Goal: Transaction & Acquisition: Purchase product/service

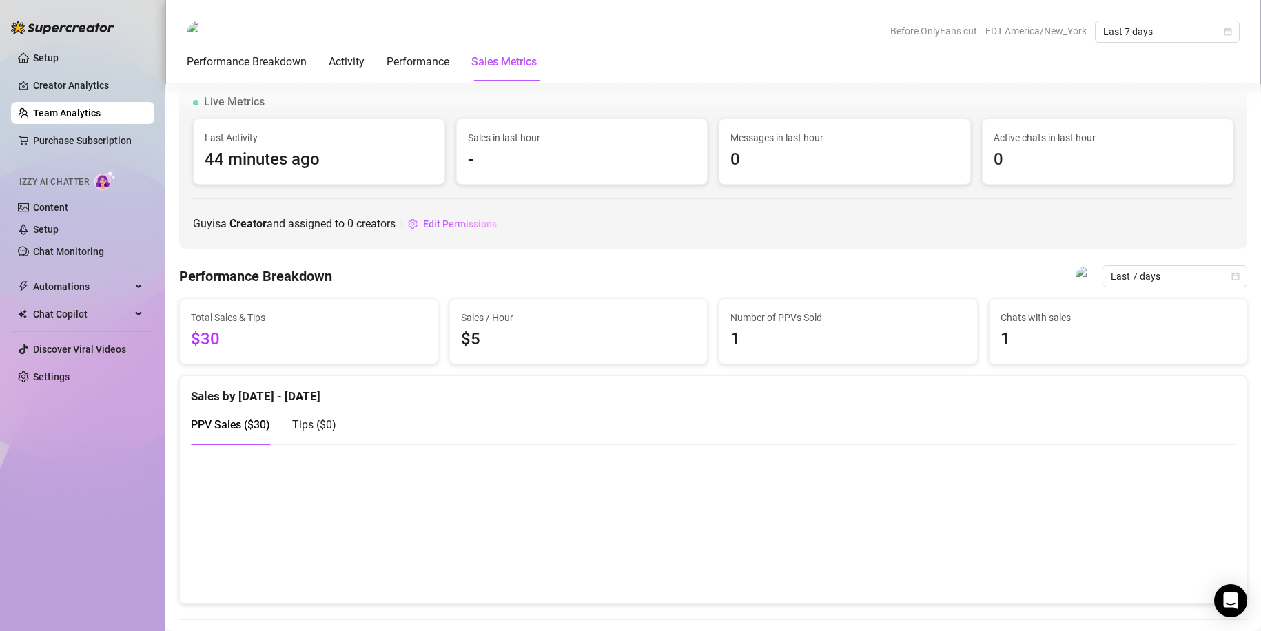
scroll to position [1884, 0]
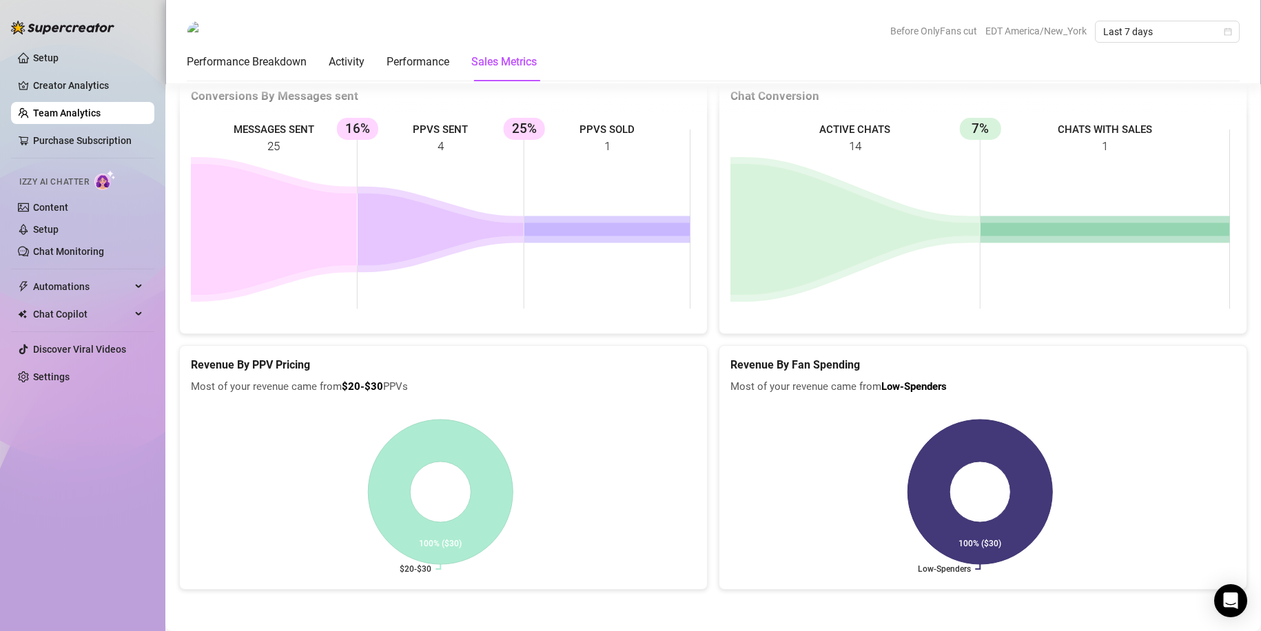
click at [905, 204] on rect at bounding box center [980, 219] width 500 height 207
click at [68, 211] on link "Content" at bounding box center [50, 207] width 35 height 11
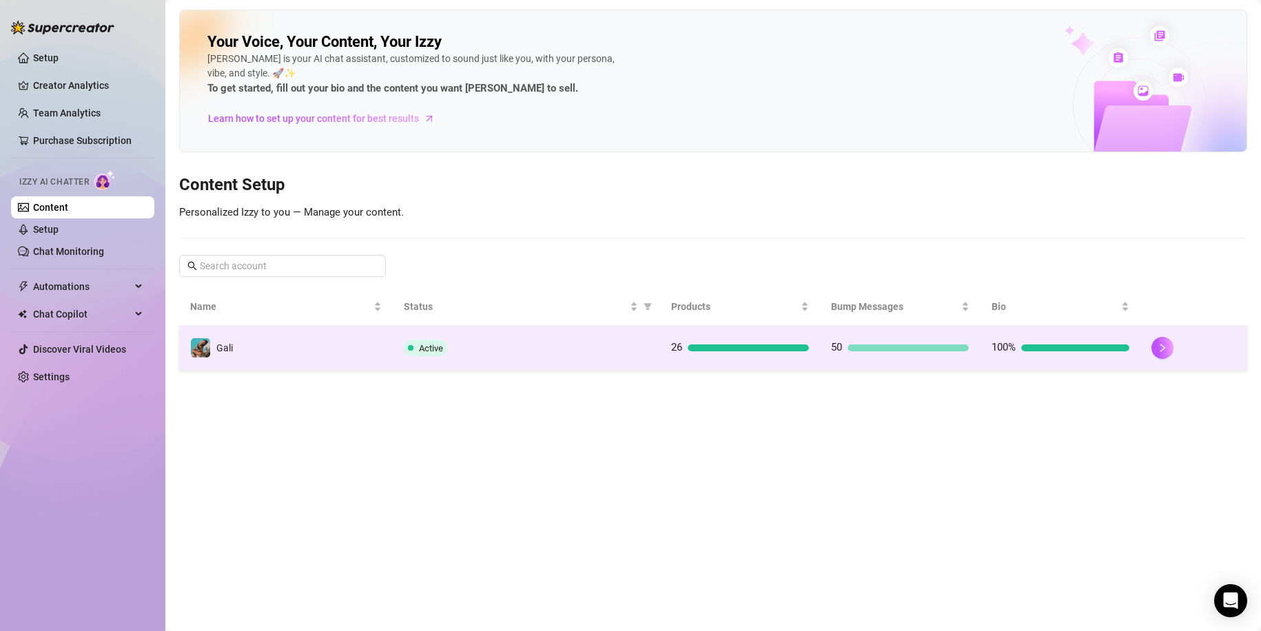
click at [734, 350] on div at bounding box center [748, 348] width 121 height 7
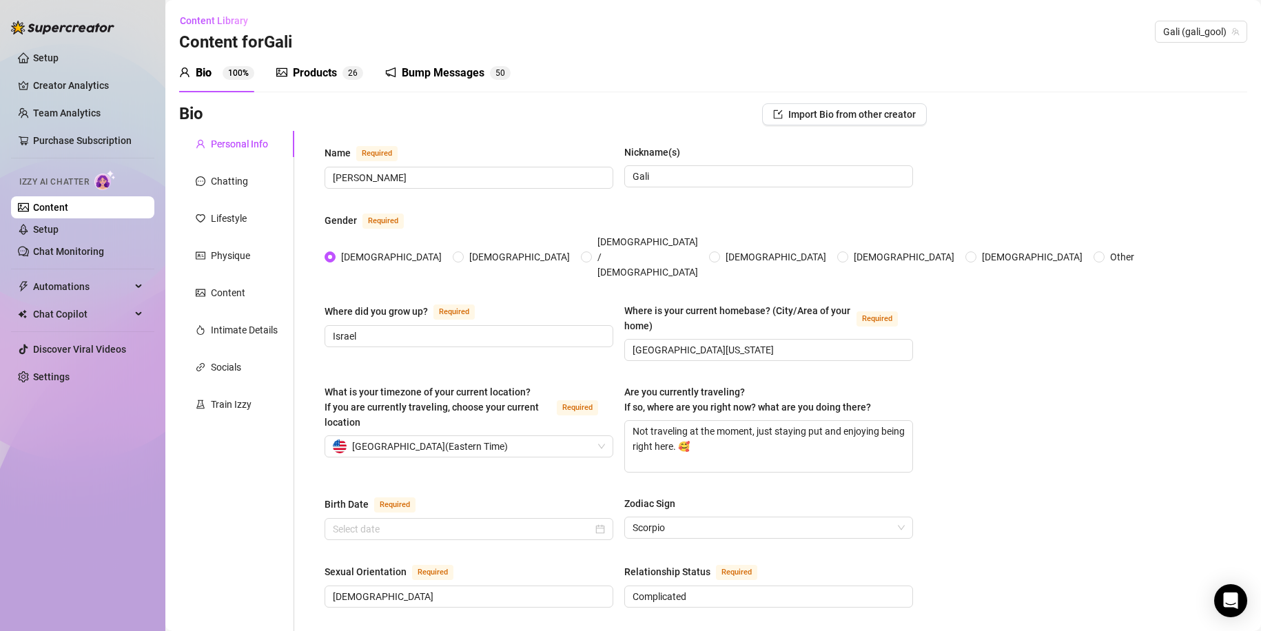
radio input "true"
type input "[DATE]"
click at [312, 74] on div "Products" at bounding box center [315, 73] width 44 height 17
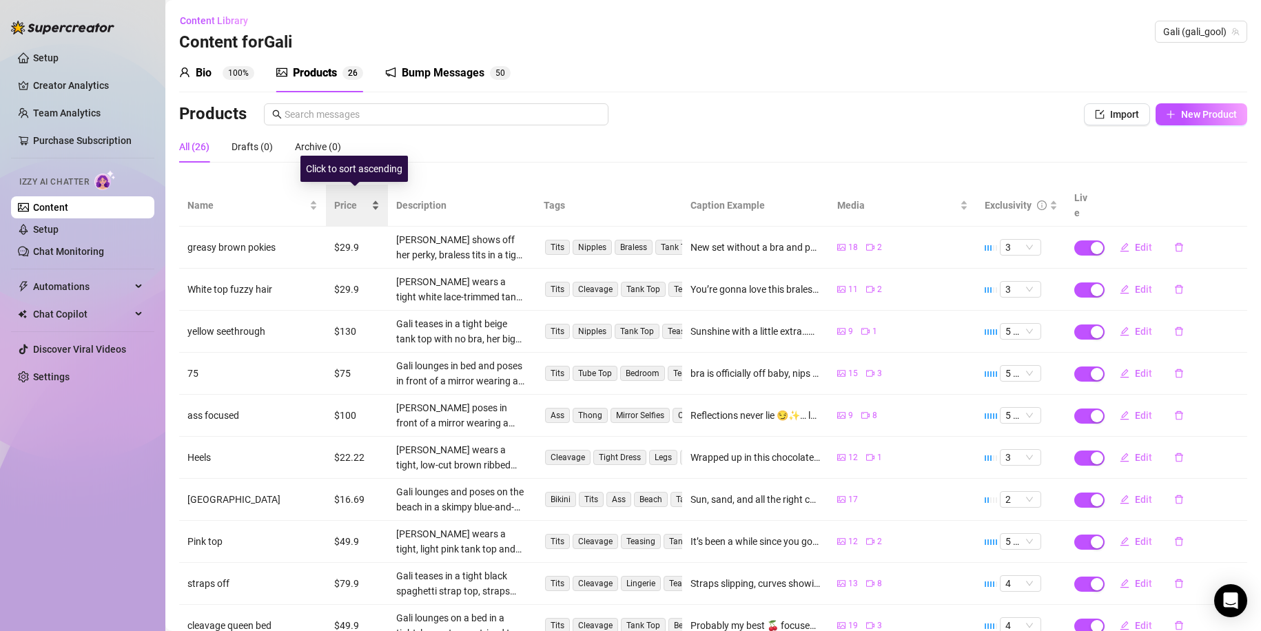
click at [345, 198] on span "Price" at bounding box center [351, 205] width 34 height 15
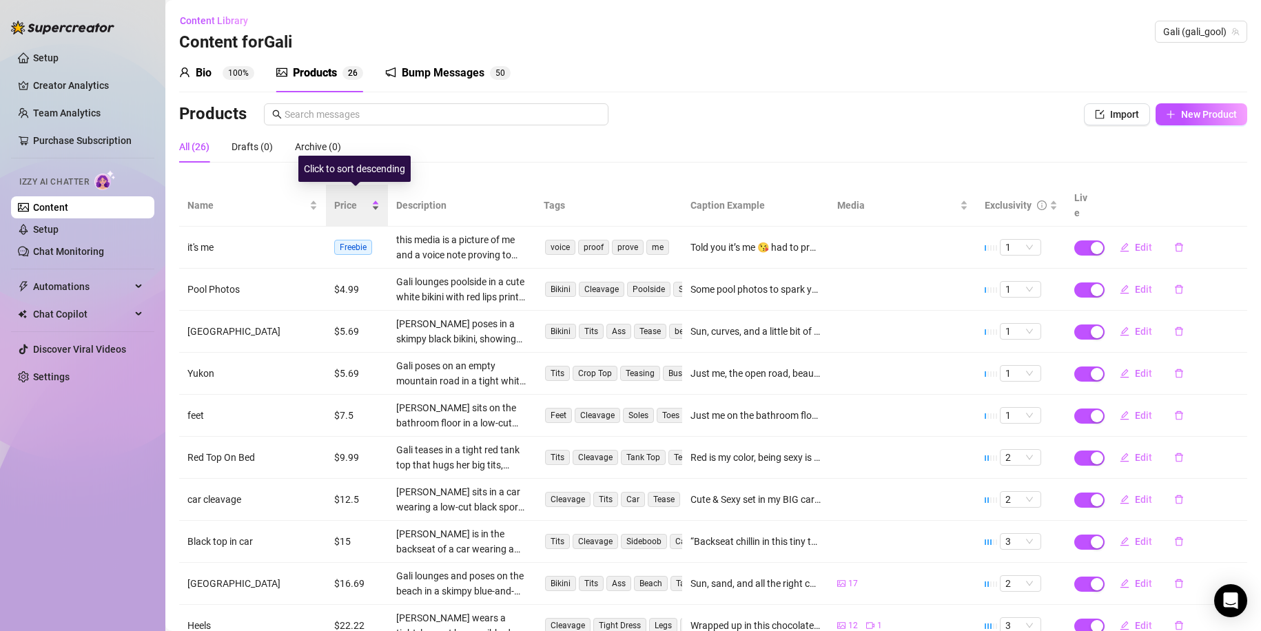
click at [380, 198] on div "Price" at bounding box center [356, 205] width 45 height 15
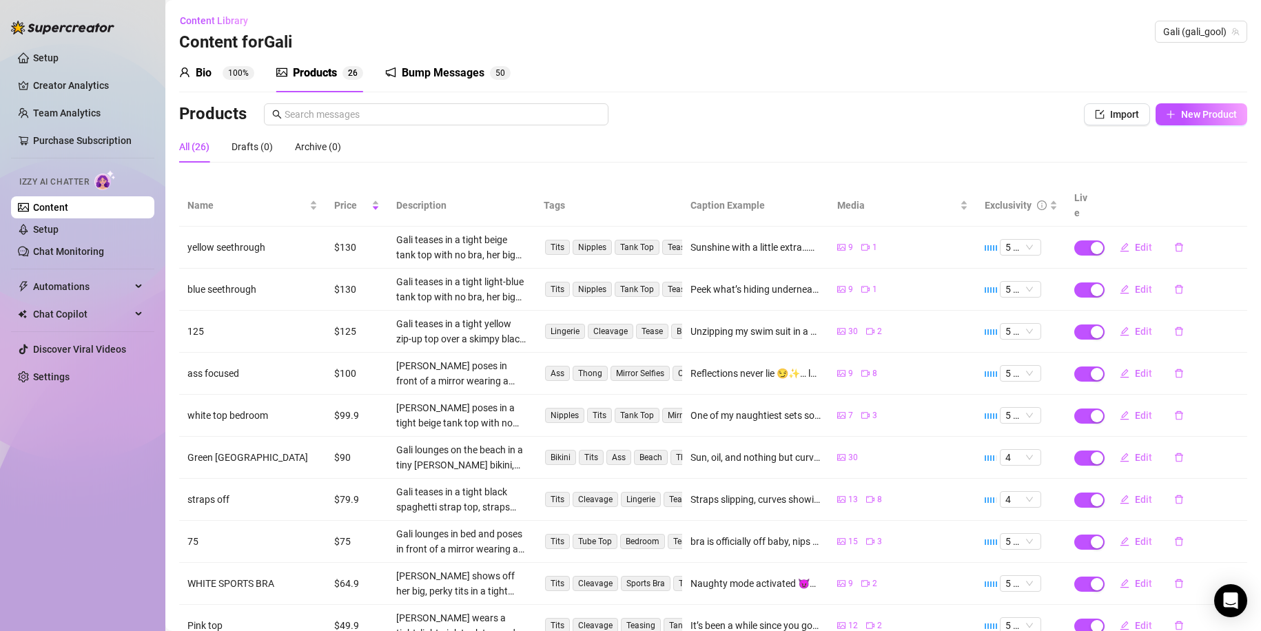
scroll to position [81, 0]
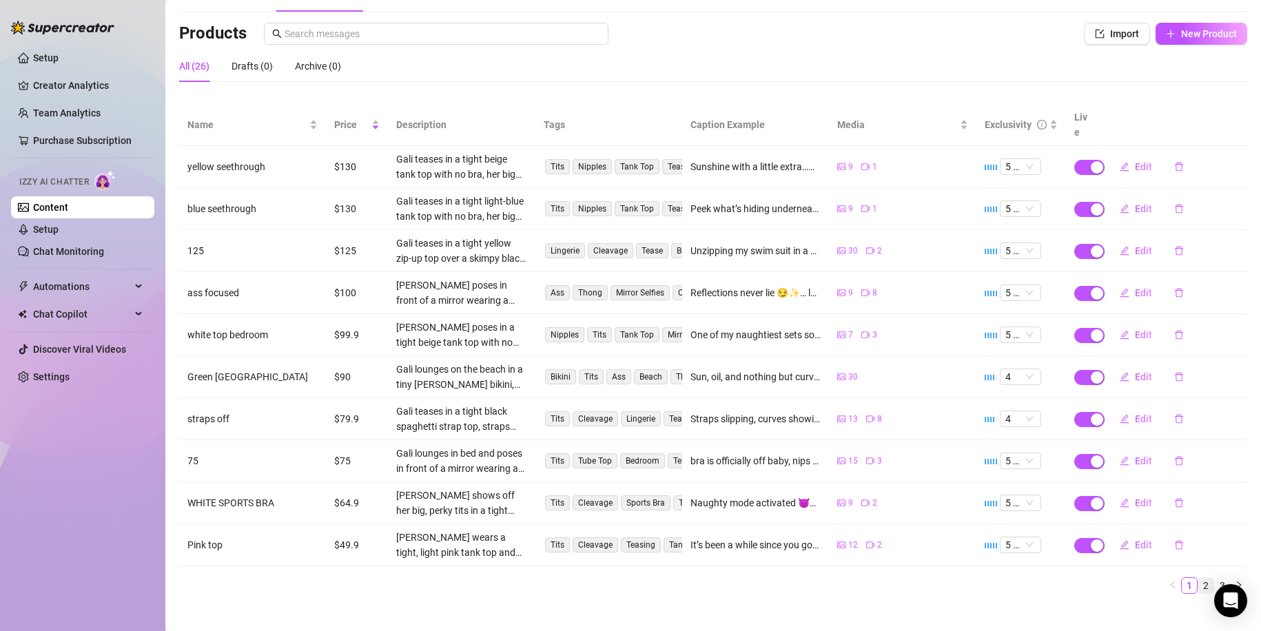
click at [1199, 578] on link "2" at bounding box center [1205, 585] width 15 height 15
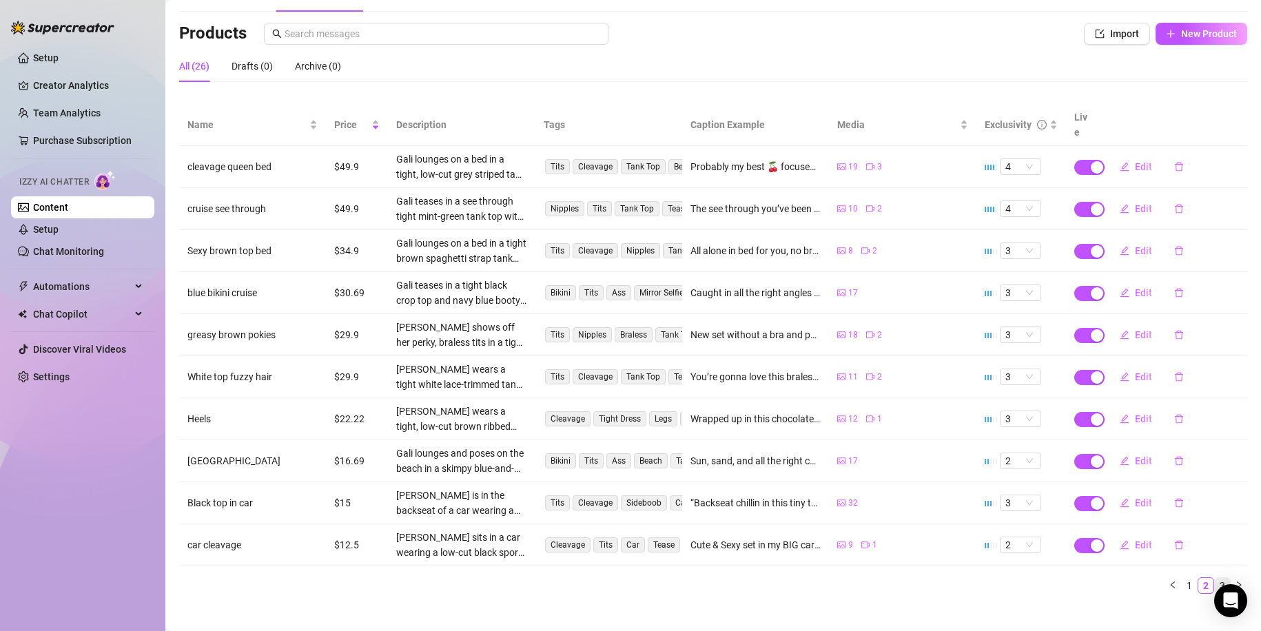
click at [1215, 578] on link "3" at bounding box center [1222, 585] width 15 height 15
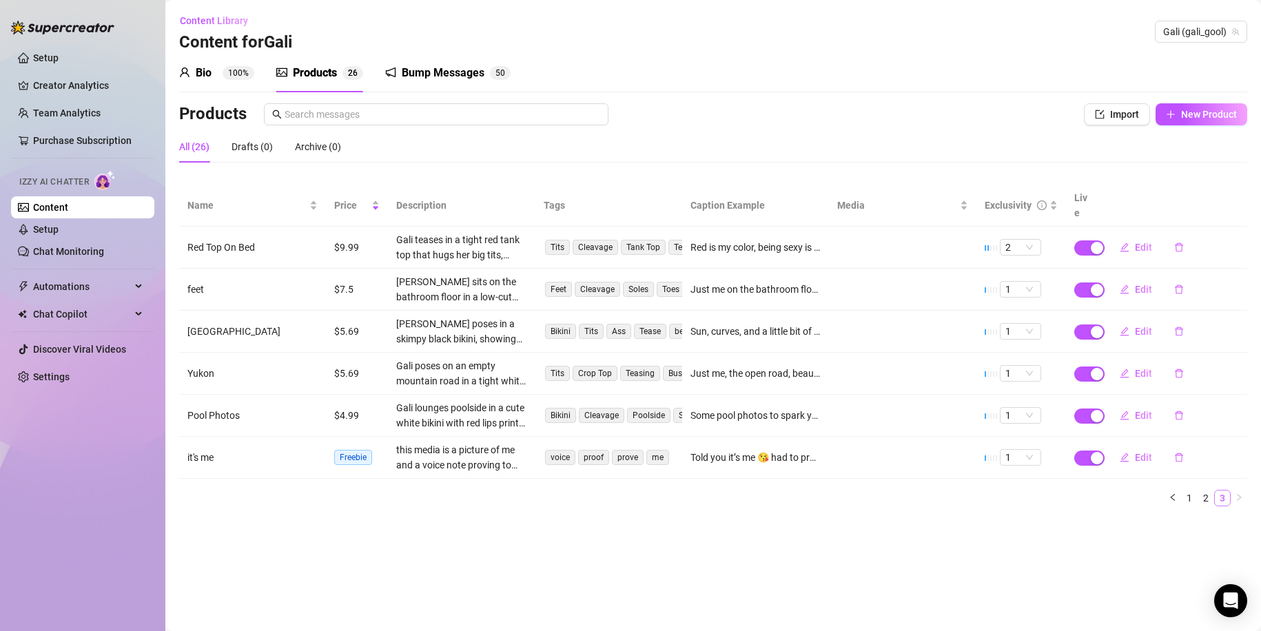
scroll to position [0, 0]
click at [1202, 573] on main "Content Library Content for [PERSON_NAME] (gali_gool) Bio 100% Products 2 6 Bum…" at bounding box center [713, 315] width 1096 height 631
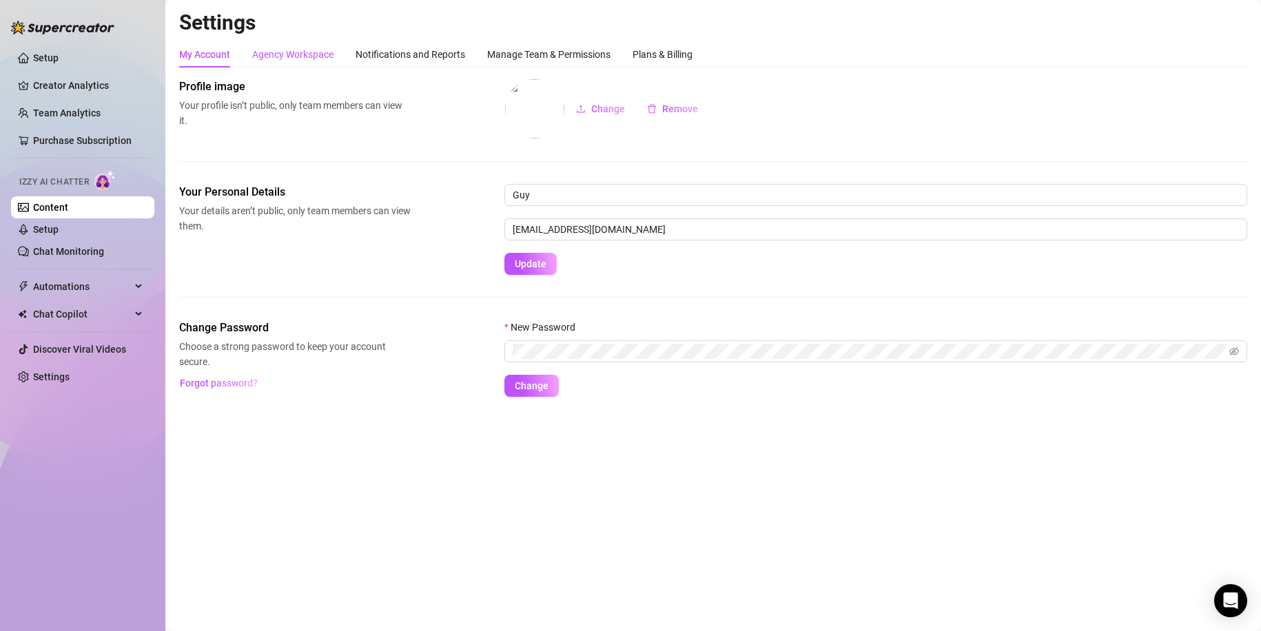
click at [279, 50] on div "Agency Workspace" at bounding box center [292, 54] width 81 height 15
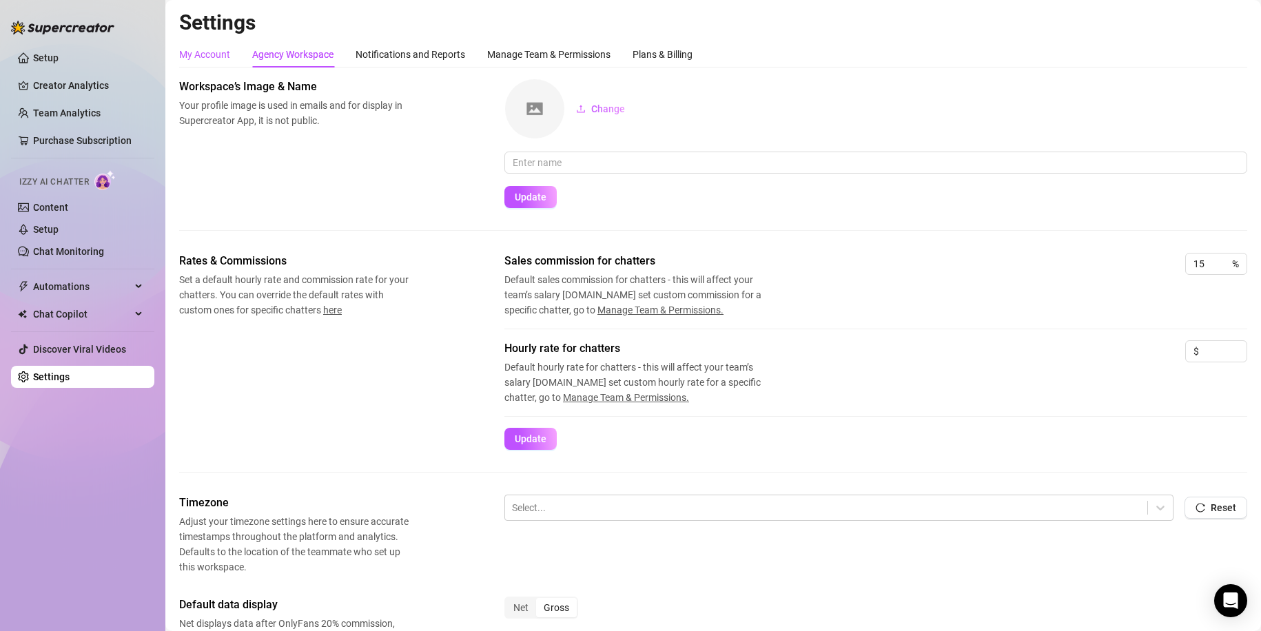
click at [216, 51] on div "My Account" at bounding box center [204, 54] width 51 height 15
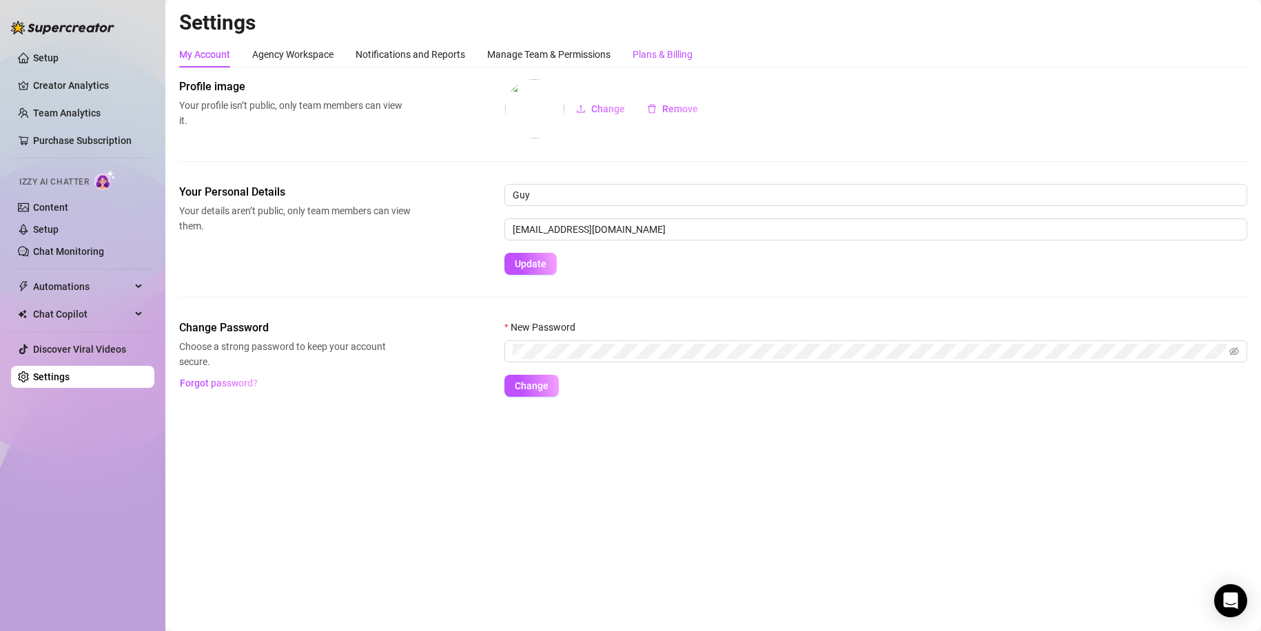
click at [657, 50] on div "Plans & Billing" at bounding box center [663, 54] width 60 height 15
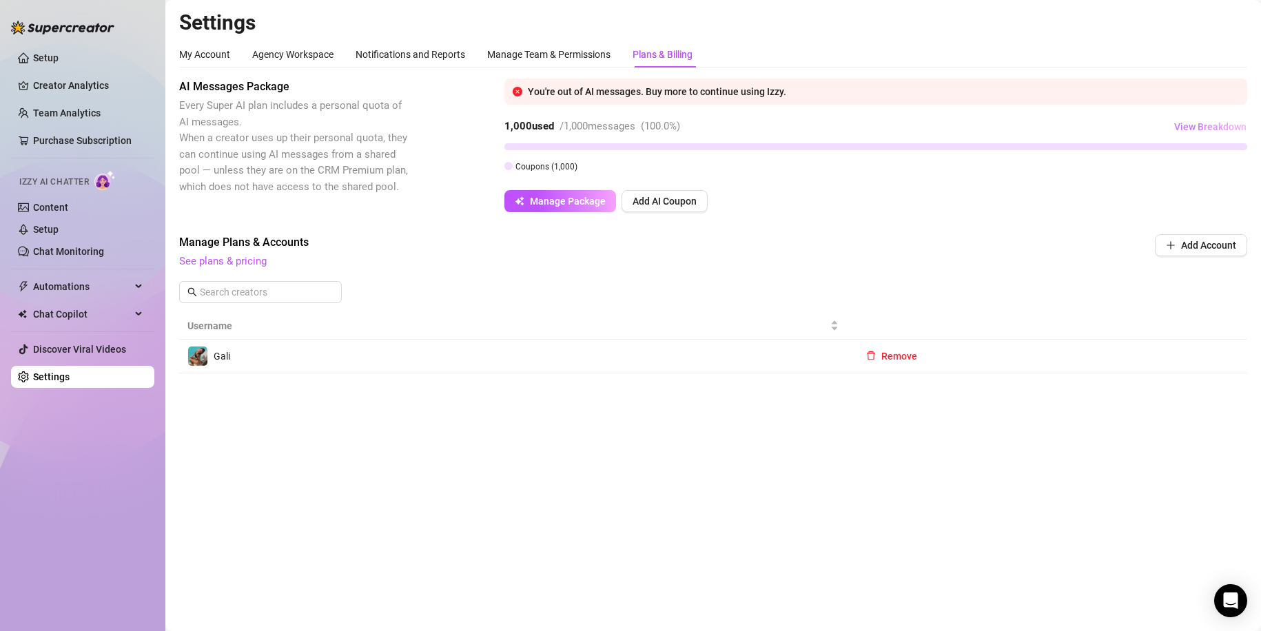
click at [1200, 123] on span "View Breakdown" at bounding box center [1210, 126] width 72 height 11
click at [665, 200] on span "Add AI Coupon" at bounding box center [665, 201] width 64 height 11
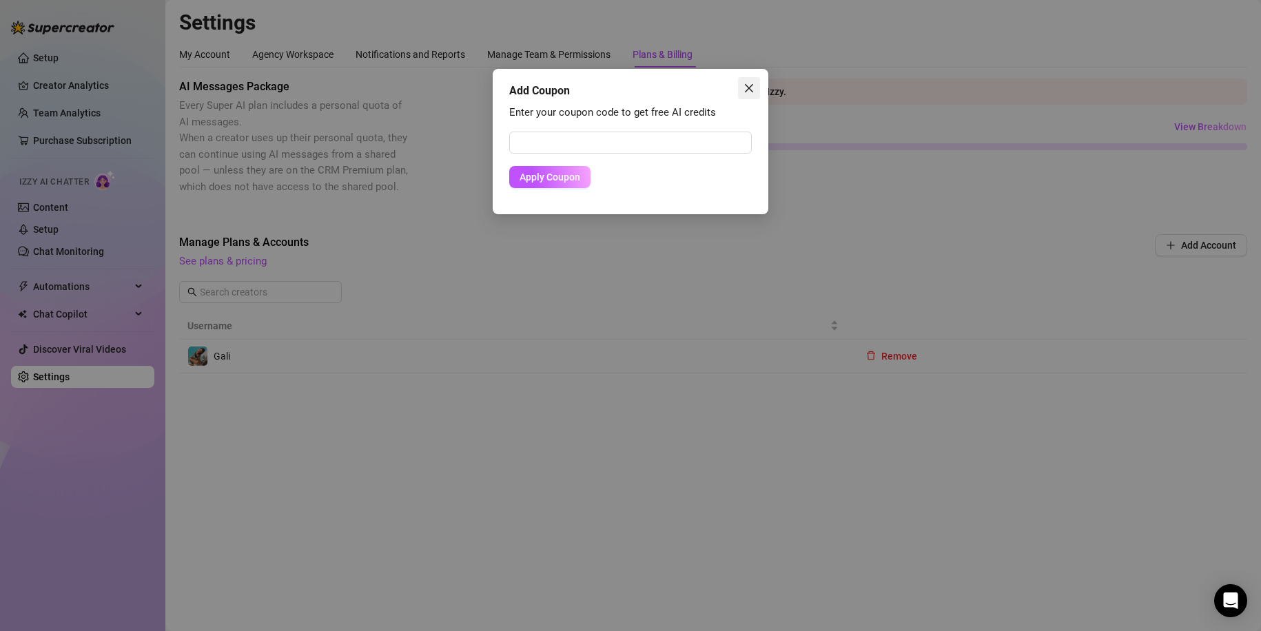
click at [750, 86] on icon "close" at bounding box center [749, 88] width 11 height 11
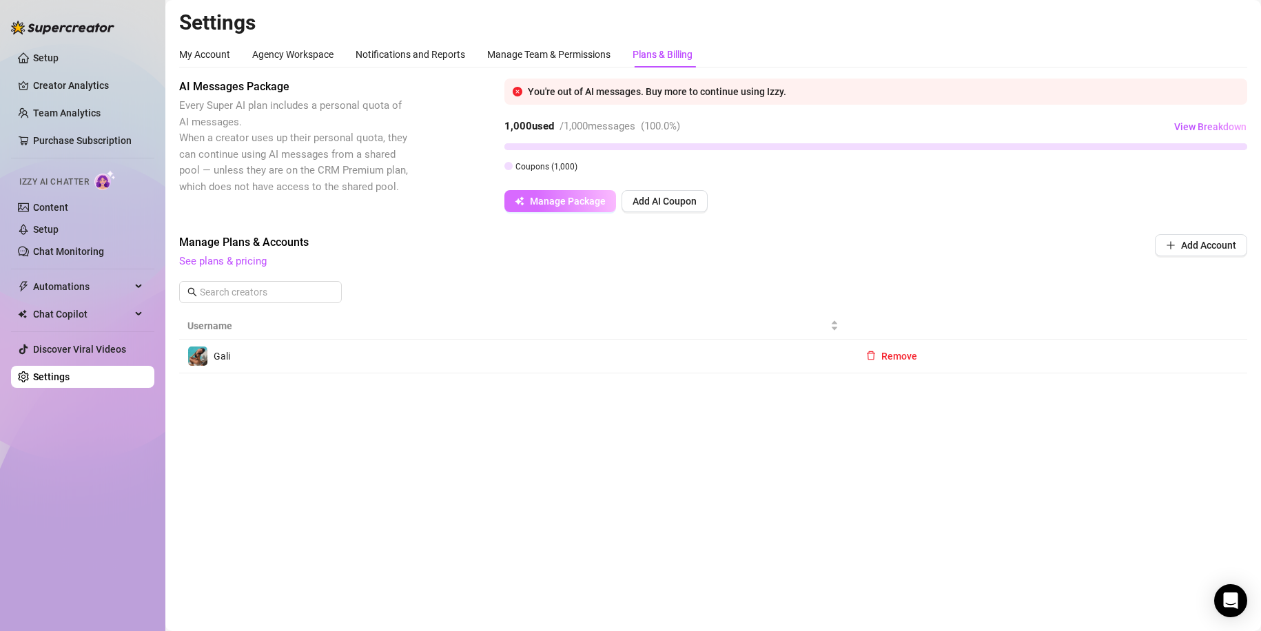
click at [595, 212] on button "Manage Package" at bounding box center [560, 201] width 112 height 22
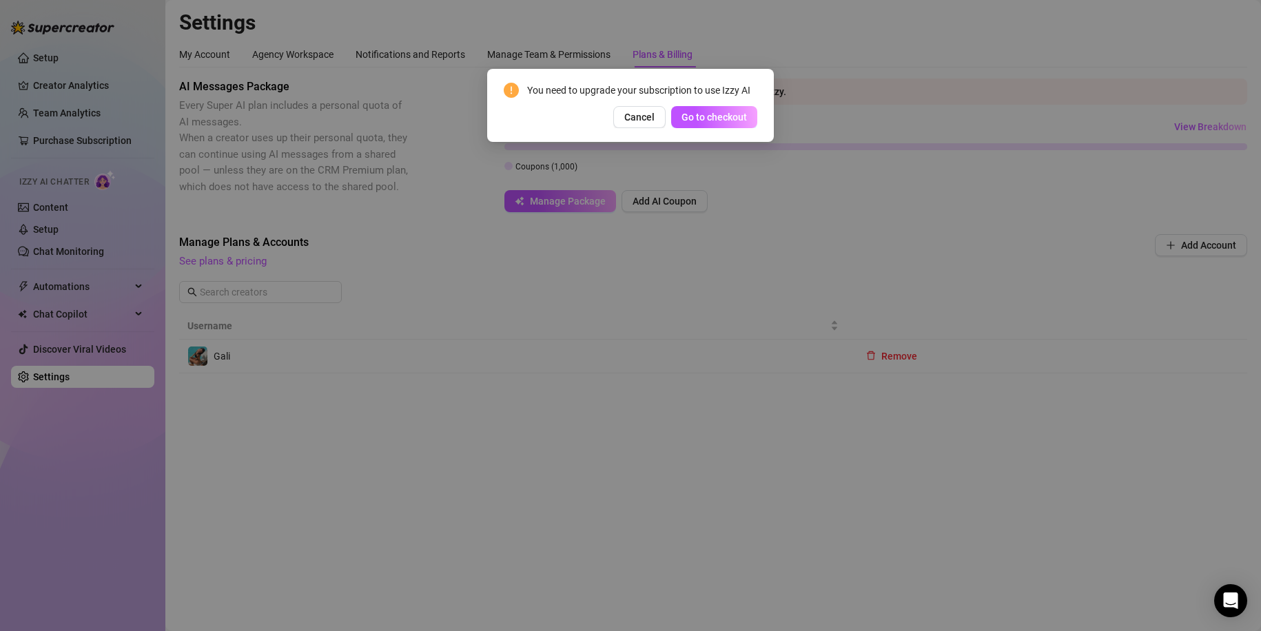
click at [721, 123] on button "Go to checkout" at bounding box center [714, 117] width 86 height 22
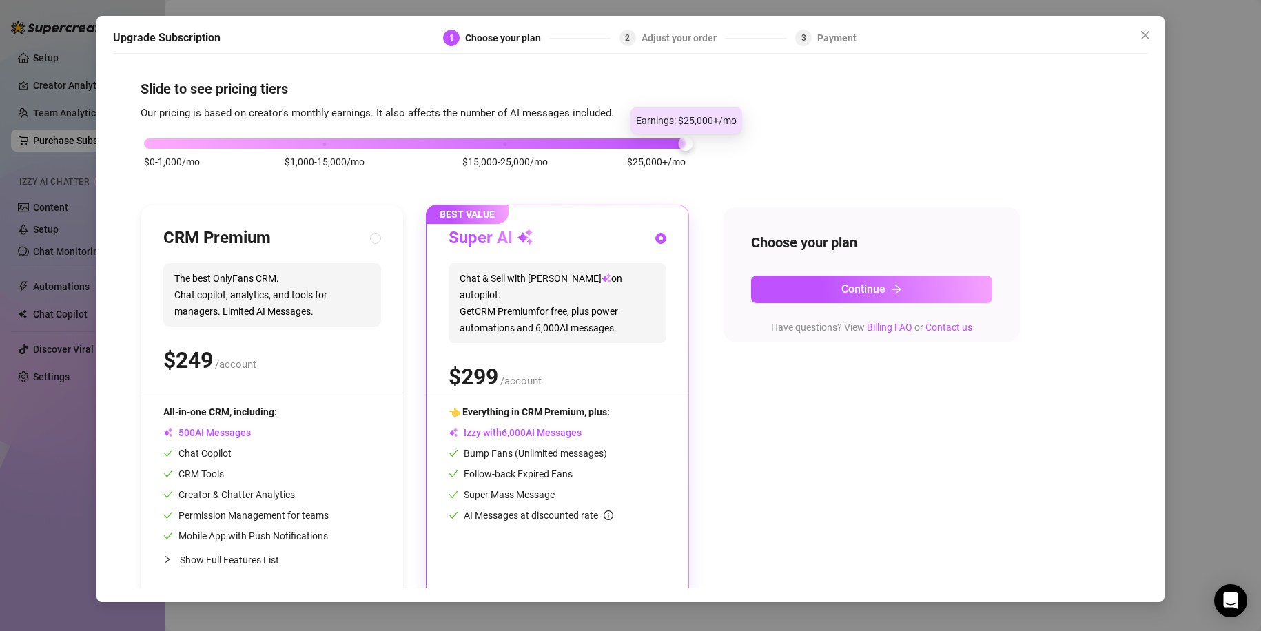
drag, startPoint x: 412, startPoint y: 142, endPoint x: 840, endPoint y: 144, distance: 427.9
click at [840, 144] on div "$0-1,000/mo $1,000-15,000/mo $15,000-25,000/mo $25,000+/mo CRM Premium The best…" at bounding box center [631, 360] width 980 height 478
drag, startPoint x: 462, startPoint y: 279, endPoint x: 647, endPoint y: 320, distance: 189.9
click at [647, 320] on span "Chat & Sell with Izzy on autopilot. Get CRM Premium for free, plus power automa…" at bounding box center [558, 303] width 218 height 80
click at [803, 448] on div "$0-1,000/mo $1,000-15,000/mo $15,000-25,000/mo $25,000+/mo CRM Premium The best…" at bounding box center [631, 360] width 980 height 478
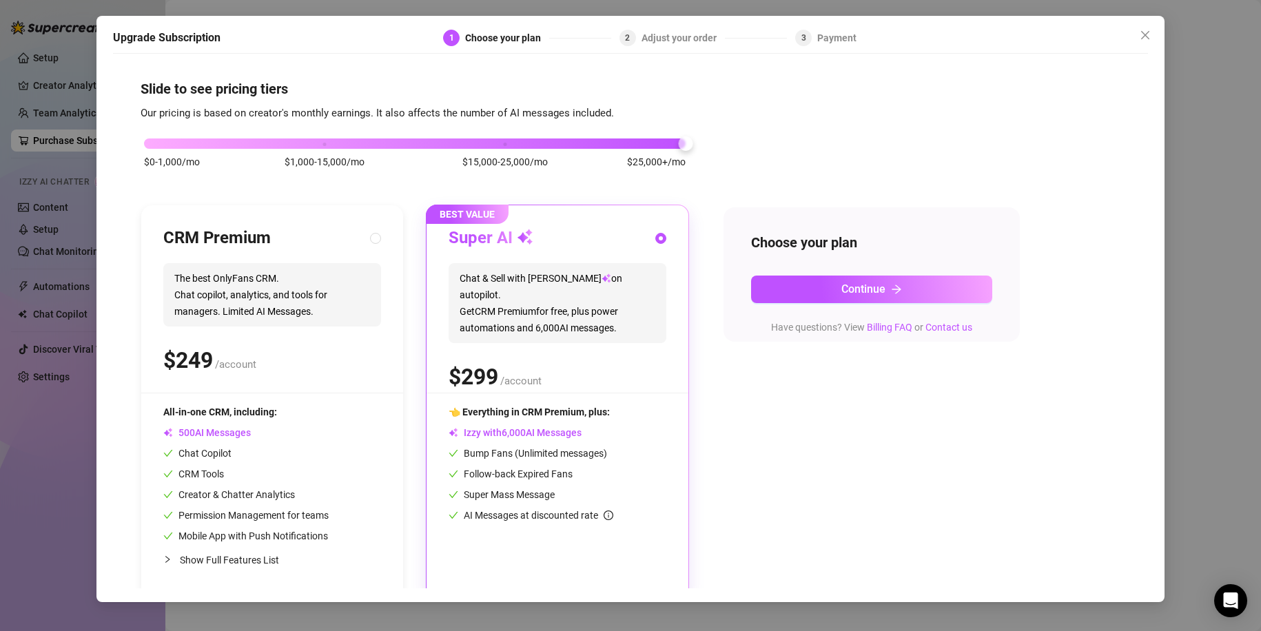
click at [1146, 48] on div "Upgrade Subscription 1 Choose your plan 2 Adjust your order 3 Payment" at bounding box center [630, 42] width 1035 height 24
click at [1146, 41] on button "Close" at bounding box center [1145, 35] width 22 height 22
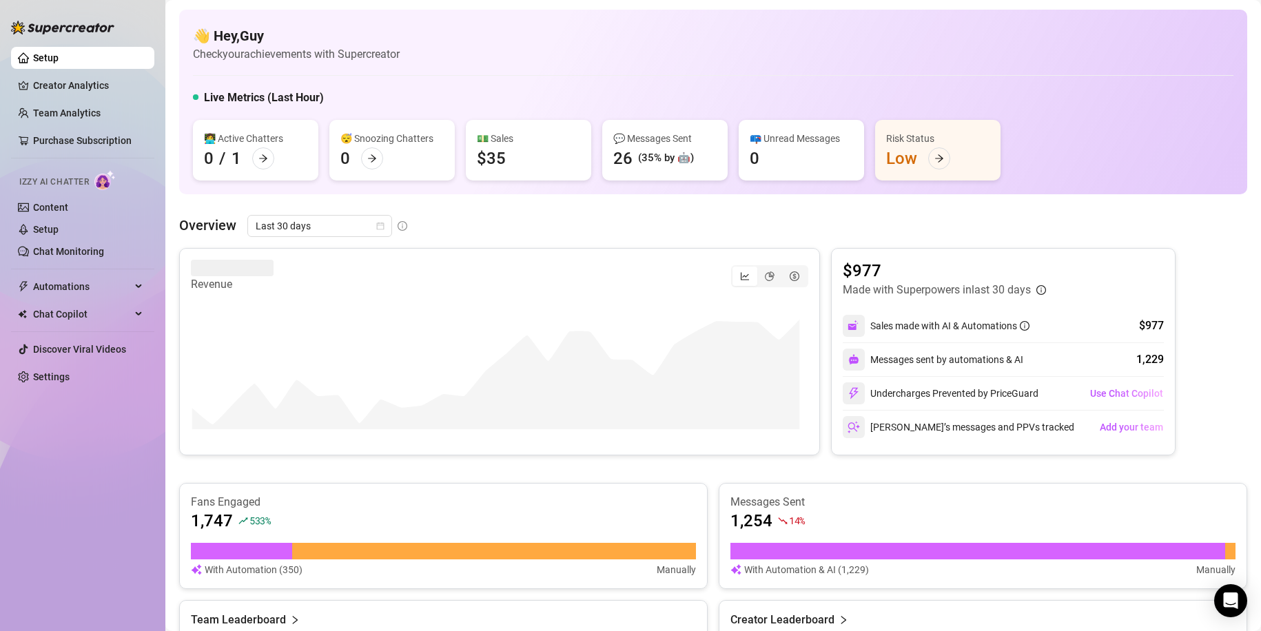
click at [106, 183] on img at bounding box center [104, 180] width 21 height 20
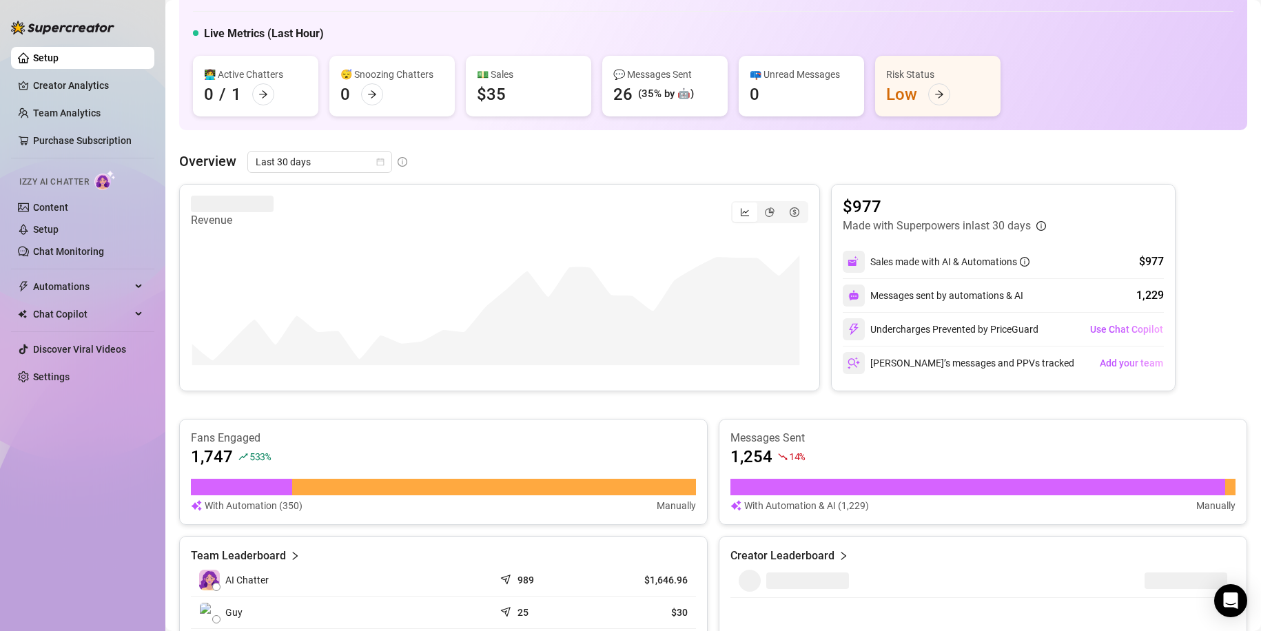
scroll to position [69, 0]
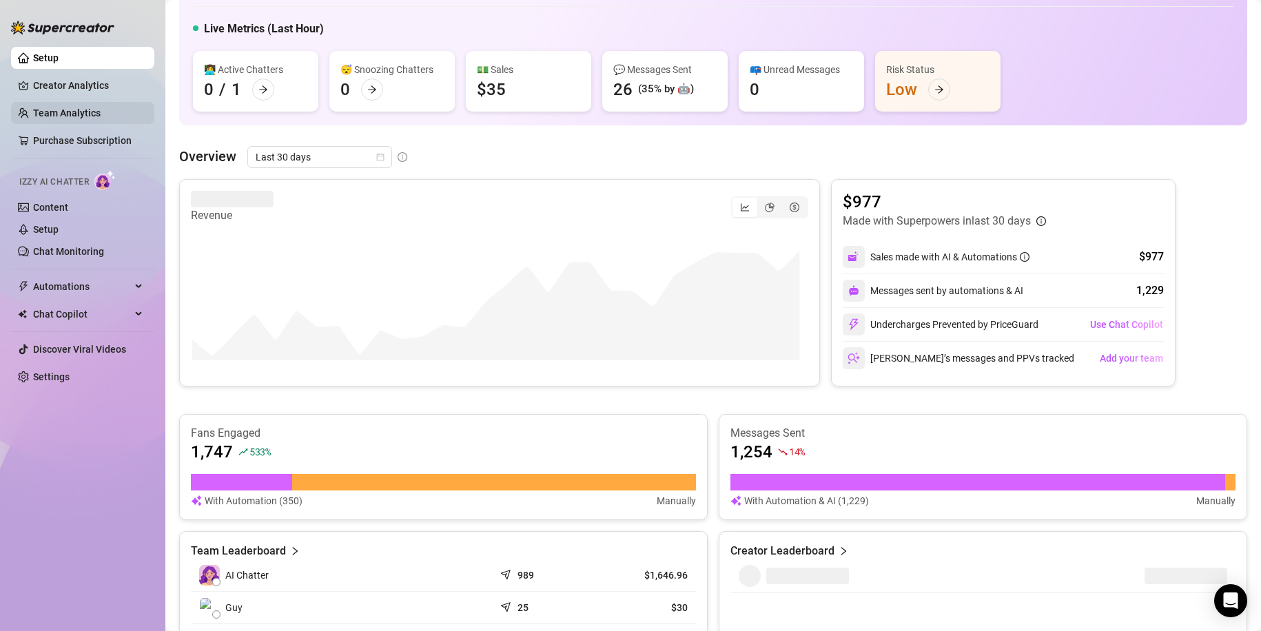
click at [71, 108] on link "Team Analytics" at bounding box center [67, 112] width 68 height 11
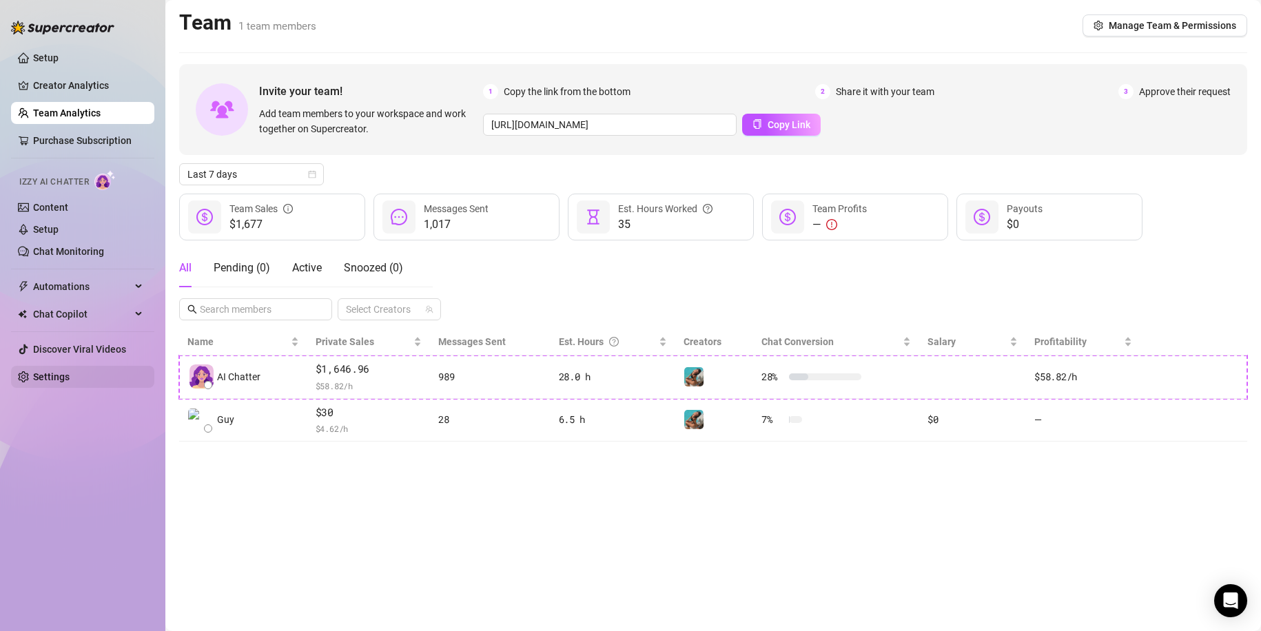
click at [70, 382] on link "Settings" at bounding box center [51, 376] width 37 height 11
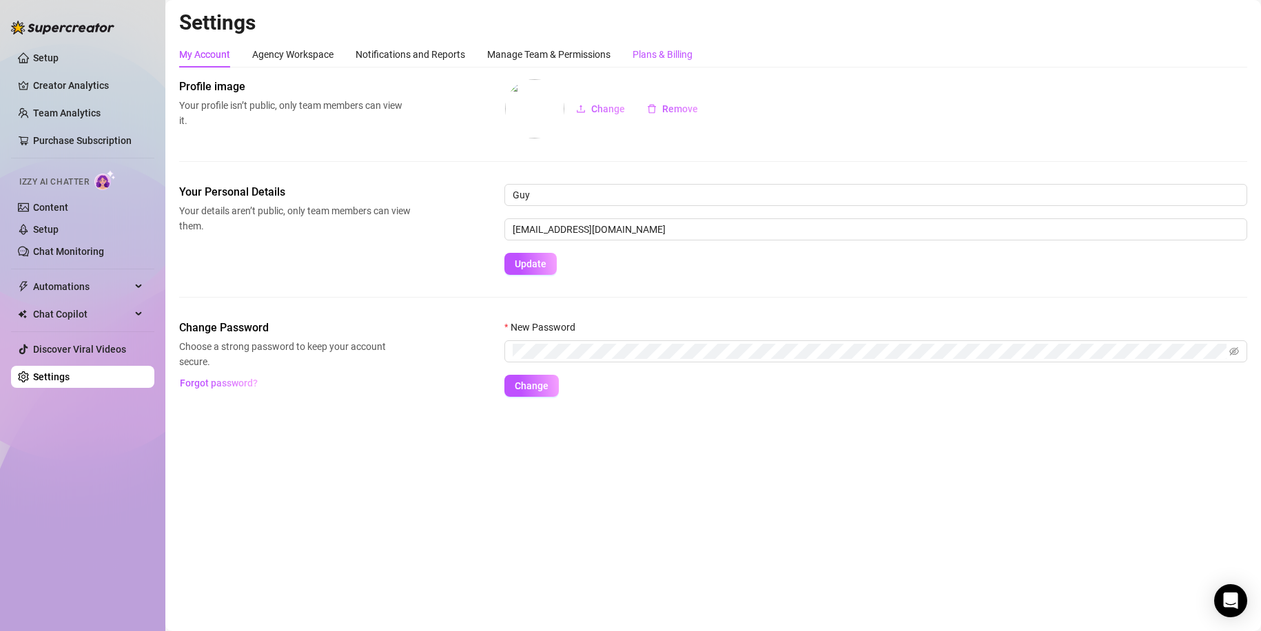
click at [669, 56] on div "Plans & Billing" at bounding box center [663, 54] width 60 height 15
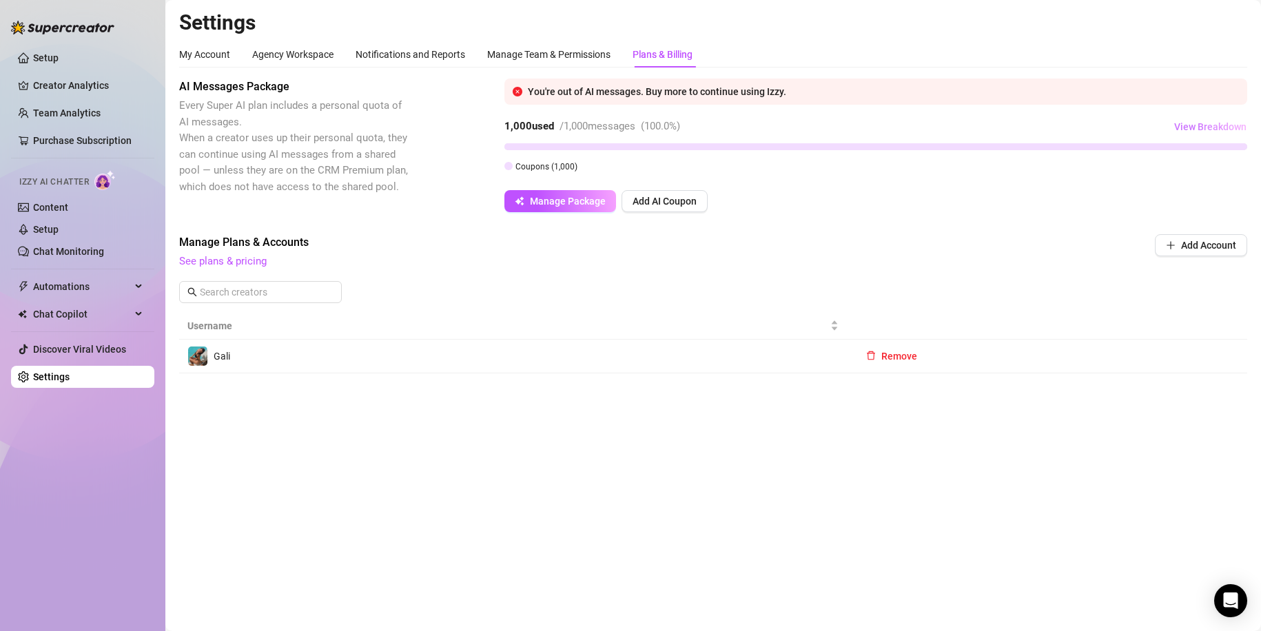
click at [1202, 124] on span "View Breakdown" at bounding box center [1210, 126] width 72 height 11
click at [1198, 165] on span "1,000 / 1,000 used" at bounding box center [1202, 170] width 74 height 17
click at [633, 130] on span "/ 1,000 messages" at bounding box center [598, 126] width 76 height 12
click at [576, 200] on span "Manage Package" at bounding box center [568, 201] width 76 height 11
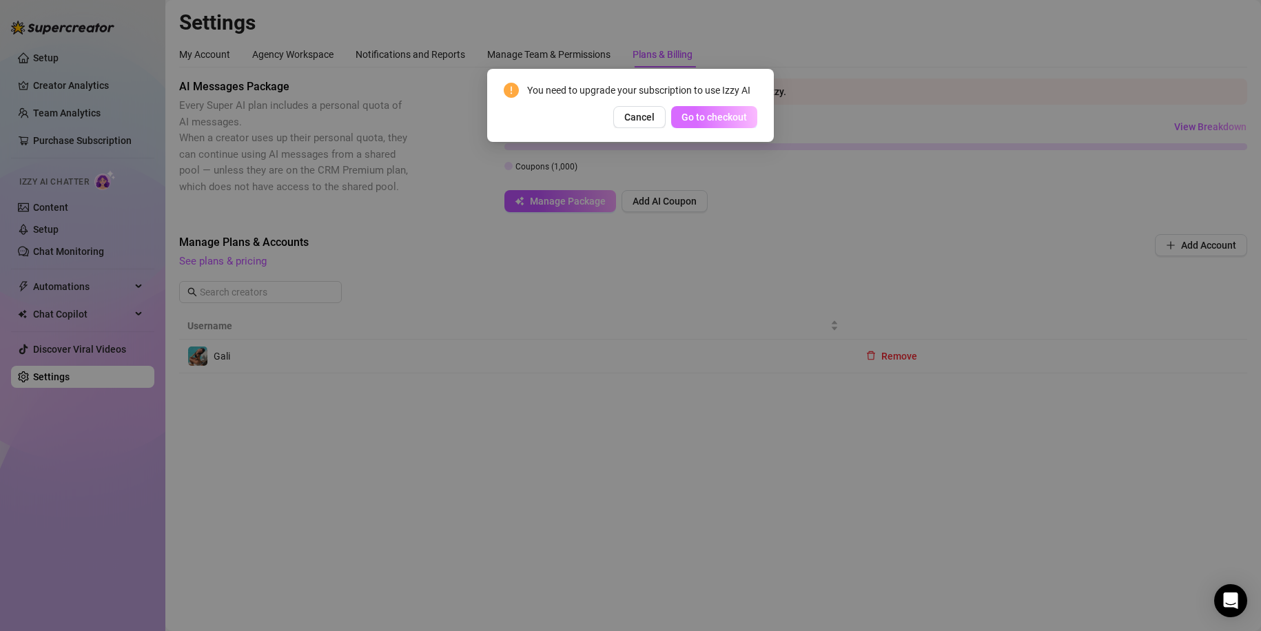
click at [722, 116] on span "Go to checkout" at bounding box center [714, 117] width 65 height 11
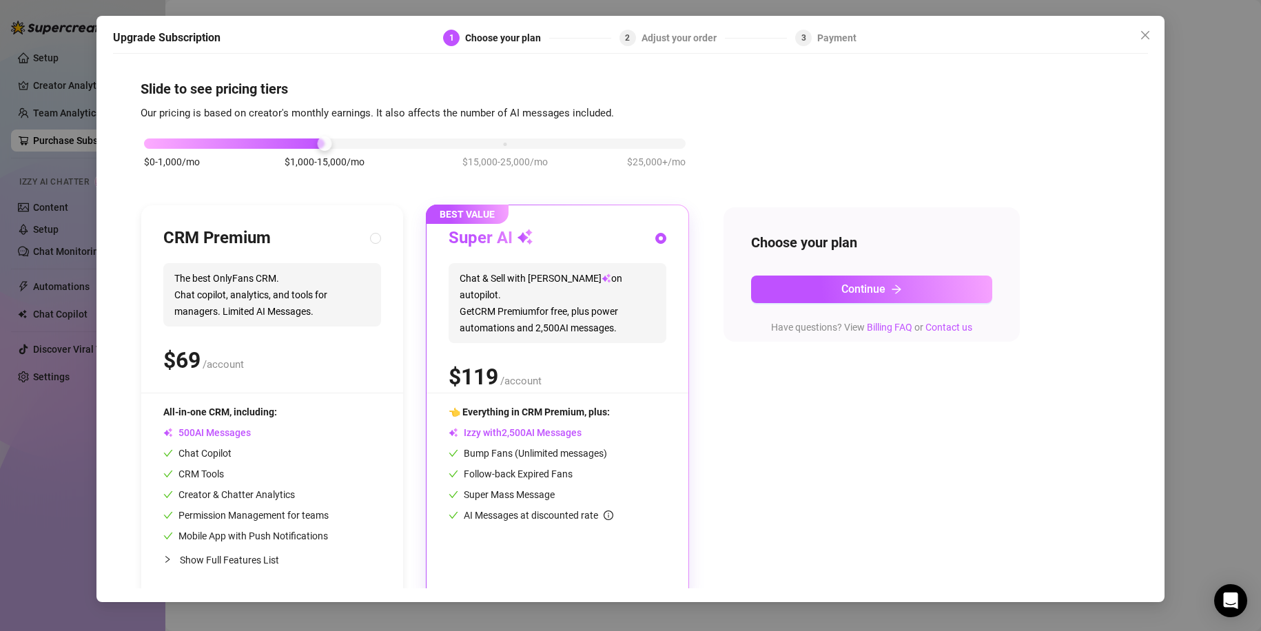
click at [680, 170] on div "$0-1,000/mo $1,000-15,000/mo $15,000-25,000/mo $25,000+/mo" at bounding box center [415, 160] width 549 height 78
click at [657, 144] on div "$0-1,000/mo $1,000-15,000/mo $15,000-25,000/mo $25,000+/mo" at bounding box center [415, 140] width 542 height 8
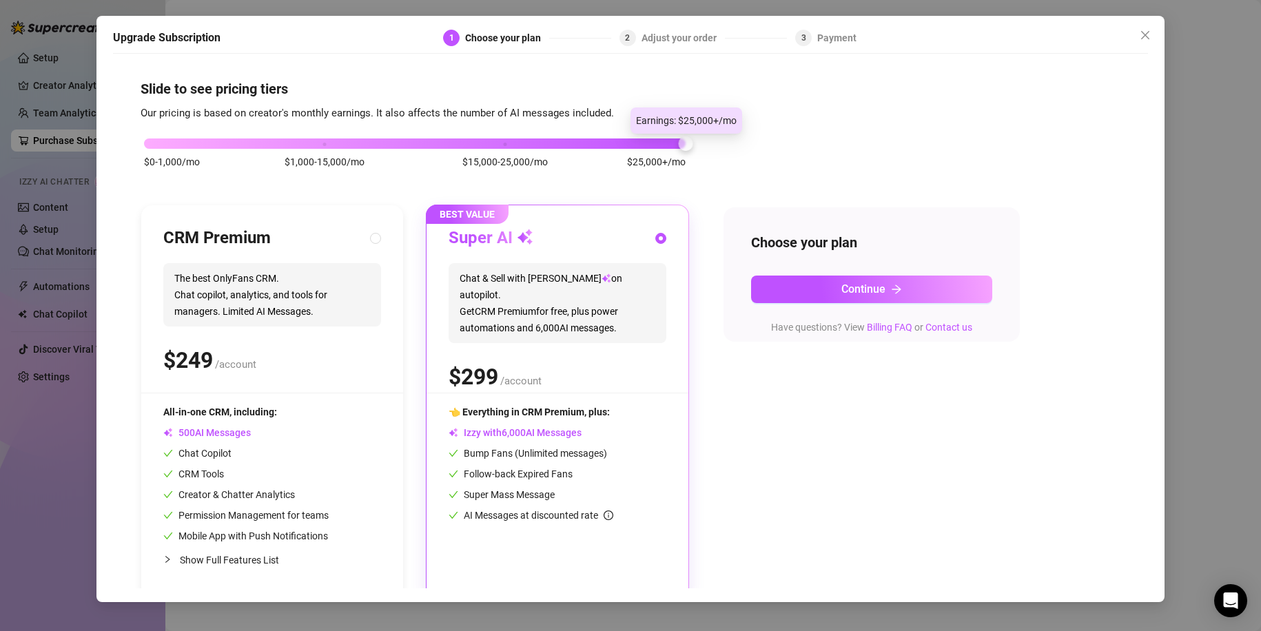
drag, startPoint x: 690, startPoint y: 143, endPoint x: 1029, endPoint y: 156, distance: 340.0
click at [1029, 156] on div "$0-1,000/mo $1,000-15,000/mo $15,000-25,000/mo $25,000+/mo CRM Premium The best…" at bounding box center [631, 360] width 980 height 478
click at [1151, 24] on button "Close" at bounding box center [1145, 35] width 22 height 22
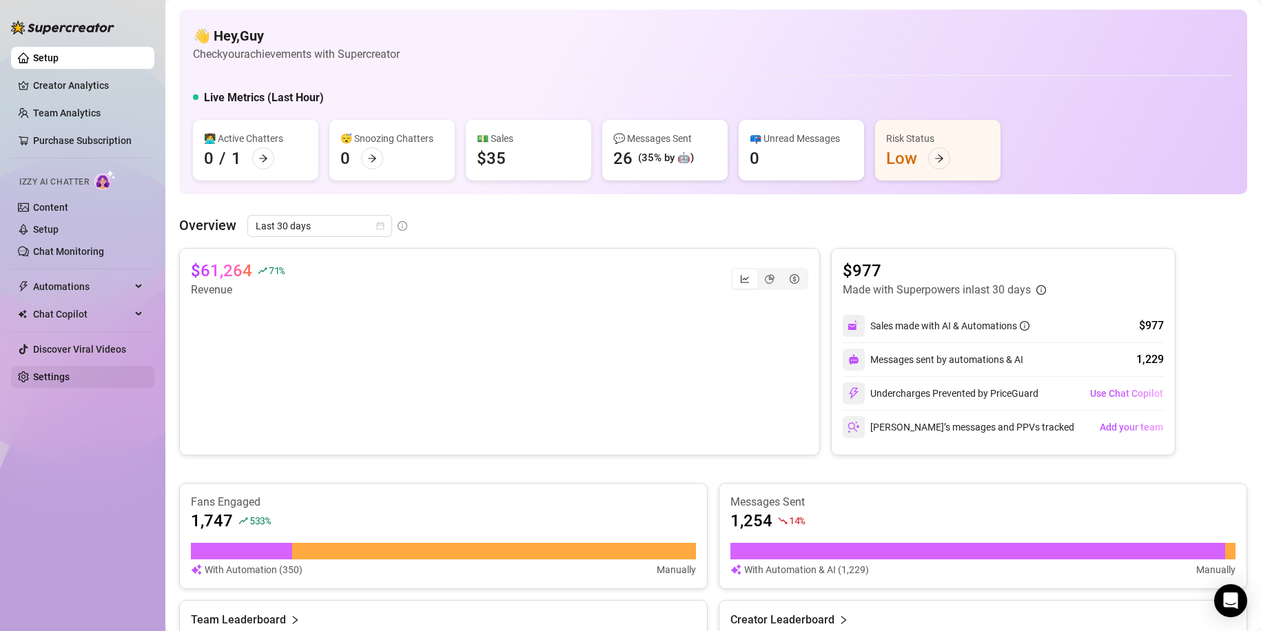
click at [70, 371] on link "Settings" at bounding box center [51, 376] width 37 height 11
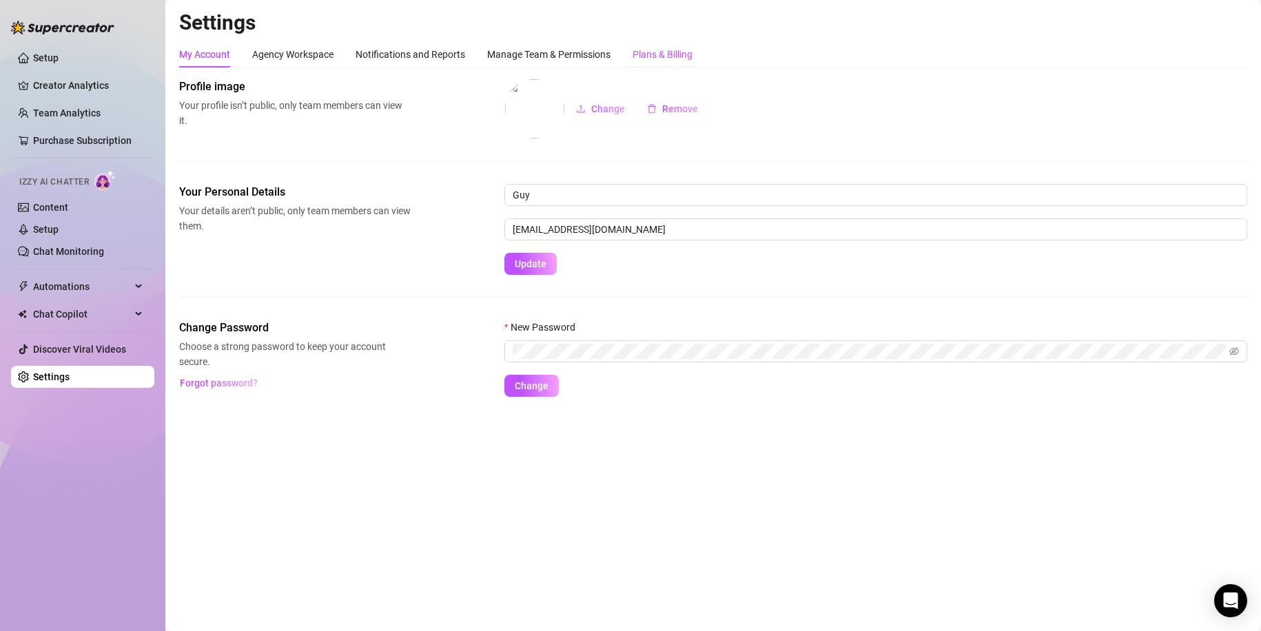
click at [670, 56] on div "Plans & Billing" at bounding box center [663, 54] width 60 height 15
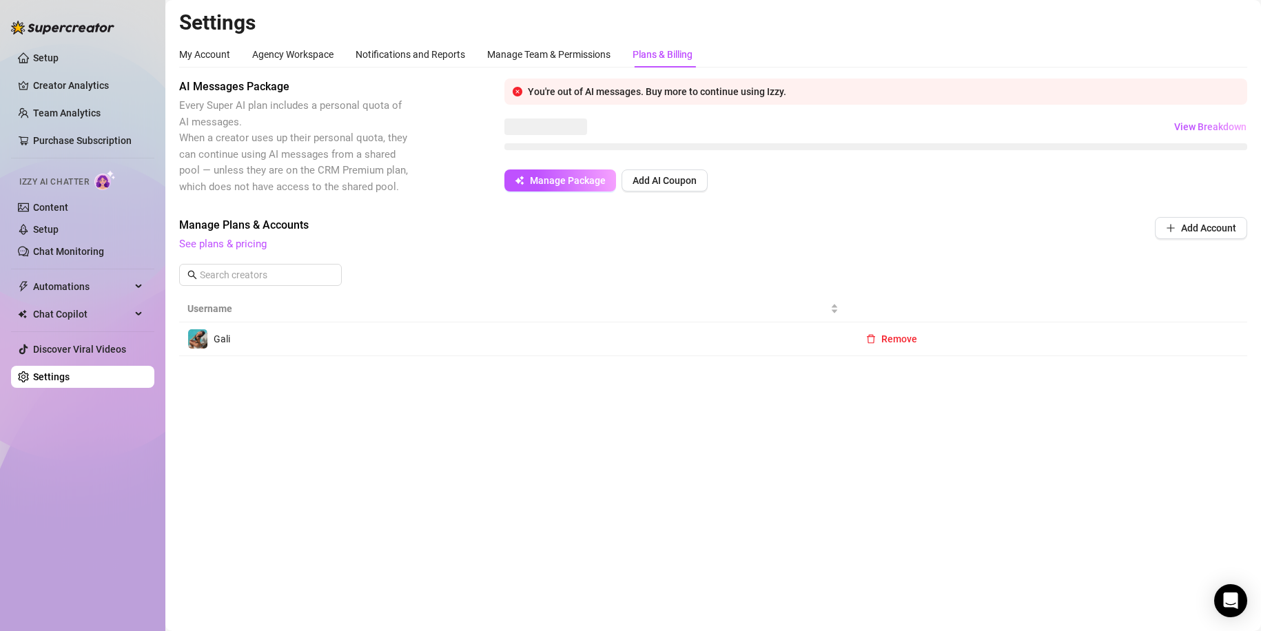
click at [590, 114] on div "You're out of AI messages. Buy more to continue using Izzy. View Breakdown Mana…" at bounding box center [875, 135] width 743 height 113
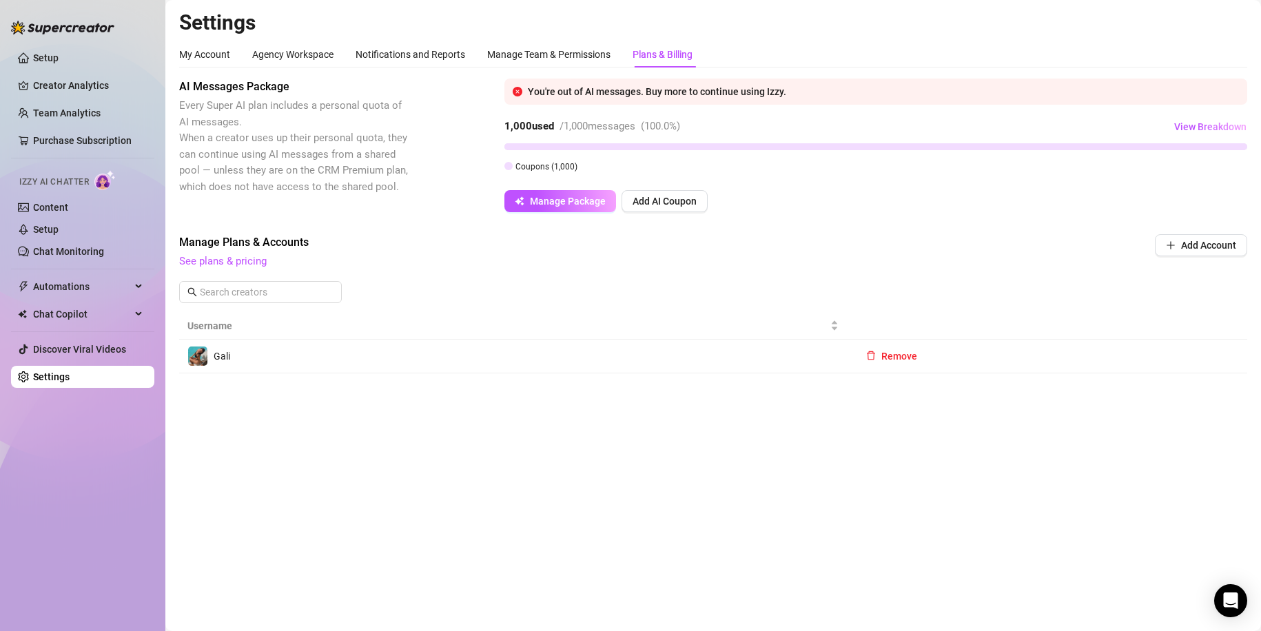
click at [769, 103] on div "You're out of AI messages. Buy more to continue using Izzy." at bounding box center [875, 92] width 743 height 26
click at [801, 92] on div "You're out of AI messages. Buy more to continue using Izzy." at bounding box center [883, 91] width 711 height 15
drag, startPoint x: 687, startPoint y: 91, endPoint x: 601, endPoint y: 96, distance: 86.3
click at [675, 94] on div "You're out of AI messages. Buy more to continue using Izzy." at bounding box center [883, 91] width 711 height 15
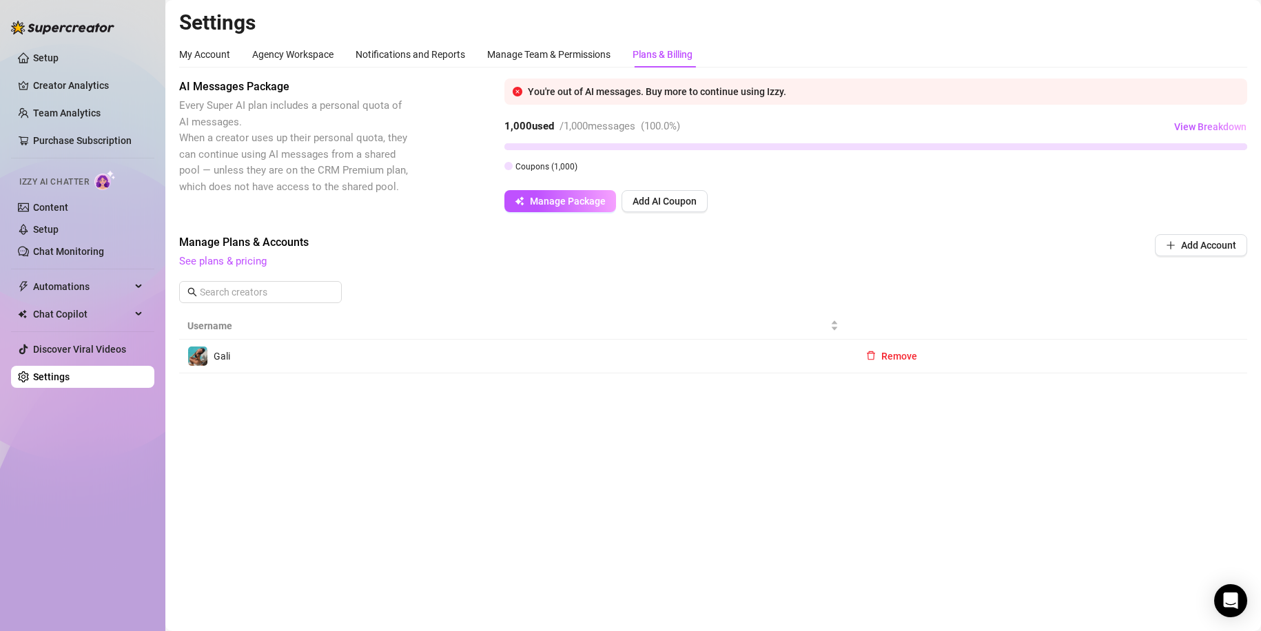
click at [600, 96] on div "You're out of AI messages. Buy more to continue using Izzy." at bounding box center [883, 91] width 711 height 15
click at [563, 97] on div "You're out of AI messages. Buy more to continue using Izzy." at bounding box center [883, 91] width 711 height 15
drag, startPoint x: 519, startPoint y: 85, endPoint x: 764, endPoint y: 76, distance: 244.8
click at [764, 76] on div "My Account Agency Workspace Notifications and Reports Manage Team & Permissions…" at bounding box center [713, 207] width 1068 height 332
drag, startPoint x: 759, startPoint y: 82, endPoint x: 730, endPoint y: 93, distance: 30.3
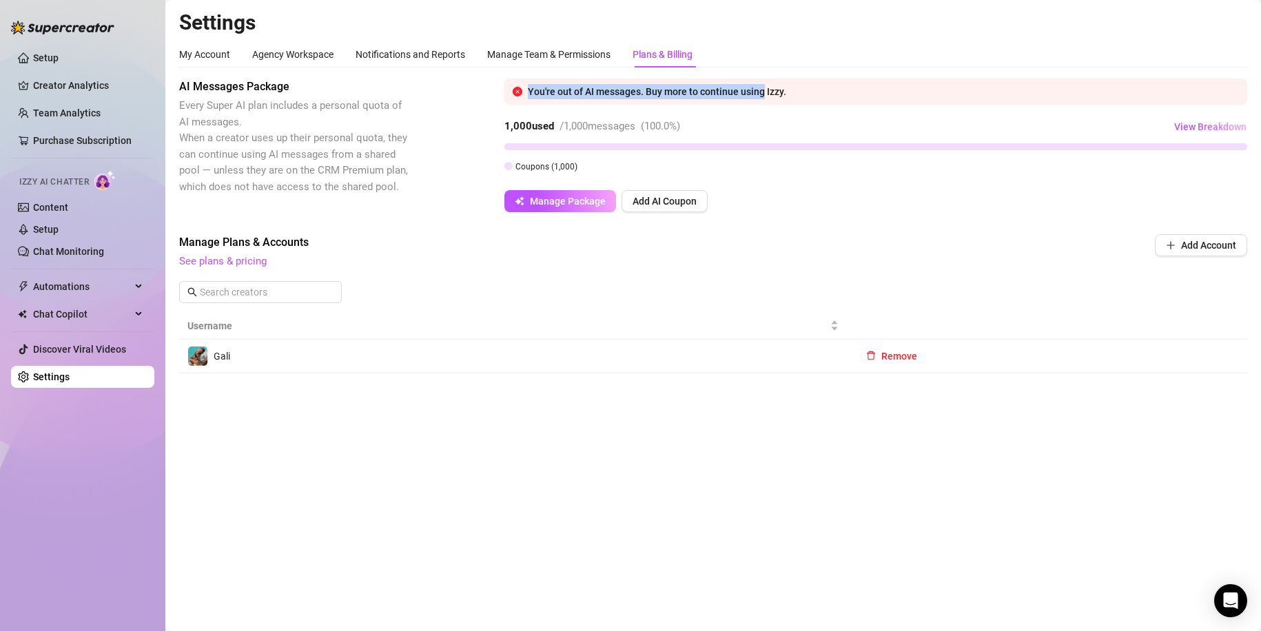
click at [759, 83] on div "You're out of AI messages. Buy more to continue using Izzy." at bounding box center [875, 92] width 743 height 26
click at [583, 192] on button "Manage Package" at bounding box center [560, 201] width 112 height 22
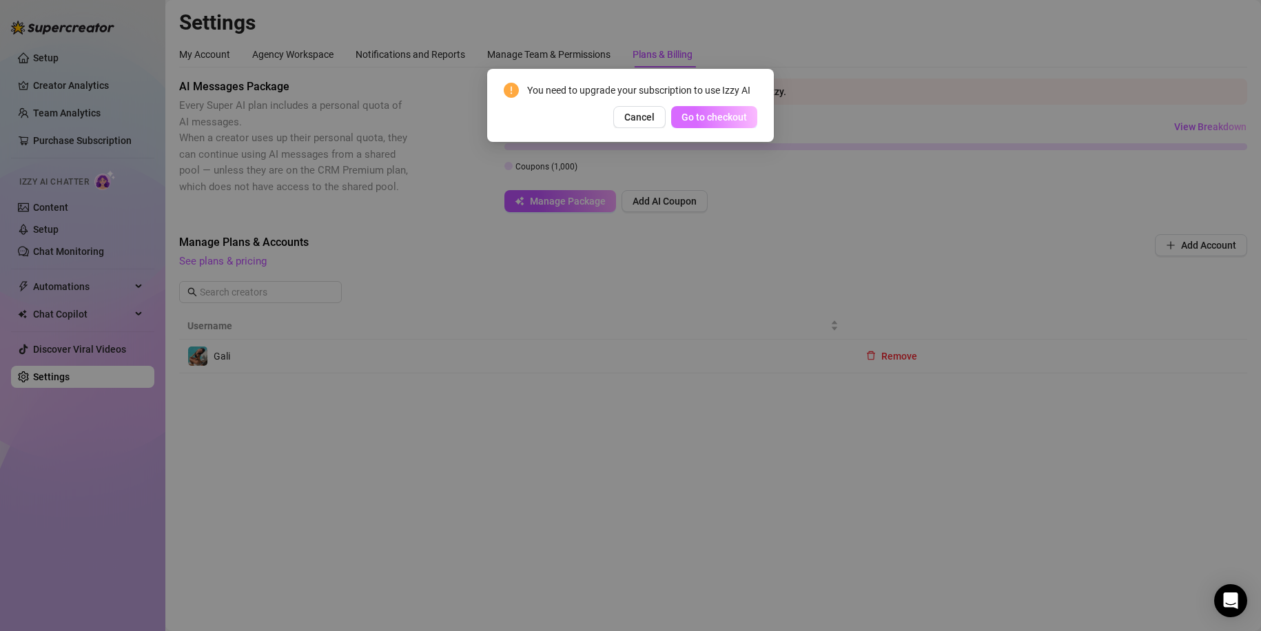
click at [728, 119] on span "Go to checkout" at bounding box center [714, 117] width 65 height 11
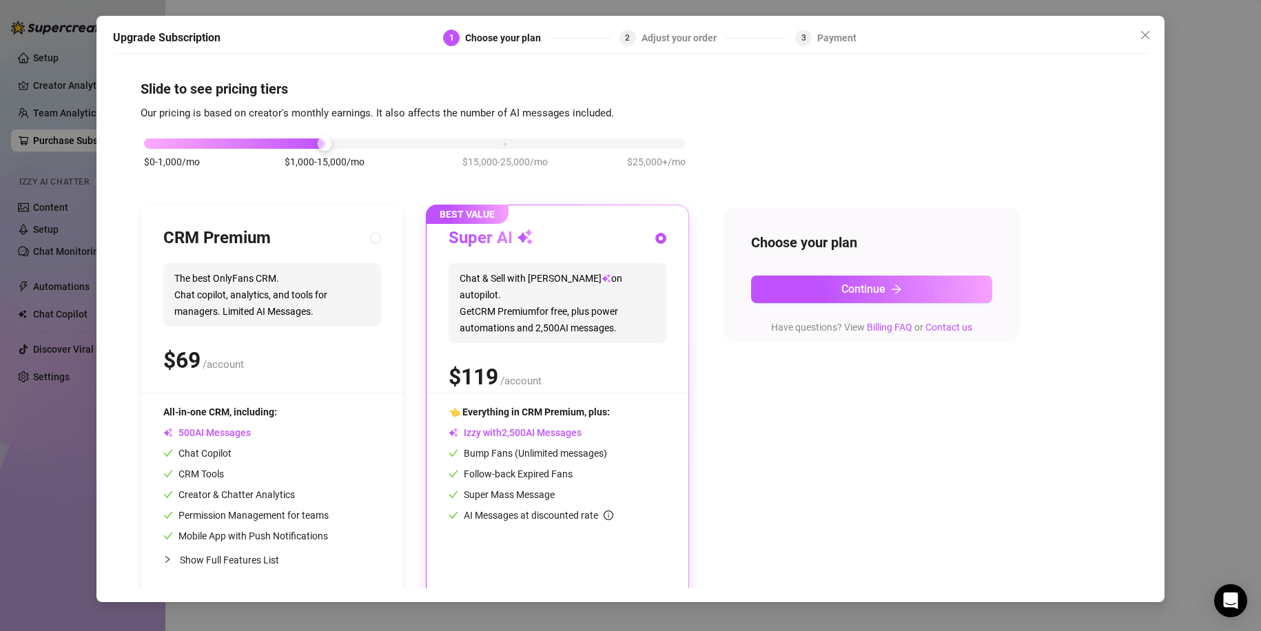
click at [633, 156] on span "$25,000+/mo" at bounding box center [656, 161] width 59 height 15
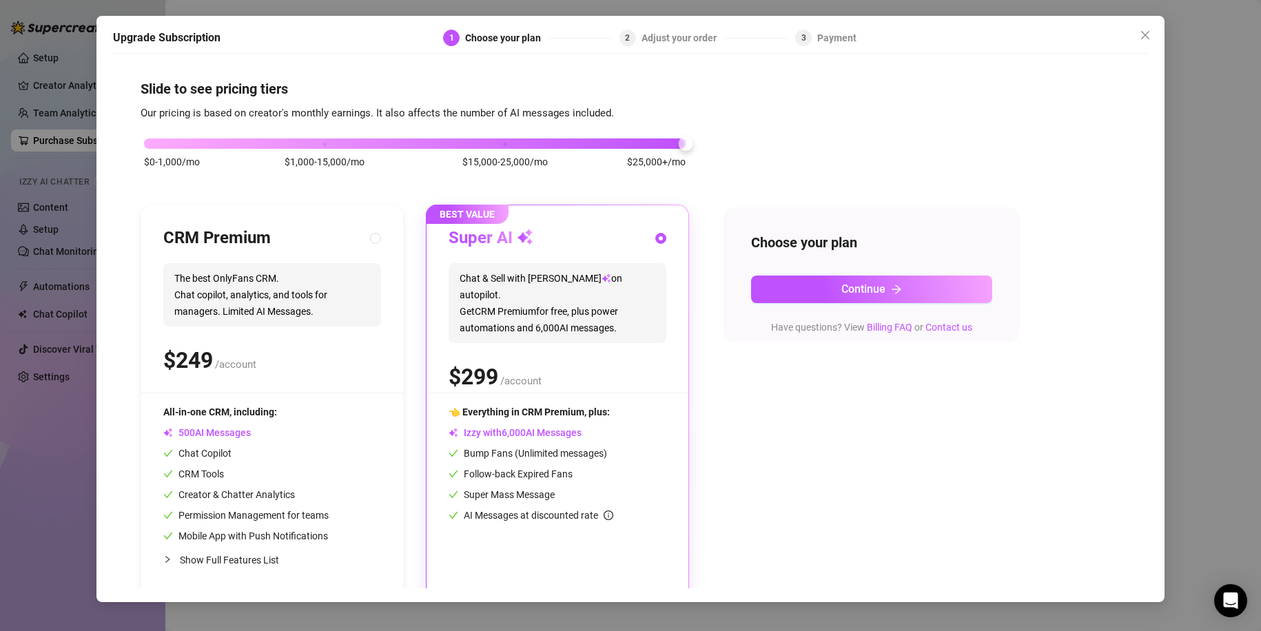
click at [219, 560] on span "Show Full Features List" at bounding box center [229, 560] width 99 height 11
radio input "true"
radio input "false"
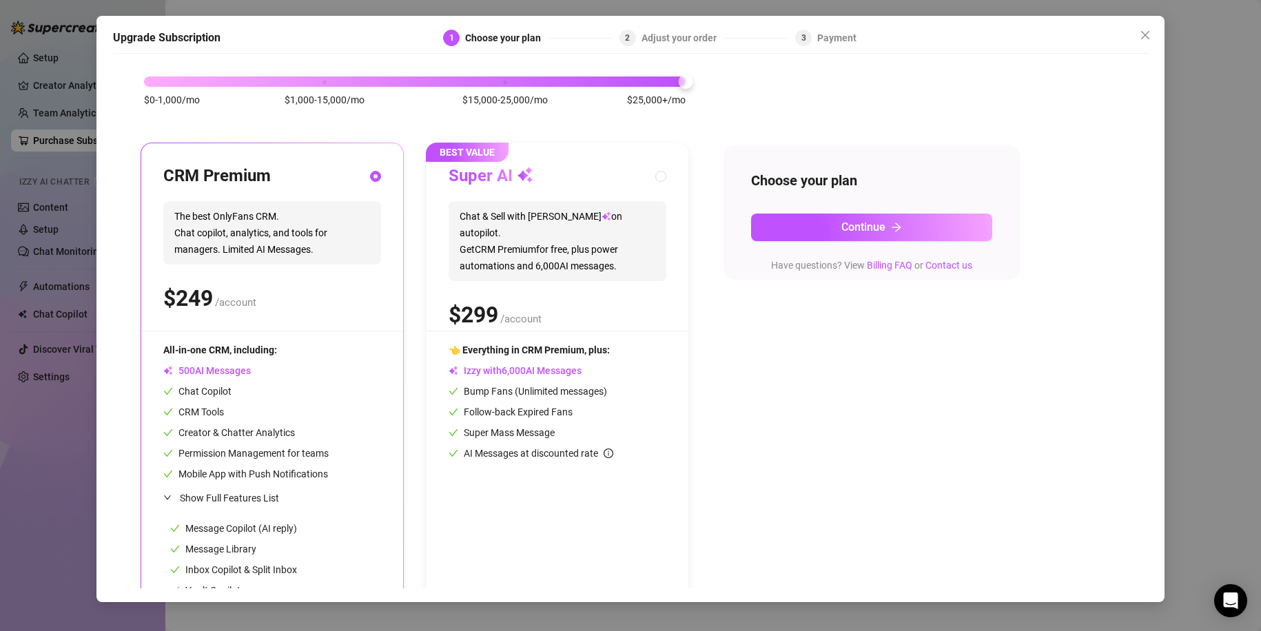
scroll to position [69, 0]
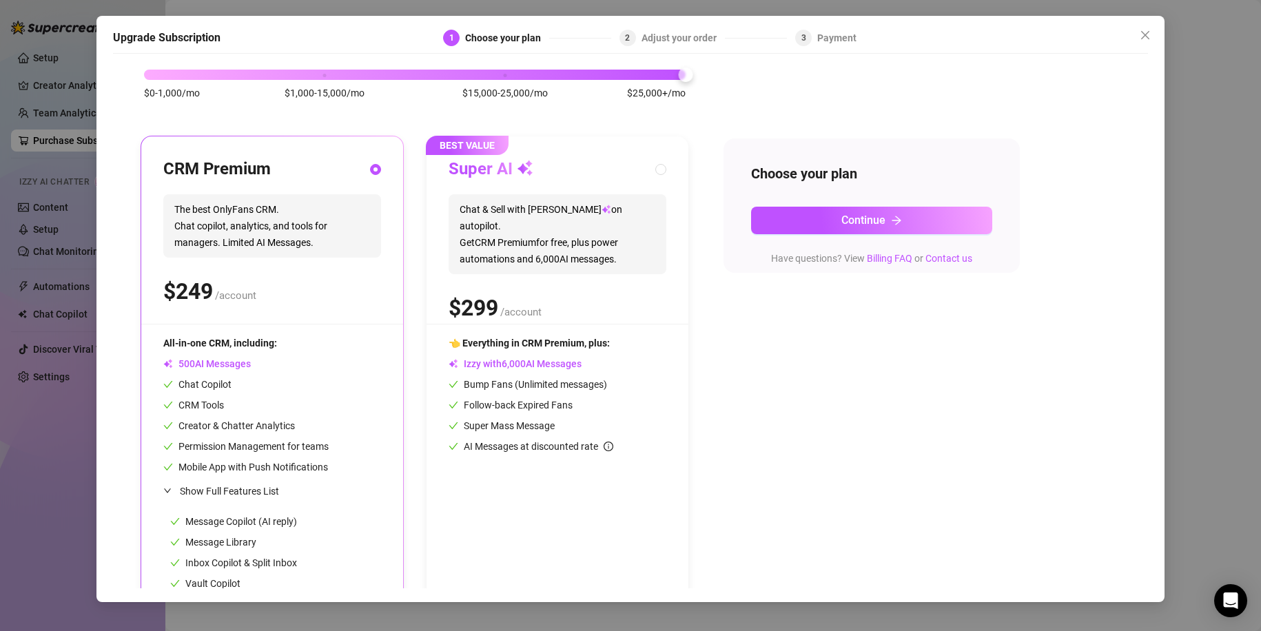
click at [490, 435] on div "👈 Everything in CRM Premium, plus: Izzy with AI Messages Bump Fans (Unlimited m…" at bounding box center [558, 395] width 218 height 119
radio input "false"
radio input "true"
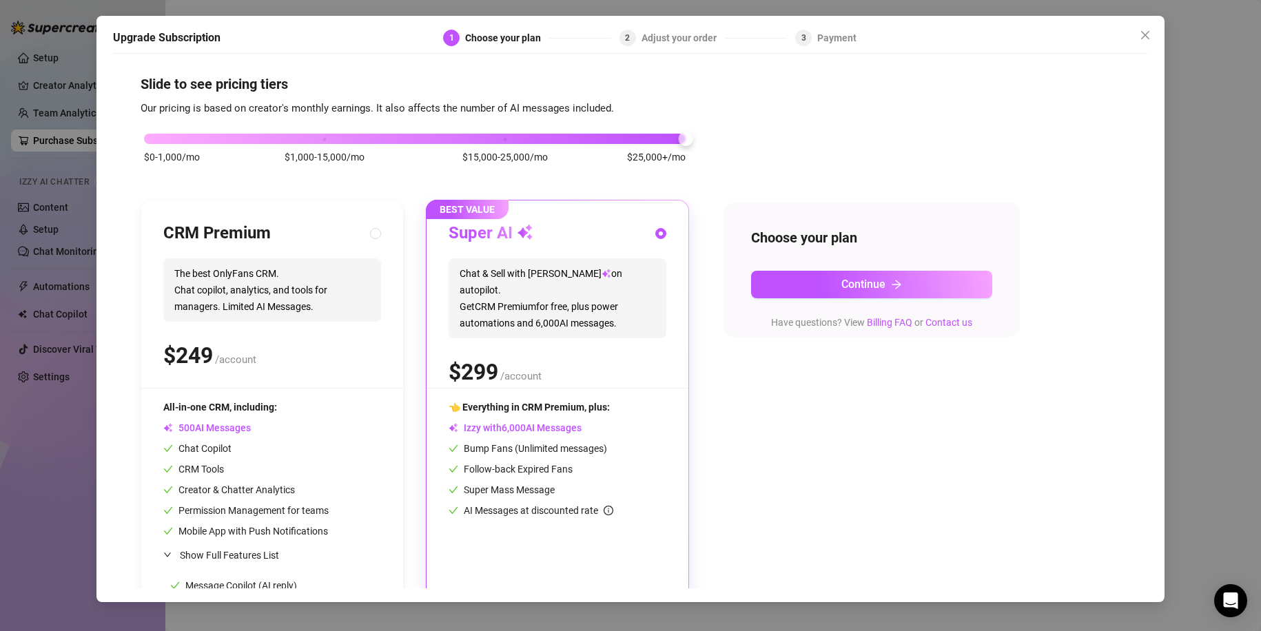
scroll to position [0, 0]
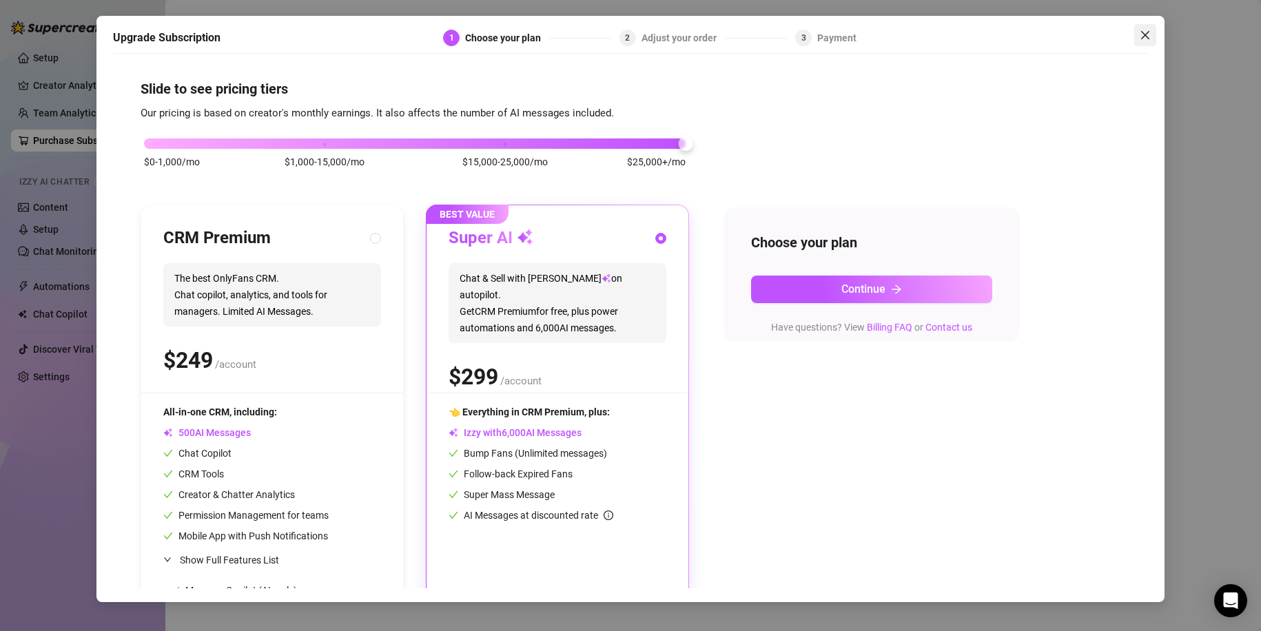
click at [1147, 35] on icon "close" at bounding box center [1145, 35] width 11 height 11
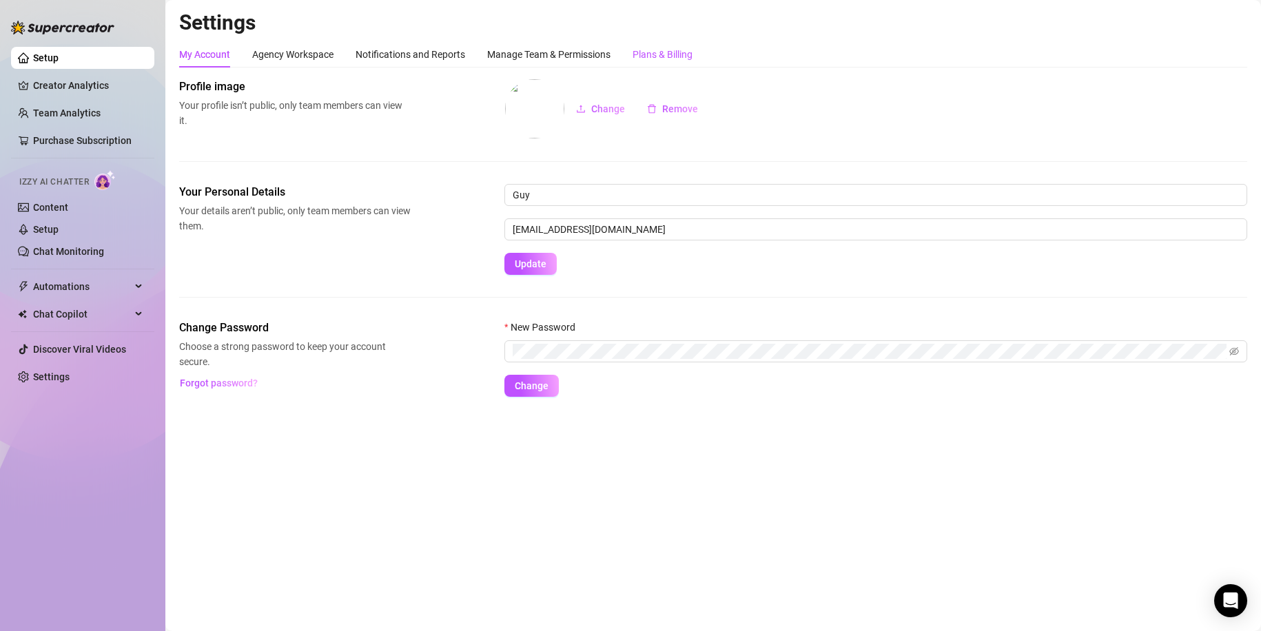
click at [639, 48] on div "Plans & Billing" at bounding box center [663, 54] width 60 height 15
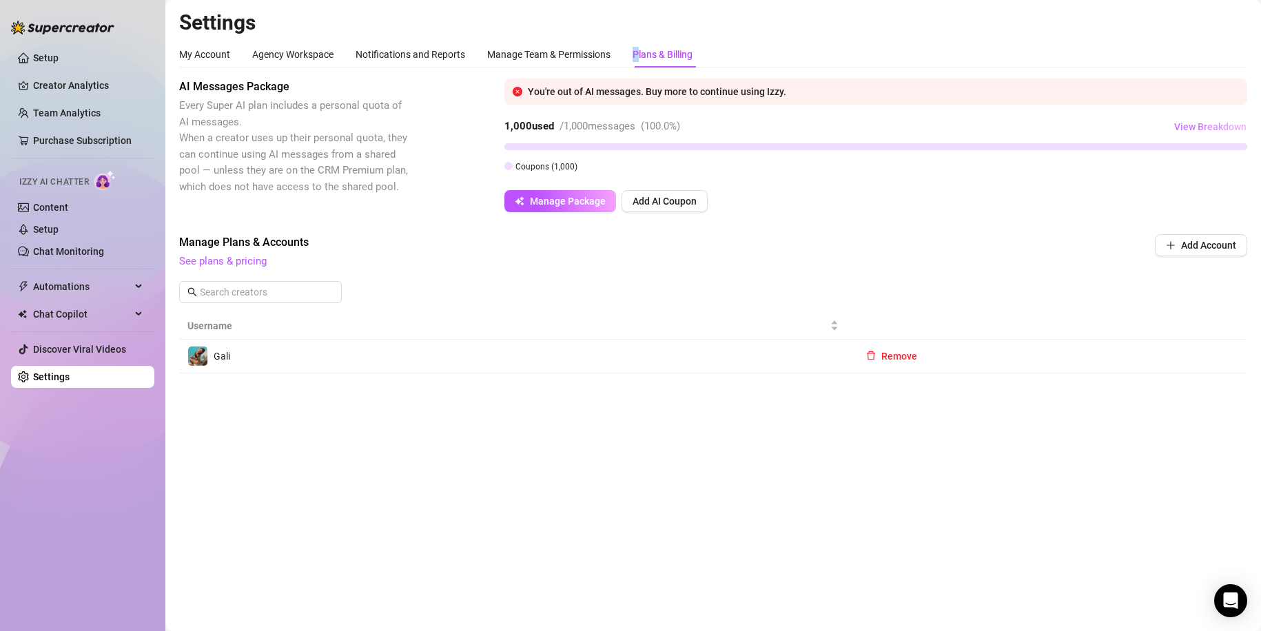
click at [1177, 123] on span "View Breakdown" at bounding box center [1210, 126] width 72 height 11
click at [1175, 124] on span "View Breakdown" at bounding box center [1210, 126] width 72 height 11
click at [59, 61] on link "Setup" at bounding box center [45, 57] width 25 height 11
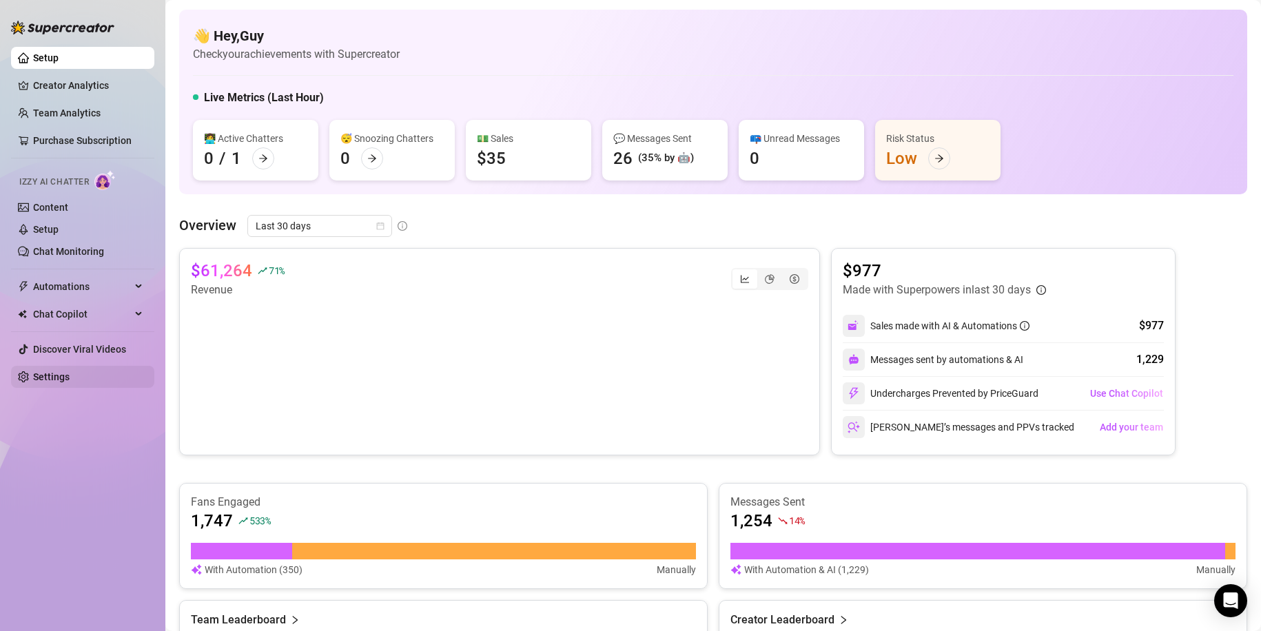
click at [70, 371] on link "Settings" at bounding box center [51, 376] width 37 height 11
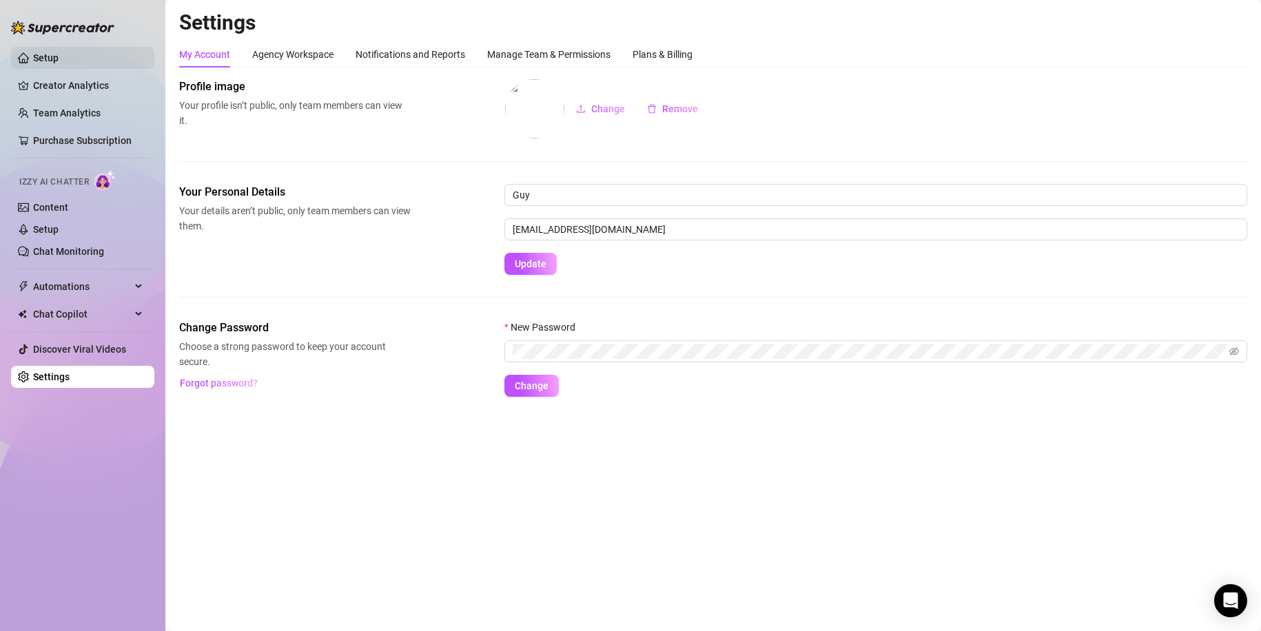
click at [59, 57] on link "Setup" at bounding box center [45, 57] width 25 height 11
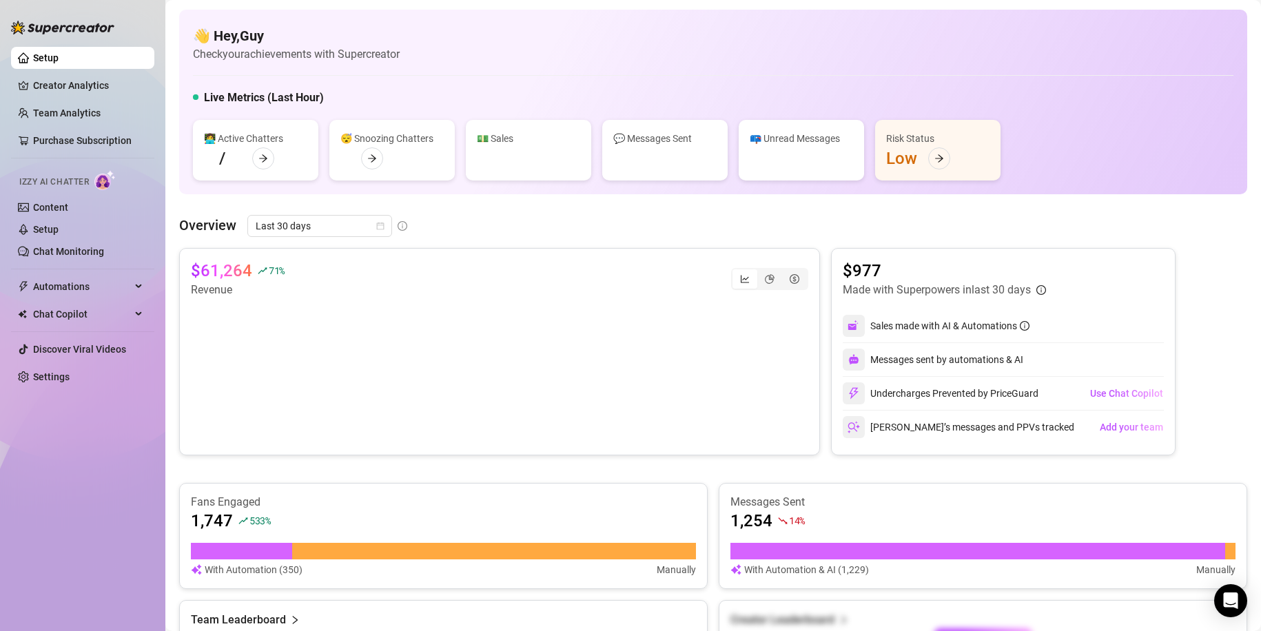
click at [59, 55] on link "Setup" at bounding box center [45, 57] width 25 height 11
click at [59, 224] on link "Setup" at bounding box center [45, 229] width 25 height 11
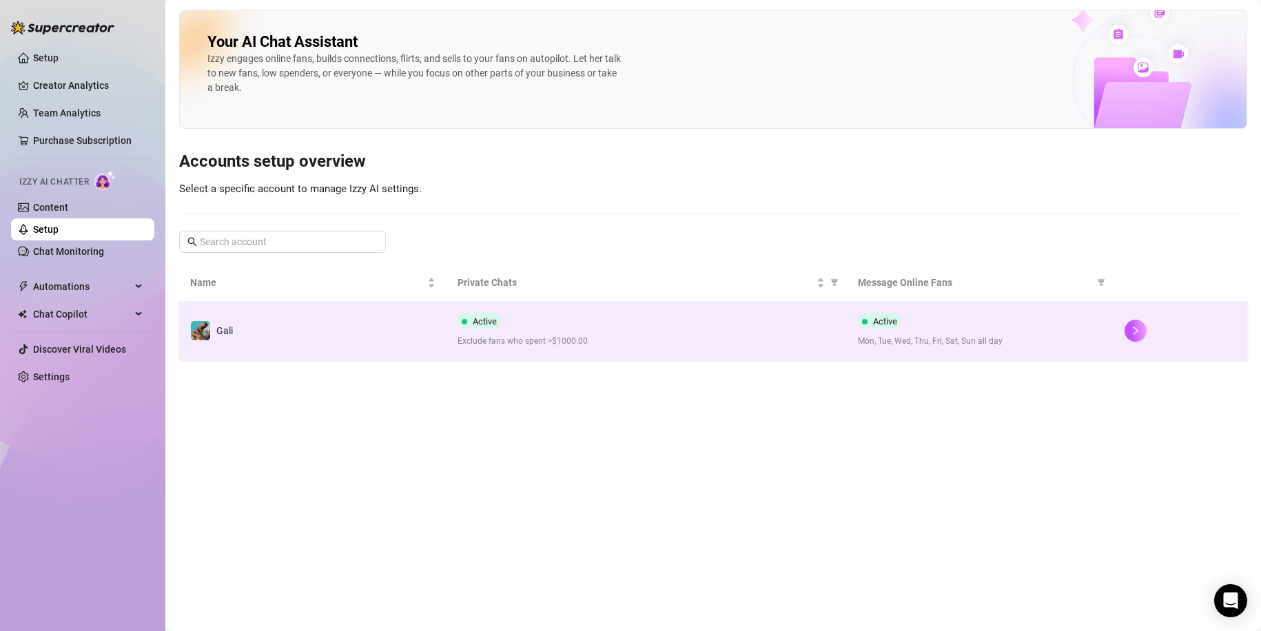
click at [611, 357] on td "Active Exclude fans who spent >$1000.00" at bounding box center [647, 331] width 400 height 58
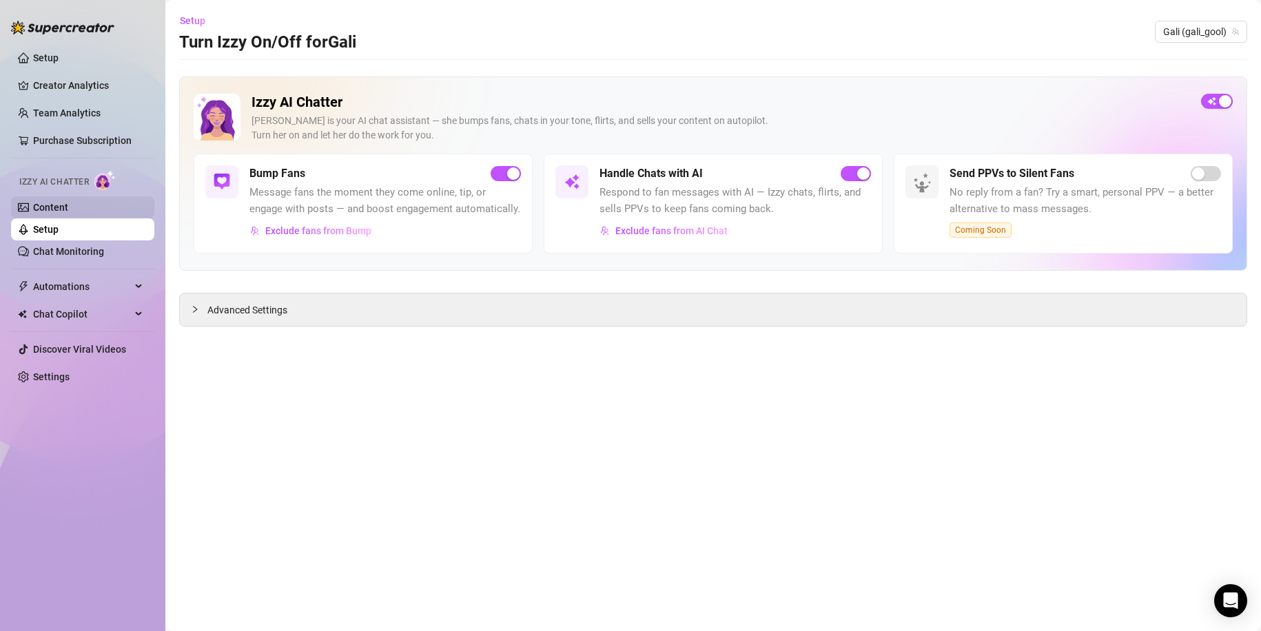
click at [68, 203] on link "Content" at bounding box center [50, 207] width 35 height 11
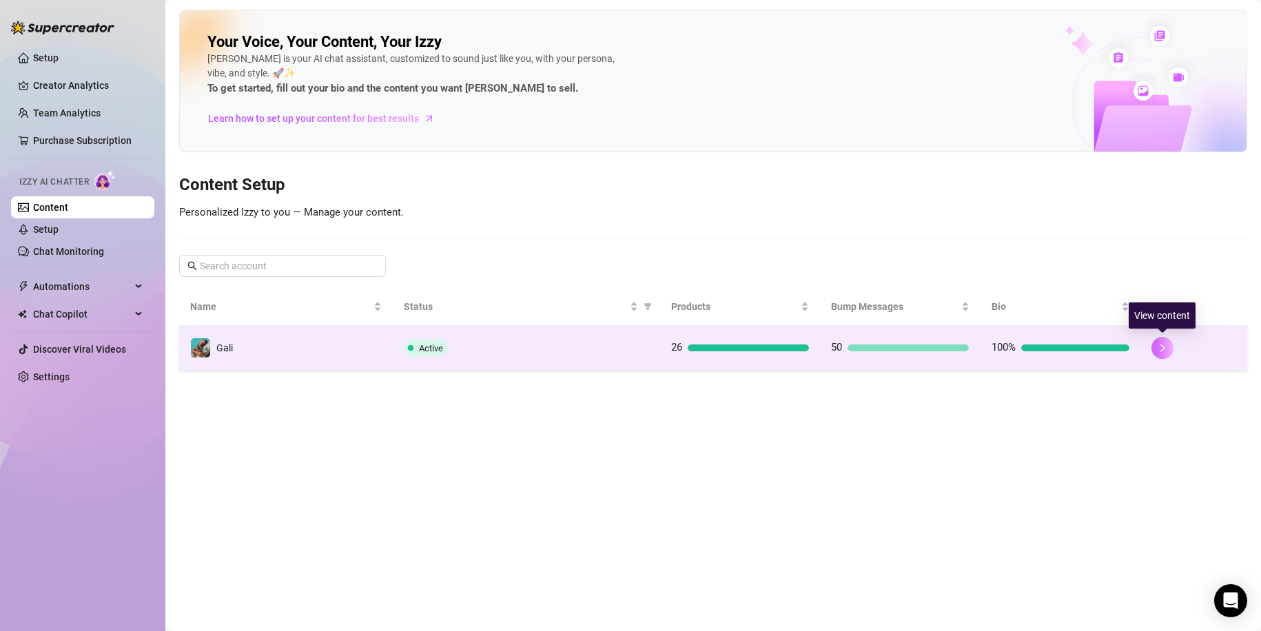
click at [1167, 351] on icon "right" at bounding box center [1163, 348] width 10 height 10
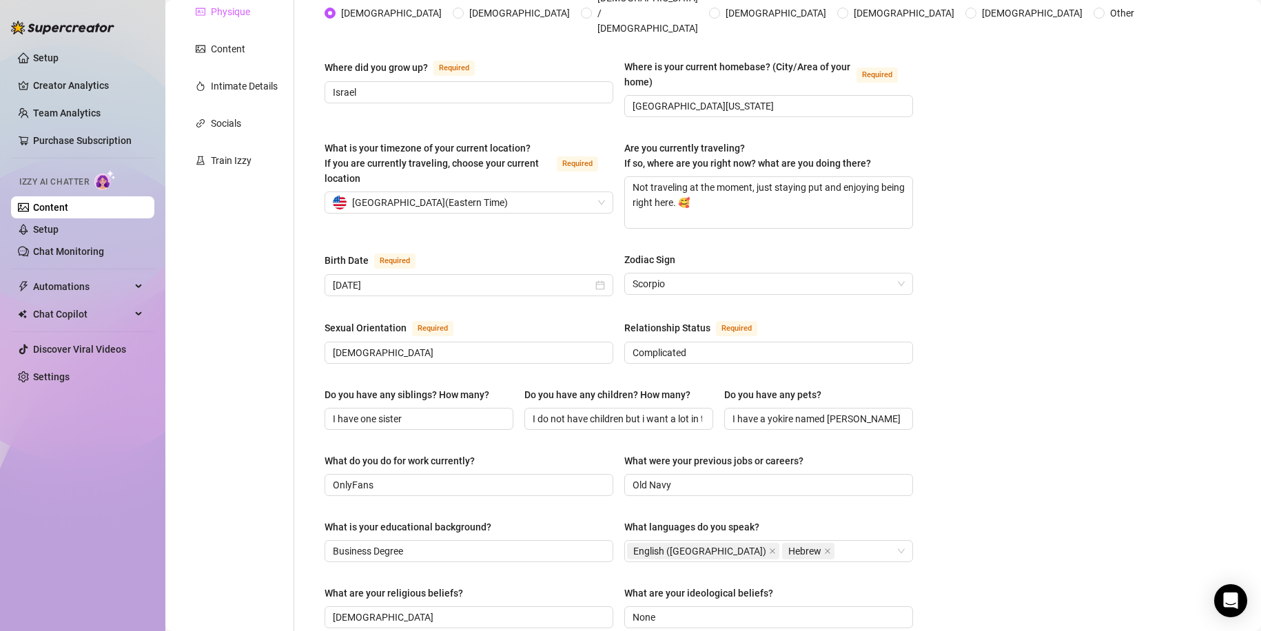
scroll to position [138, 0]
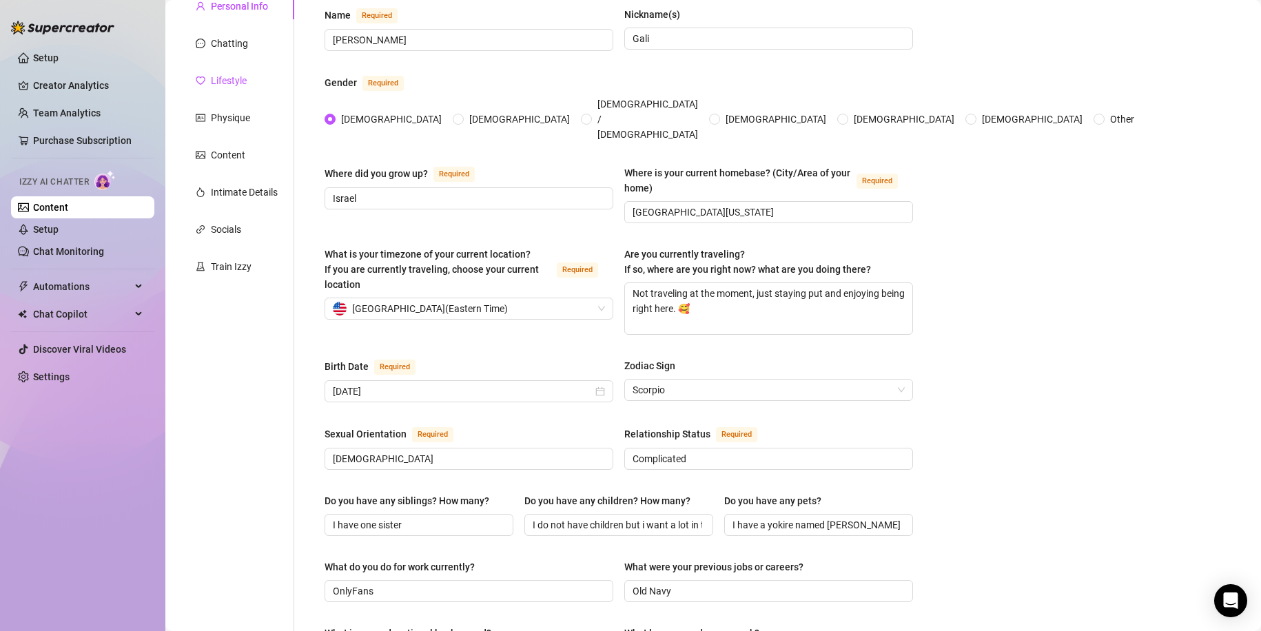
click at [238, 76] on div "Lifestyle" at bounding box center [229, 80] width 36 height 15
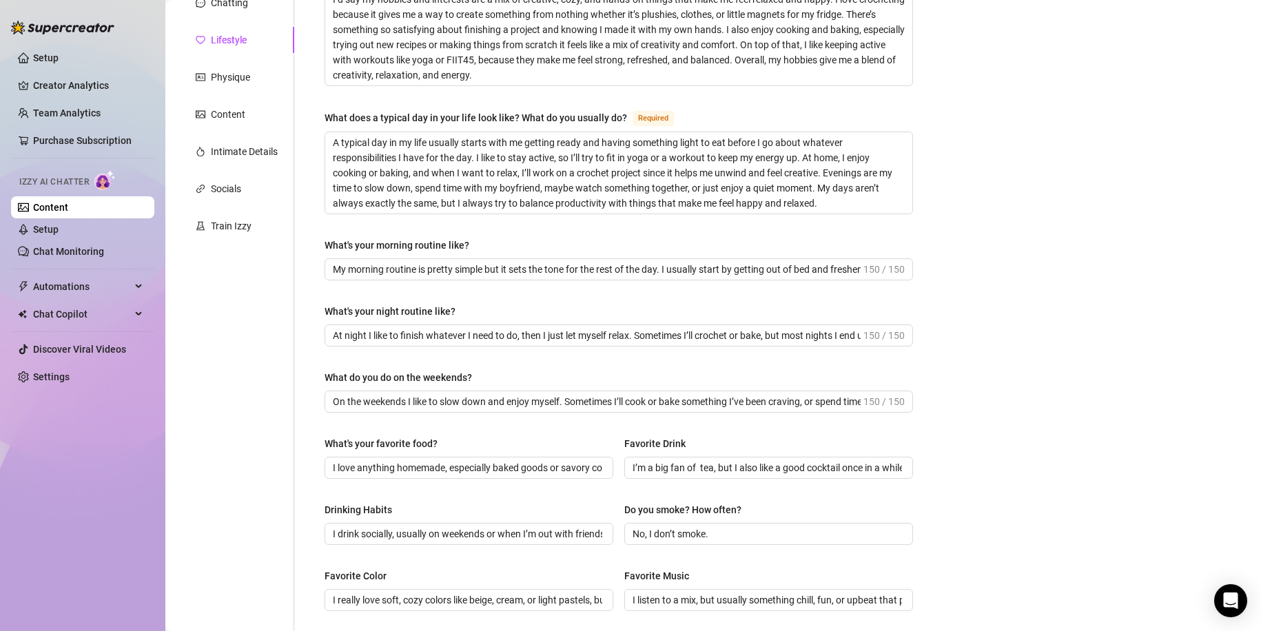
scroll to position [69, 0]
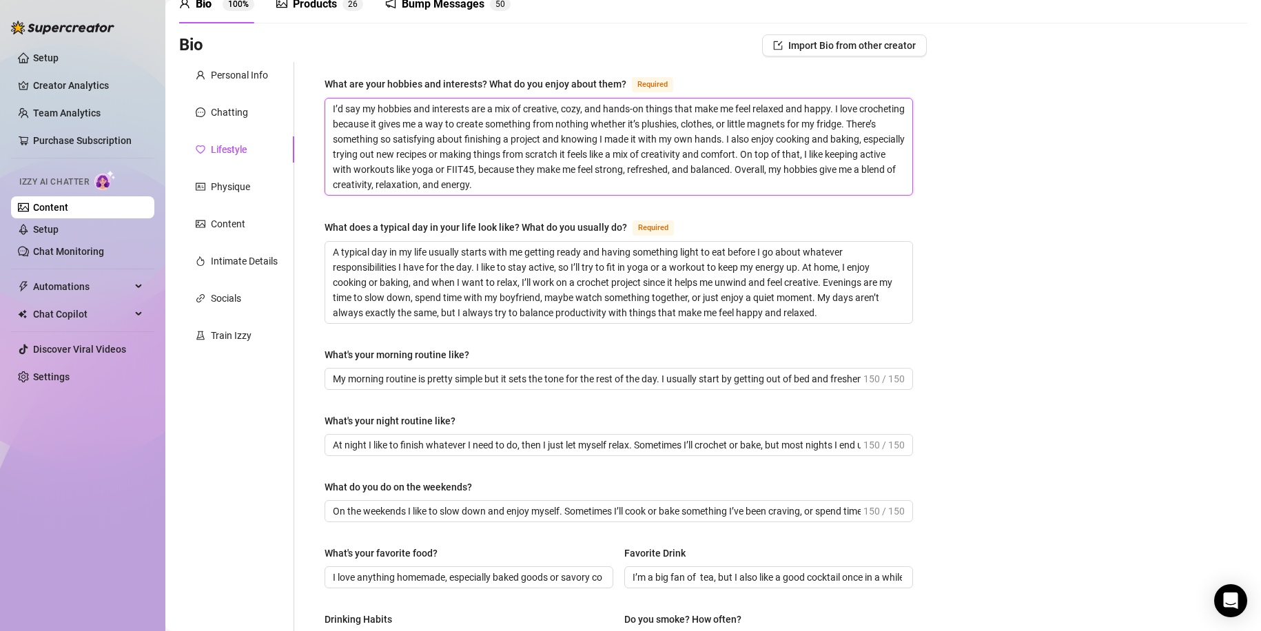
drag, startPoint x: 373, startPoint y: 103, endPoint x: 841, endPoint y: 163, distance: 471.8
click at [664, 161] on textarea "I’d say my hobbies and interests are a mix of creative, cozy, and hands-on thin…" at bounding box center [618, 147] width 587 height 96
click at [1055, 169] on div "Bio Import Bio from other creator Personal Info Chatting Lifestyle Physique Con…" at bounding box center [713, 559] width 1068 height 1051
click at [70, 382] on link "Settings" at bounding box center [51, 376] width 37 height 11
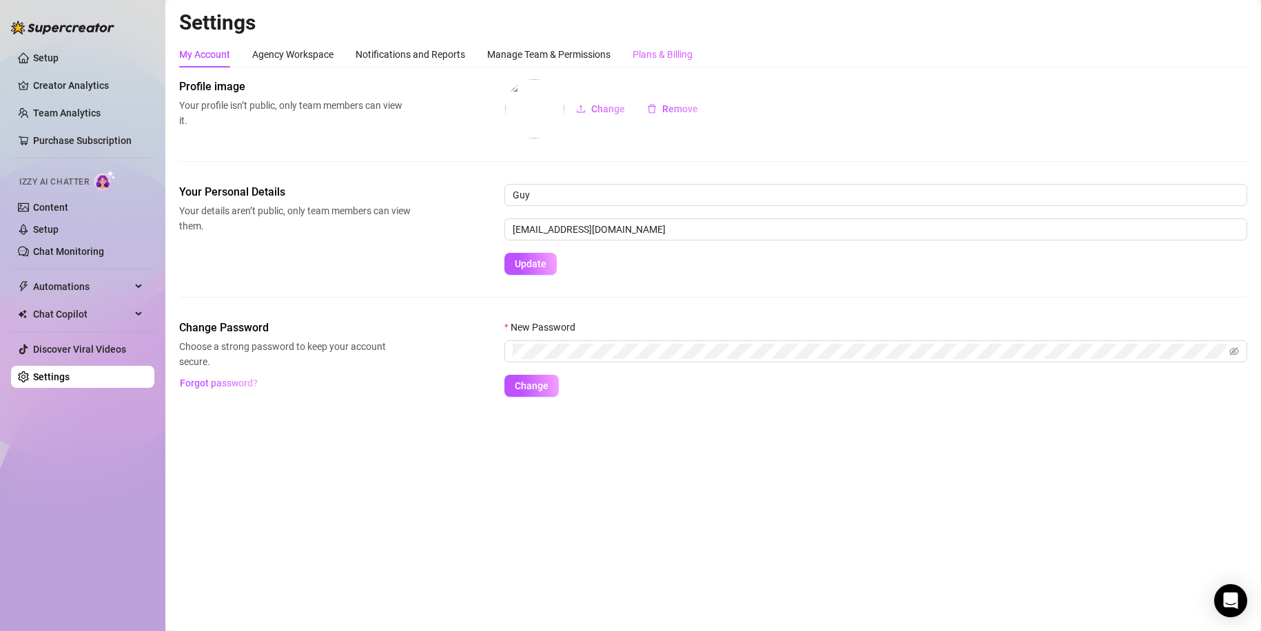
click at [655, 42] on div "Plans & Billing" at bounding box center [663, 54] width 60 height 26
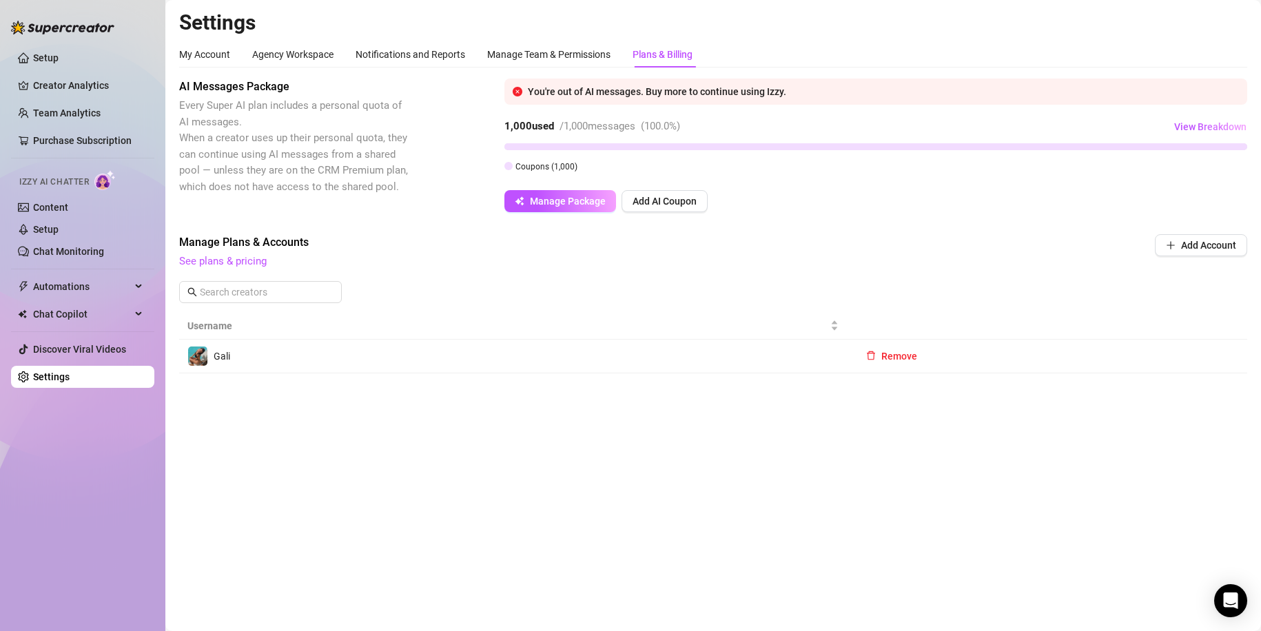
click at [687, 187] on div "You're out of AI messages. Buy more to continue using Izzy. 1,000 used / 1,000 …" at bounding box center [875, 146] width 743 height 134
click at [686, 189] on div "You're out of AI messages. Buy more to continue using Izzy. 1,000 used / 1,000 …" at bounding box center [875, 146] width 743 height 134
click at [686, 197] on span "Add AI Coupon" at bounding box center [665, 201] width 64 height 11
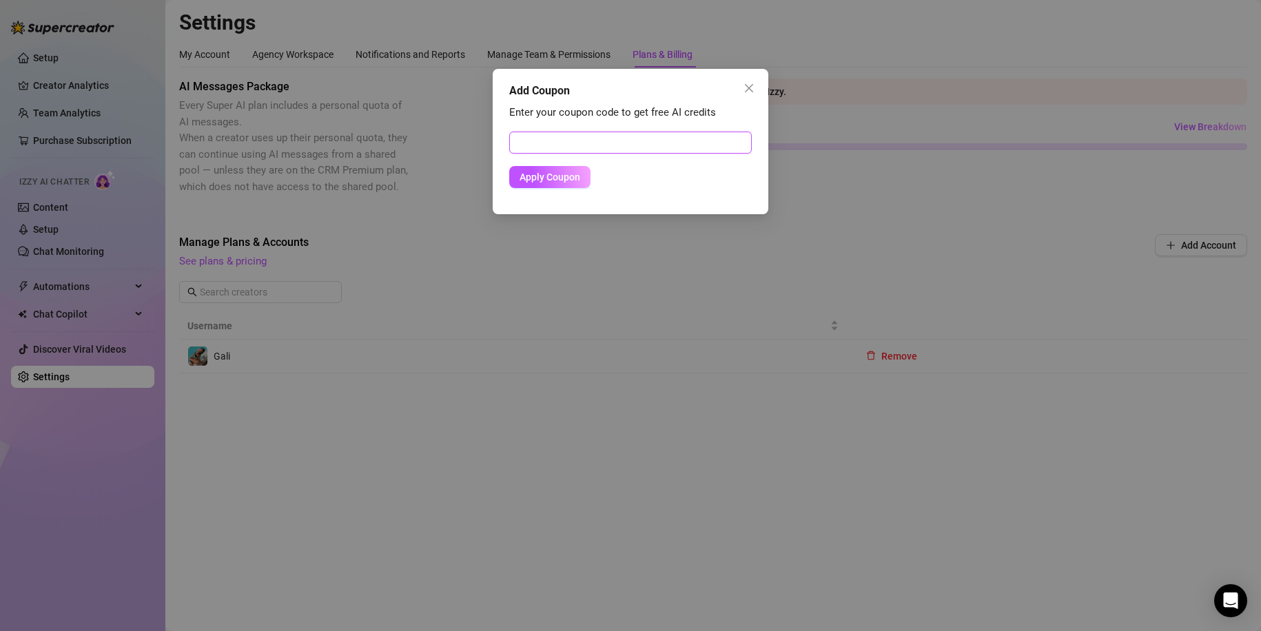
click at [568, 149] on input "text" at bounding box center [630, 143] width 243 height 22
paste input "FLASH30!"
type input "FLASH30!"
click at [562, 172] on span "Apply Coupon" at bounding box center [550, 177] width 61 height 11
click at [743, 74] on div "Add Coupon Enter your coupon code to get free AI credits FLASH30! Apply Coupon" at bounding box center [631, 141] width 276 height 145
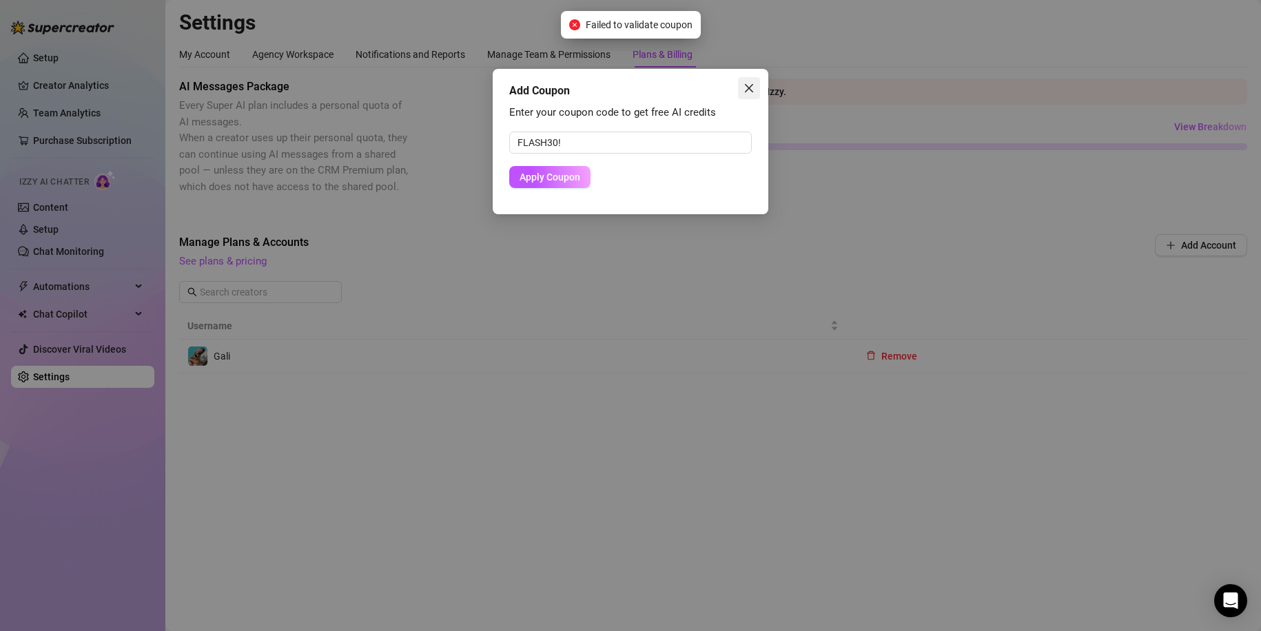
click at [747, 81] on button "Close" at bounding box center [749, 88] width 22 height 22
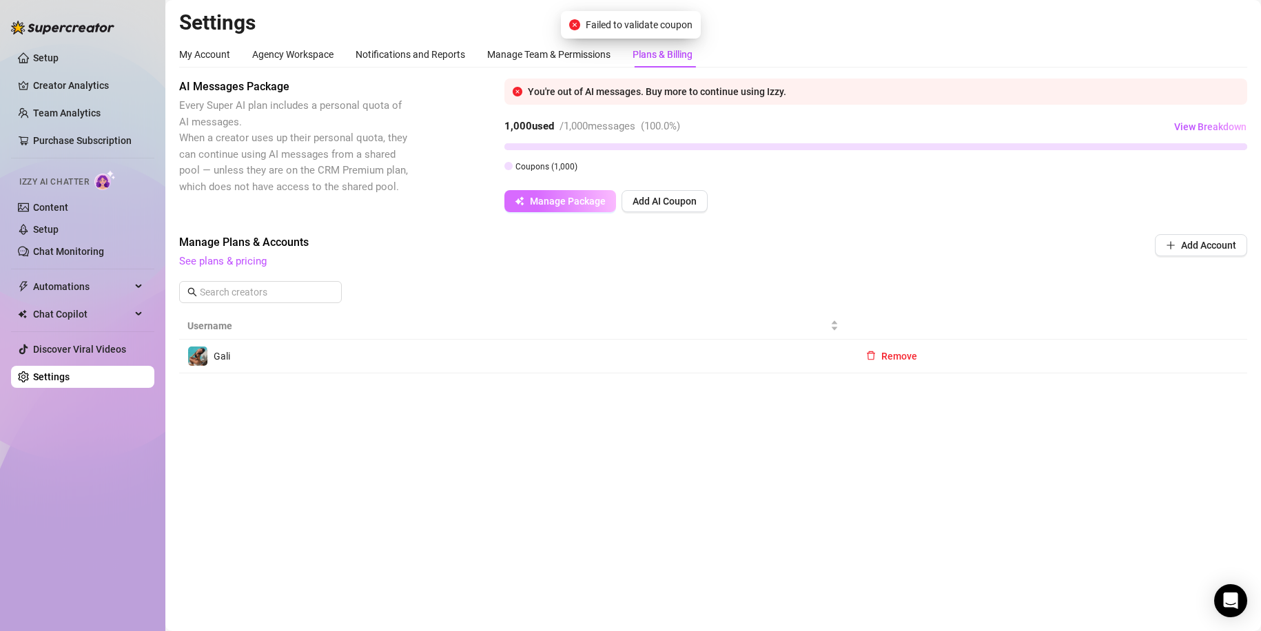
click at [573, 203] on span "Manage Package" at bounding box center [568, 201] width 76 height 11
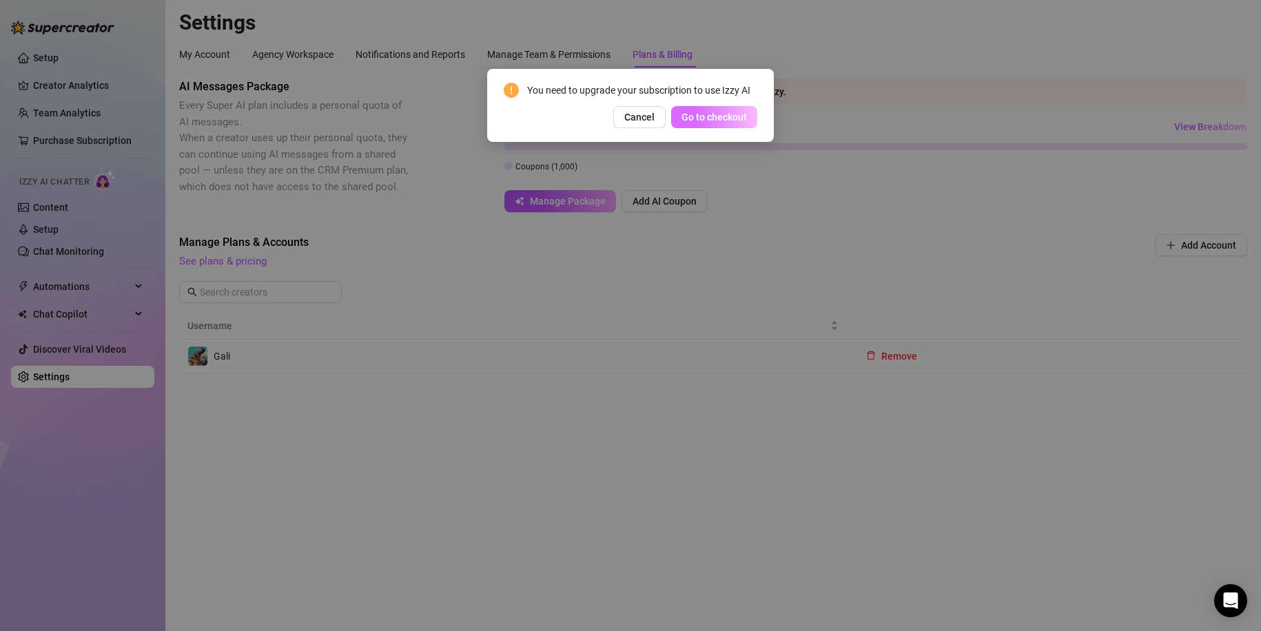
click at [691, 116] on span "Go to checkout" at bounding box center [714, 117] width 65 height 11
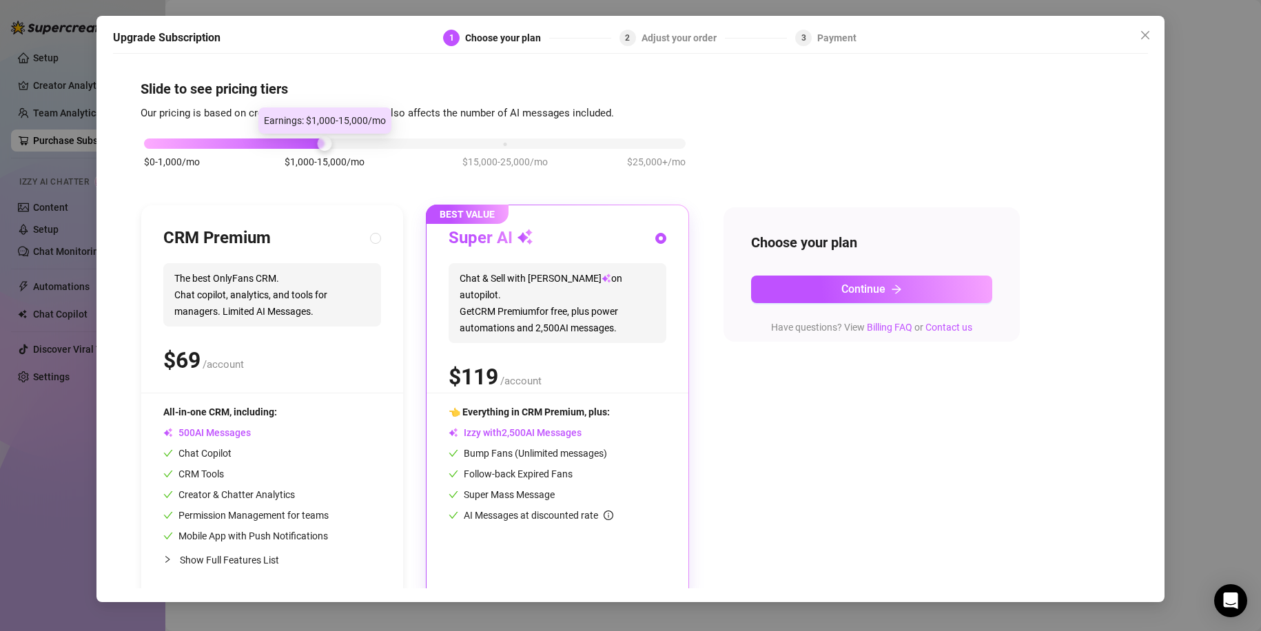
click at [784, 136] on div "$0-1,000/mo $1,000-15,000/mo $15,000-25,000/mo $25,000+/mo CRM Premium The best…" at bounding box center [631, 360] width 980 height 478
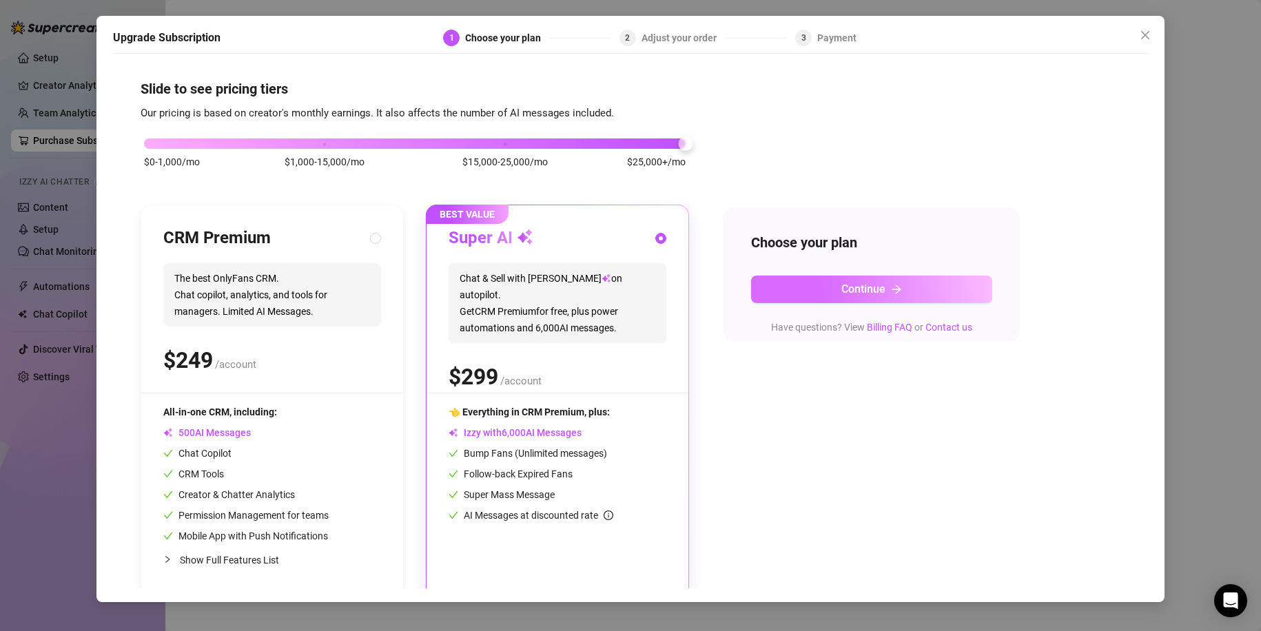
click at [828, 293] on button "Continue" at bounding box center [871, 290] width 241 height 28
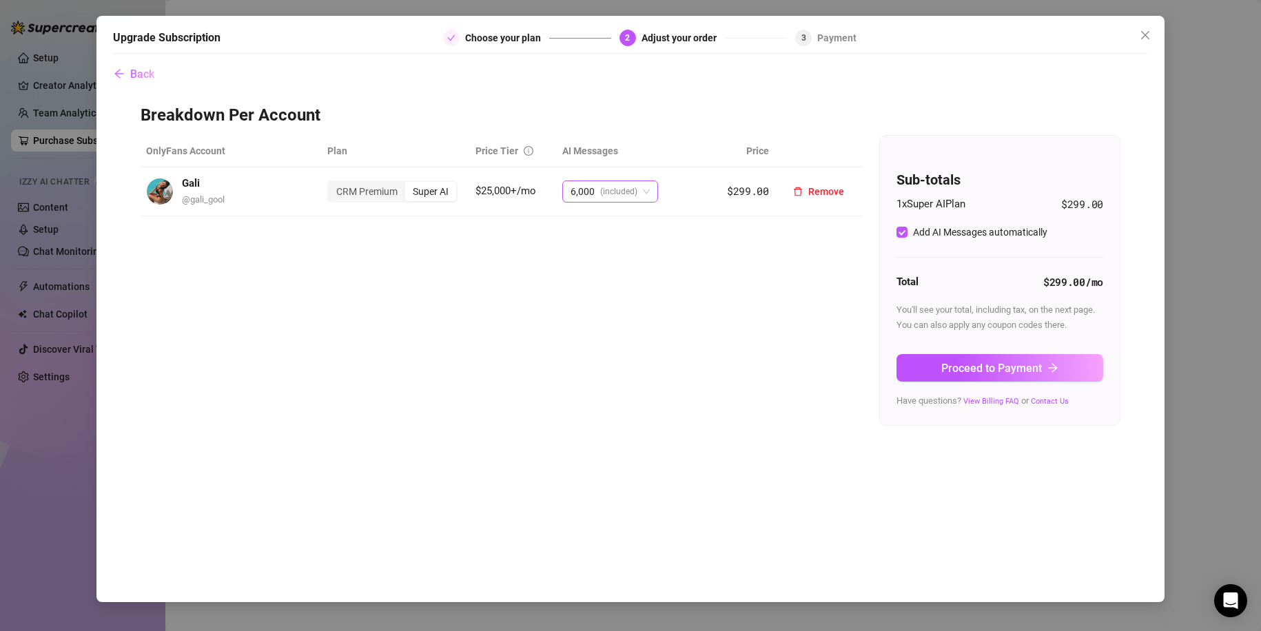
click at [632, 189] on span "(included)" at bounding box center [618, 191] width 37 height 21
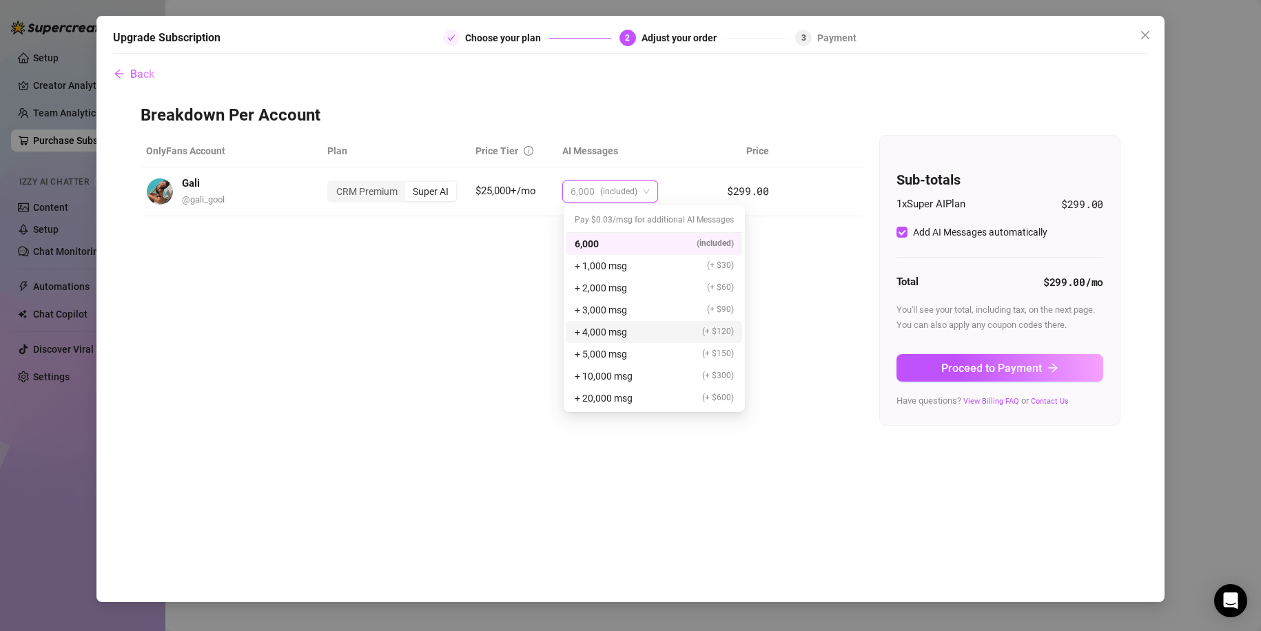
click at [639, 336] on div "+ 4,000 msg (+ $120)" at bounding box center [654, 332] width 159 height 15
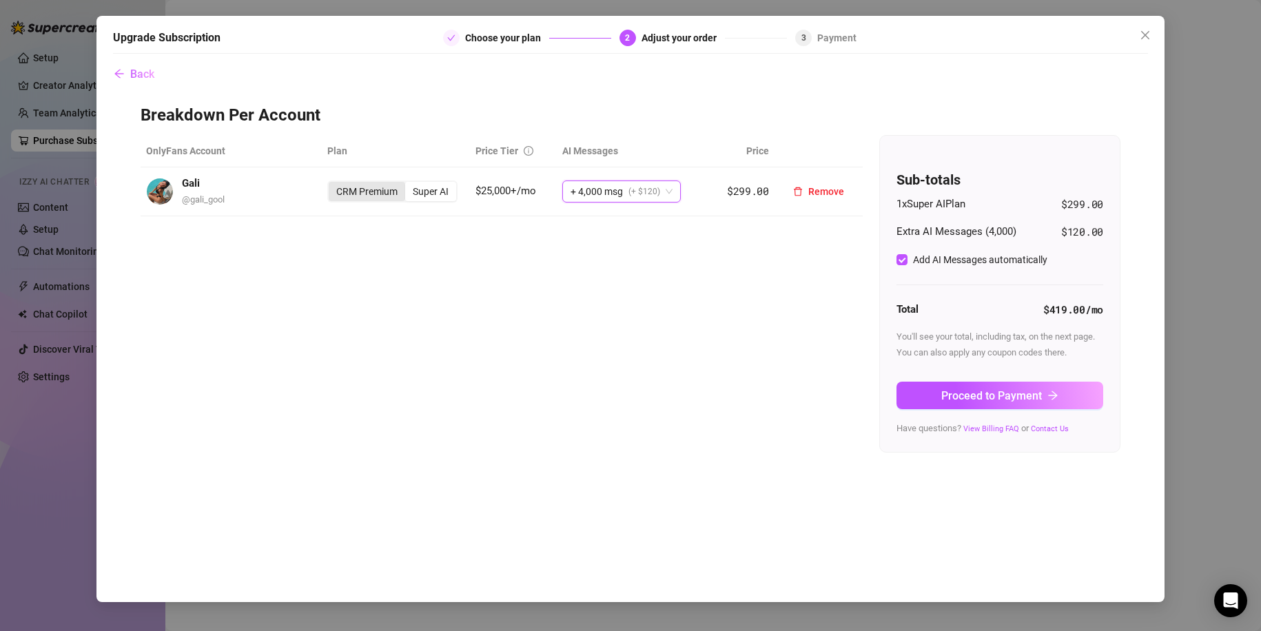
drag, startPoint x: 393, startPoint y: 193, endPoint x: 402, endPoint y: 196, distance: 9.0
click at [393, 193] on div "CRM Premium" at bounding box center [367, 191] width 76 height 19
click at [332, 184] on input "CRM Premium" at bounding box center [332, 184] width 0 height 0
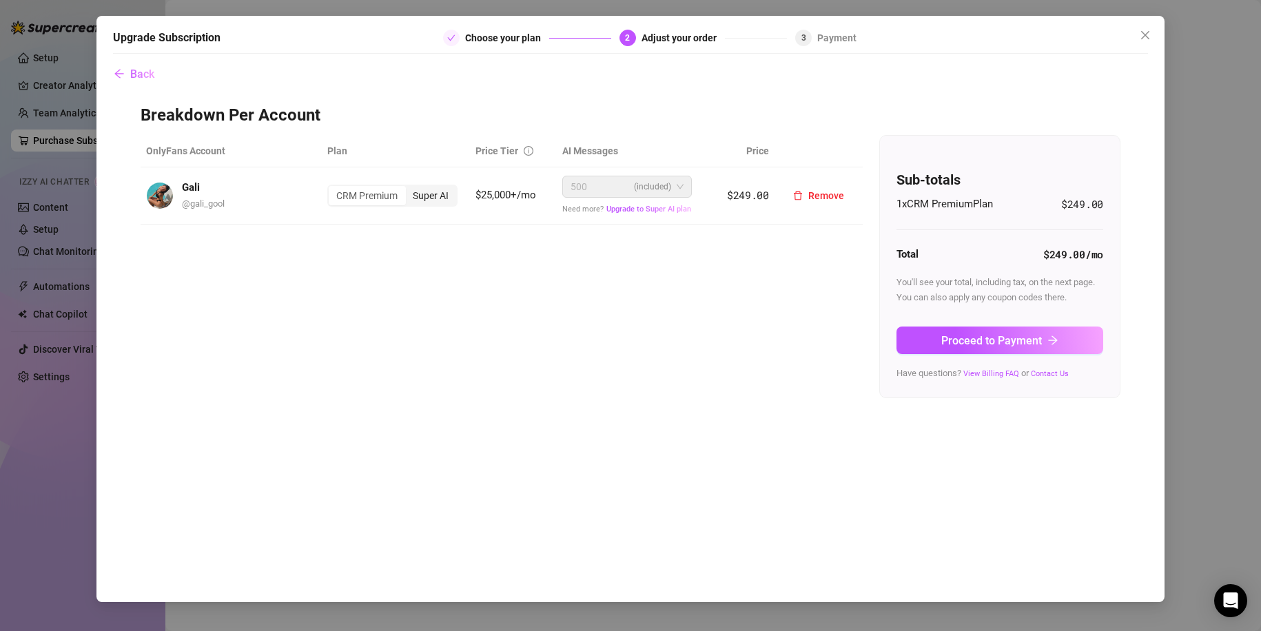
click at [438, 196] on div "Super AI" at bounding box center [430, 195] width 51 height 19
click at [409, 188] on input "Super AI" at bounding box center [409, 188] width 0 height 0
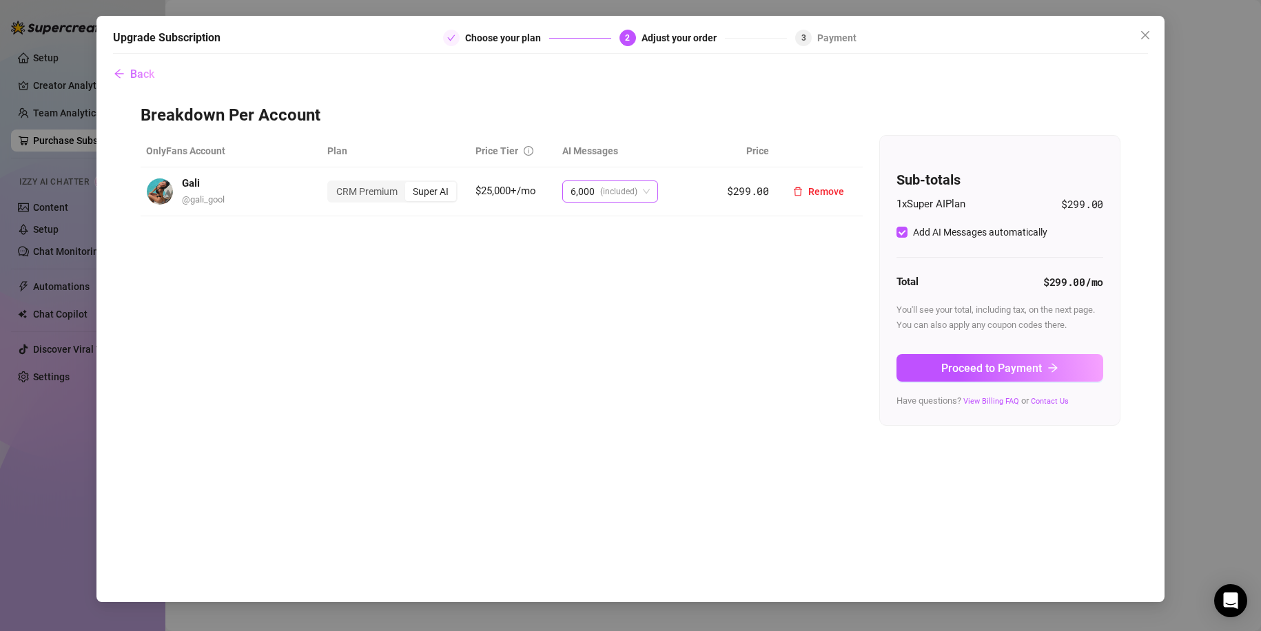
click at [611, 196] on span "(included)" at bounding box center [618, 191] width 37 height 21
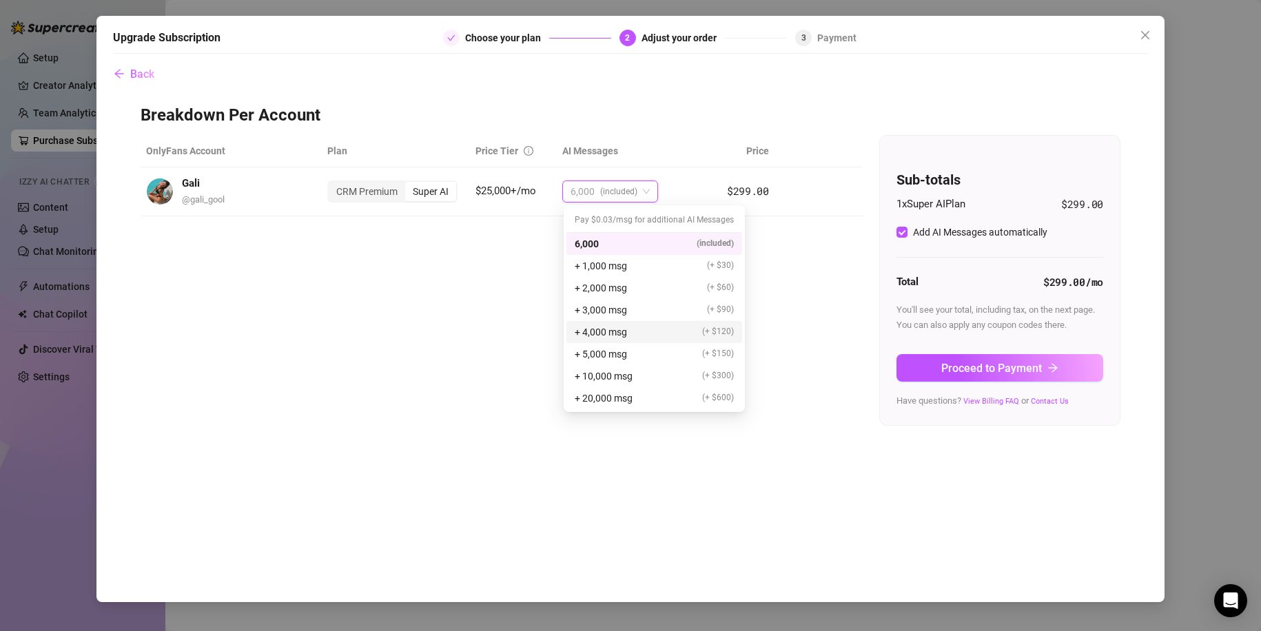
click at [640, 328] on div "+ 4,000 msg (+ $120)" at bounding box center [654, 332] width 159 height 15
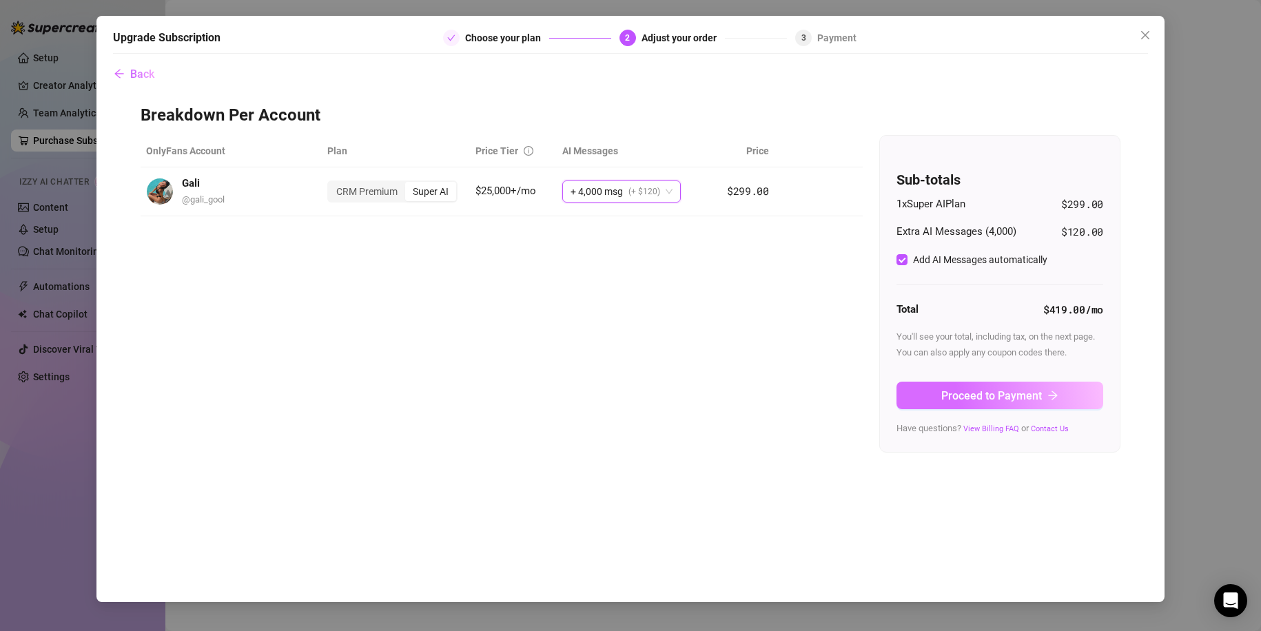
click at [1001, 402] on button "Proceed to Payment" at bounding box center [999, 396] width 207 height 28
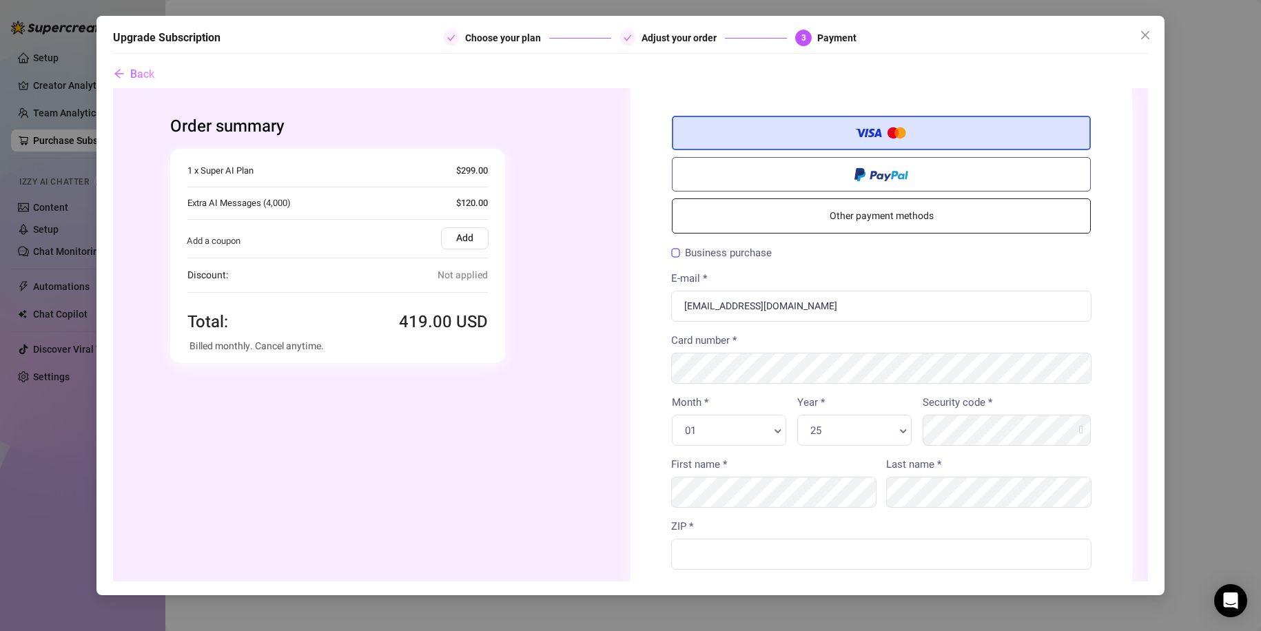
click at [452, 243] on label "Add" at bounding box center [465, 238] width 48 height 22
click at [113, 88] on input "Add" at bounding box center [113, 88] width 0 height 0
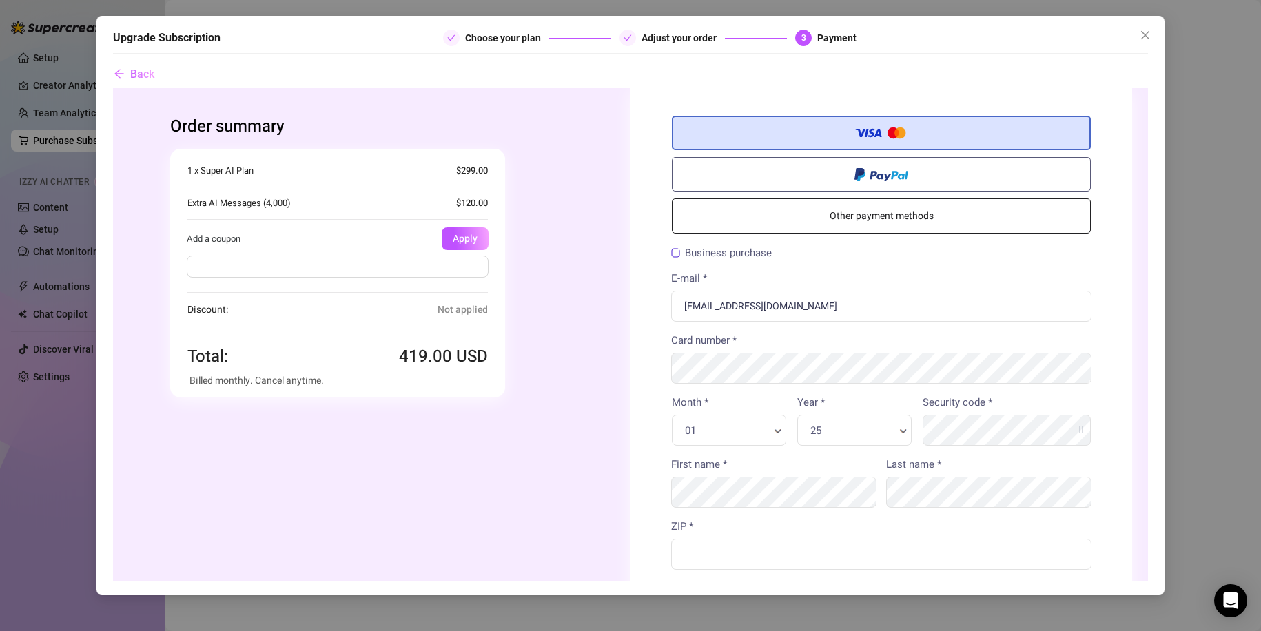
click at [445, 270] on input "text" at bounding box center [338, 266] width 302 height 22
paste input "FLASH30!"
type input "FLASH30!"
click at [511, 296] on div "You're buying Quantity 1 x Supercreator Subscription (1 x Super AI) + AI Messag…" at bounding box center [379, 272] width 419 height 249
click at [471, 249] on div "FLASH30!" at bounding box center [338, 268] width 336 height 39
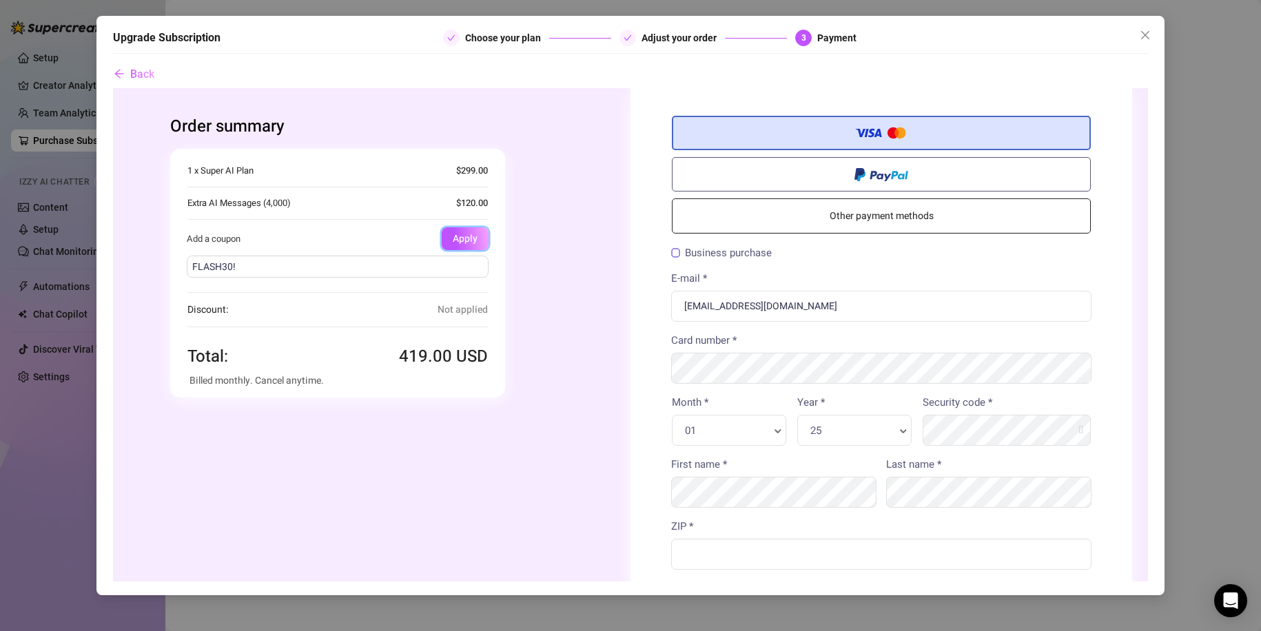
click at [473, 245] on button "Apply" at bounding box center [465, 238] width 47 height 23
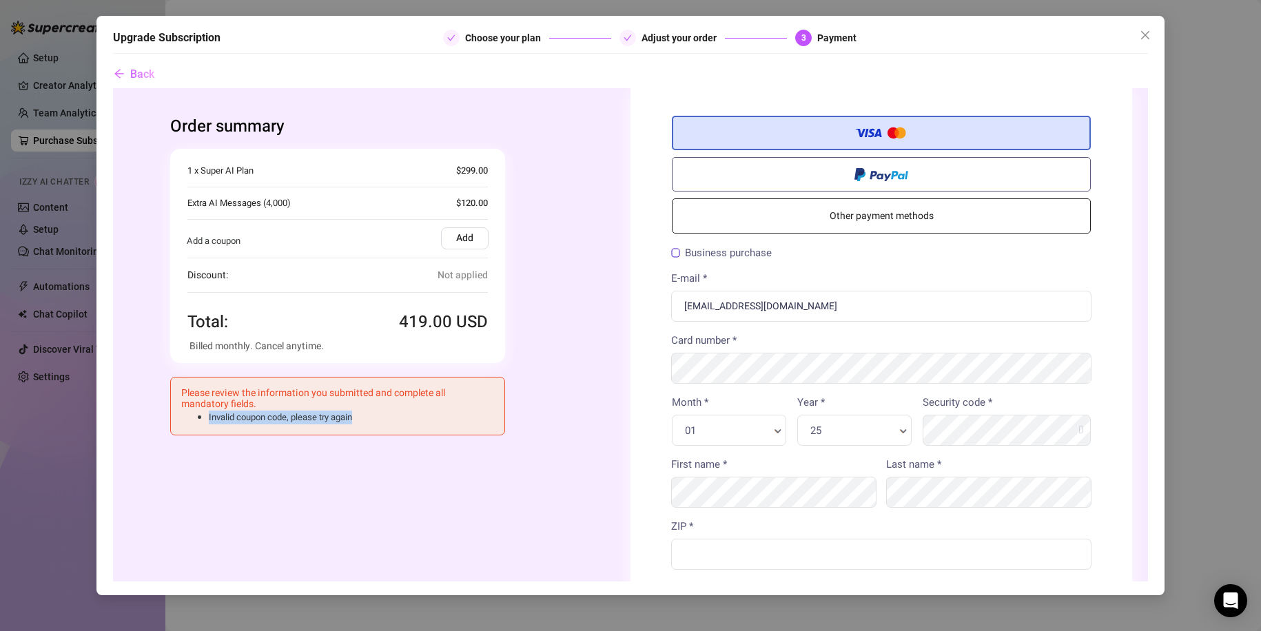
drag, startPoint x: 362, startPoint y: 420, endPoint x: 196, endPoint y: 421, distance: 166.1
click at [209, 421] on li "Invalid coupon code, please try again" at bounding box center [351, 417] width 285 height 14
copy li "Invalid coupon code, please try again"
click at [447, 387] on h4 "Please review the information you submitted and complete all mandatory fields." at bounding box center [337, 398] width 313 height 23
click at [123, 70] on icon "arrow-left" at bounding box center [119, 73] width 11 height 11
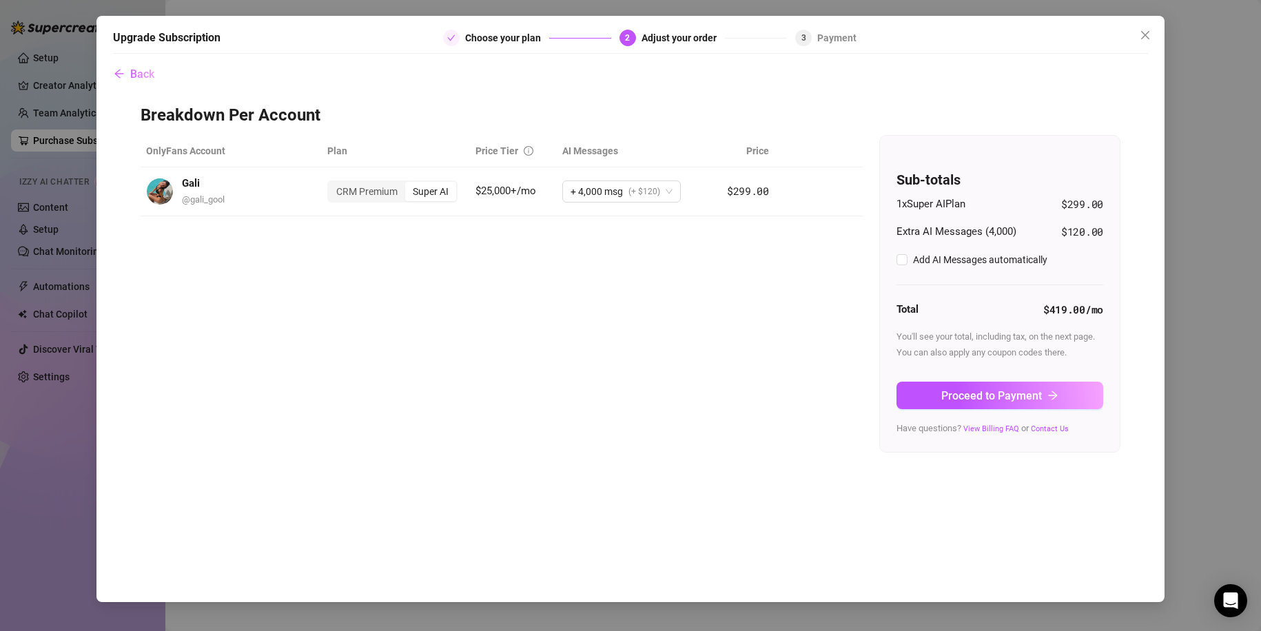
checkbox input "true"
click at [602, 191] on span "+ 4,000 msg" at bounding box center [597, 191] width 52 height 21
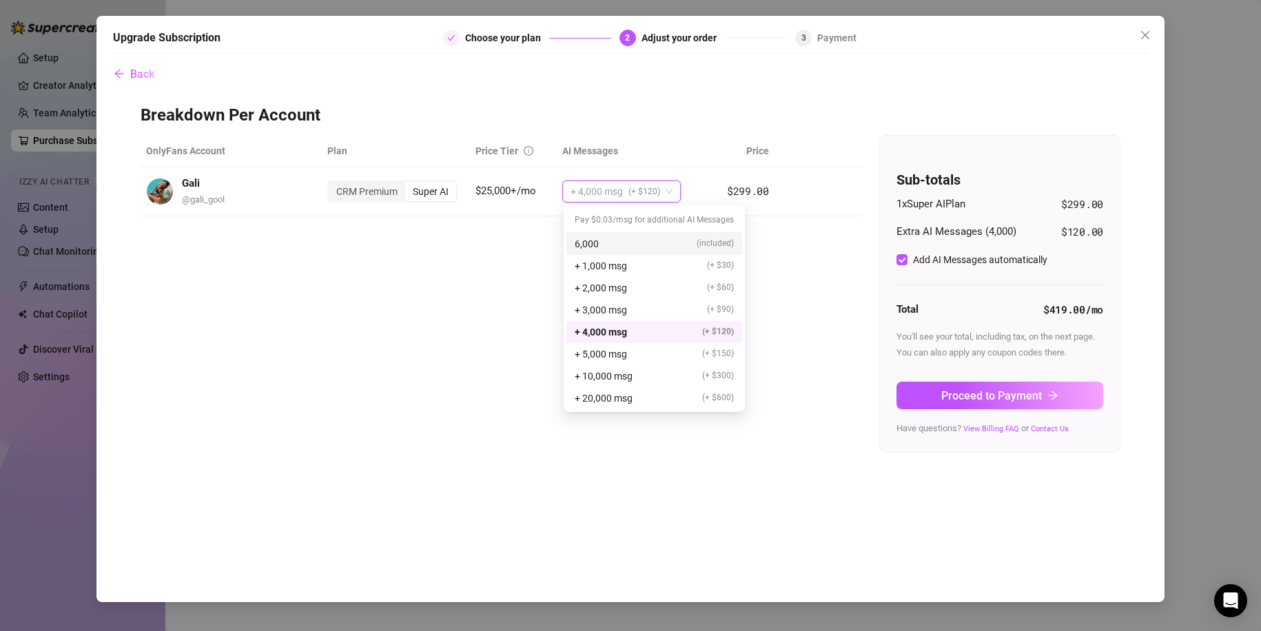
click at [619, 233] on div "6,000 (included)" at bounding box center [654, 244] width 176 height 22
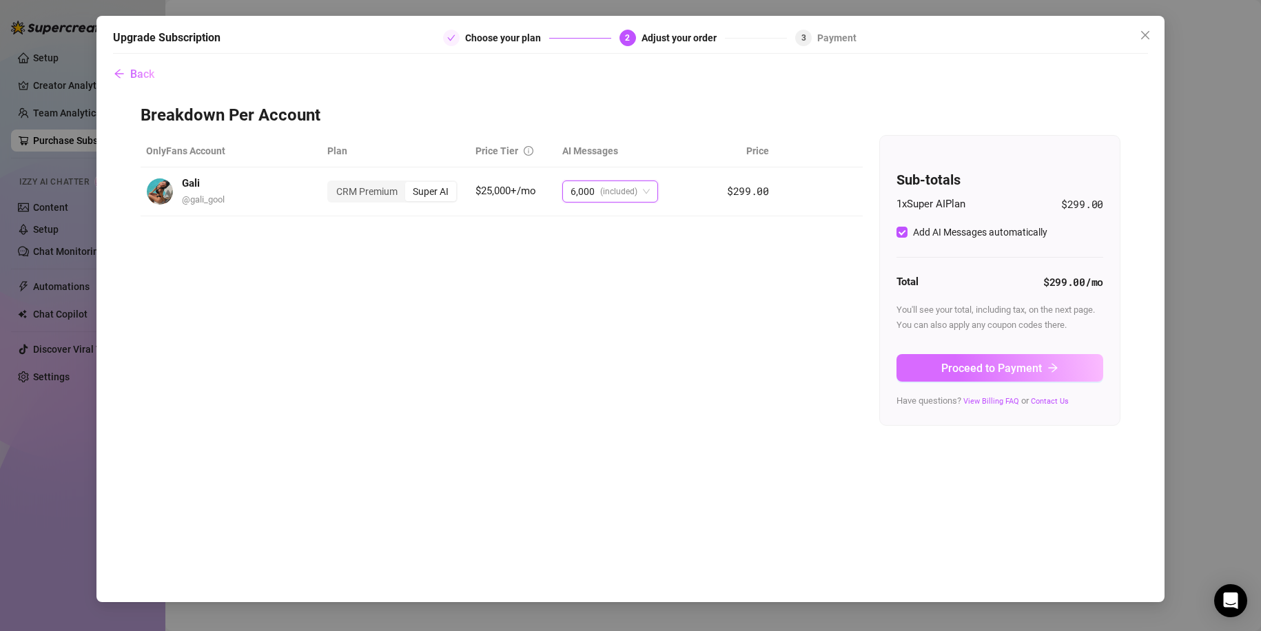
click at [938, 354] on button "Proceed to Payment" at bounding box center [999, 368] width 207 height 28
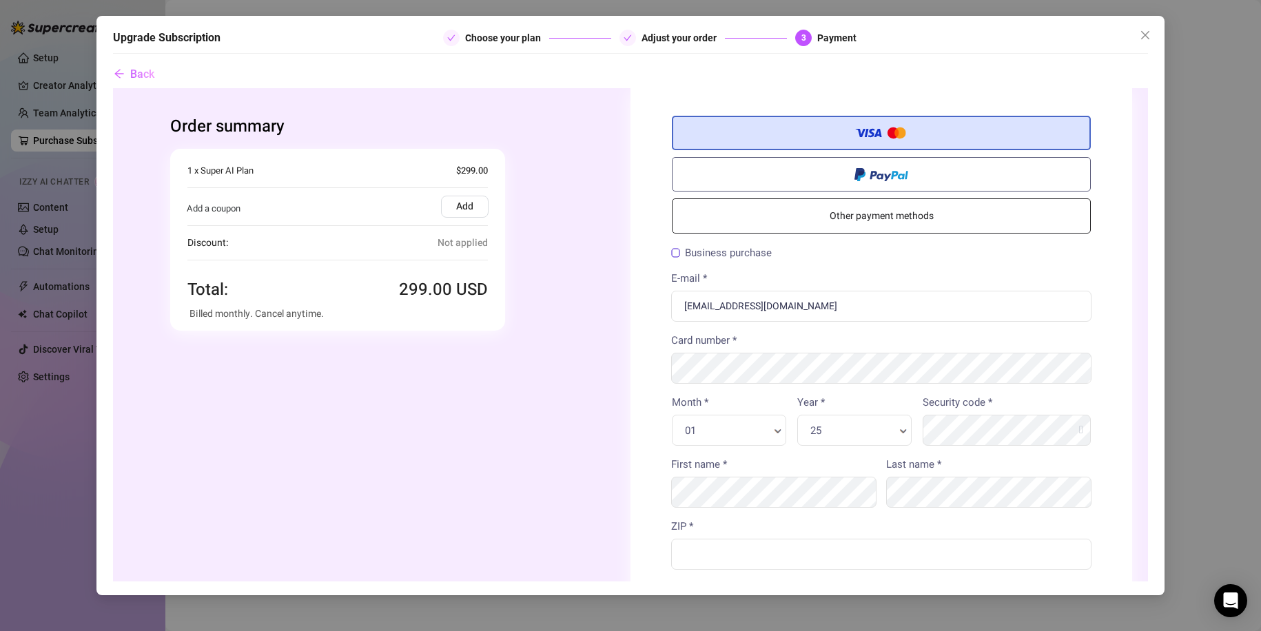
click at [464, 208] on label "Add" at bounding box center [465, 206] width 48 height 22
click at [113, 88] on input "Add" at bounding box center [113, 88] width 0 height 0
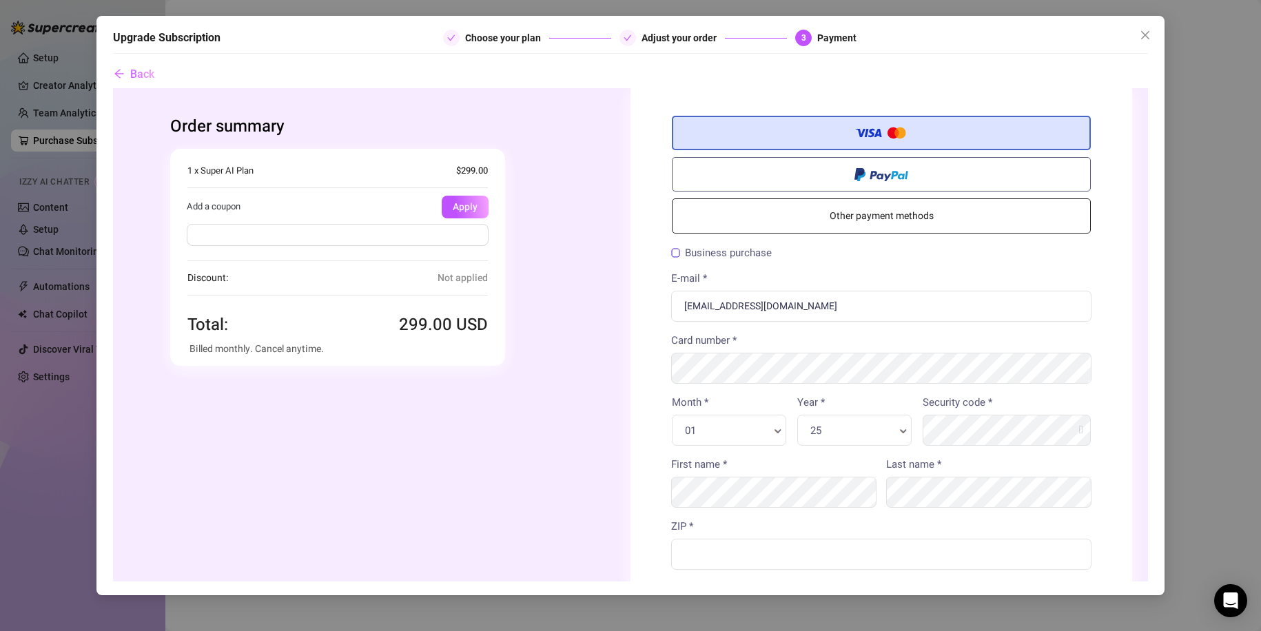
click at [451, 239] on input "text" at bounding box center [338, 234] width 302 height 22
paste input "Invalid coupon code, please try again"
drag, startPoint x: 441, startPoint y: 245, endPoint x: 318, endPoint y: 457, distance: 245.5
click at [129, 245] on div "Order summary You're buying Quantity 1 x Supercreator Subscription (1 x Super A…" at bounding box center [380, 240] width 502 height 305
click at [409, 233] on input "Invalid coupon code, please try again" at bounding box center [338, 234] width 302 height 22
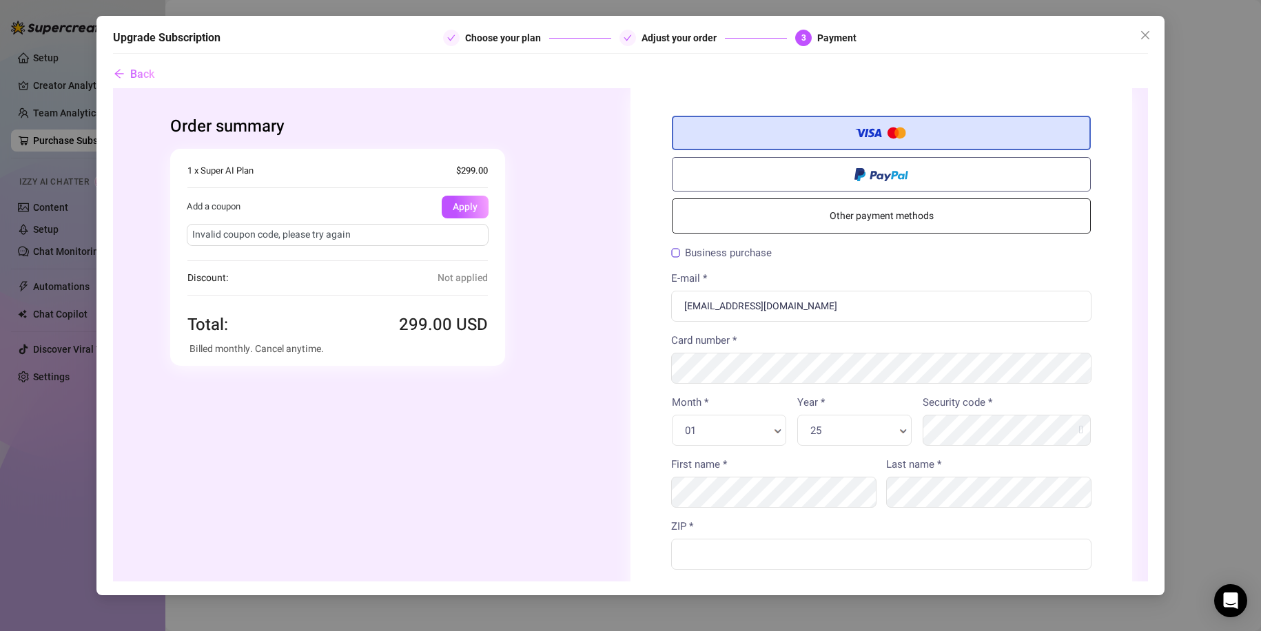
paste input "FLASH30!"
type input "FLASH30!"
click at [458, 203] on button "Apply" at bounding box center [465, 206] width 47 height 23
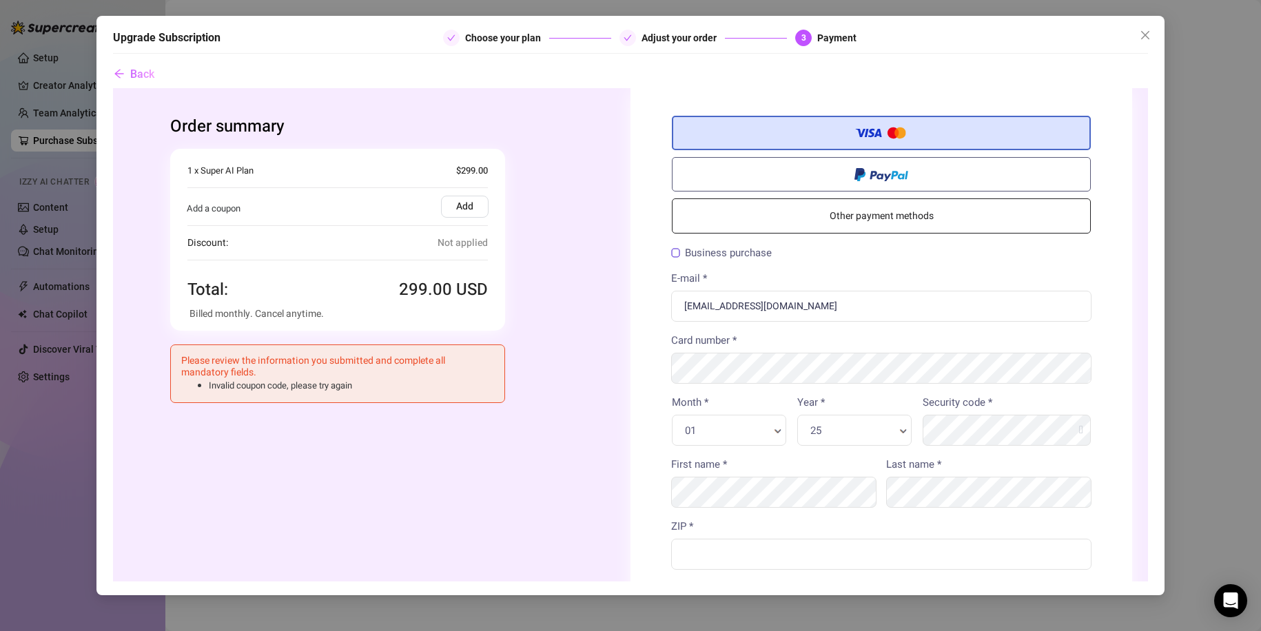
click at [450, 201] on label "Add" at bounding box center [465, 206] width 48 height 22
click at [113, 88] on input "Add" at bounding box center [113, 88] width 0 height 0
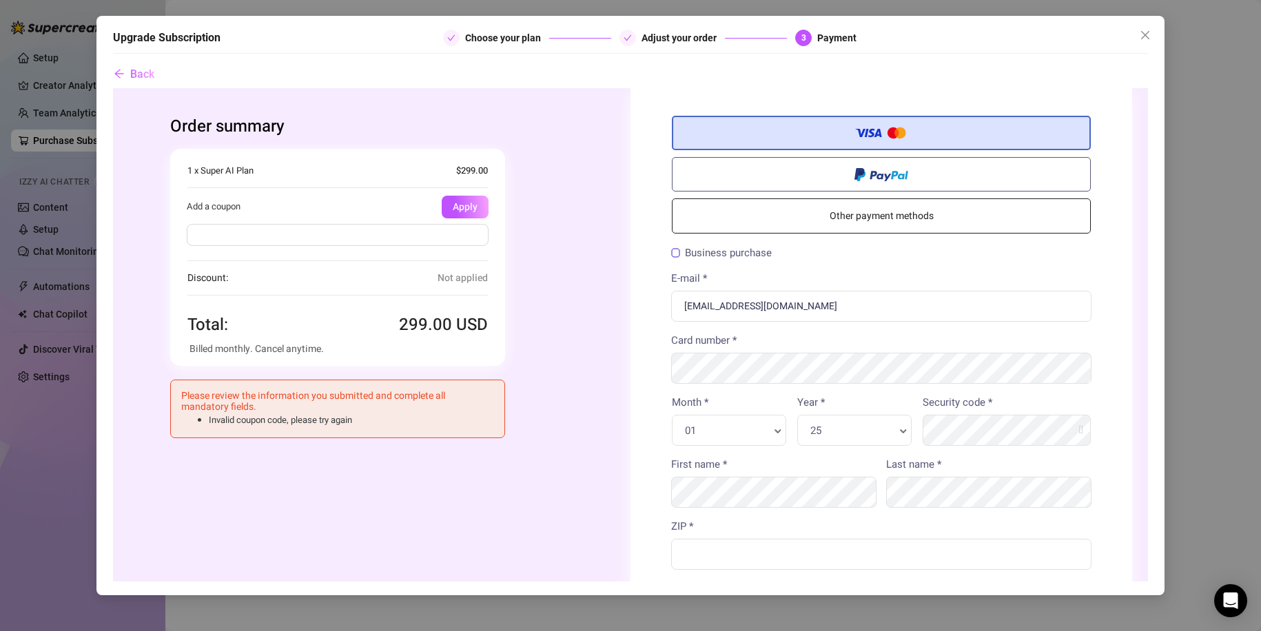
click at [335, 238] on input "text" at bounding box center [338, 234] width 302 height 22
paste input "FLASH30!"
type input "FLASH30"
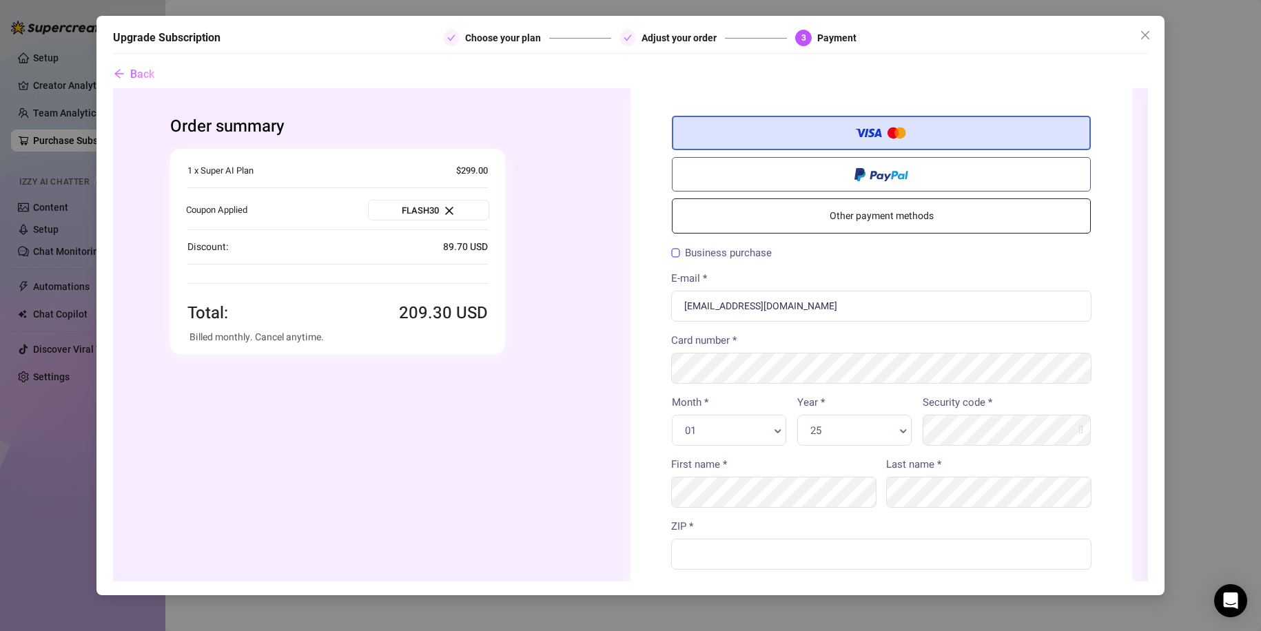
click at [448, 212] on img at bounding box center [449, 210] width 14 height 14
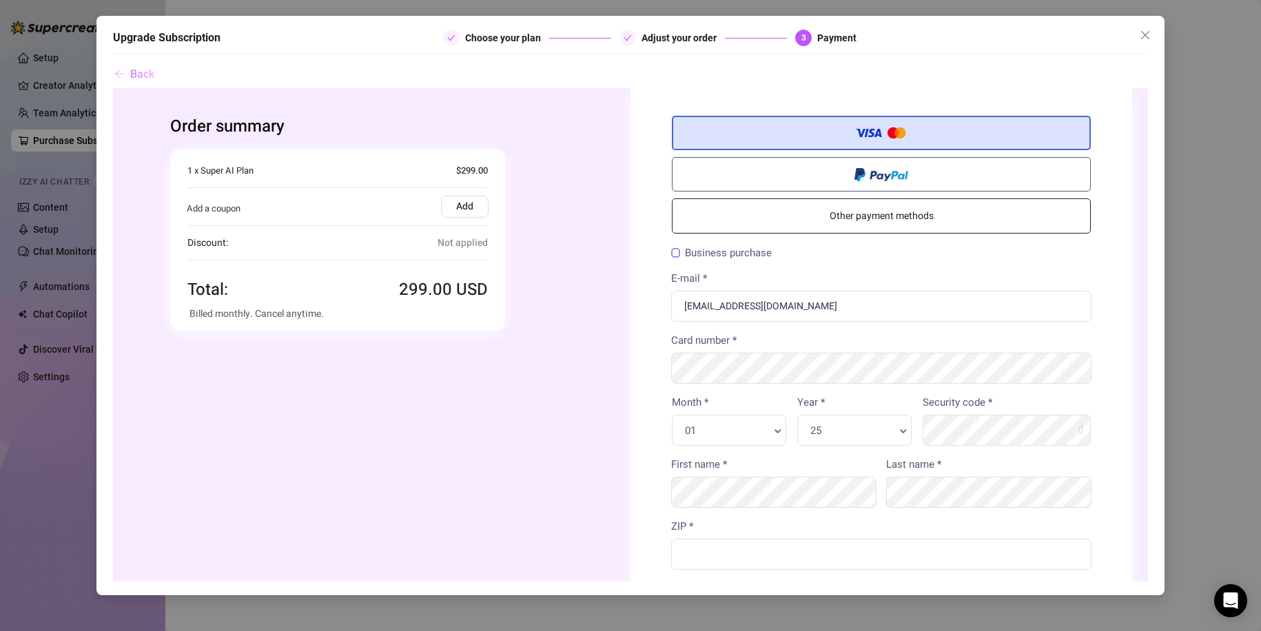
click at [141, 79] on span "Back" at bounding box center [142, 74] width 24 height 13
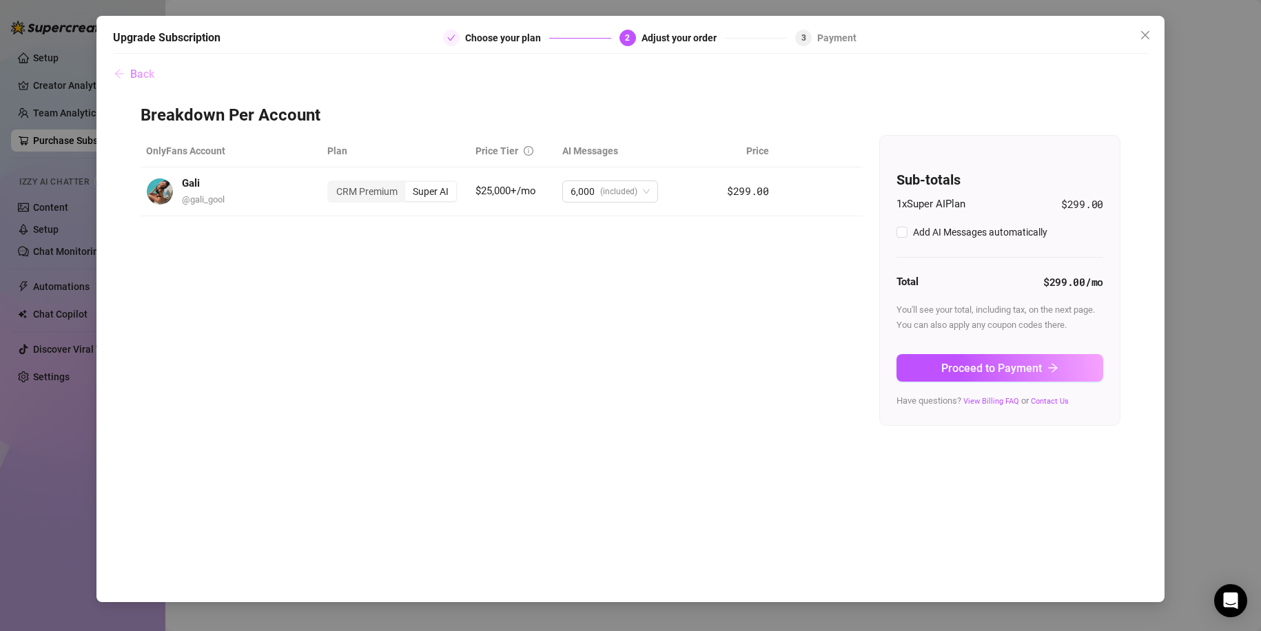
checkbox input "true"
click at [616, 198] on span "(included)" at bounding box center [618, 191] width 37 height 21
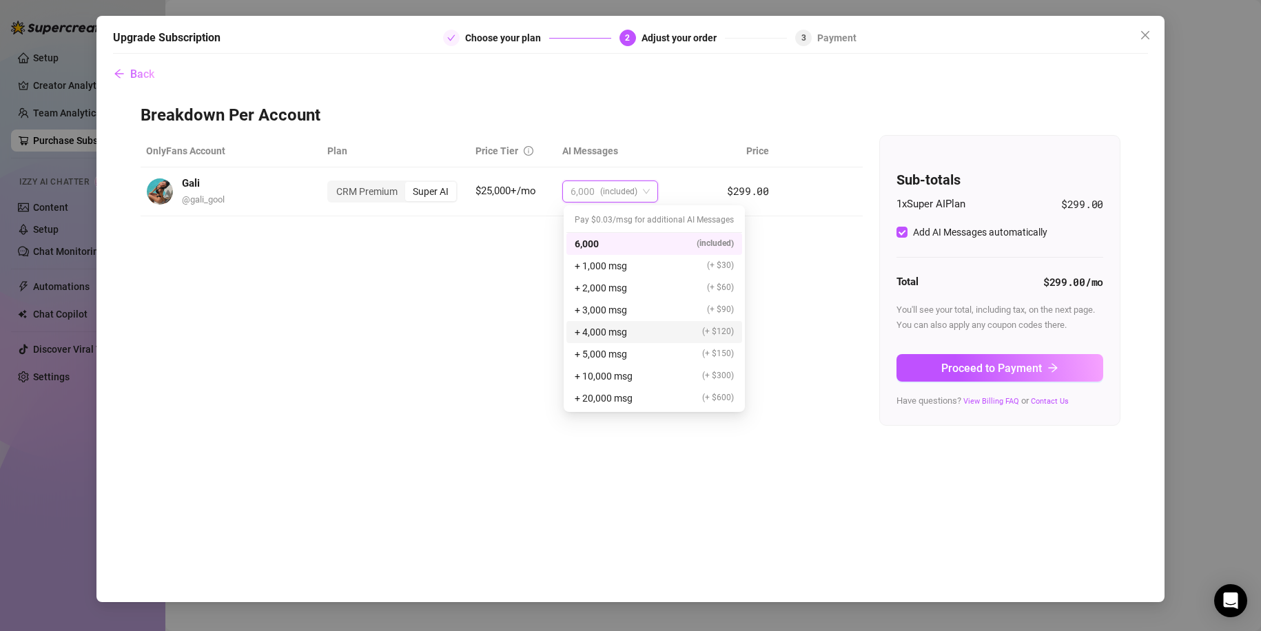
click at [611, 327] on span "+ 4,000 msg" at bounding box center [601, 332] width 52 height 15
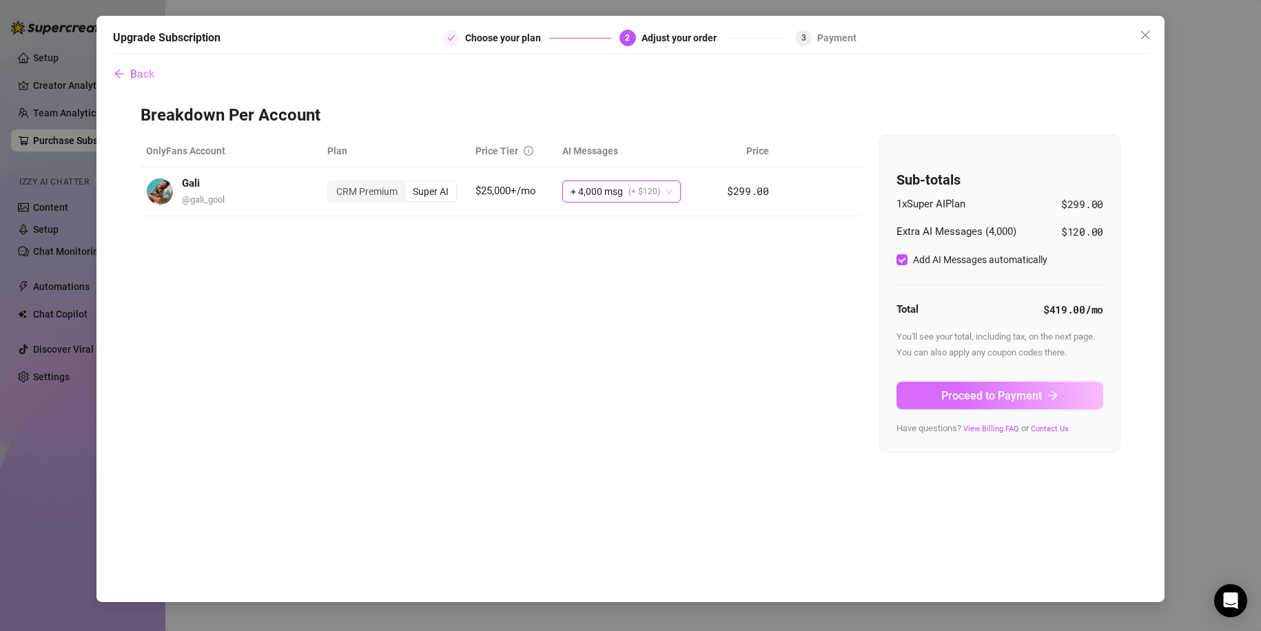
click at [975, 396] on span "Proceed to Payment" at bounding box center [991, 395] width 101 height 13
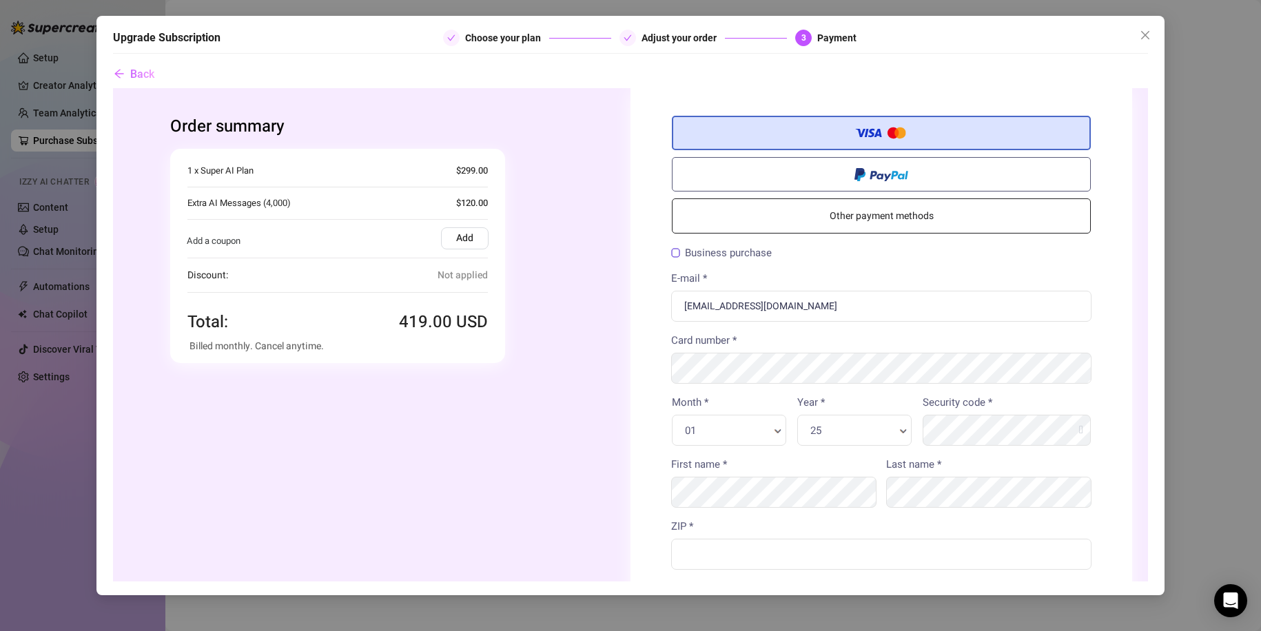
click at [441, 234] on label "Add" at bounding box center [465, 238] width 48 height 22
click at [113, 88] on input "Add" at bounding box center [113, 88] width 0 height 0
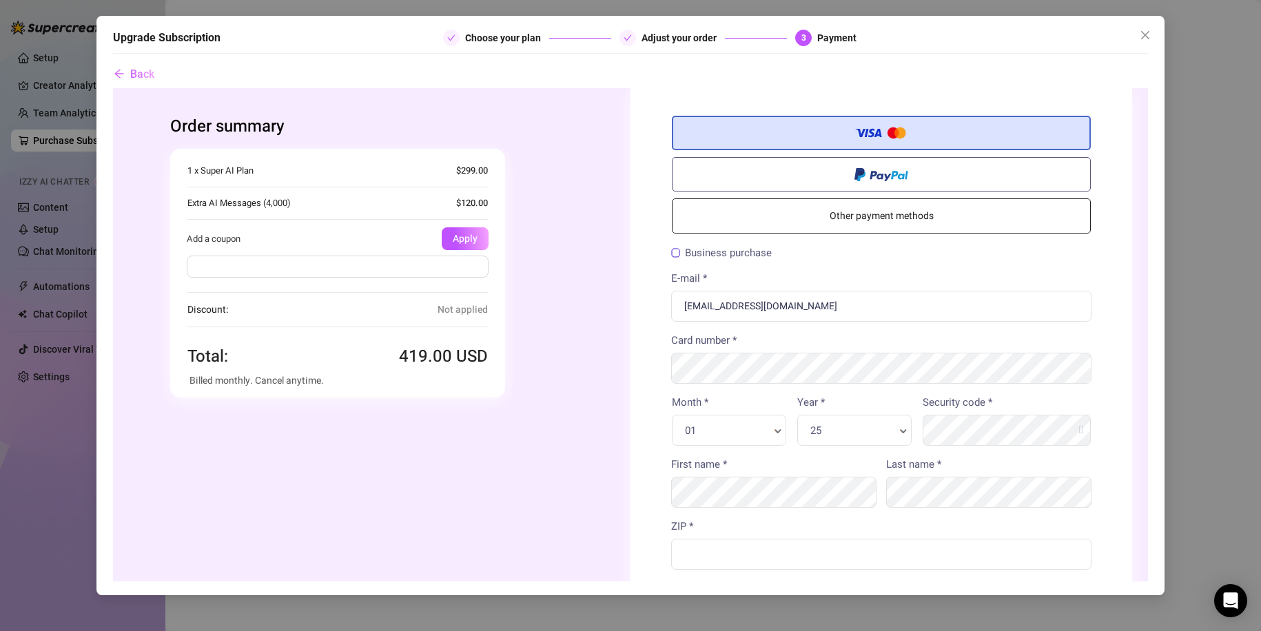
click at [449, 269] on input "text" at bounding box center [338, 266] width 302 height 22
paste input "FLASH30!"
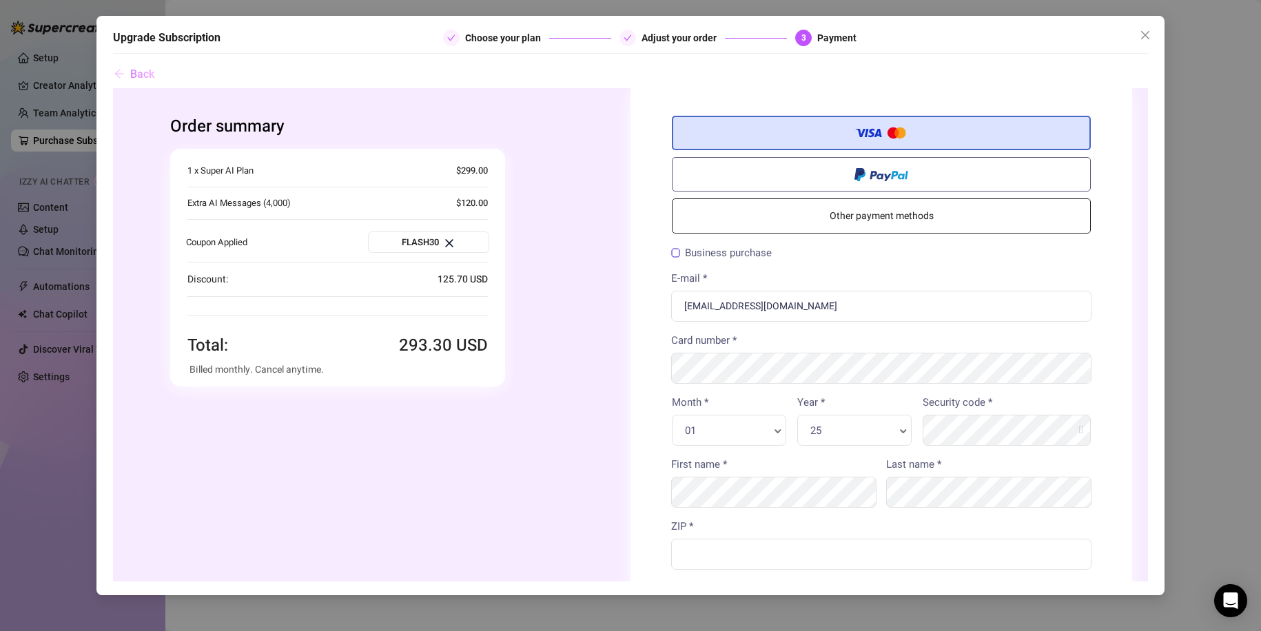
click at [147, 68] on button "Back" at bounding box center [134, 75] width 42 height 28
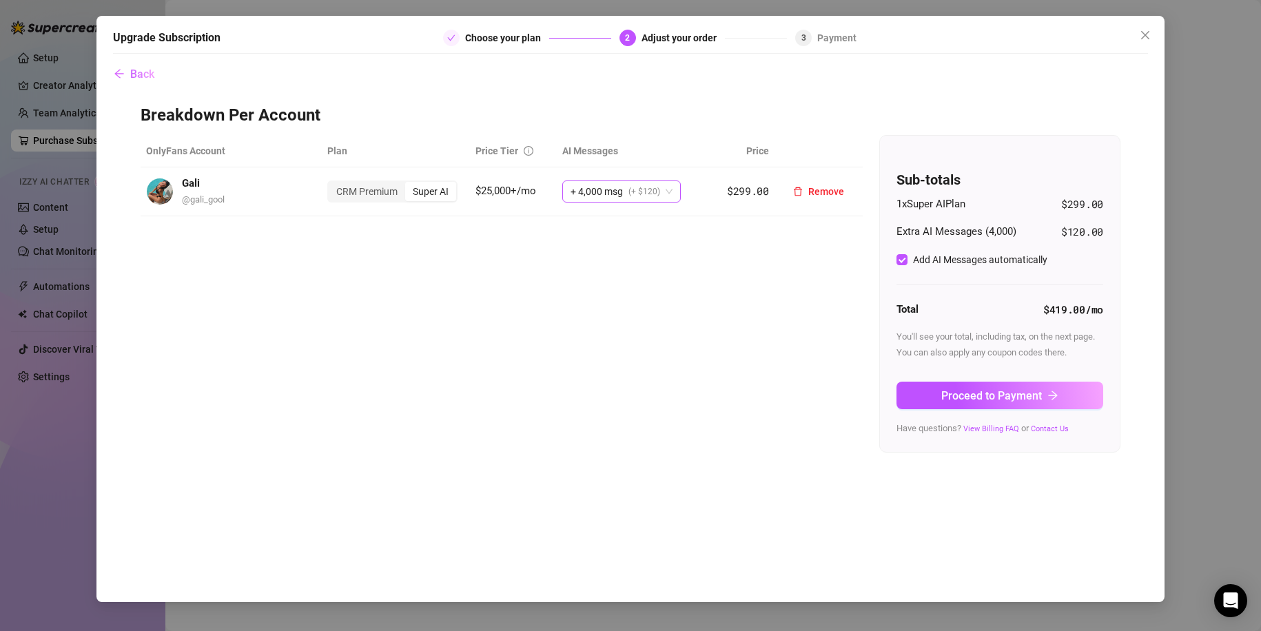
click at [658, 189] on span "(+ $120)" at bounding box center [644, 191] width 32 height 21
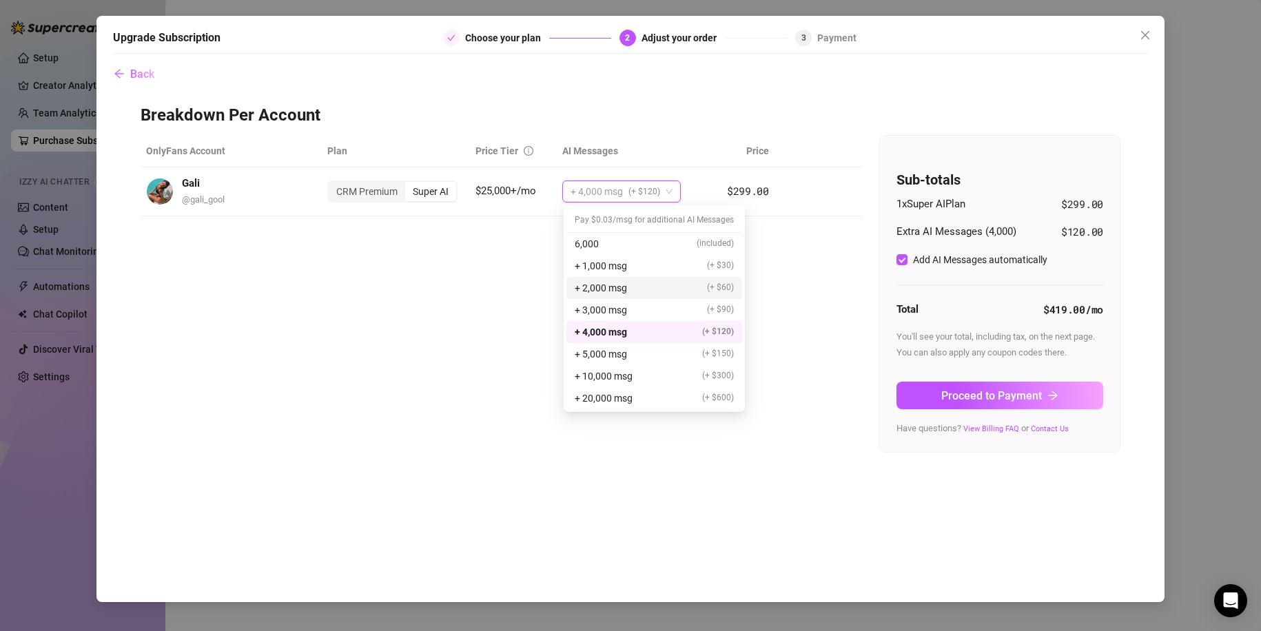
click at [530, 287] on div "OnlyFans Account Plan Price Tier AI Messages Price Gali @ gali_gool CRM Premium…" at bounding box center [631, 294] width 980 height 318
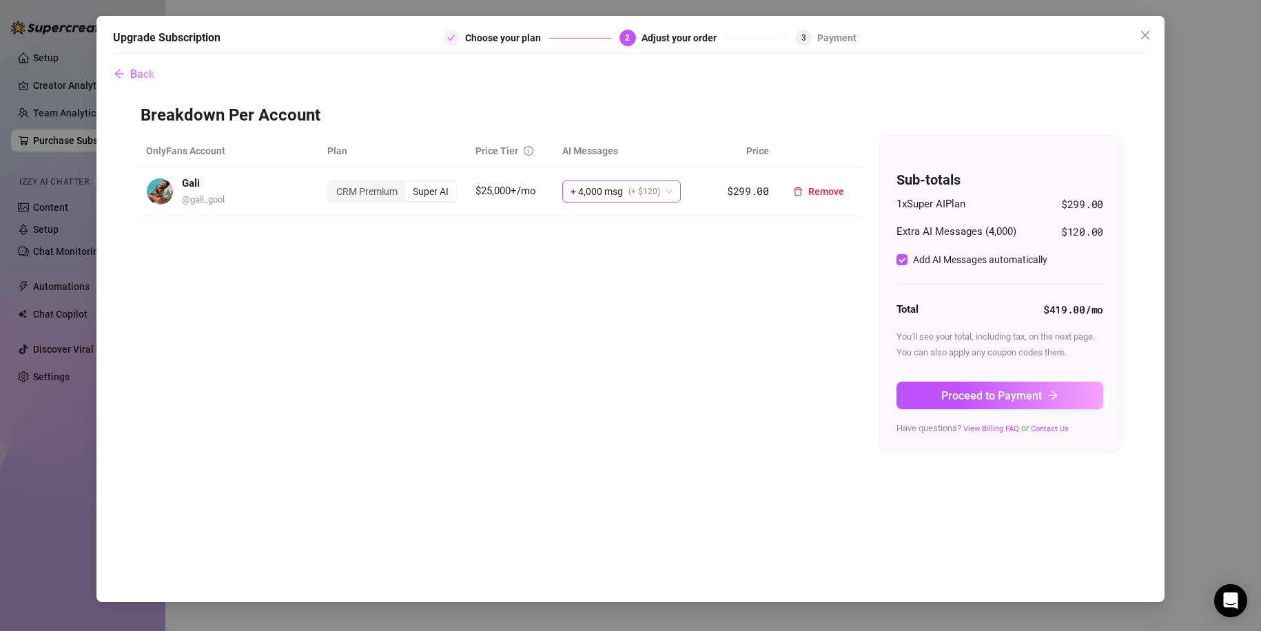
click at [609, 193] on span "+ 4,000 msg" at bounding box center [597, 191] width 52 height 21
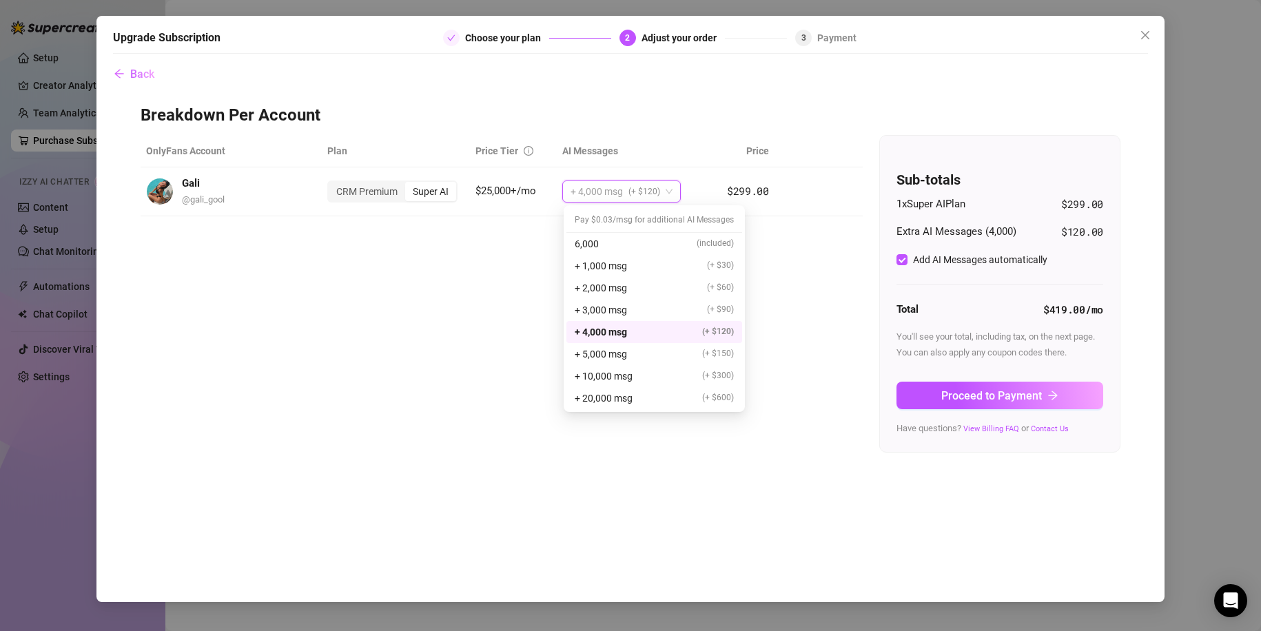
click at [625, 329] on span "+ 4,000 msg" at bounding box center [601, 332] width 52 height 15
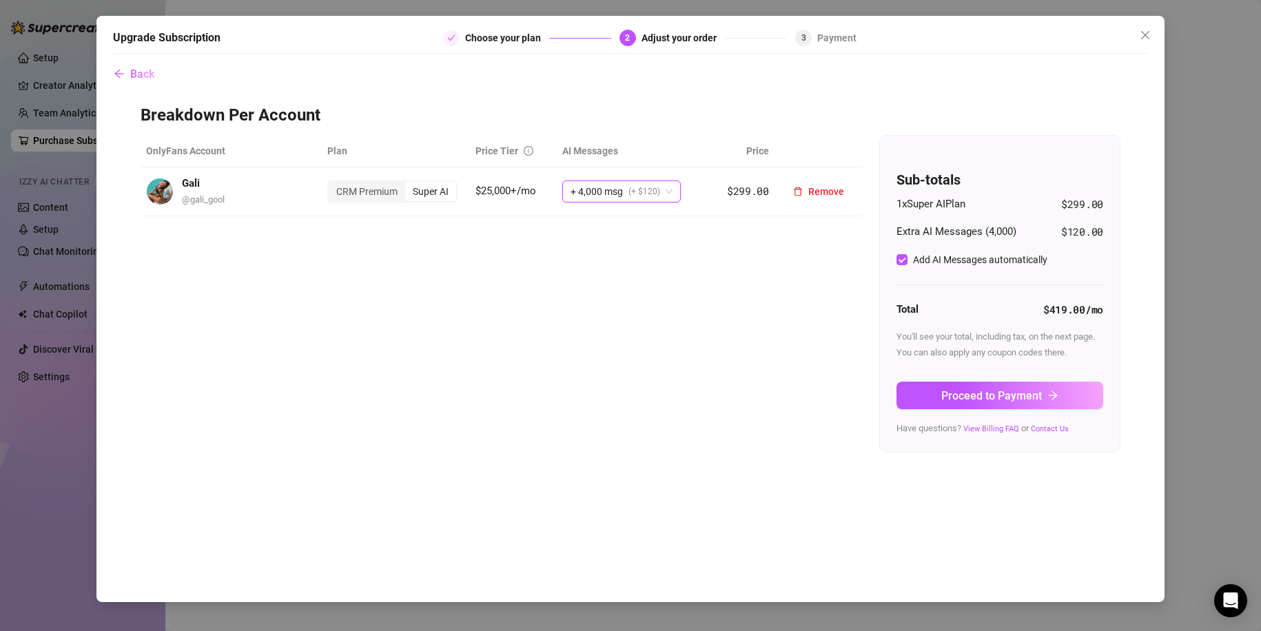
click at [633, 189] on span "(+ $120)" at bounding box center [644, 191] width 32 height 21
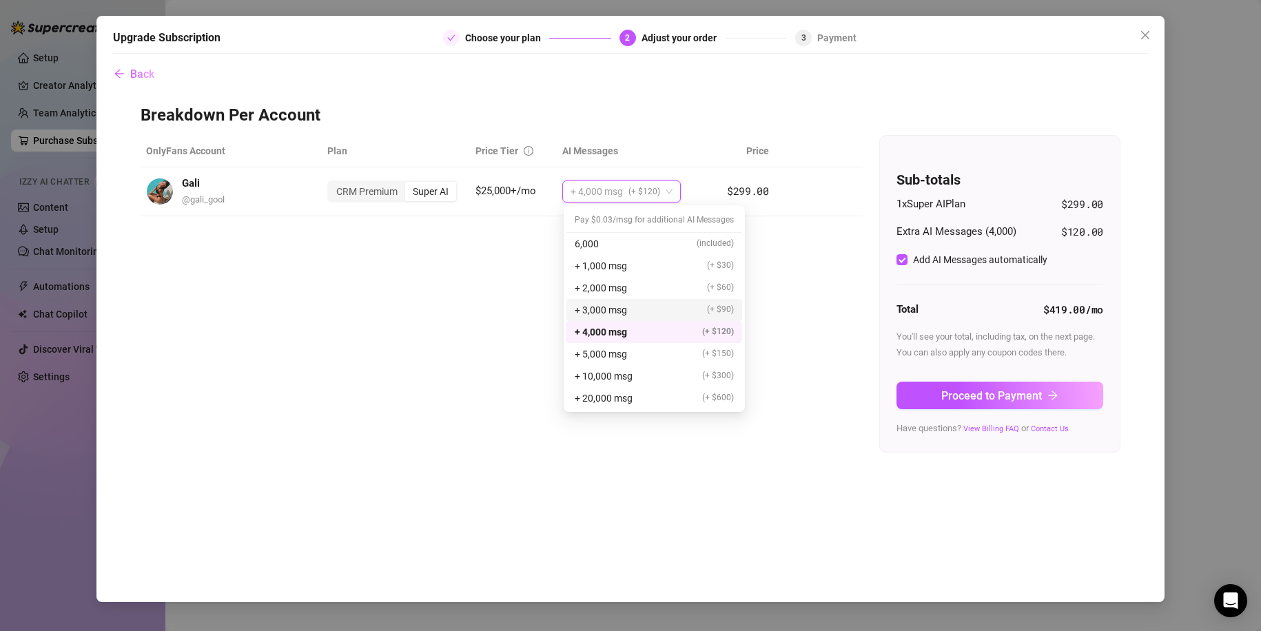
click at [764, 307] on div "OnlyFans Account Plan Price Tier AI Messages Price Gali @ gali_gool CRM Premium…" at bounding box center [631, 294] width 980 height 318
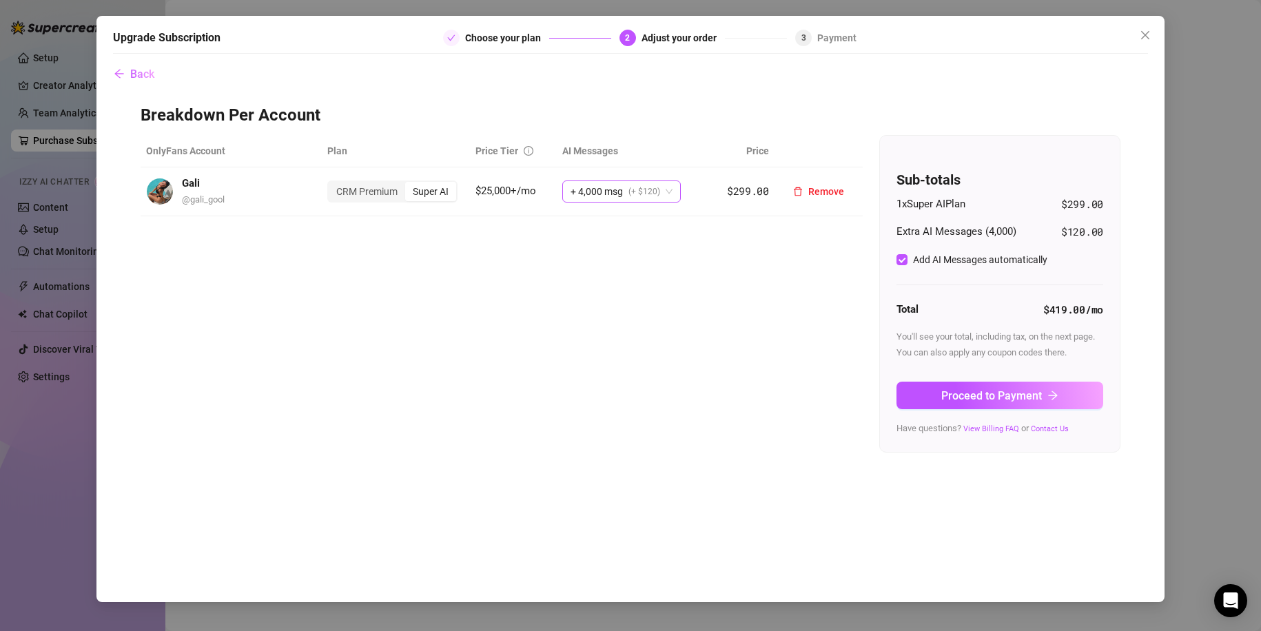
click at [655, 187] on span "(+ $120)" at bounding box center [644, 191] width 32 height 21
click at [821, 276] on div "OnlyFans Account Plan Price Tier AI Messages Price Gali @ gali_gool CRM Premium…" at bounding box center [631, 294] width 980 height 318
click at [913, 389] on button "Proceed to Payment" at bounding box center [999, 396] width 207 height 28
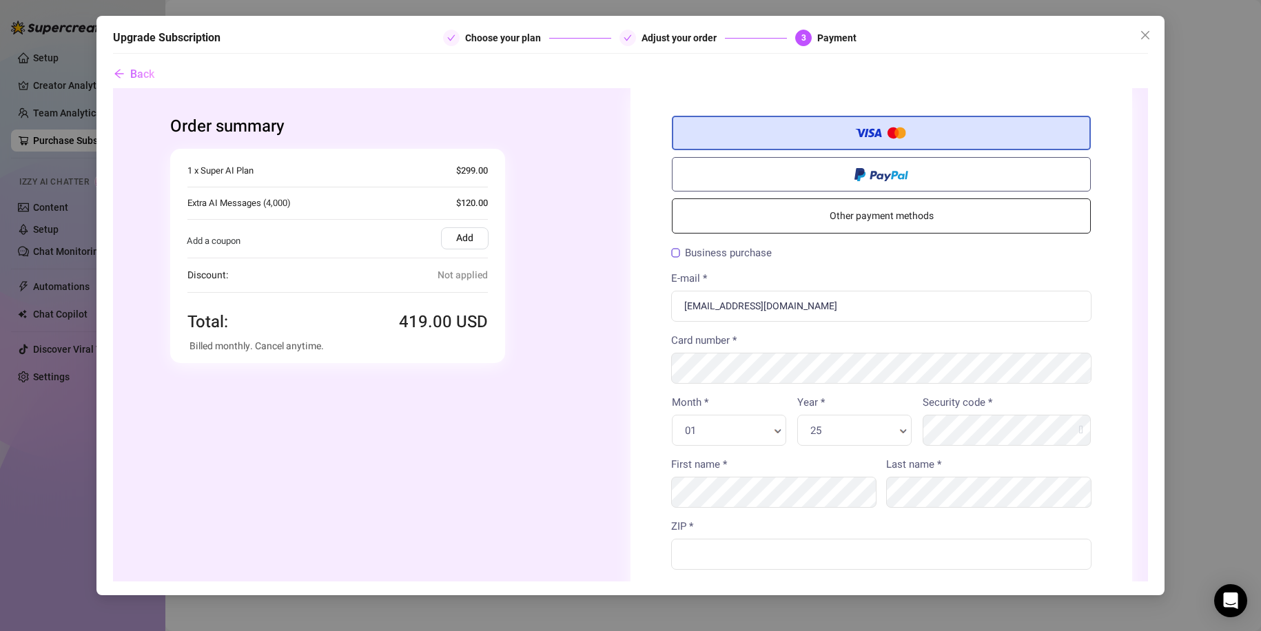
click at [441, 247] on label "Add" at bounding box center [465, 238] width 48 height 22
click at [113, 88] on input "Add" at bounding box center [113, 88] width 0 height 0
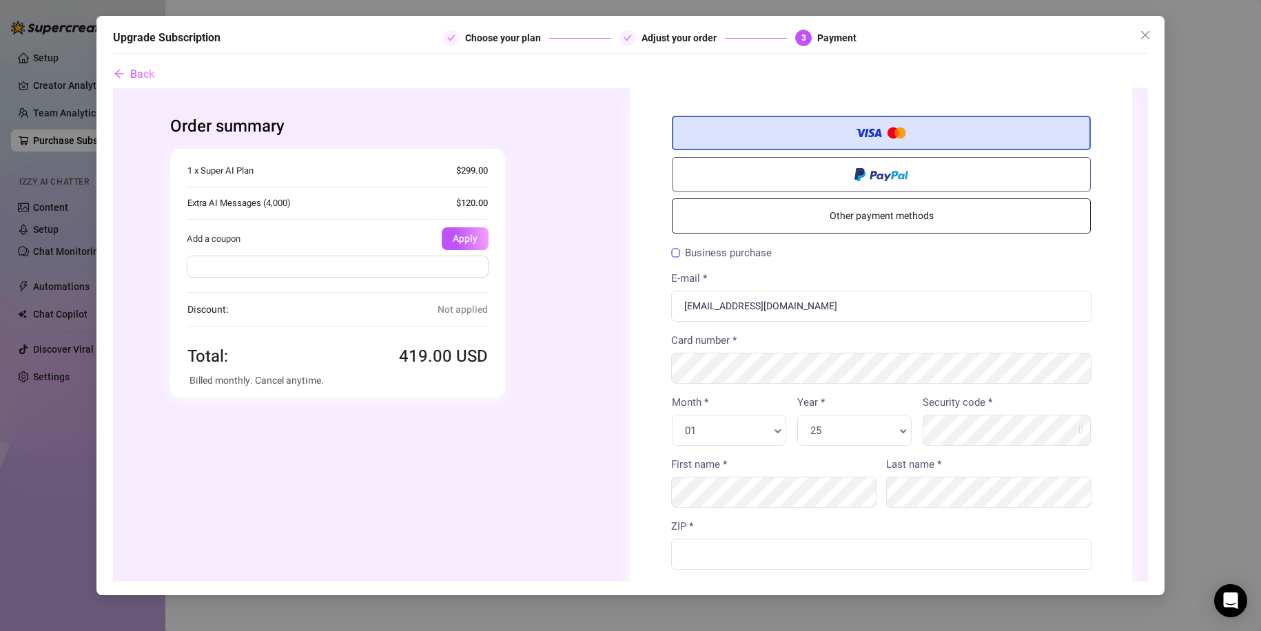
click at [436, 278] on div at bounding box center [338, 268] width 336 height 39
click at [440, 271] on input "text" at bounding box center [338, 266] width 302 height 22
paste input "FLASH30!"
type input "FLASH30"
click at [448, 247] on button "Apply" at bounding box center [465, 238] width 47 height 23
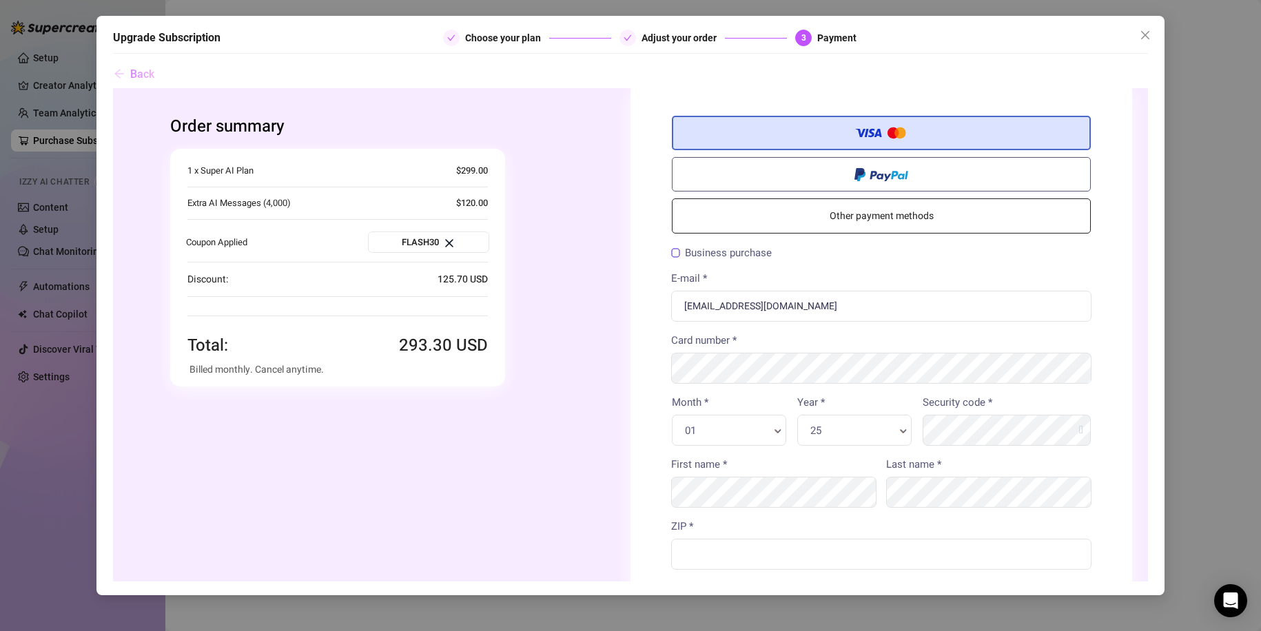
click at [146, 72] on span "Back" at bounding box center [142, 74] width 24 height 13
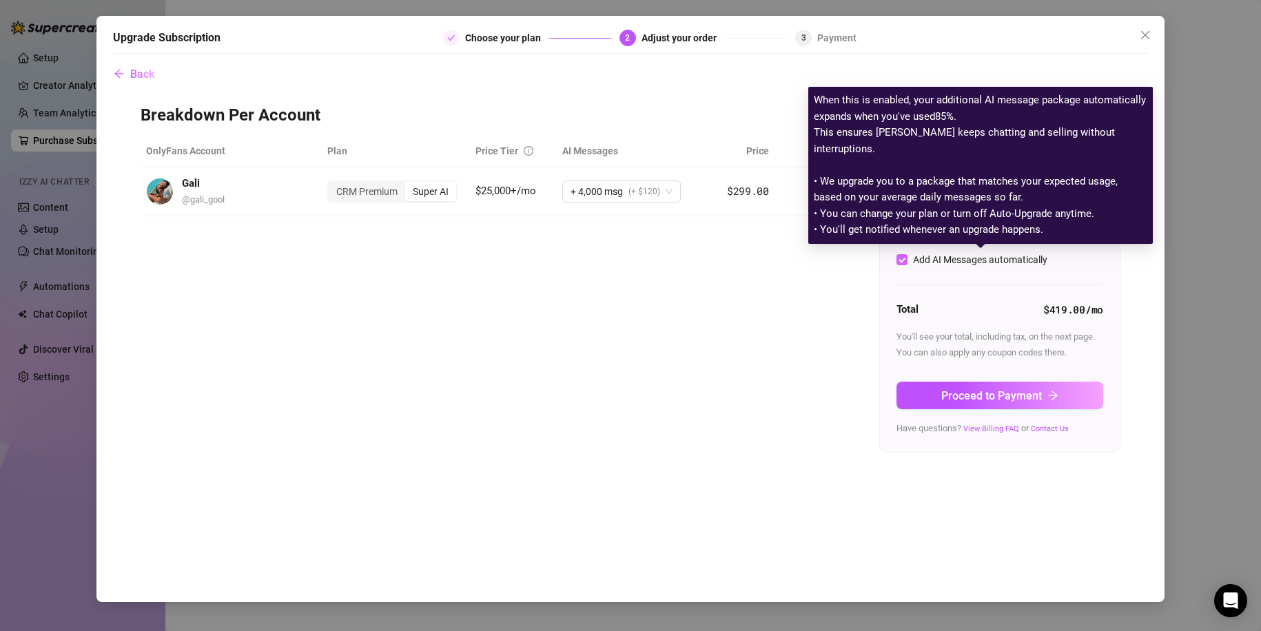
click at [924, 260] on div "Add AI Messages automatically" at bounding box center [980, 259] width 134 height 15
click at [908, 260] on input "Add AI Messages automatically" at bounding box center [901, 259] width 11 height 11
checkbox input "false"
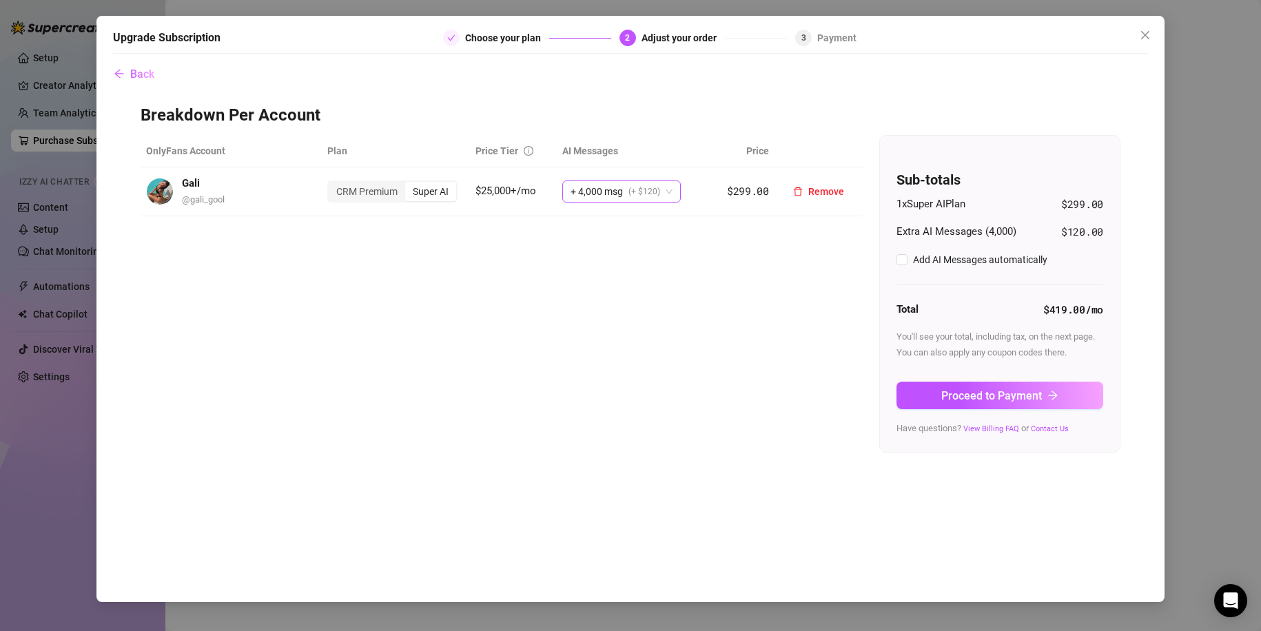
click at [653, 182] on span "(+ $120)" at bounding box center [644, 191] width 32 height 21
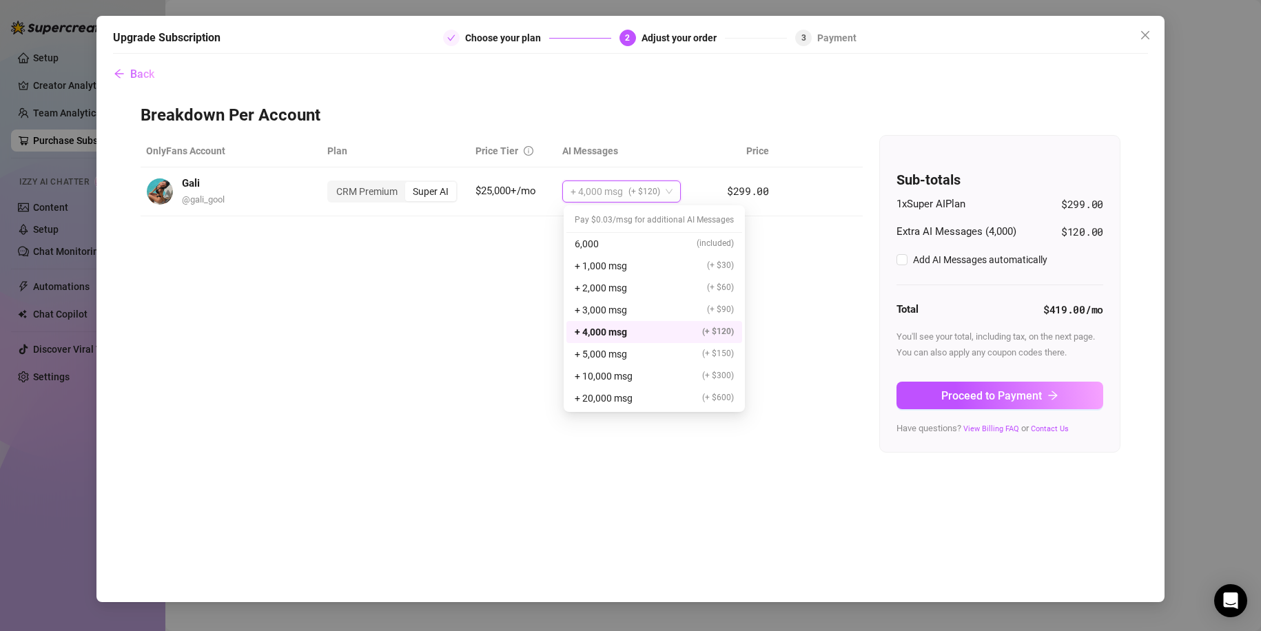
click at [776, 297] on div "OnlyFans Account Plan Price Tier AI Messages Price Gali @ gali_gool CRM Premium…" at bounding box center [631, 294] width 980 height 318
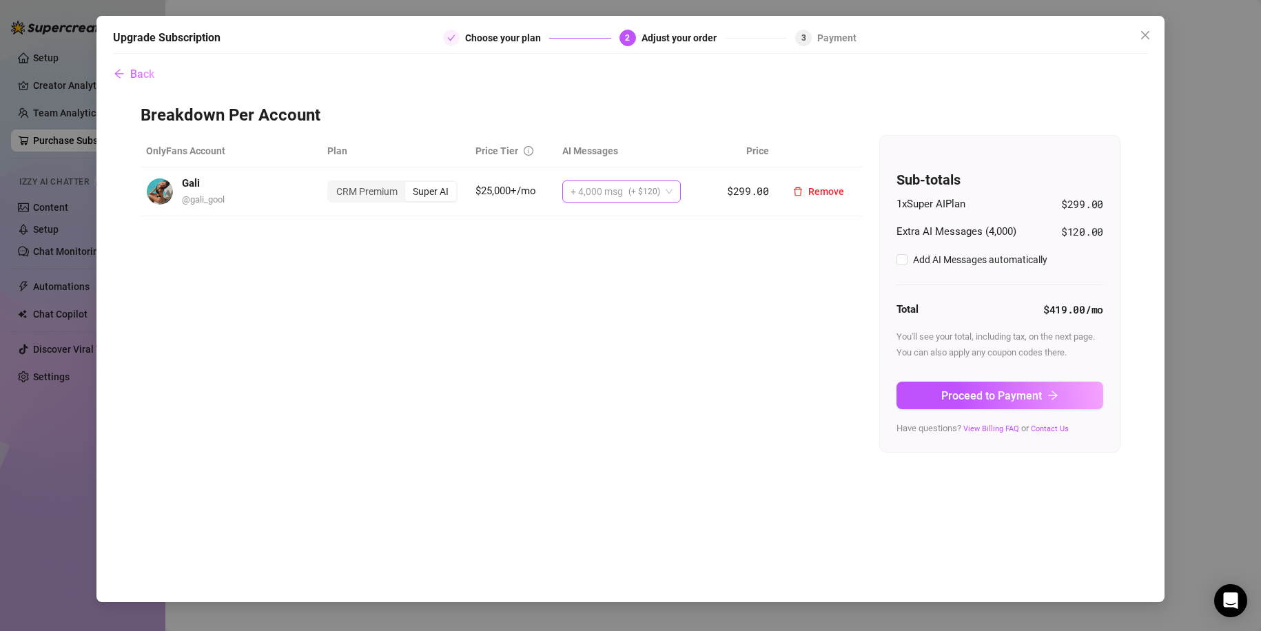
click at [604, 196] on span "+ 4,000 msg" at bounding box center [597, 191] width 52 height 21
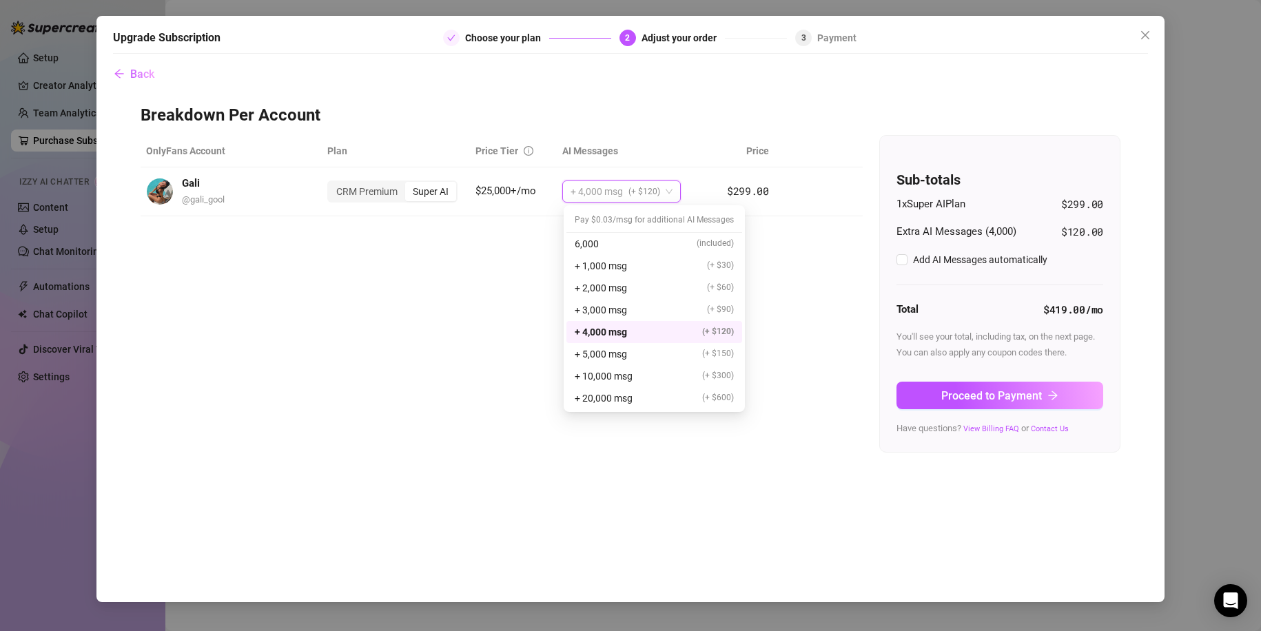
click at [659, 329] on div "+ 4,000 msg (+ $120)" at bounding box center [654, 332] width 159 height 15
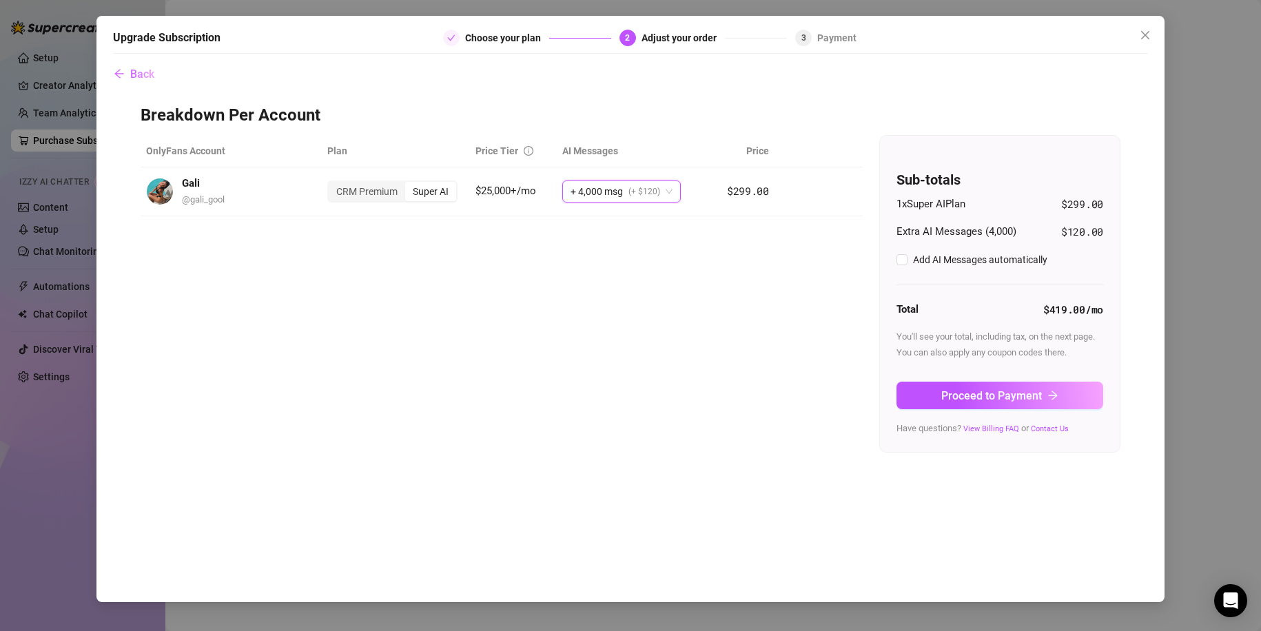
click at [1127, 34] on div at bounding box center [1113, 38] width 69 height 17
click at [1135, 34] on span "Close" at bounding box center [1145, 35] width 22 height 11
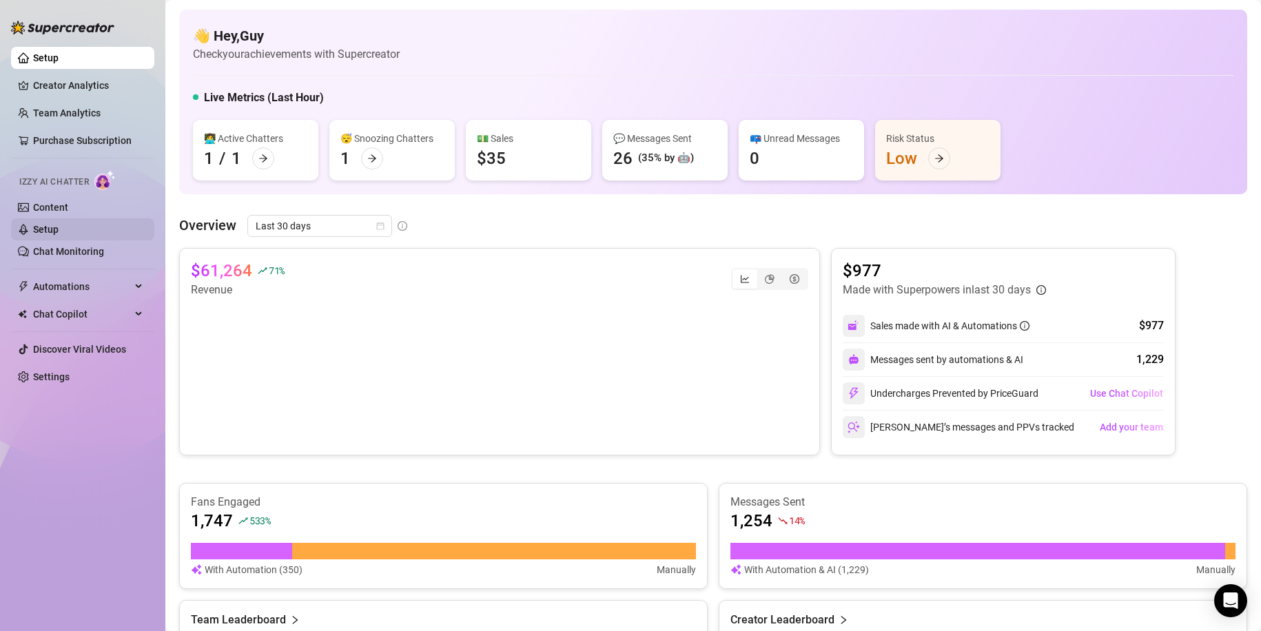
click at [59, 224] on link "Setup" at bounding box center [45, 229] width 25 height 11
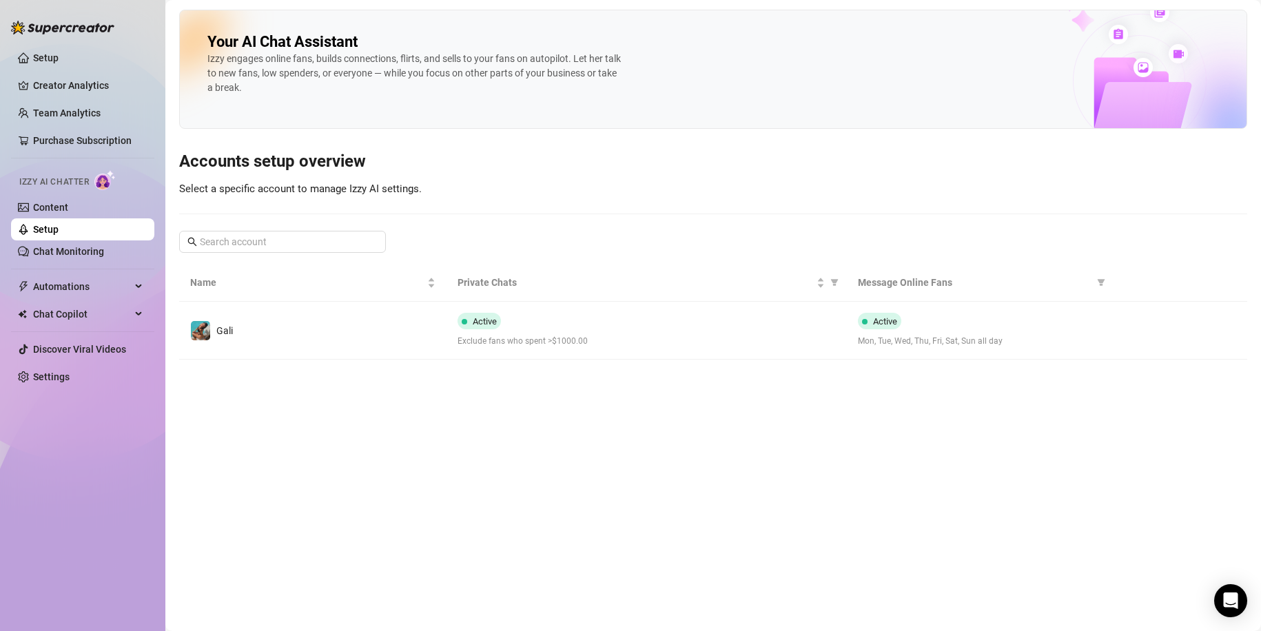
click at [79, 176] on span "Izzy AI Chatter" at bounding box center [54, 182] width 70 height 13
click at [68, 213] on link "Content" at bounding box center [50, 207] width 35 height 11
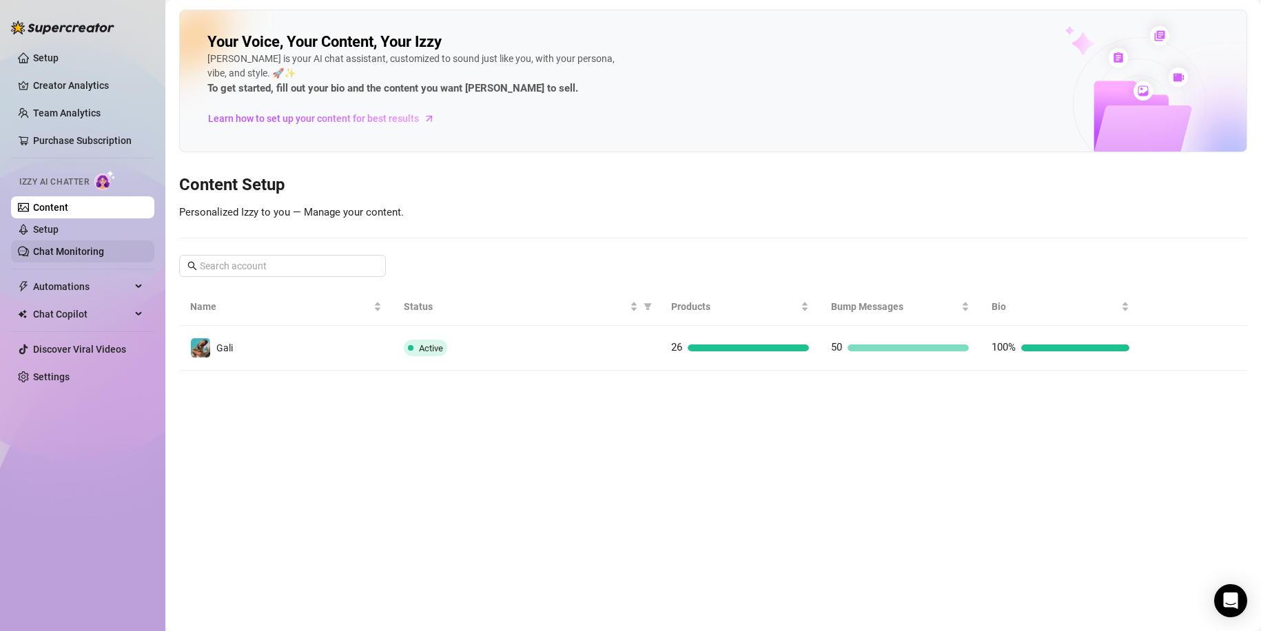
click at [87, 249] on link "Chat Monitoring" at bounding box center [68, 251] width 71 height 11
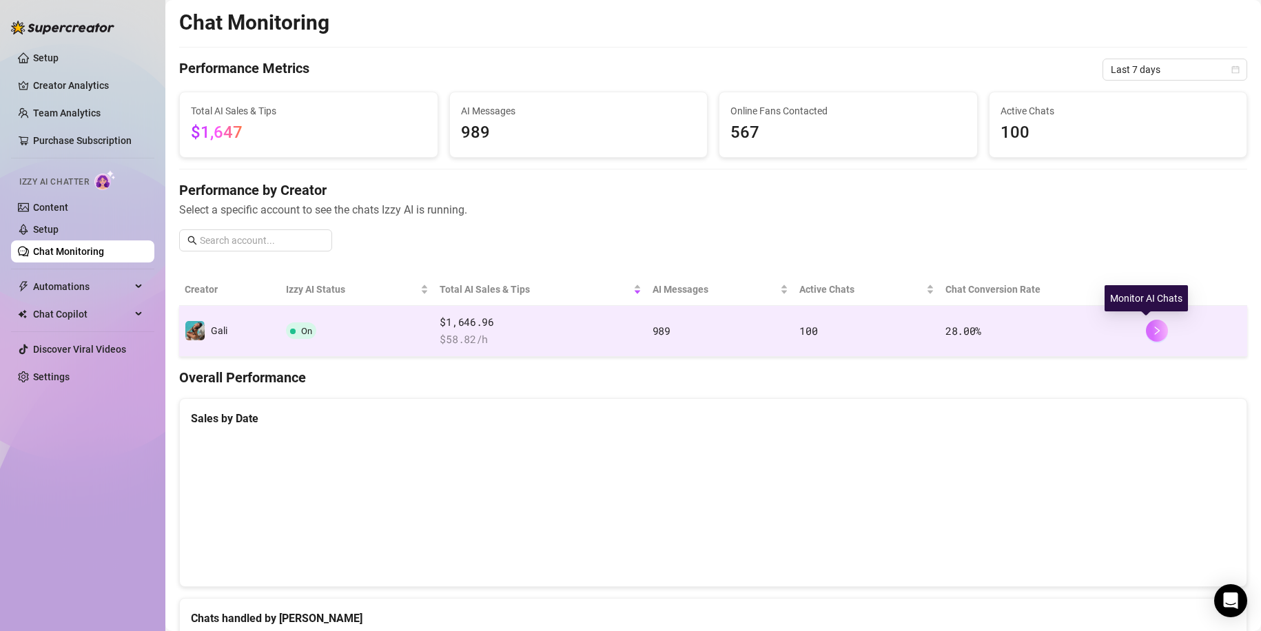
click at [1152, 335] on icon "right" at bounding box center [1157, 331] width 10 height 10
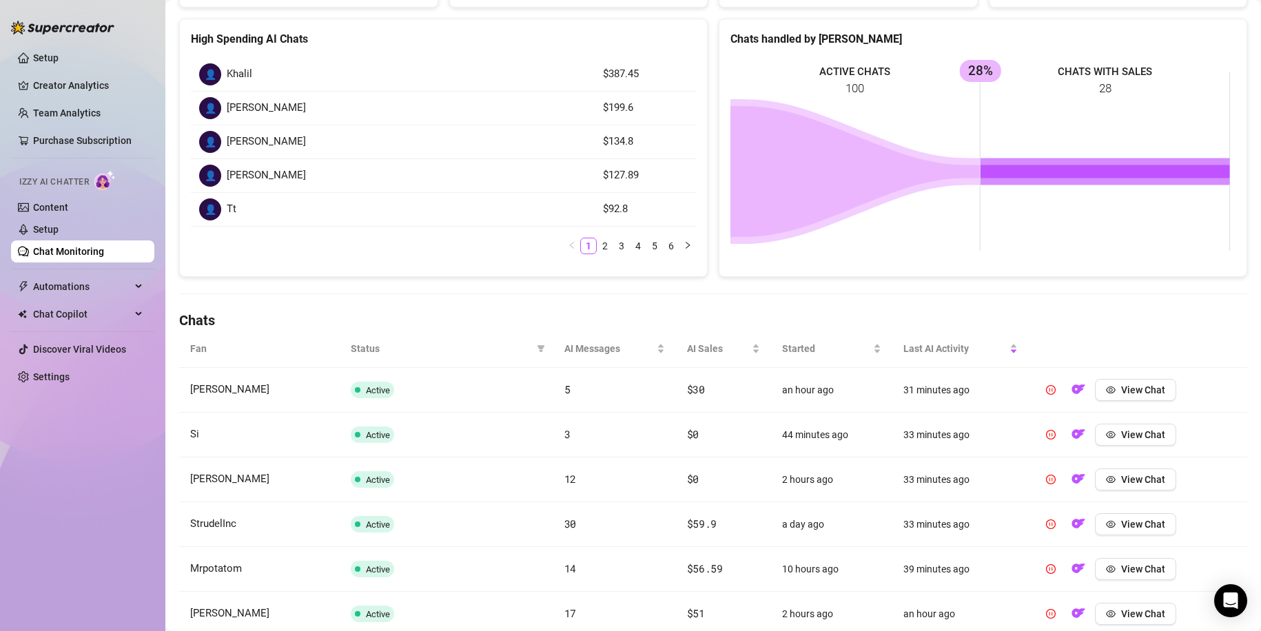
scroll to position [207, 0]
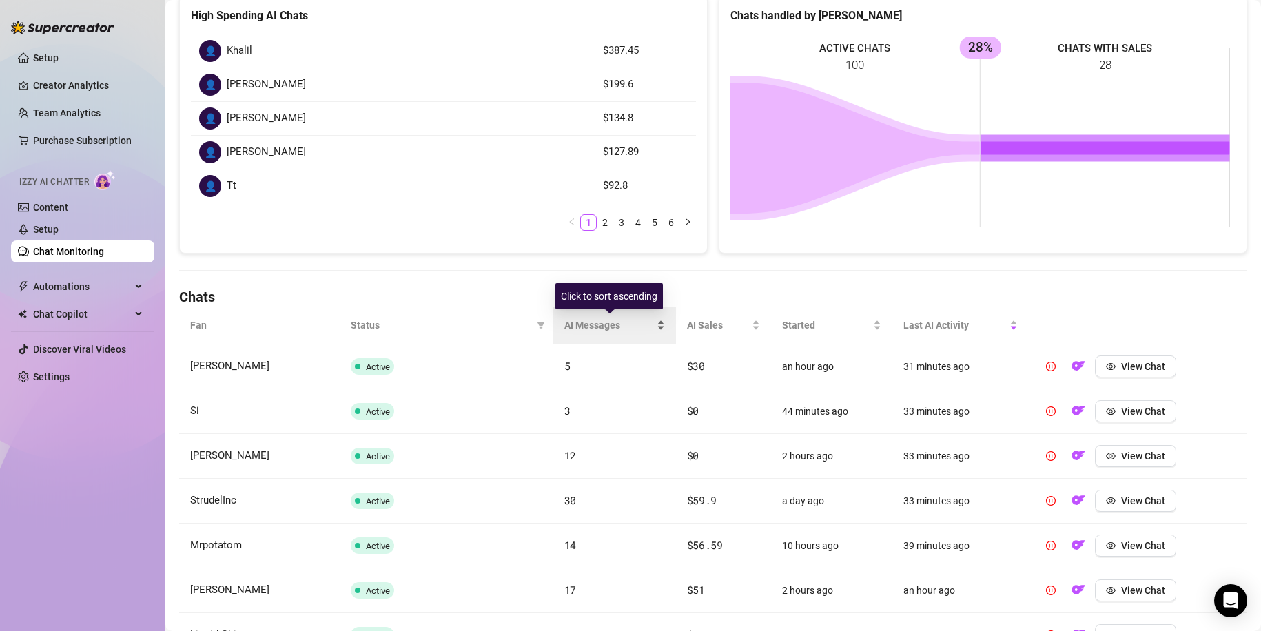
click at [628, 330] on span "AI Messages" at bounding box center [609, 325] width 90 height 15
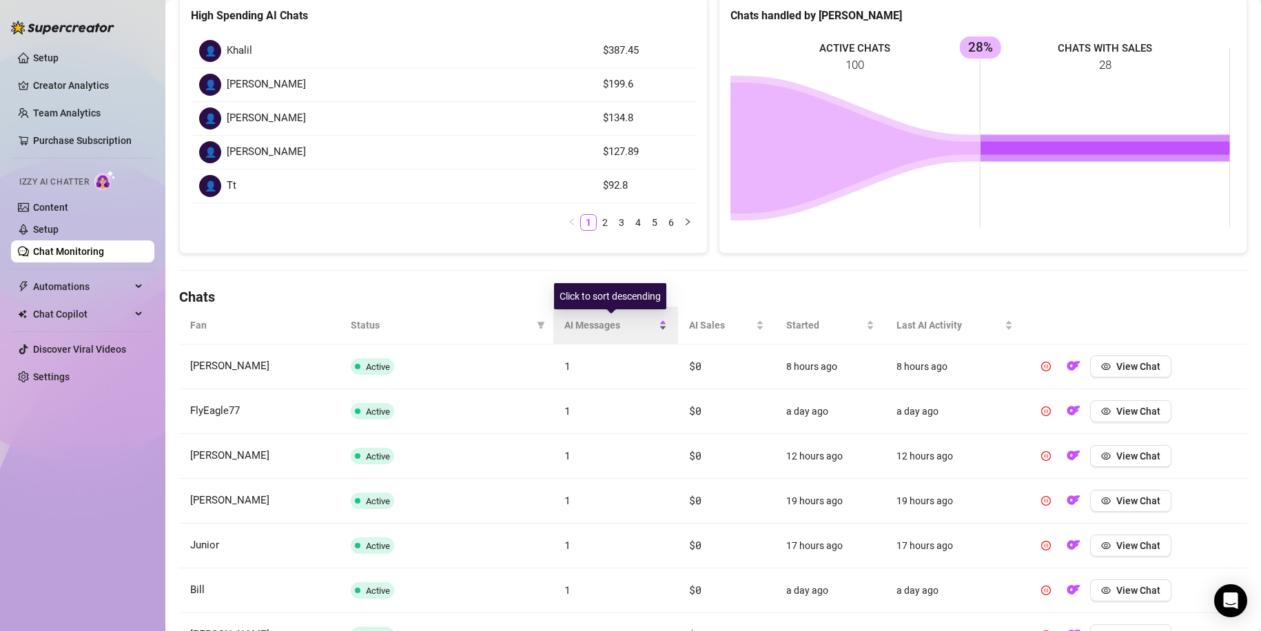
click at [662, 318] on div "AI Messages" at bounding box center [615, 325] width 103 height 15
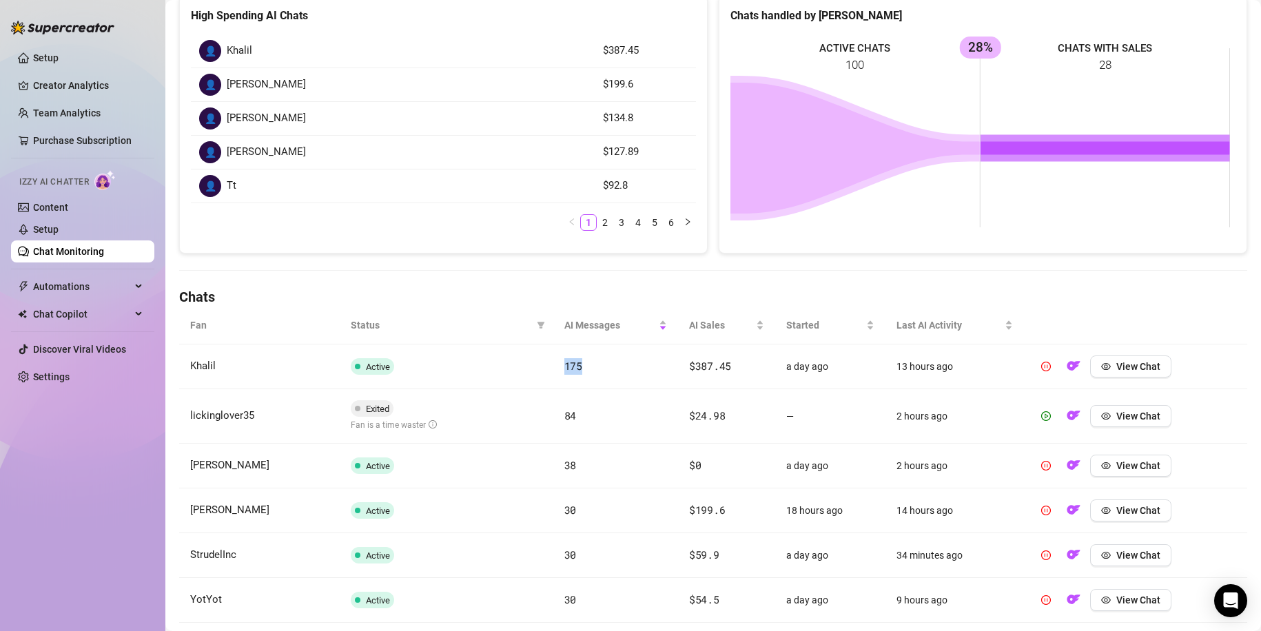
drag, startPoint x: 558, startPoint y: 365, endPoint x: 600, endPoint y: 368, distance: 41.5
click at [600, 368] on td "175" at bounding box center [615, 367] width 125 height 45
click at [506, 299] on h4 "Chats" at bounding box center [713, 296] width 1068 height 19
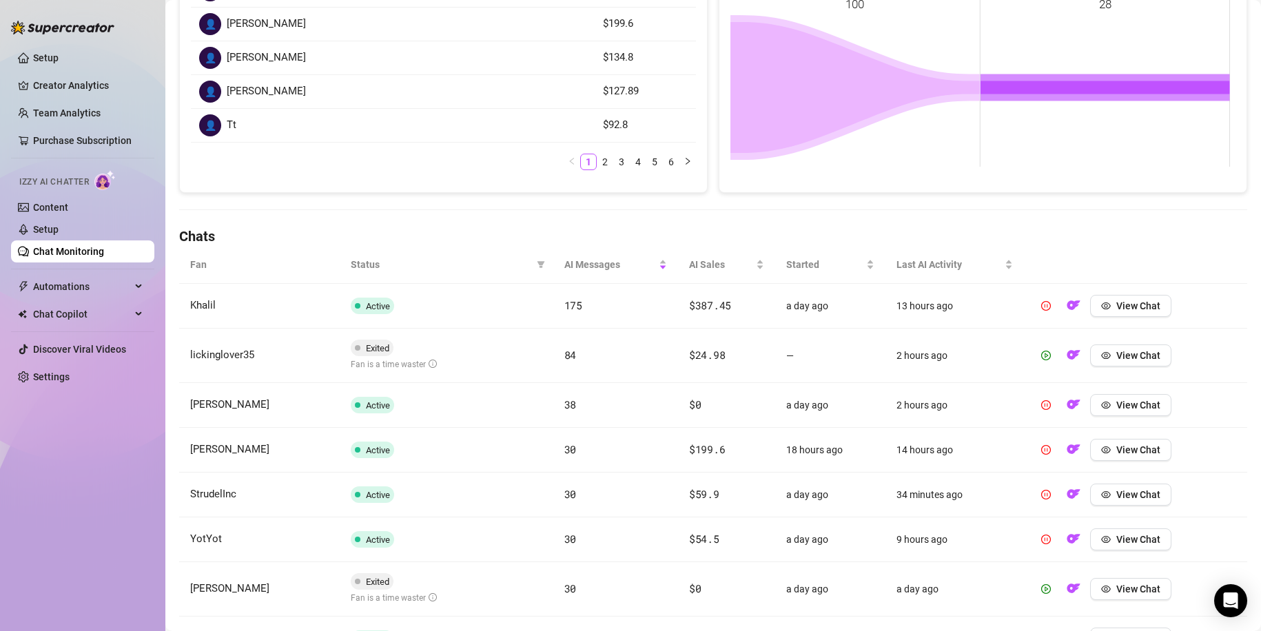
scroll to position [276, 0]
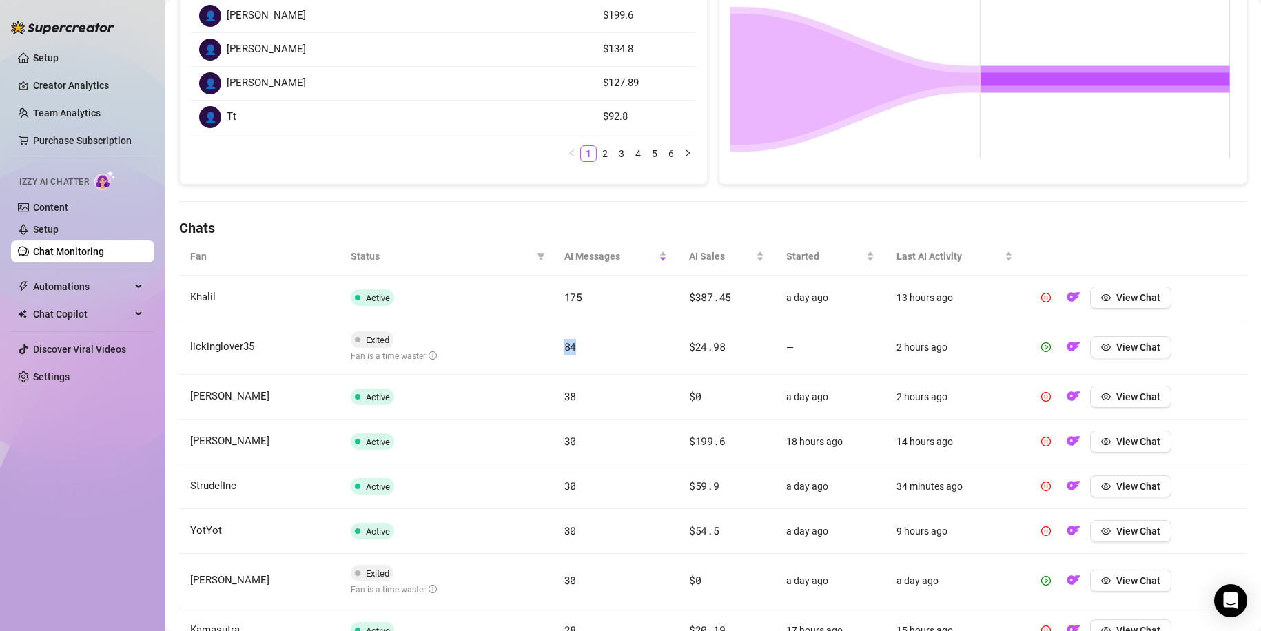
drag, startPoint x: 562, startPoint y: 345, endPoint x: 574, endPoint y: 350, distance: 12.9
click at [574, 350] on td "84" at bounding box center [615, 347] width 125 height 54
drag, startPoint x: 366, startPoint y: 339, endPoint x: 398, endPoint y: 340, distance: 31.7
click at [398, 340] on div "Exited" at bounding box center [394, 339] width 86 height 17
click at [553, 349] on td "84" at bounding box center [615, 347] width 125 height 54
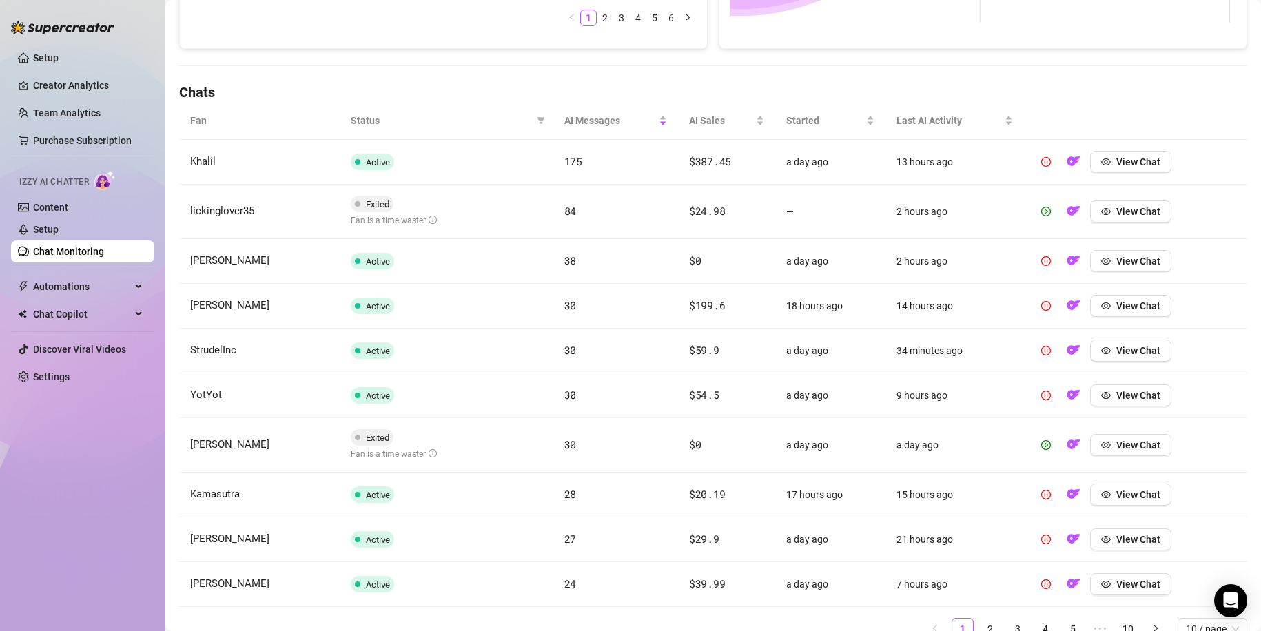
scroll to position [413, 0]
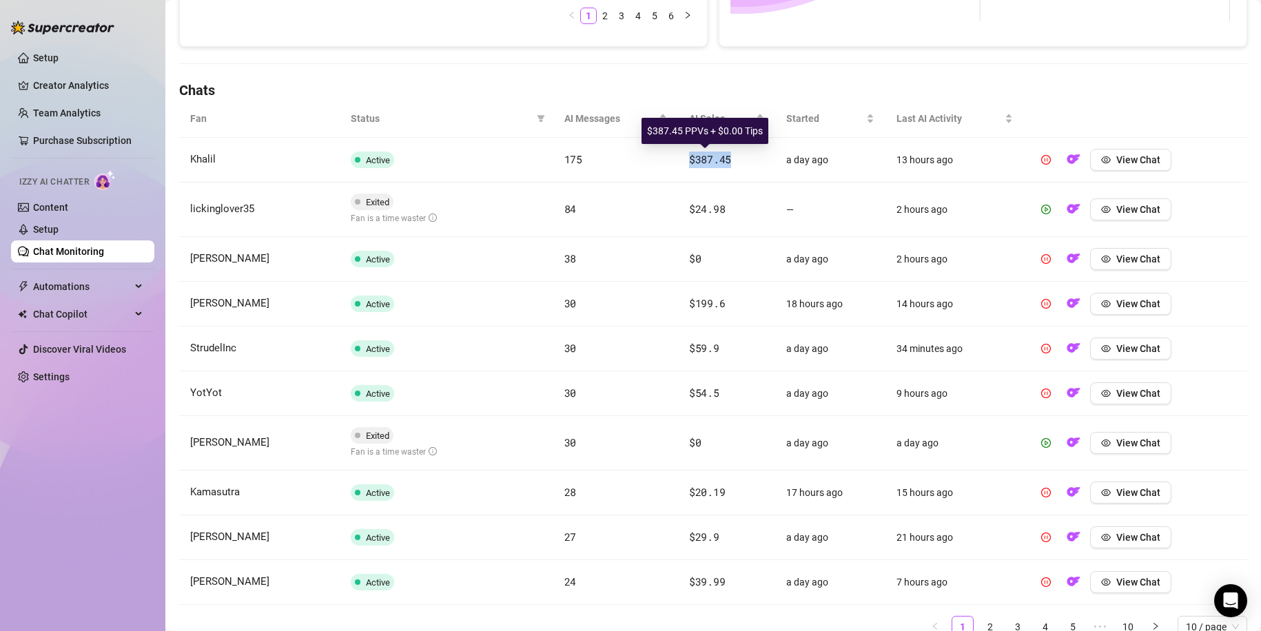
drag, startPoint x: 681, startPoint y: 161, endPoint x: 728, endPoint y: 163, distance: 47.6
click at [728, 163] on td "$387.45" at bounding box center [726, 160] width 97 height 45
click at [1186, 113] on th at bounding box center [1135, 119] width 223 height 38
click at [575, 158] on span "175" at bounding box center [573, 159] width 18 height 14
click at [728, 114] on span "AI Sales" at bounding box center [721, 118] width 64 height 15
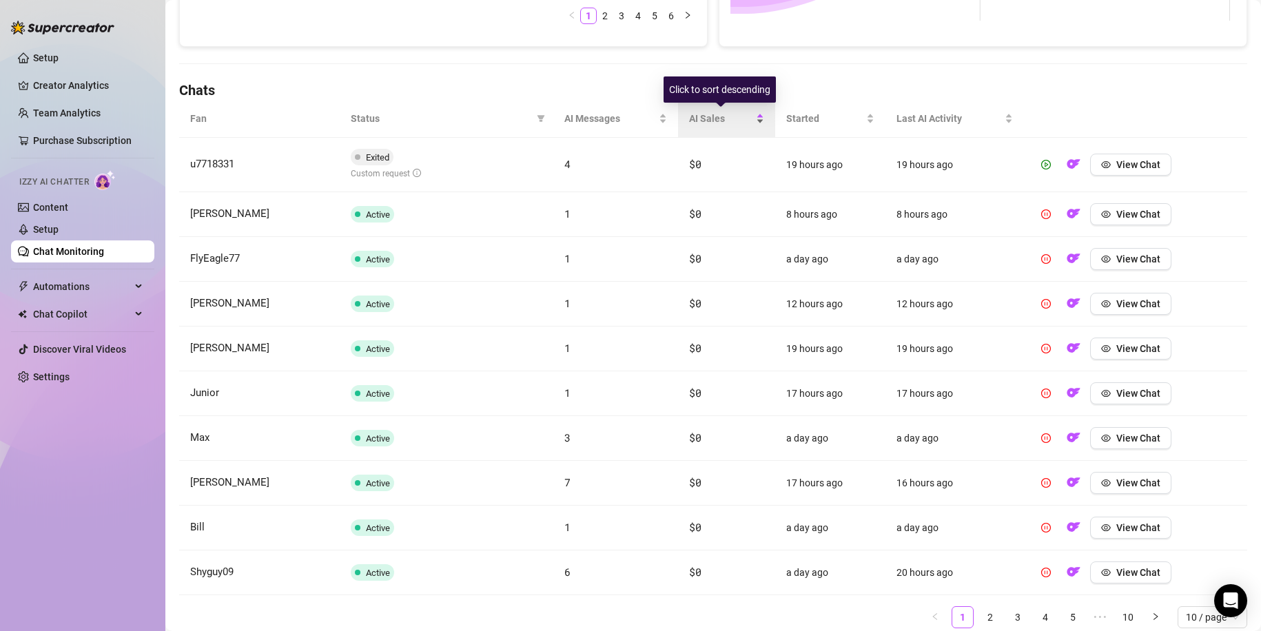
click at [759, 114] on div "AI Sales" at bounding box center [726, 118] width 75 height 15
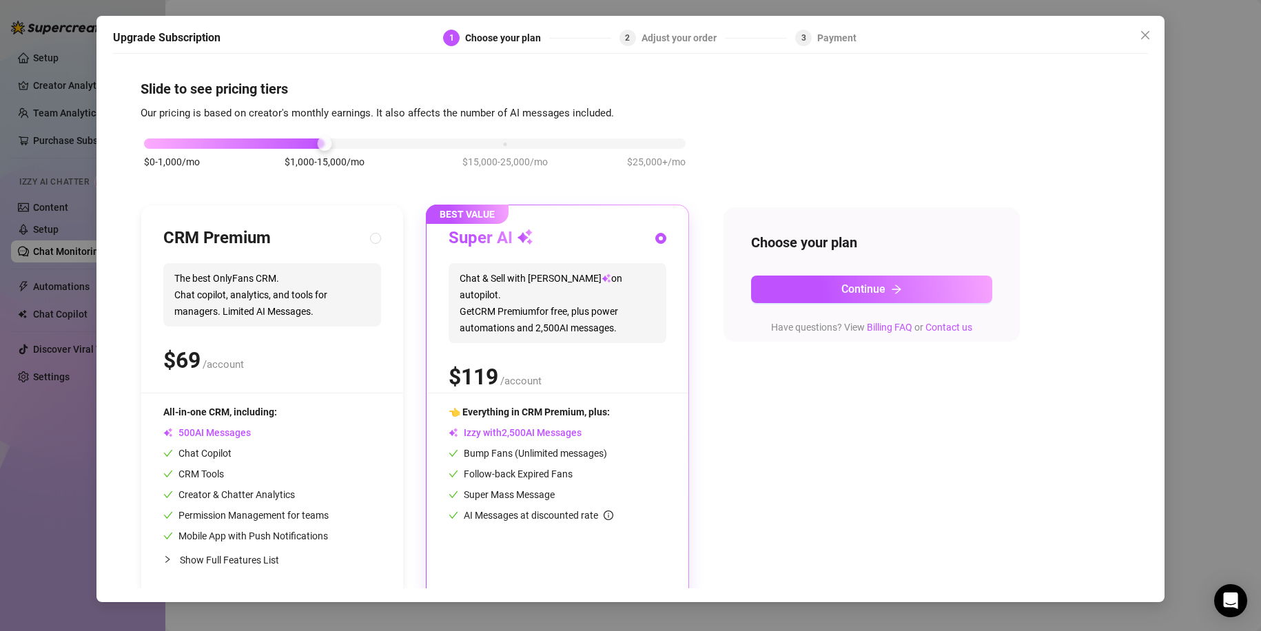
drag, startPoint x: 331, startPoint y: 139, endPoint x: 911, endPoint y: 127, distance: 580.3
click at [911, 127] on div "$0-1,000/mo $1,000-15,000/mo $15,000-25,000/mo $25,000+/mo CRM Premium The best…" at bounding box center [631, 360] width 980 height 478
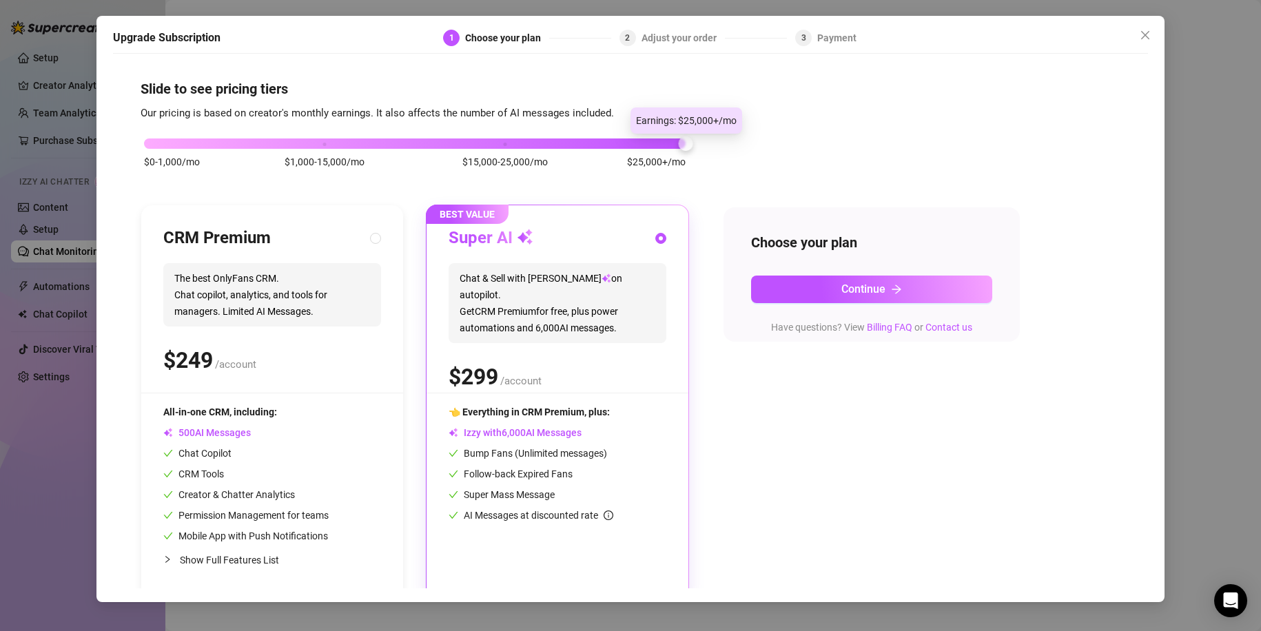
drag, startPoint x: 685, startPoint y: 143, endPoint x: 704, endPoint y: 160, distance: 24.9
click at [704, 160] on div "$0-1,000/mo $1,000-15,000/mo $15,000-25,000/mo $25,000+/mo CRM Premium The best…" at bounding box center [631, 360] width 980 height 478
click at [822, 288] on button "Continue" at bounding box center [871, 290] width 241 height 28
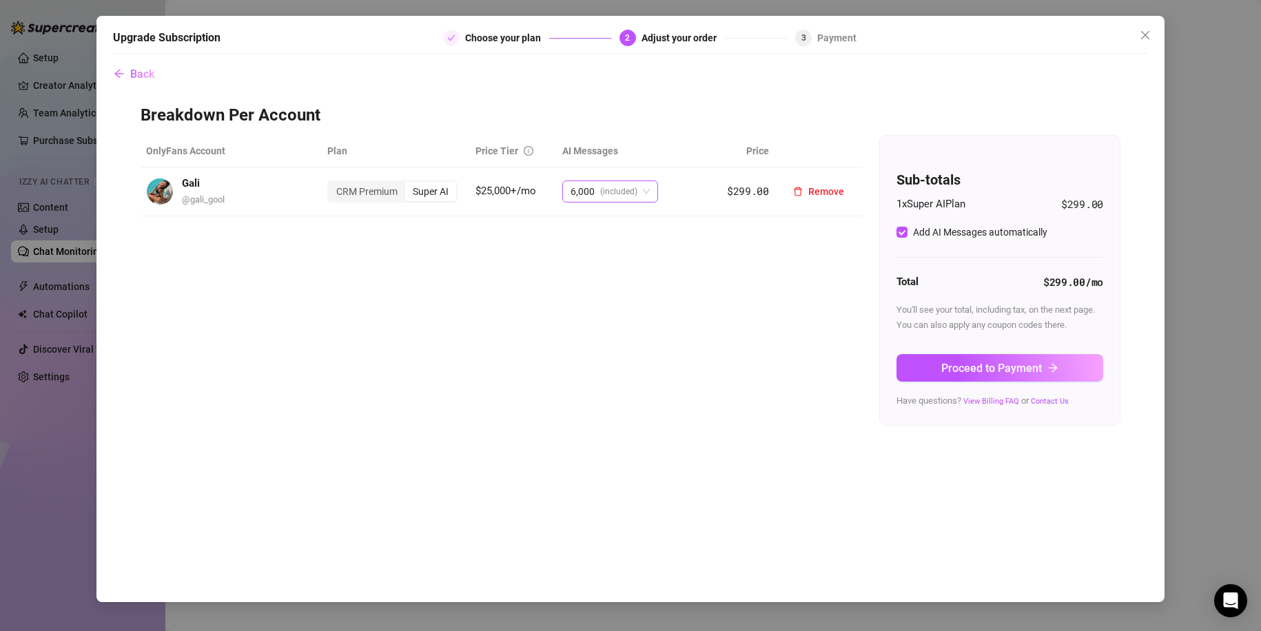
click at [603, 194] on span "(included)" at bounding box center [618, 191] width 37 height 21
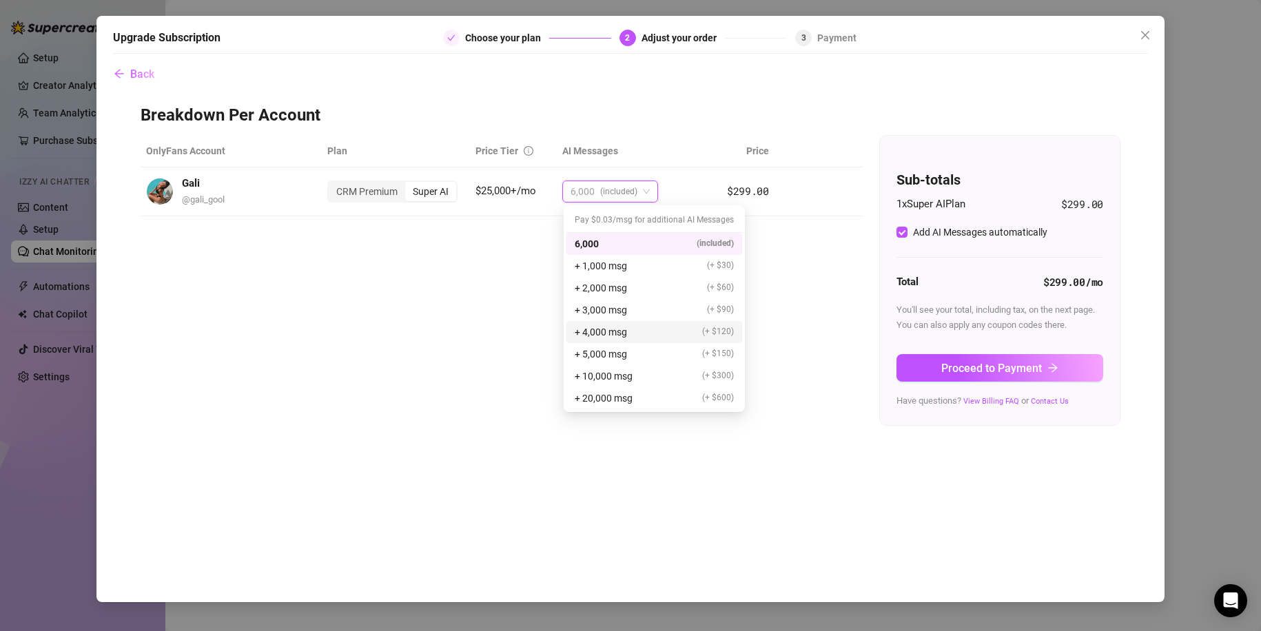
click at [642, 327] on div "+ 4,000 msg (+ $120)" at bounding box center [654, 332] width 159 height 15
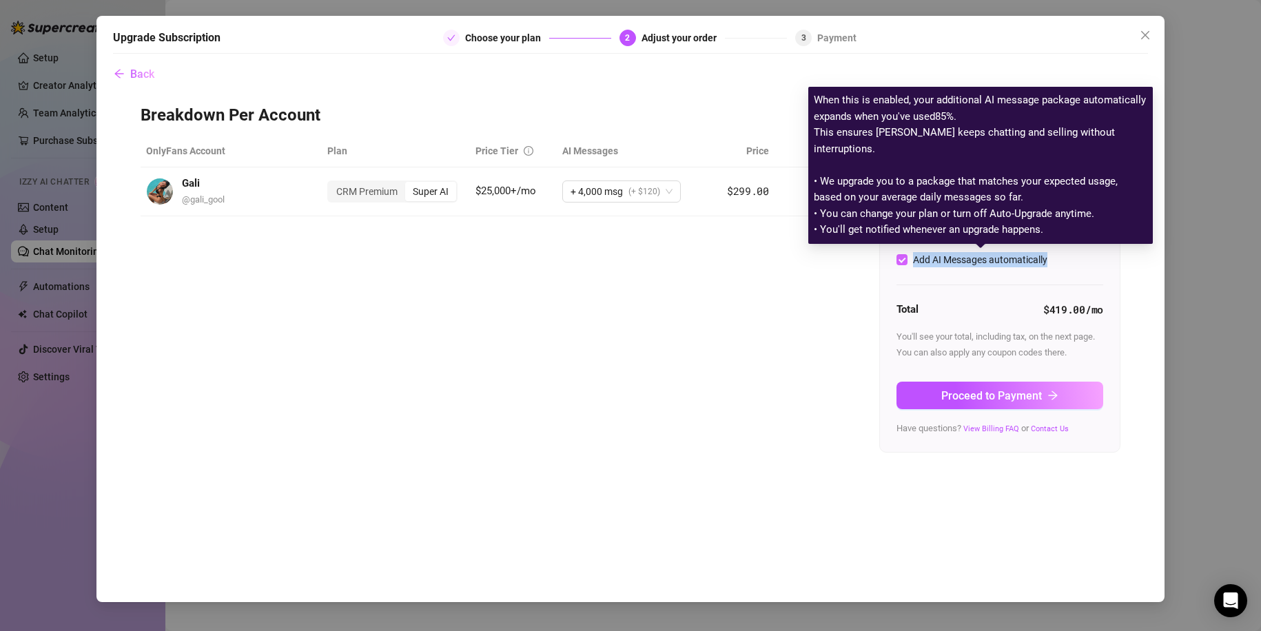
drag, startPoint x: 1055, startPoint y: 260, endPoint x: 916, endPoint y: 265, distance: 139.3
click at [916, 265] on div "Add AI Messages automatically" at bounding box center [999, 260] width 207 height 17
copy div "Add AI Messages automatically"
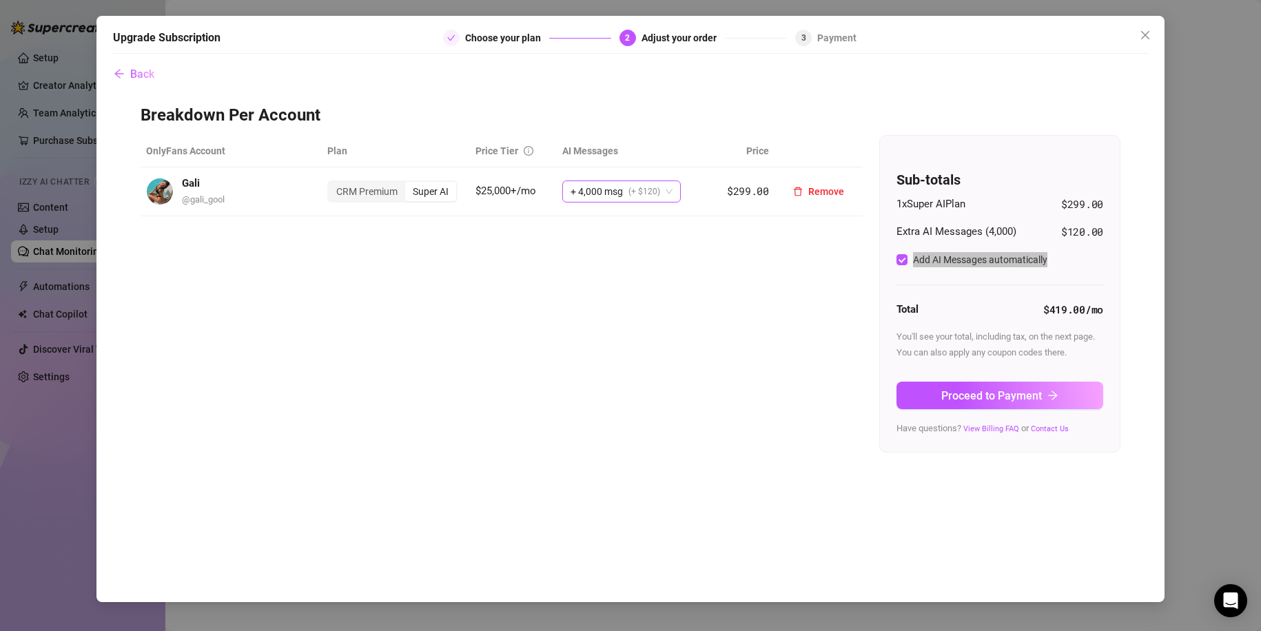
click at [664, 201] on span "+ 4,000 msg (+ $120)" at bounding box center [622, 191] width 102 height 21
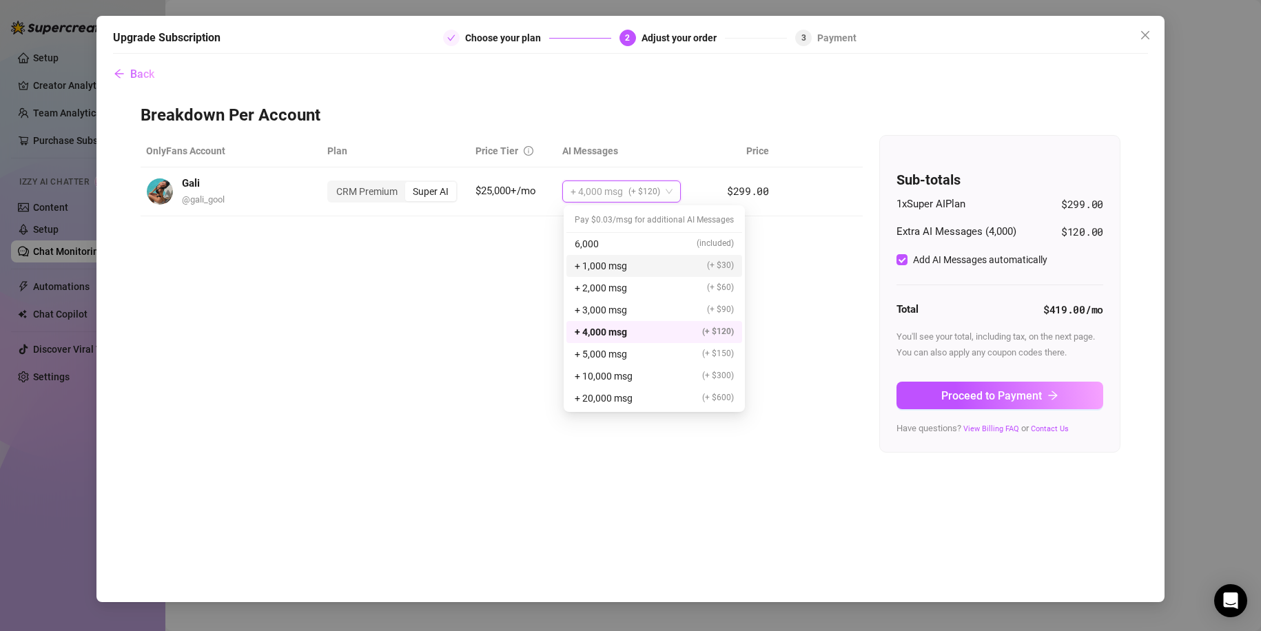
click at [783, 291] on div "OnlyFans Account Plan Price Tier AI Messages Price Gali @ gali_gool CRM Premium…" at bounding box center [631, 294] width 980 height 318
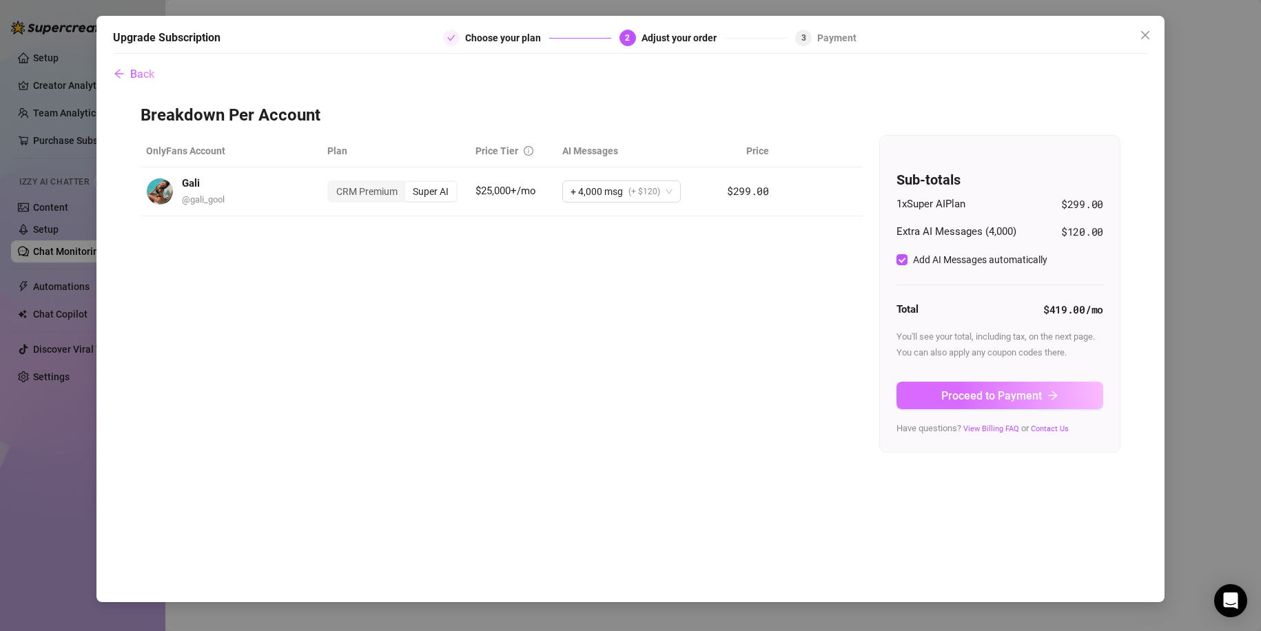
click at [985, 400] on span "Proceed to Payment" at bounding box center [991, 395] width 101 height 13
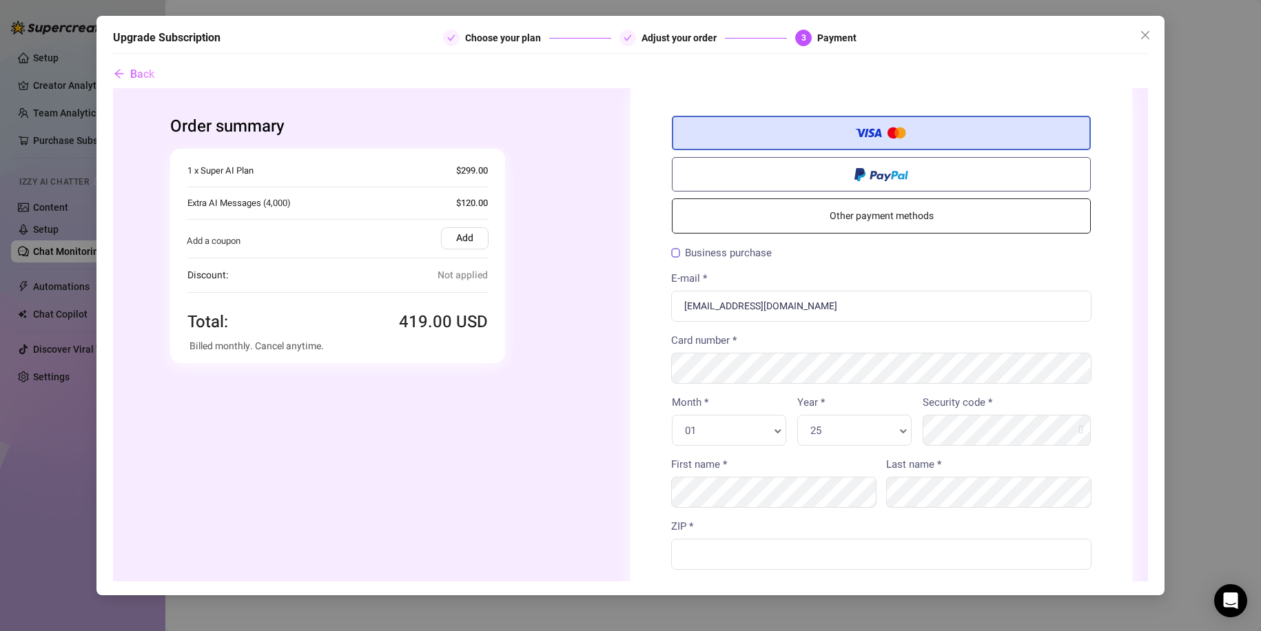
click at [462, 236] on label "Add" at bounding box center [465, 238] width 48 height 22
click at [113, 88] on input "Add" at bounding box center [113, 88] width 0 height 0
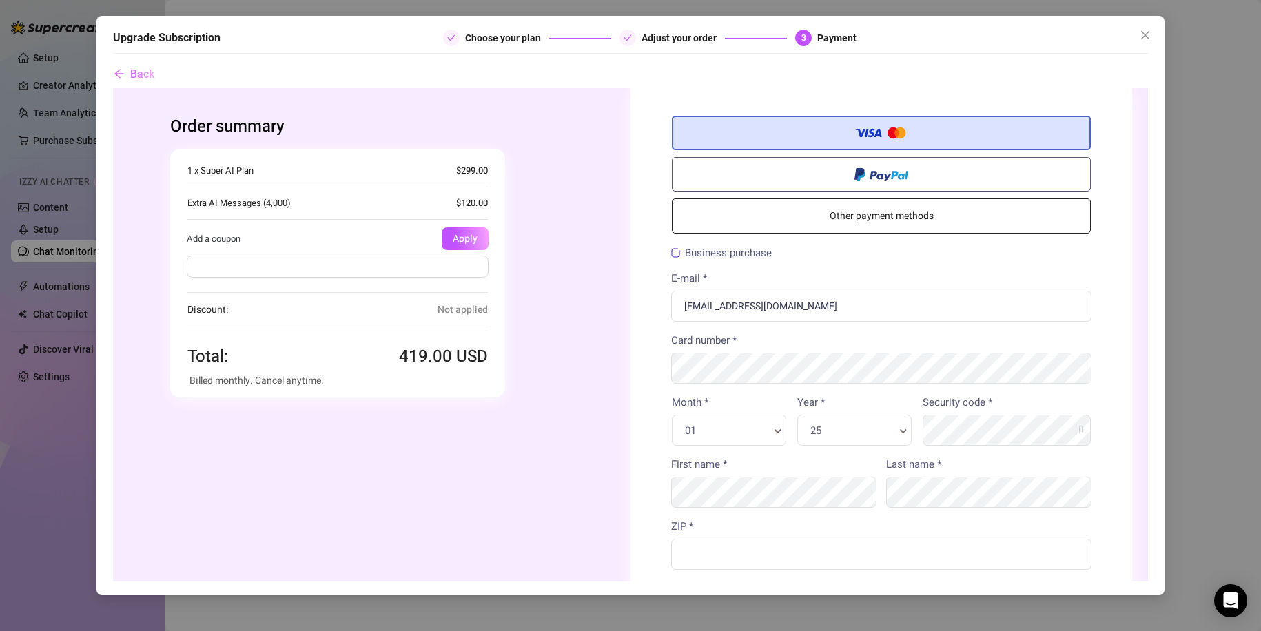
click at [358, 276] on input "text" at bounding box center [338, 266] width 302 height 22
paste input "Since I turned in SWA 1 on Achieve, my submission on Canvas ended up being late."
type input "Since I turned in SWA 1 on Achieve, my submission on Canvas ended up being late."
type input "FLASH30"
click at [458, 237] on button "Apply" at bounding box center [465, 238] width 47 height 23
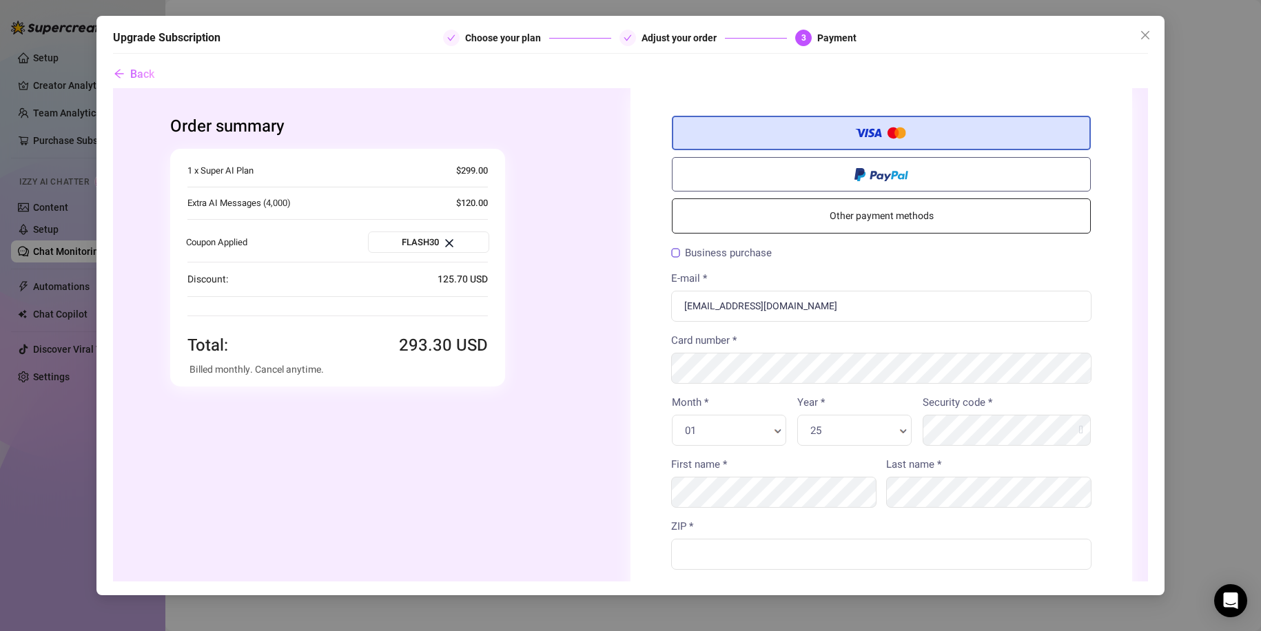
click at [720, 258] on label "Business purchase" at bounding box center [721, 252] width 101 height 10
click at [113, 88] on input "Business purchase" at bounding box center [113, 88] width 0 height 0
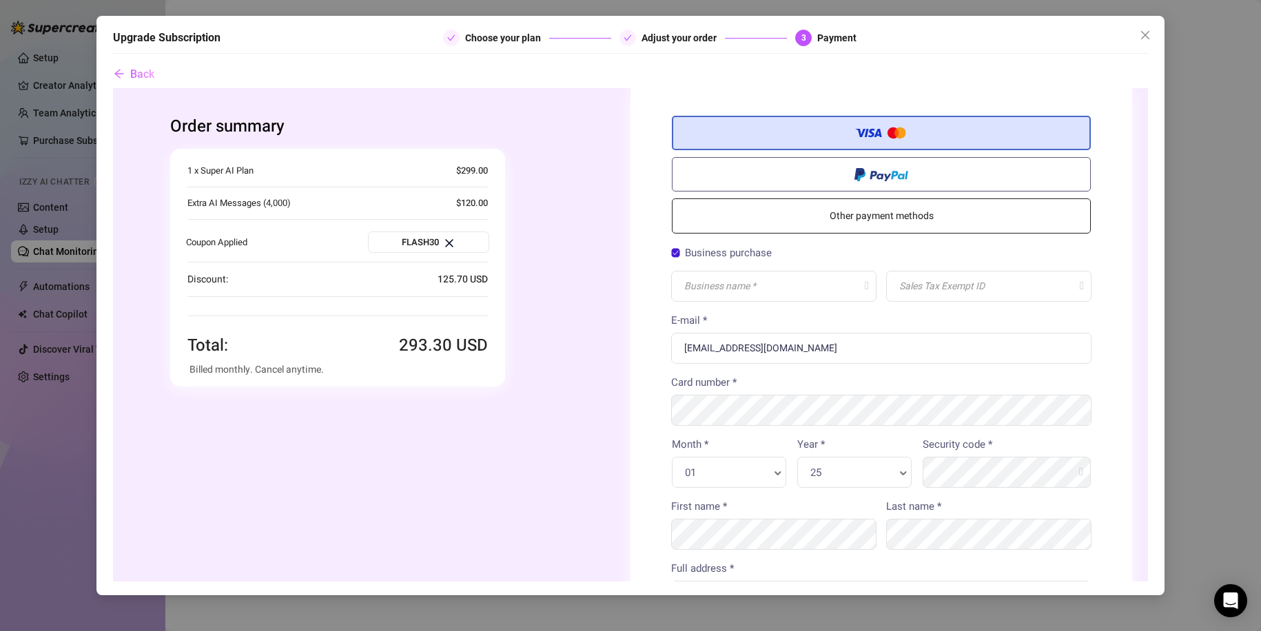
click at [728, 252] on label "Business purchase" at bounding box center [721, 252] width 101 height 10
click at [113, 88] on input "Business purchase" at bounding box center [113, 88] width 0 height 0
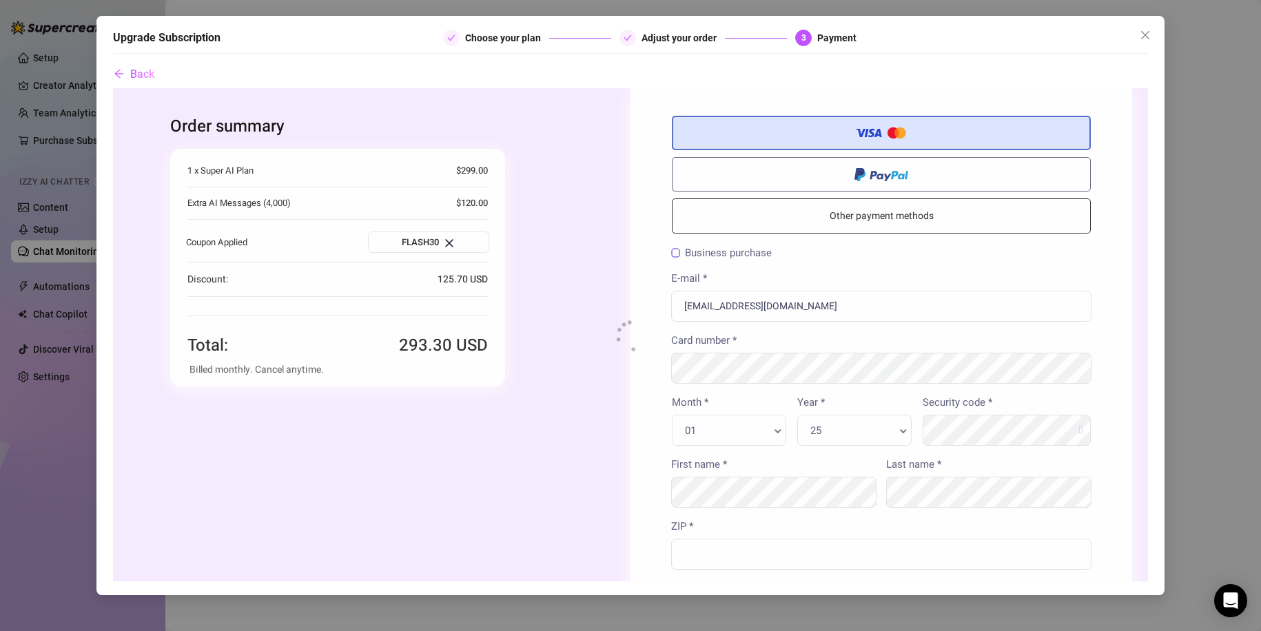
click at [728, 252] on div at bounding box center [630, 334] width 1035 height 493
click at [728, 252] on label "Business purchase" at bounding box center [721, 252] width 101 height 10
click at [113, 88] on input "Business purchase" at bounding box center [113, 88] width 0 height 0
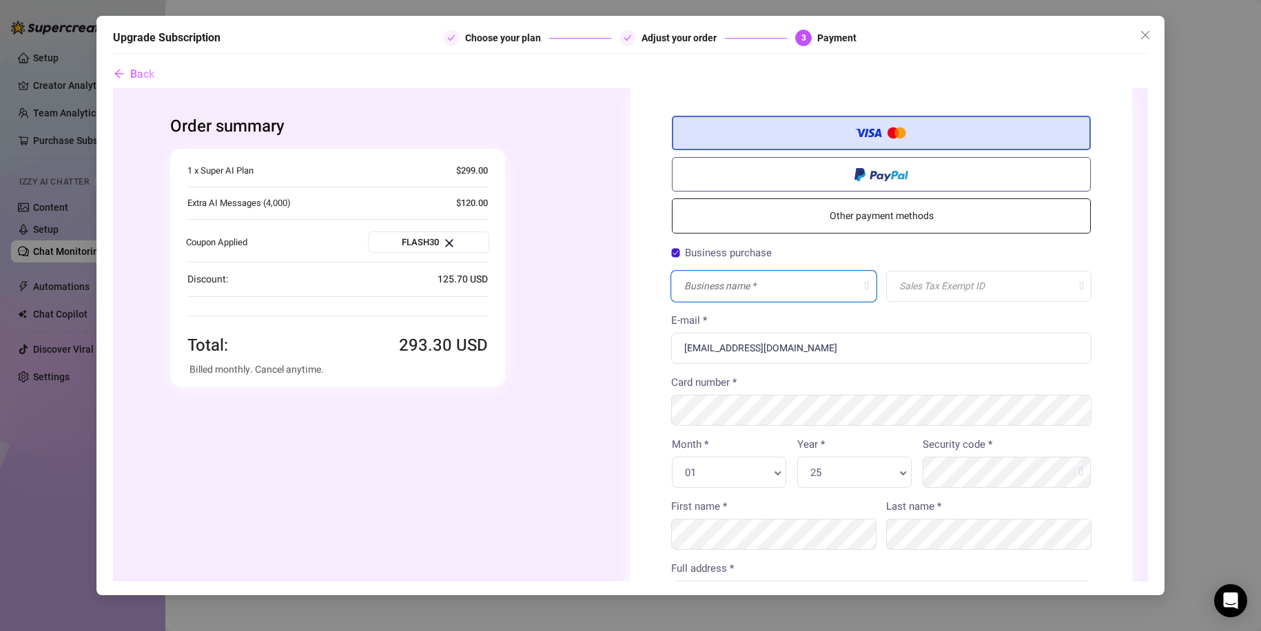
drag, startPoint x: 761, startPoint y: 269, endPoint x: 757, endPoint y: 279, distance: 10.5
click at [760, 270] on input "text" at bounding box center [773, 285] width 205 height 31
click at [911, 227] on link "Other payment methods" at bounding box center [881, 215] width 419 height 35
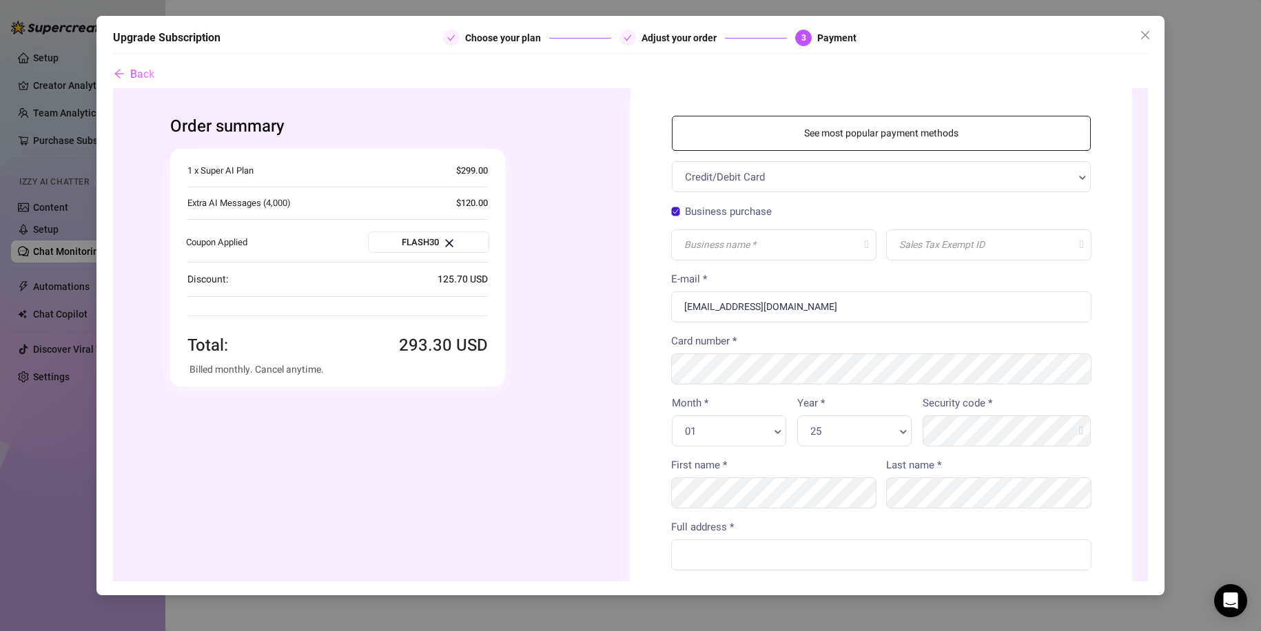
click at [855, 136] on link "See most popular payment methods" at bounding box center [881, 132] width 419 height 35
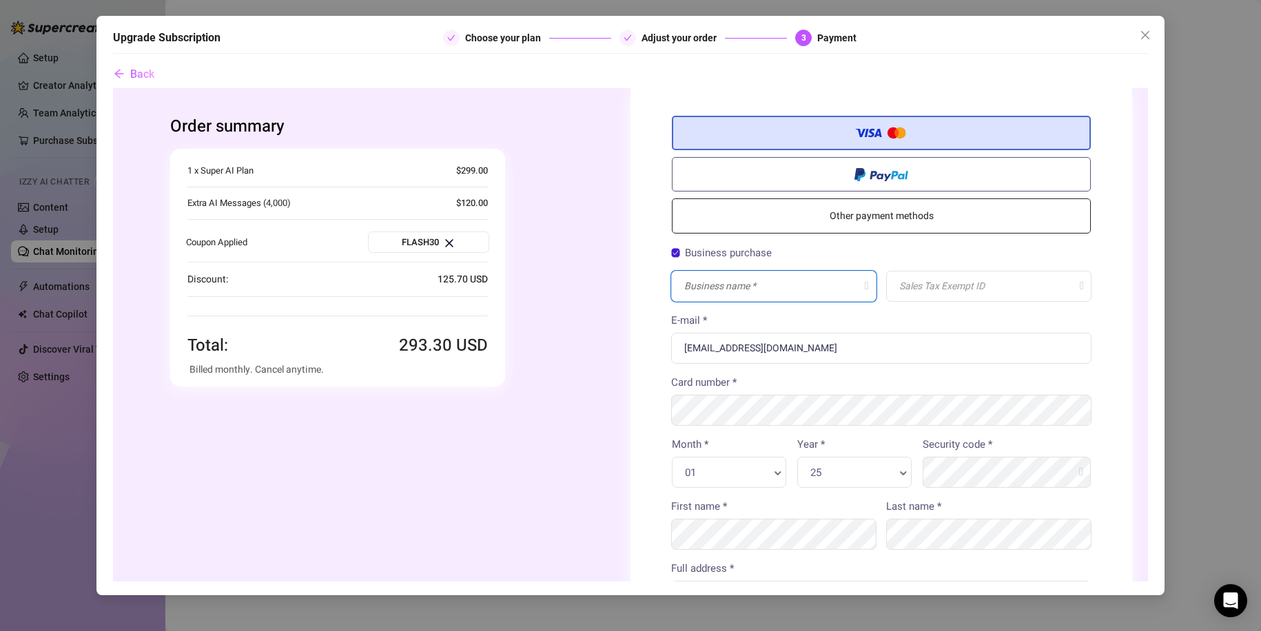
click at [710, 283] on input "text" at bounding box center [773, 285] width 205 height 31
click at [671, 250] on label "Business purchase" at bounding box center [721, 252] width 101 height 10
click at [113, 88] on input "Business purchase" at bounding box center [113, 88] width 0 height 0
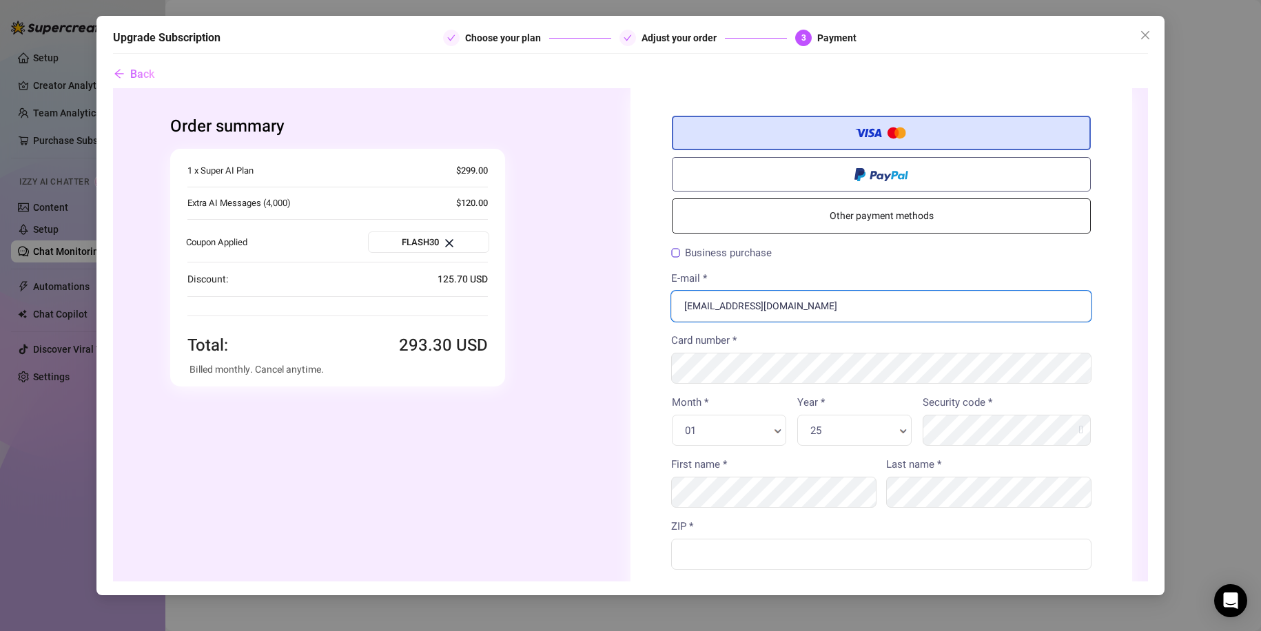
click at [779, 304] on input "[EMAIL_ADDRESS][DOMAIN_NAME]" at bounding box center [881, 305] width 420 height 31
click at [772, 307] on input "[EMAIL_ADDRESS][DOMAIN_NAME]" at bounding box center [881, 305] width 420 height 31
click at [829, 310] on input "[EMAIL_ADDRESS][DOMAIN_NAME]" at bounding box center [881, 305] width 420 height 31
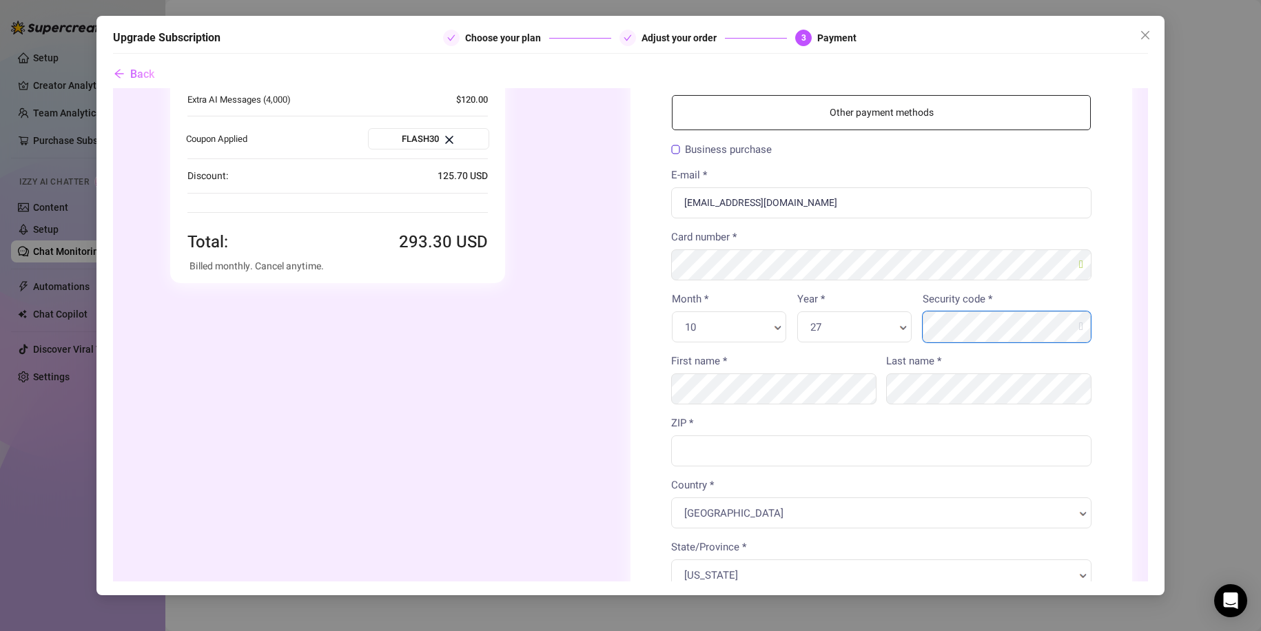
scroll to position [138, 0]
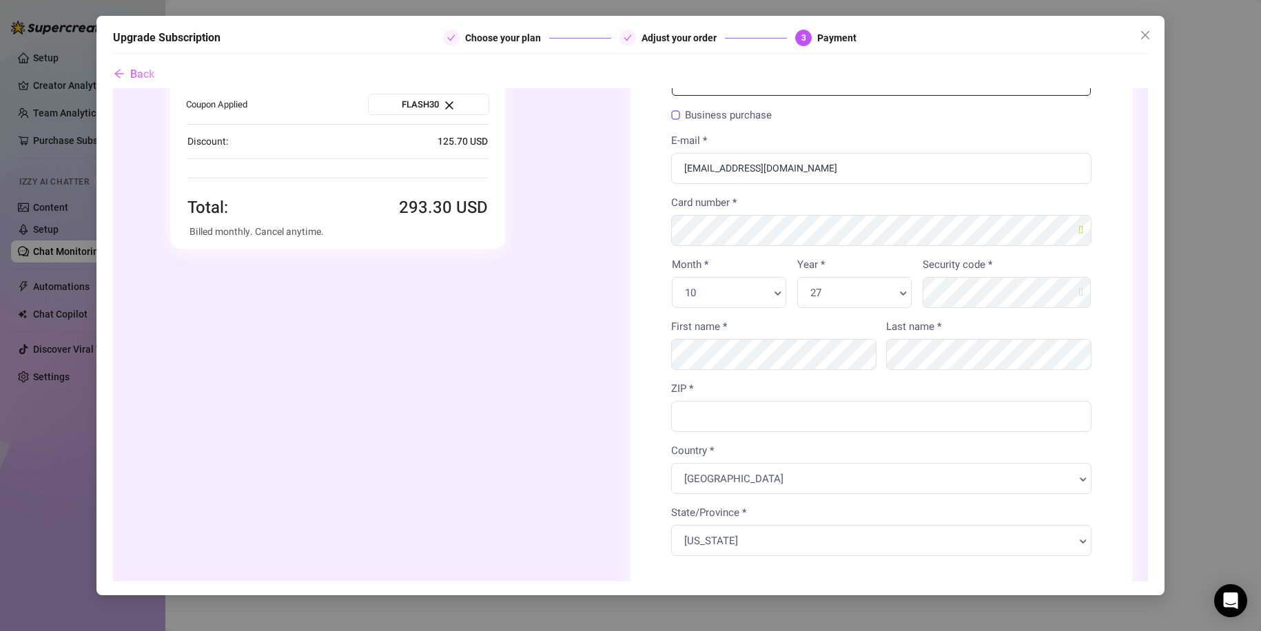
click at [757, 328] on div "First name *" at bounding box center [773, 343] width 205 height 51
click at [817, 413] on input "ZIP *" at bounding box center [881, 415] width 420 height 31
drag, startPoint x: 626, startPoint y: 420, endPoint x: 595, endPoint y: 420, distance: 31.0
click at [597, 420] on div "Order summary You're buying Quantity 1 x" at bounding box center [630, 378] width 1003 height 856
type input "33433"
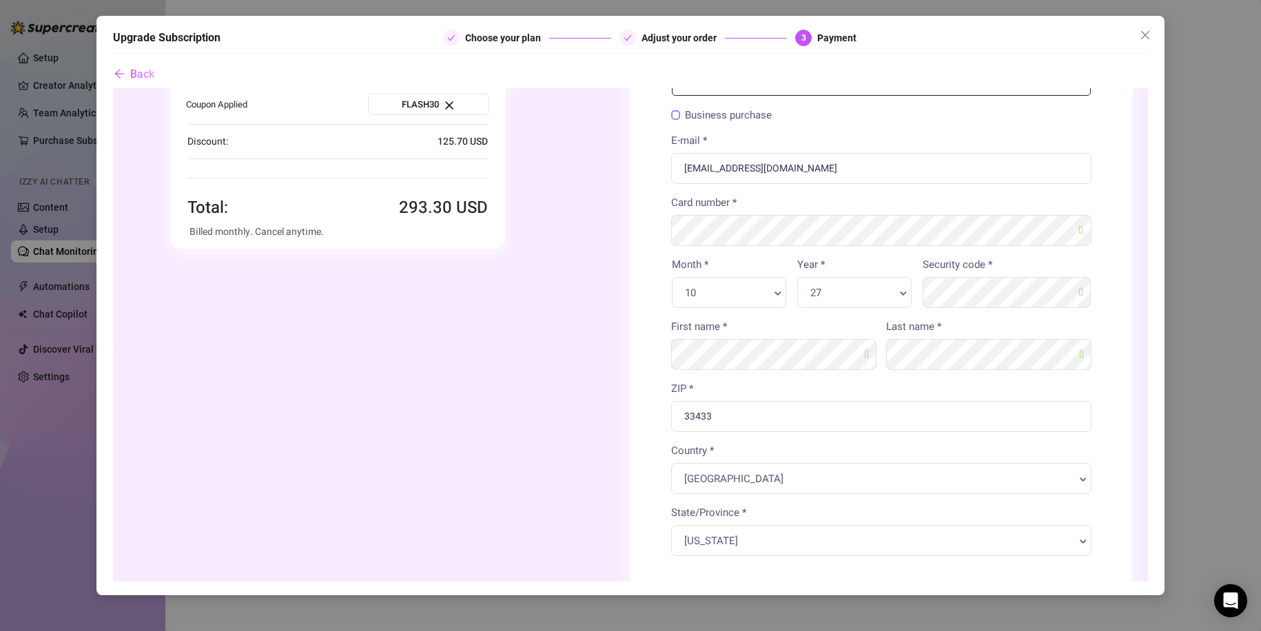
click at [739, 467] on body "Order summary You're buying" at bounding box center [630, 378] width 1035 height 856
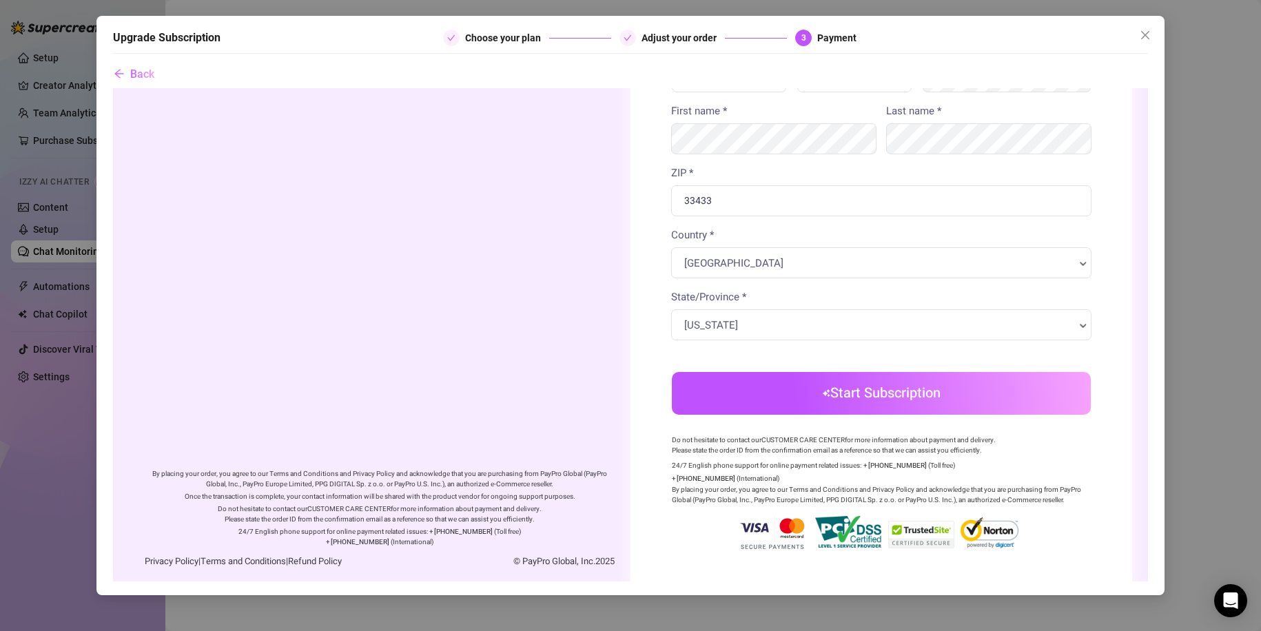
scroll to position [362, 0]
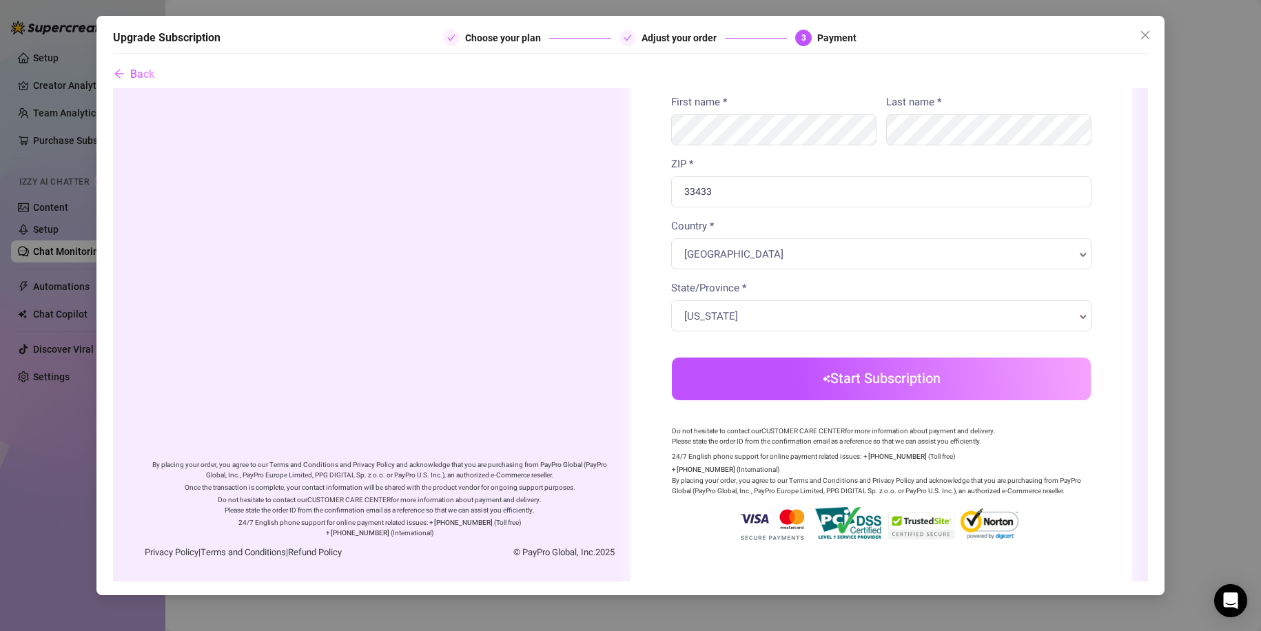
click at [913, 391] on button "Start Subscription" at bounding box center [881, 378] width 419 height 43
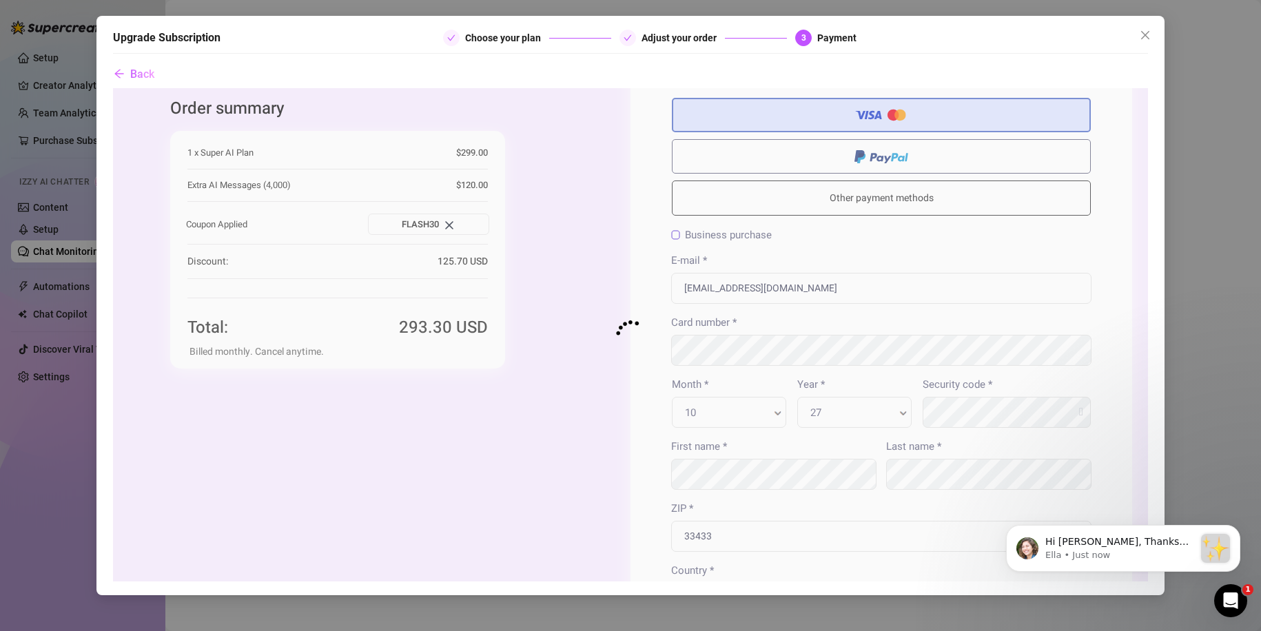
scroll to position [0, 0]
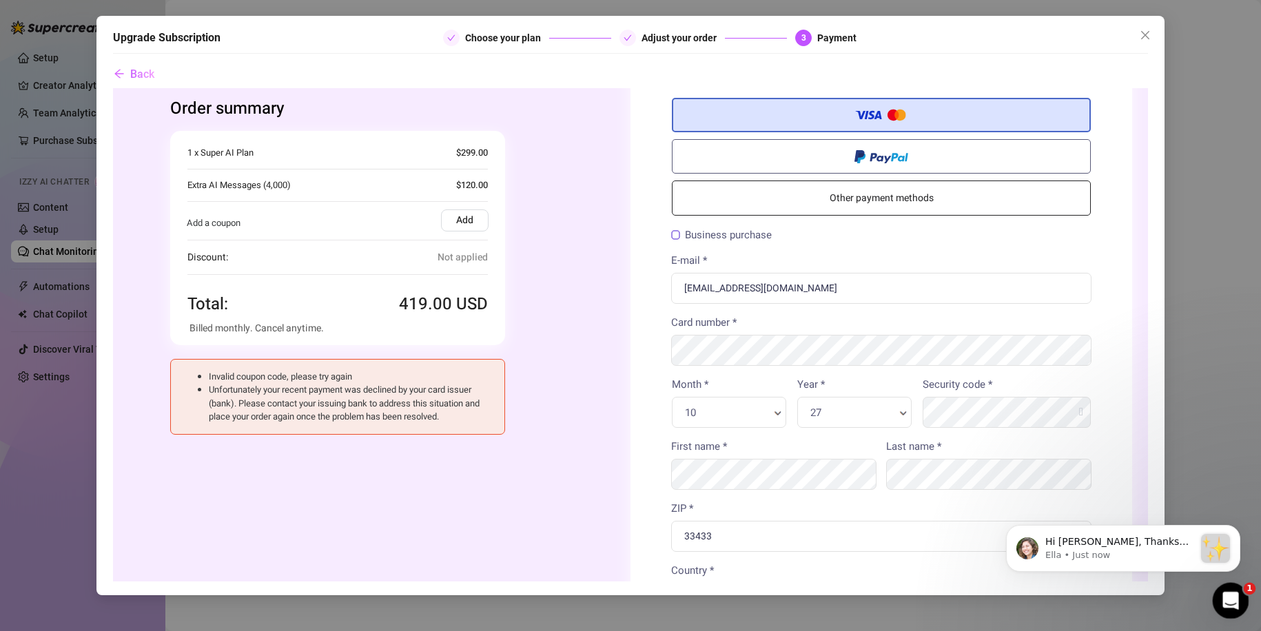
click at [1229, 602] on icon "Open Intercom Messenger" at bounding box center [1229, 599] width 23 height 23
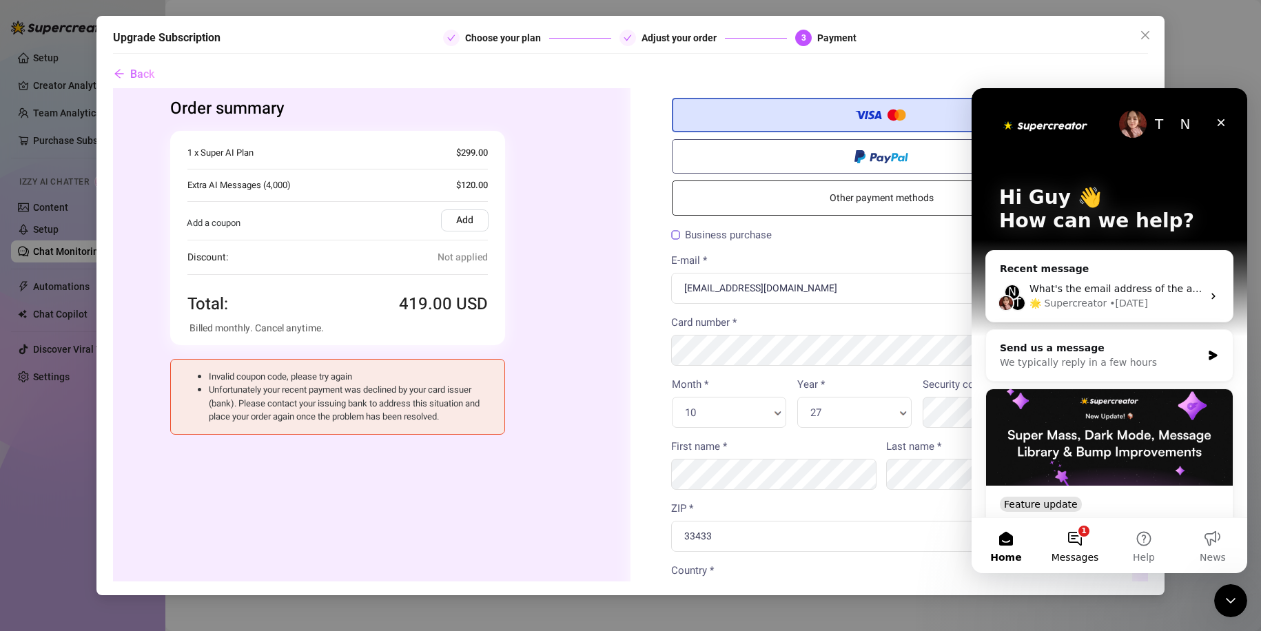
click at [1069, 530] on button "1 Messages" at bounding box center [1075, 545] width 69 height 55
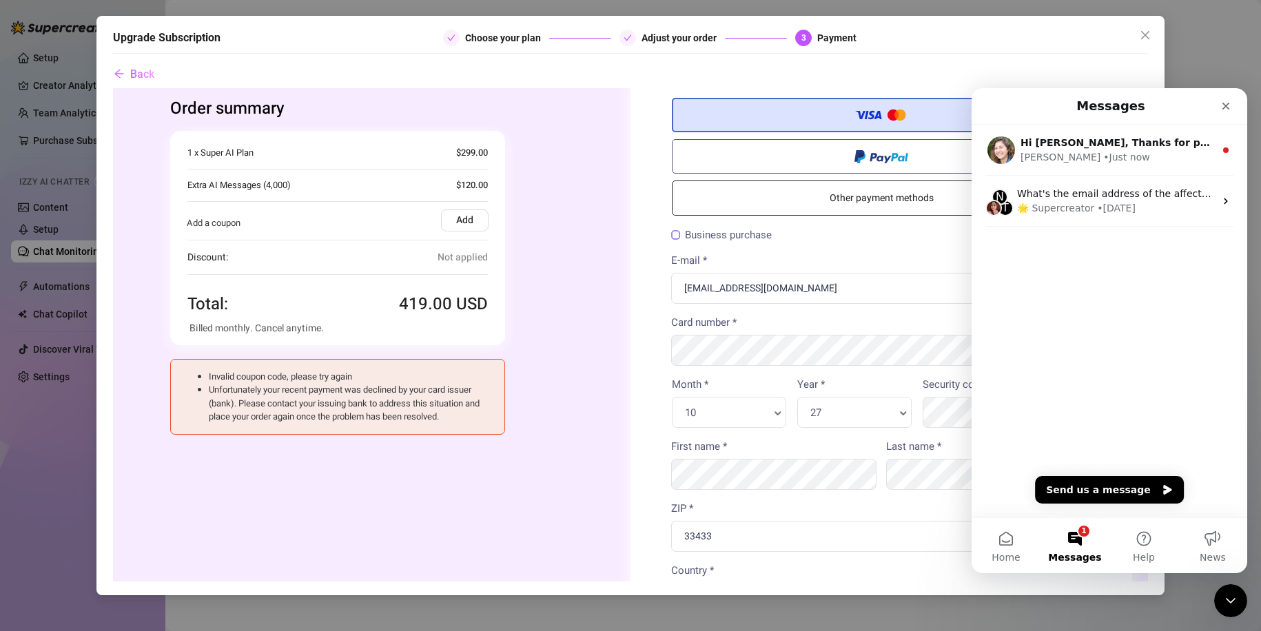
click at [1125, 136] on div "Hi [PERSON_NAME], Thanks for purchasing Supercreator! :sparkles: Your order is …" at bounding box center [1118, 143] width 194 height 14
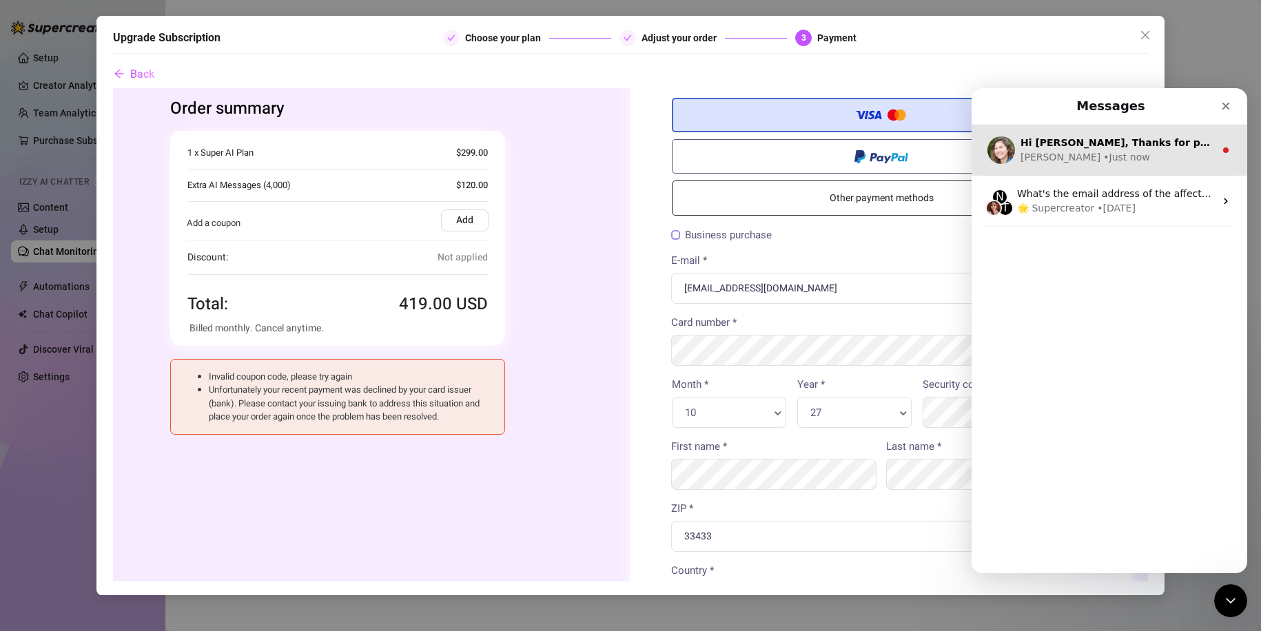
click at [1154, 154] on div "[PERSON_NAME] • Just now" at bounding box center [1118, 157] width 194 height 14
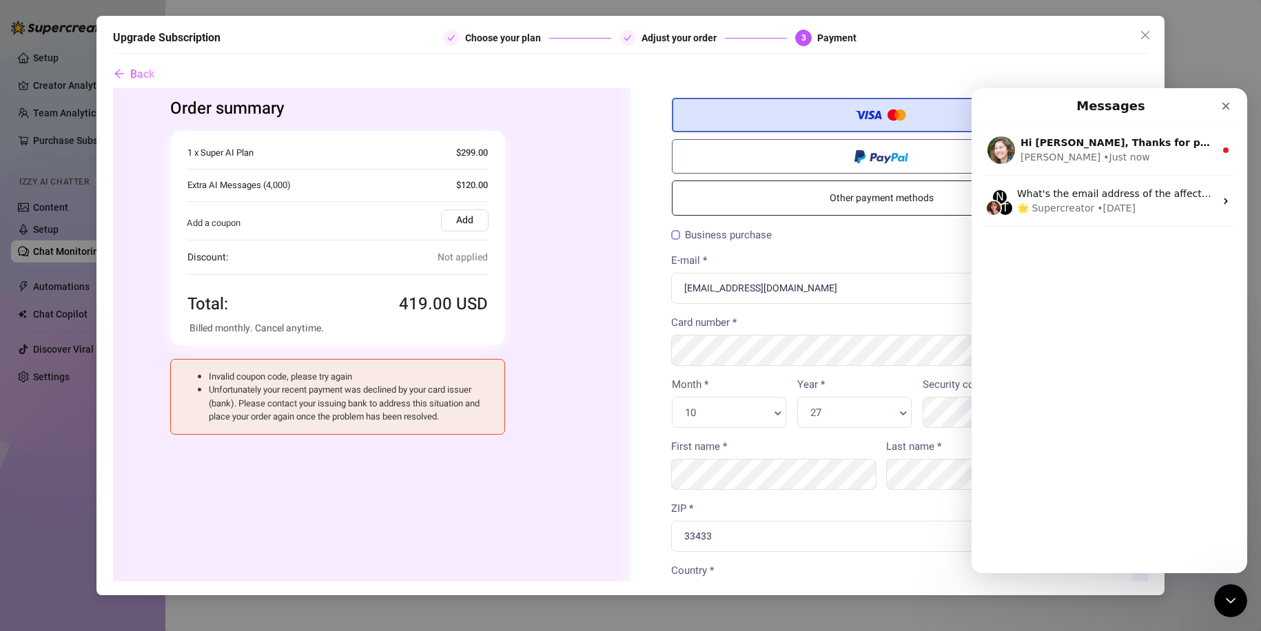
drag, startPoint x: 1149, startPoint y: 29, endPoint x: 58, endPoint y: 18, distance: 1090.9
click at [1149, 30] on icon "close" at bounding box center [1145, 35] width 11 height 11
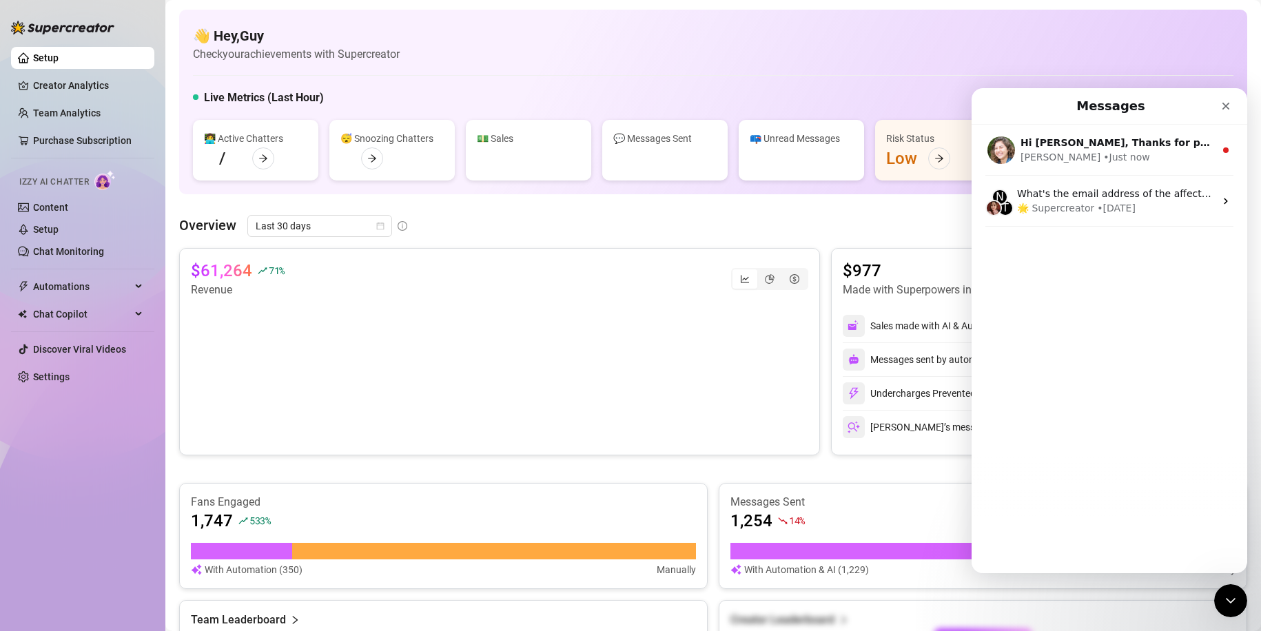
click at [605, 210] on div "👋 Hey, Guy Check your achievements with Supercreator Live Metrics (Last Hour) 👩…" at bounding box center [713, 481] width 1068 height 943
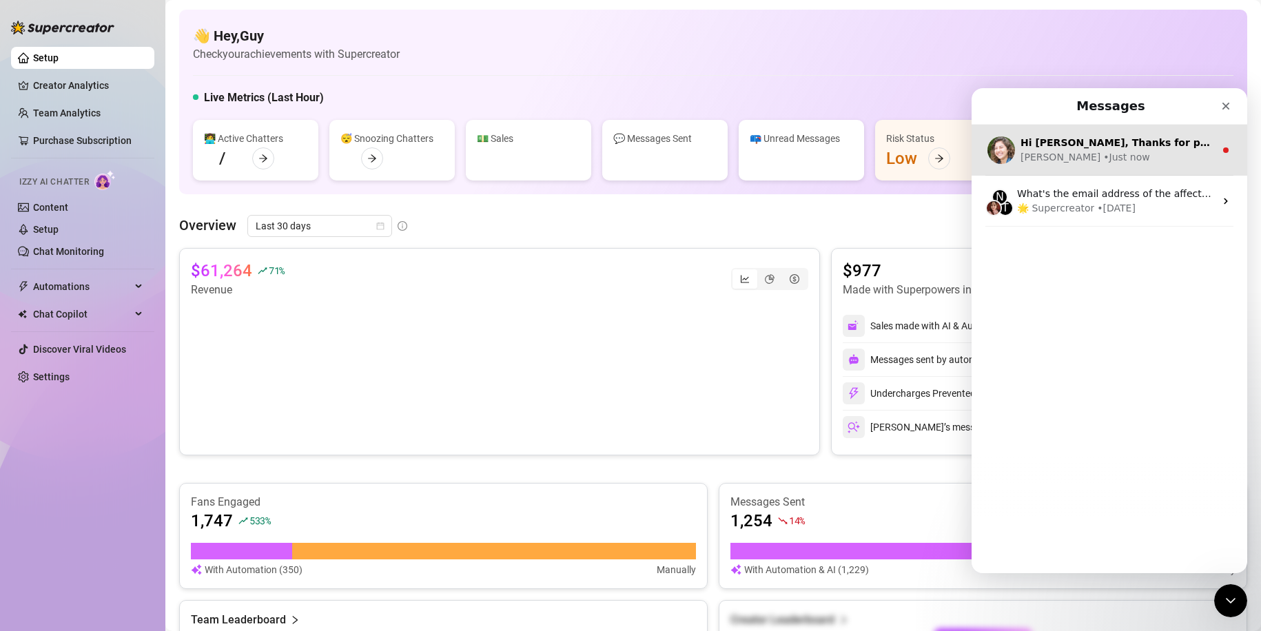
click at [1141, 151] on div "[PERSON_NAME] • Just now" at bounding box center [1118, 157] width 194 height 14
click at [1213, 135] on div "Hi [PERSON_NAME], Thanks for purchasing Supercreator! :sparkles: Your order is …" at bounding box center [1110, 150] width 276 height 51
click at [1220, 145] on icon "Intercom messenger" at bounding box center [1225, 150] width 11 height 11
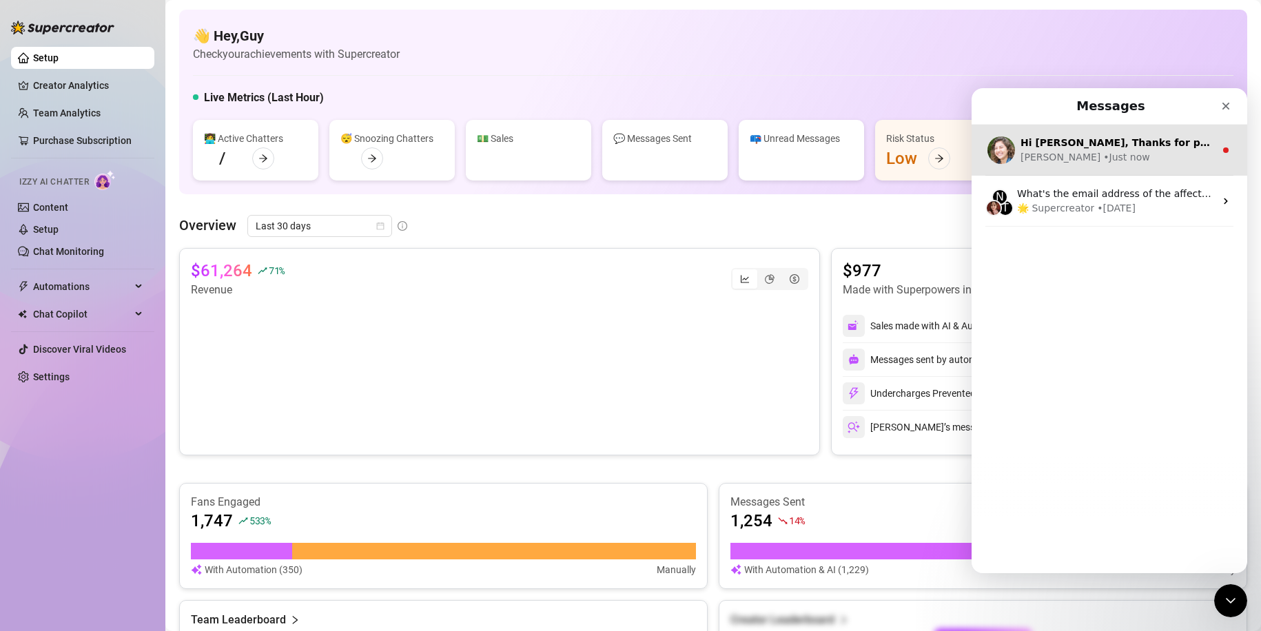
click at [1215, 156] on div "Hi [PERSON_NAME], Thanks for purchasing Supercreator! :sparkles: Your order is …" at bounding box center [1110, 150] width 276 height 51
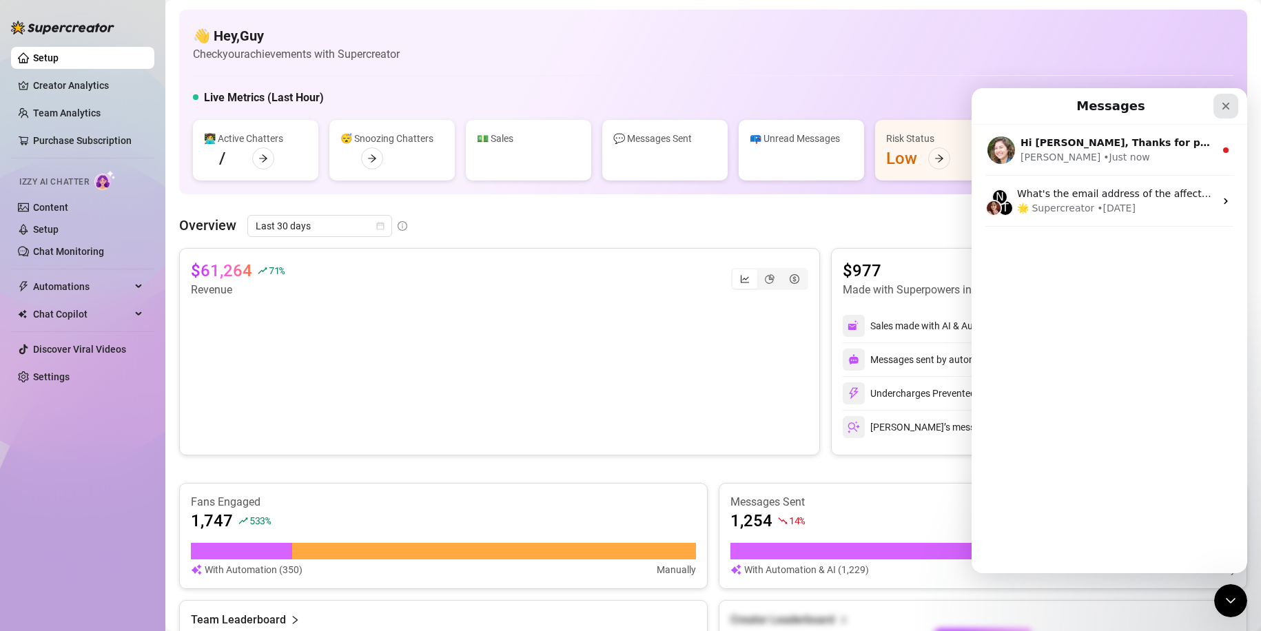
click at [1225, 104] on icon "Close" at bounding box center [1225, 106] width 11 height 11
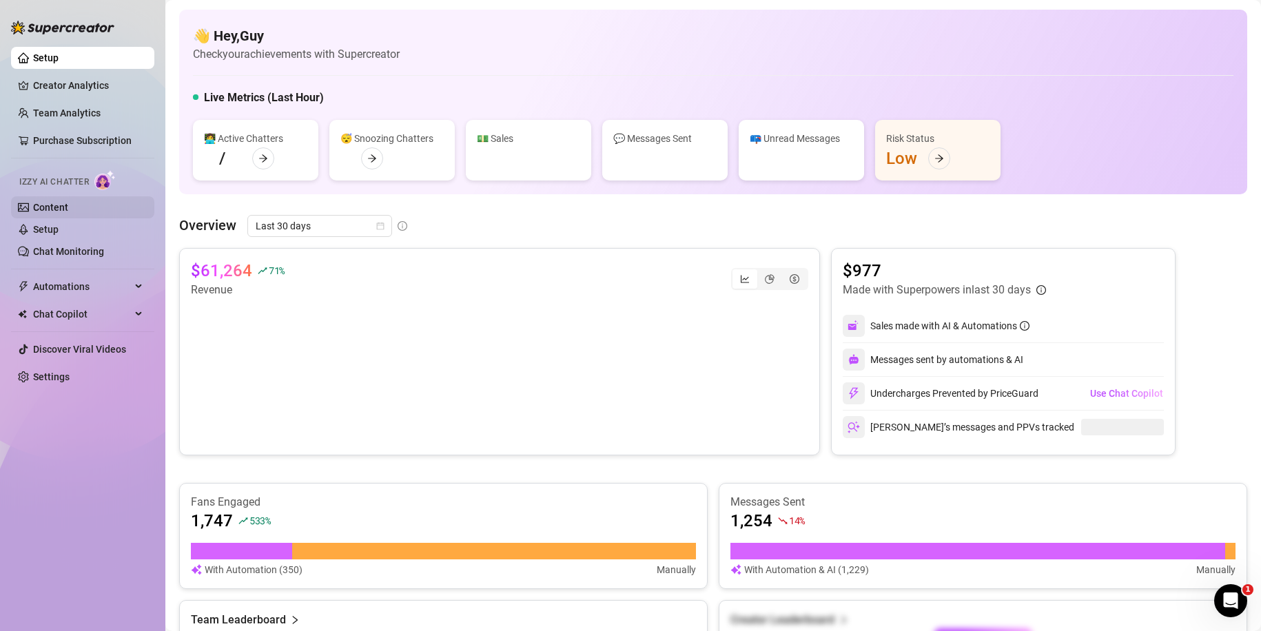
click at [68, 209] on link "Content" at bounding box center [50, 207] width 35 height 11
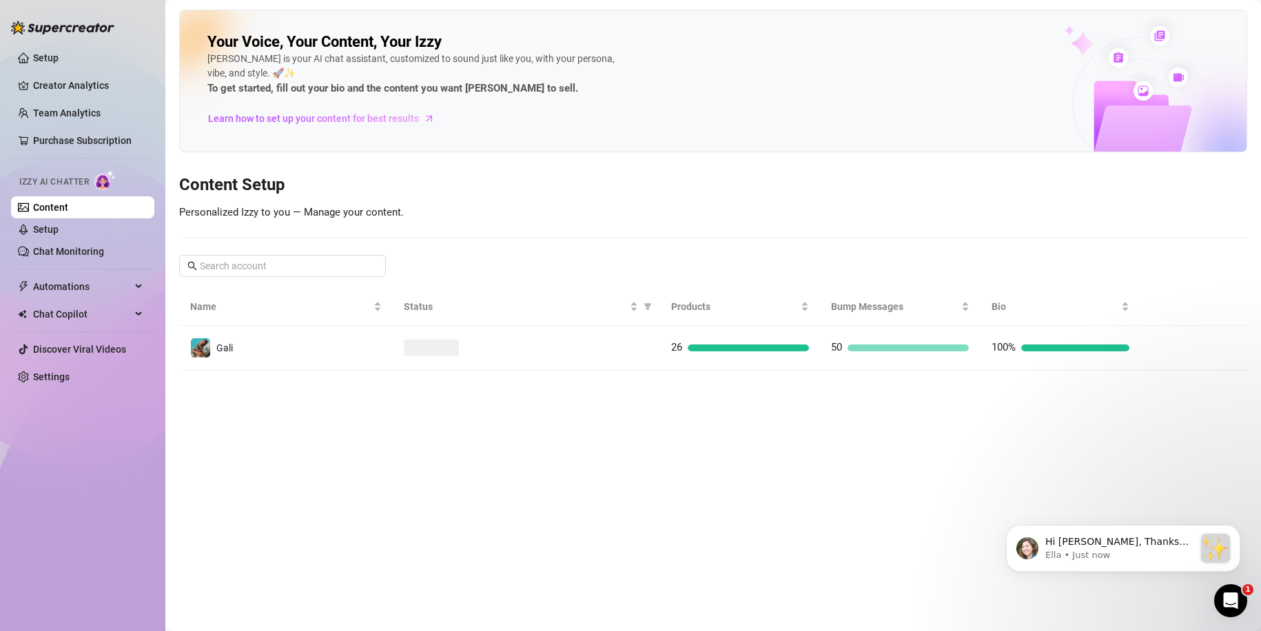
scroll to position [125, 0]
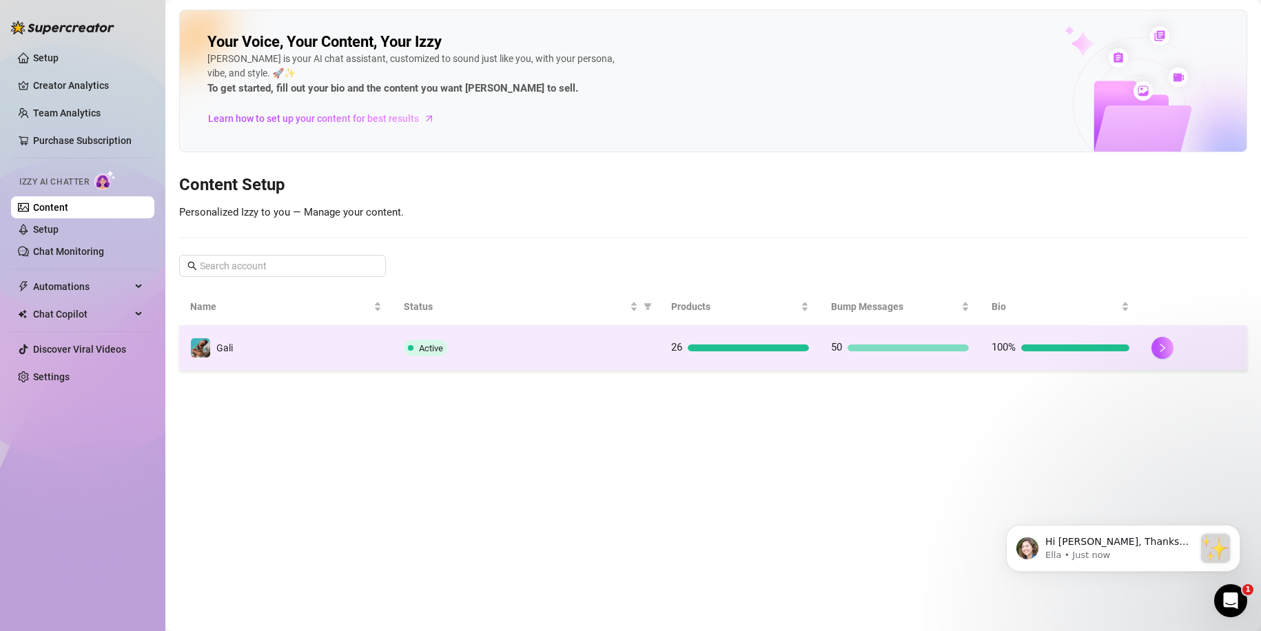
click at [1072, 365] on td "100%" at bounding box center [1061, 348] width 161 height 45
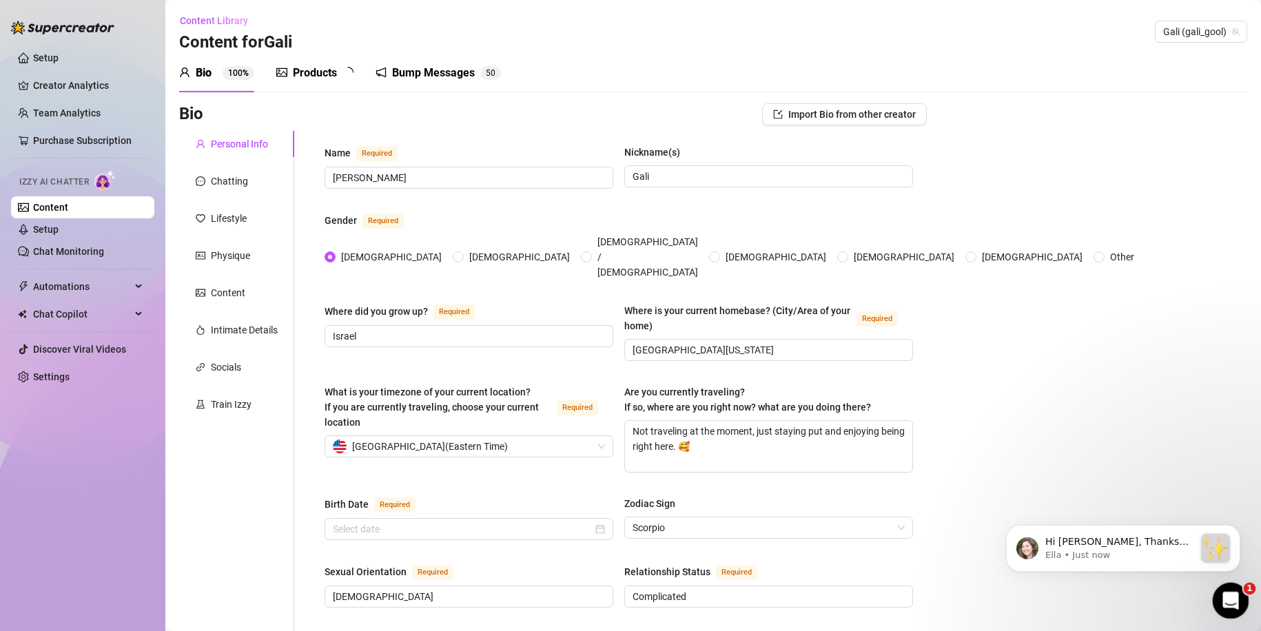
radio input "true"
type input "[DATE]"
click at [1226, 596] on icon "Open Intercom Messenger" at bounding box center [1229, 599] width 23 height 23
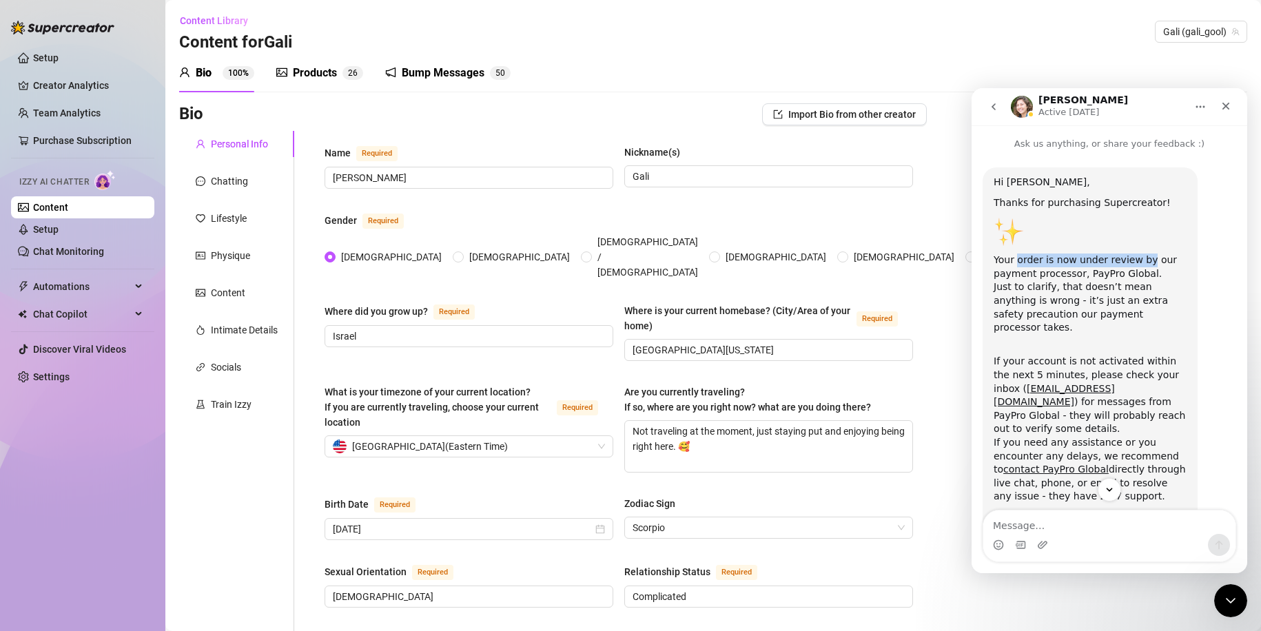
drag, startPoint x: 1015, startPoint y: 258, endPoint x: 1139, endPoint y: 260, distance: 124.1
click at [1139, 260] on div "Your order is now under review by our payment processor, PayPro Global. Just to…" at bounding box center [1090, 294] width 193 height 81
click at [1064, 253] on div "Hi [PERSON_NAME], Thanks for purchasing Supercreator! Your order is now under r…" at bounding box center [1090, 407] width 193 height 463
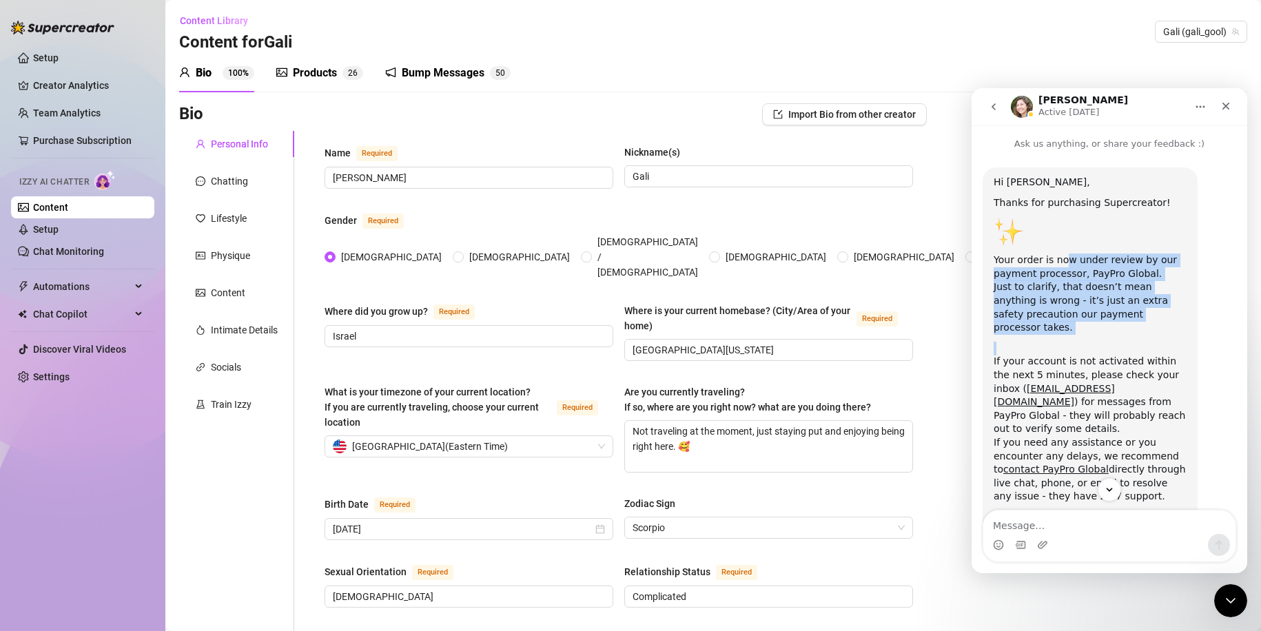
drag, startPoint x: 1072, startPoint y: 260, endPoint x: 1072, endPoint y: 322, distance: 62.7
click at [1069, 322] on div "Hi [PERSON_NAME], Thanks for purchasing Supercreator! Your order is now under r…" at bounding box center [1090, 407] width 193 height 463
click at [1072, 322] on div "Hi [PERSON_NAME], Thanks for purchasing Supercreator! Your order is now under r…" at bounding box center [1090, 407] width 193 height 463
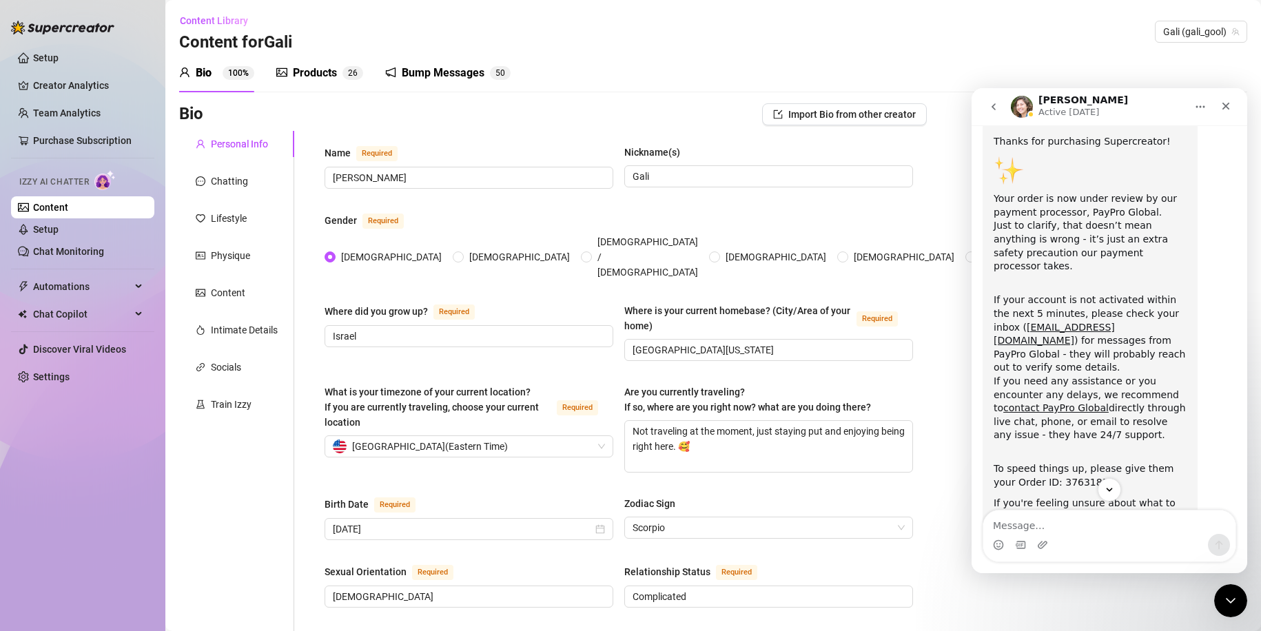
scroll to position [69, 0]
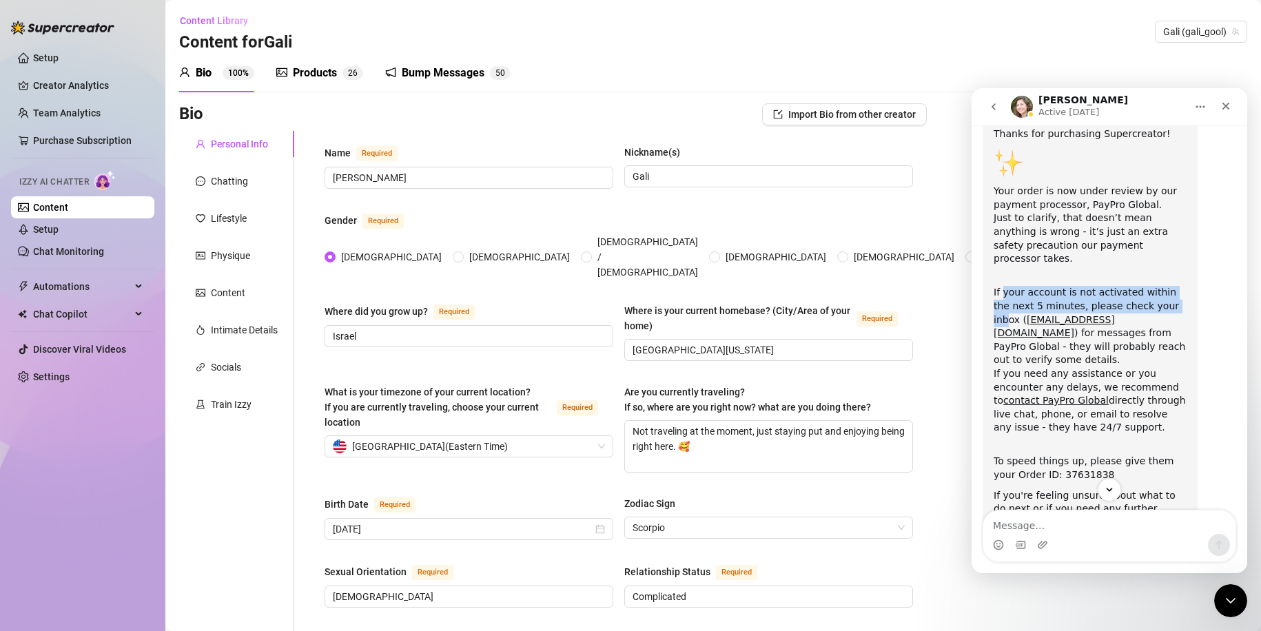
drag, startPoint x: 1025, startPoint y: 279, endPoint x: 1155, endPoint y: 295, distance: 130.5
click at [1155, 295] on div "If your account is not activated within the next 5 minutes, please check your i…" at bounding box center [1090, 354] width 193 height 162
click at [1156, 294] on div "If your account is not activated within the next 5 minutes, please check your i…" at bounding box center [1090, 354] width 193 height 162
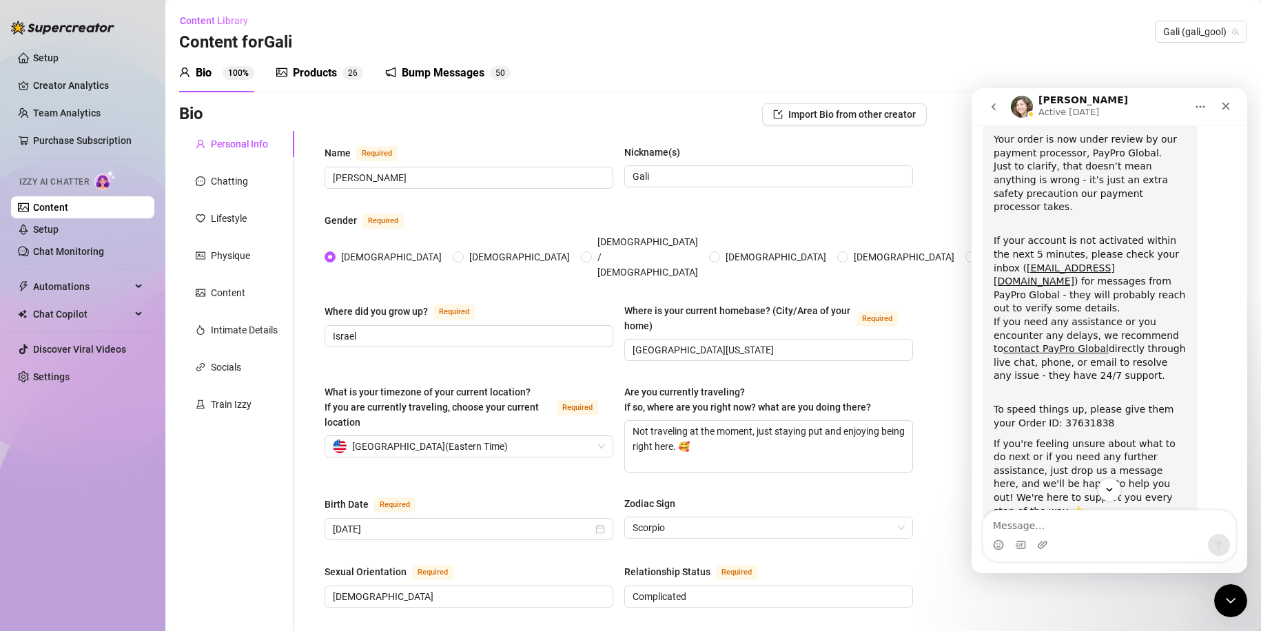
scroll to position [125, 0]
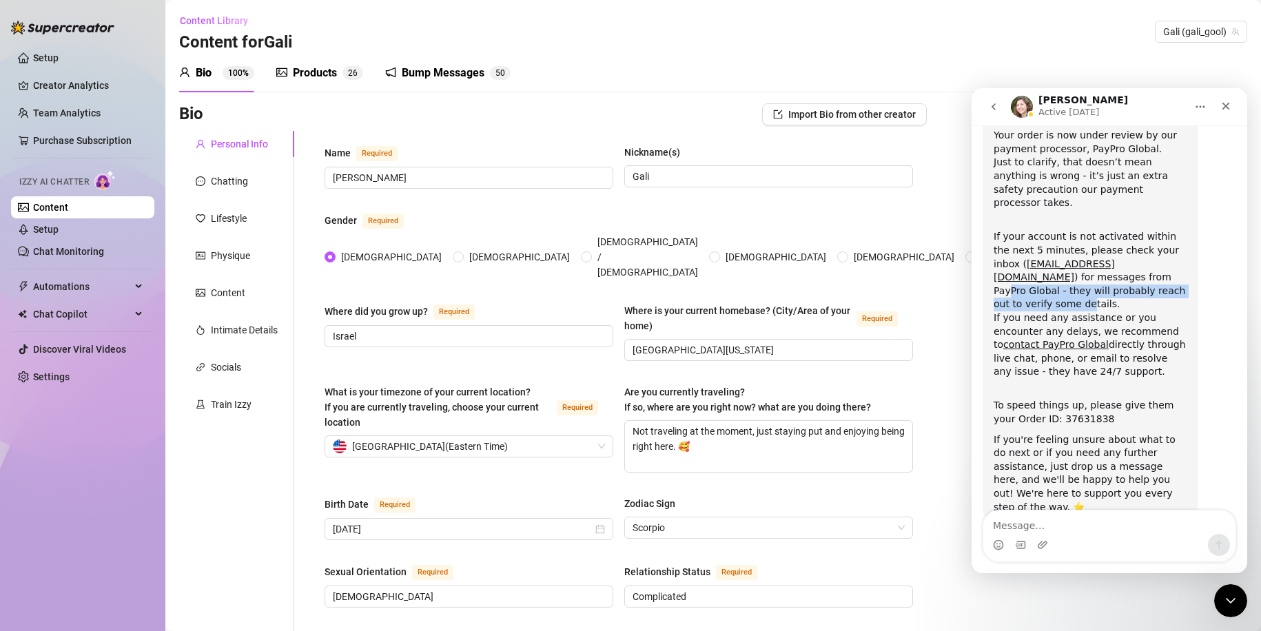
drag, startPoint x: 1007, startPoint y: 267, endPoint x: 1078, endPoint y: 283, distance: 72.2
click at [1070, 282] on div "If your account is not activated within the next 5 minutes, please check your i…" at bounding box center [1090, 298] width 193 height 162
click at [1078, 283] on div "If your account is not activated within the next 5 minutes, please check your i…" at bounding box center [1090, 298] width 193 height 162
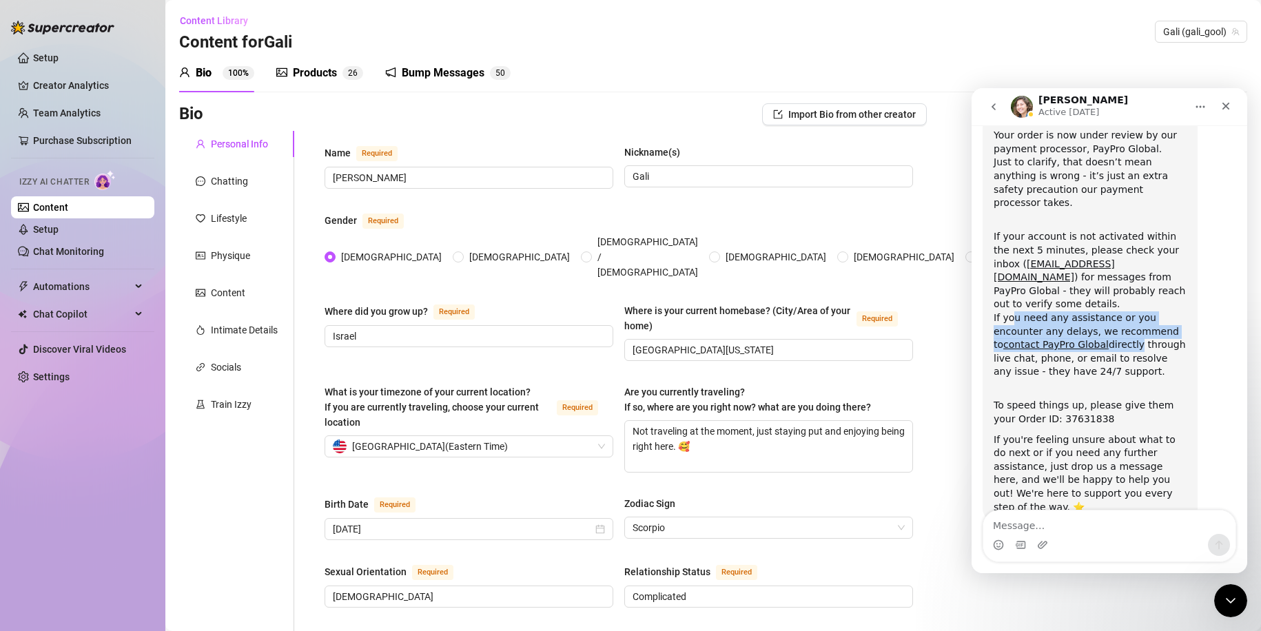
drag, startPoint x: 1010, startPoint y: 287, endPoint x: 1052, endPoint y: 322, distance: 54.9
click at [1052, 322] on div "If your account is not activated within the next 5 minutes, please check your i…" at bounding box center [1090, 298] width 193 height 162
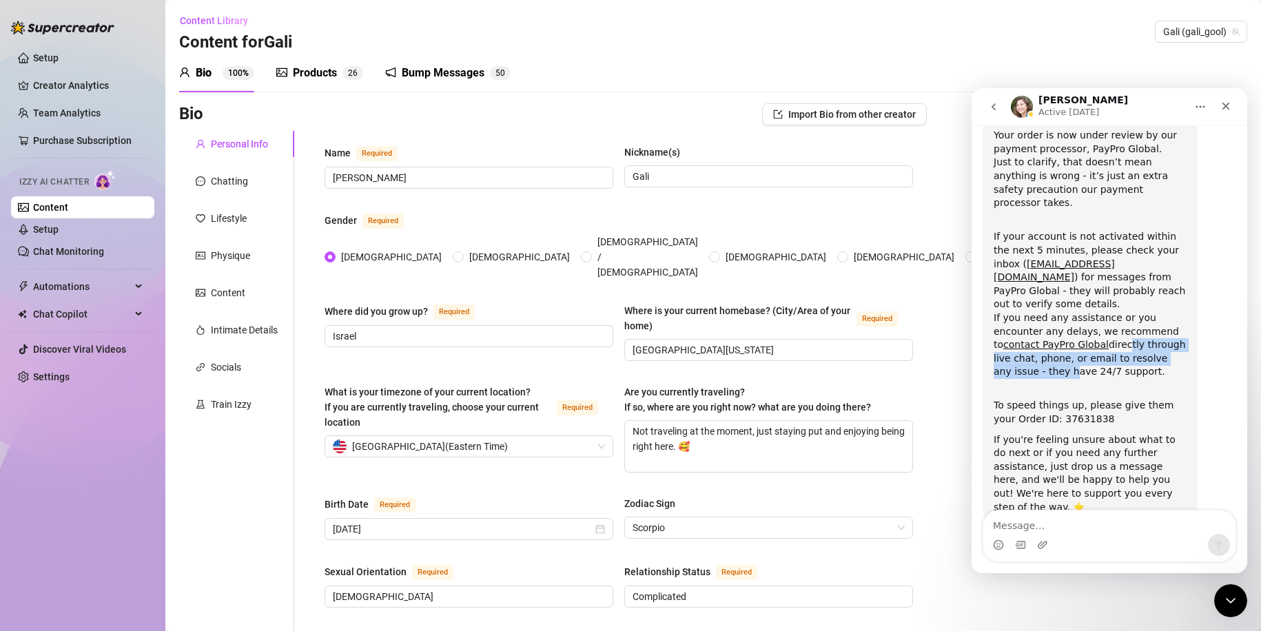
drag, startPoint x: 1042, startPoint y: 320, endPoint x: 1133, endPoint y: 332, distance: 91.7
click at [1133, 332] on div "If your account is not activated within the next 5 minutes, please check your i…" at bounding box center [1090, 298] width 193 height 162
click at [1079, 433] on div "If you're feeling unsure about what to do next or if you need any further assis…" at bounding box center [1090, 473] width 193 height 81
drag, startPoint x: 1083, startPoint y: 389, endPoint x: 1035, endPoint y: 395, distance: 47.9
click at [1035, 395] on div "To speed things up, please give them your Order ID: 37631838" at bounding box center [1090, 406] width 193 height 41
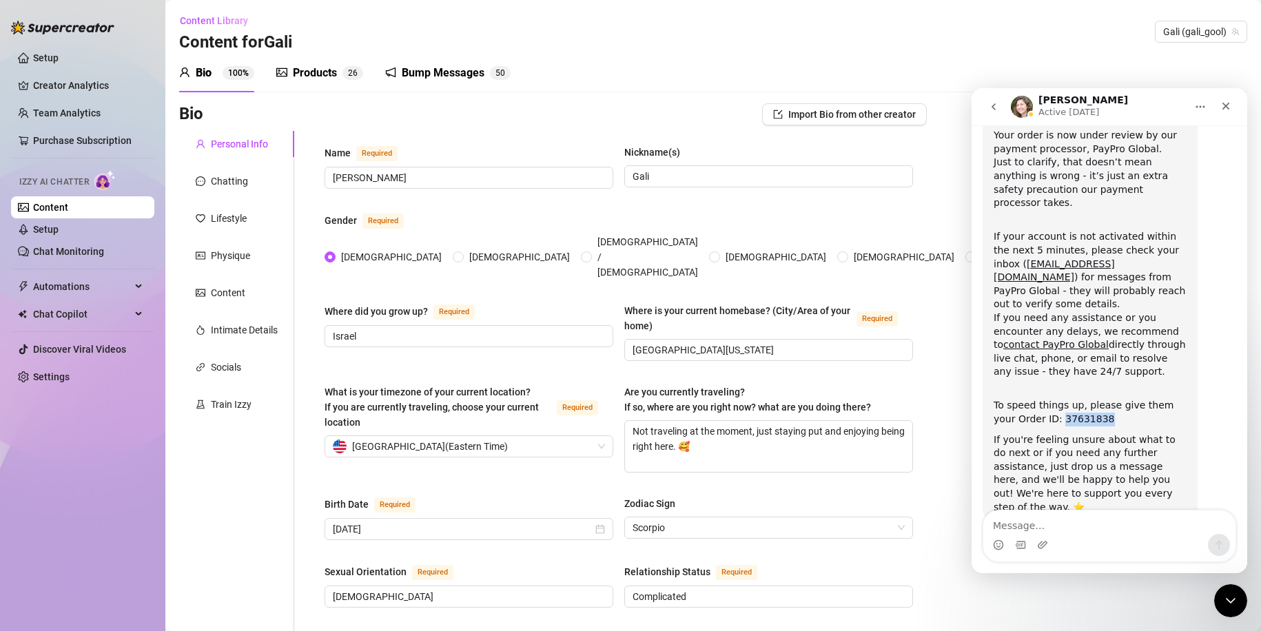
copy div "37631838"
click at [1129, 433] on div "If you're feeling unsure about what to do next or if you need any further assis…" at bounding box center [1090, 473] width 193 height 81
click at [1229, 113] on div "Close" at bounding box center [1225, 106] width 25 height 25
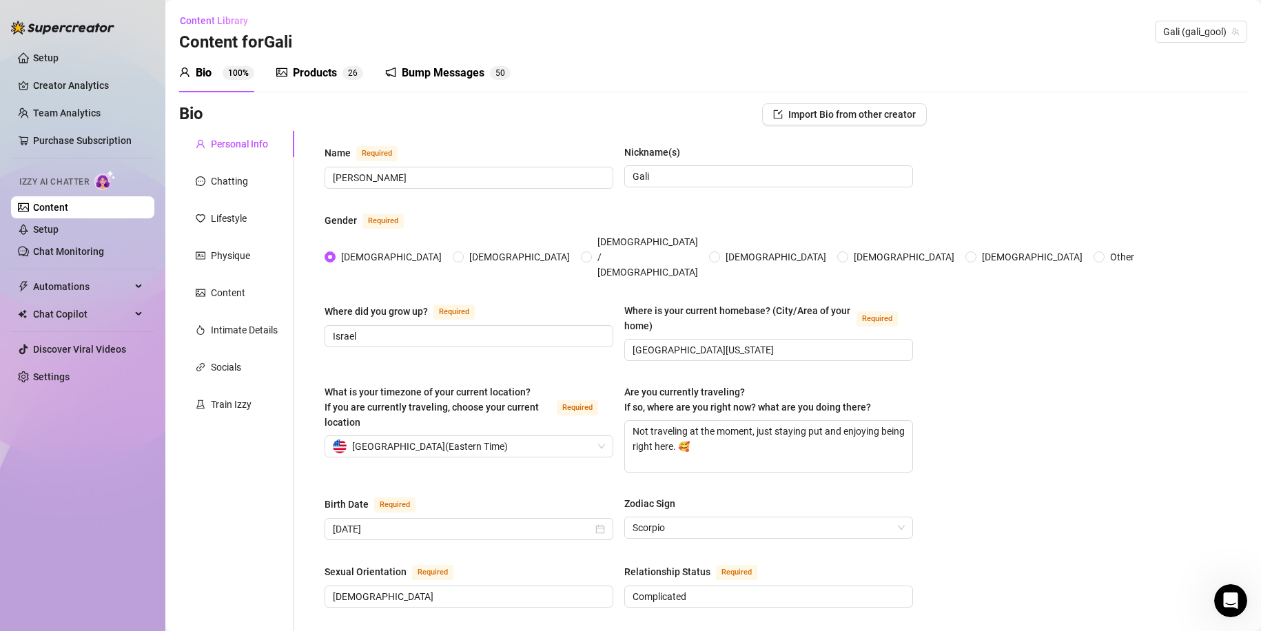
click at [86, 265] on ul "Setup Creator Analytics Team Analytics Purchase Subscription Izzy AI Chatter Co…" at bounding box center [82, 217] width 143 height 352
click at [87, 257] on link "Chat Monitoring" at bounding box center [68, 251] width 71 height 11
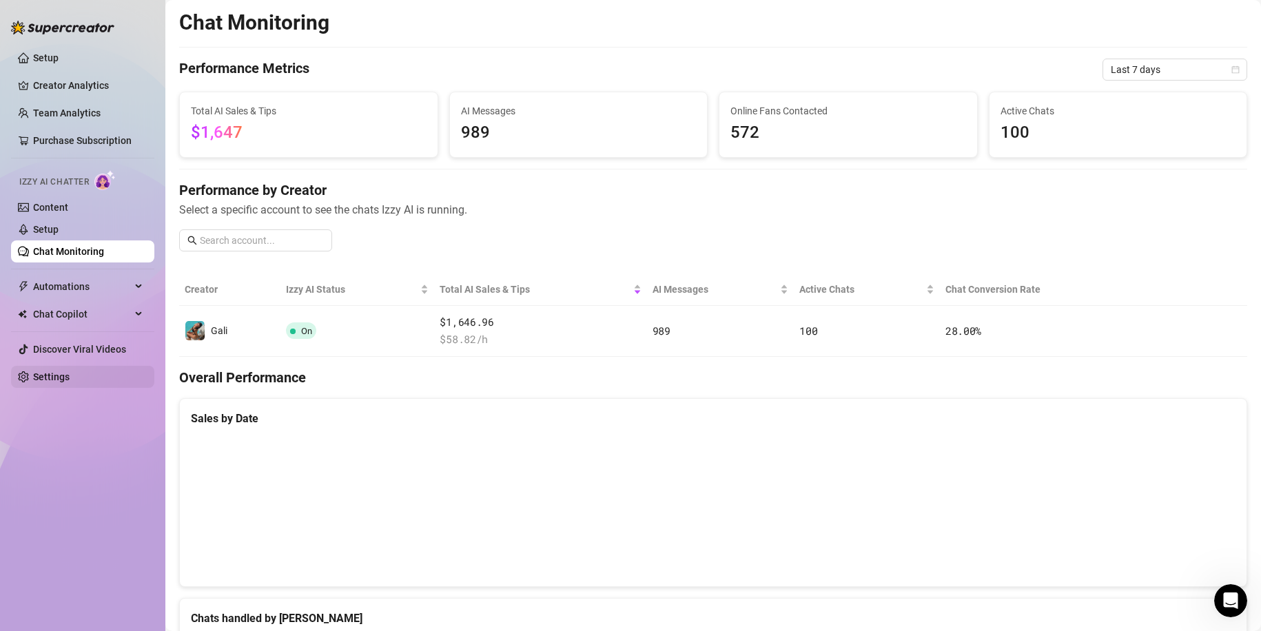
click at [62, 371] on link "Settings" at bounding box center [51, 376] width 37 height 11
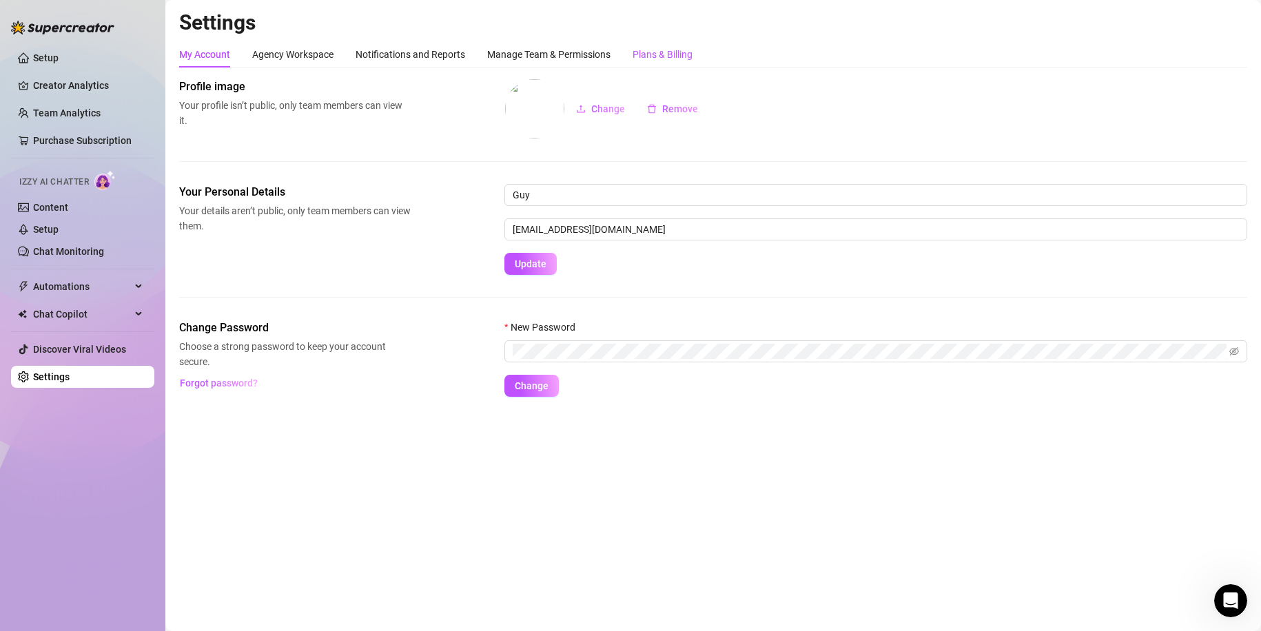
click at [675, 48] on div "Plans & Billing" at bounding box center [663, 54] width 60 height 15
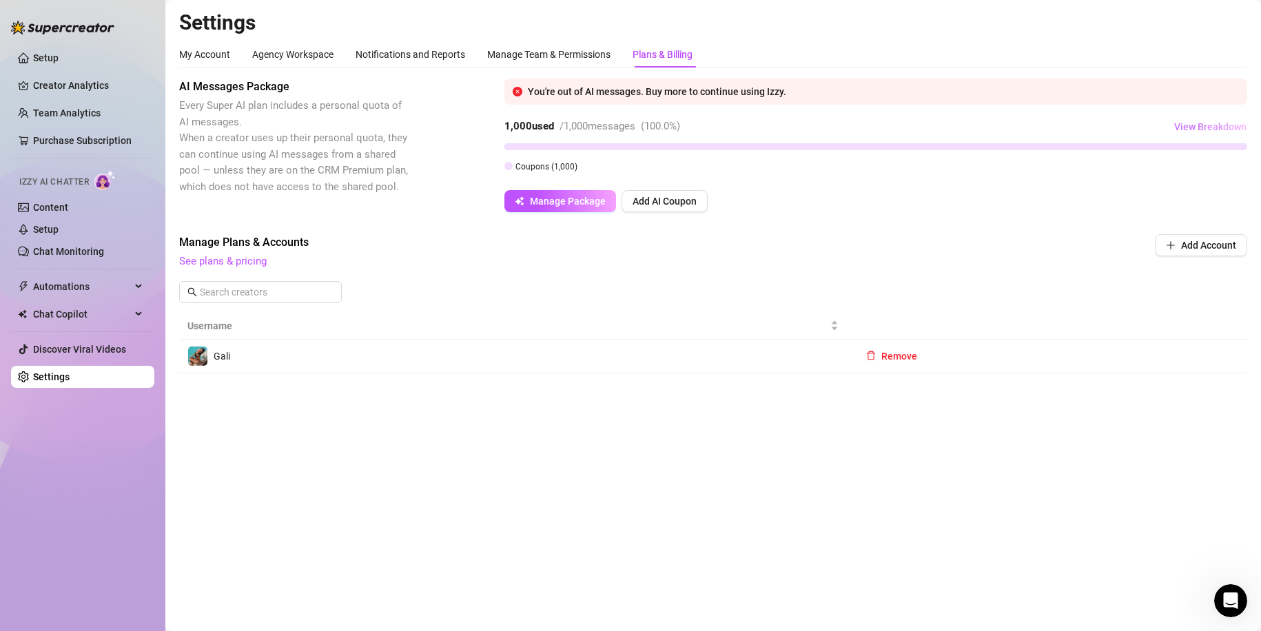
click at [1205, 123] on span "View Breakdown" at bounding box center [1210, 126] width 72 height 11
click at [854, 242] on span "Manage Plans & Accounts" at bounding box center [620, 242] width 882 height 17
click at [570, 203] on span "Manage Package" at bounding box center [568, 201] width 76 height 11
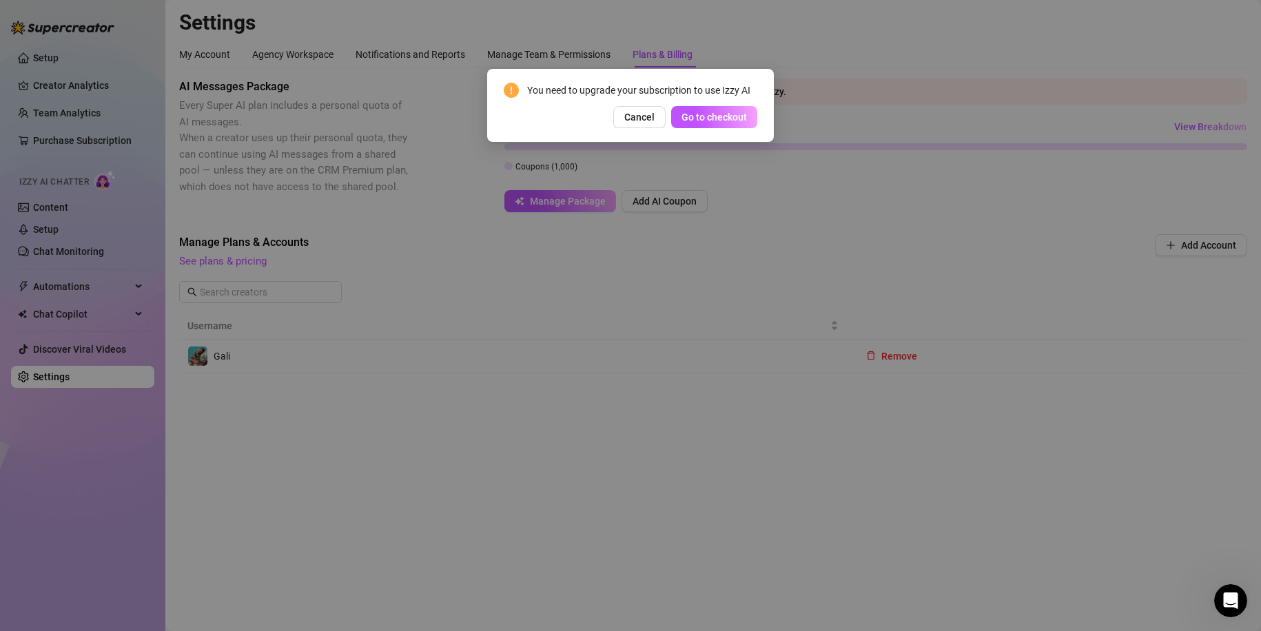
click at [573, 223] on div "You need to upgrade your subscription to use Izzy AI Cancel Go to checkout" at bounding box center [630, 315] width 1261 height 631
click at [644, 121] on span "Cancel" at bounding box center [639, 117] width 30 height 11
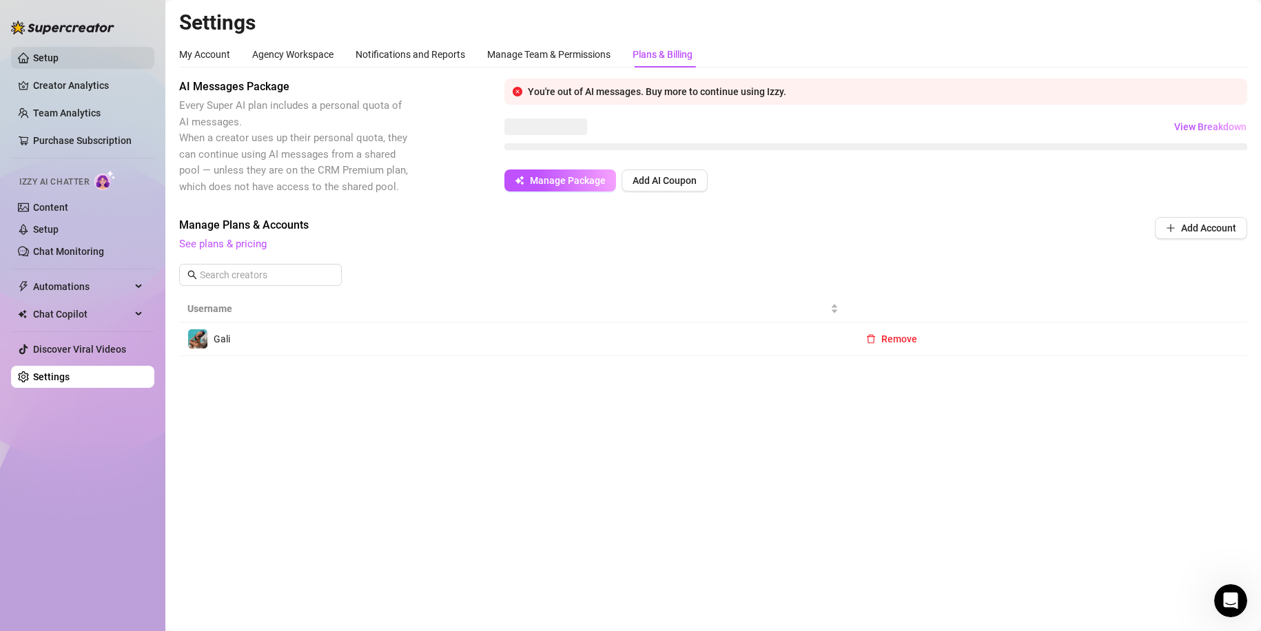
click at [59, 52] on link "Setup" at bounding box center [45, 57] width 25 height 11
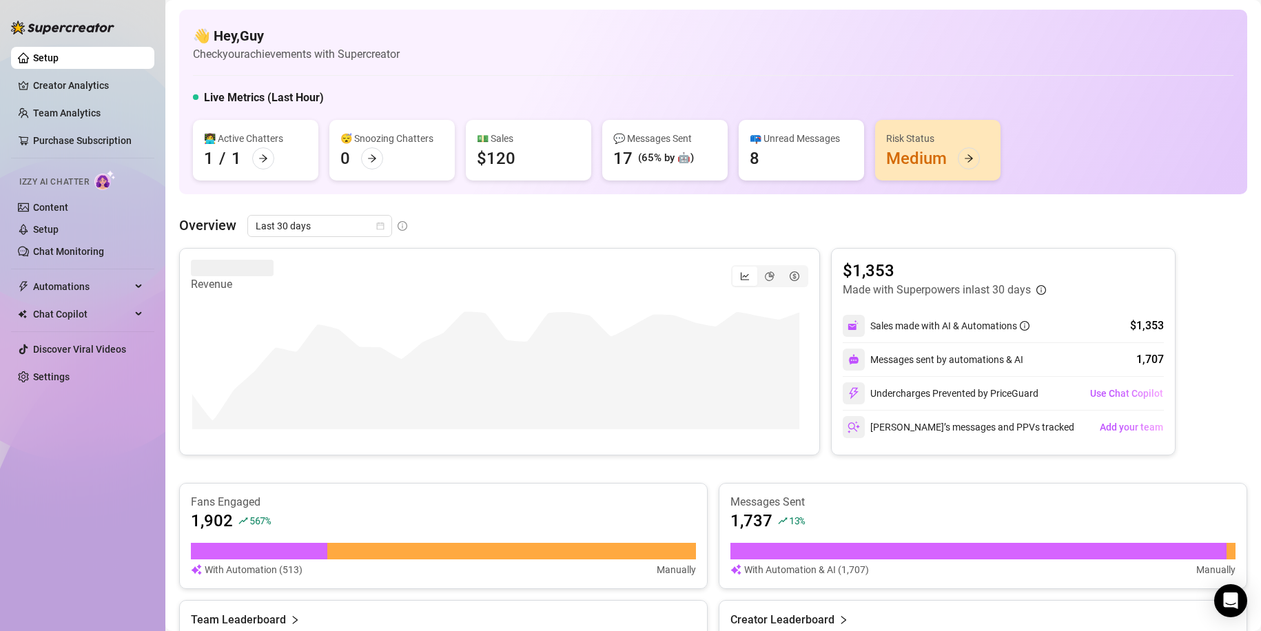
click at [959, 139] on div "Risk Status" at bounding box center [937, 138] width 103 height 15
click at [959, 156] on div at bounding box center [969, 158] width 22 height 22
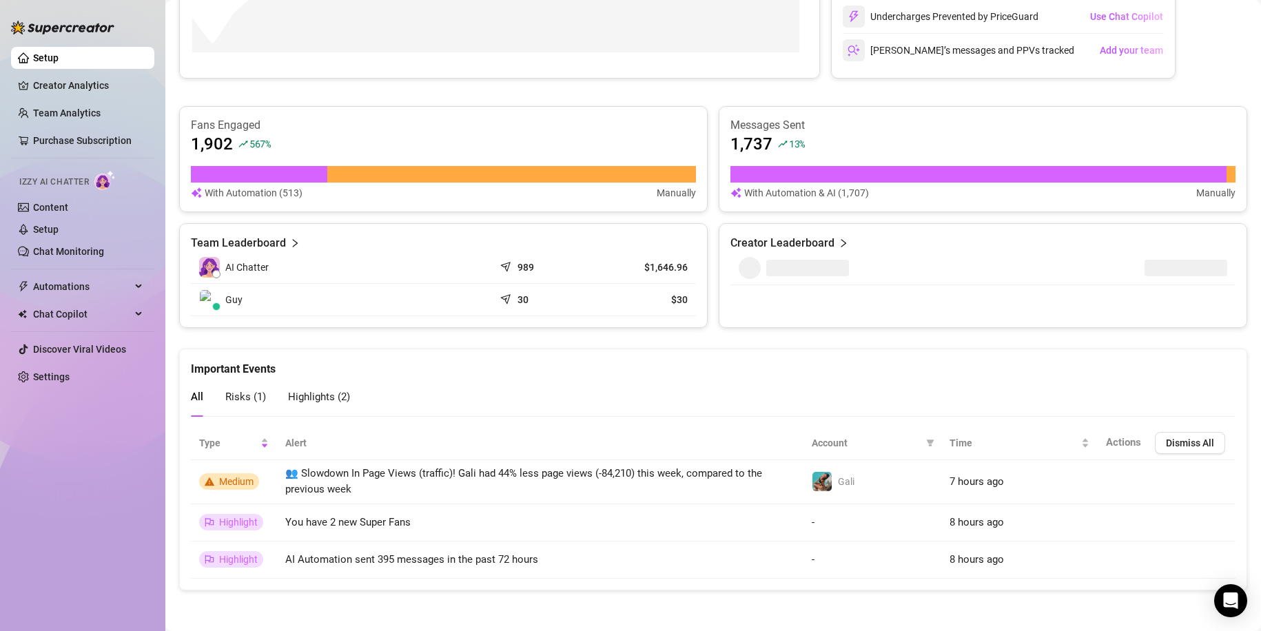
scroll to position [378, 0]
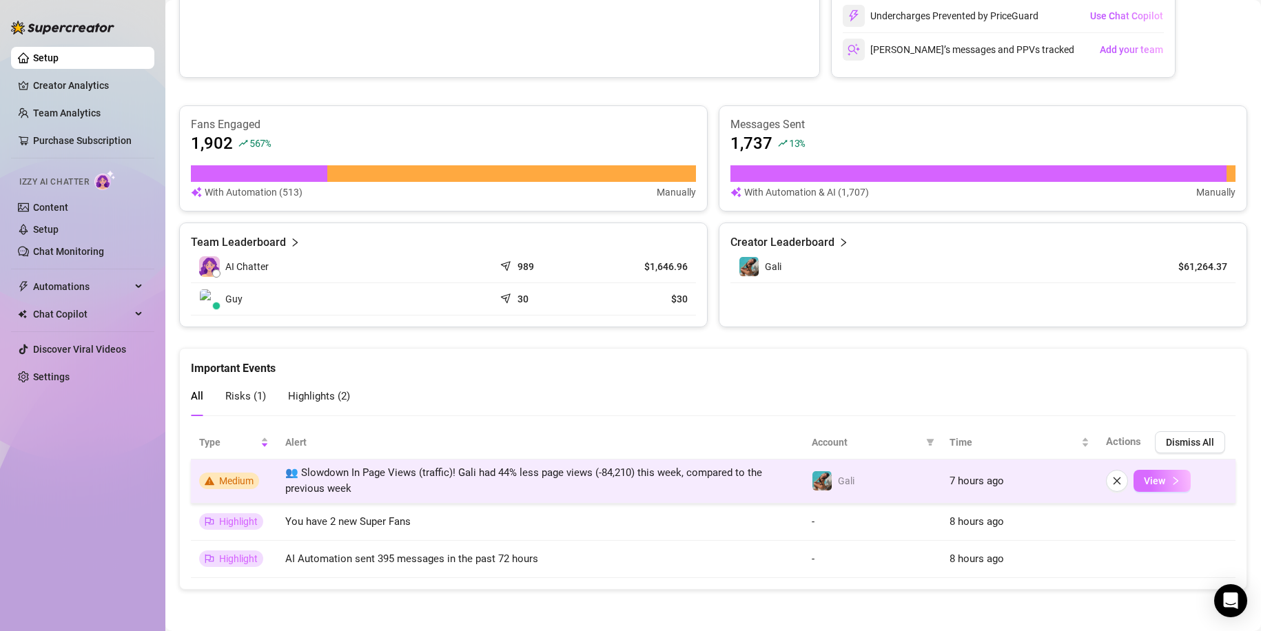
click at [1134, 479] on button "View" at bounding box center [1162, 481] width 57 height 22
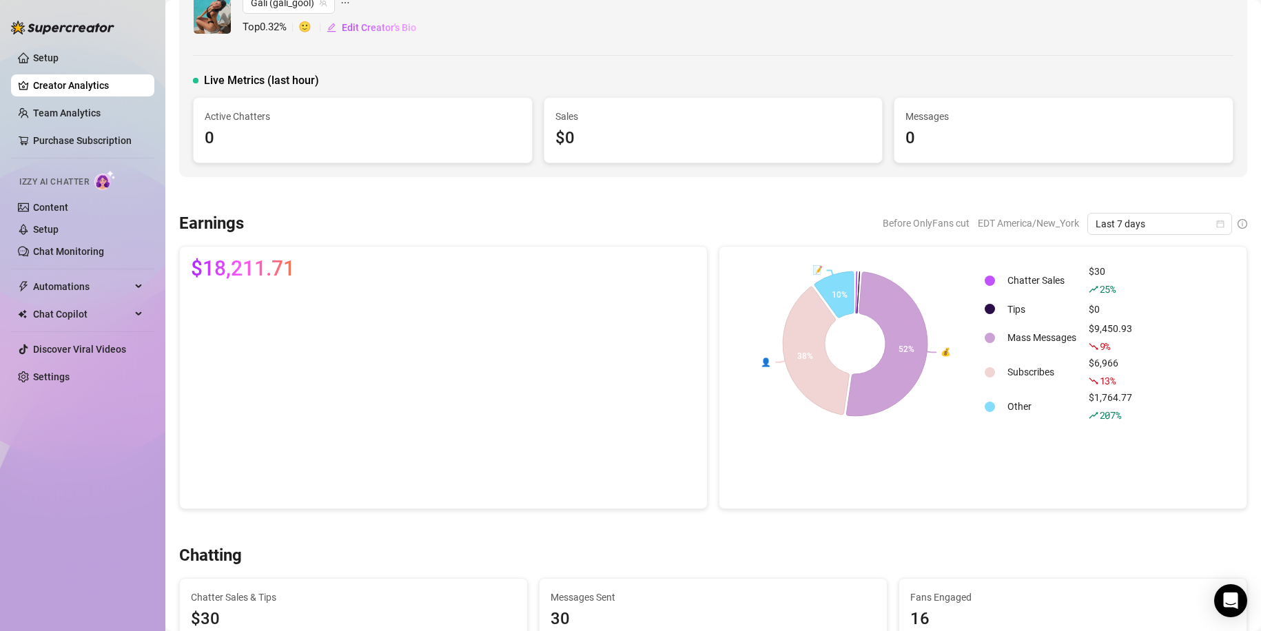
scroll to position [138, 0]
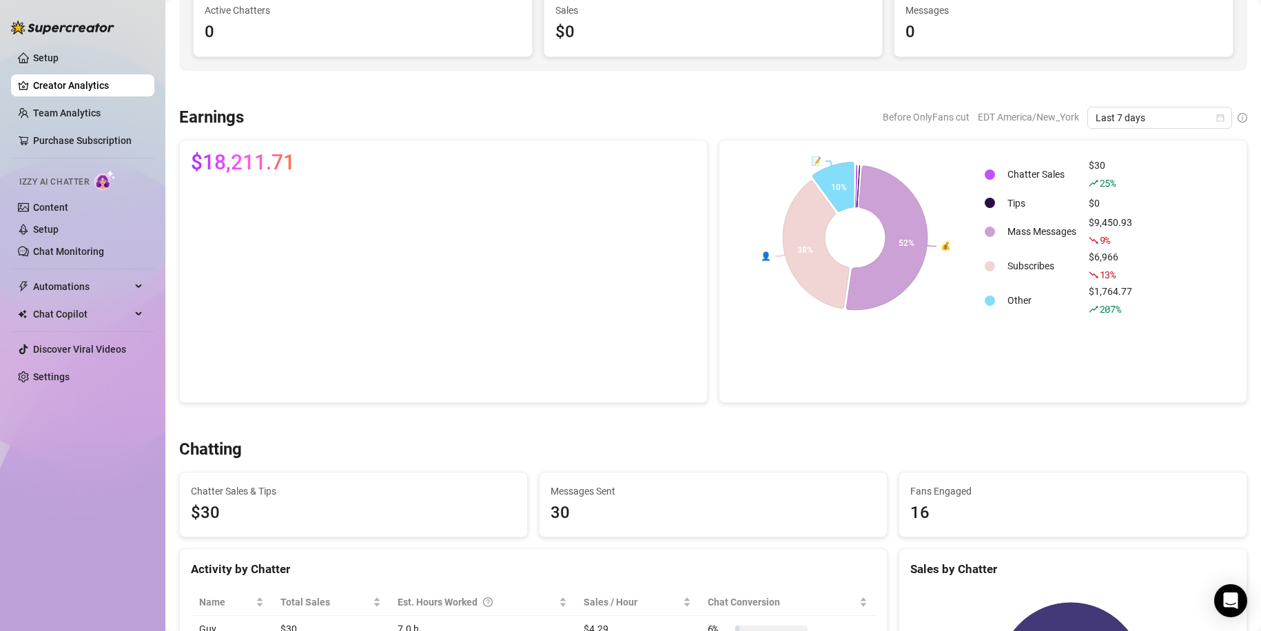
click at [837, 198] on icon at bounding box center [833, 187] width 41 height 50
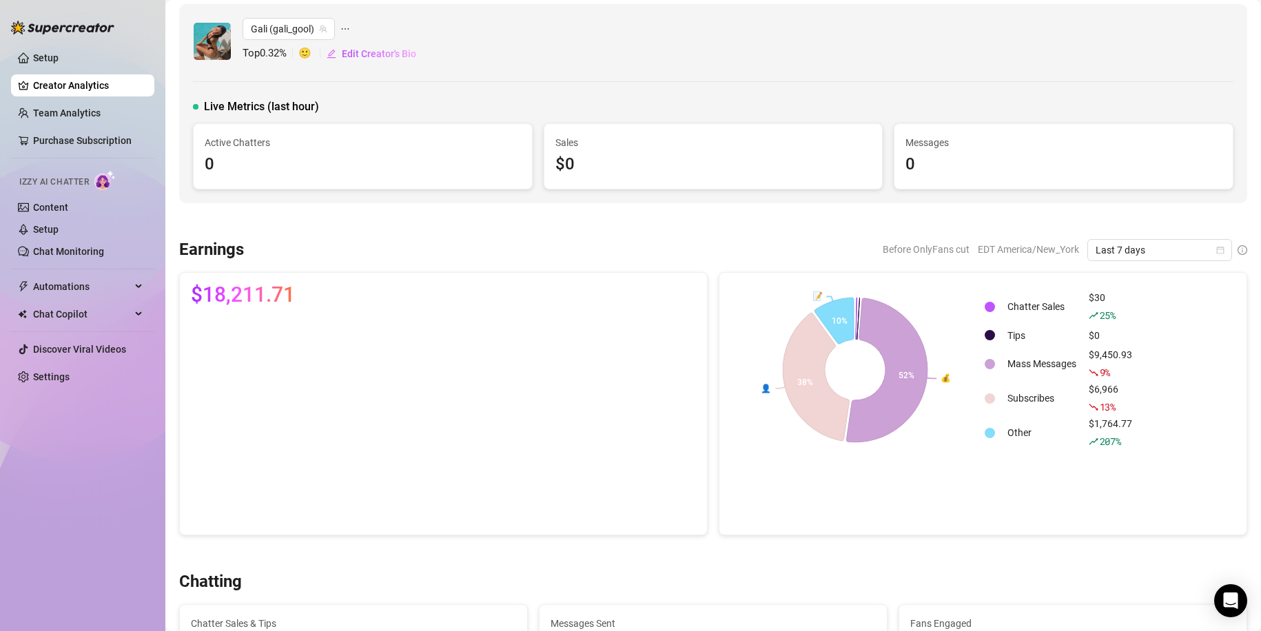
scroll to position [0, 0]
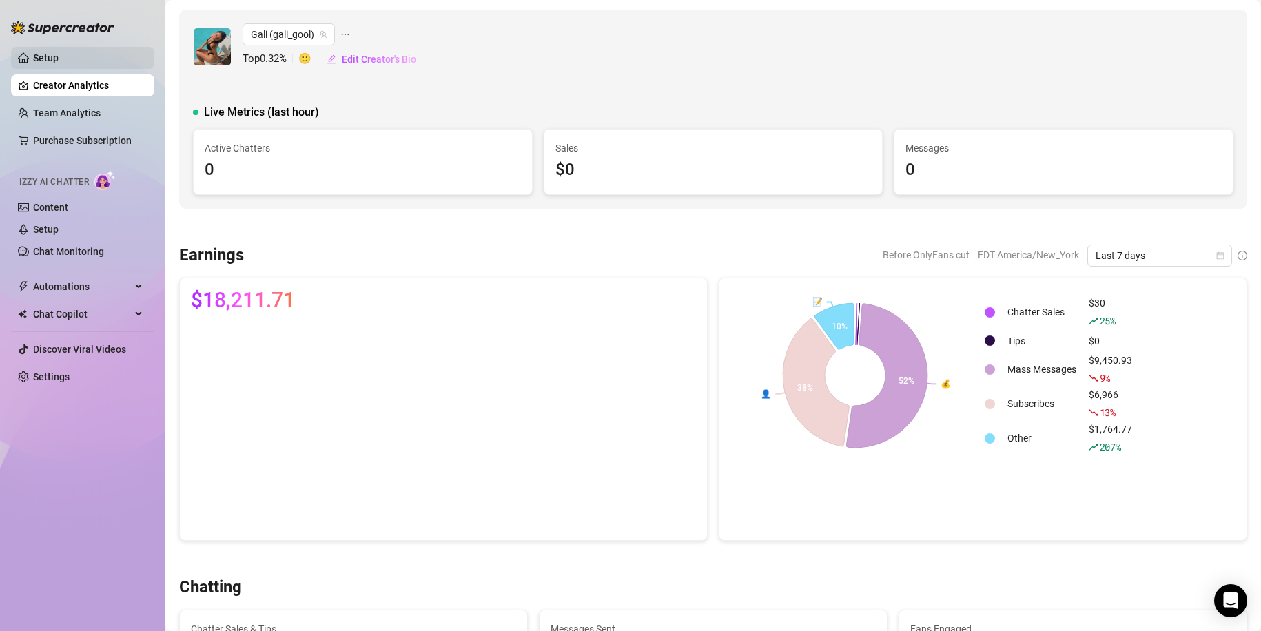
click at [77, 70] on ul "Setup Creator Analytics Team Analytics Purchase Subscription Izzy AI Chatter Co…" at bounding box center [82, 217] width 143 height 352
click at [59, 56] on link "Setup" at bounding box center [45, 57] width 25 height 11
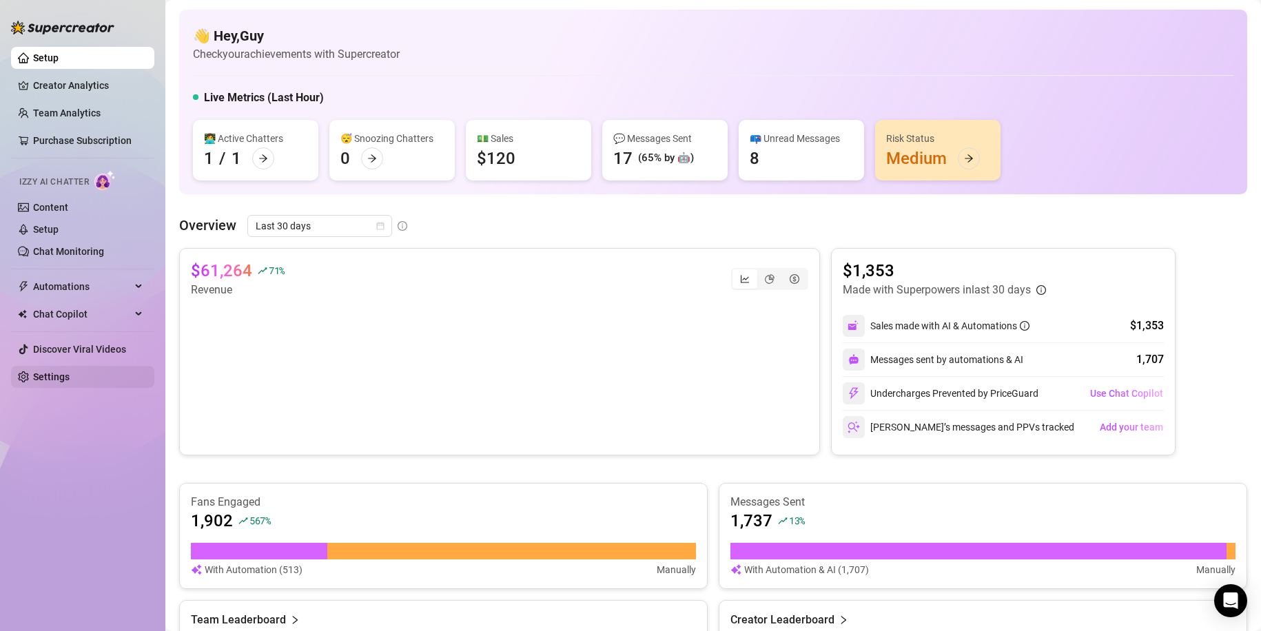
click at [70, 382] on link "Settings" at bounding box center [51, 376] width 37 height 11
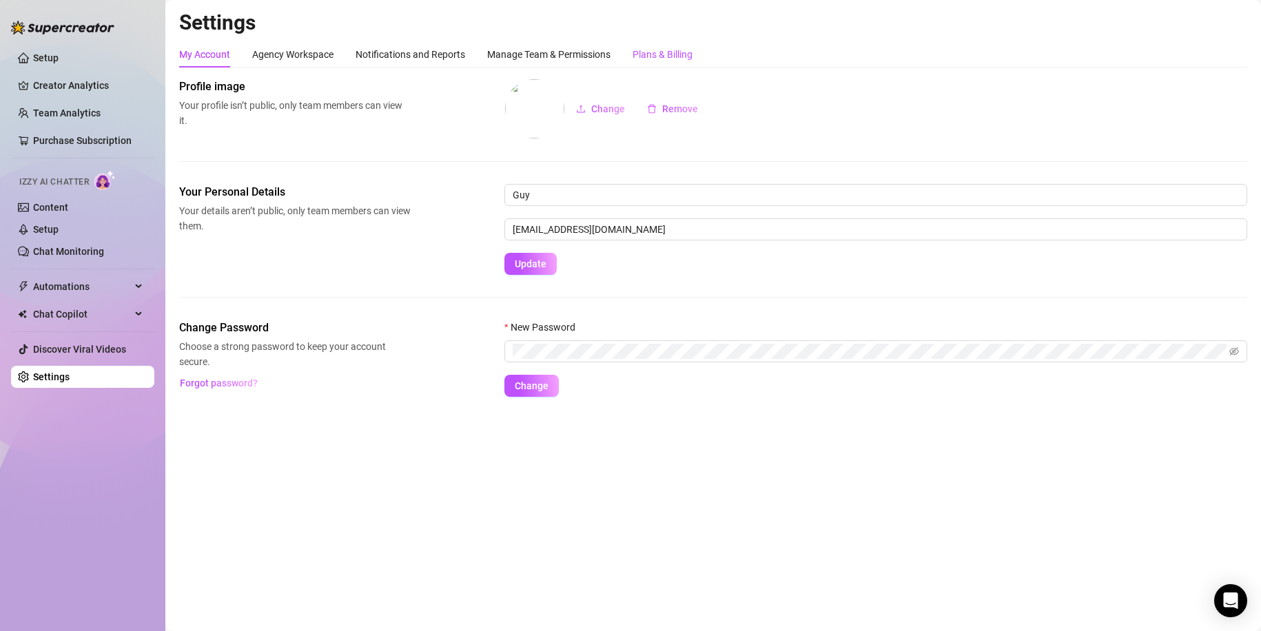
click at [644, 59] on div "Plans & Billing" at bounding box center [663, 54] width 60 height 15
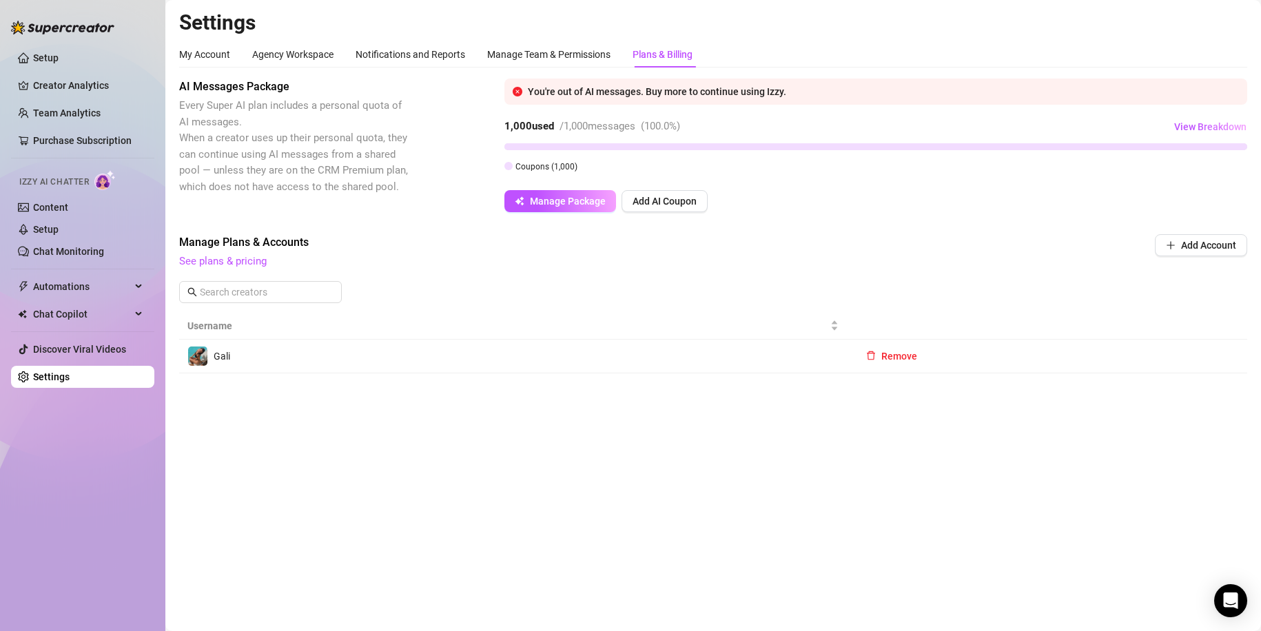
click at [798, 168] on div "Coupons ( 1,000 )" at bounding box center [875, 165] width 743 height 15
click at [1213, 123] on span "View Breakdown" at bounding box center [1210, 126] width 72 height 11
click at [59, 61] on link "Setup" at bounding box center [45, 57] width 25 height 11
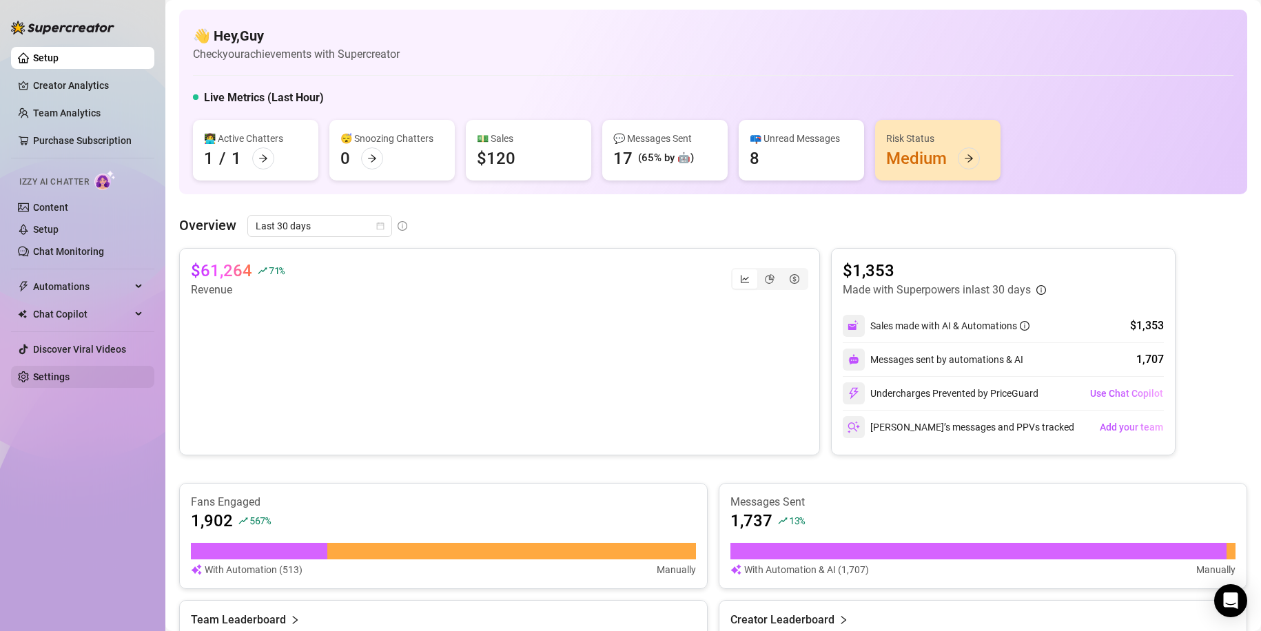
click at [70, 382] on link "Settings" at bounding box center [51, 376] width 37 height 11
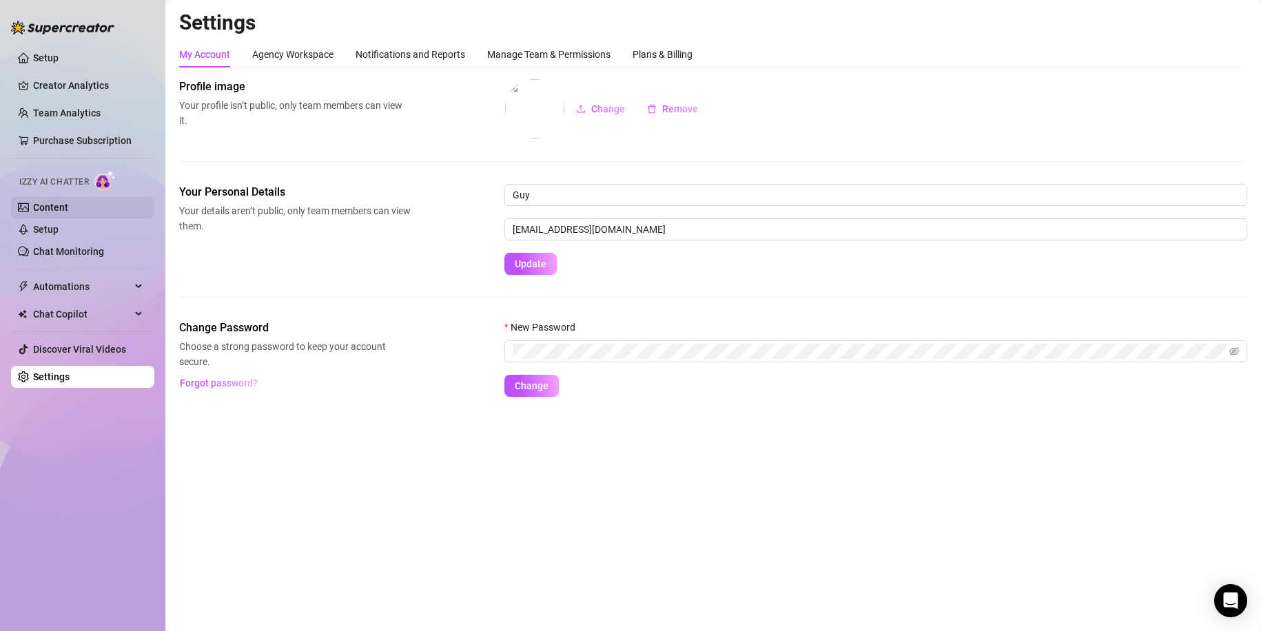
click at [54, 213] on link "Content" at bounding box center [50, 207] width 35 height 11
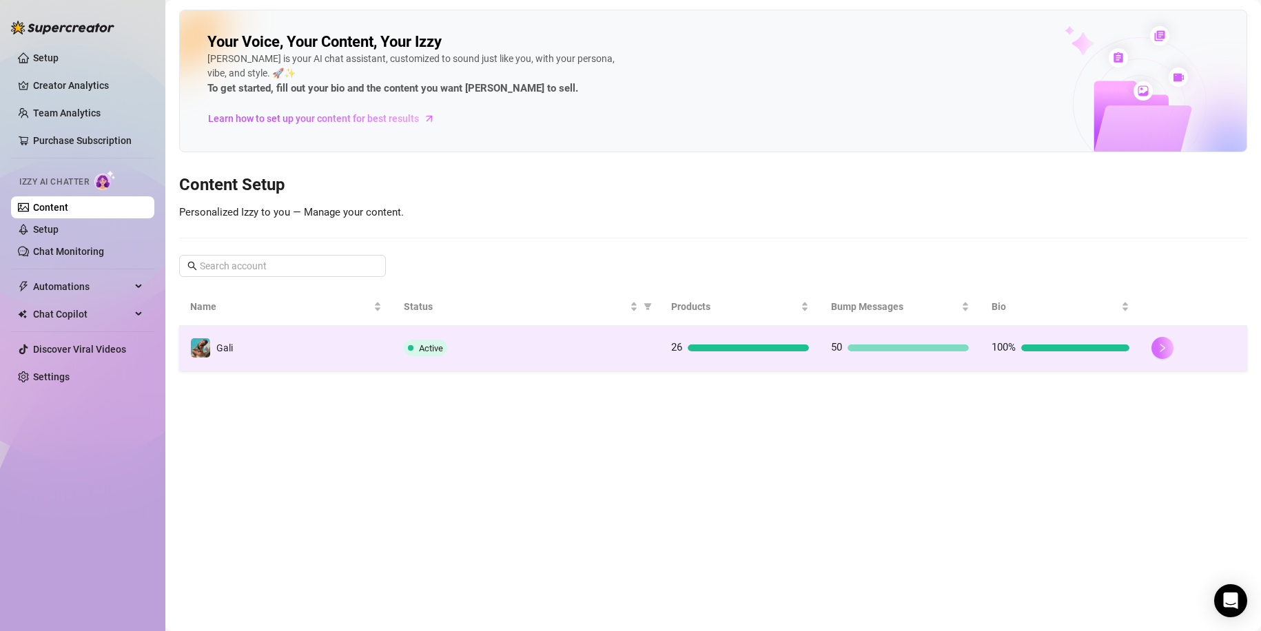
click at [1171, 352] on button "button" at bounding box center [1162, 348] width 22 height 22
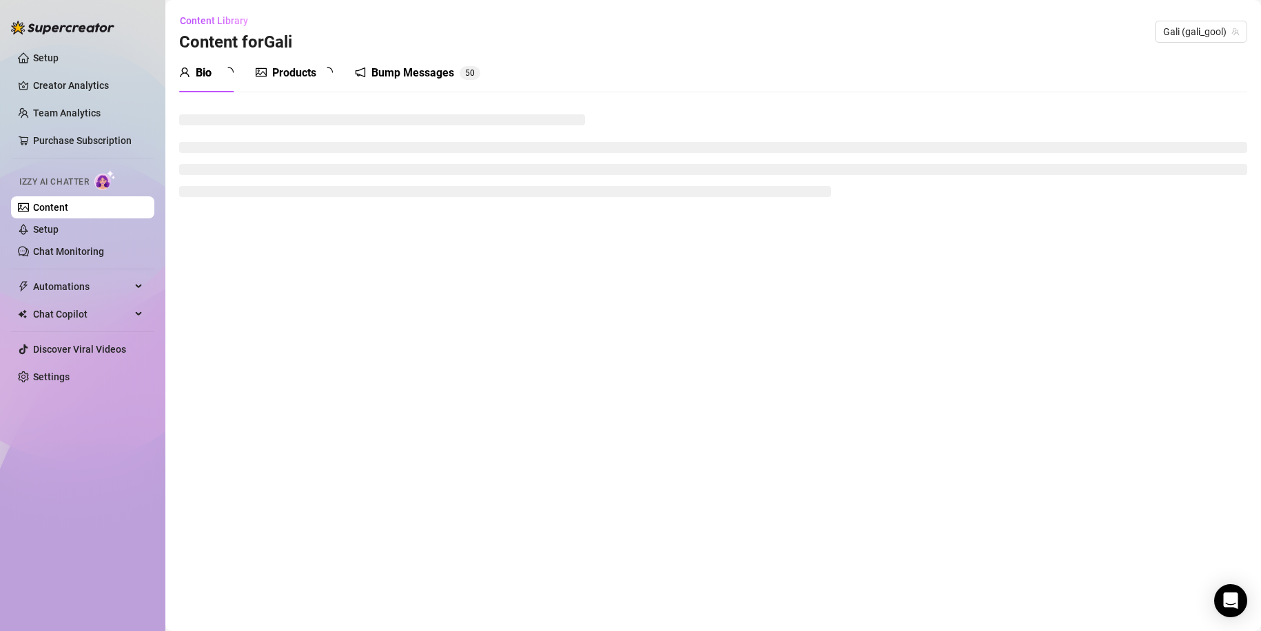
click at [424, 57] on div "Bump Messages 5 0" at bounding box center [417, 73] width 125 height 39
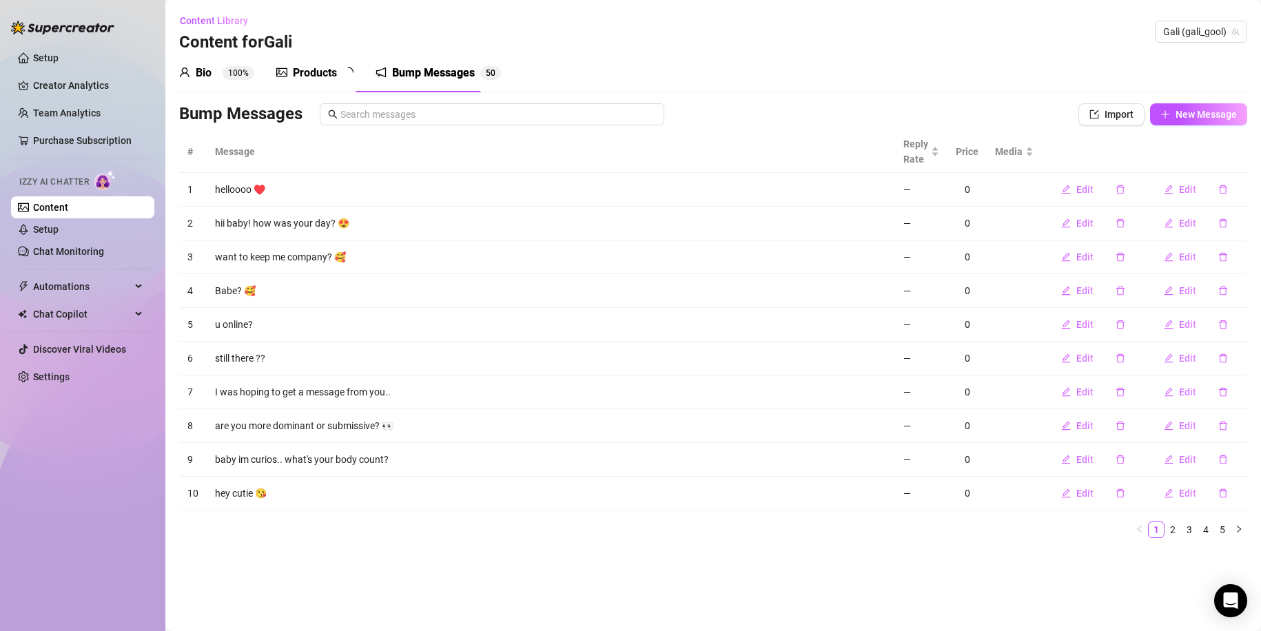
click at [429, 68] on div "Bump Messages" at bounding box center [433, 73] width 83 height 17
click at [81, 278] on span "Automations" at bounding box center [82, 287] width 98 height 22
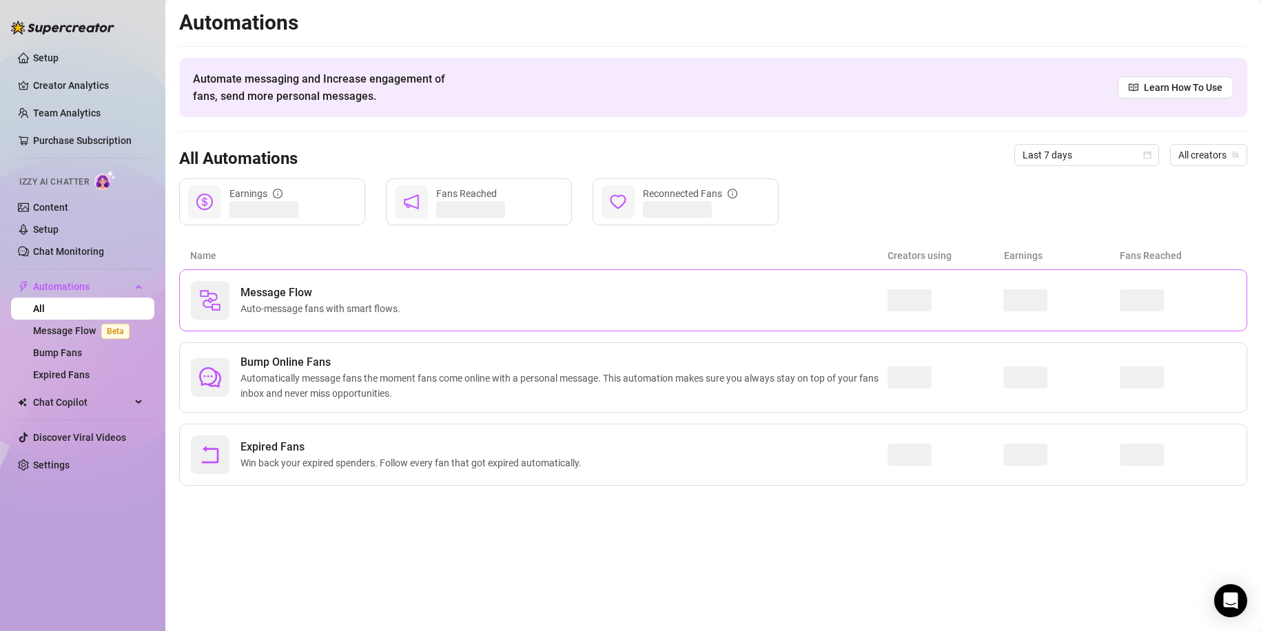
click at [292, 287] on span "Message Flow" at bounding box center [322, 293] width 165 height 17
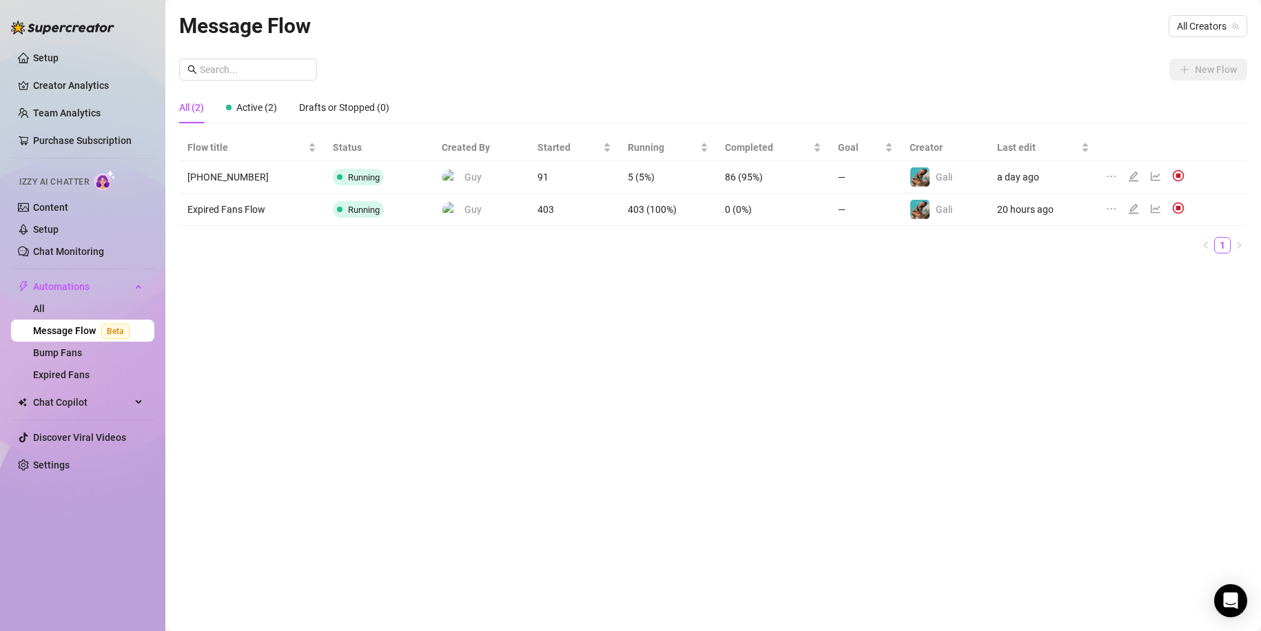
click at [758, 341] on div "Message Flow All Creators New Flow All (2) Active (2) Drafts or Stopped (0) Flo…" at bounding box center [713, 300] width 1068 height 580
click at [1154, 207] on icon "line-chart" at bounding box center [1155, 208] width 11 height 11
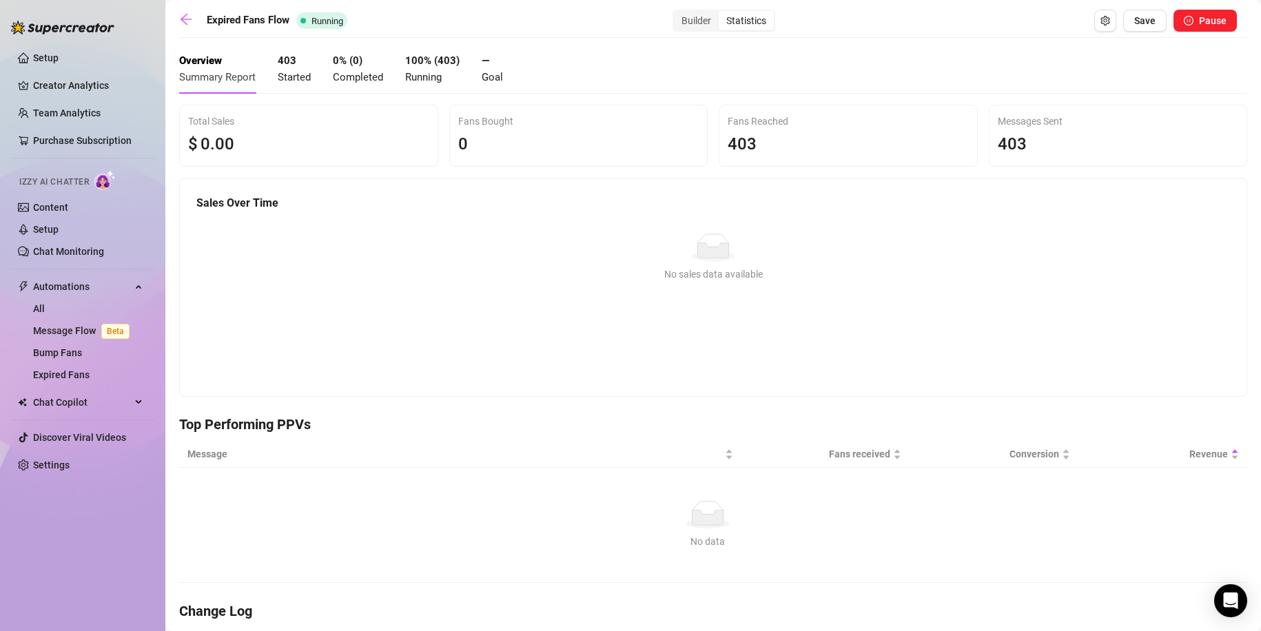
click at [367, 71] on span "Completed" at bounding box center [358, 77] width 50 height 12
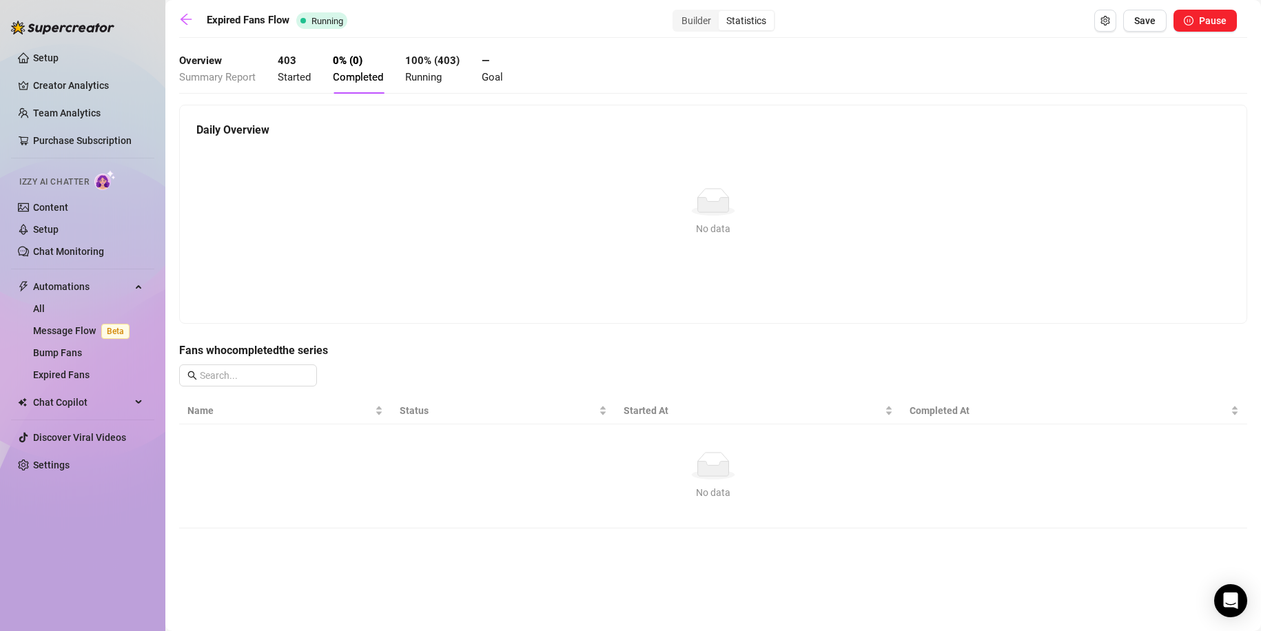
click at [296, 71] on span "Started" at bounding box center [294, 77] width 33 height 12
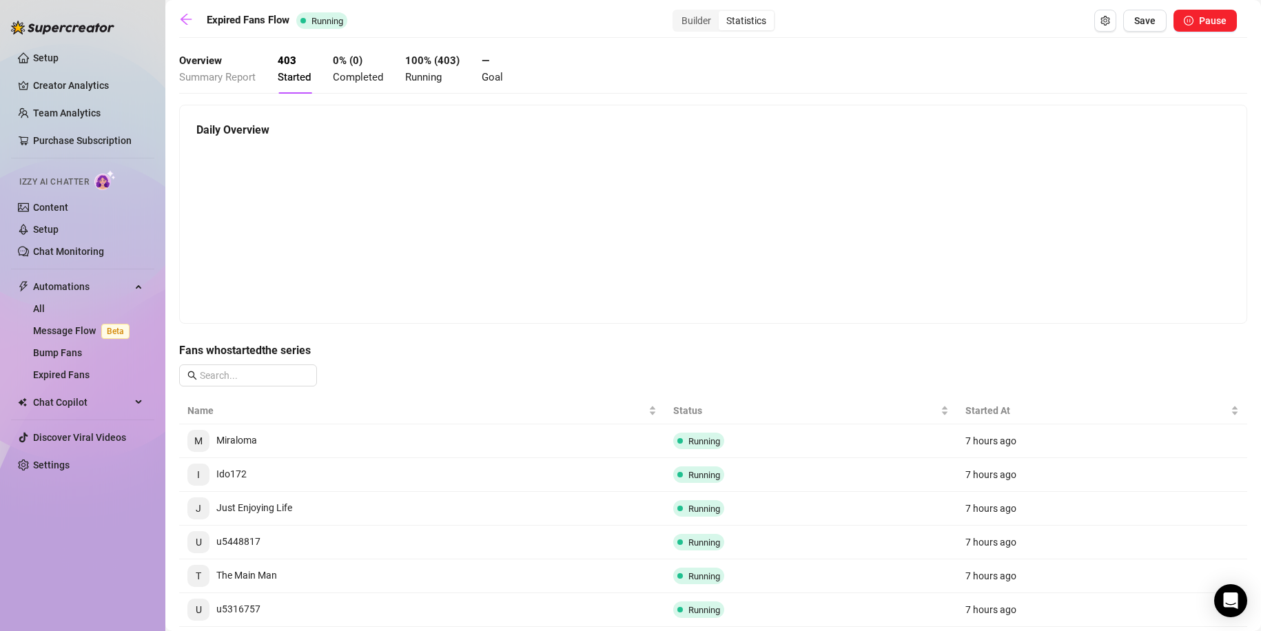
click at [225, 64] on div "Overview Summary Report" at bounding box center [217, 69] width 76 height 32
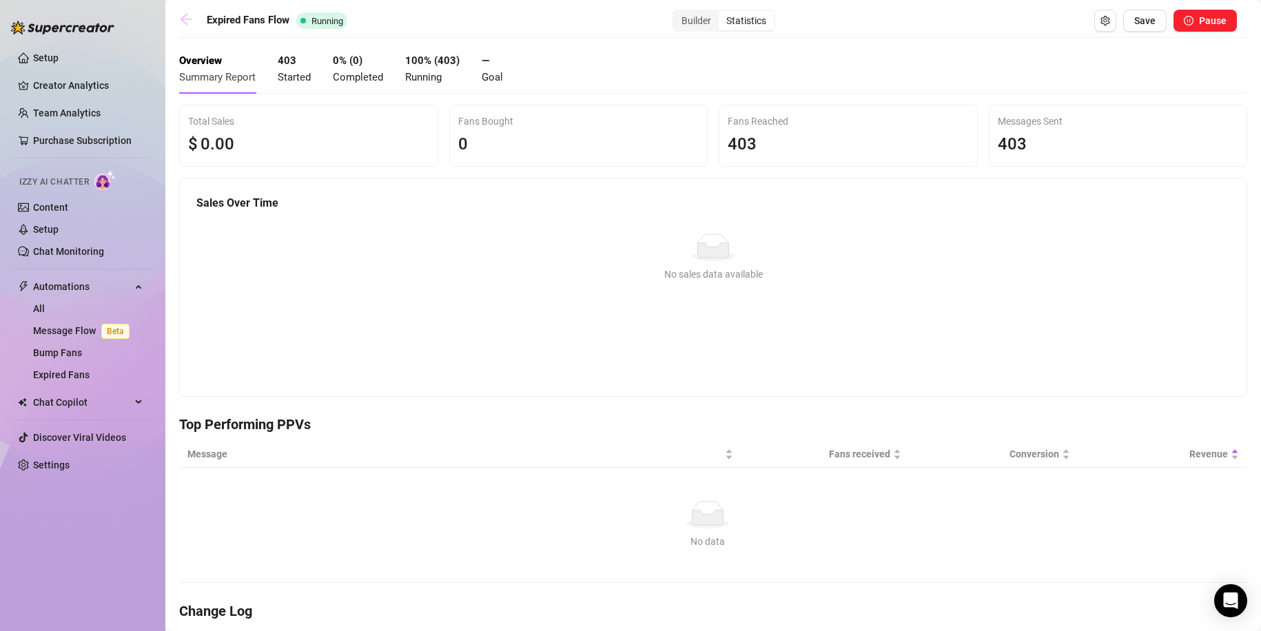
click at [183, 20] on icon "arrow-left" at bounding box center [186, 19] width 14 height 14
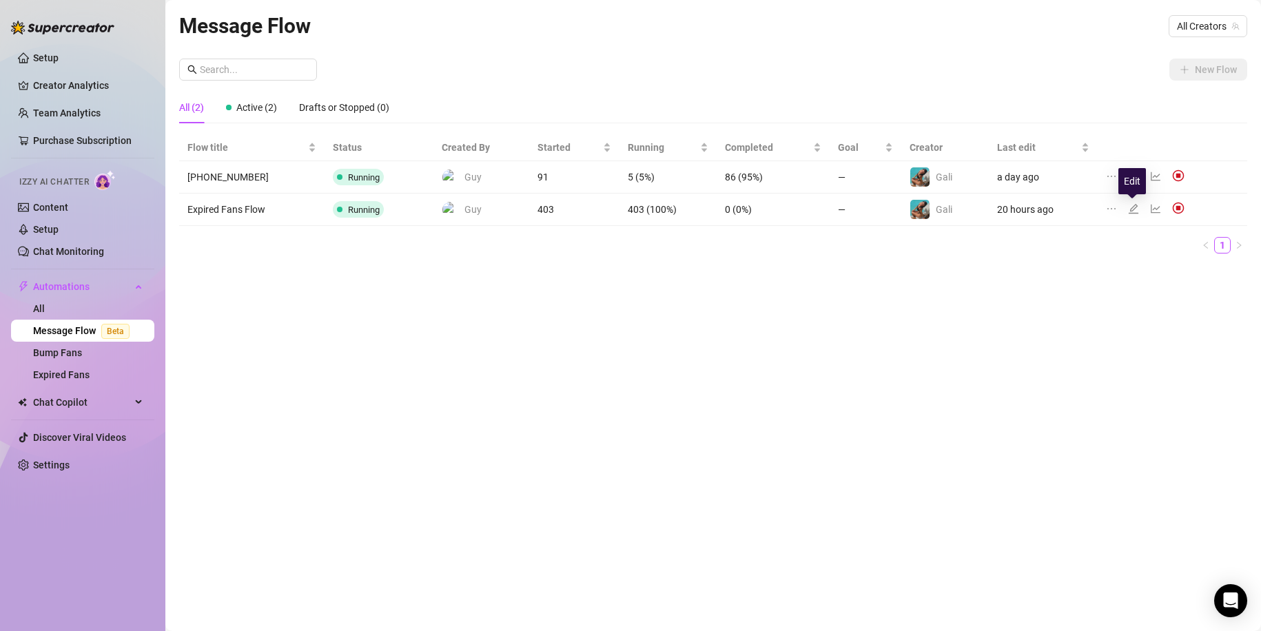
click at [1131, 210] on icon "edit" at bounding box center [1134, 209] width 10 height 10
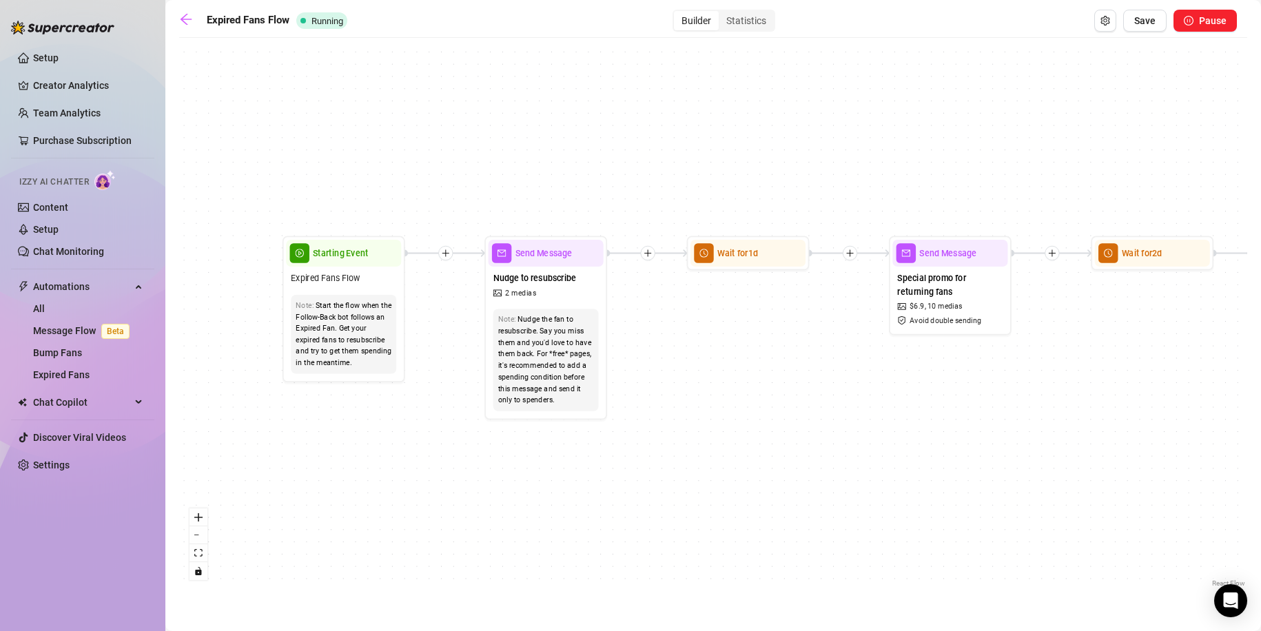
drag, startPoint x: 398, startPoint y: 338, endPoint x: 673, endPoint y: 367, distance: 276.4
click at [673, 367] on div "If True If False Wait for 2d Merge Send Message Follow up PPV 38 medias Avoid d…" at bounding box center [713, 318] width 1068 height 546
click at [569, 291] on div "Nudge to resubscribe 2 medias" at bounding box center [546, 285] width 115 height 37
type textarea "I’ve been missing you… resubscribe and let’s pick up where we left off 😘💌"
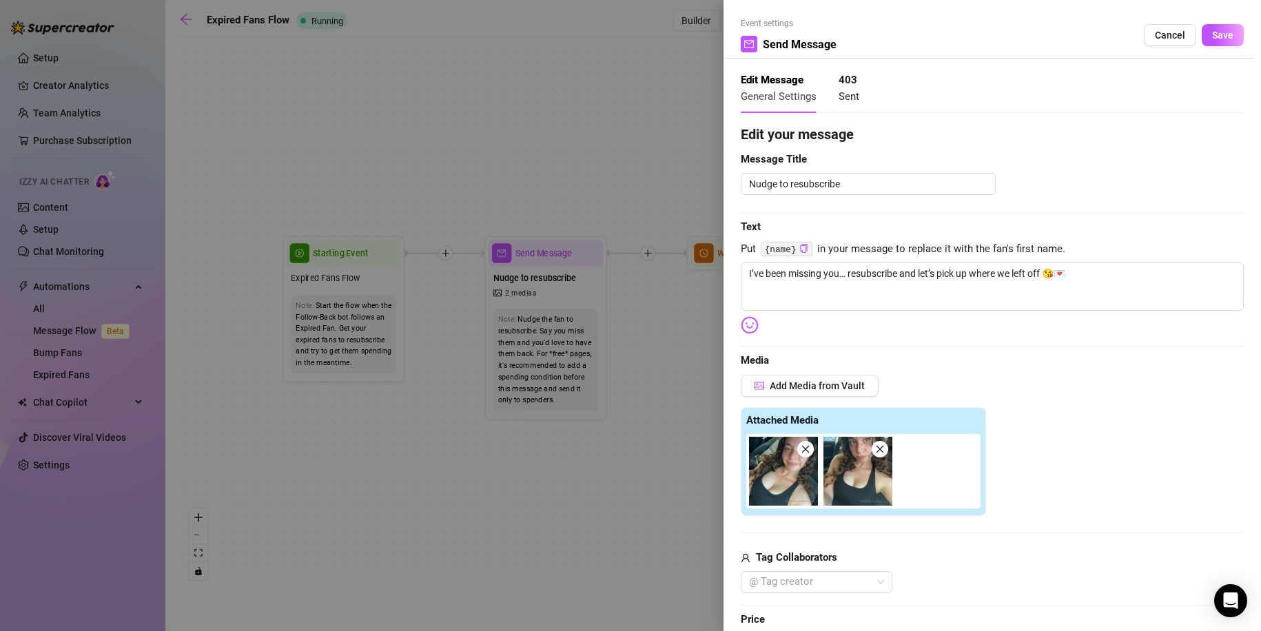
click at [626, 337] on div at bounding box center [630, 315] width 1261 height 631
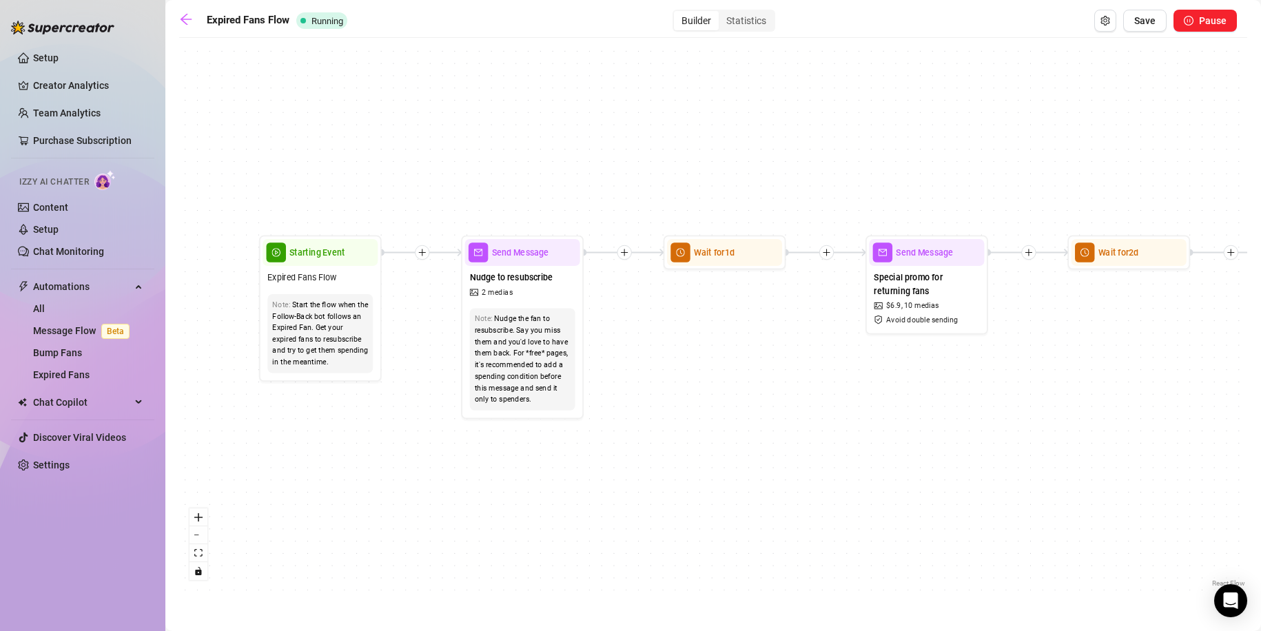
drag, startPoint x: 925, startPoint y: 451, endPoint x: 523, endPoint y: 383, distance: 408.2
click at [522, 384] on div "If True If False Wait for 2d Merge Send Message Follow up PPV 38 medias Avoid d…" at bounding box center [713, 318] width 1068 height 546
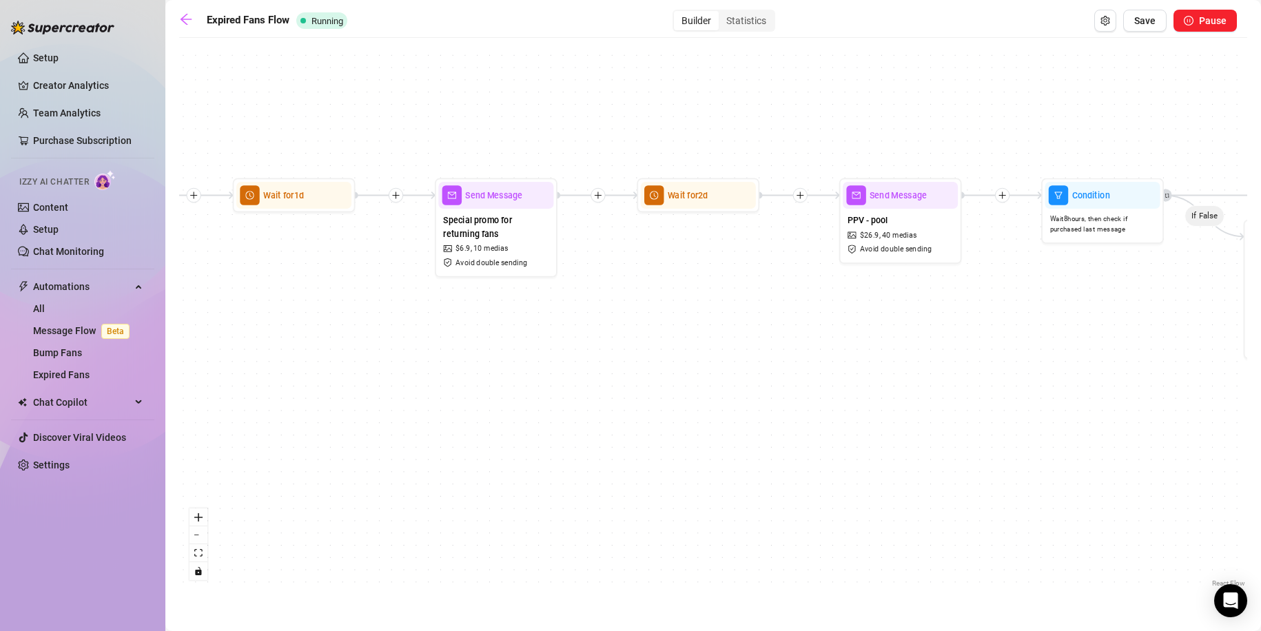
drag, startPoint x: 770, startPoint y: 306, endPoint x: 368, endPoint y: 362, distance: 406.3
click at [334, 362] on div "If True If False Wait for 2d Merge Send Message Follow up PPV 38 medias Avoid d…" at bounding box center [713, 318] width 1068 height 546
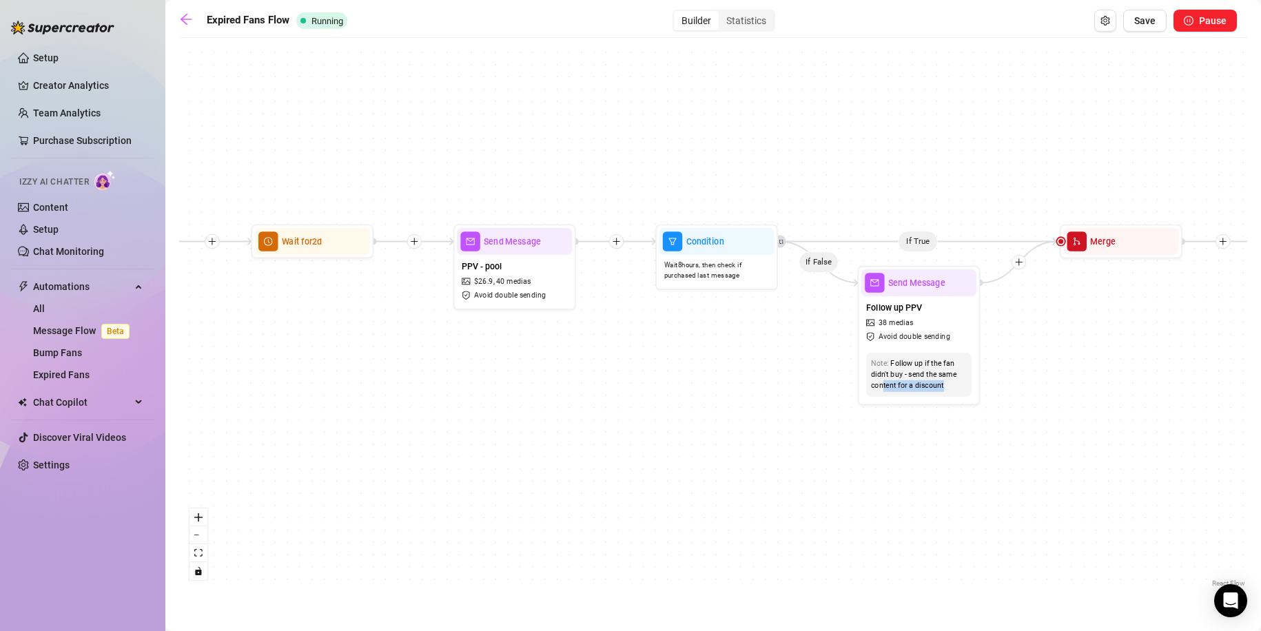
drag, startPoint x: 593, startPoint y: 393, endPoint x: 427, endPoint y: 394, distance: 165.4
click at [427, 394] on div "If True If False Wait for 2d Merge Send Message Follow up PPV 38 medias Avoid d…" at bounding box center [713, 318] width 1068 height 546
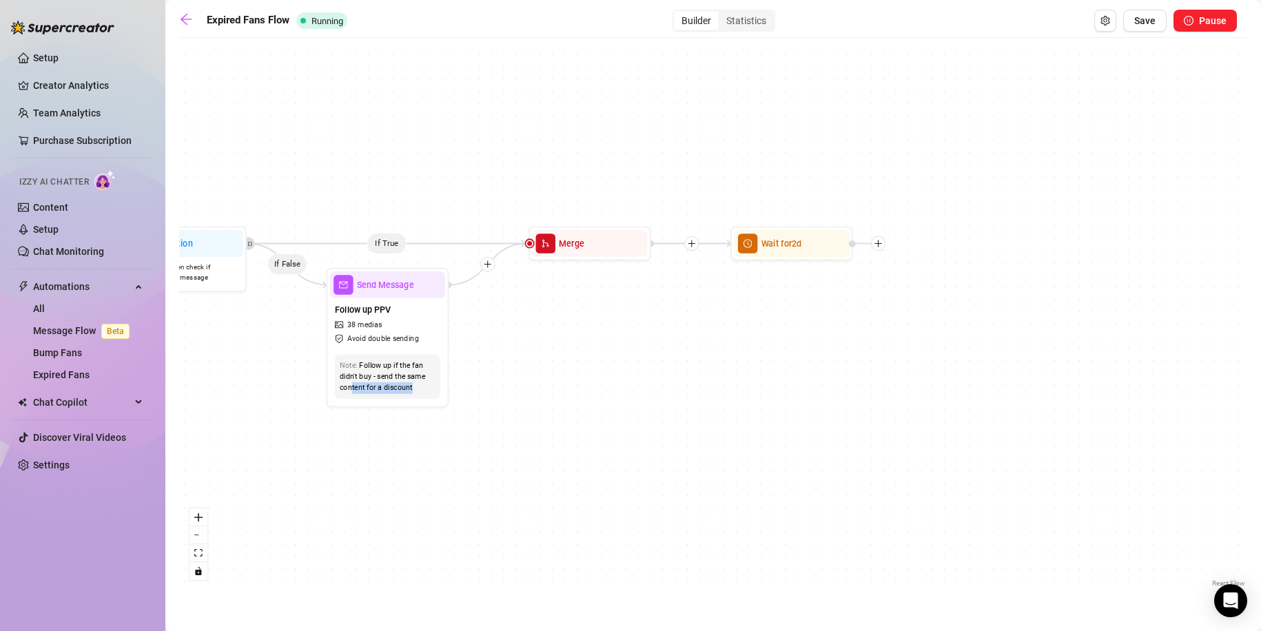
drag, startPoint x: 1009, startPoint y: 412, endPoint x: 478, endPoint y: 413, distance: 530.6
click at [478, 413] on div "If True If False Wait for 2d Merge Send Message Follow up PPV 38 medias Avoid d…" at bounding box center [713, 318] width 1068 height 546
click at [530, 416] on div "If True If False Wait for 2d Merge Send Message Follow up PPV 38 medias Avoid d…" at bounding box center [713, 318] width 1068 height 546
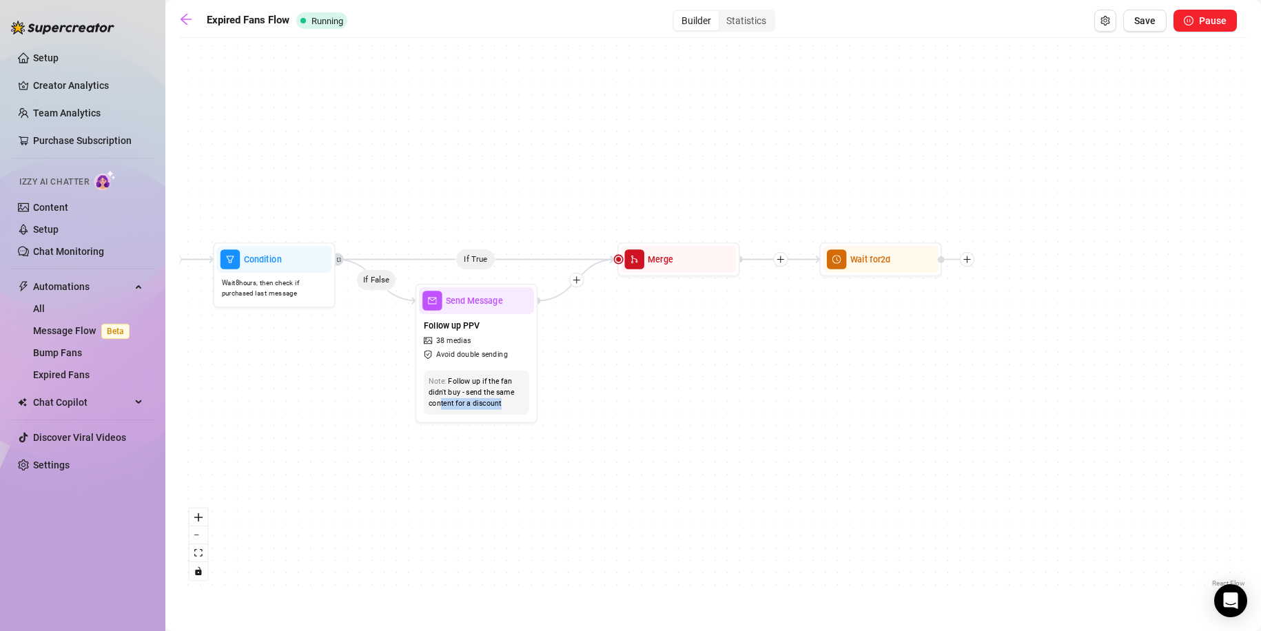
drag, startPoint x: 545, startPoint y: 338, endPoint x: 588, endPoint y: 343, distance: 43.0
click at [588, 343] on div "If True If False Wait for 2d Merge Send Message Follow up PPV 38 medias Avoid d…" at bounding box center [713, 318] width 1068 height 546
click at [185, 17] on icon "arrow-left" at bounding box center [186, 19] width 14 height 14
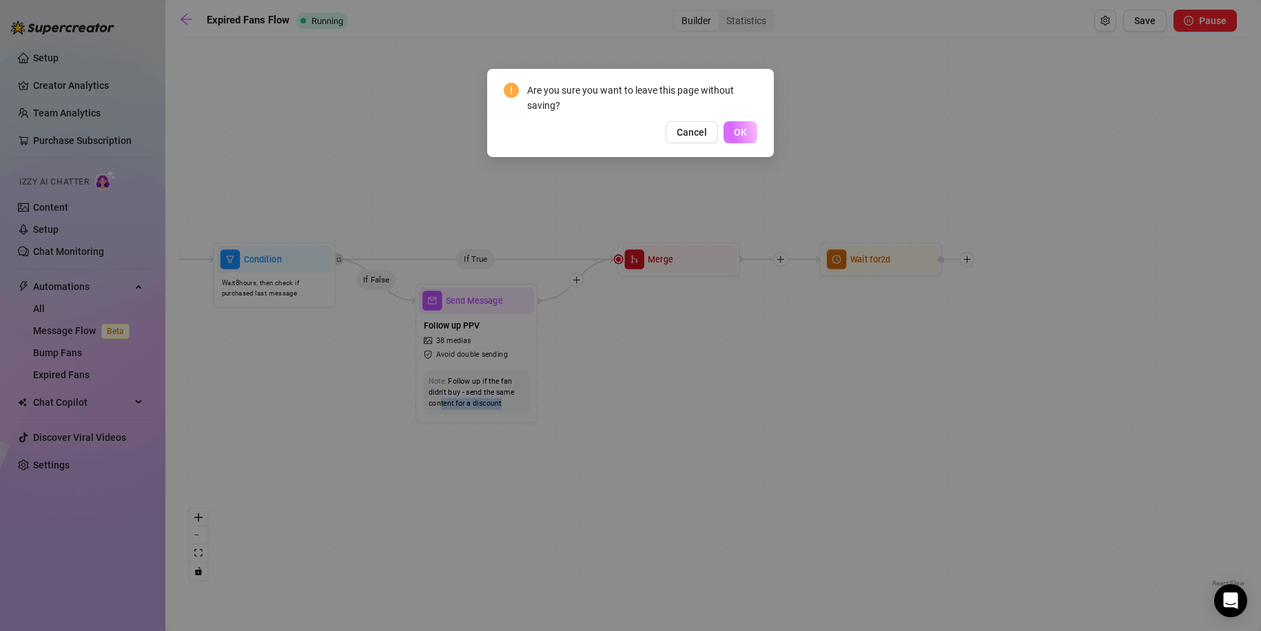
click at [747, 132] on button "OK" at bounding box center [741, 132] width 34 height 22
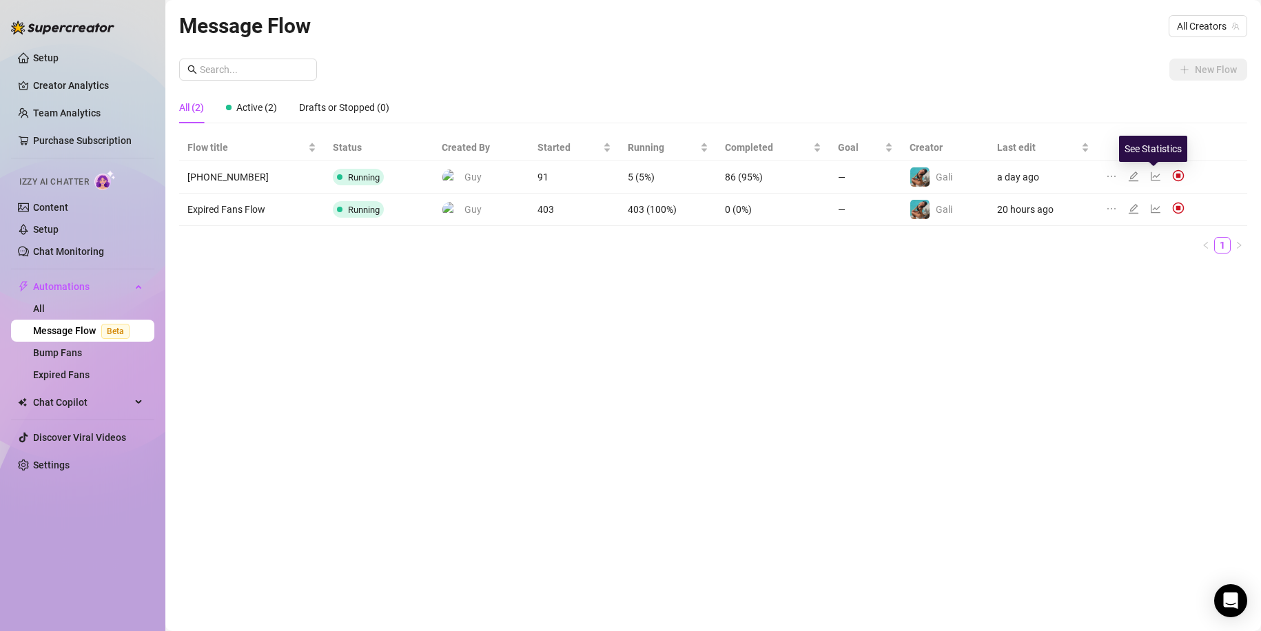
click at [1159, 174] on icon "line-chart" at bounding box center [1155, 176] width 11 height 11
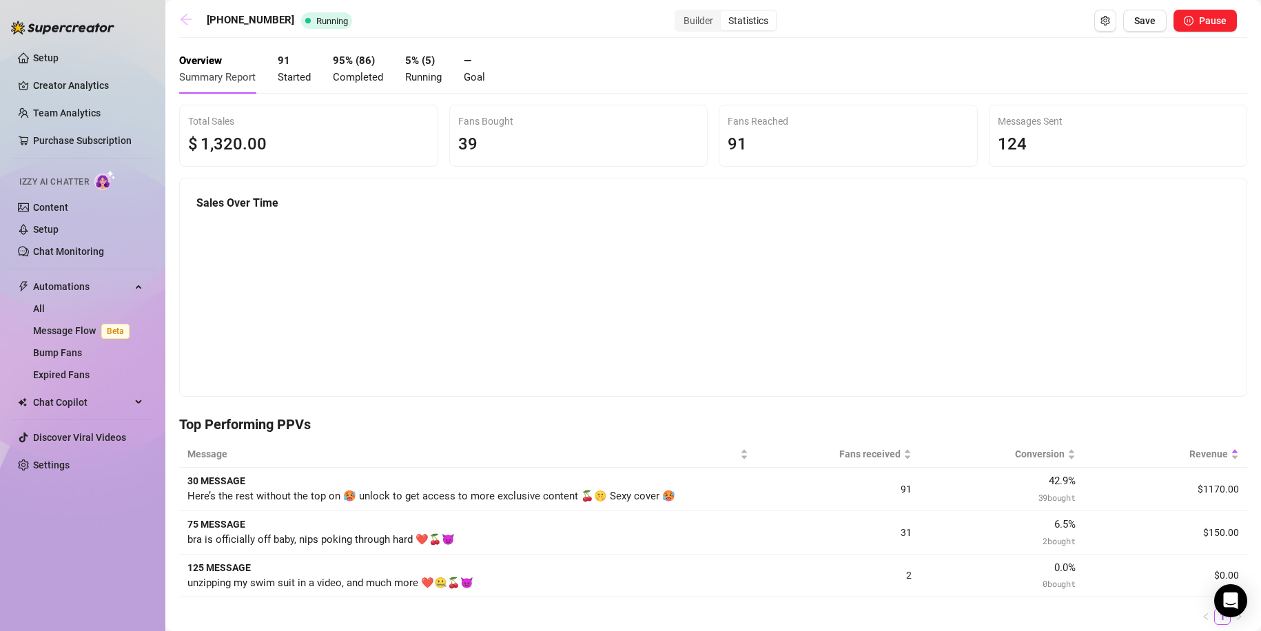
click at [189, 21] on icon "arrow-left" at bounding box center [186, 19] width 14 height 14
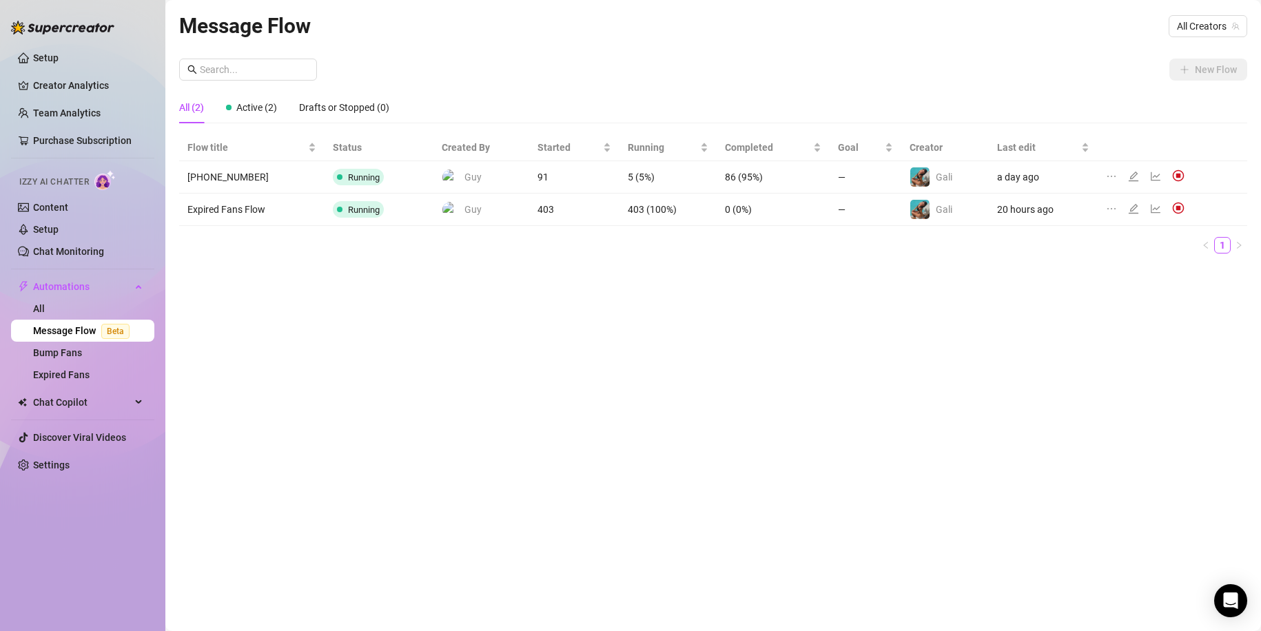
click at [1156, 209] on icon "line-chart" at bounding box center [1156, 209] width 10 height 9
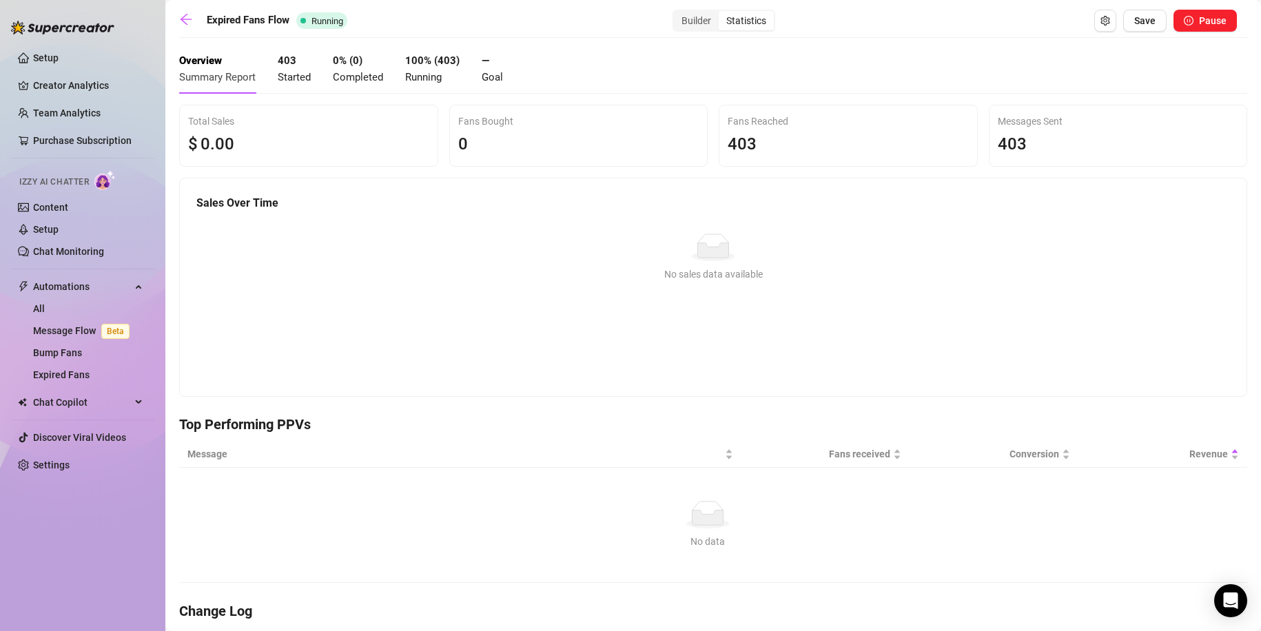
click at [279, 428] on h4 "Top Performing PPVs" at bounding box center [713, 424] width 1068 height 19
click at [750, 462] on div "Fans received" at bounding box center [826, 454] width 152 height 15
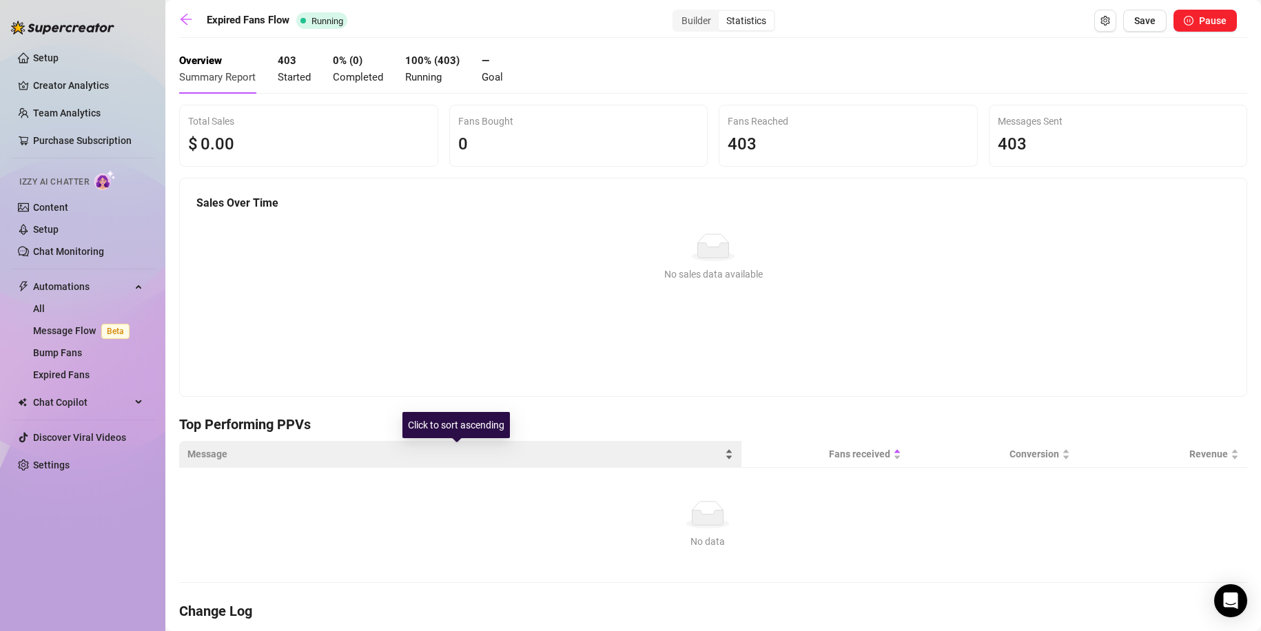
click at [730, 461] on div "Message" at bounding box center [460, 454] width 546 height 15
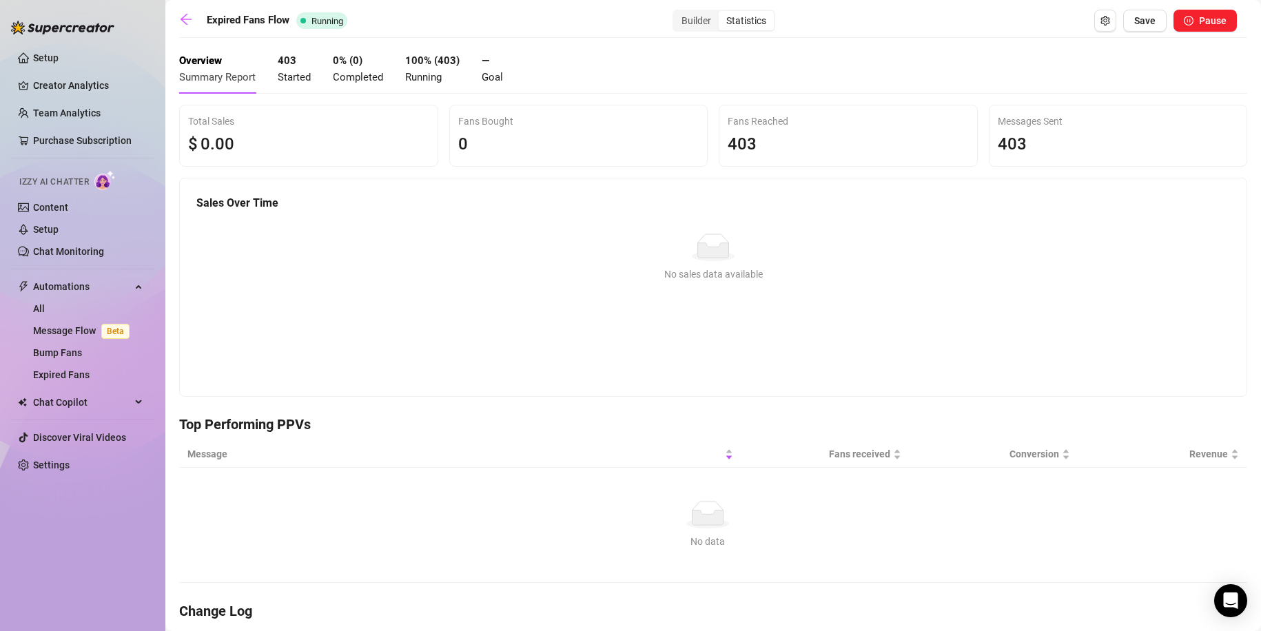
click at [281, 64] on strong "403" at bounding box center [287, 60] width 19 height 12
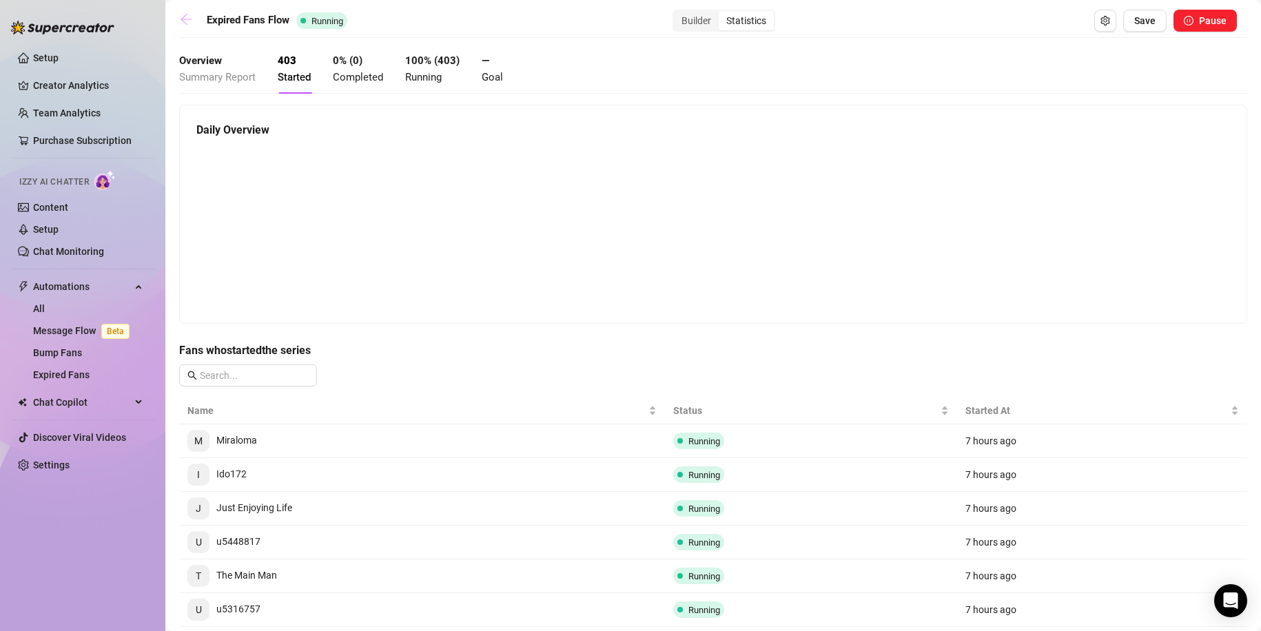
click at [192, 26] on link at bounding box center [189, 20] width 21 height 17
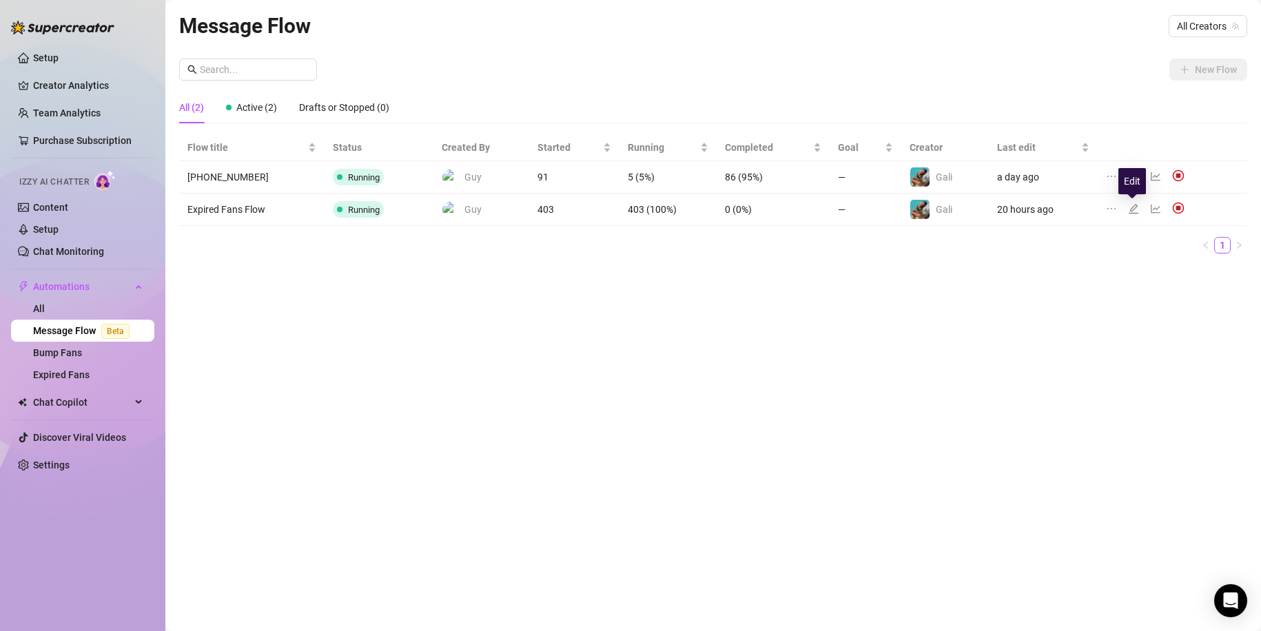
click at [1137, 210] on icon "edit" at bounding box center [1133, 208] width 11 height 11
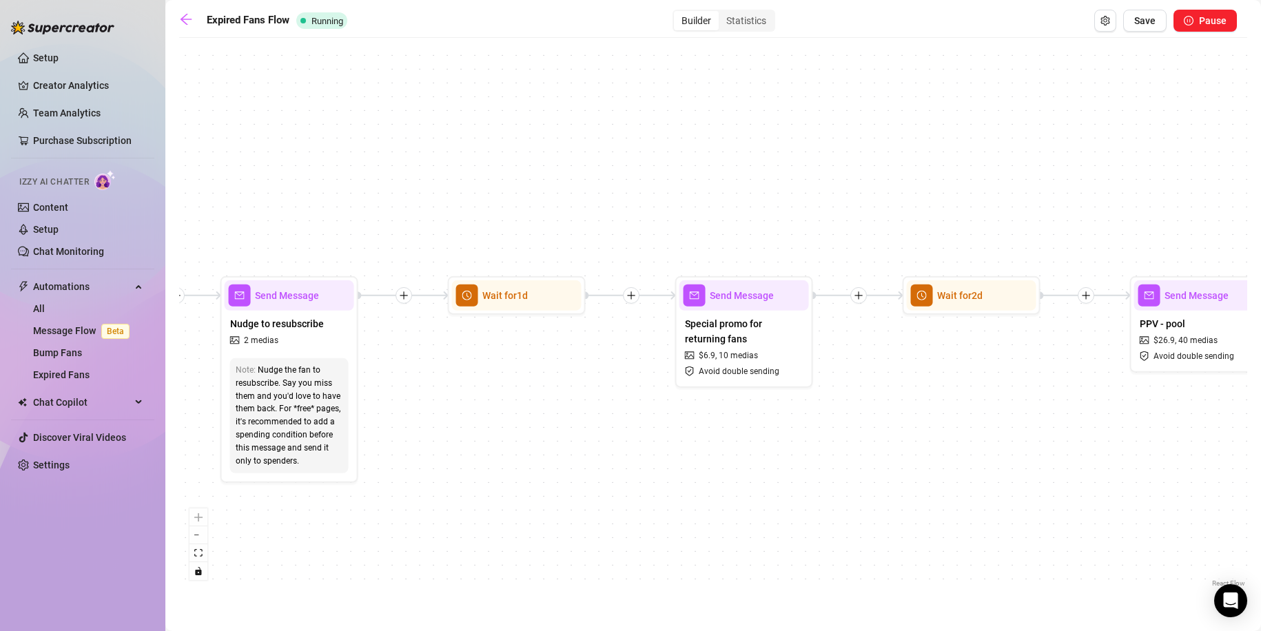
drag, startPoint x: 669, startPoint y: 390, endPoint x: 448, endPoint y: 427, distance: 224.3
click at [448, 427] on div "If True If False Wait for 2d Merge Send Message Follow up PPV 38 medias Avoid d…" at bounding box center [713, 318] width 1068 height 546
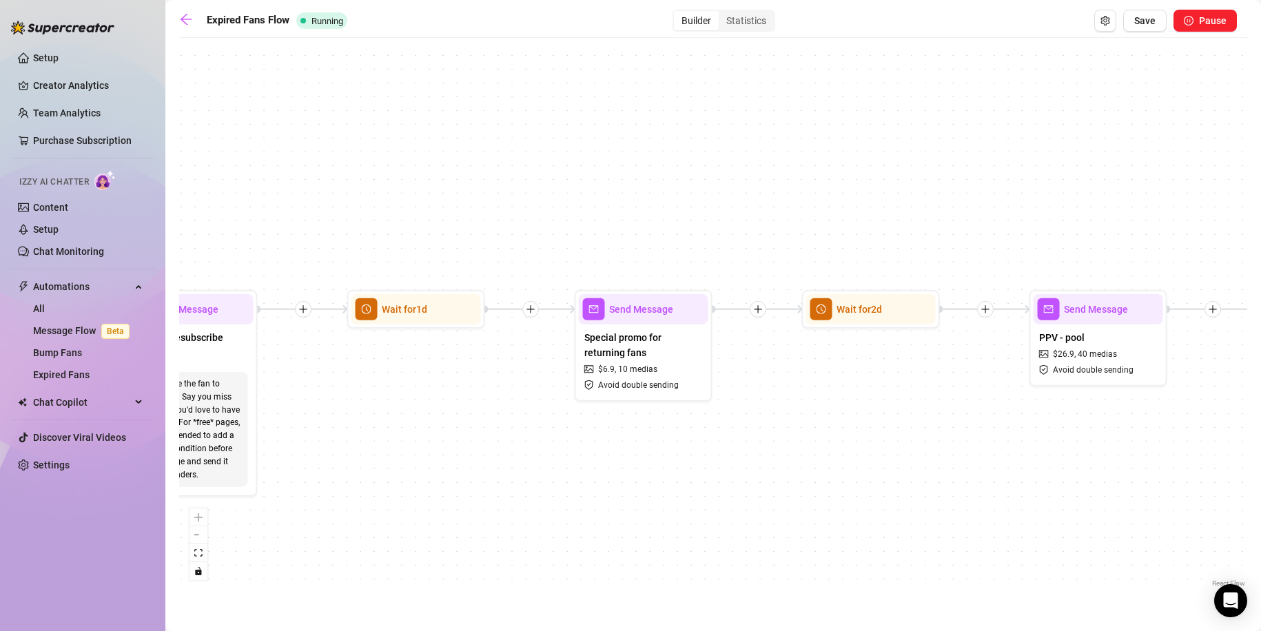
drag, startPoint x: 636, startPoint y: 441, endPoint x: 529, endPoint y: 437, distance: 107.6
click at [529, 437] on div "If True If False Wait for 2d Merge Send Message Follow up PPV 38 medias Avoid d…" at bounding box center [713, 318] width 1068 height 546
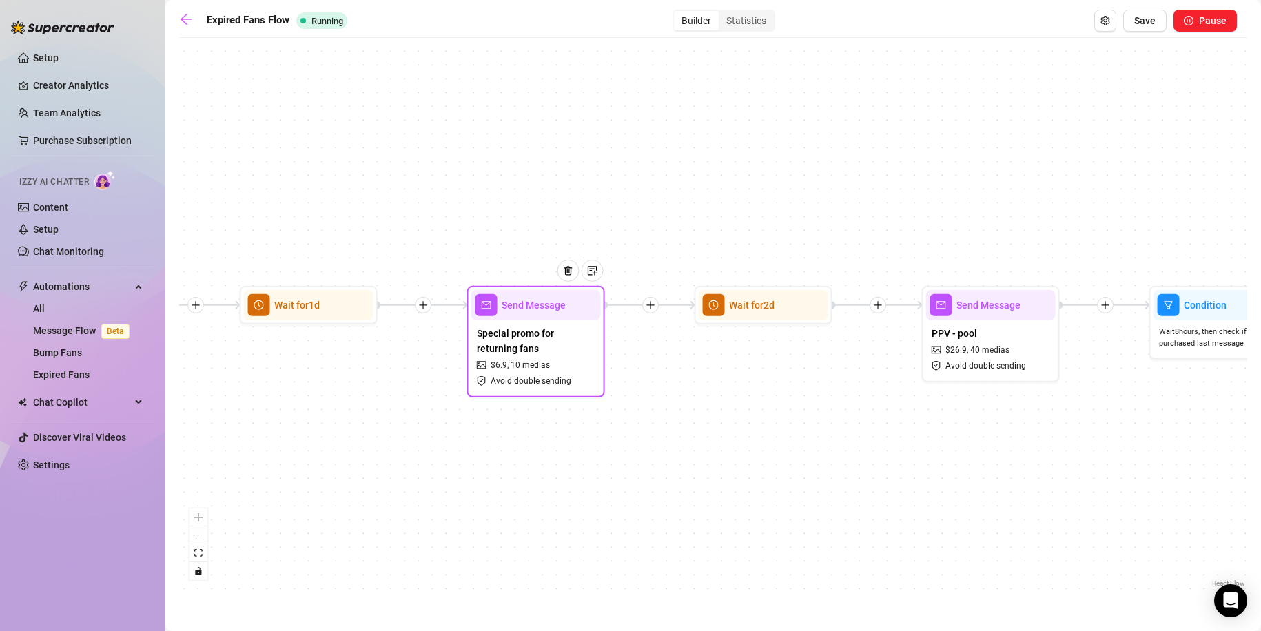
click at [555, 378] on span "Avoid double sending" at bounding box center [531, 381] width 81 height 13
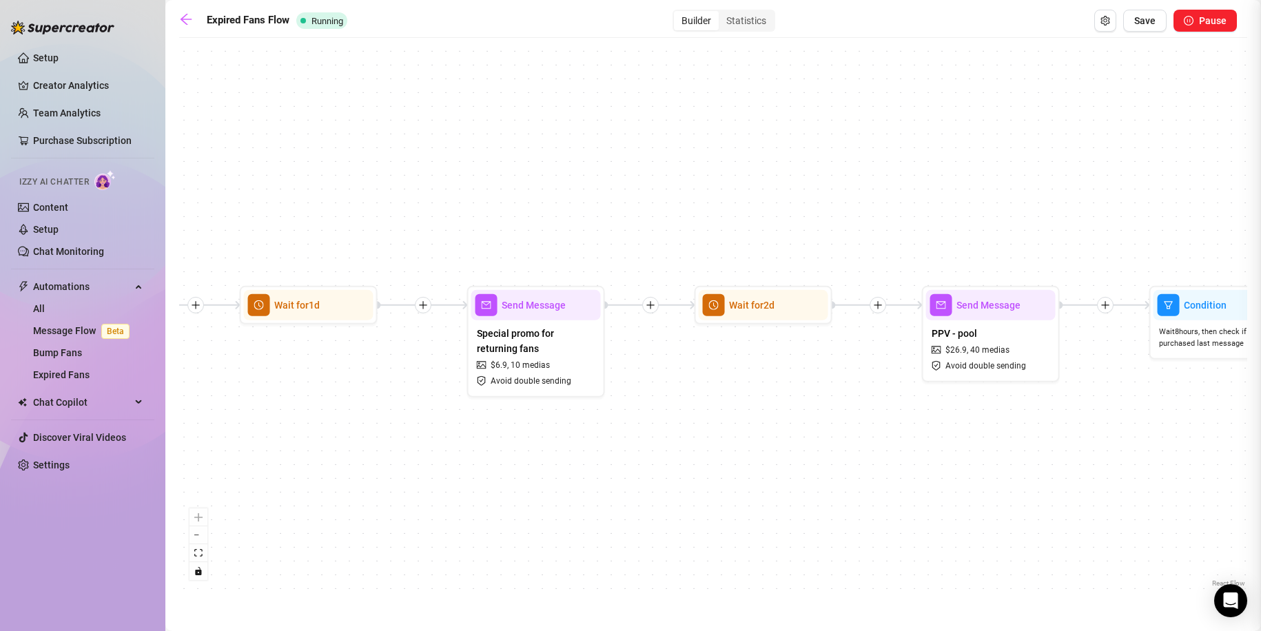
type textarea "Back for more? I’ve got a special surprise waiting 😉💖"
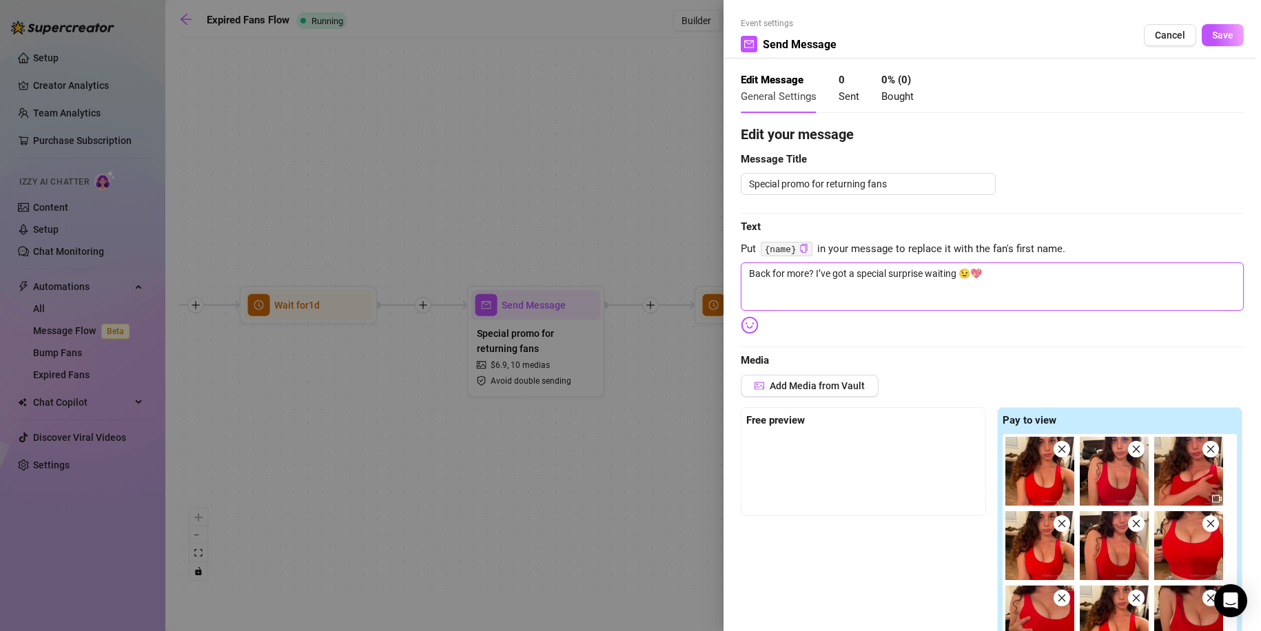
click at [1009, 271] on textarea "Back for more? I’ve got a special surprise waiting 😉💖" at bounding box center [992, 287] width 503 height 48
click at [1038, 278] on textarea "Back for more? I’ve got a special surprise waiting 😉💖" at bounding box center [992, 287] width 503 height 48
click at [602, 195] on div at bounding box center [630, 315] width 1261 height 631
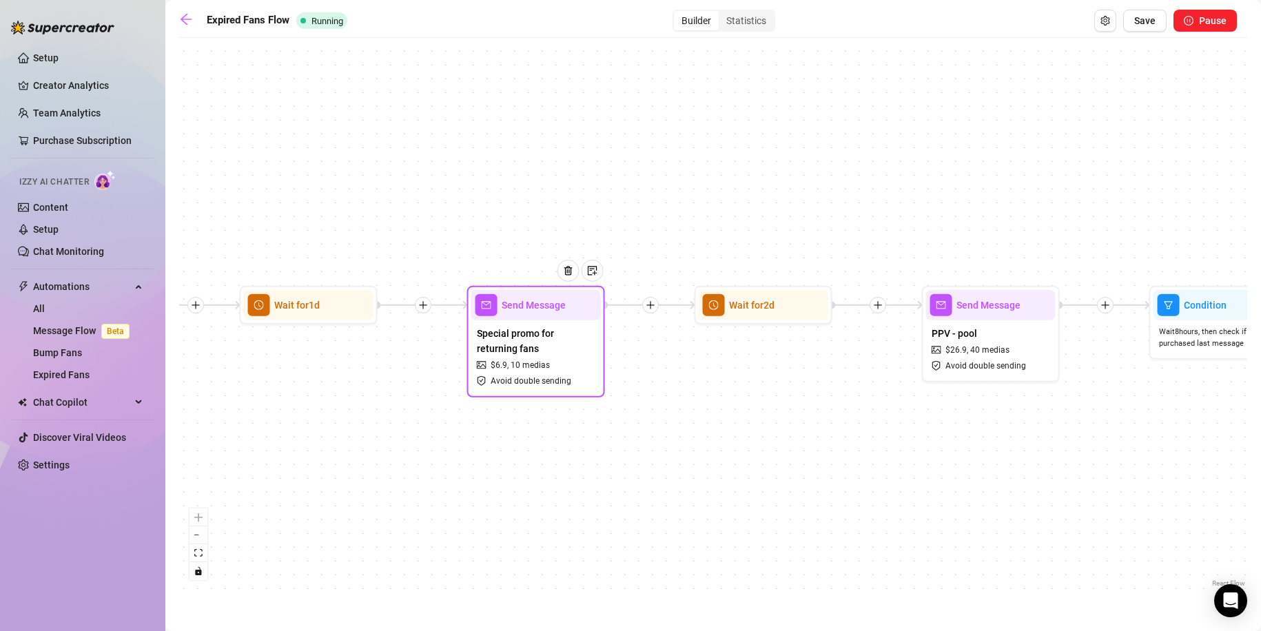
click at [564, 379] on span "Avoid double sending" at bounding box center [531, 381] width 81 height 13
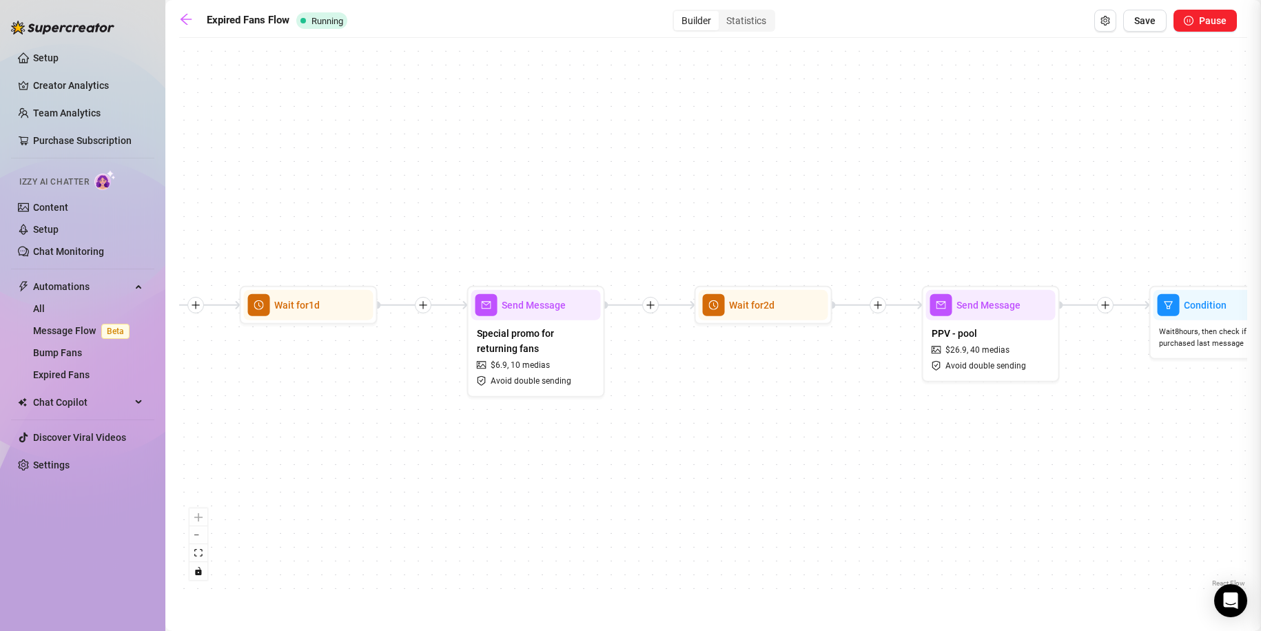
type textarea "Back for more? I’ve got a special surprise waiting 😉💖"
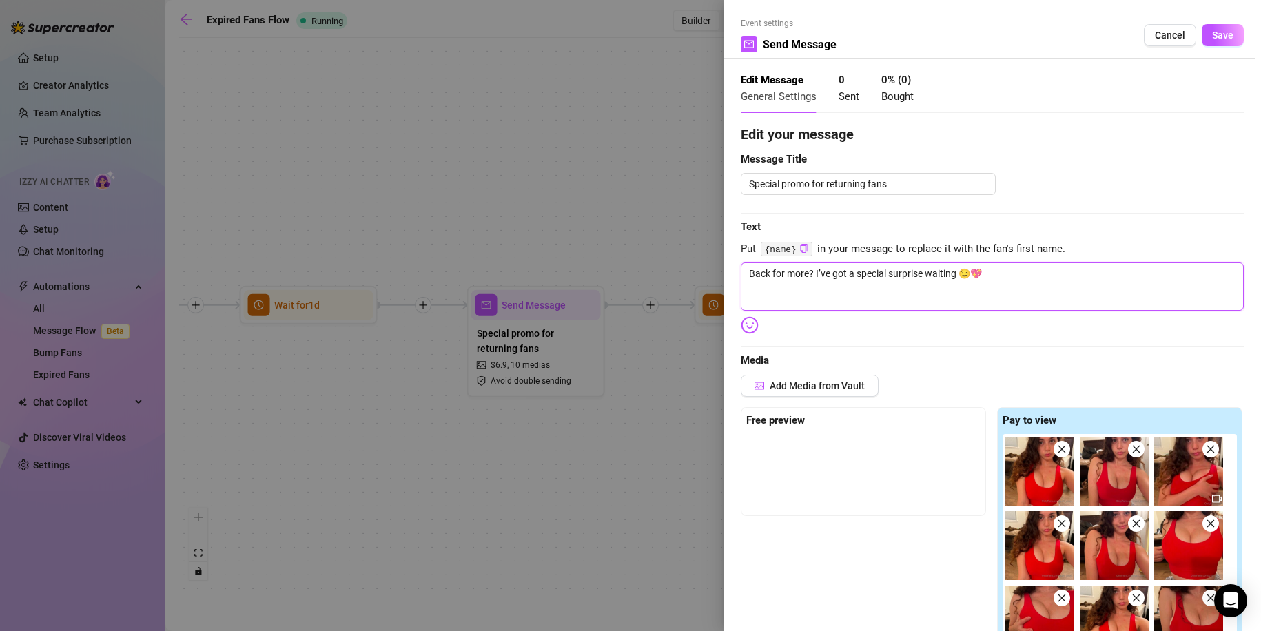
click at [961, 304] on textarea "Back for more? I’ve got a special surprise waiting 😉💖" at bounding box center [992, 287] width 503 height 48
click at [1021, 280] on textarea "Back for more? I’ve got a special surprise waiting 😉💖" at bounding box center [992, 287] width 503 height 48
drag, startPoint x: 859, startPoint y: 271, endPoint x: 520, endPoint y: 268, distance: 339.7
click at [520, 268] on div "Event settings Send Message Cancel Save Edit Message General Settings 0 Sent 0 …" at bounding box center [630, 315] width 1261 height 631
paste textarea "You came back at the right time… I’ve got something special waiting 😘✨"
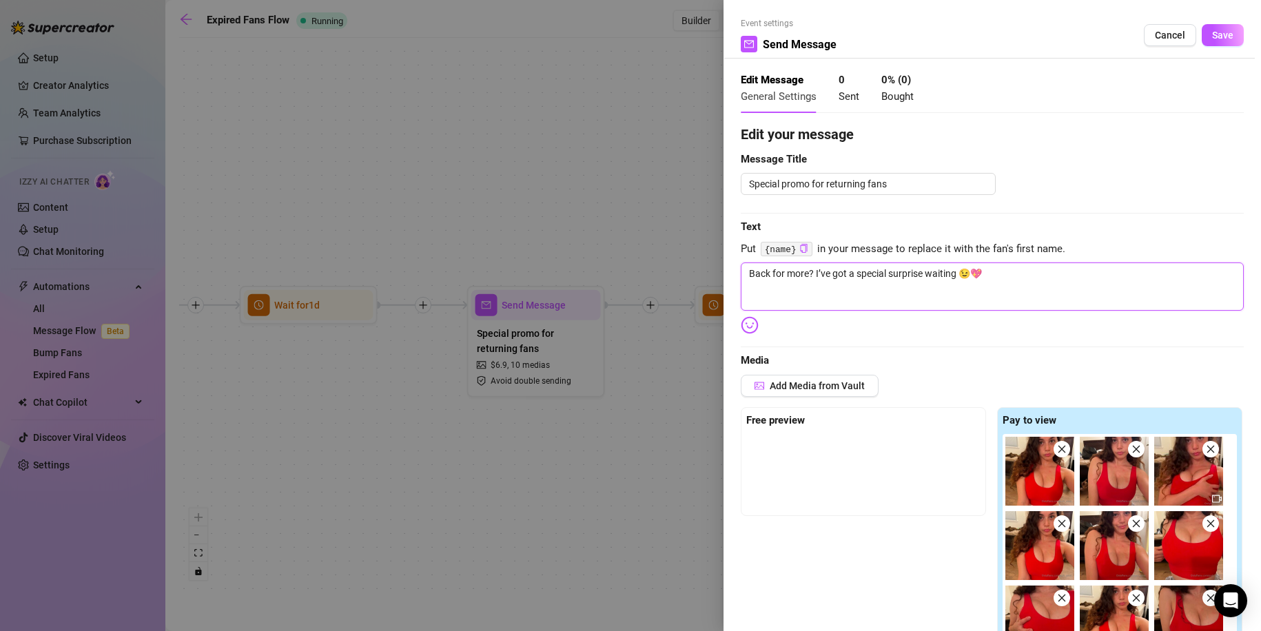
type textarea "You came back at the right time… I’ve got something special waiting 😘✨"
click at [1218, 31] on span "Save" at bounding box center [1222, 35] width 21 height 11
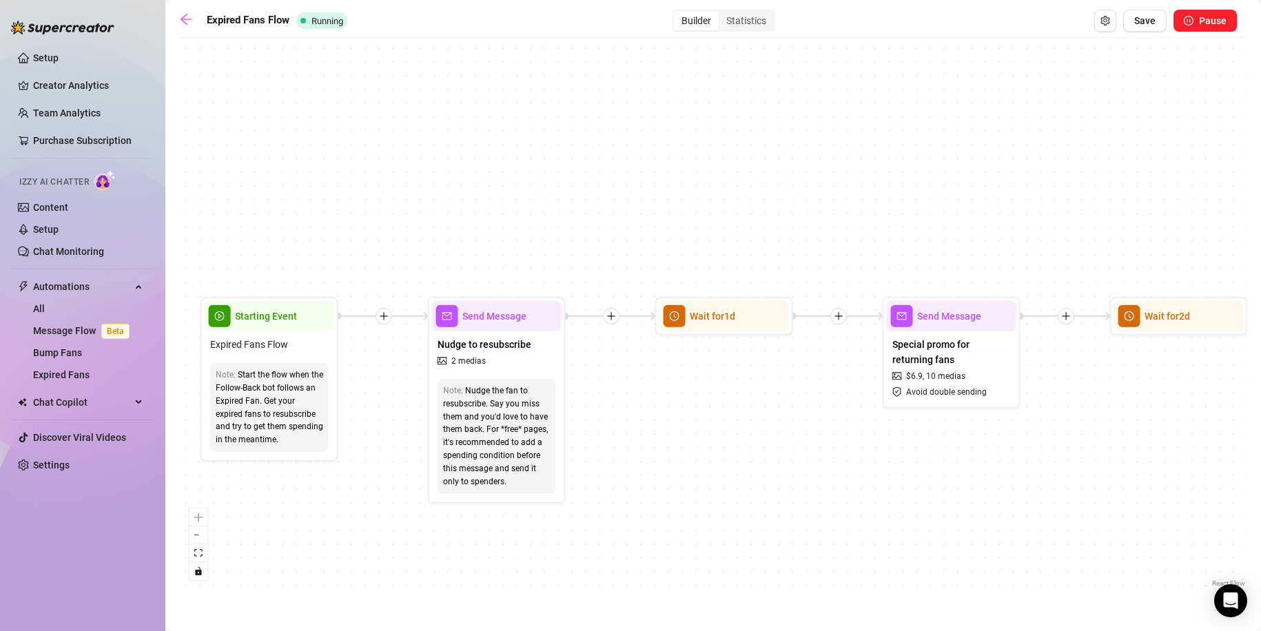
drag, startPoint x: 622, startPoint y: 206, endPoint x: 906, endPoint y: 216, distance: 284.1
click at [906, 216] on div "If True If False Wait for 2d Merge Send Message Follow up PPV 38 medias Avoid d…" at bounding box center [713, 318] width 1068 height 546
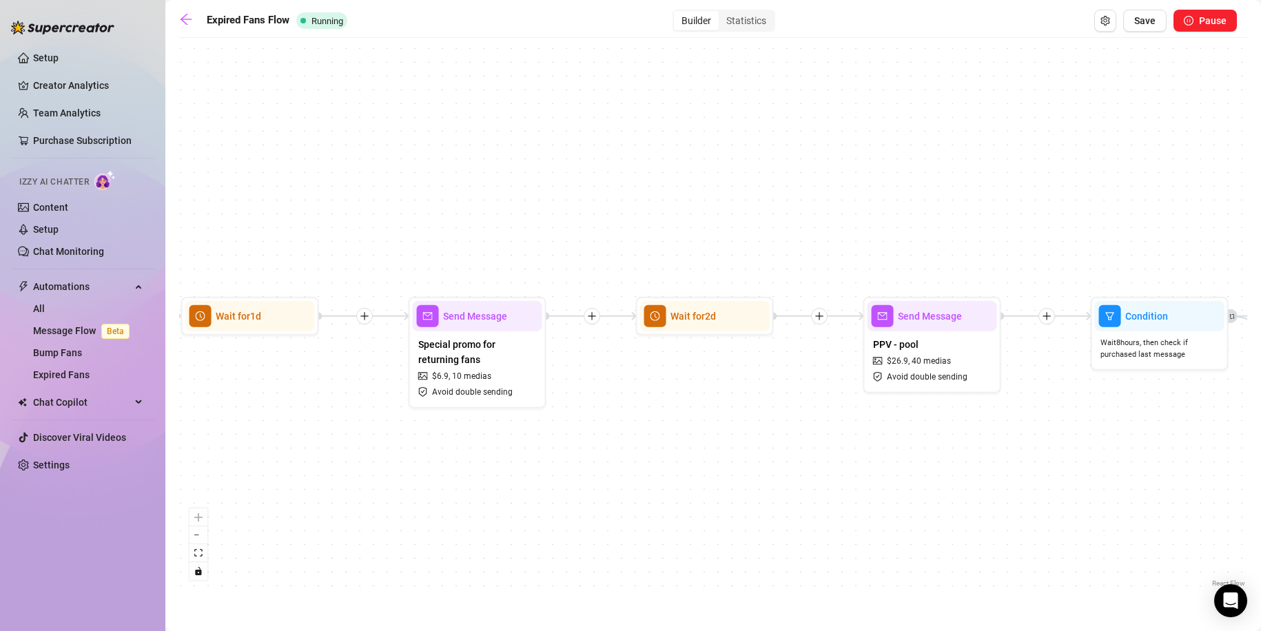
drag, startPoint x: 988, startPoint y: 221, endPoint x: 514, endPoint y: 221, distance: 474.1
click at [514, 221] on div "If True If False Wait for 2d Merge Send Message Follow up PPV 38 medias Avoid d…" at bounding box center [713, 318] width 1068 height 546
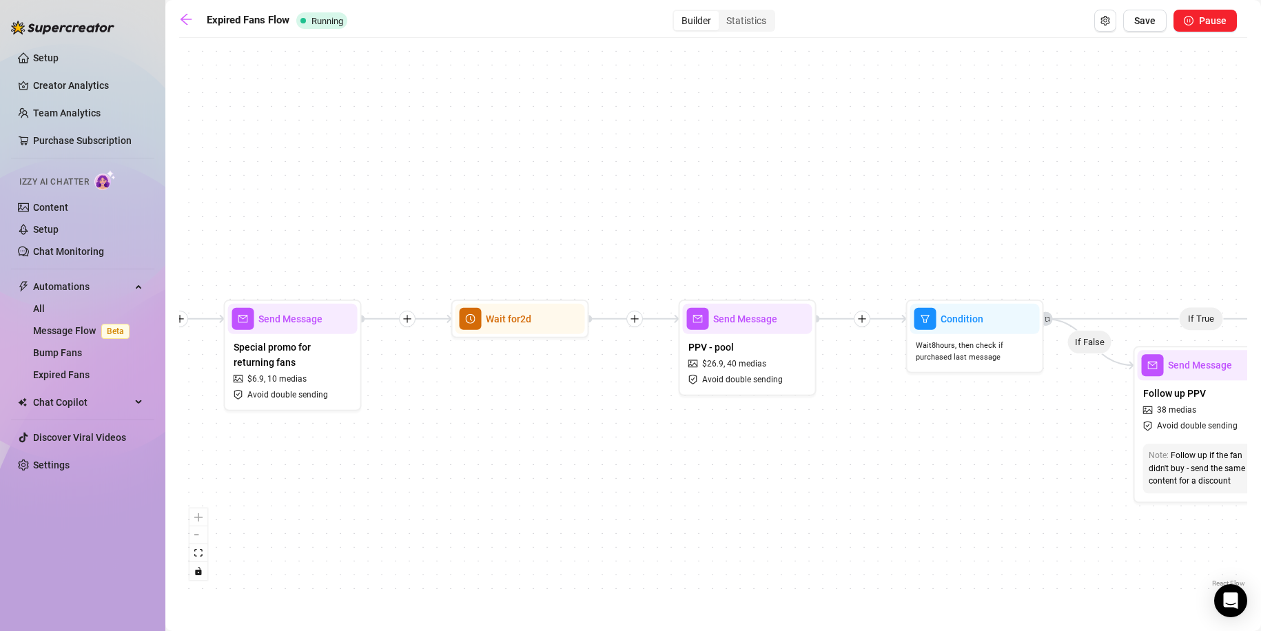
drag, startPoint x: 935, startPoint y: 216, endPoint x: 750, endPoint y: 219, distance: 184.7
click at [750, 219] on div "If True If False Wait for 2d Merge Send Message Follow up PPV 38 medias Avoid d…" at bounding box center [713, 318] width 1068 height 546
click at [744, 334] on div "PPV - pool $ 26.9 , 40 medias Avoid double sending" at bounding box center [748, 363] width 130 height 58
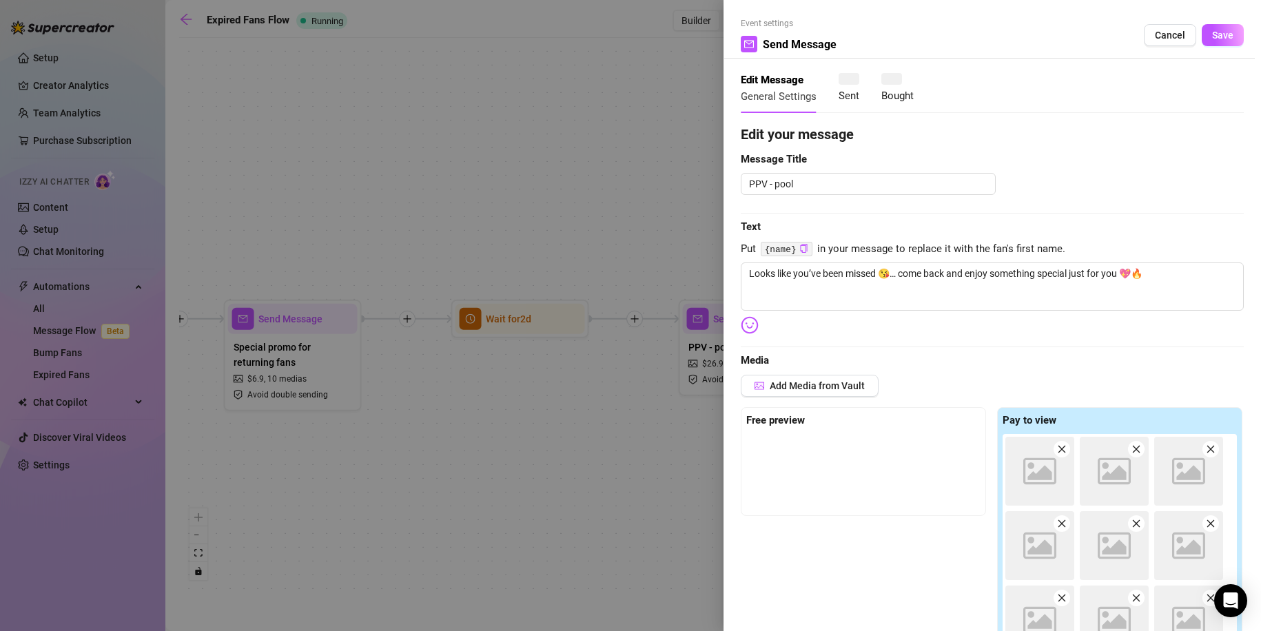
type textarea "Looks like you’ve been missed 😘… come back and enjoy something special just for…"
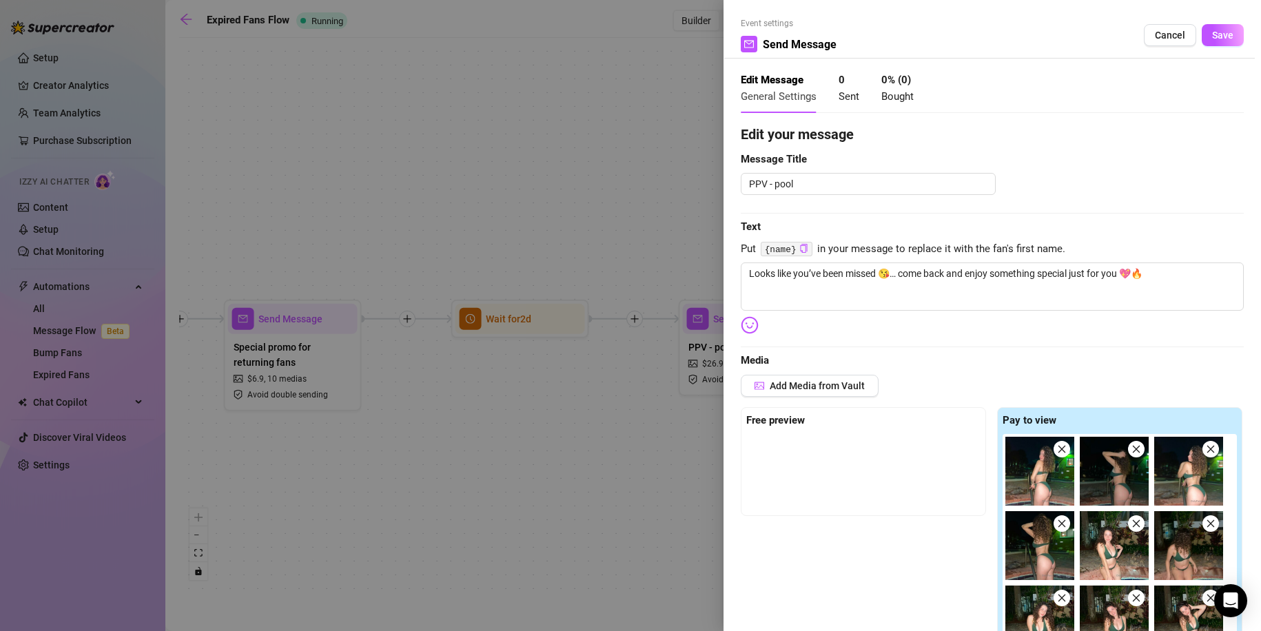
click at [413, 167] on div at bounding box center [630, 315] width 1261 height 631
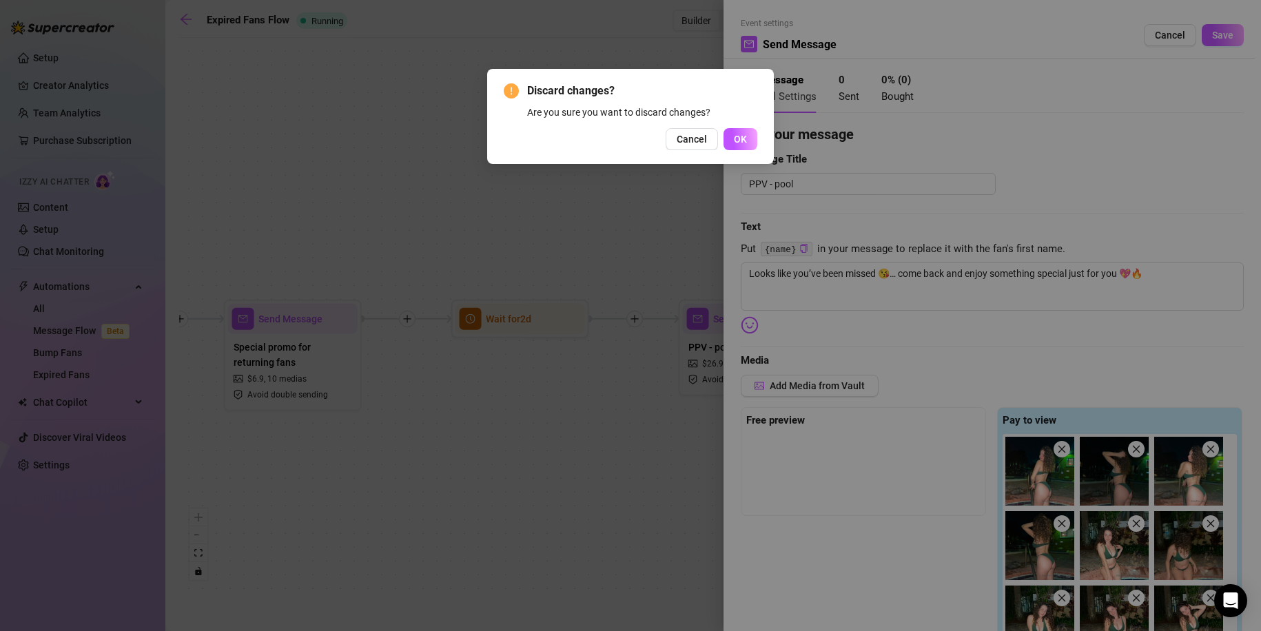
click at [622, 312] on div "Discard changes? Are you sure you want to discard changes? Cancel OK" at bounding box center [630, 315] width 1261 height 631
click at [704, 137] on span "Cancel" at bounding box center [692, 139] width 30 height 11
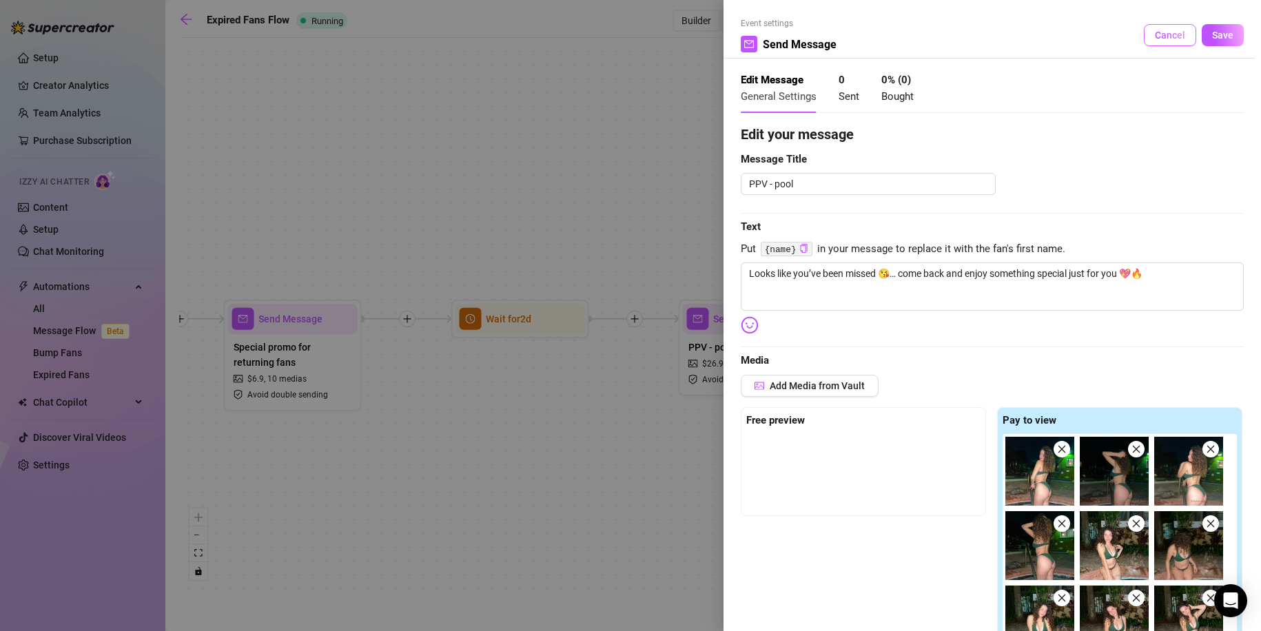
click at [1155, 40] on span "Cancel" at bounding box center [1170, 35] width 30 height 11
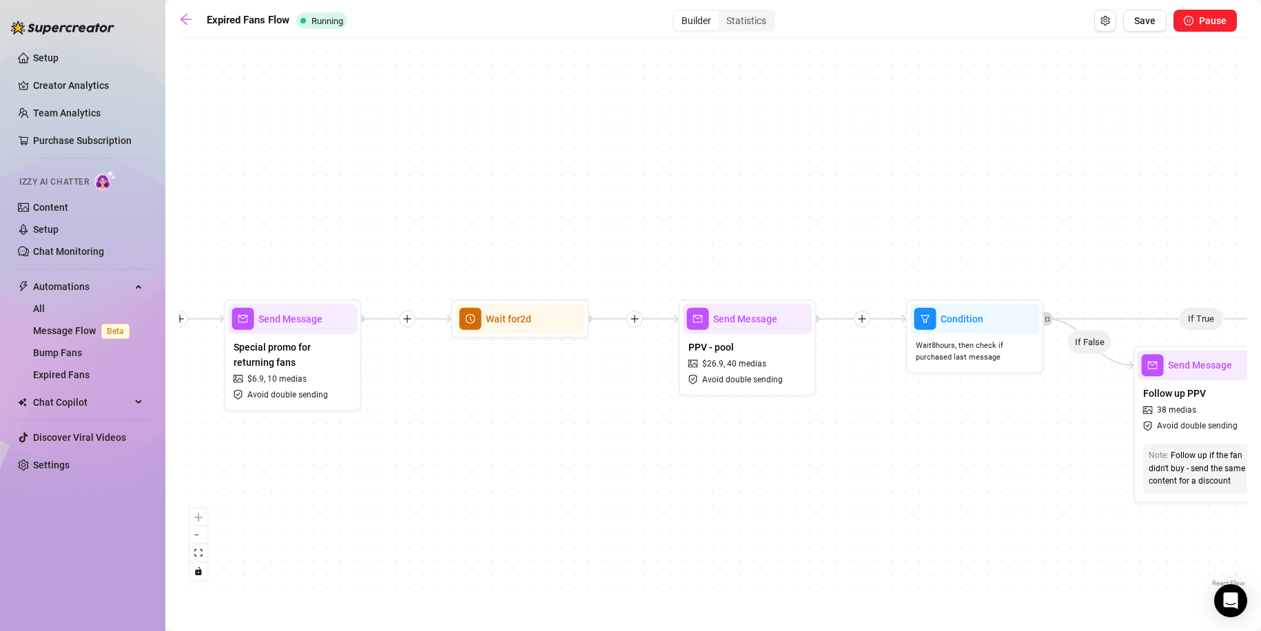
click at [706, 204] on div "If True If False Wait for 2d Merge Send Message Follow up PPV 38 medias Avoid d…" at bounding box center [713, 318] width 1068 height 546
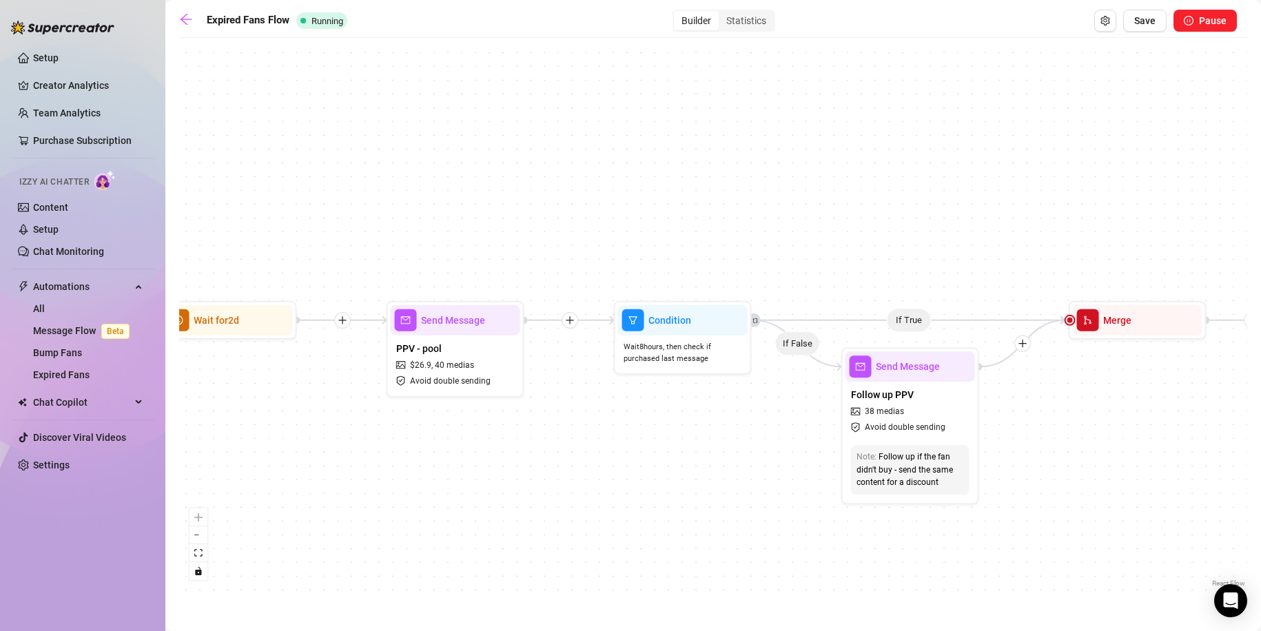
drag, startPoint x: 622, startPoint y: 168, endPoint x: 307, endPoint y: 170, distance: 314.9
click at [301, 170] on div "If True If False Wait for 2d Merge Send Message Follow up PPV 38 medias Avoid d…" at bounding box center [713, 318] width 1068 height 546
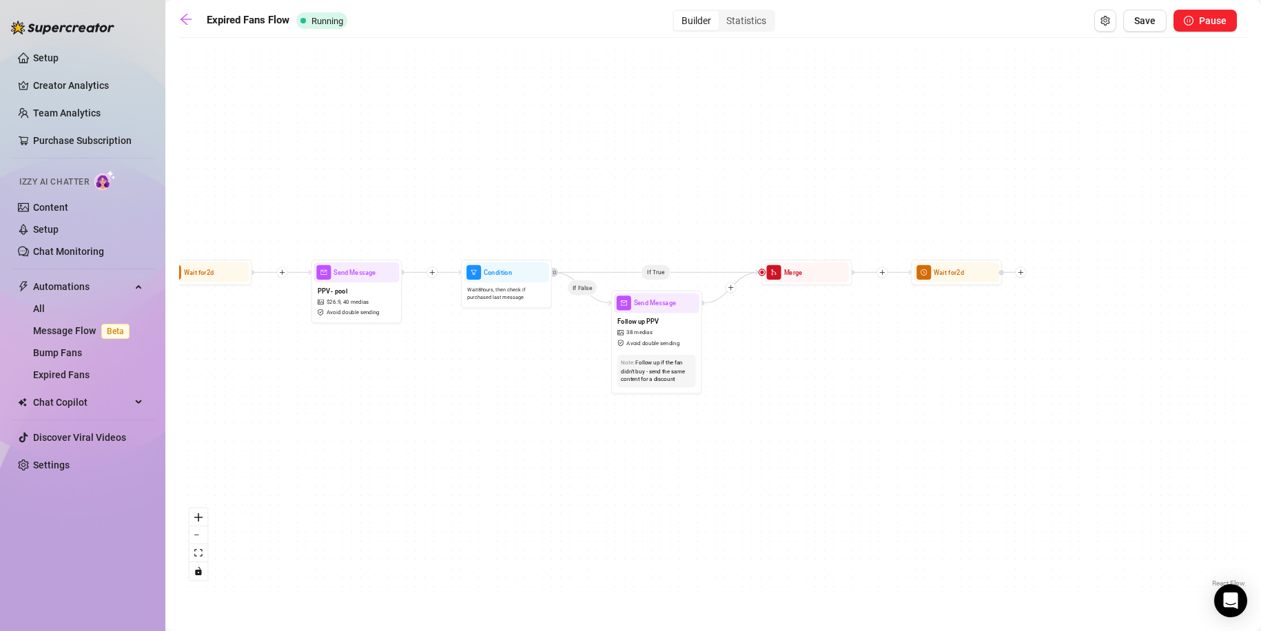
click at [81, 451] on ul "Setup Creator Analytics Team Analytics Purchase Subscription Izzy AI Chatter Co…" at bounding box center [82, 261] width 143 height 440
click at [70, 468] on link "Settings" at bounding box center [51, 465] width 37 height 11
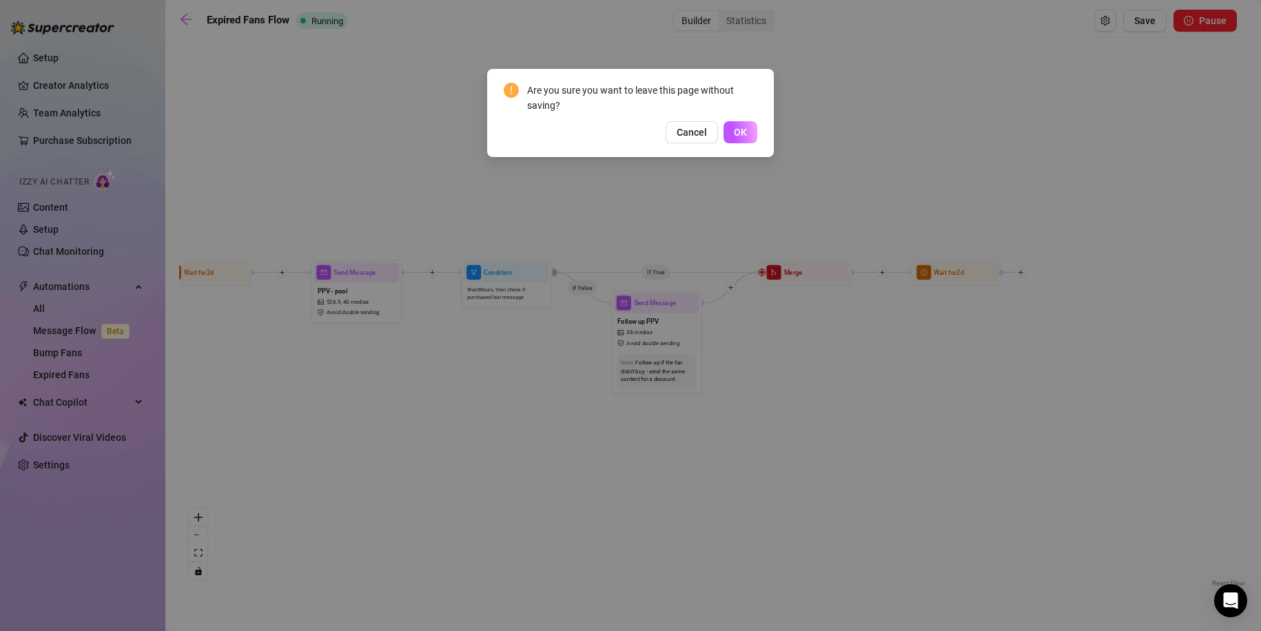
click at [706, 134] on span "Cancel" at bounding box center [692, 132] width 30 height 11
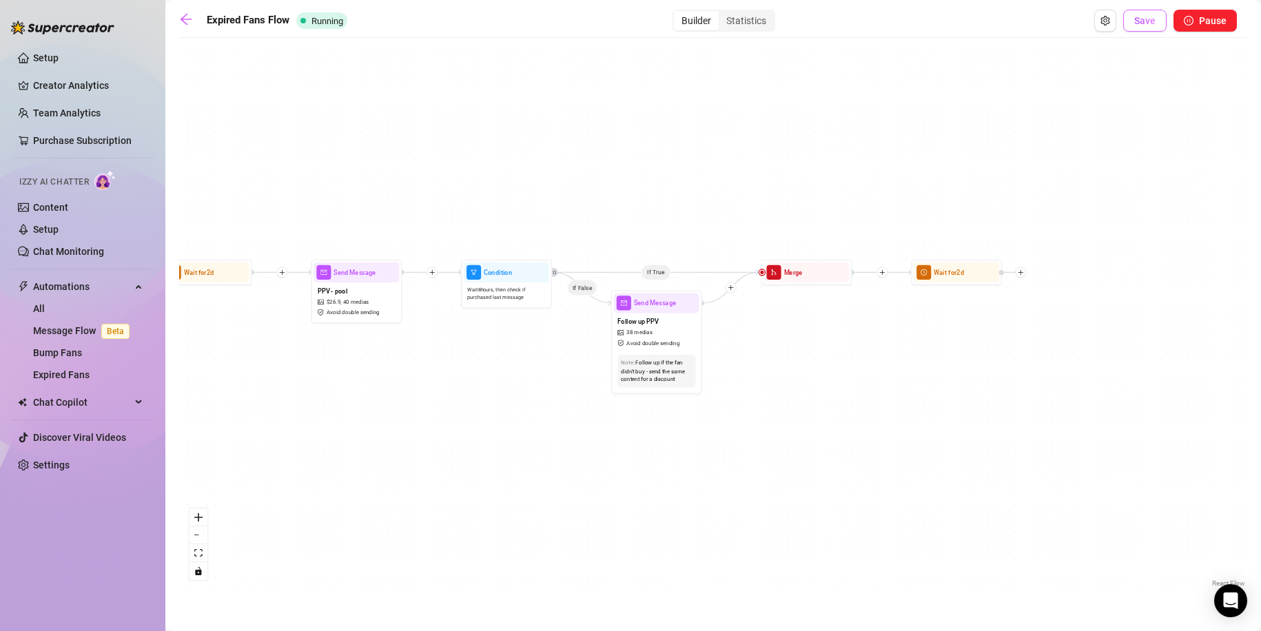
click at [1158, 22] on button "Save" at bounding box center [1144, 21] width 43 height 22
click at [95, 453] on ul "Setup Creator Analytics Team Analytics Purchase Subscription Izzy AI Chatter Co…" at bounding box center [82, 261] width 143 height 440
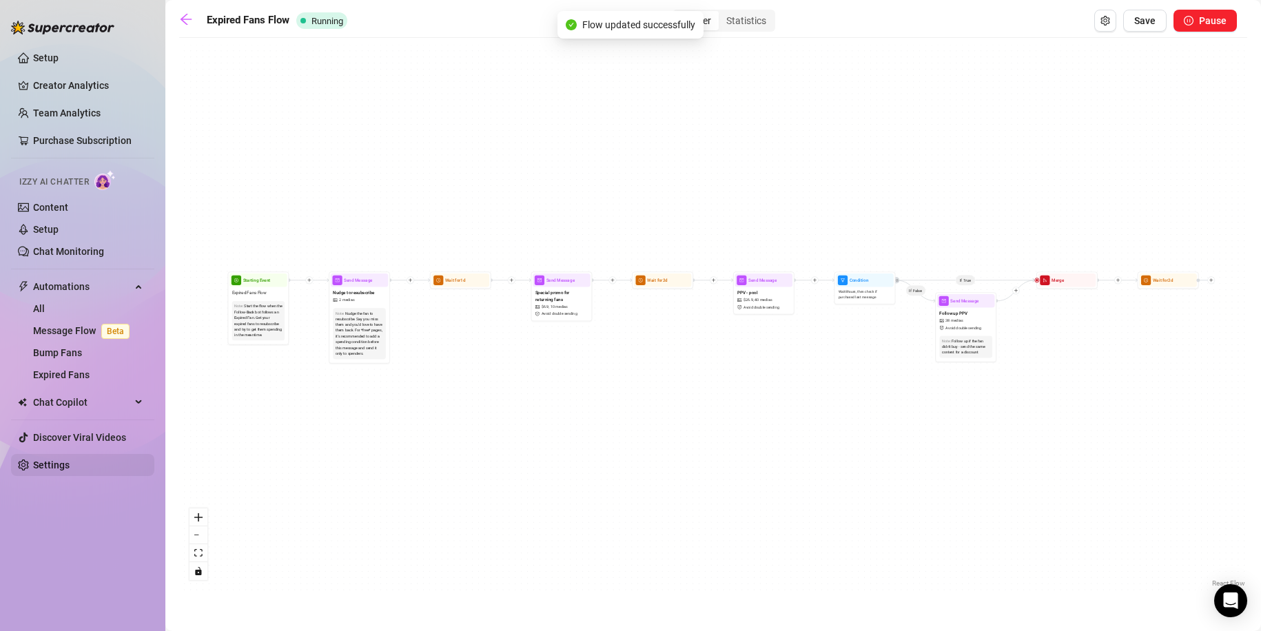
click at [70, 463] on link "Settings" at bounding box center [51, 465] width 37 height 11
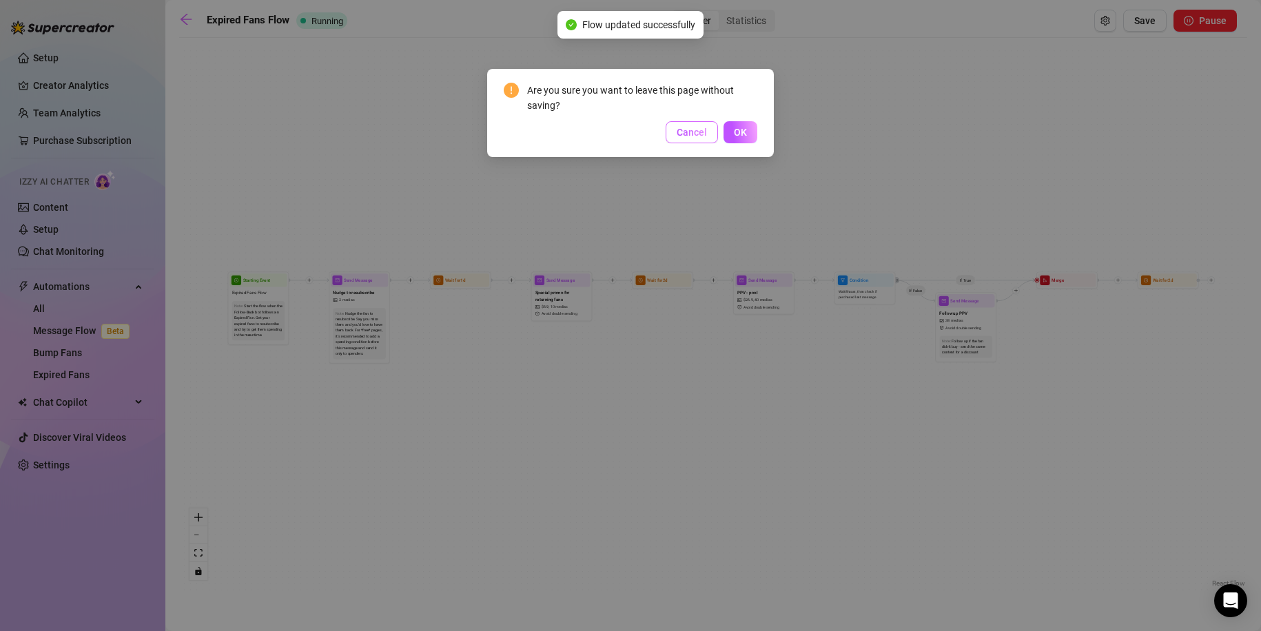
click at [703, 130] on span "Cancel" at bounding box center [692, 132] width 30 height 11
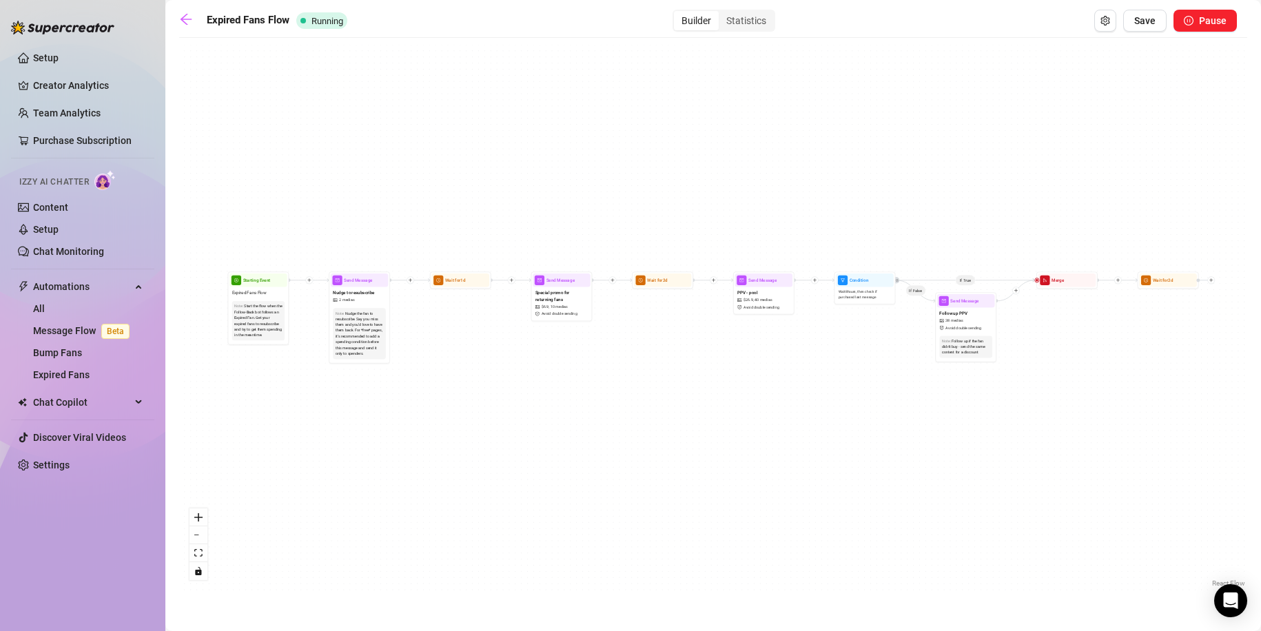
click at [156, 10] on aside "Setup Creator Analytics Team Analytics Purchase Subscription Izzy AI Chatter Co…" at bounding box center [82, 315] width 165 height 631
click at [203, 23] on div "Expired Fans Flow Running Builder Statistics Save Pause" at bounding box center [708, 21] width 1058 height 22
click at [185, 17] on icon "arrow-left" at bounding box center [186, 19] width 14 height 14
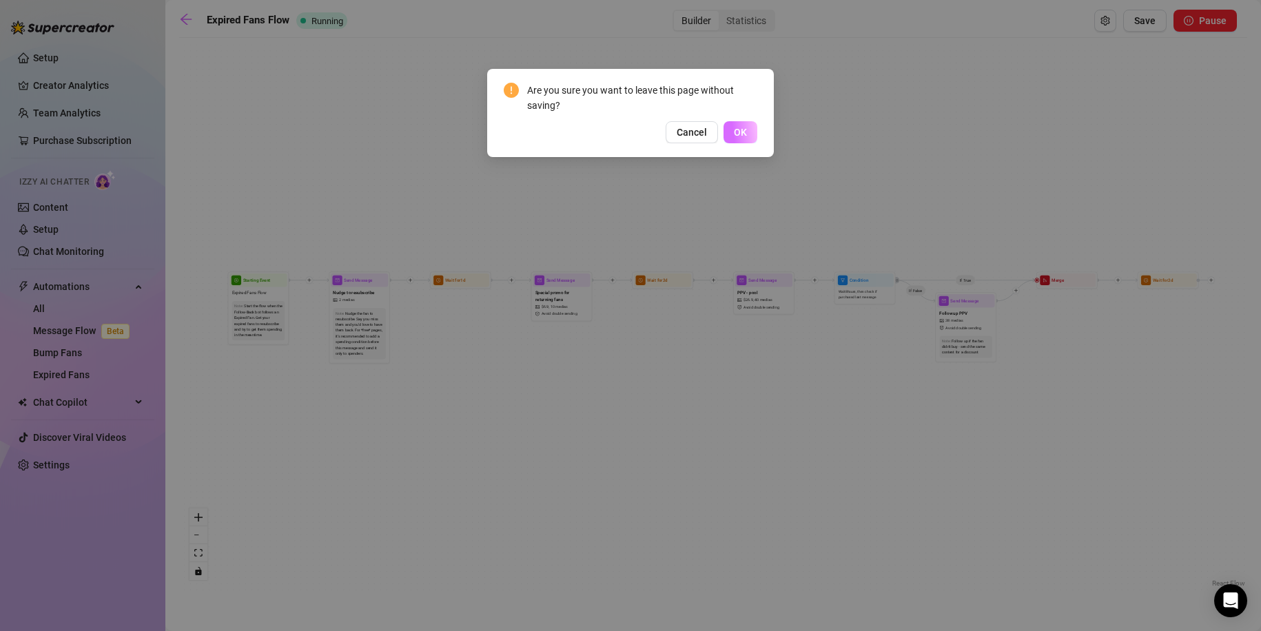
click at [737, 131] on span "OK" at bounding box center [740, 132] width 13 height 11
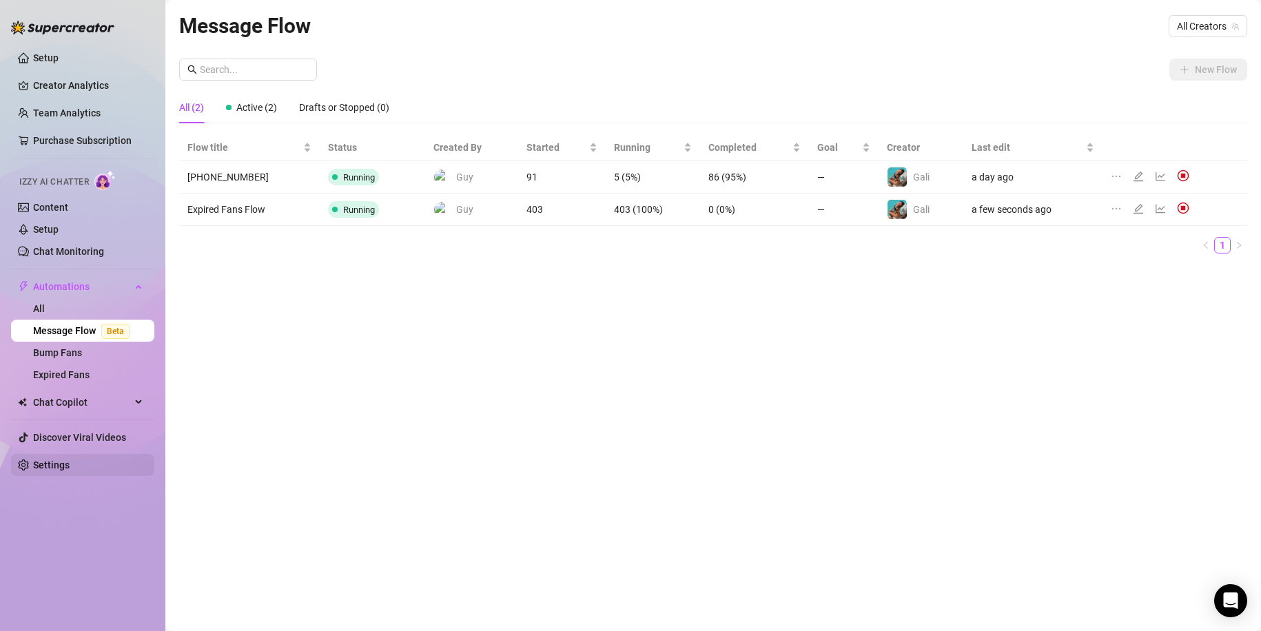
click at [70, 460] on link "Settings" at bounding box center [51, 465] width 37 height 11
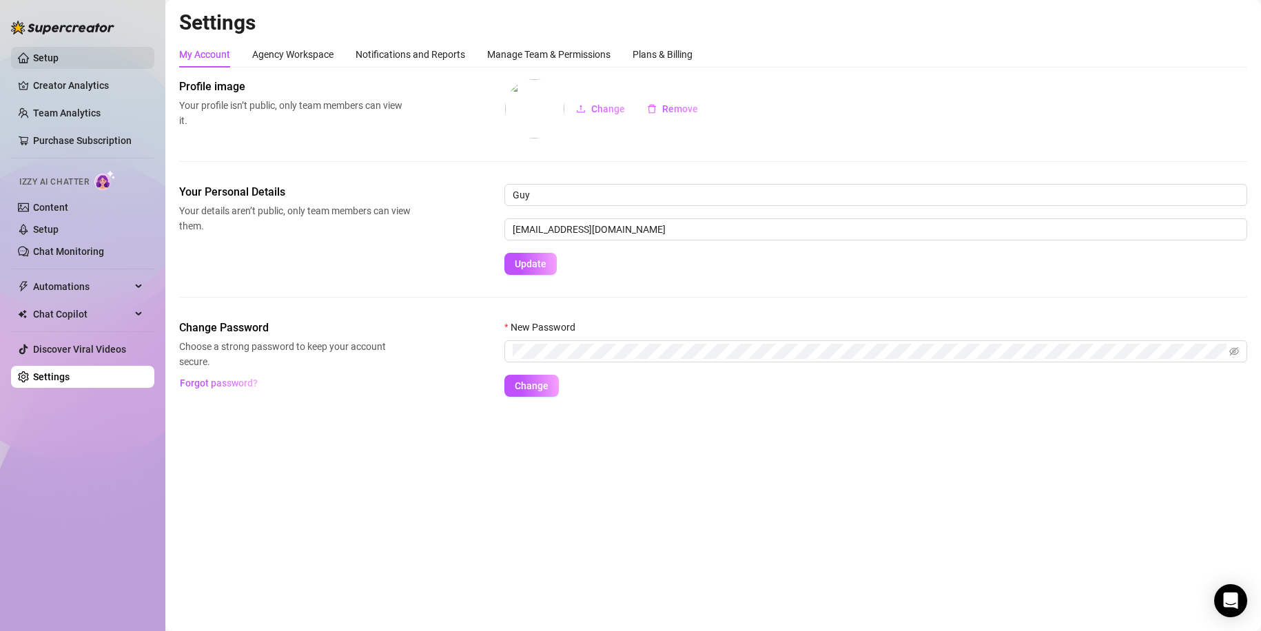
click at [39, 52] on link "Setup" at bounding box center [45, 57] width 25 height 11
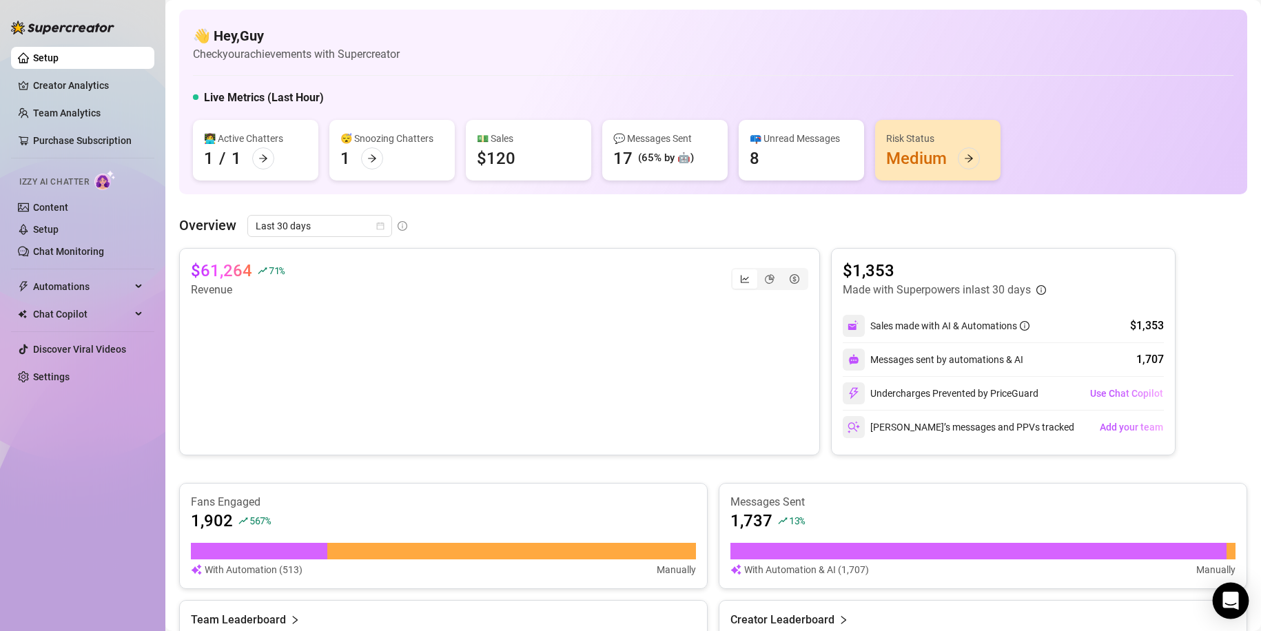
click at [1236, 603] on icon "Open Intercom Messenger" at bounding box center [1230, 601] width 16 height 18
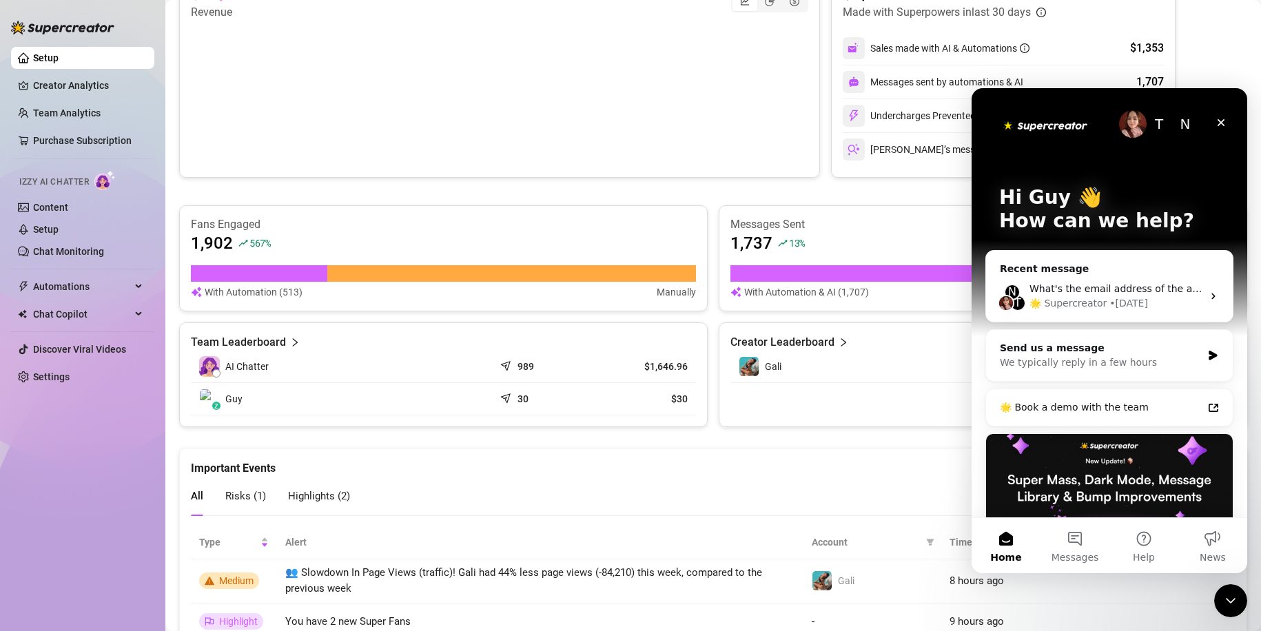
scroll to position [345, 0]
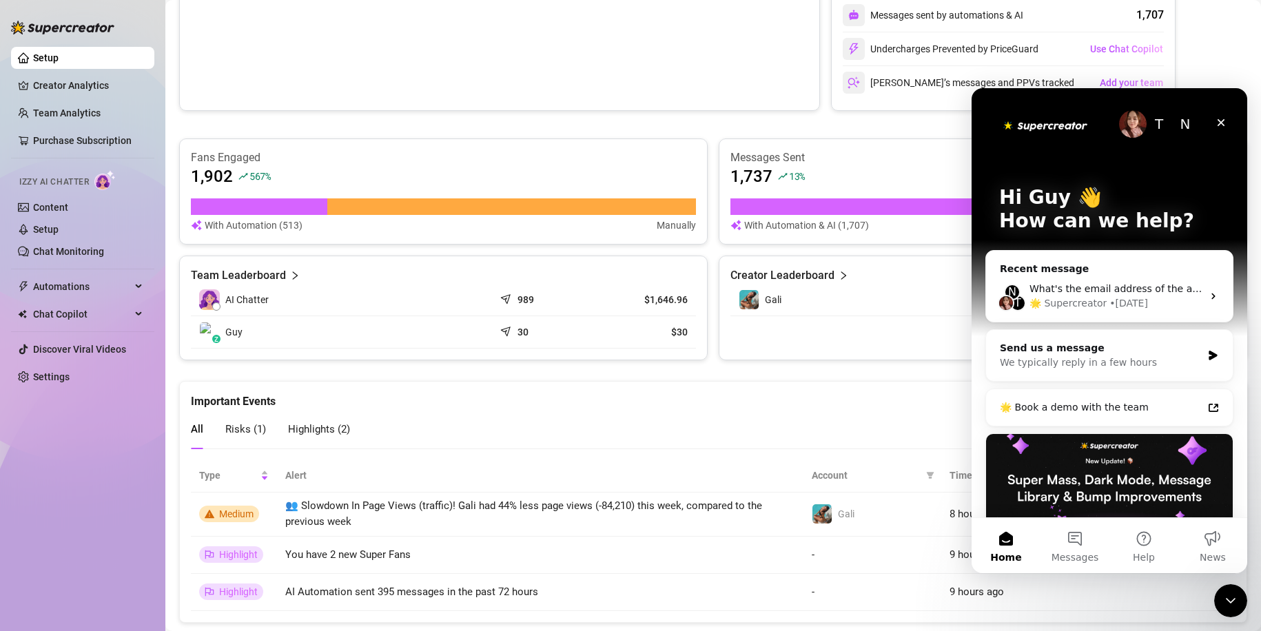
click at [544, 391] on div "Important Events" at bounding box center [713, 396] width 1045 height 28
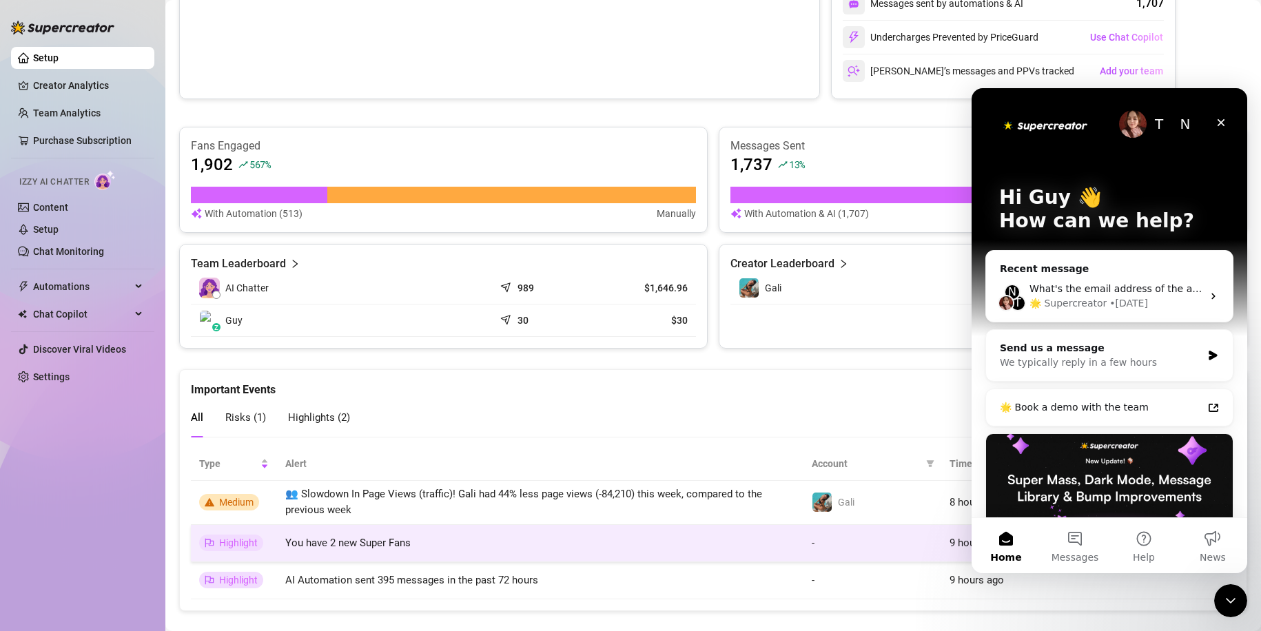
scroll to position [378, 0]
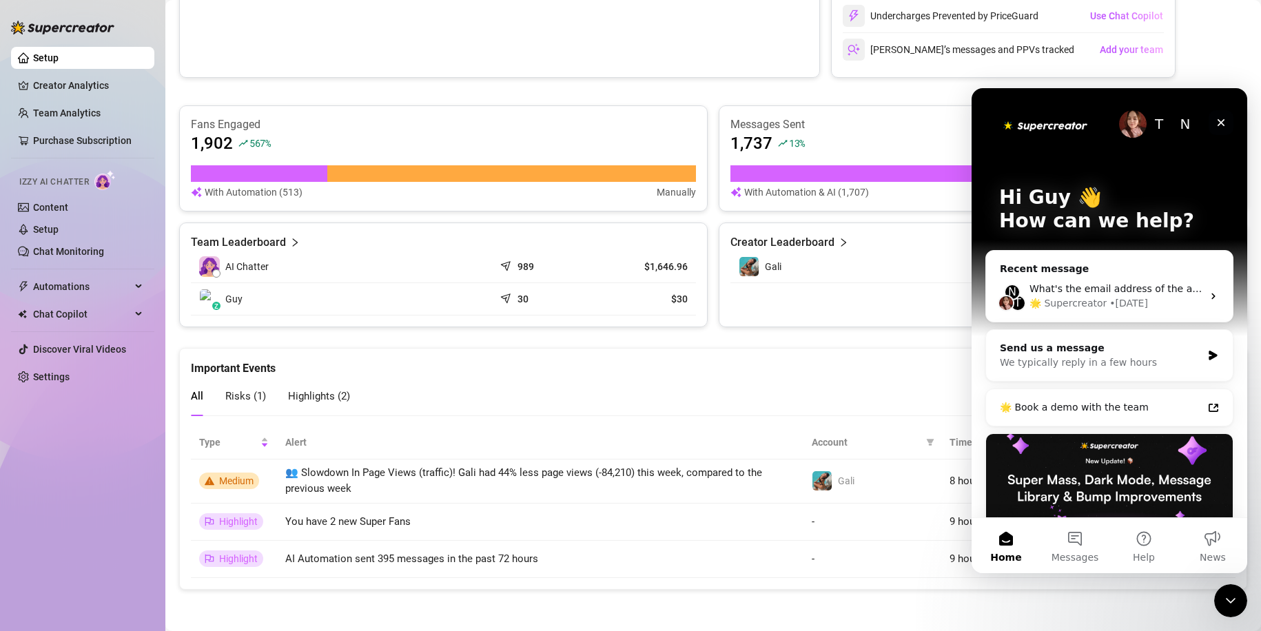
click at [1222, 123] on icon "Close" at bounding box center [1222, 123] width 8 height 8
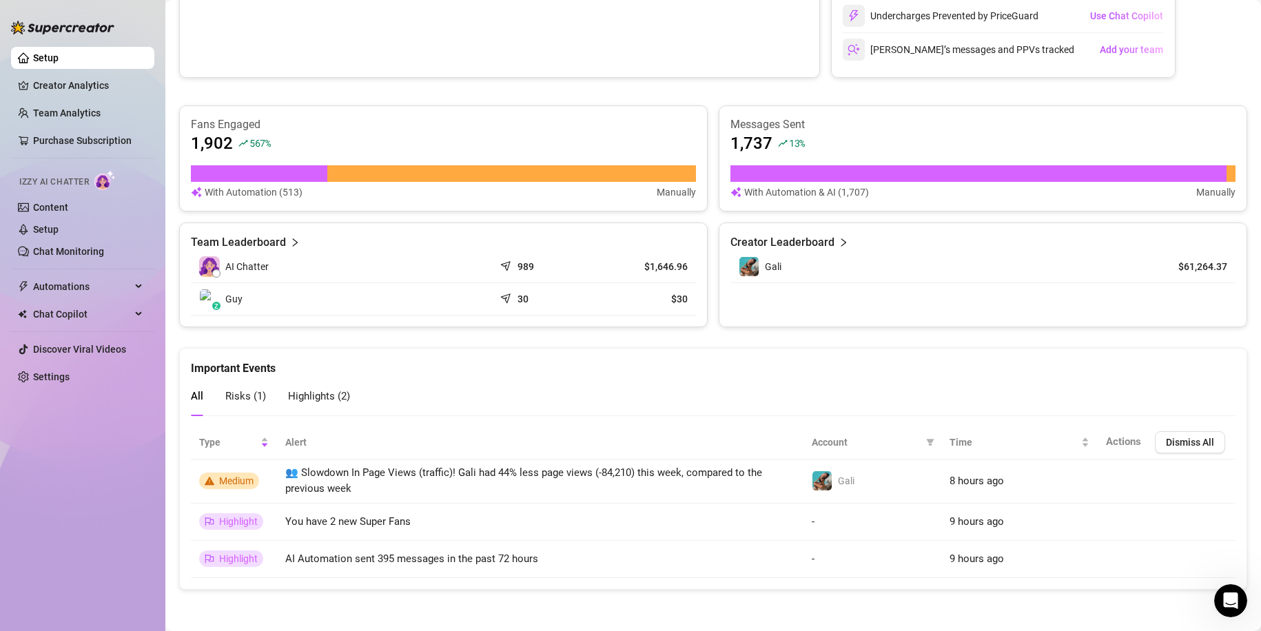
scroll to position [0, 0]
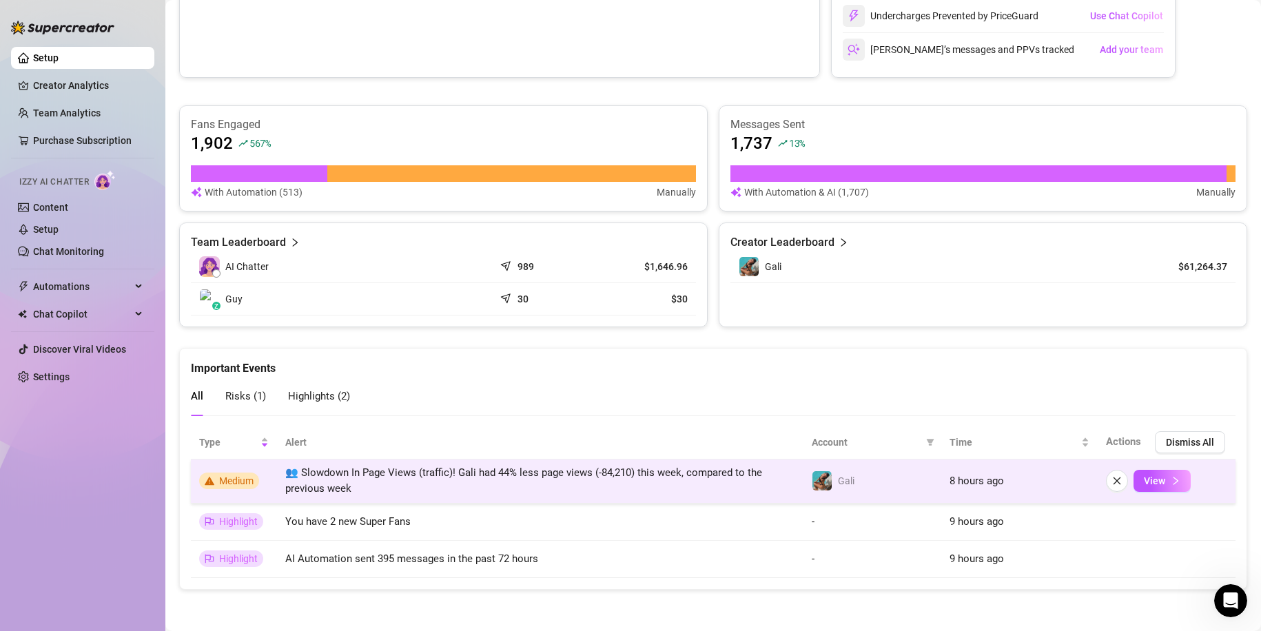
click at [777, 489] on td "👥 Slowdown In Page Views (traffic)! Gali had 44% less page views (-84,210) this…" at bounding box center [540, 482] width 526 height 44
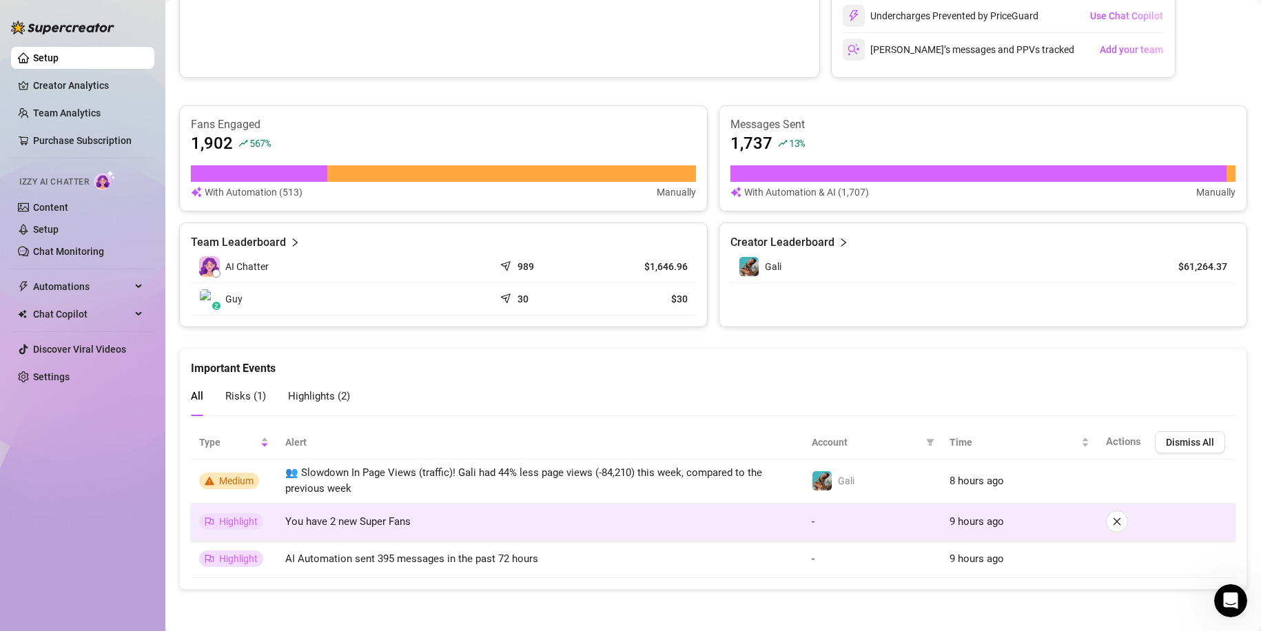
click at [345, 533] on td "You have 2 new Super Fans" at bounding box center [540, 522] width 526 height 37
click at [358, 524] on span "You have 2 new Super Fans" at bounding box center [347, 521] width 125 height 12
click at [235, 517] on span "Highlight" at bounding box center [238, 521] width 39 height 11
click at [327, 521] on span "You have 2 new Super Fans" at bounding box center [347, 521] width 125 height 12
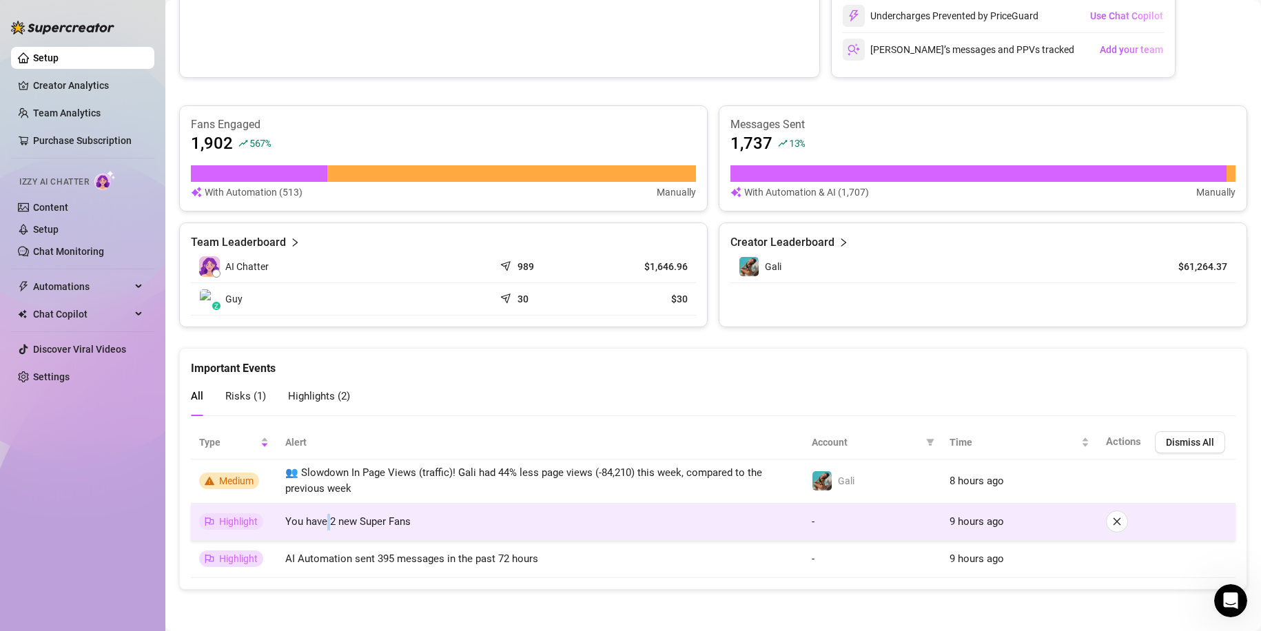
click at [327, 521] on span "You have 2 new Super Fans" at bounding box center [347, 521] width 125 height 12
click at [383, 523] on span "You have 2 new Super Fans" at bounding box center [347, 521] width 125 height 12
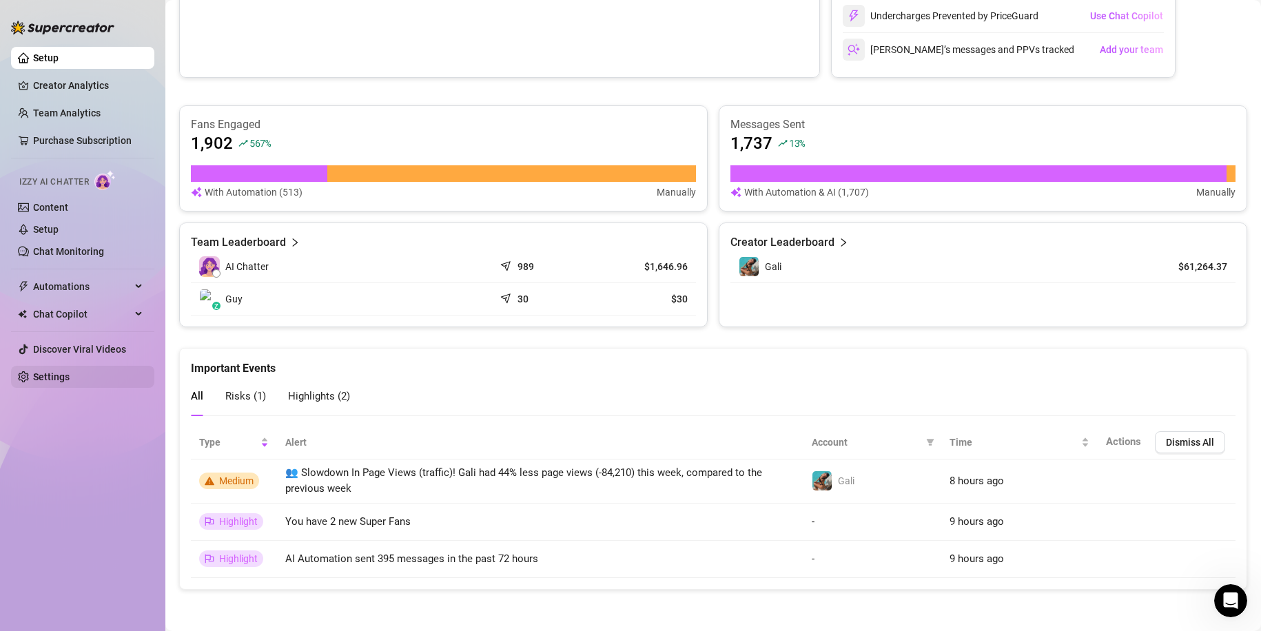
click at [70, 371] on link "Settings" at bounding box center [51, 376] width 37 height 11
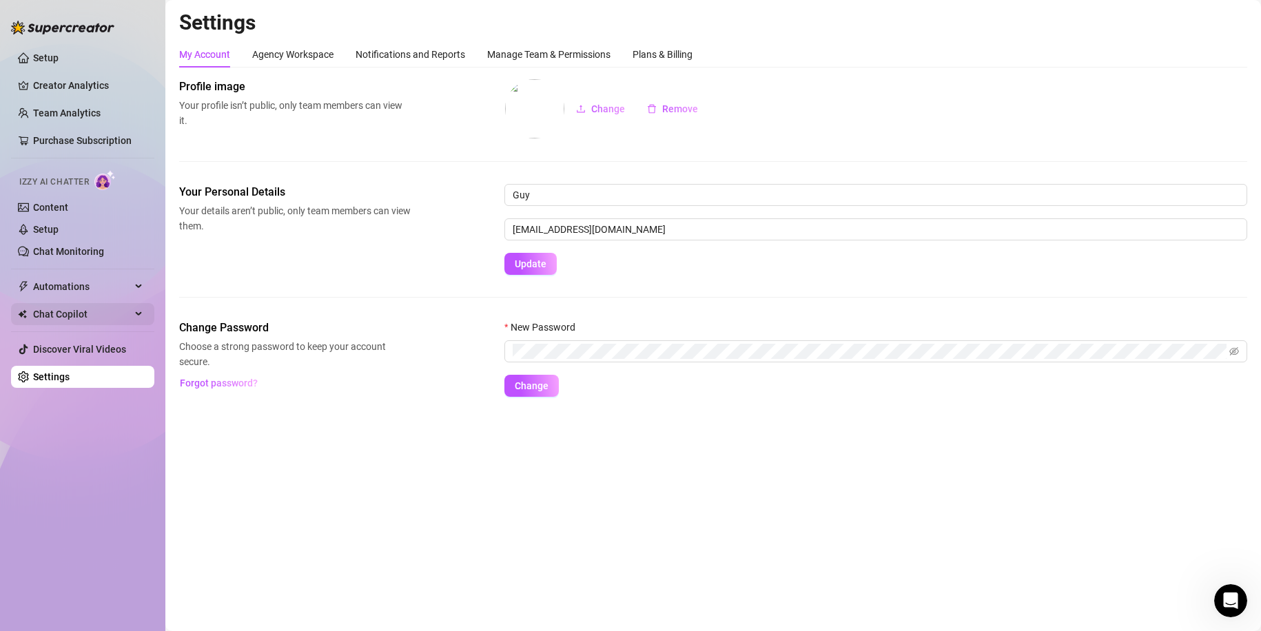
click at [101, 309] on span "Chat Copilot" at bounding box center [82, 314] width 98 height 22
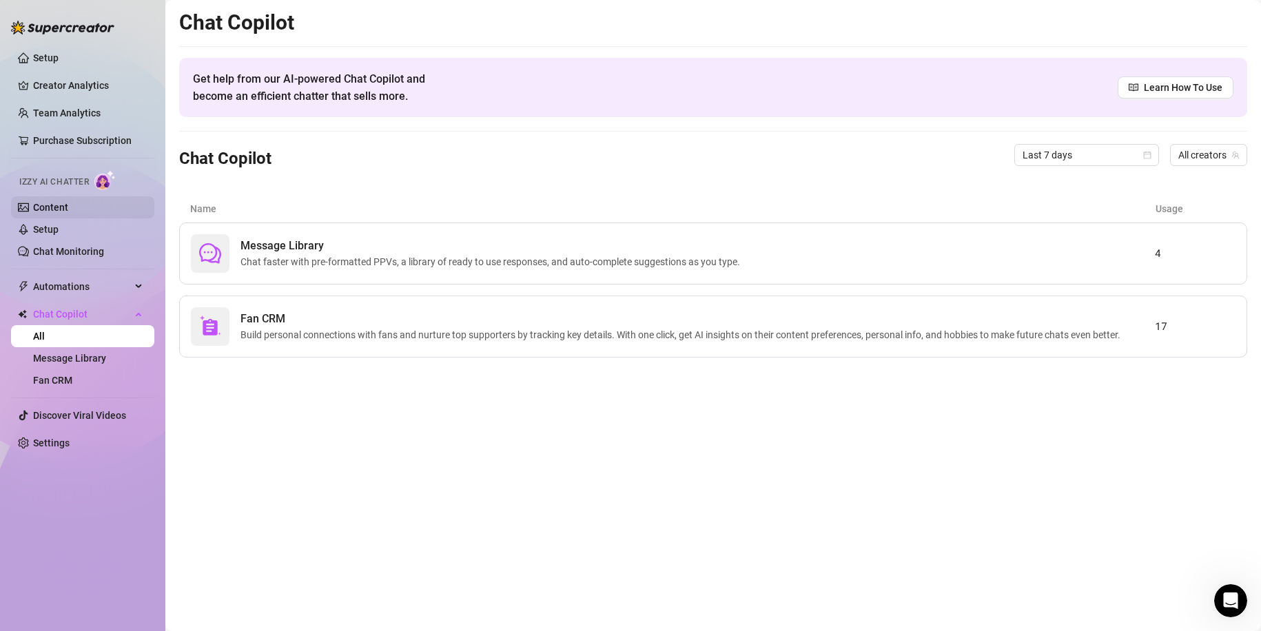
click at [68, 205] on link "Content" at bounding box center [50, 207] width 35 height 11
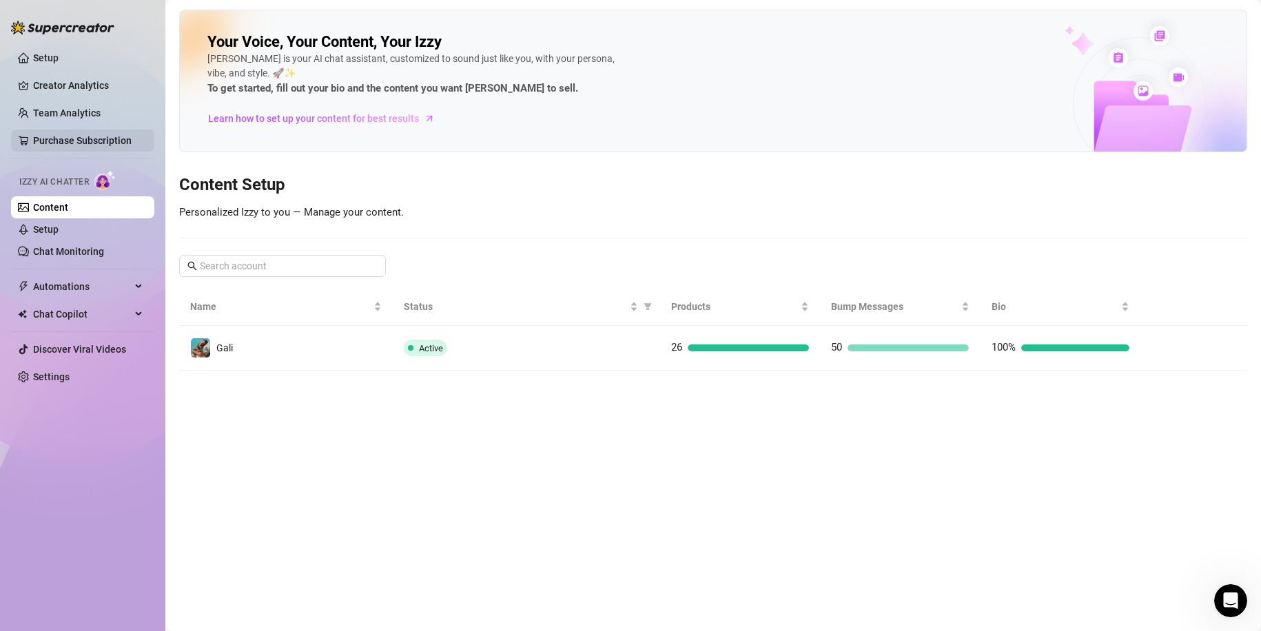
click at [76, 135] on link "Purchase Subscription" at bounding box center [82, 140] width 99 height 11
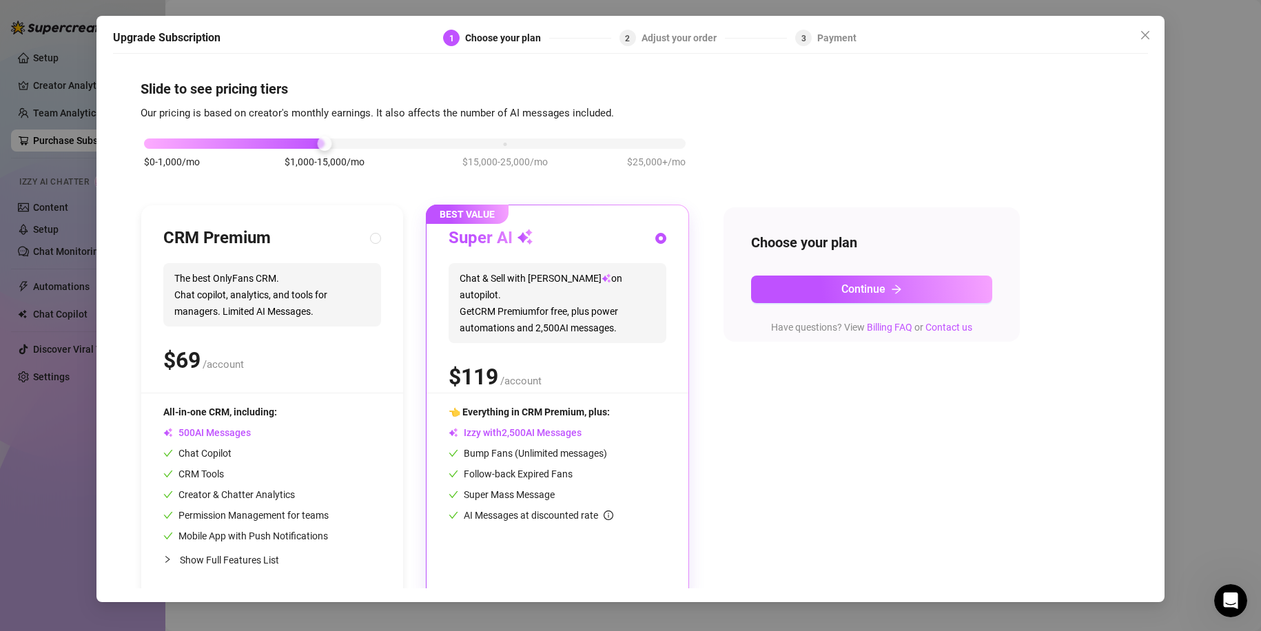
click at [76, 87] on div "Upgrade Subscription 1 Choose your plan 2 Adjust your order 3 Payment Slide to …" at bounding box center [630, 315] width 1261 height 631
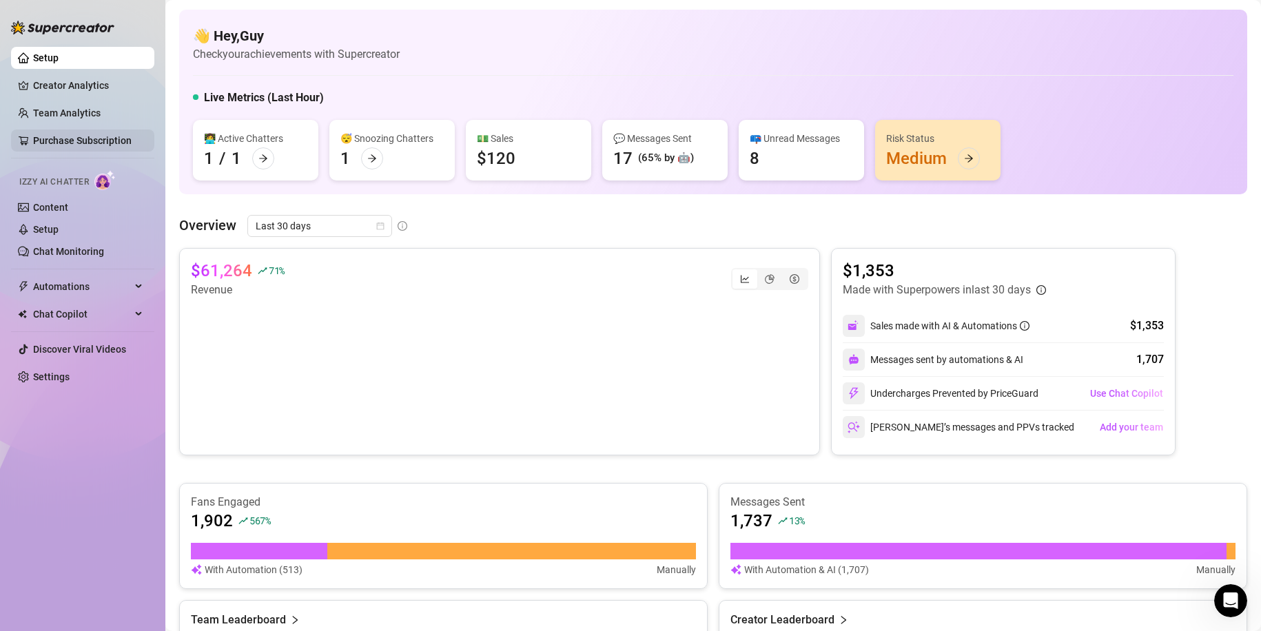
click at [39, 143] on link "Purchase Subscription" at bounding box center [82, 140] width 99 height 11
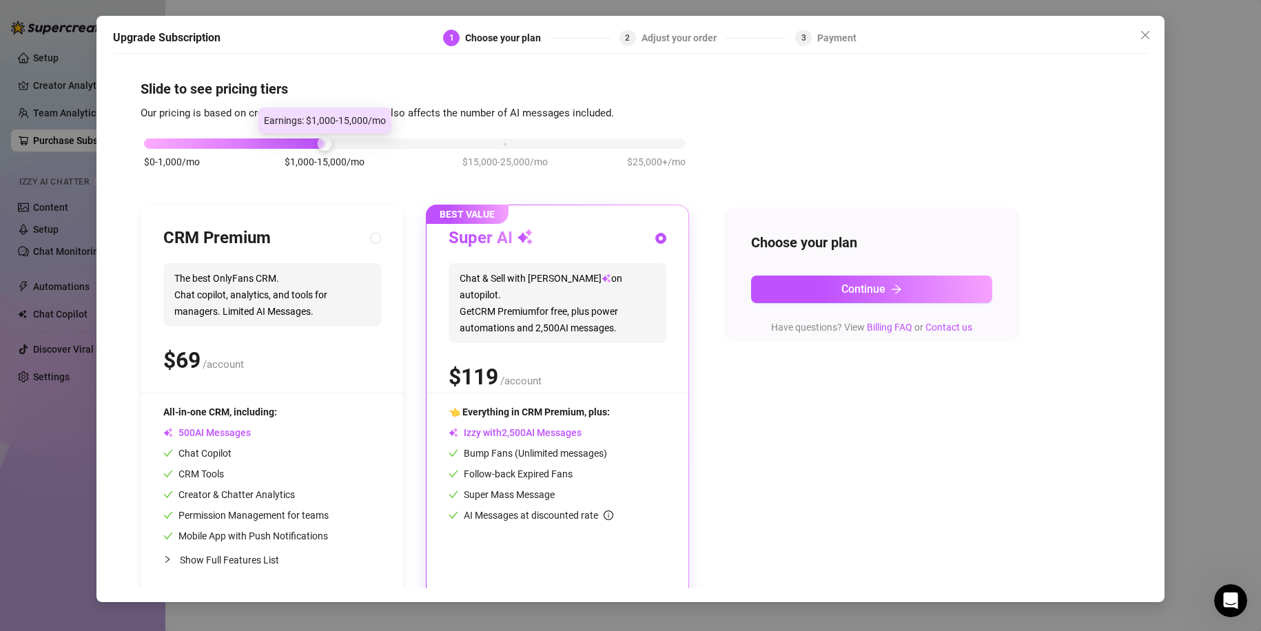
drag, startPoint x: 322, startPoint y: 143, endPoint x: 863, endPoint y: 142, distance: 541.6
click at [863, 142] on div "$0-1,000/mo $1,000-15,000/mo $15,000-25,000/mo $25,000+/mo CRM Premium The best…" at bounding box center [631, 360] width 980 height 478
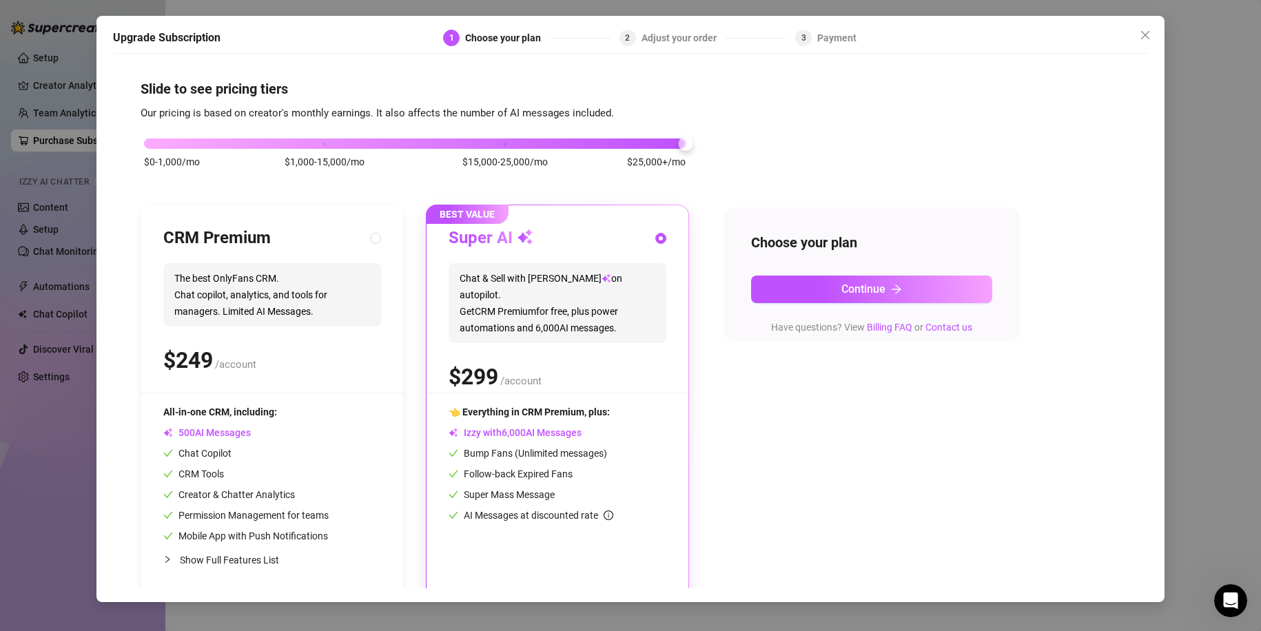
click at [1191, 134] on div "Upgrade Subscription 1 Choose your plan 2 Adjust your order 3 Payment Slide to …" at bounding box center [630, 315] width 1261 height 631
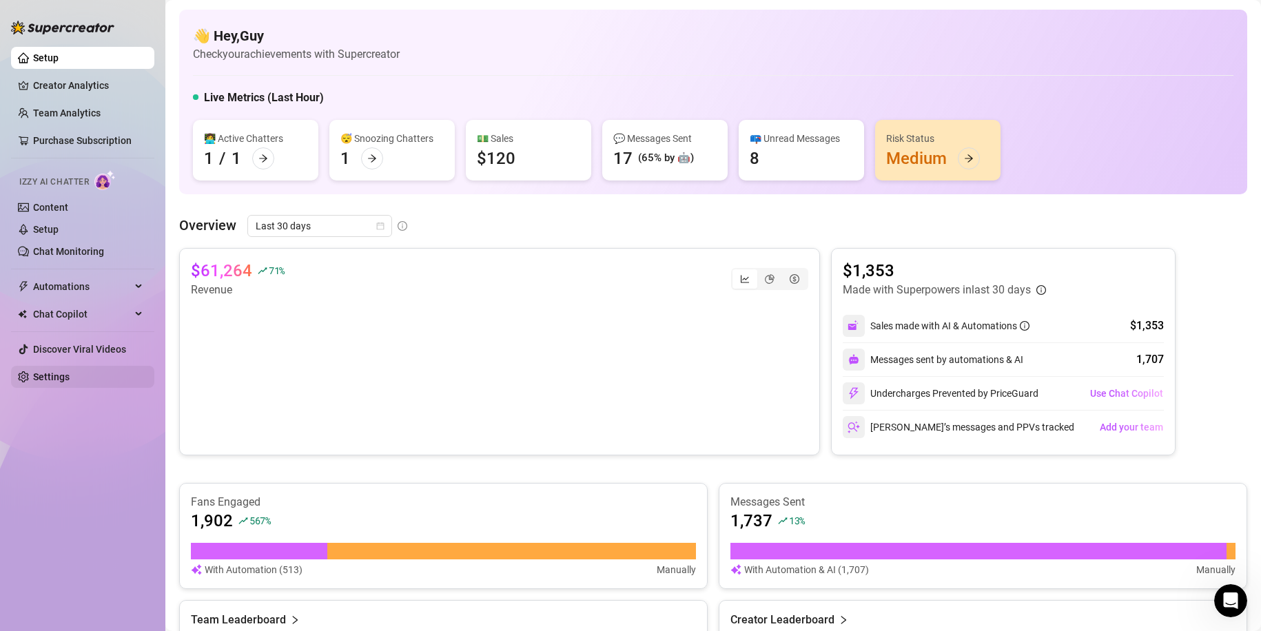
click at [70, 379] on link "Settings" at bounding box center [51, 376] width 37 height 11
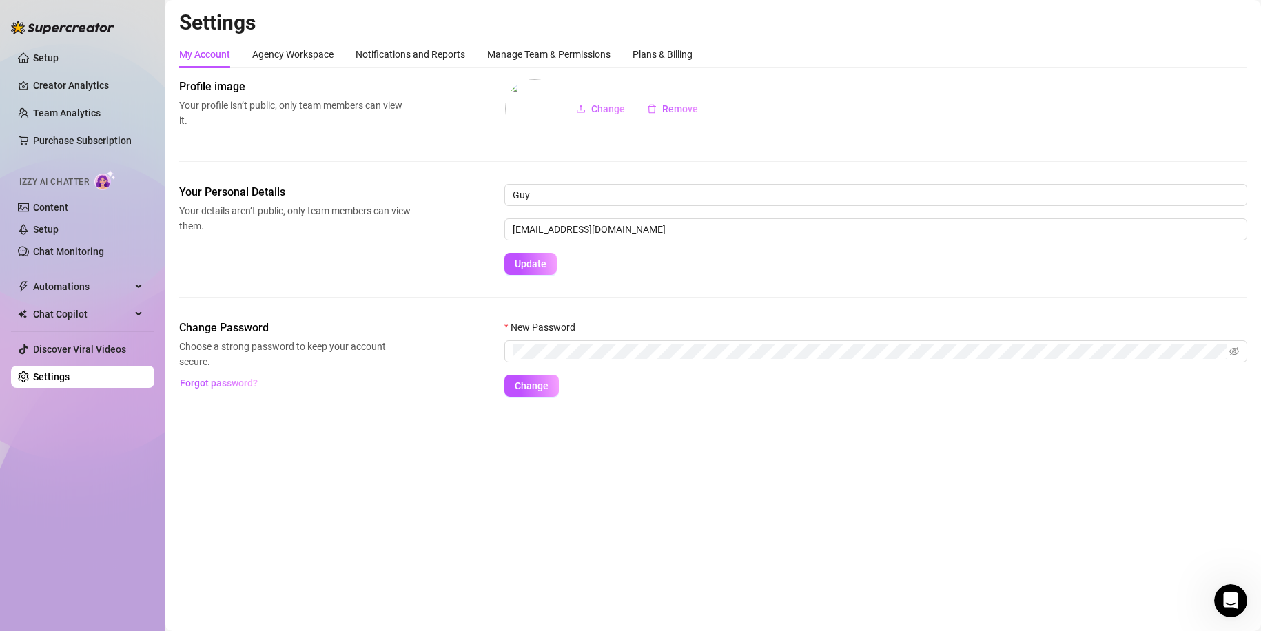
click at [74, 362] on ul "Setup Creator Analytics Team Analytics Purchase Subscription Izzy AI Chatter Co…" at bounding box center [82, 217] width 143 height 352
click at [74, 353] on link "Discover Viral Videos" at bounding box center [79, 349] width 93 height 11
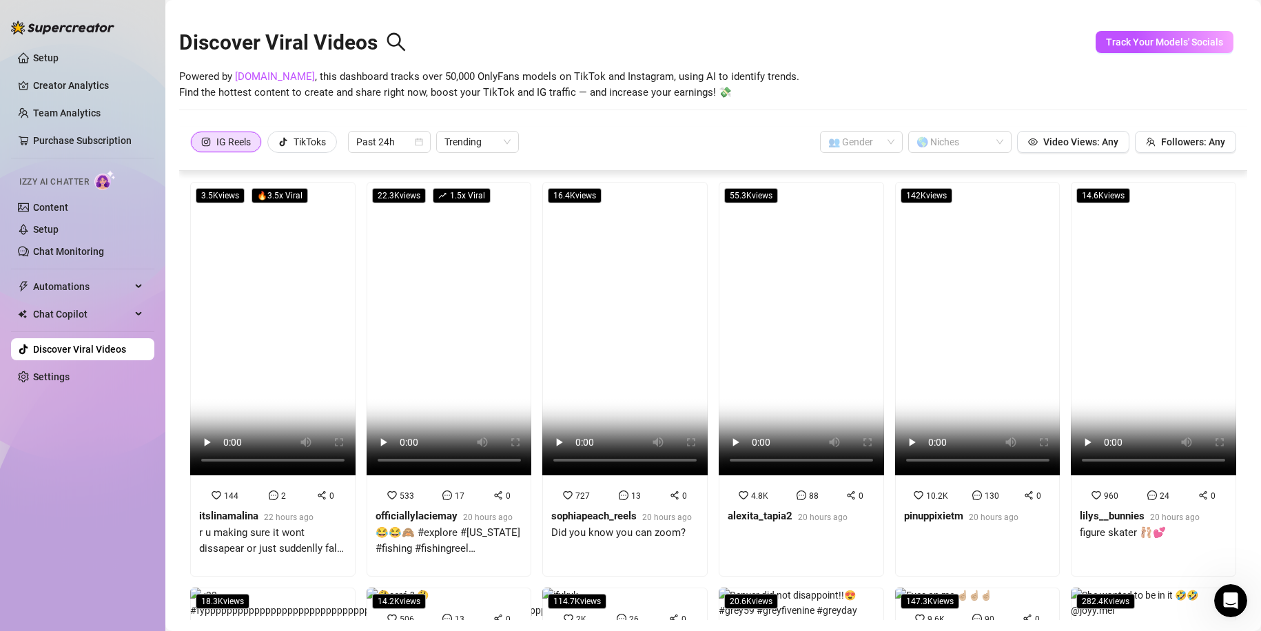
click at [47, 378] on link "Settings" at bounding box center [51, 376] width 37 height 11
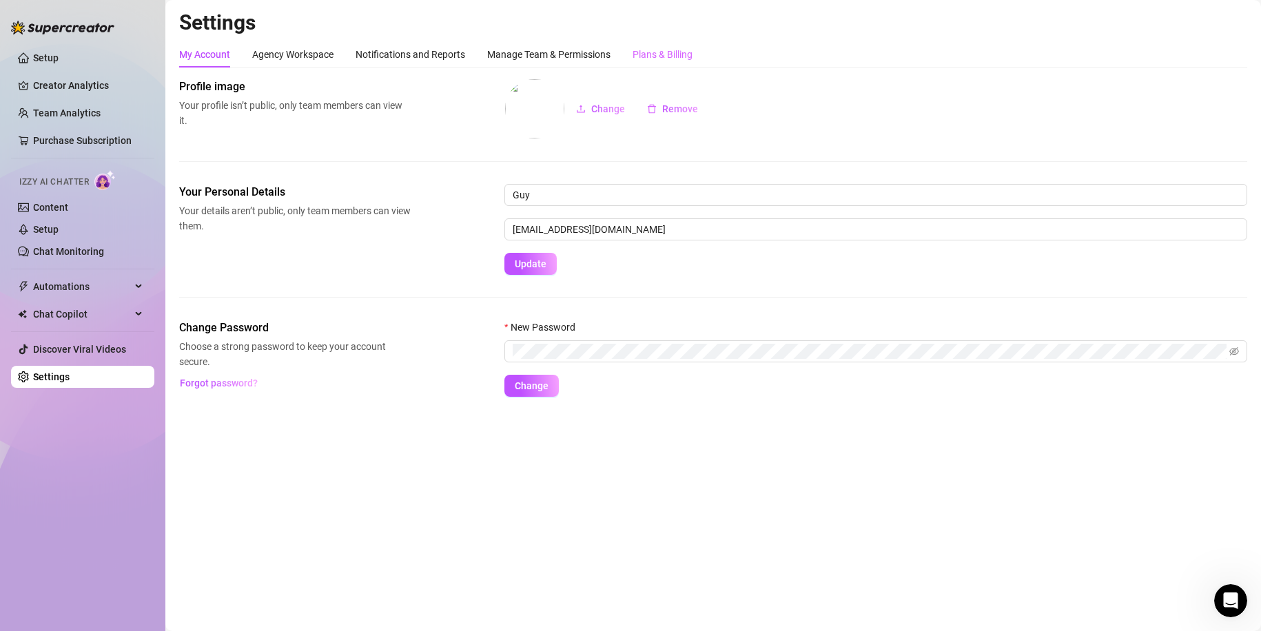
click at [668, 45] on div "Plans & Billing" at bounding box center [663, 54] width 60 height 26
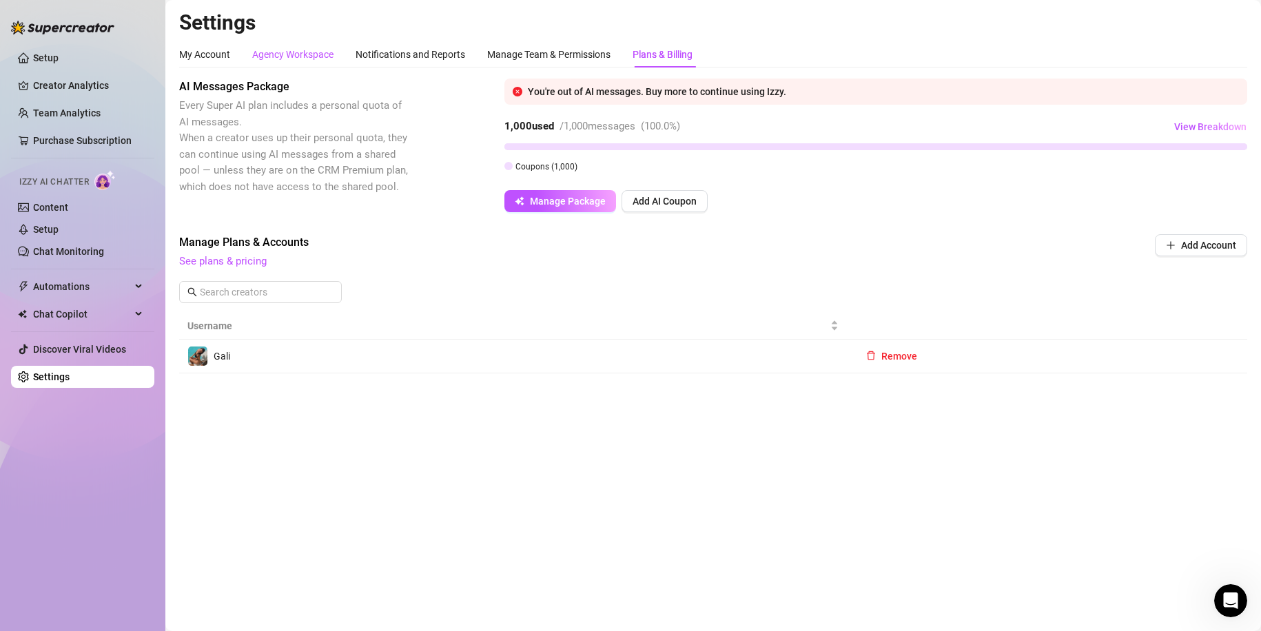
click at [287, 57] on div "Agency Workspace" at bounding box center [292, 54] width 81 height 15
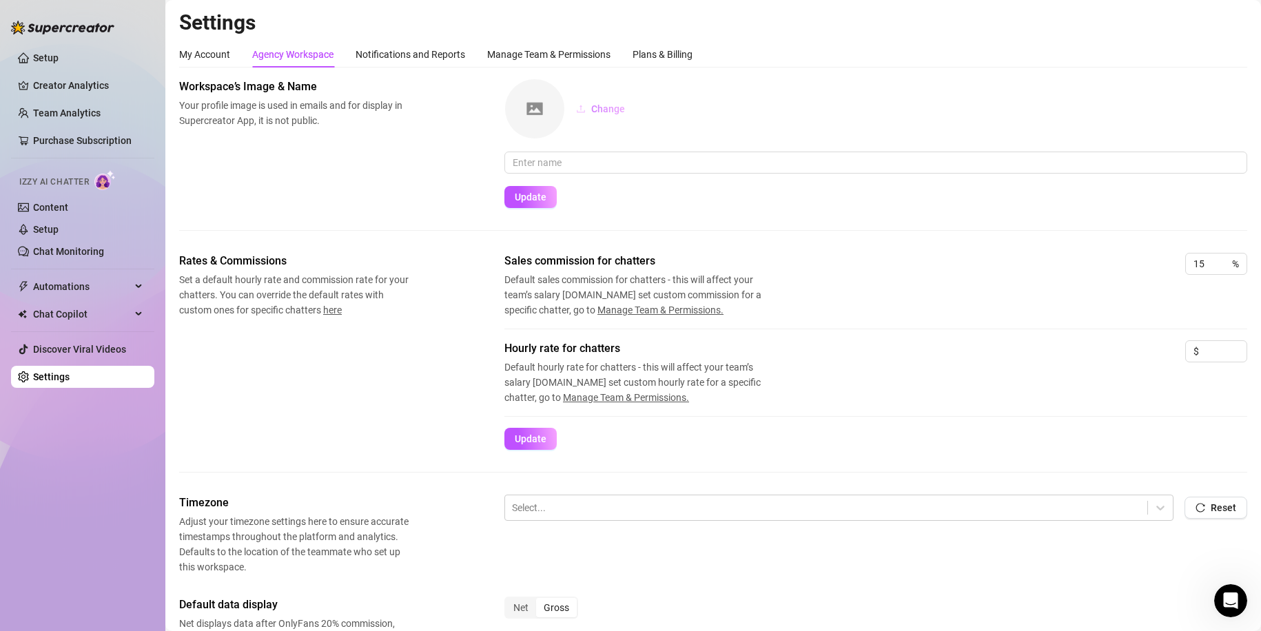
click at [594, 108] on span "Change" at bounding box center [608, 108] width 34 height 11
click at [608, 169] on input "text" at bounding box center [875, 163] width 743 height 22
type input "META UNBANS"
click at [536, 197] on span "Update" at bounding box center [531, 197] width 32 height 11
click at [52, 52] on link "Setup" at bounding box center [45, 57] width 25 height 11
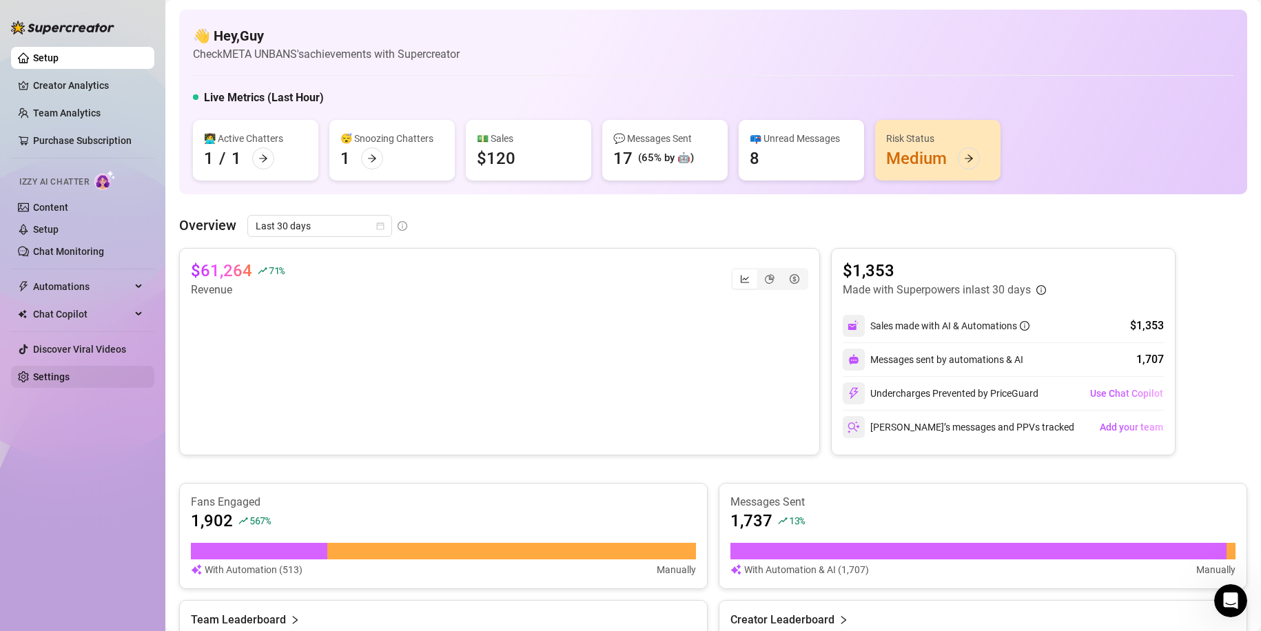
click at [70, 378] on link "Settings" at bounding box center [51, 376] width 37 height 11
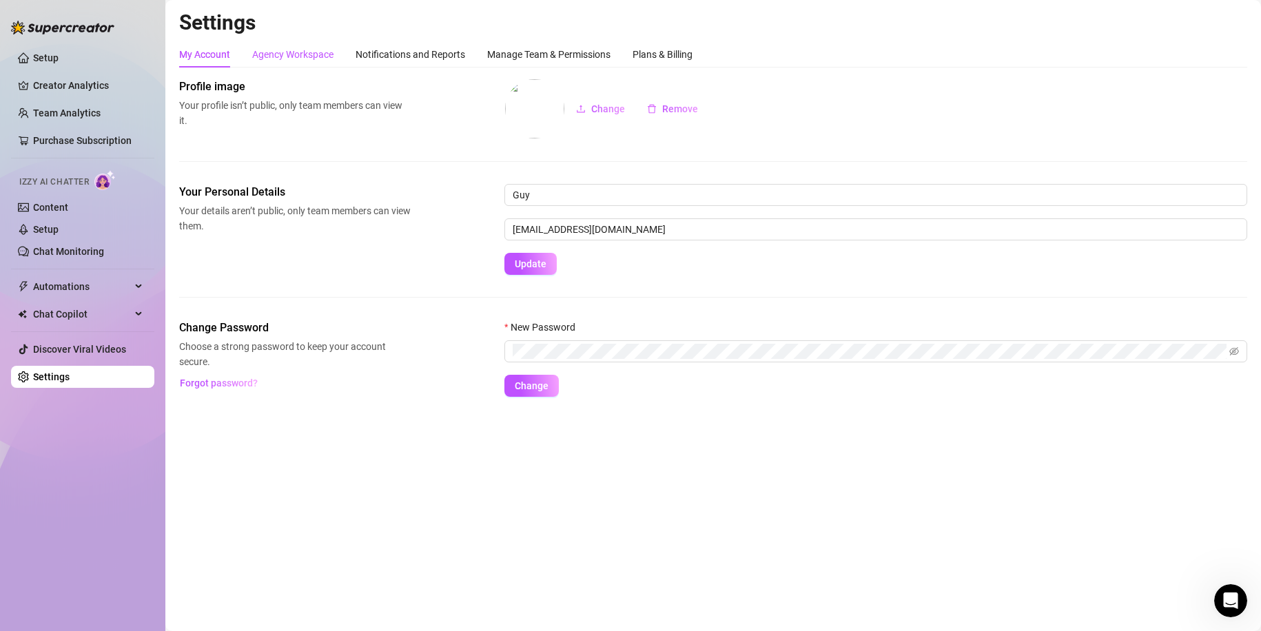
click at [292, 55] on div "Agency Workspace" at bounding box center [292, 54] width 81 height 15
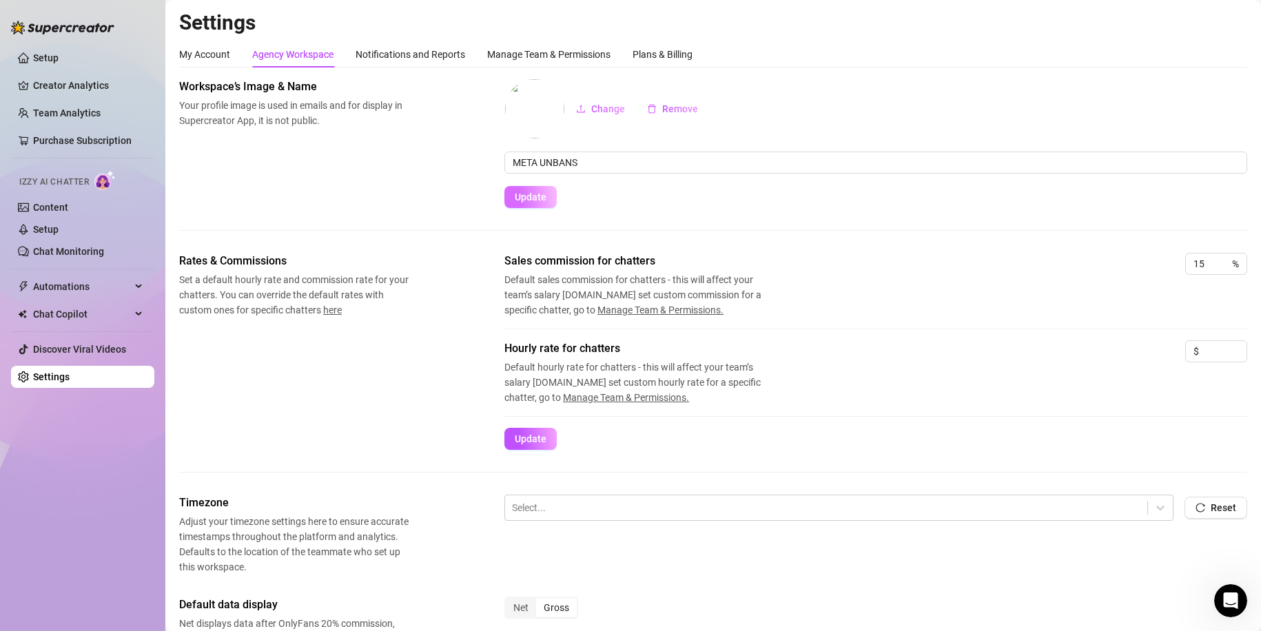
click at [553, 193] on button "Update" at bounding box center [530, 197] width 52 height 22
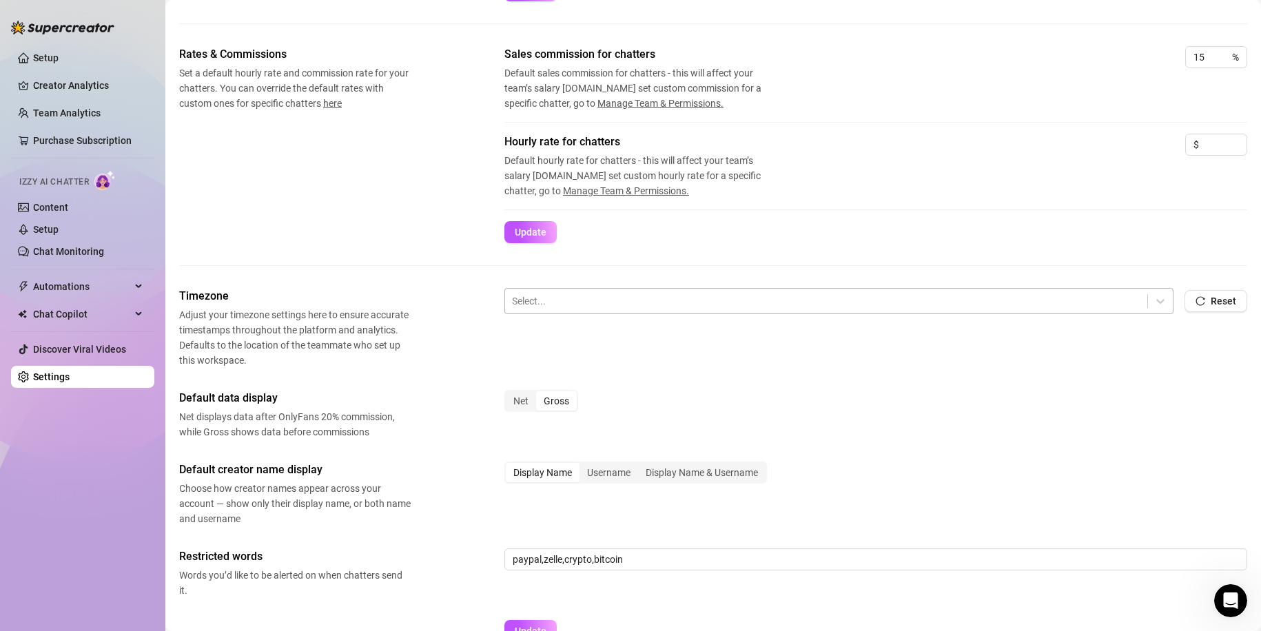
scroll to position [288, 0]
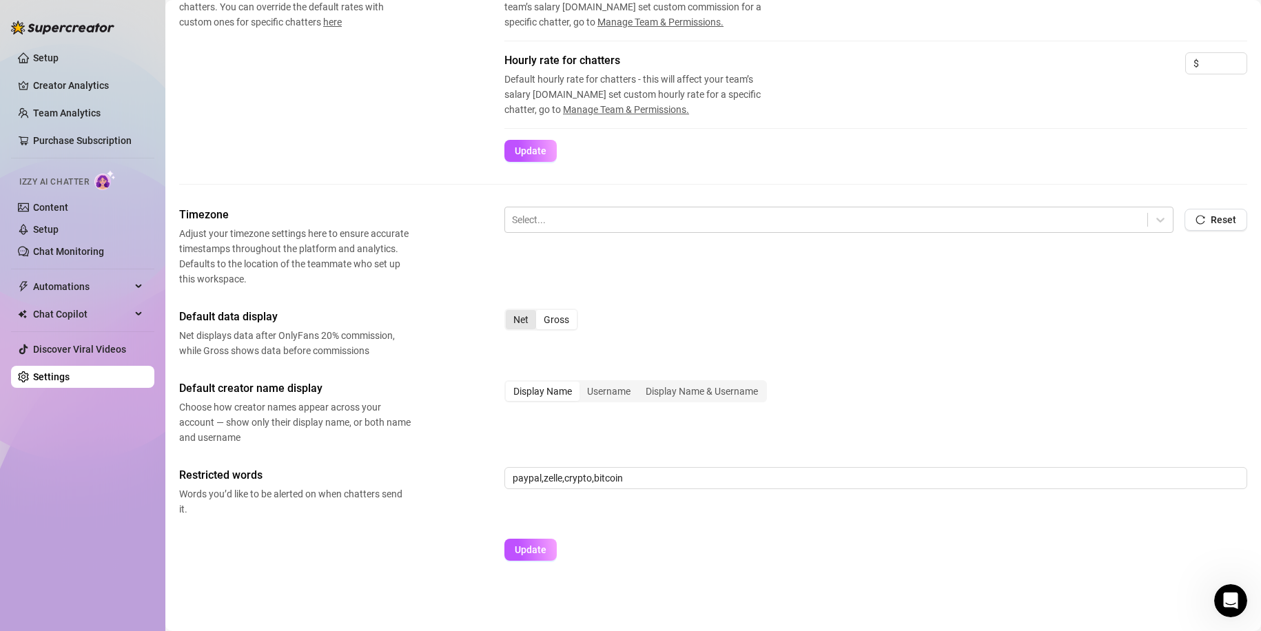
click at [520, 325] on div "Net" at bounding box center [521, 319] width 30 height 19
click at [509, 312] on input "Net" at bounding box center [509, 312] width 0 height 0
click at [571, 322] on div "Gross" at bounding box center [556, 319] width 41 height 19
click at [540, 312] on input "Gross" at bounding box center [540, 312] width 0 height 0
click at [710, 390] on div "Display Name & Username" at bounding box center [701, 391] width 127 height 19
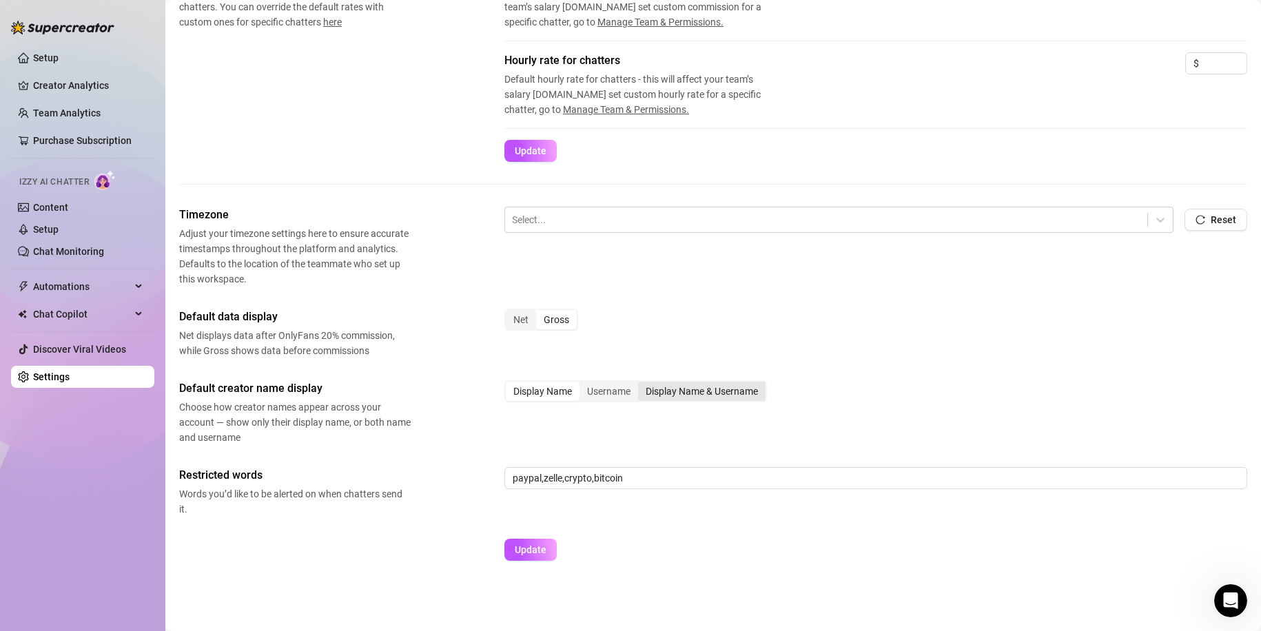
click at [642, 384] on input "Display Name & Username" at bounding box center [642, 384] width 0 height 0
click at [651, 478] on input "paypal,zelle,crypto,bitcoin" at bounding box center [875, 478] width 743 height 22
drag, startPoint x: 648, startPoint y: 478, endPoint x: 444, endPoint y: 478, distance: 204.0
click at [444, 478] on div "Restricted words Words you’d like to be alerted on when chatters send it. paypa…" at bounding box center [713, 492] width 1068 height 50
type input "custom paypal zelle bitcoin"
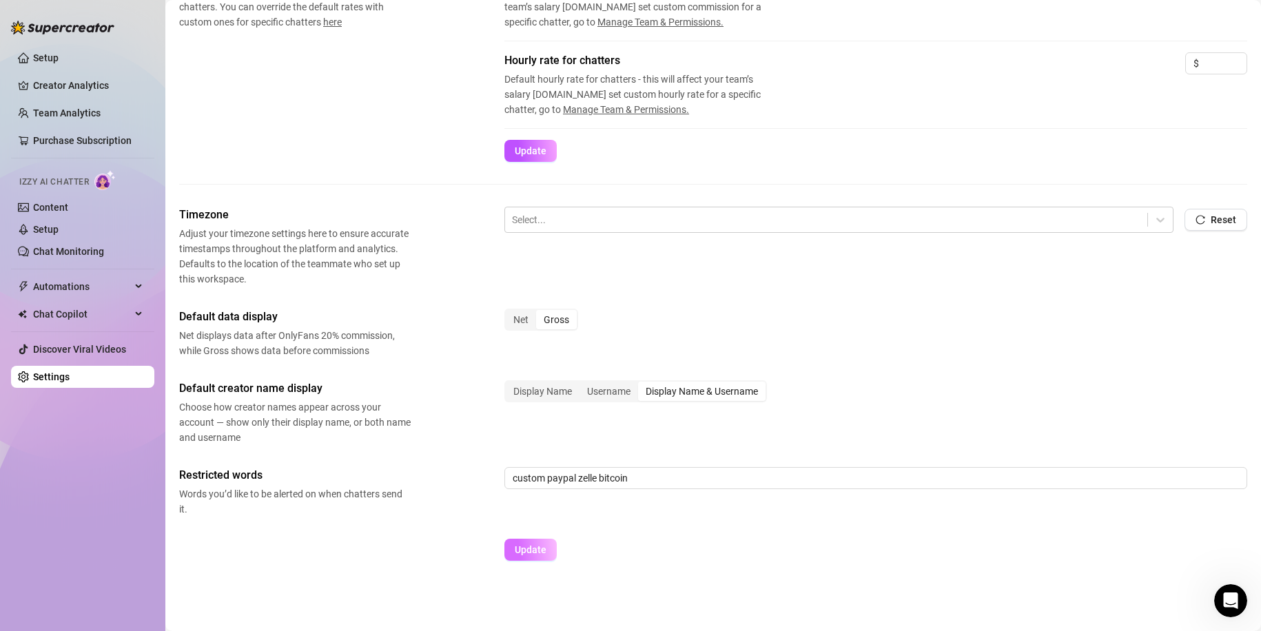
click at [537, 542] on button "Update" at bounding box center [530, 550] width 52 height 22
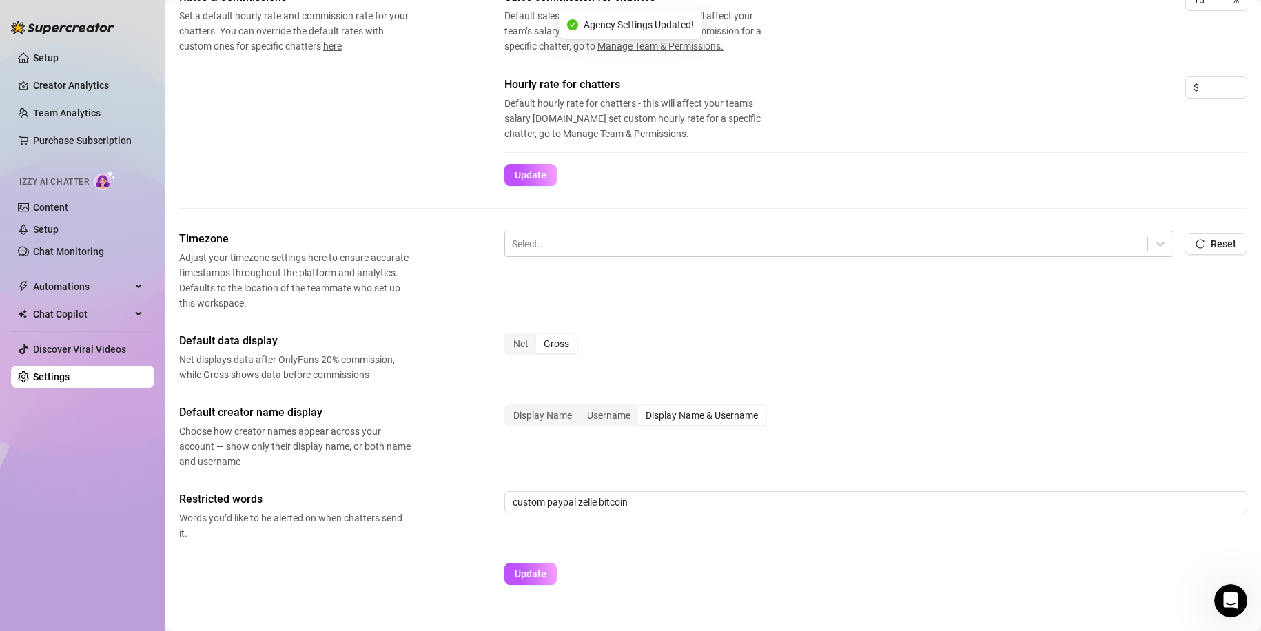
scroll to position [150, 0]
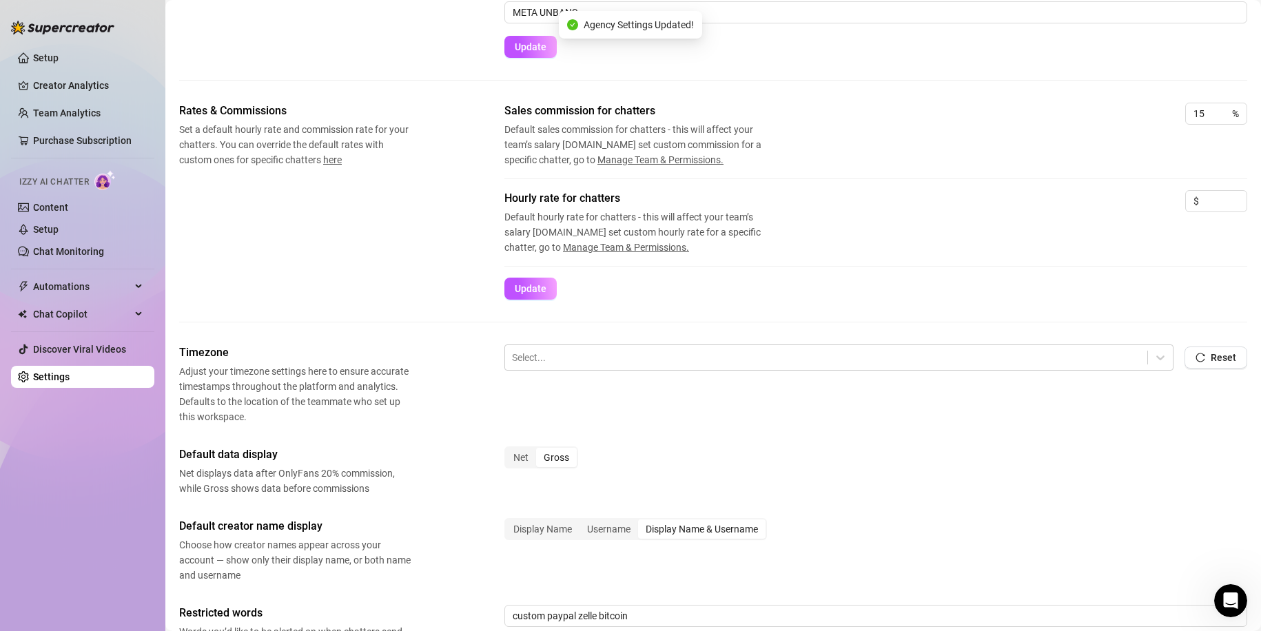
click at [568, 376] on div "Select... Reset" at bounding box center [875, 364] width 743 height 39
click at [579, 351] on div at bounding box center [826, 358] width 628 height 18
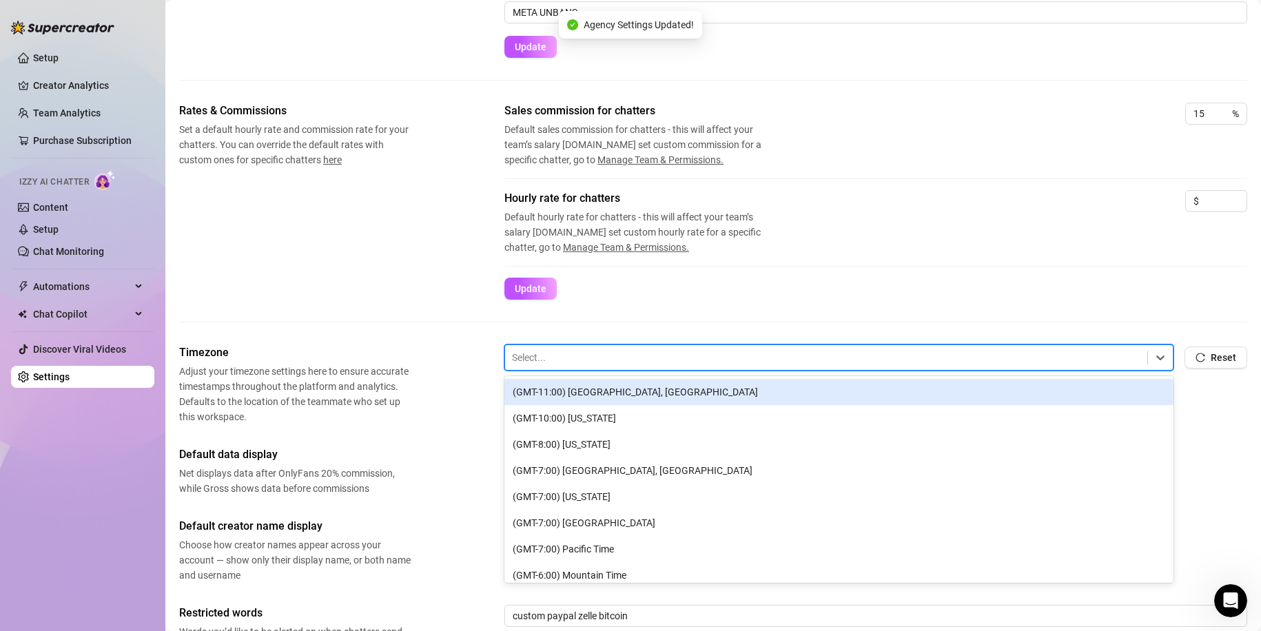
click at [579, 351] on div at bounding box center [826, 358] width 628 height 18
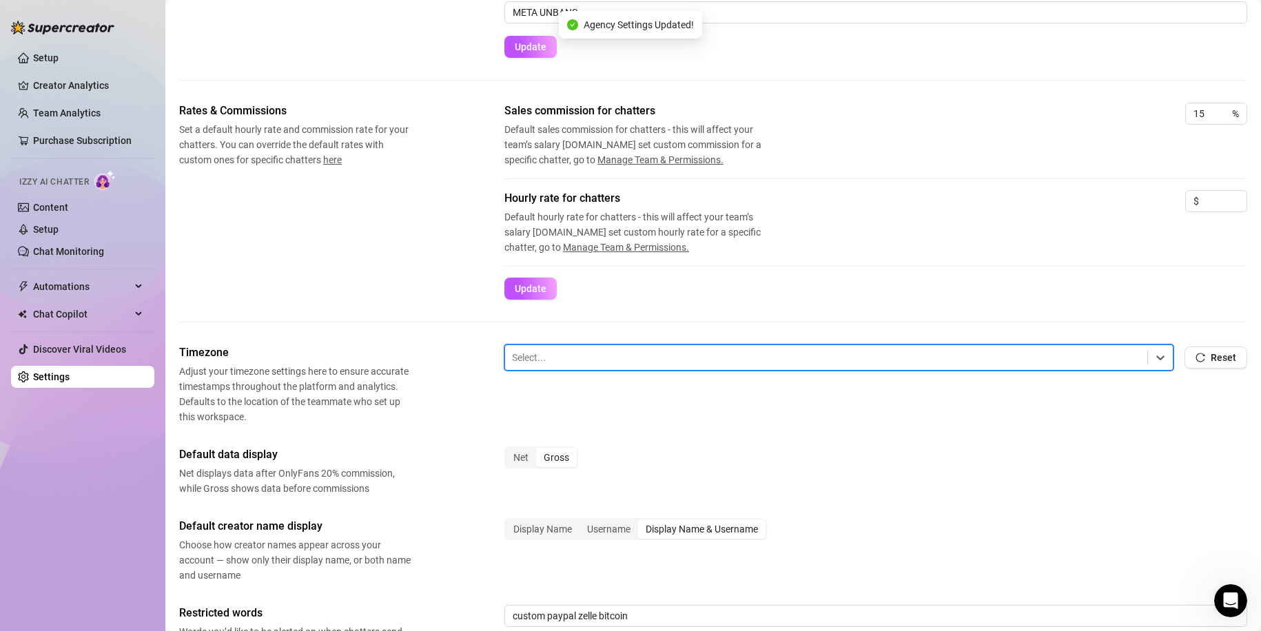
click at [570, 355] on div at bounding box center [826, 358] width 628 height 18
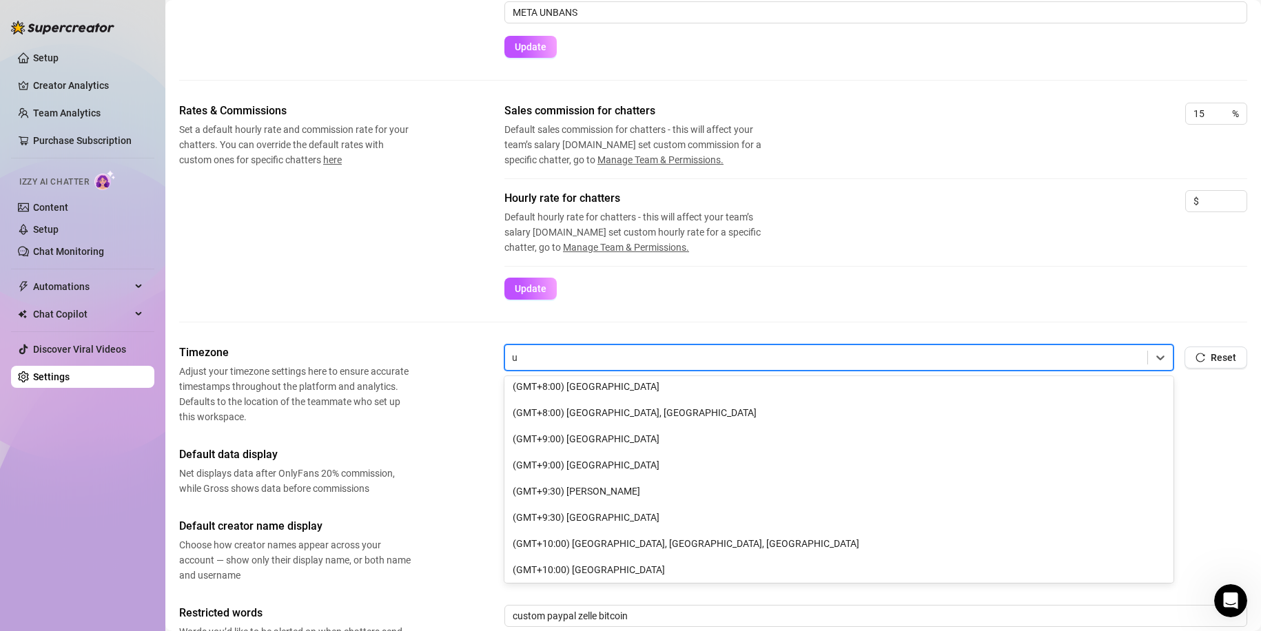
scroll to position [0, 0]
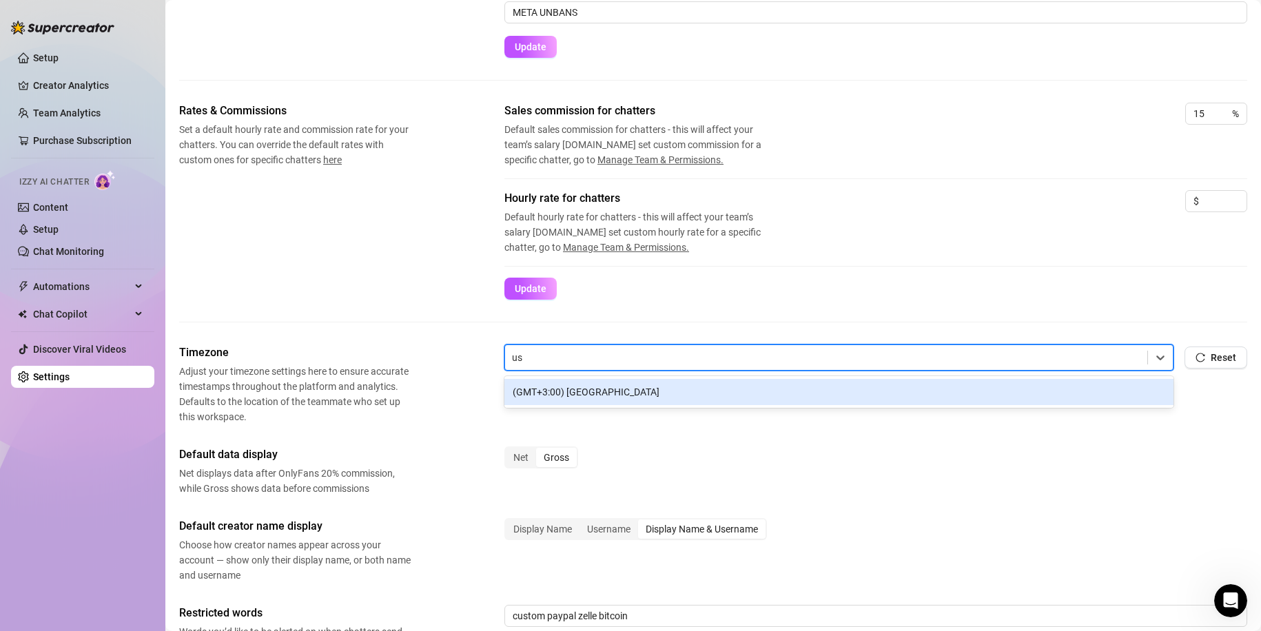
type input "u"
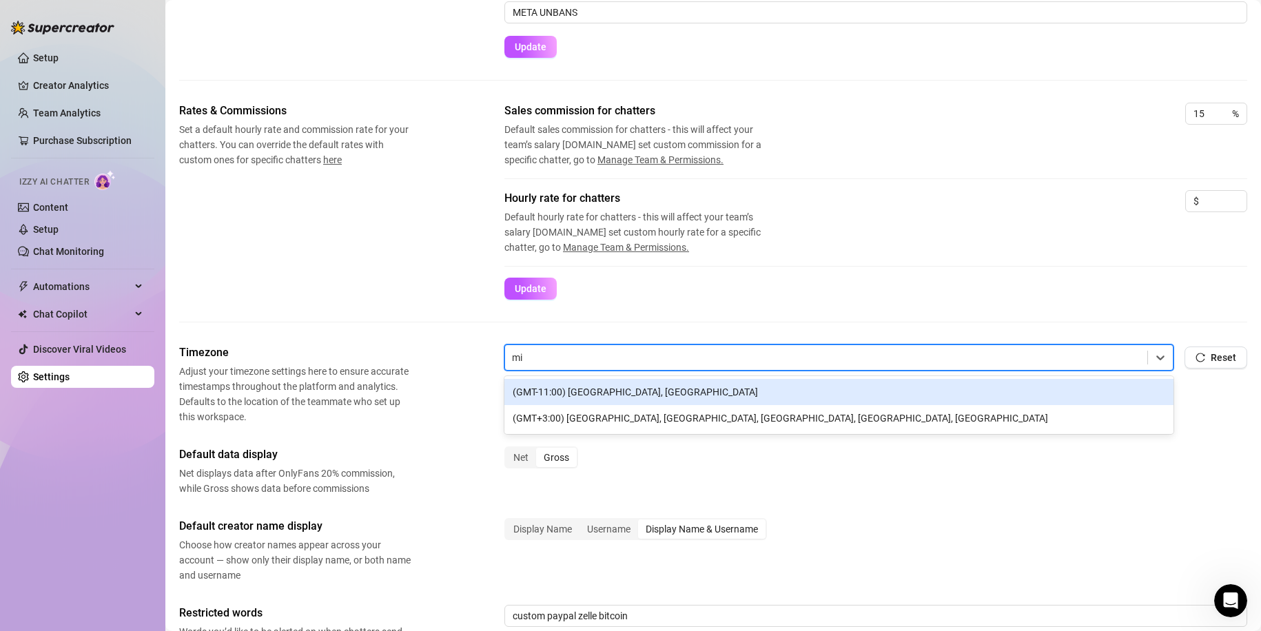
type input "m"
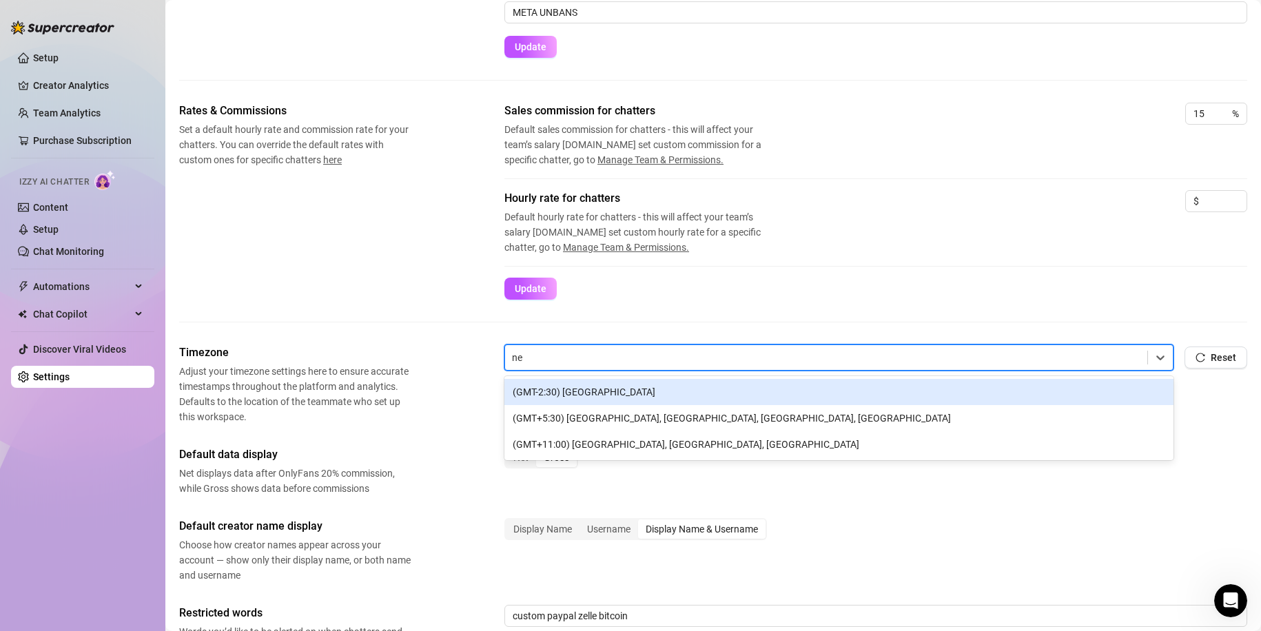
type input "n"
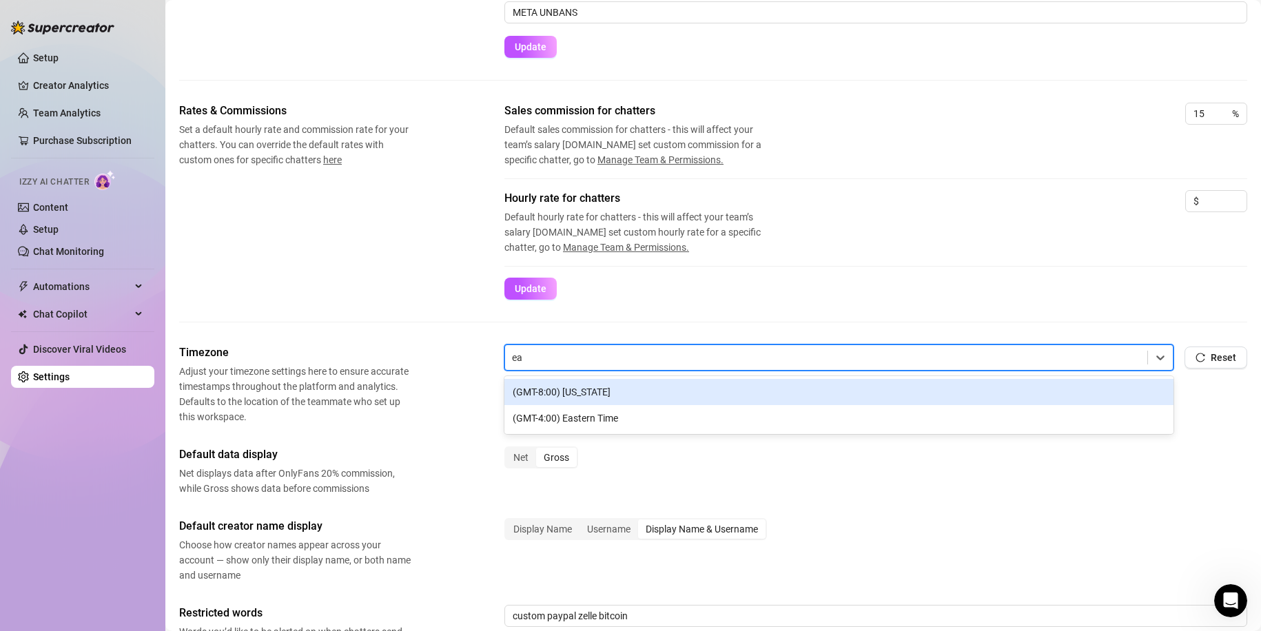
type input "eas"
click at [645, 399] on div "(GMT-4:00) Eastern Time" at bounding box center [838, 392] width 669 height 26
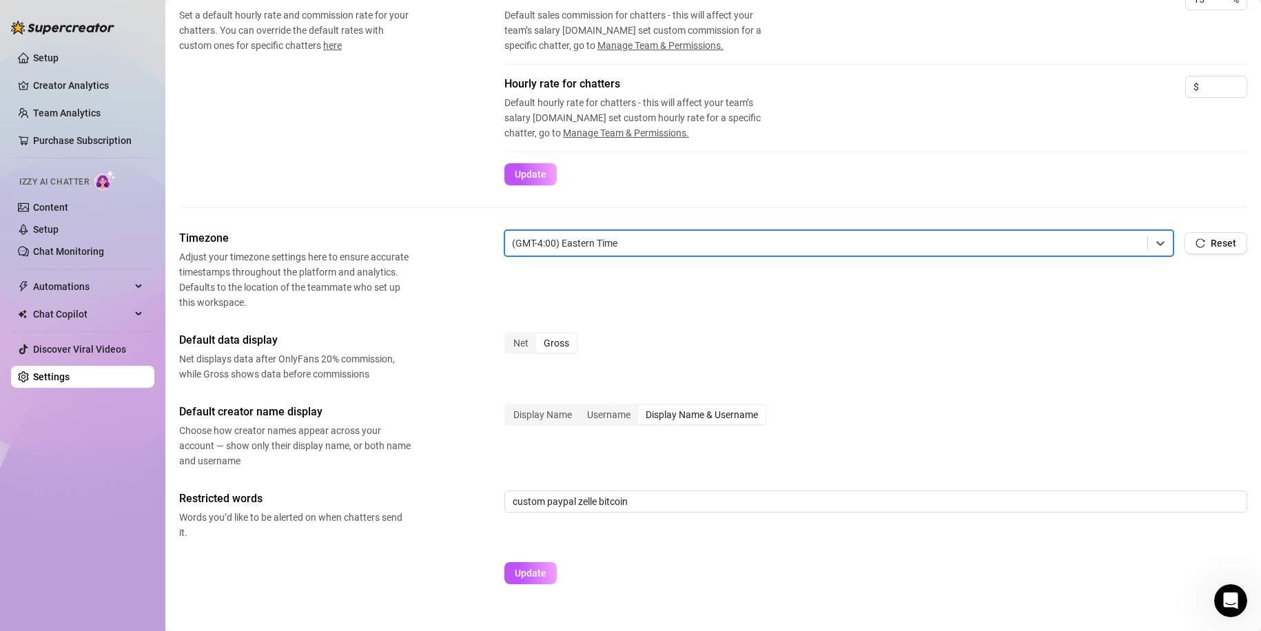
scroll to position [288, 0]
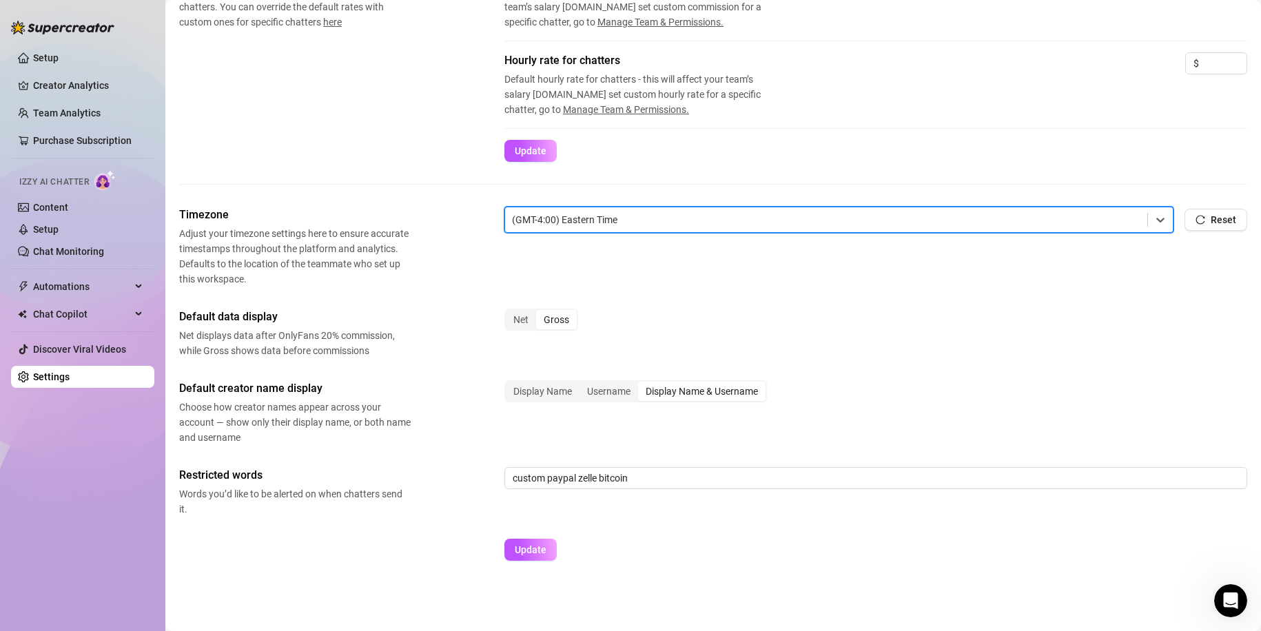
click at [1096, 410] on div "Display Name Username Display Name & Username" at bounding box center [875, 397] width 743 height 34
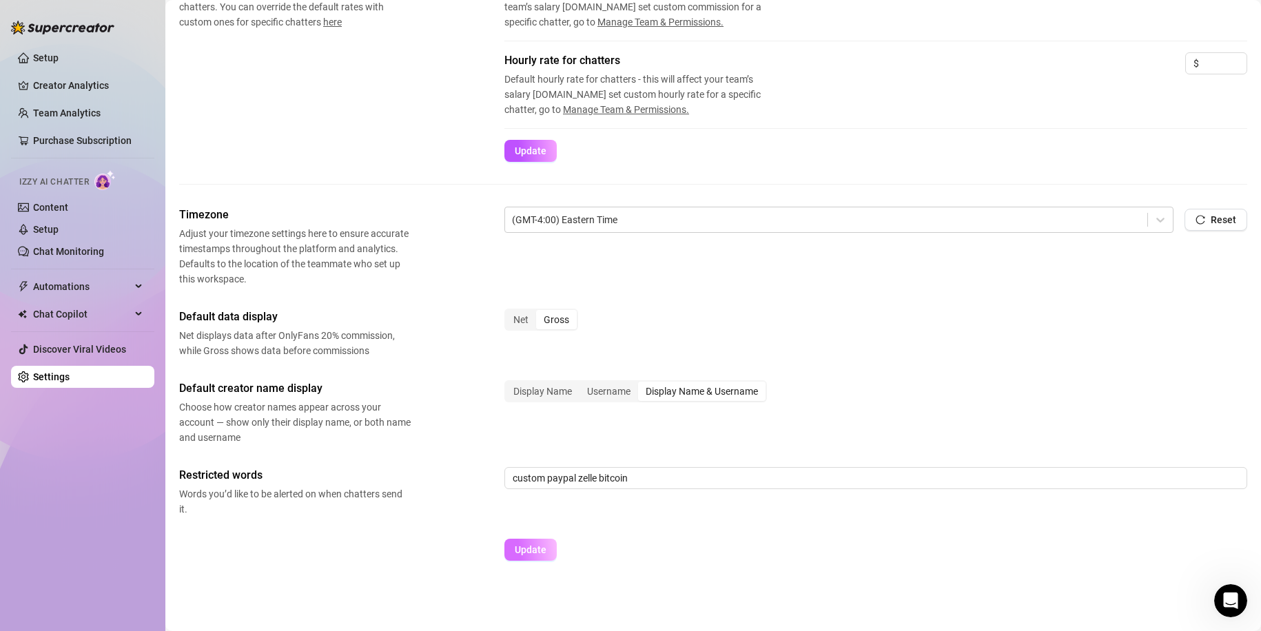
click at [549, 549] on button "Update" at bounding box center [530, 550] width 52 height 22
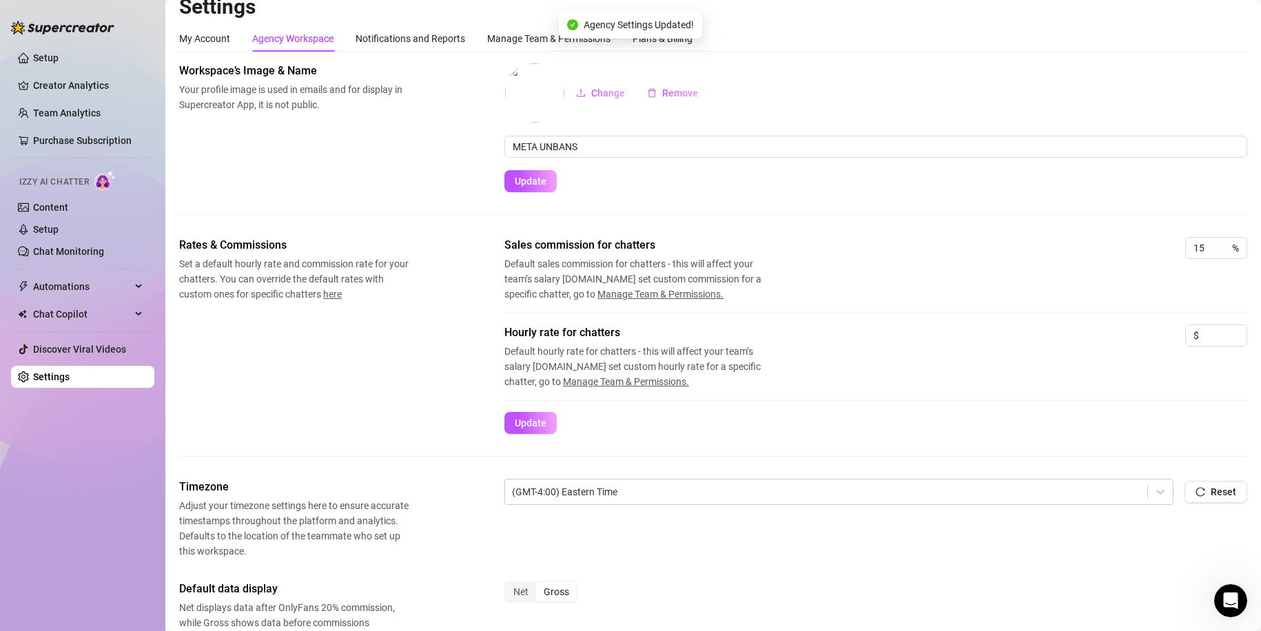
scroll to position [0, 0]
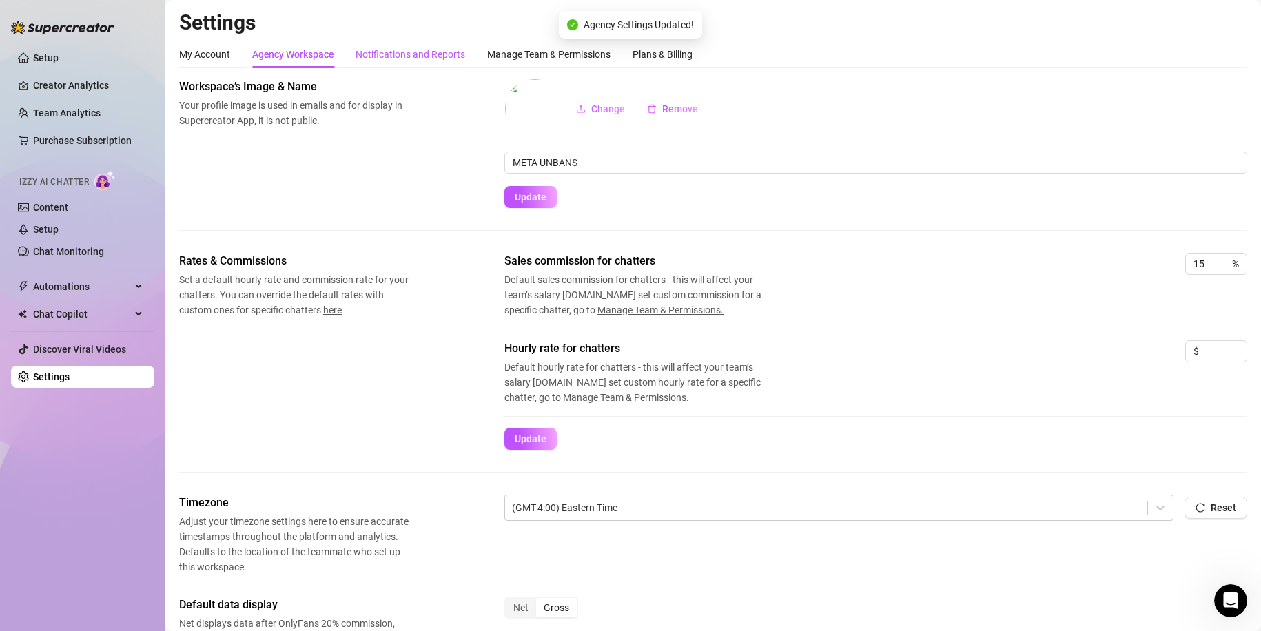
click at [390, 60] on div "Notifications and Reports" at bounding box center [411, 54] width 110 height 15
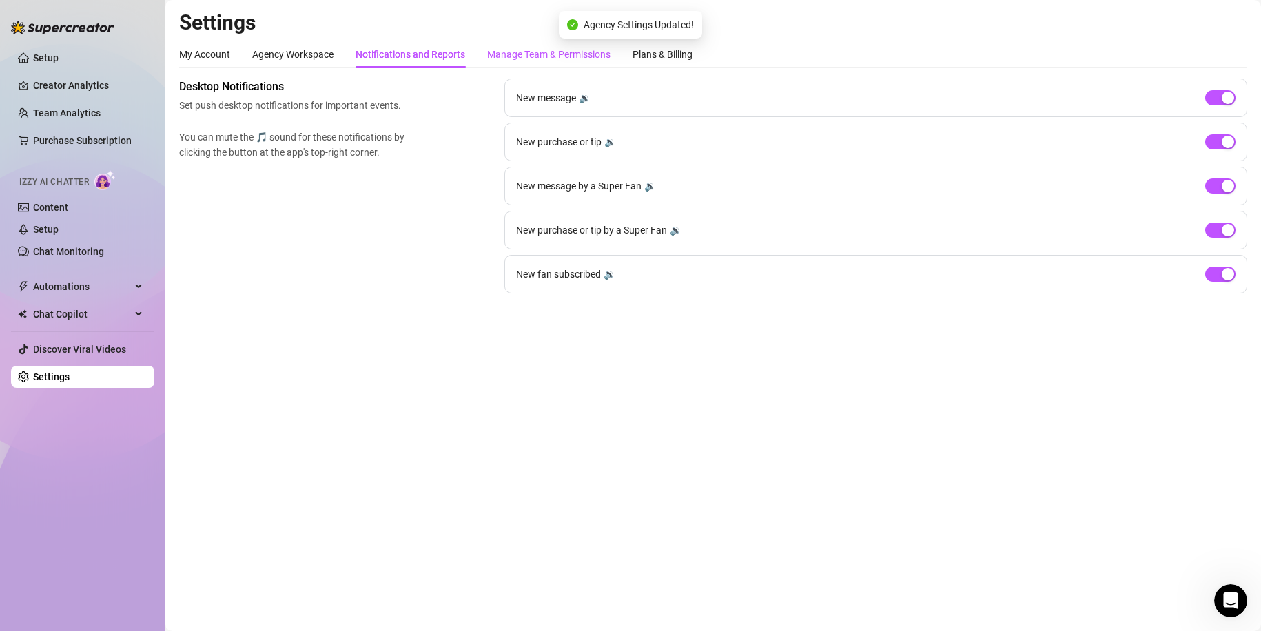
click at [509, 54] on div "Manage Team & Permissions" at bounding box center [548, 54] width 123 height 15
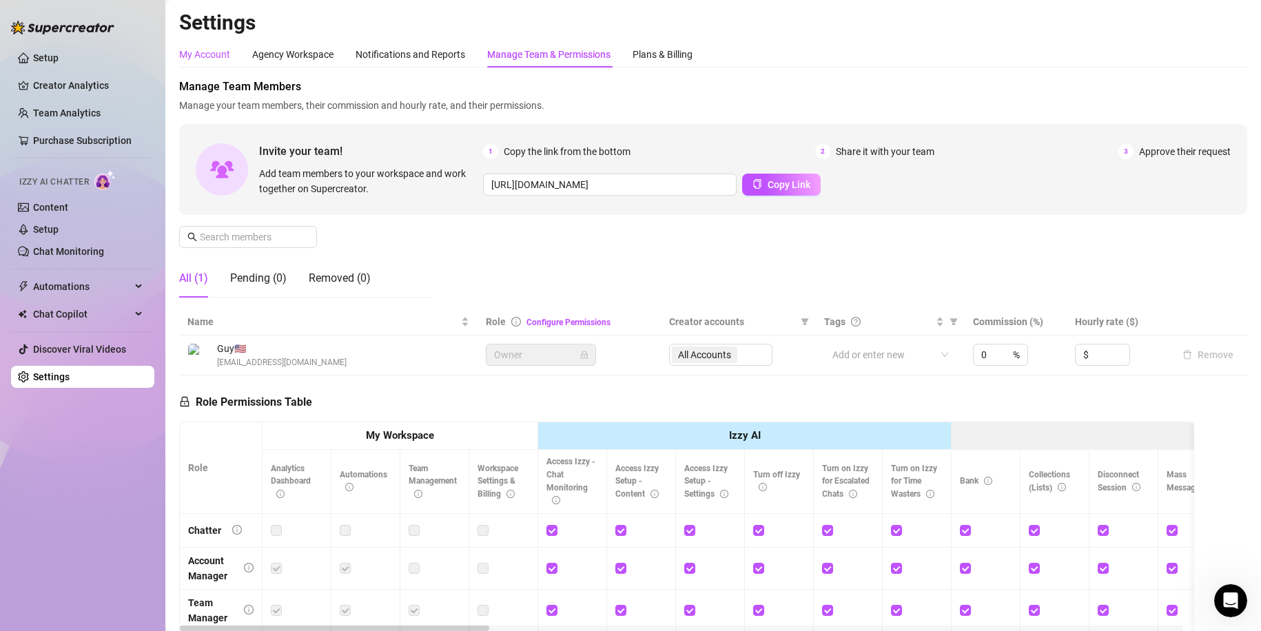
click at [206, 54] on div "My Account" at bounding box center [204, 54] width 51 height 15
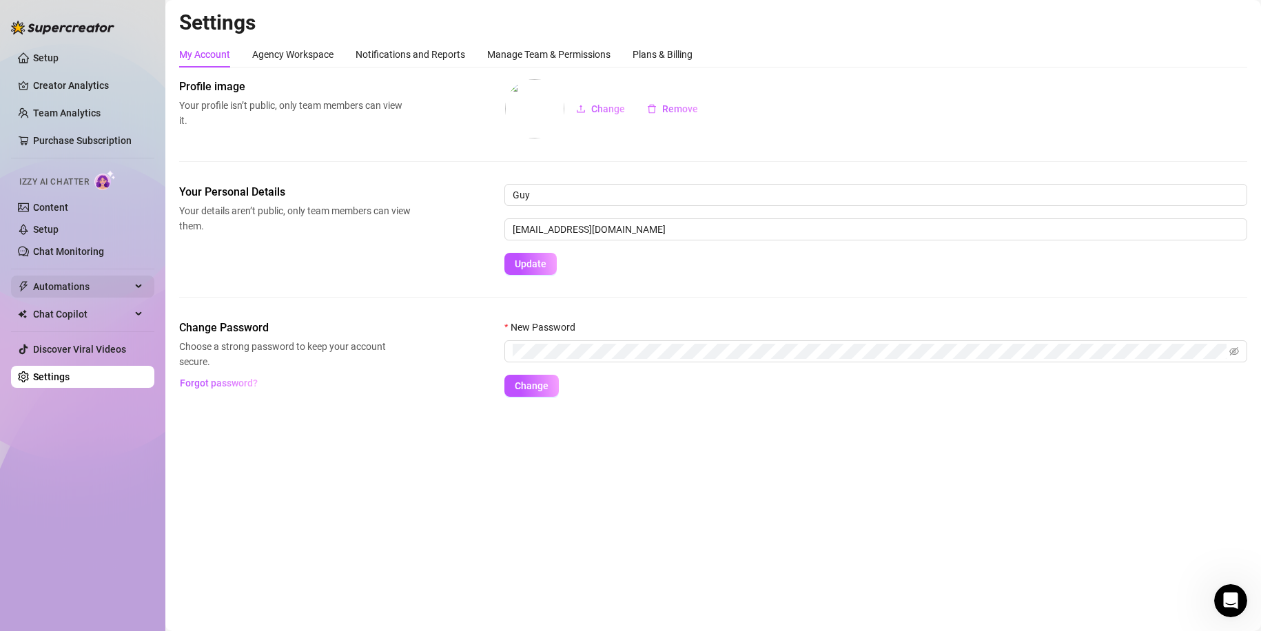
drag, startPoint x: 51, startPoint y: 274, endPoint x: 56, endPoint y: 280, distance: 8.4
click at [51, 274] on ul "Setup Creator Analytics Team Analytics Purchase Subscription Izzy AI Chatter Co…" at bounding box center [82, 217] width 143 height 352
click at [55, 58] on link "Setup" at bounding box center [45, 57] width 25 height 11
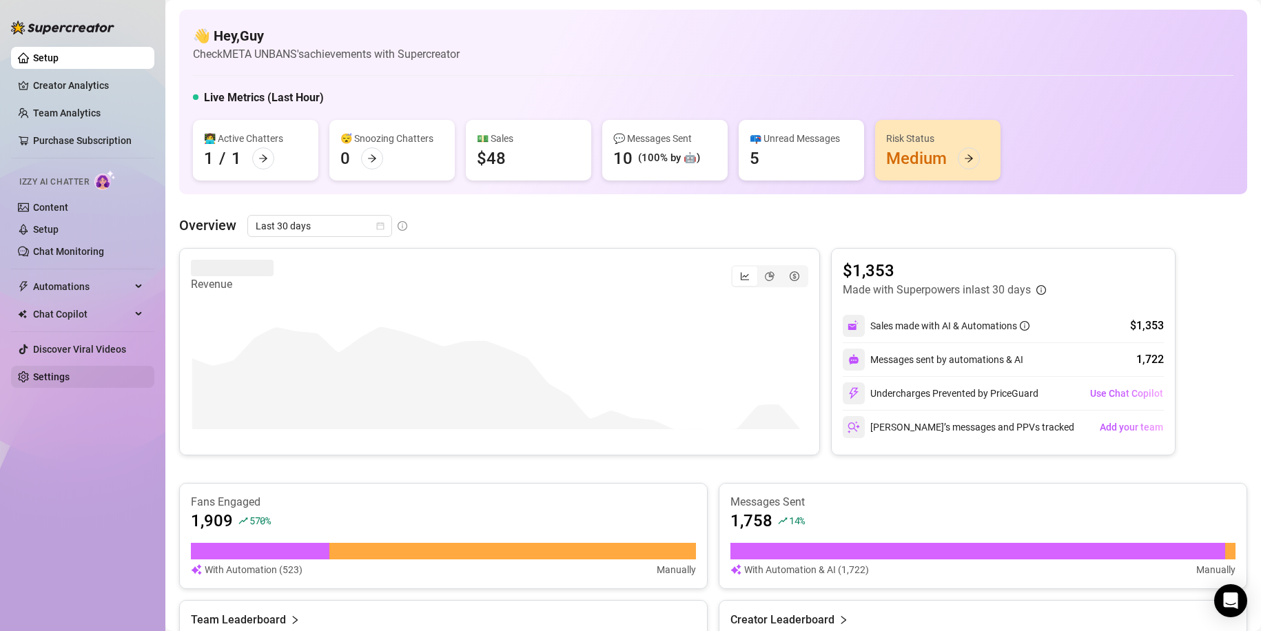
click at [70, 371] on link "Settings" at bounding box center [51, 376] width 37 height 11
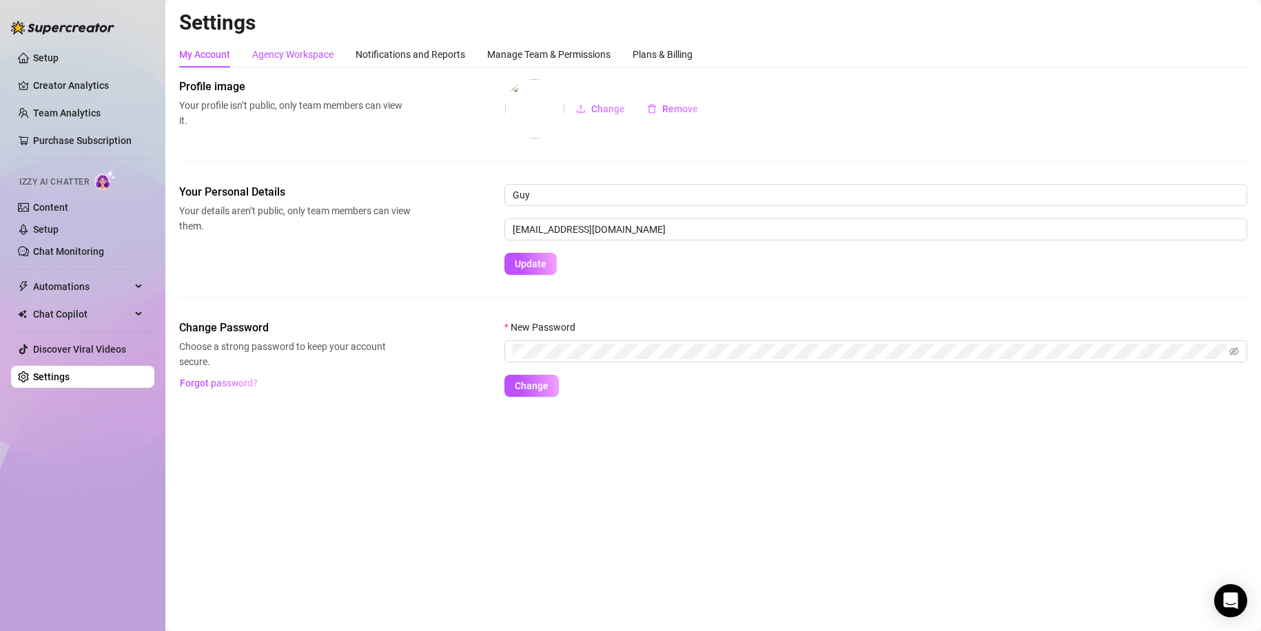
click at [260, 48] on div "Agency Workspace" at bounding box center [292, 54] width 81 height 15
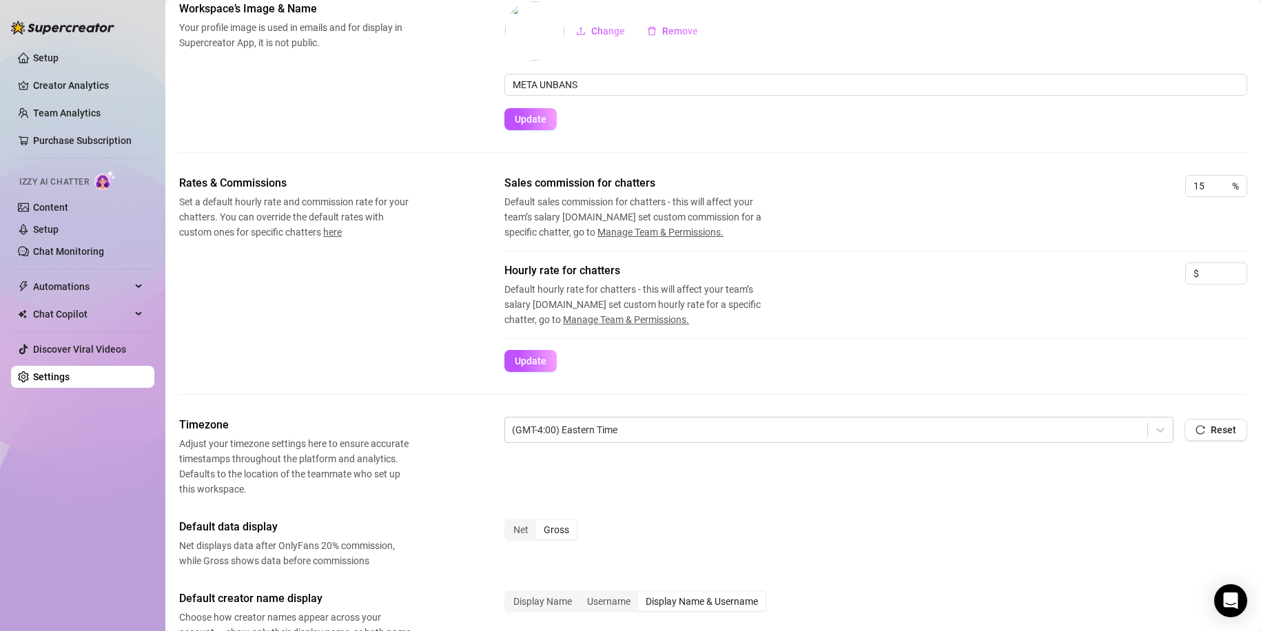
scroll to position [69, 0]
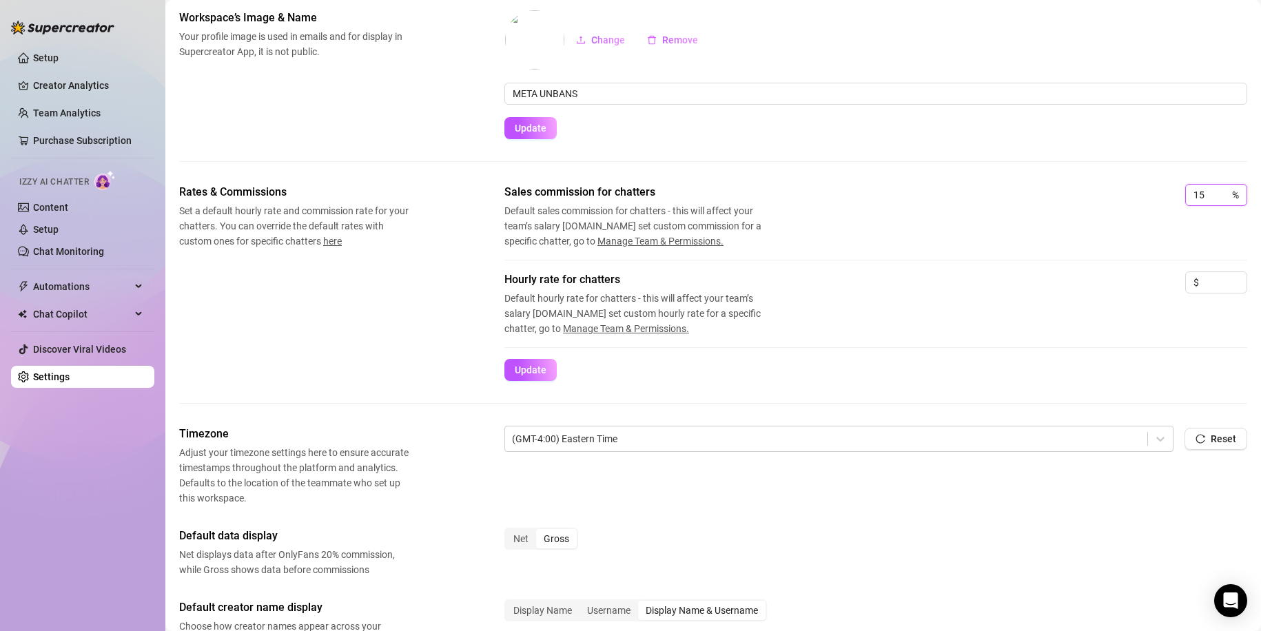
drag, startPoint x: 1152, startPoint y: 191, endPoint x: 1108, endPoint y: 194, distance: 44.2
click at [1118, 192] on div "Sales commission for chatters Default sales commission for chatters - this will…" at bounding box center [875, 216] width 743 height 65
click at [532, 368] on span "Update" at bounding box center [531, 370] width 32 height 11
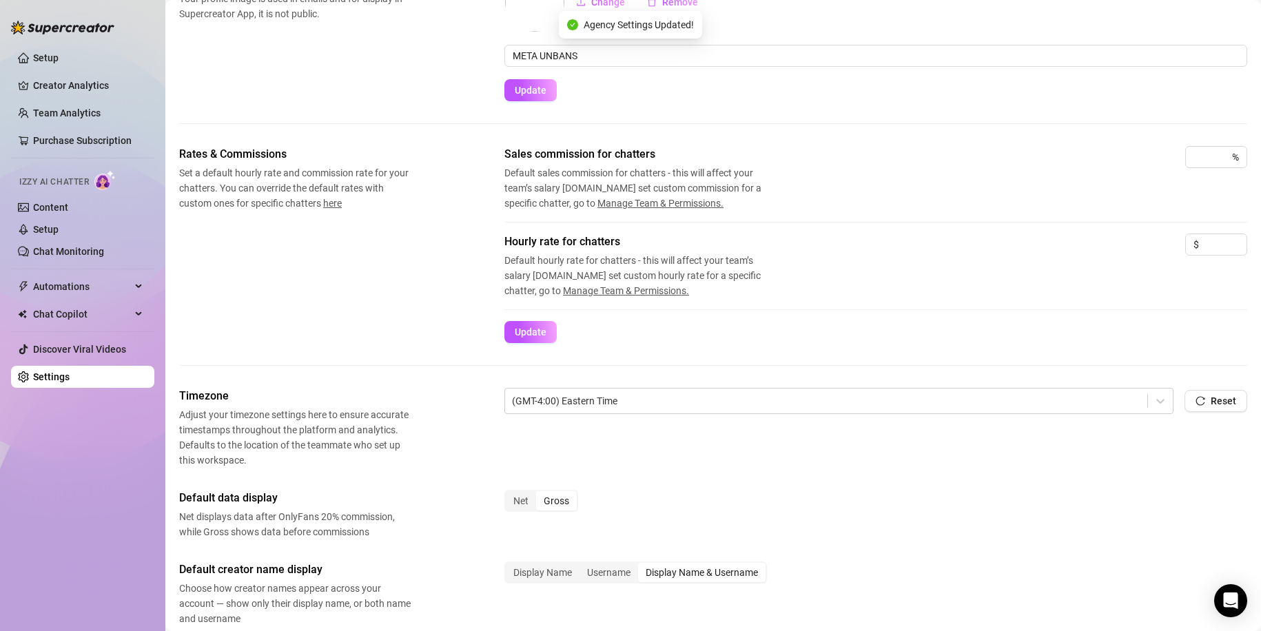
scroll to position [276, 0]
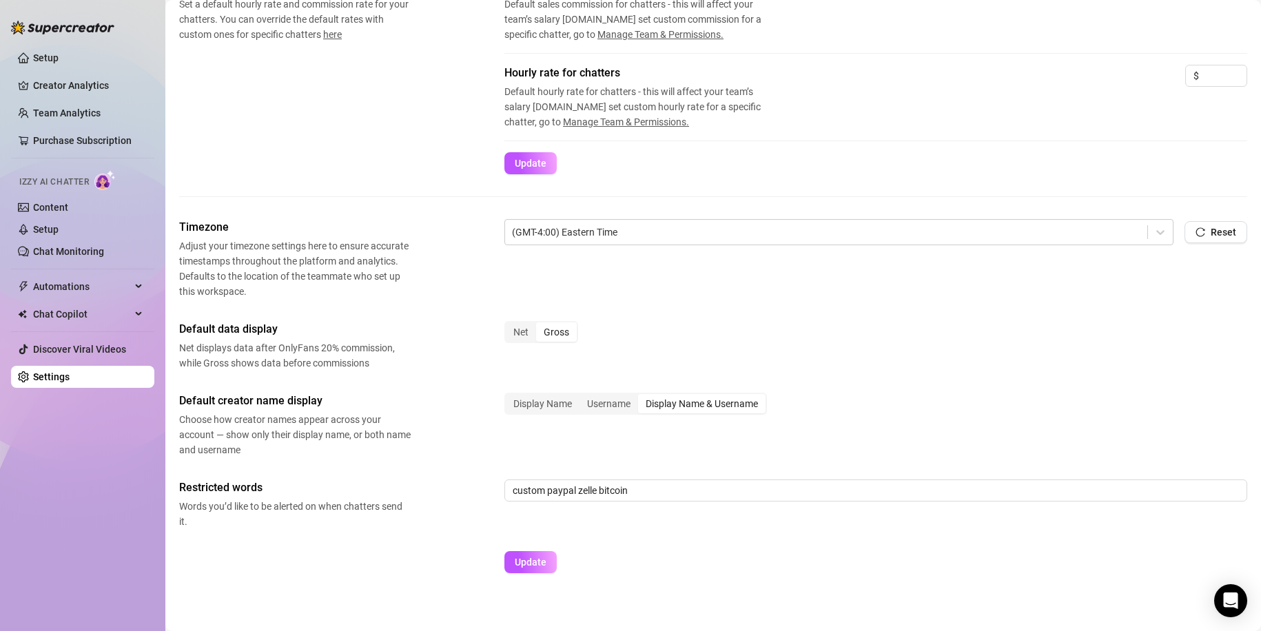
click at [70, 378] on link "Settings" at bounding box center [51, 376] width 37 height 11
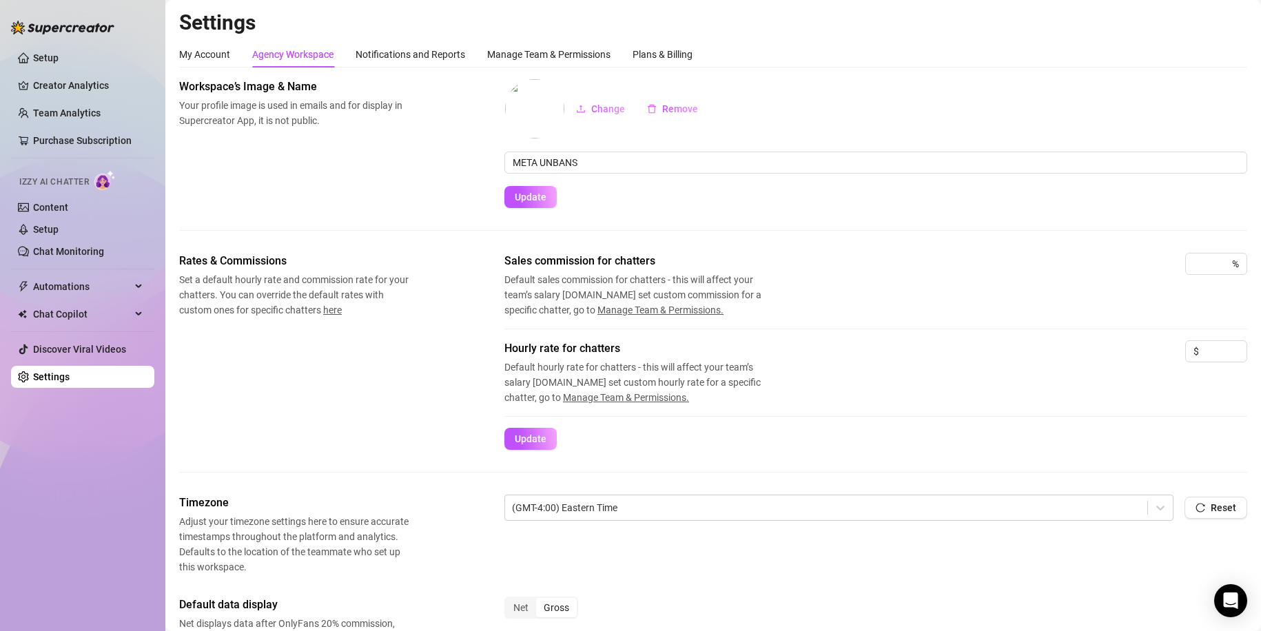
click at [699, 63] on div "My Account Agency Workspace Notifications and Reports Manage Team & Permissions…" at bounding box center [713, 54] width 1068 height 26
click at [687, 54] on div "Plans & Billing" at bounding box center [663, 54] width 60 height 15
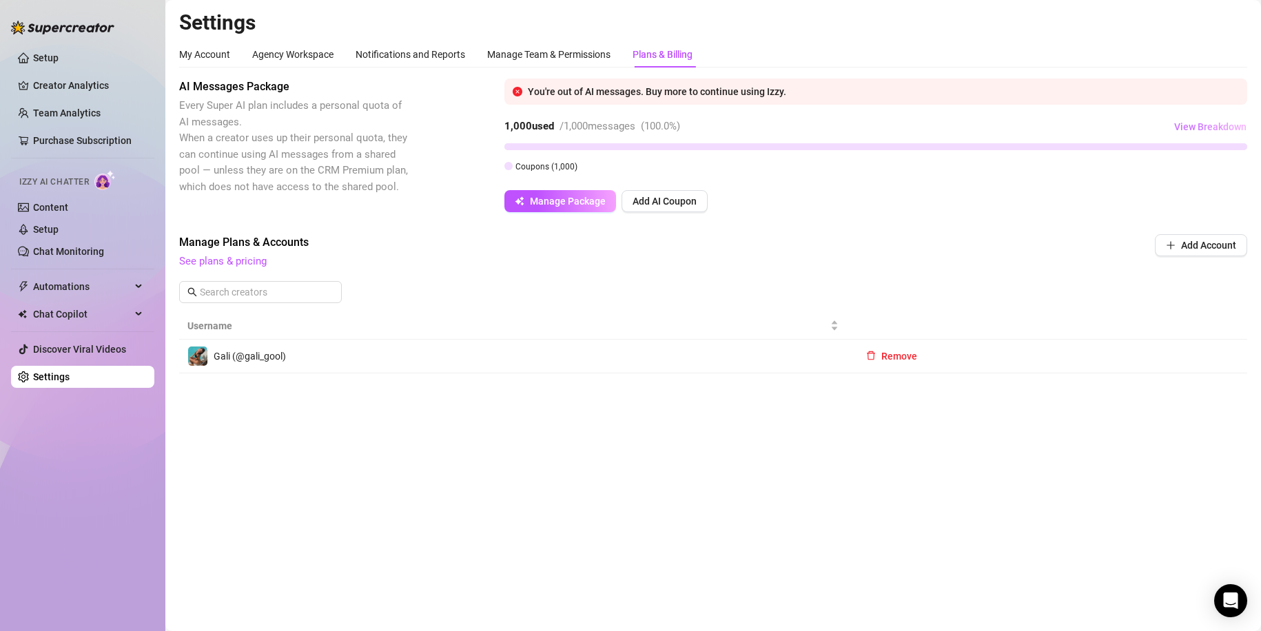
click at [1195, 128] on span "View Breakdown" at bounding box center [1210, 126] width 72 height 11
click at [983, 225] on div "AI Messages Package Every Super AI plan includes a personal quota of AI message…" at bounding box center [713, 226] width 1068 height 295
click at [551, 198] on span "Manage Package" at bounding box center [568, 201] width 76 height 11
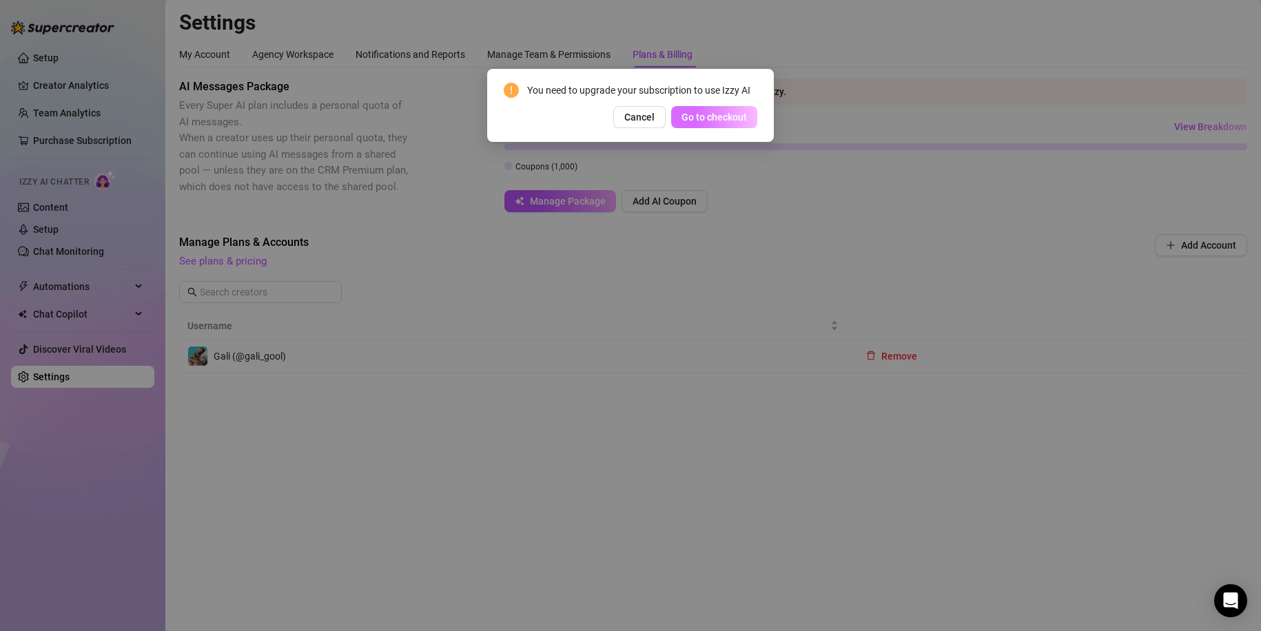
click at [698, 121] on span "Go to checkout" at bounding box center [714, 117] width 65 height 11
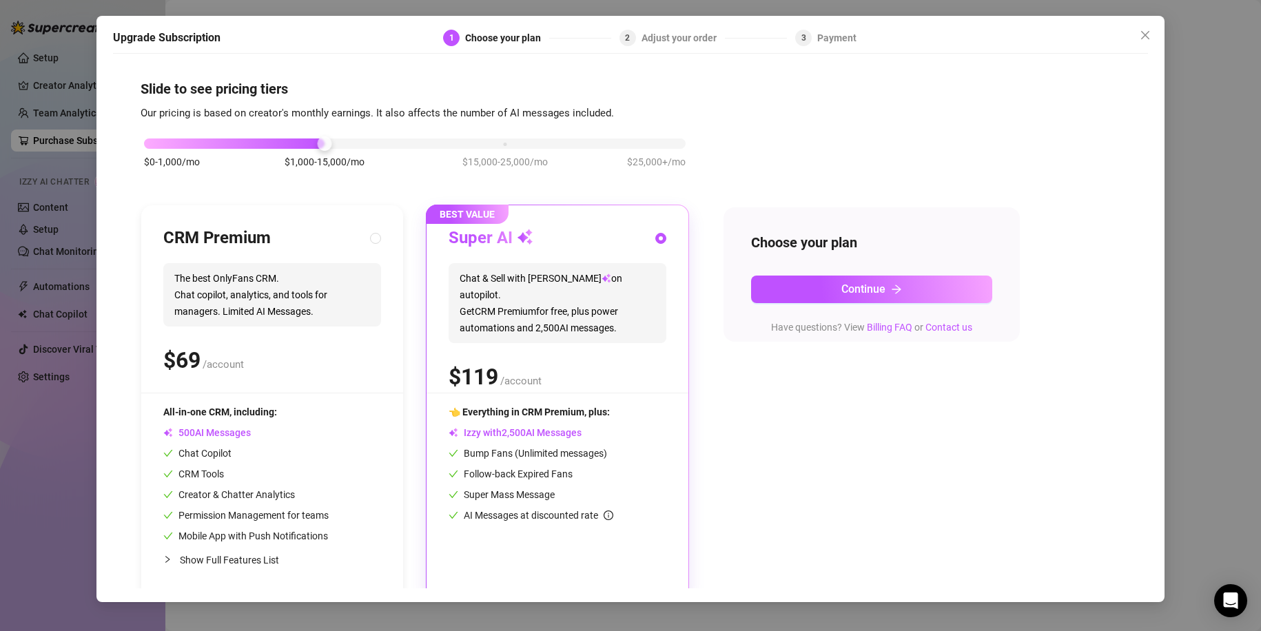
drag, startPoint x: 336, startPoint y: 139, endPoint x: 854, endPoint y: 125, distance: 519.1
click at [854, 125] on div "$0-1,000/mo $1,000-15,000/mo $15,000-25,000/mo $25,000+/mo CRM Premium The best…" at bounding box center [631, 360] width 980 height 478
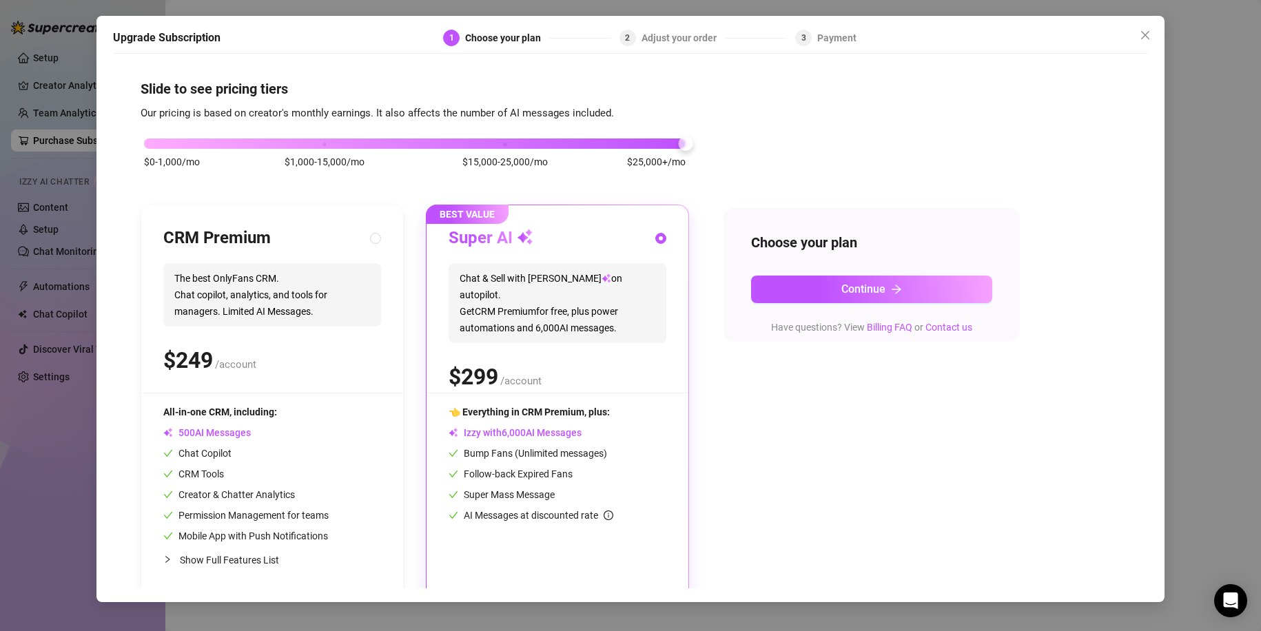
click at [170, 561] on icon "collapsed" at bounding box center [167, 559] width 8 height 8
radio input "true"
radio input "false"
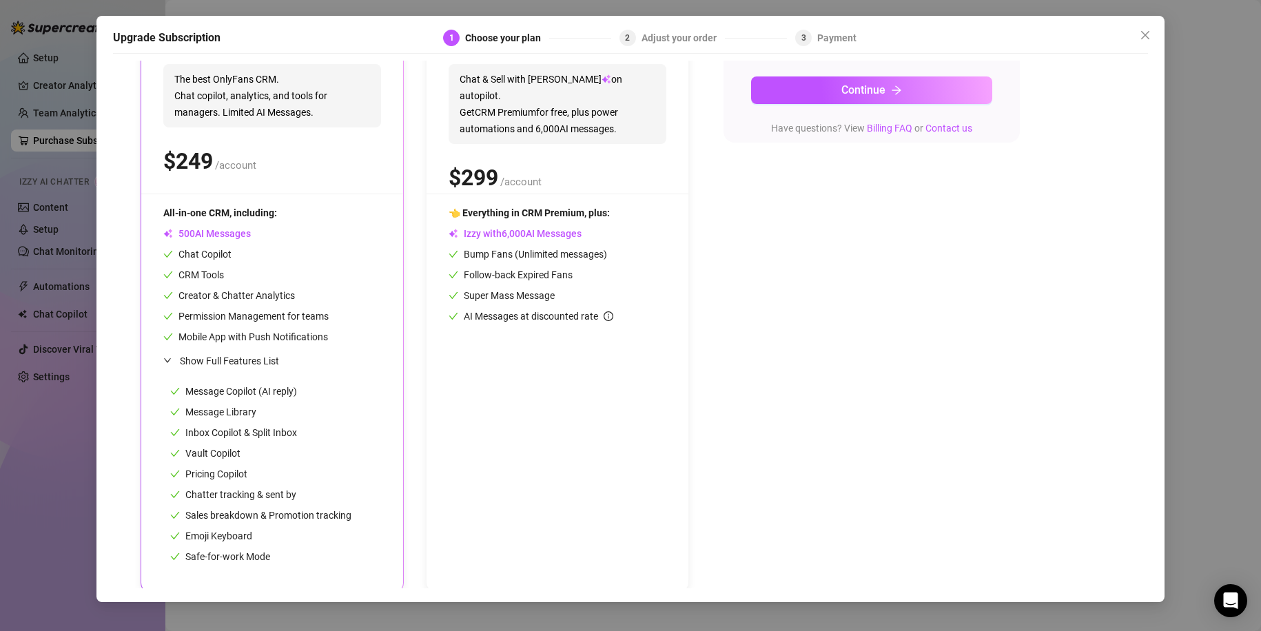
scroll to position [205, 0]
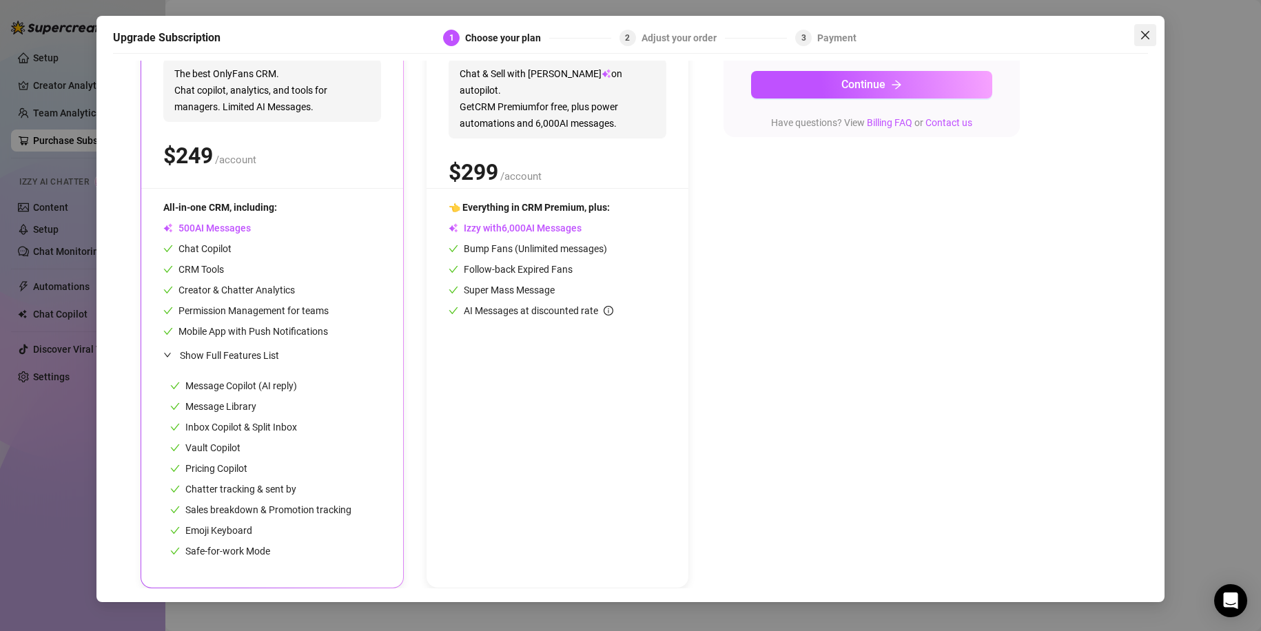
click at [1149, 30] on icon "close" at bounding box center [1145, 35] width 11 height 11
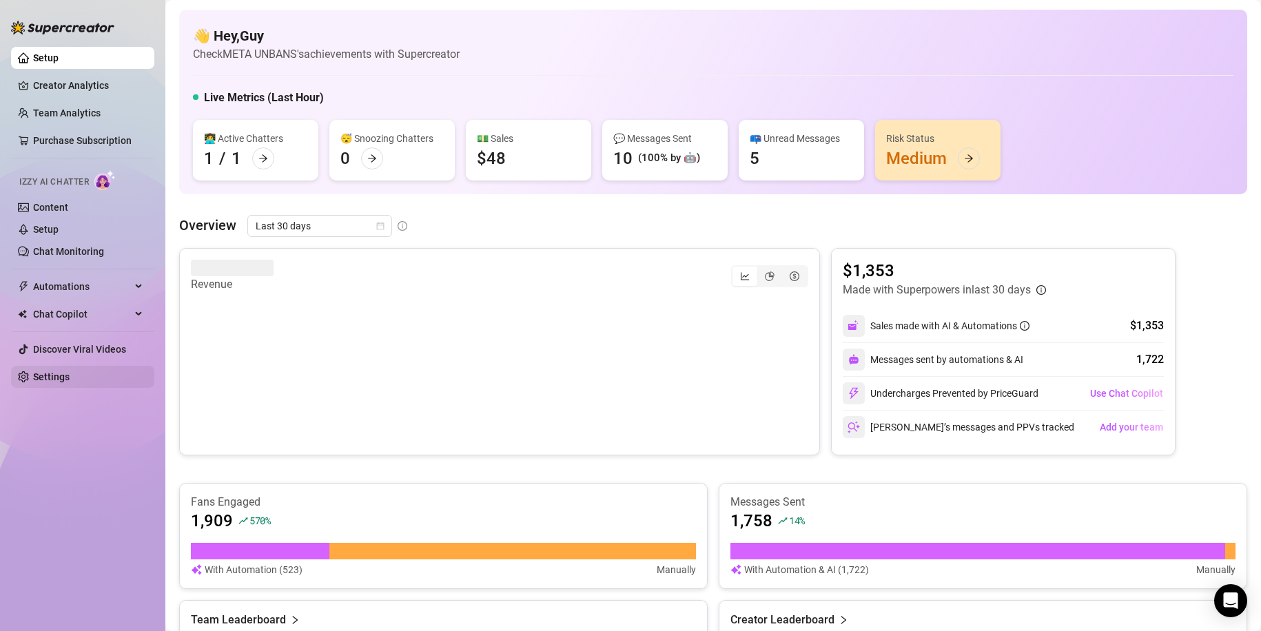
click at [70, 378] on link "Settings" at bounding box center [51, 376] width 37 height 11
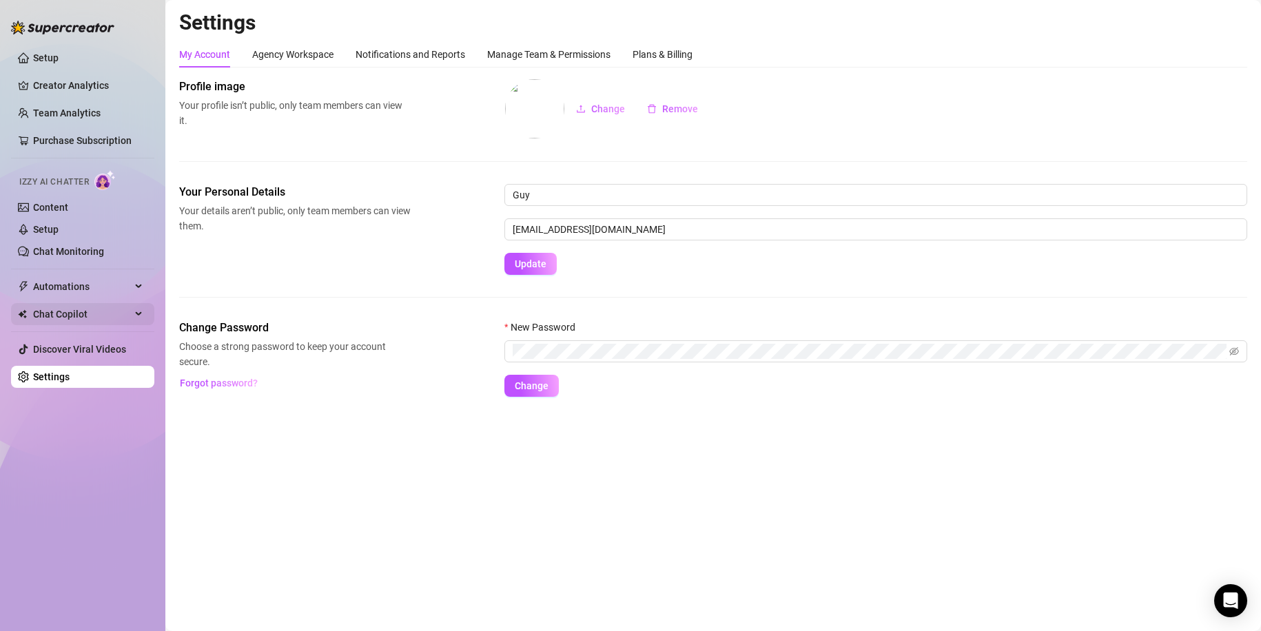
click at [110, 307] on span "Chat Copilot" at bounding box center [82, 314] width 98 height 22
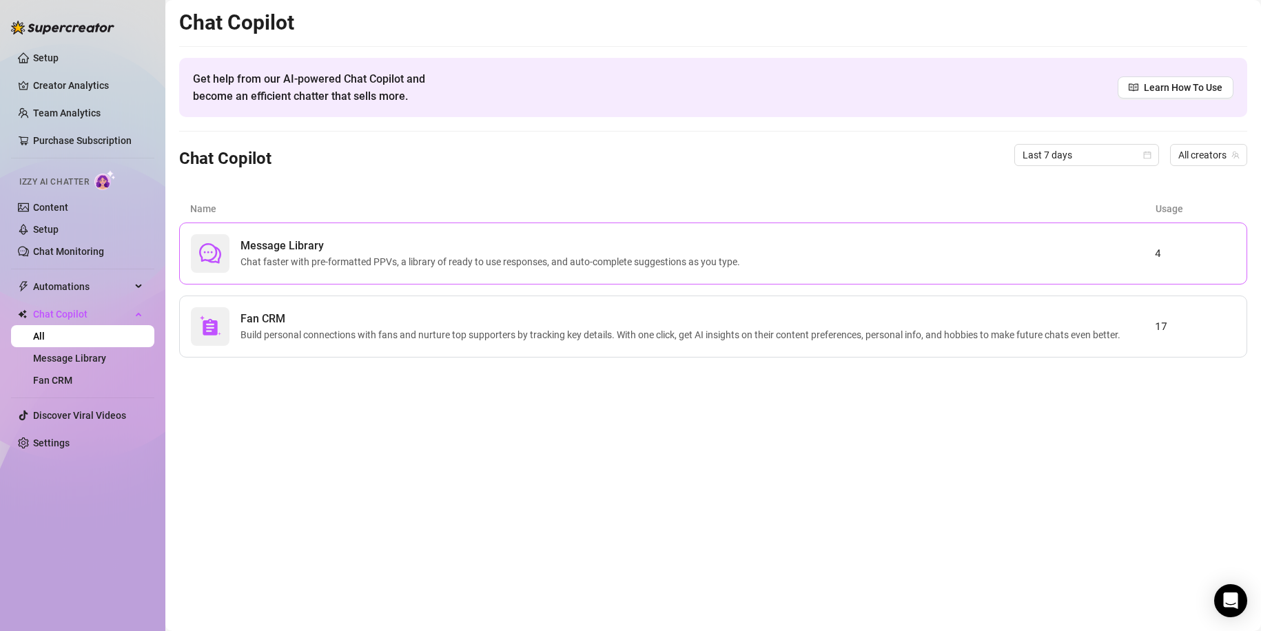
click at [355, 254] on span "Chat faster with pre-formatted PPVs, a library of ready to use responses, and a…" at bounding box center [492, 261] width 505 height 15
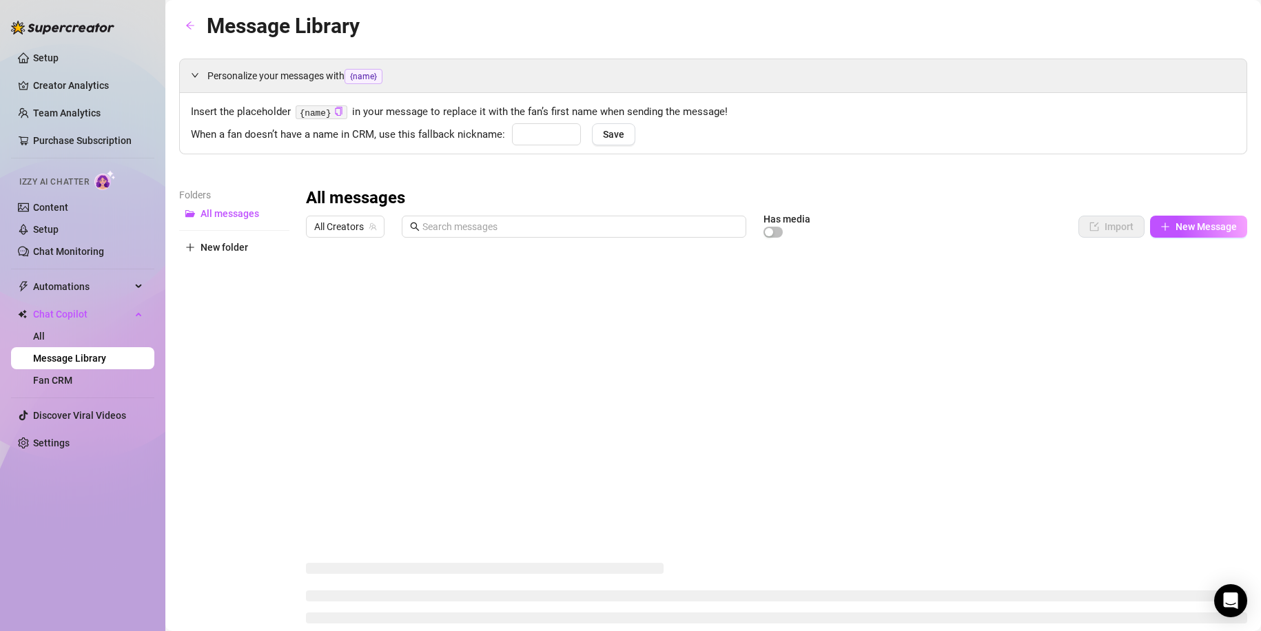
type input "babe"
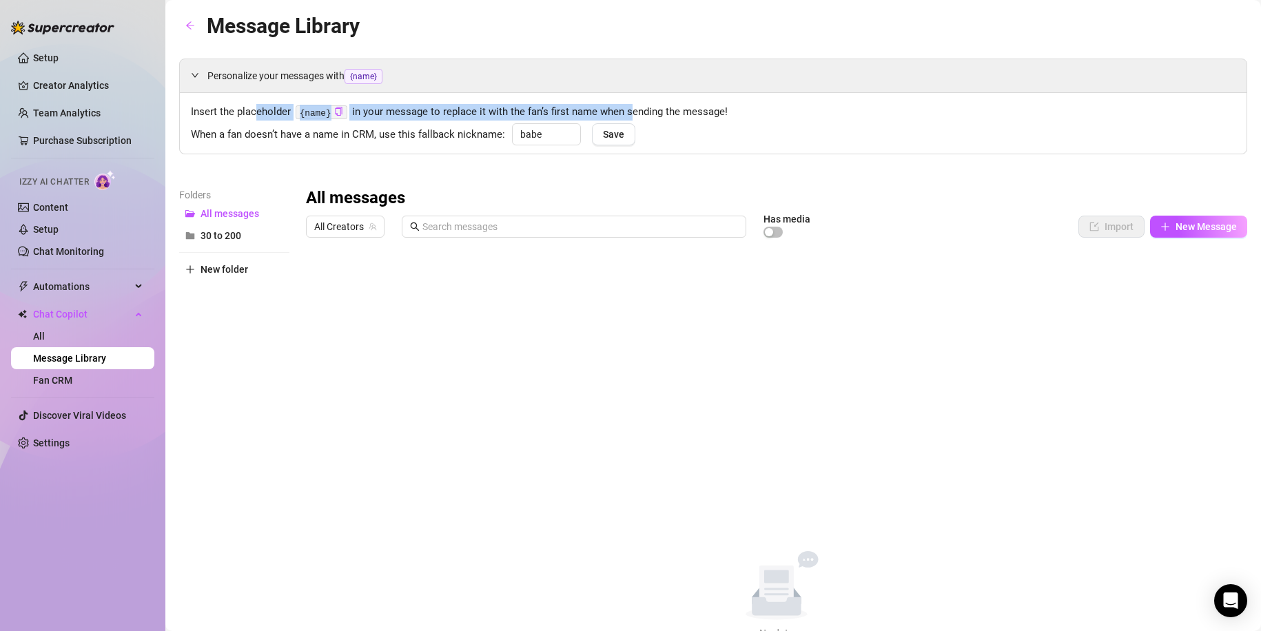
drag, startPoint x: 255, startPoint y: 105, endPoint x: 631, endPoint y: 114, distance: 375.7
click at [629, 114] on span "Insert the placeholder {name} in your message to replace it with the fan’s firs…" at bounding box center [713, 112] width 1045 height 17
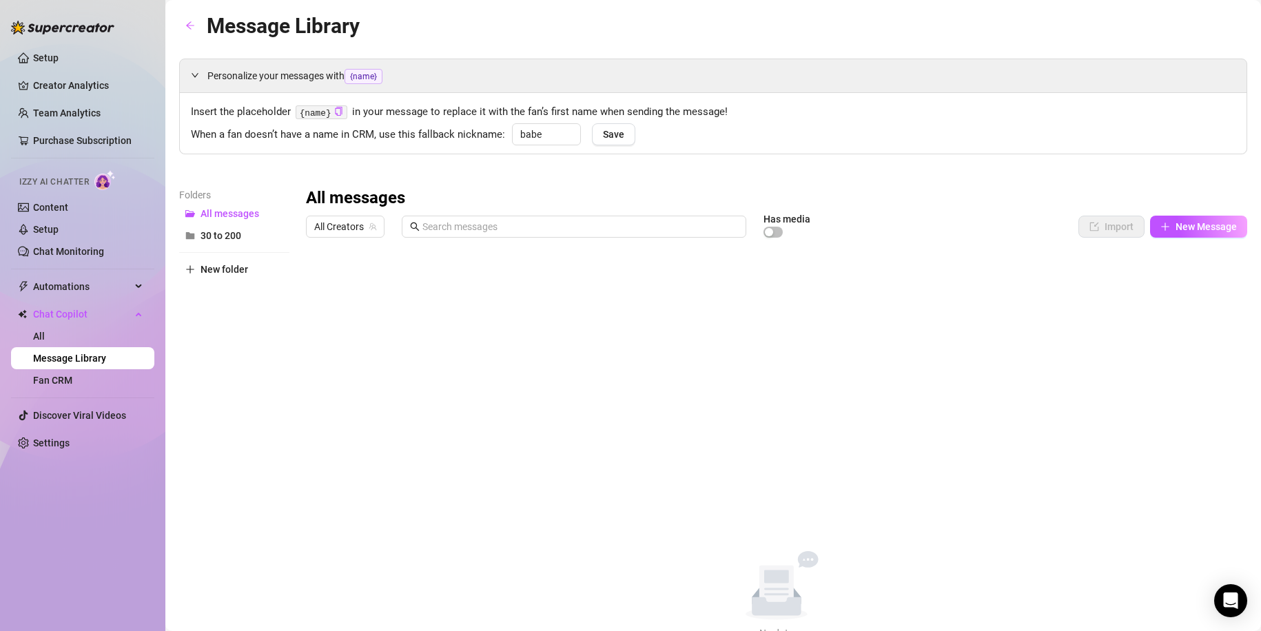
click at [901, 317] on div "All messages All Creators Has media Import New Message Title Text Media $ AI Pr…" at bounding box center [776, 413] width 941 height 453
click at [227, 239] on span "30 to 200" at bounding box center [221, 235] width 41 height 11
click at [229, 211] on span "All messages" at bounding box center [230, 213] width 59 height 11
click at [210, 70] on span "Personalize your messages with {name}" at bounding box center [721, 76] width 1028 height 16
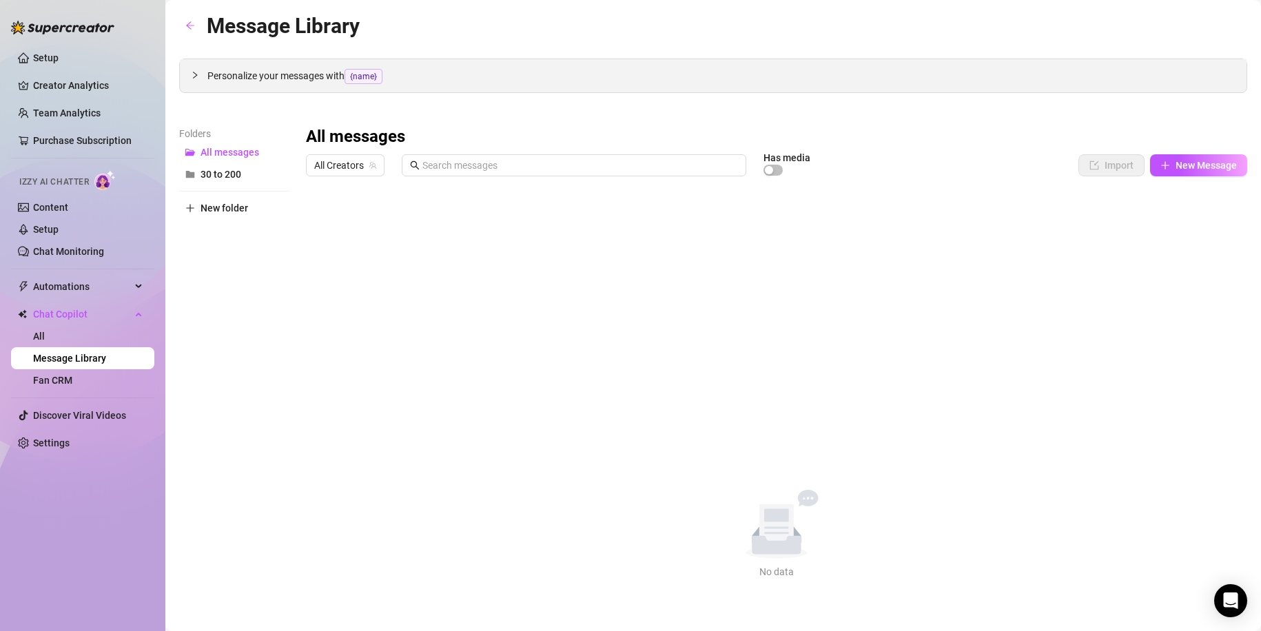
click at [211, 71] on span "Personalize your messages with {name}" at bounding box center [721, 76] width 1028 height 16
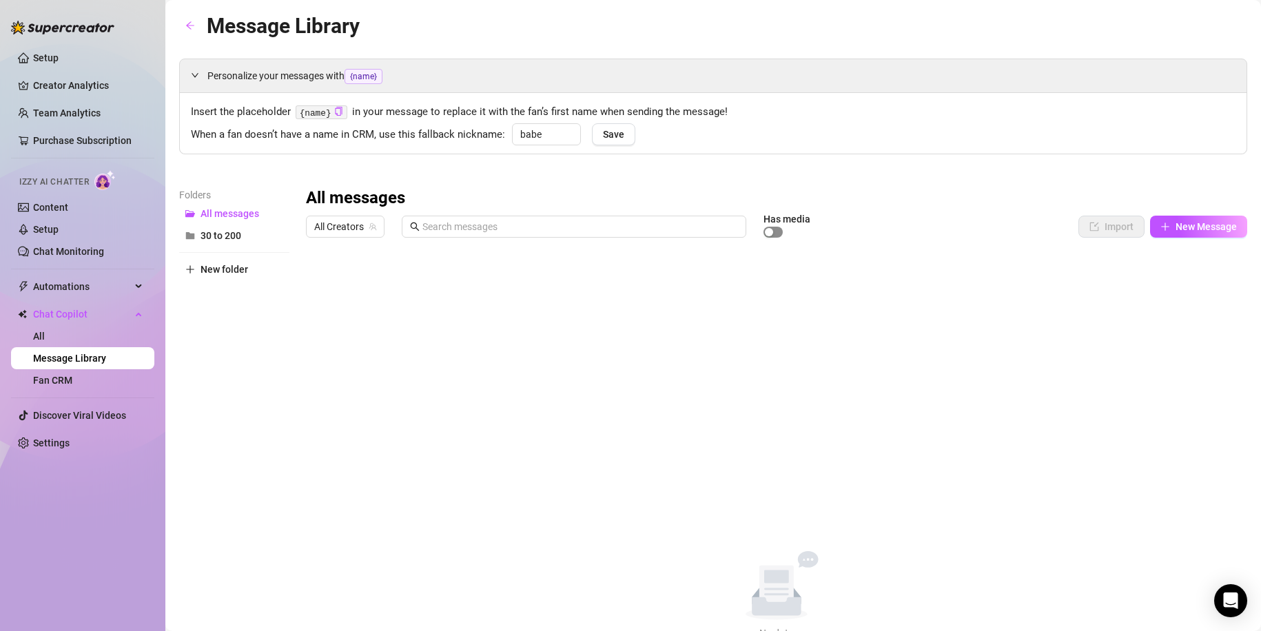
click at [778, 236] on span "button" at bounding box center [773, 232] width 19 height 11
click at [778, 235] on div "button" at bounding box center [777, 232] width 8 height 8
click at [72, 381] on link "Fan CRM" at bounding box center [52, 380] width 39 height 11
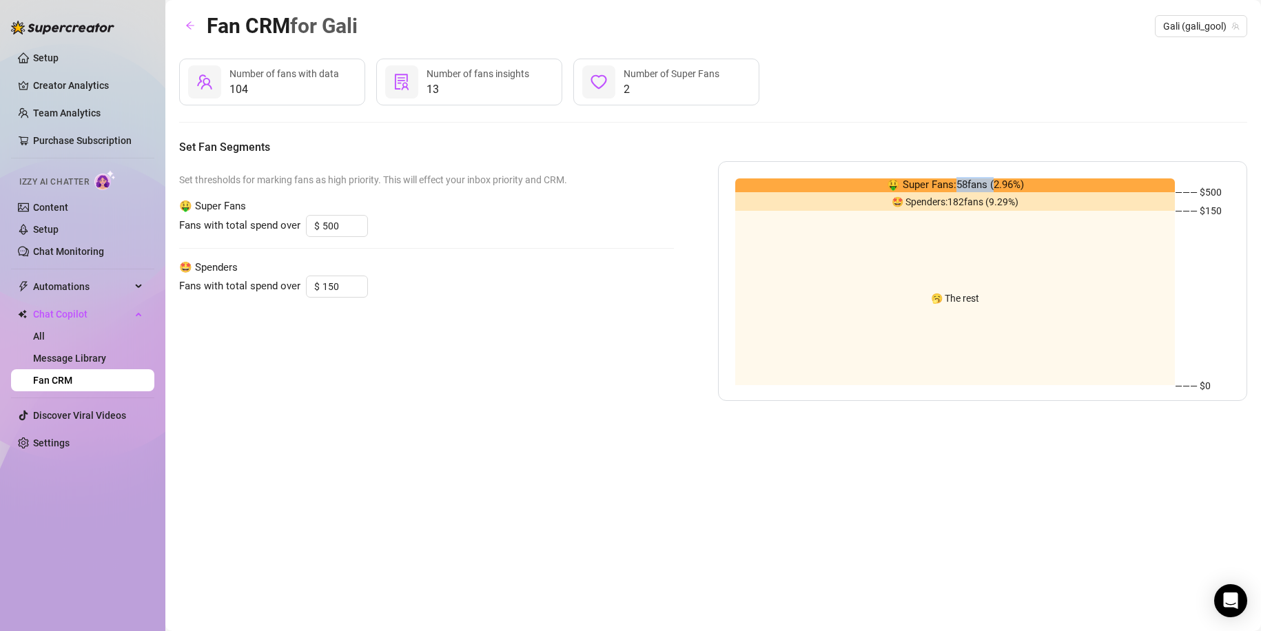
drag, startPoint x: 956, startPoint y: 183, endPoint x: 992, endPoint y: 184, distance: 35.8
click at [992, 184] on span "🤑 Super Fans: 58 fans ( 2.96 %)" at bounding box center [955, 185] width 137 height 17
click at [610, 81] on div at bounding box center [598, 81] width 33 height 33
click at [61, 438] on link "Settings" at bounding box center [51, 443] width 37 height 11
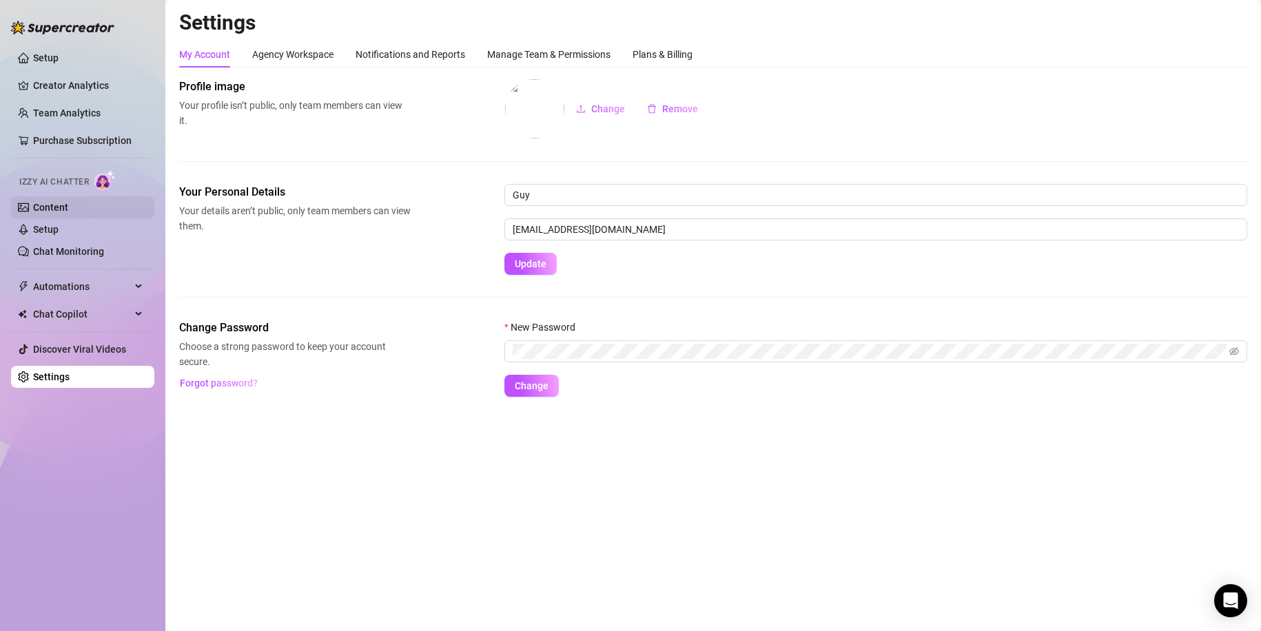
click at [68, 202] on link "Content" at bounding box center [50, 207] width 35 height 11
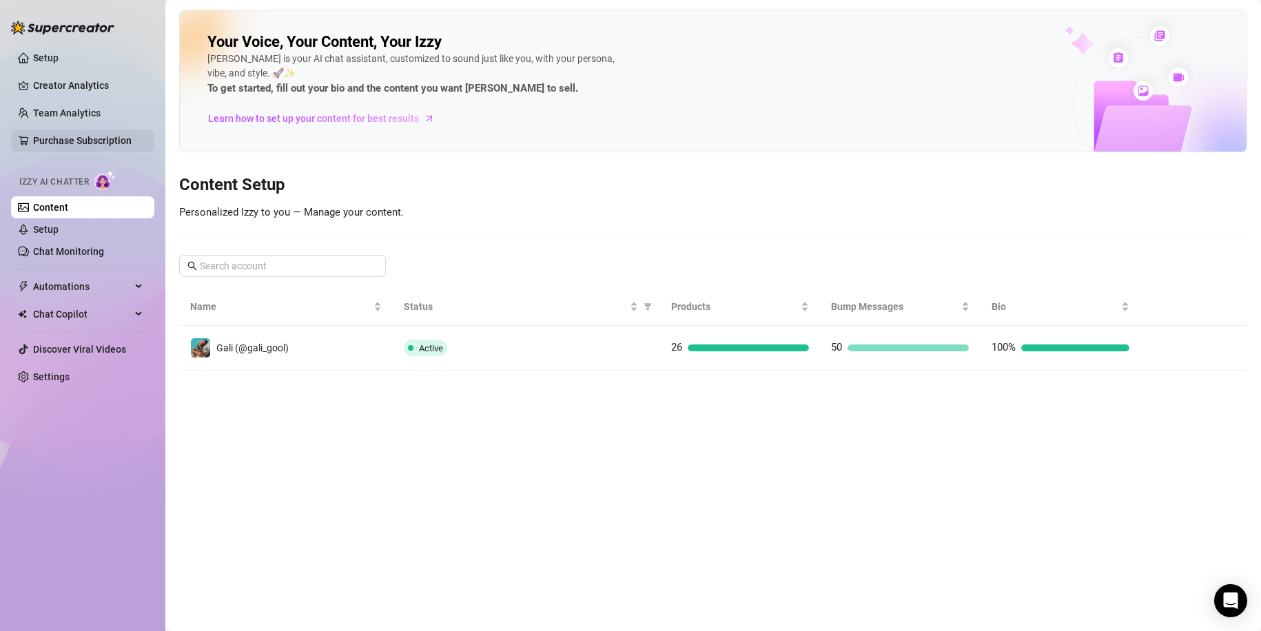
click at [86, 143] on link "Purchase Subscription" at bounding box center [82, 140] width 99 height 11
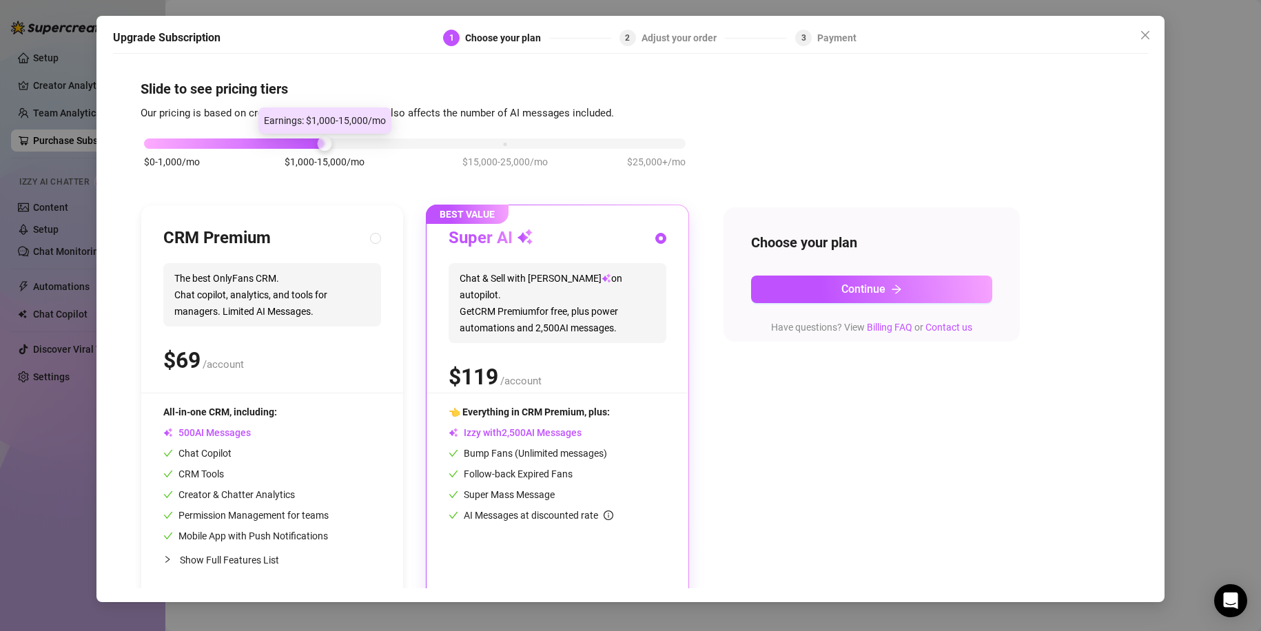
drag, startPoint x: 345, startPoint y: 145, endPoint x: 868, endPoint y: 192, distance: 525.7
click at [868, 192] on div "$0-1,000/mo $1,000-15,000/mo $15,000-25,000/mo $25,000+/mo CRM Premium The best…" at bounding box center [631, 360] width 980 height 478
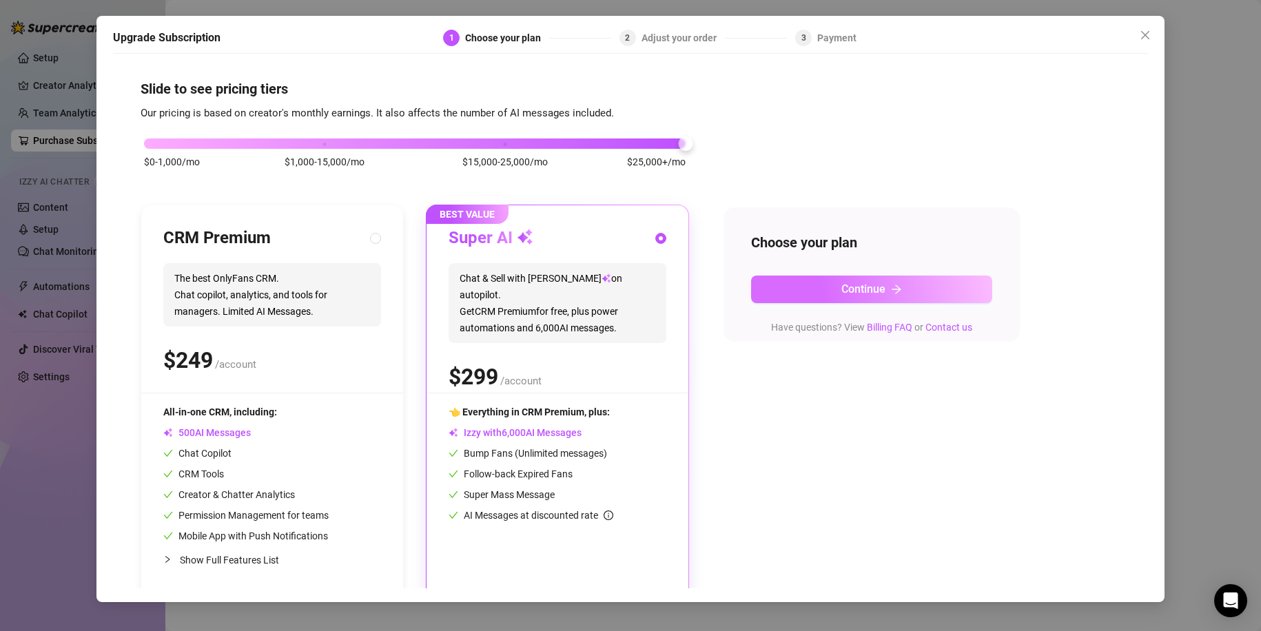
click at [811, 287] on button "Continue" at bounding box center [871, 290] width 241 height 28
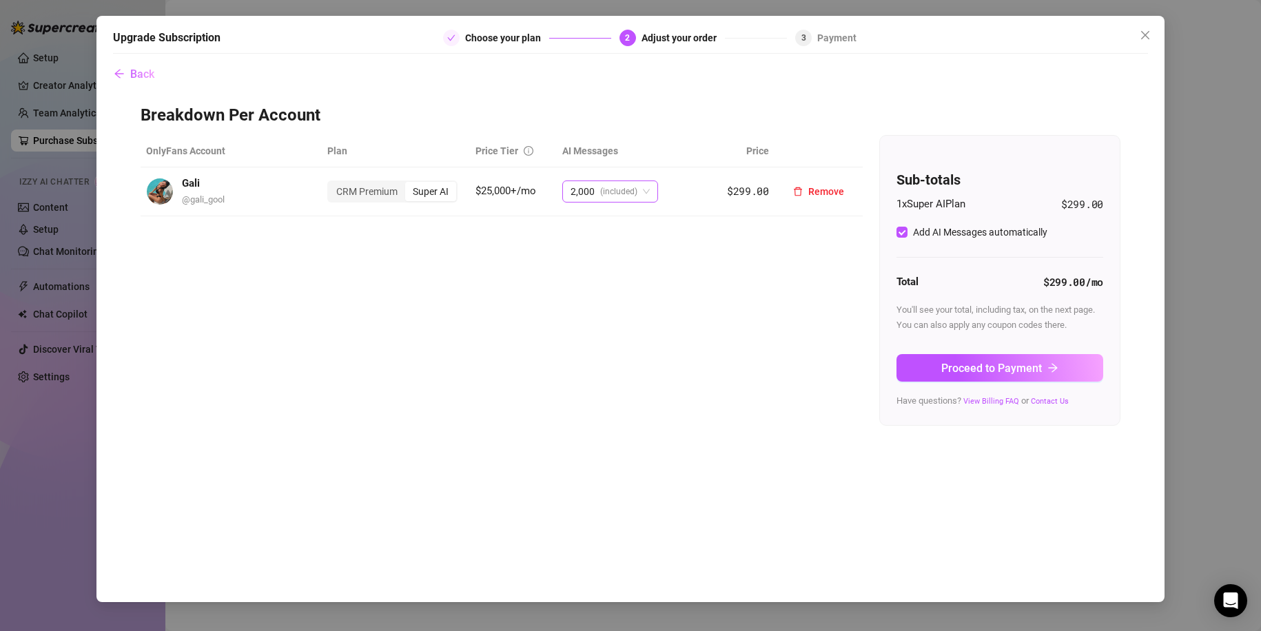
click at [607, 191] on span "(included)" at bounding box center [618, 191] width 37 height 21
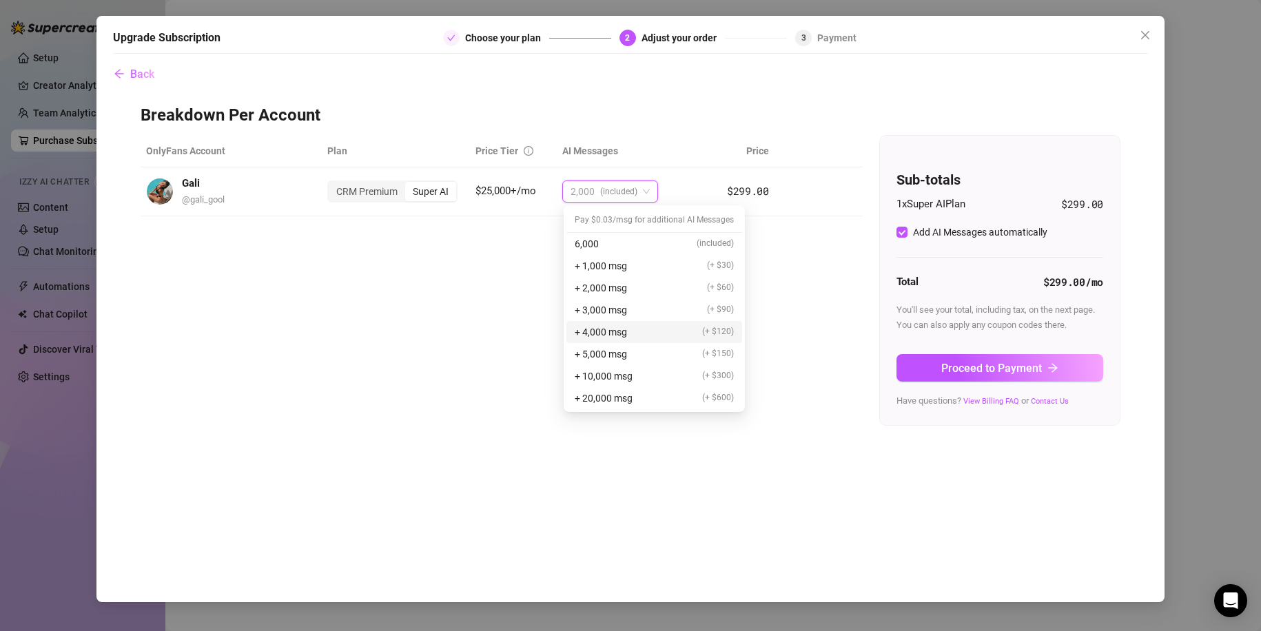
click at [616, 329] on span "+ 4,000 msg" at bounding box center [601, 332] width 52 height 15
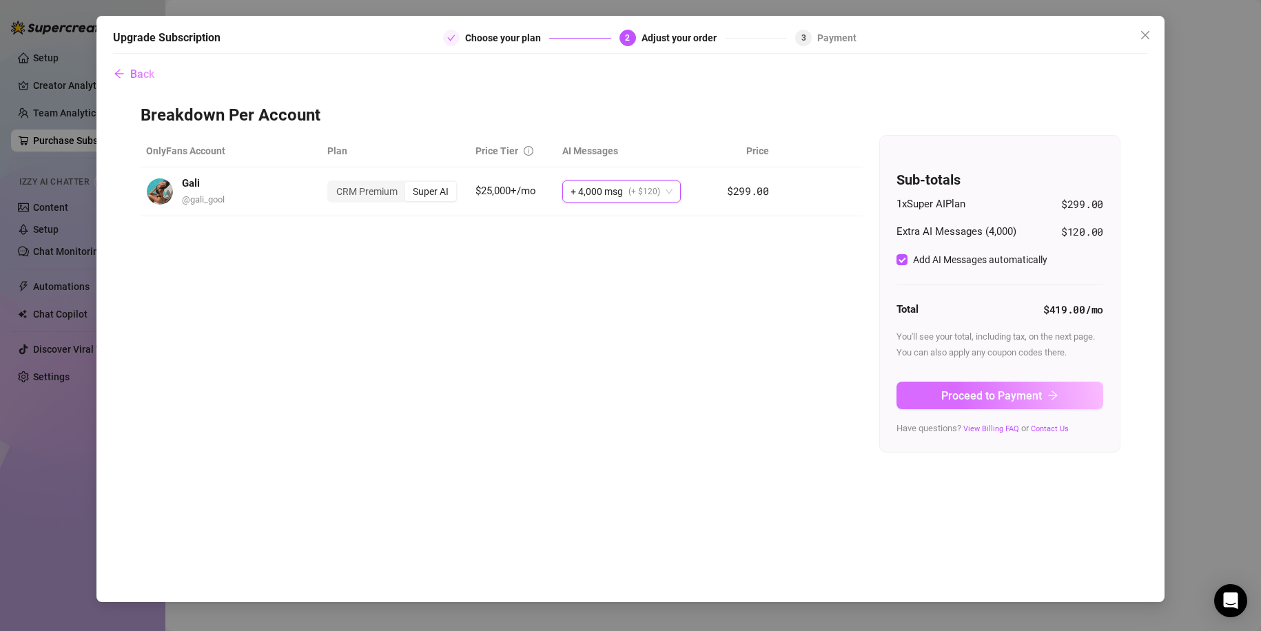
click at [940, 389] on button "Proceed to Payment" at bounding box center [999, 396] width 207 height 28
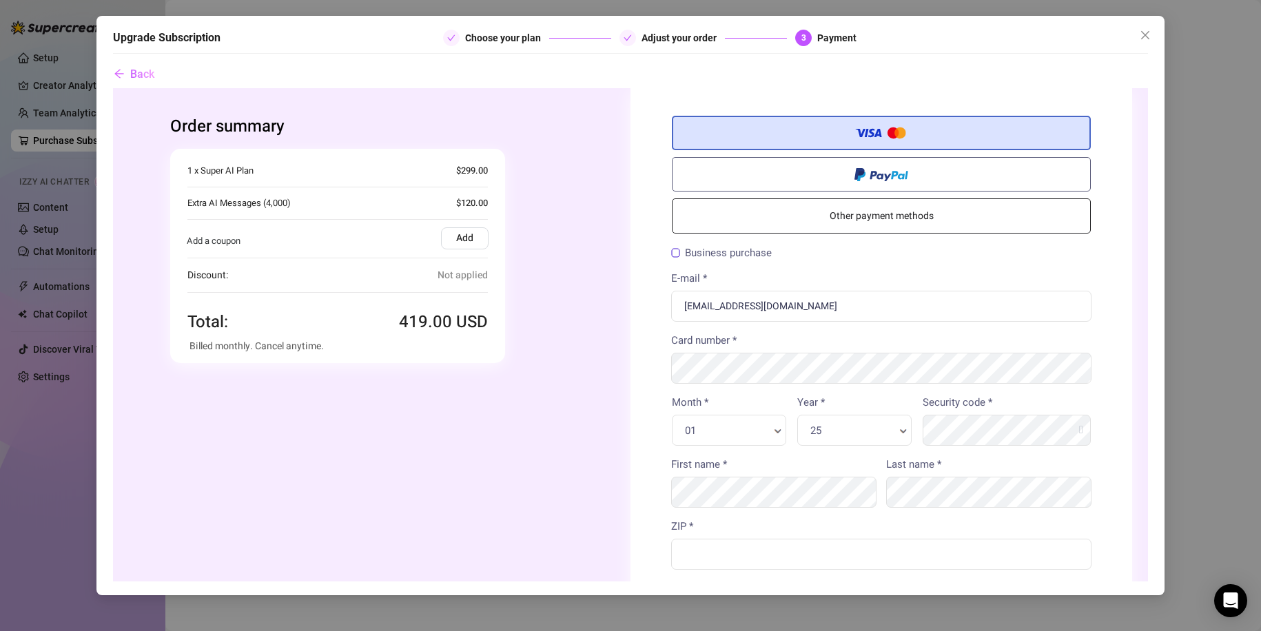
click at [436, 227] on div "Add a coupon Add Apply" at bounding box center [338, 238] width 336 height 32
click at [447, 245] on label "Add" at bounding box center [465, 238] width 48 height 22
click at [113, 88] on input "Add" at bounding box center [113, 88] width 0 height 0
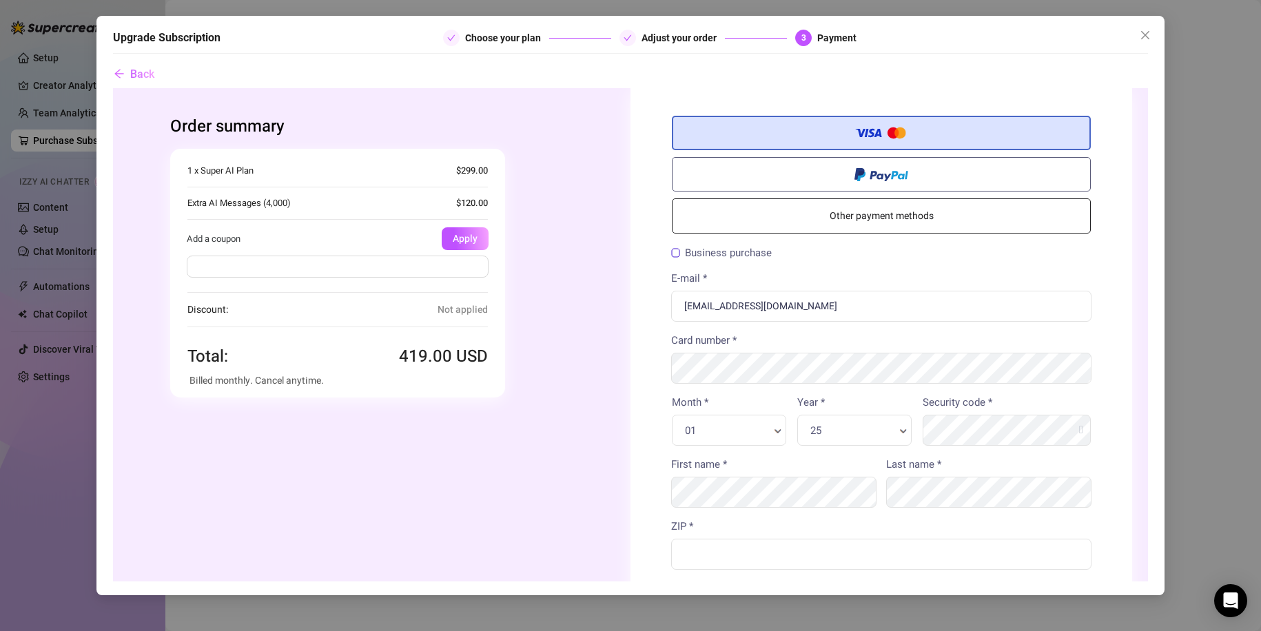
click at [440, 258] on input "text" at bounding box center [338, 266] width 302 height 22
type input "FLASH30"
click at [480, 238] on button "Apply" at bounding box center [465, 238] width 47 height 23
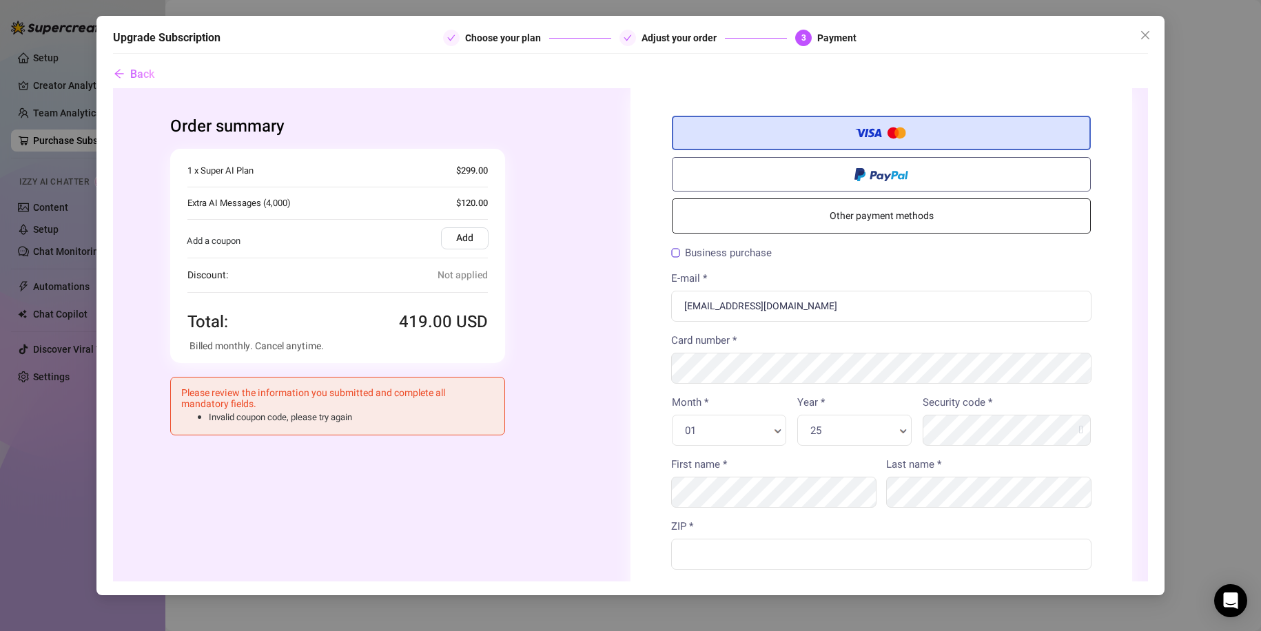
click at [466, 285] on div "Discount: Not applied" at bounding box center [337, 274] width 300 height 35
click at [460, 233] on label "Add" at bounding box center [465, 238] width 48 height 22
click at [113, 88] on input "Add" at bounding box center [113, 88] width 0 height 0
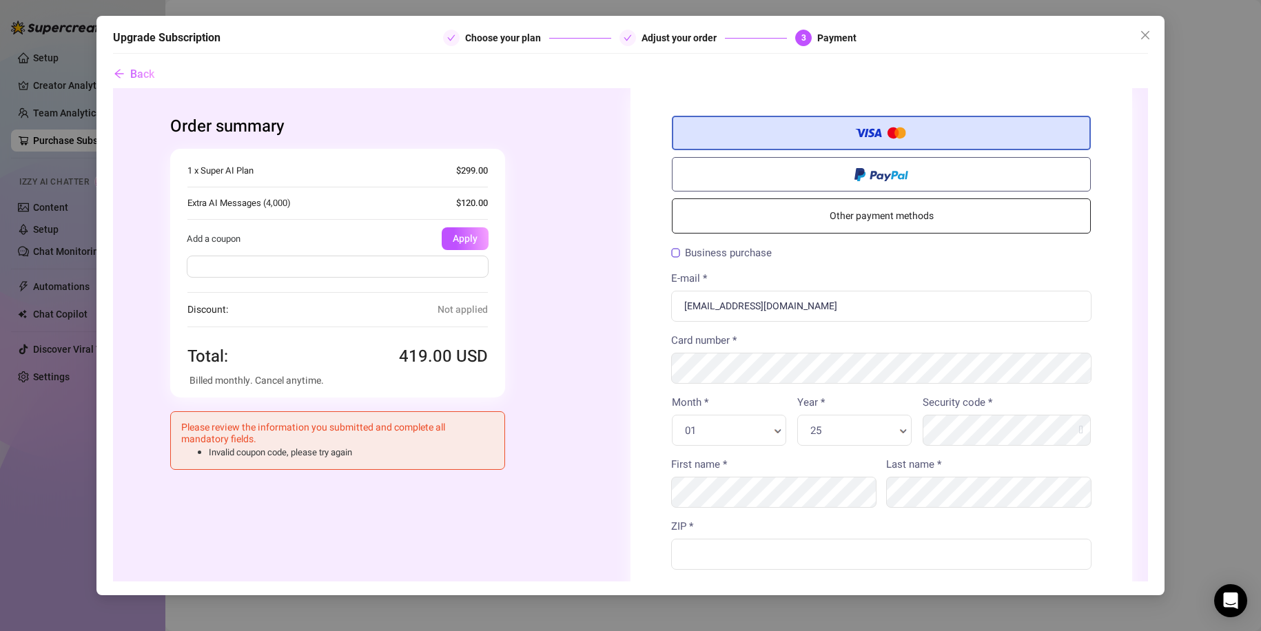
click at [458, 269] on input "text" at bounding box center [338, 266] width 302 height 22
type input "FLASH30"
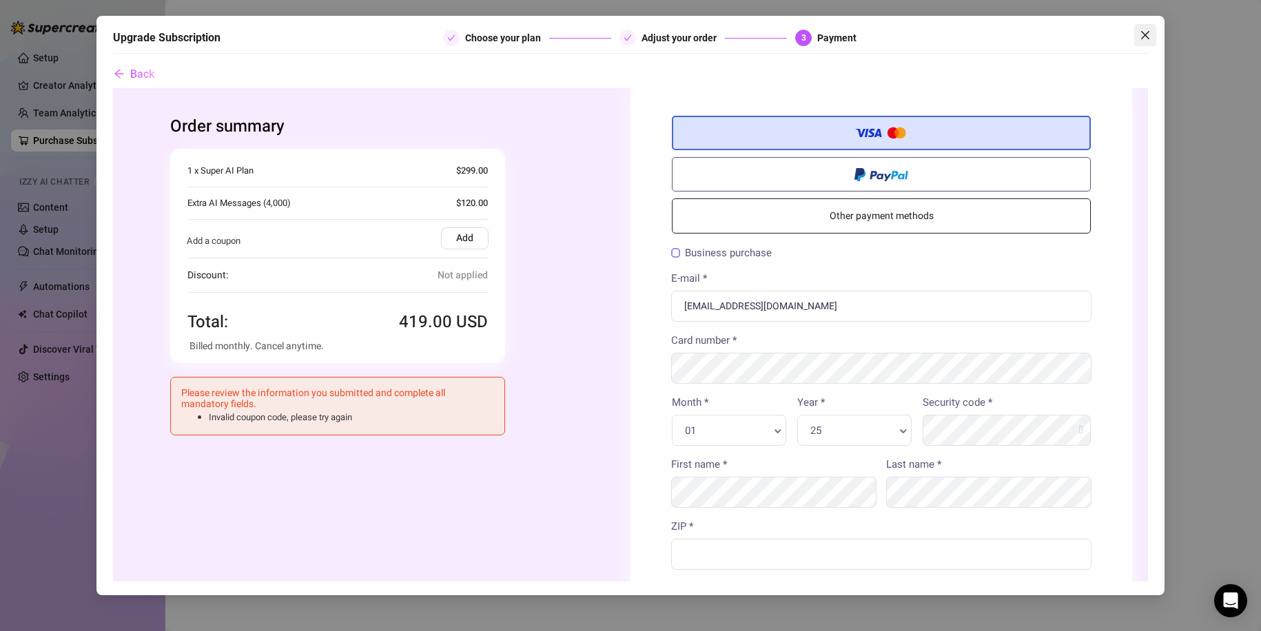
click at [1139, 35] on span "Close" at bounding box center [1145, 35] width 22 height 11
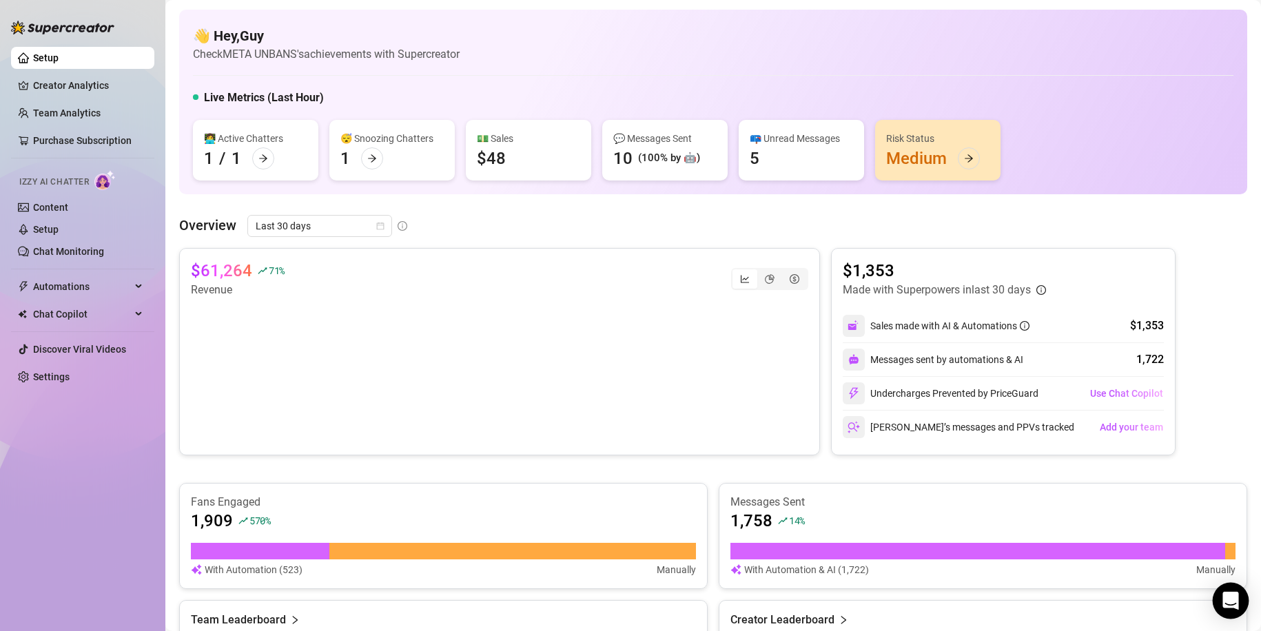
click at [1231, 603] on icon "Open Intercom Messenger" at bounding box center [1230, 601] width 16 height 18
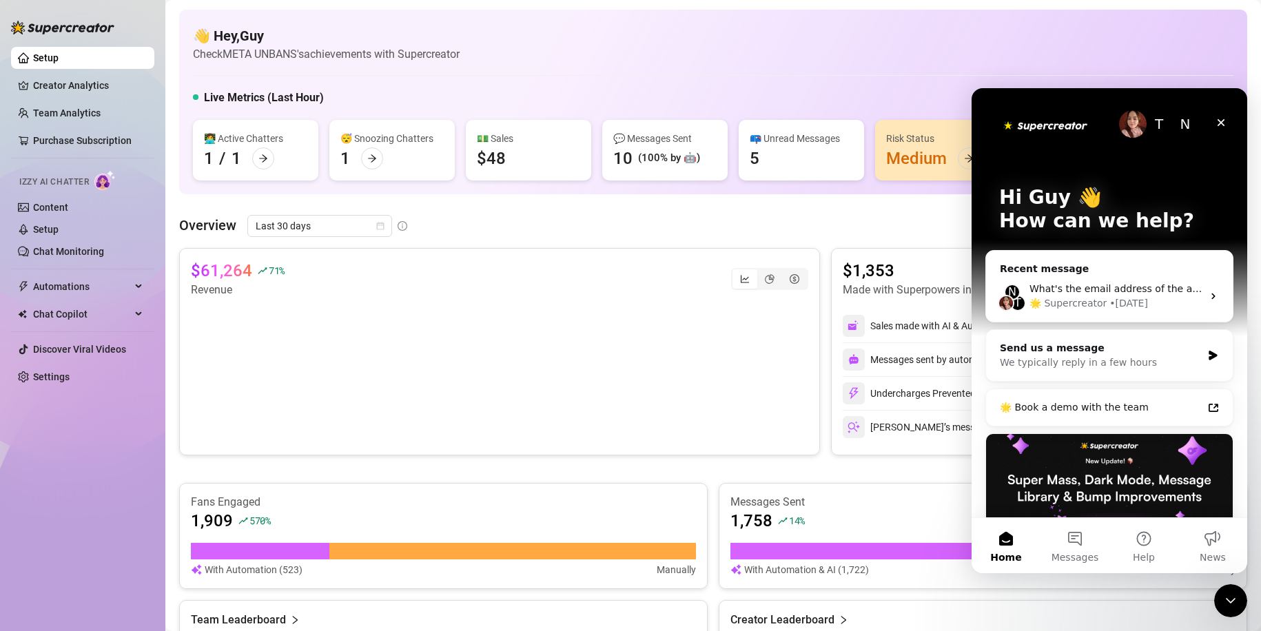
drag, startPoint x: 88, startPoint y: 346, endPoint x: 85, endPoint y: 329, distance: 16.8
click at [88, 345] on link "Discover Viral Videos" at bounding box center [79, 349] width 93 height 11
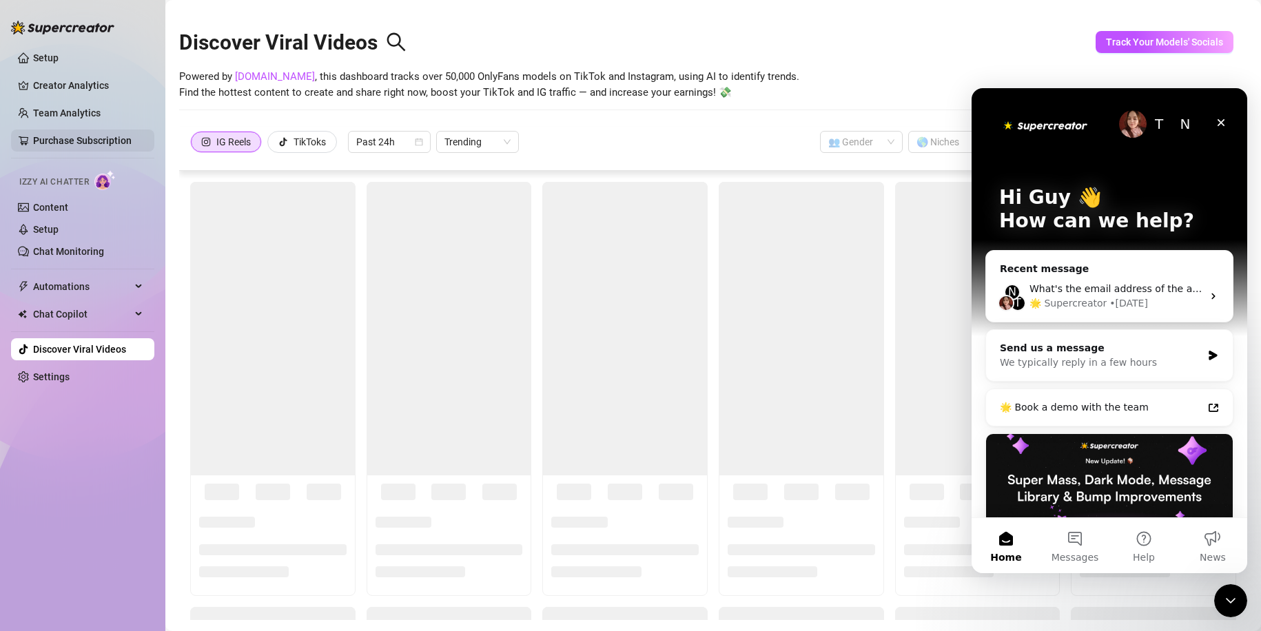
click at [76, 135] on link "Purchase Subscription" at bounding box center [82, 140] width 99 height 11
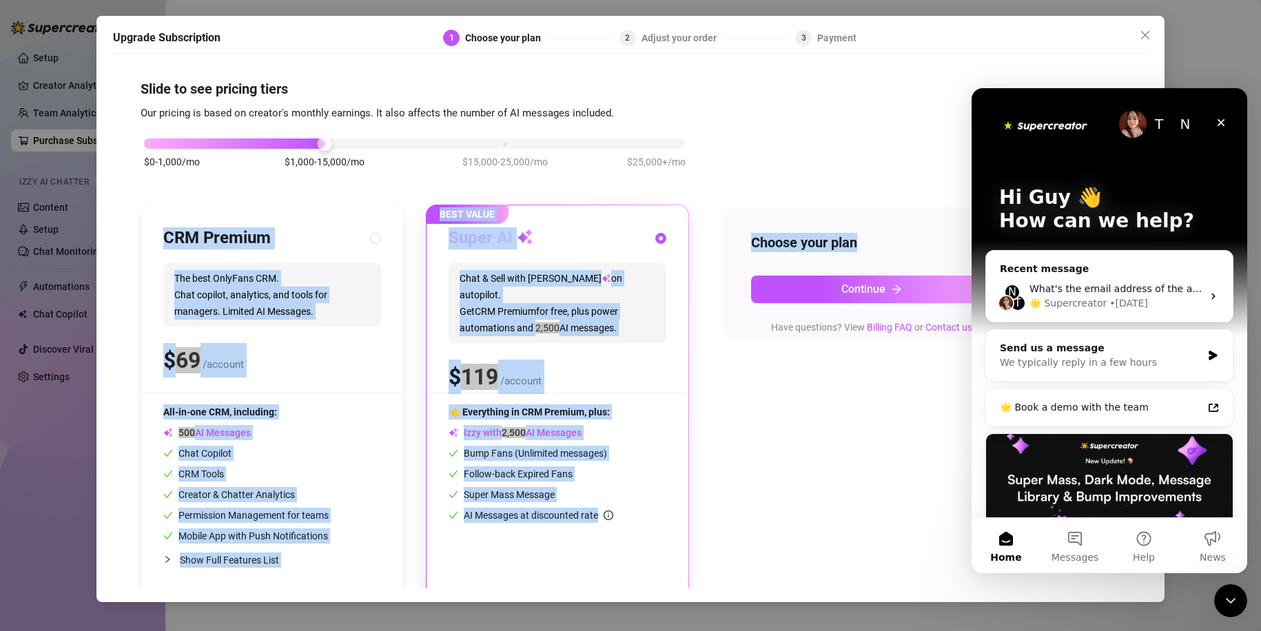
drag, startPoint x: 329, startPoint y: 135, endPoint x: 741, endPoint y: 142, distance: 412.1
click at [939, 140] on div "$0-1,000/mo $1,000-15,000/mo $15,000-25,000/mo $25,000+/mo CRM Premium The best…" at bounding box center [631, 360] width 980 height 478
click at [336, 136] on div "$0-1,000/mo $1,000-15,000/mo $15,000-25,000/mo $25,000+/mo" at bounding box center [415, 140] width 542 height 8
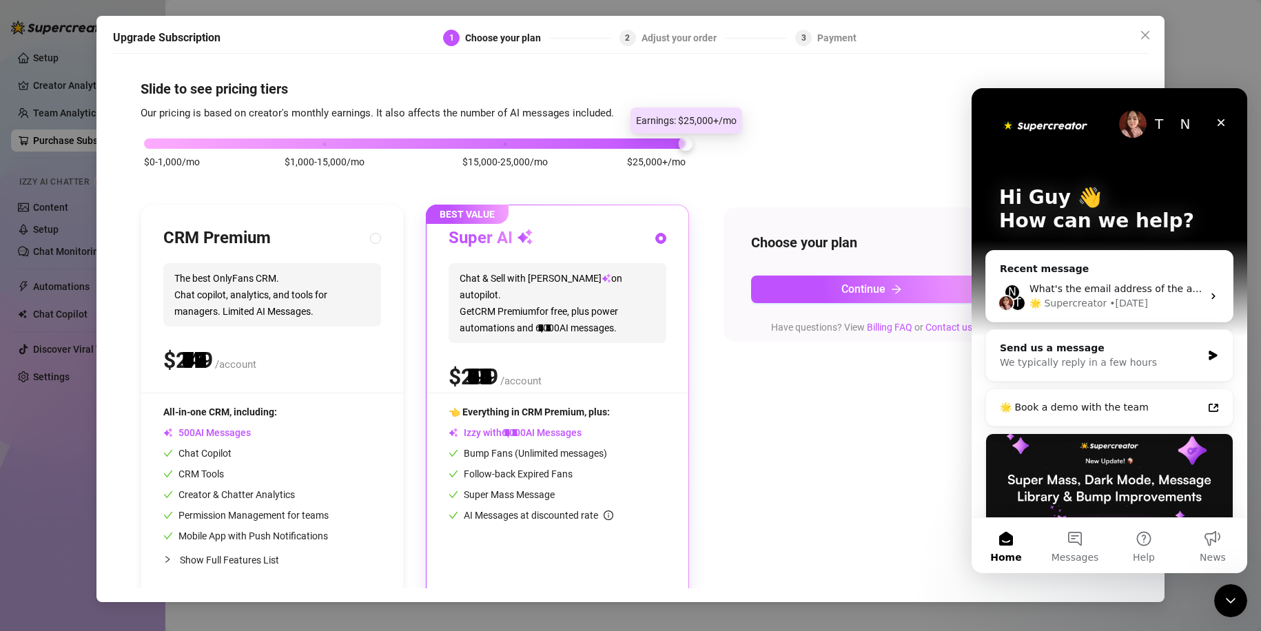
click at [747, 143] on div "$0-1,000/mo $1,000-15,000/mo $15,000-25,000/mo $25,000+/mo CRM Premium The best…" at bounding box center [631, 360] width 980 height 478
click at [1220, 128] on div "Close" at bounding box center [1221, 122] width 25 height 25
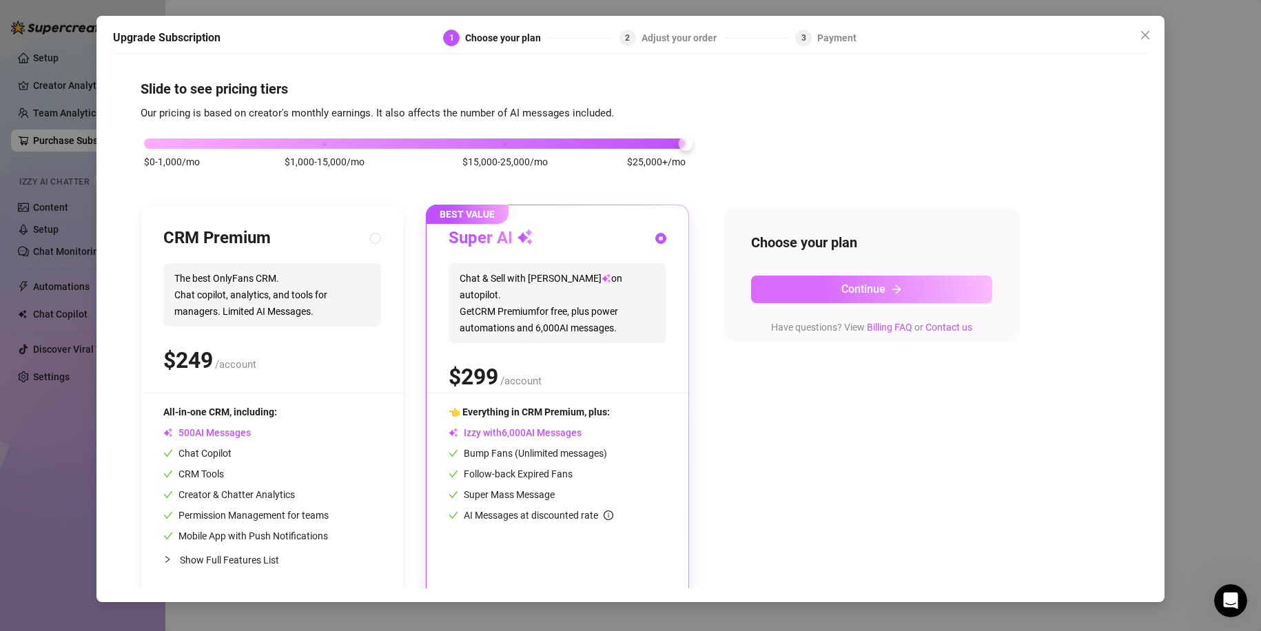
click at [854, 277] on button "Continue" at bounding box center [871, 290] width 241 height 28
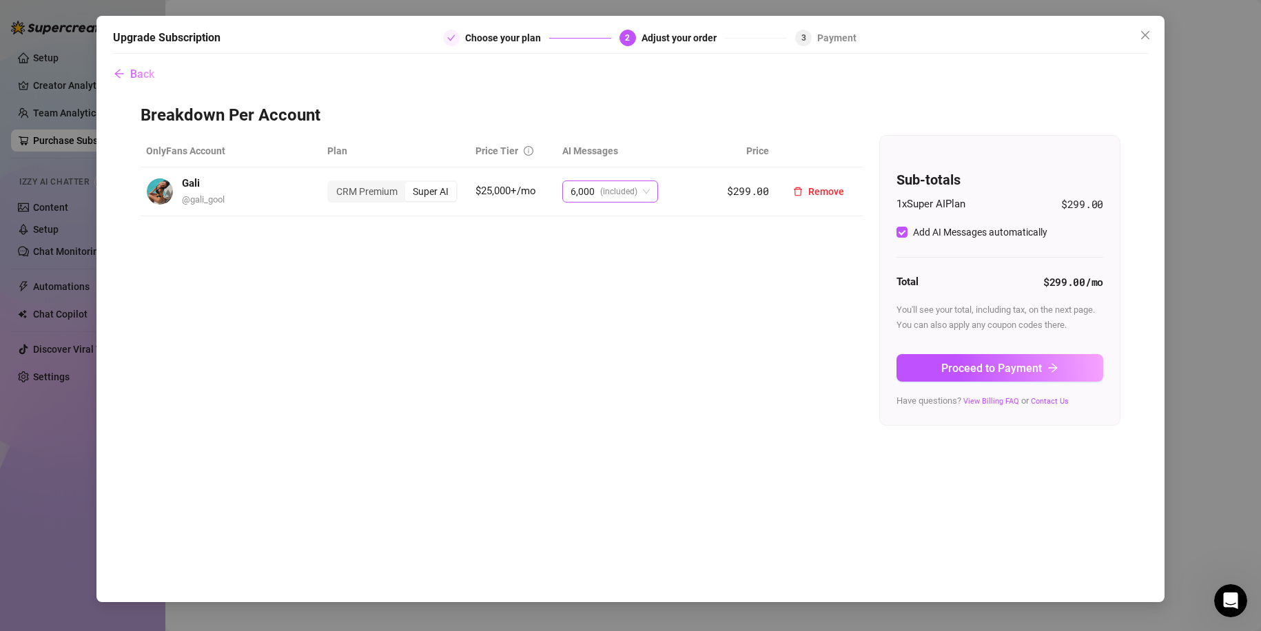
click at [634, 188] on span "(included)" at bounding box center [618, 191] width 37 height 21
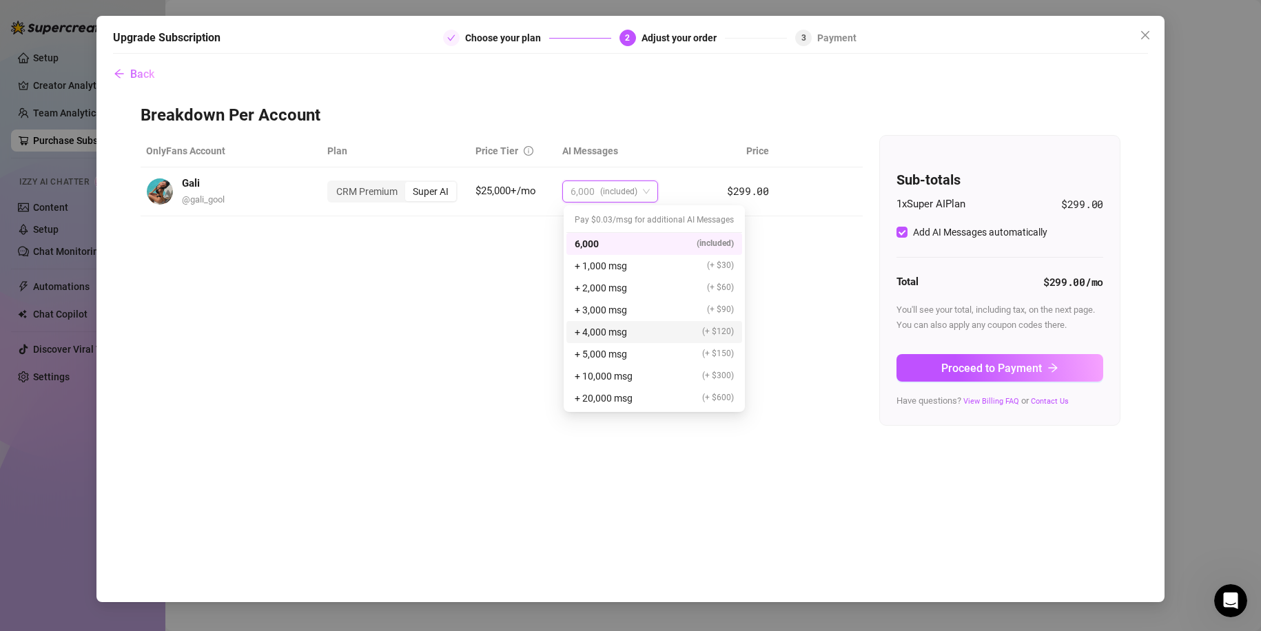
click at [619, 322] on div "+ 4,000 msg (+ $120)" at bounding box center [654, 332] width 176 height 22
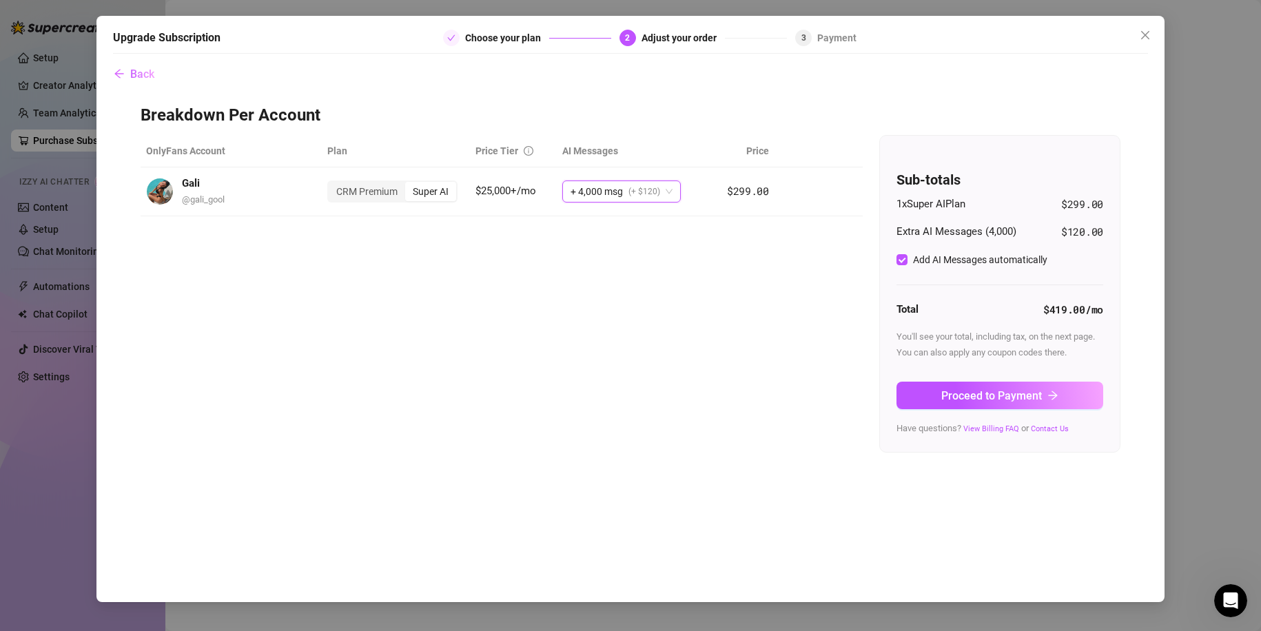
click at [746, 329] on div "OnlyFans Account Plan Price Tier AI Messages Price Gali @ gali_gool CRM Premium…" at bounding box center [631, 294] width 980 height 318
click at [1018, 400] on span "Proceed to Payment" at bounding box center [991, 395] width 101 height 13
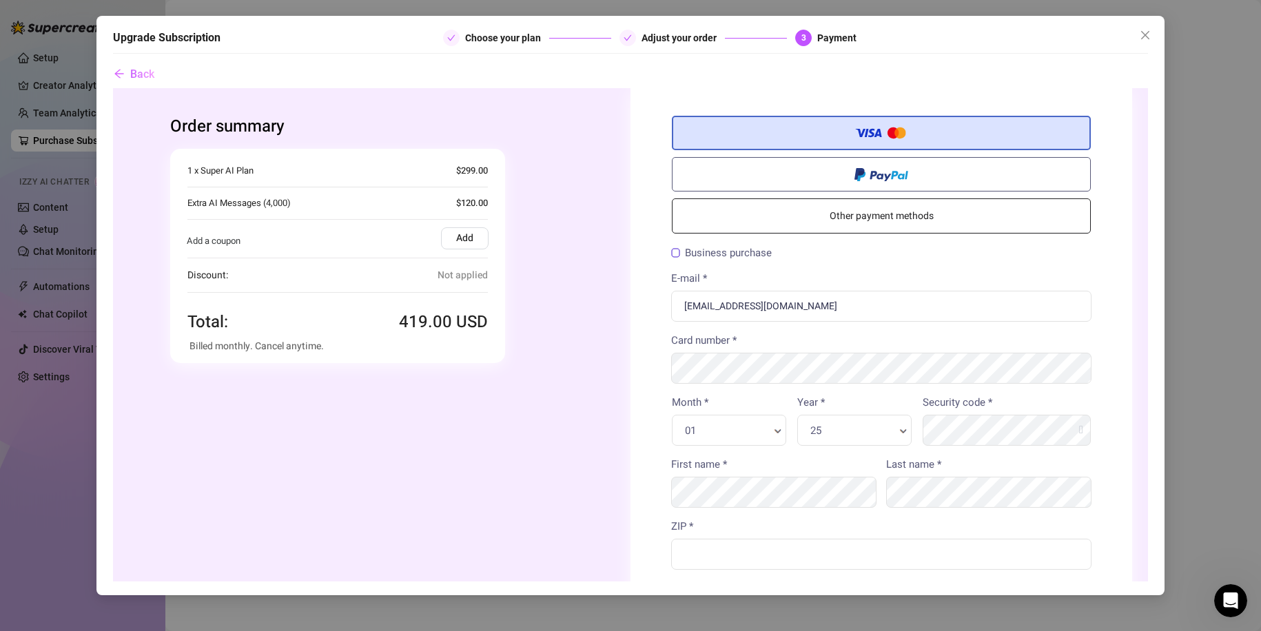
click at [458, 239] on label "Add" at bounding box center [465, 238] width 48 height 22
click at [113, 88] on input "Add" at bounding box center [113, 88] width 0 height 0
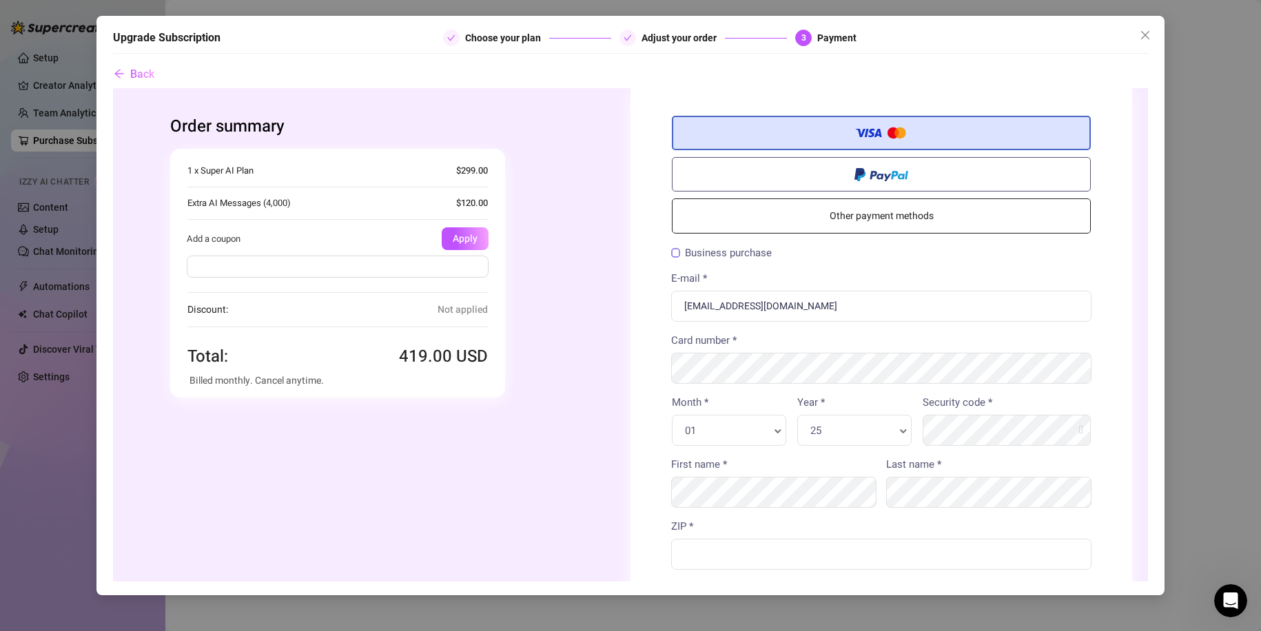
click at [421, 277] on div at bounding box center [338, 268] width 336 height 39
click at [429, 274] on input "text" at bounding box center [338, 266] width 302 height 22
type input "כ"
type input "FLASH30"
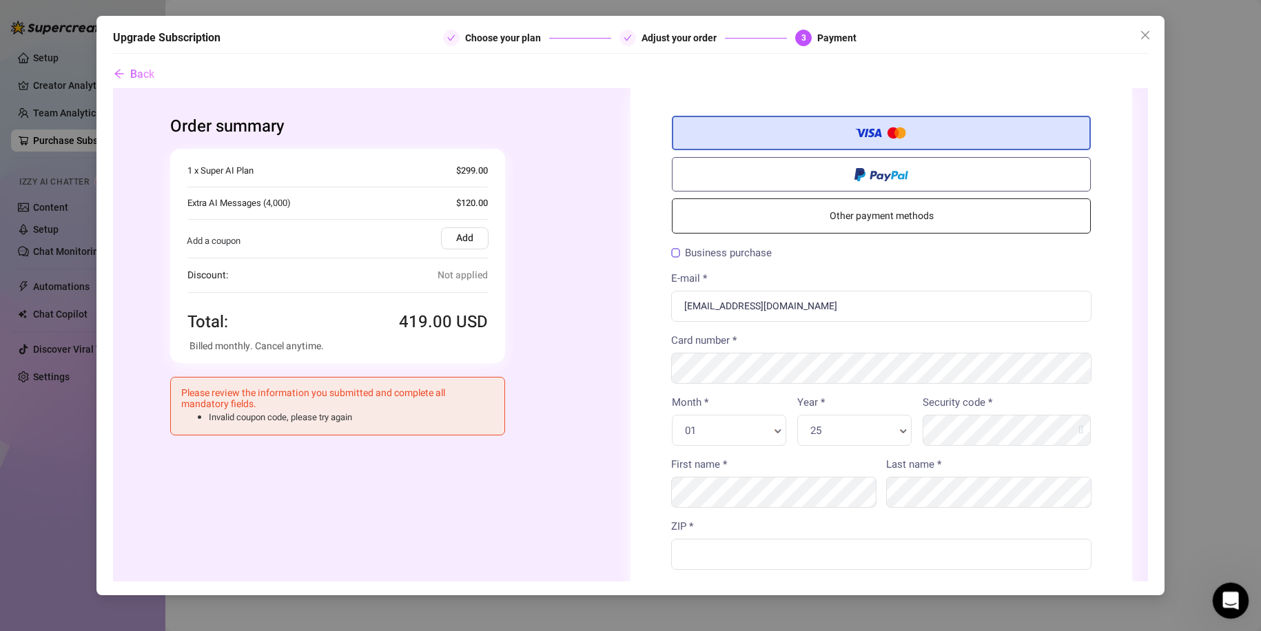
click at [1226, 610] on div "Open Intercom Messenger" at bounding box center [1228, 598] width 45 height 45
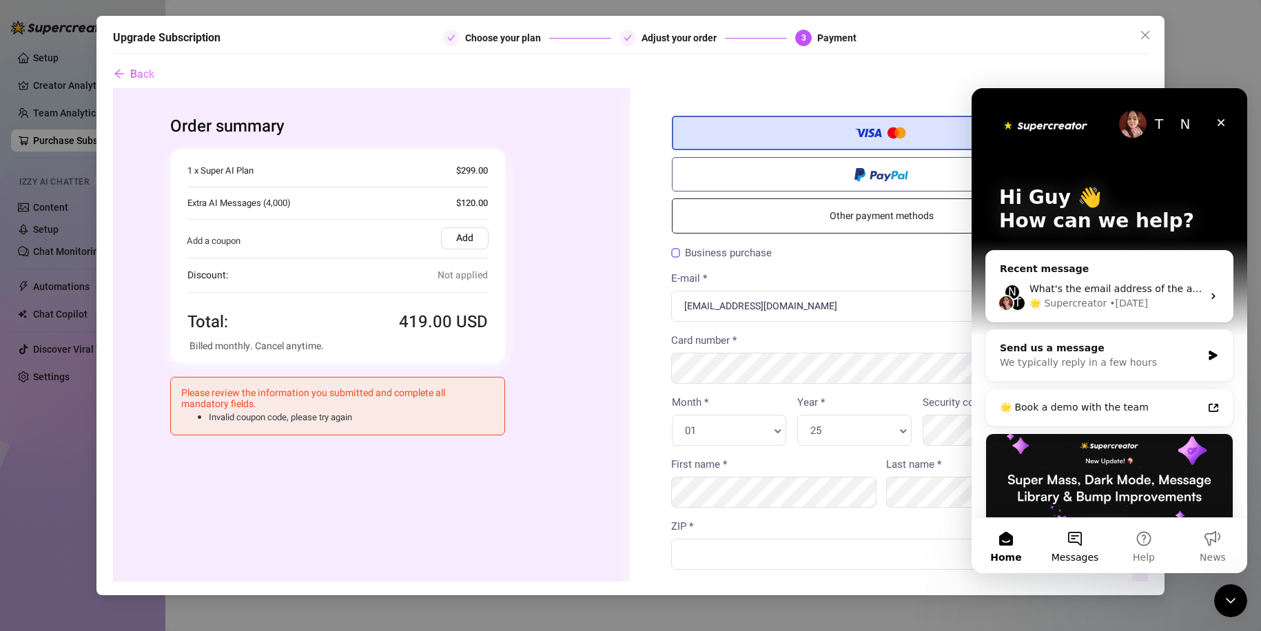
click at [1080, 557] on span "Messages" at bounding box center [1076, 558] width 48 height 10
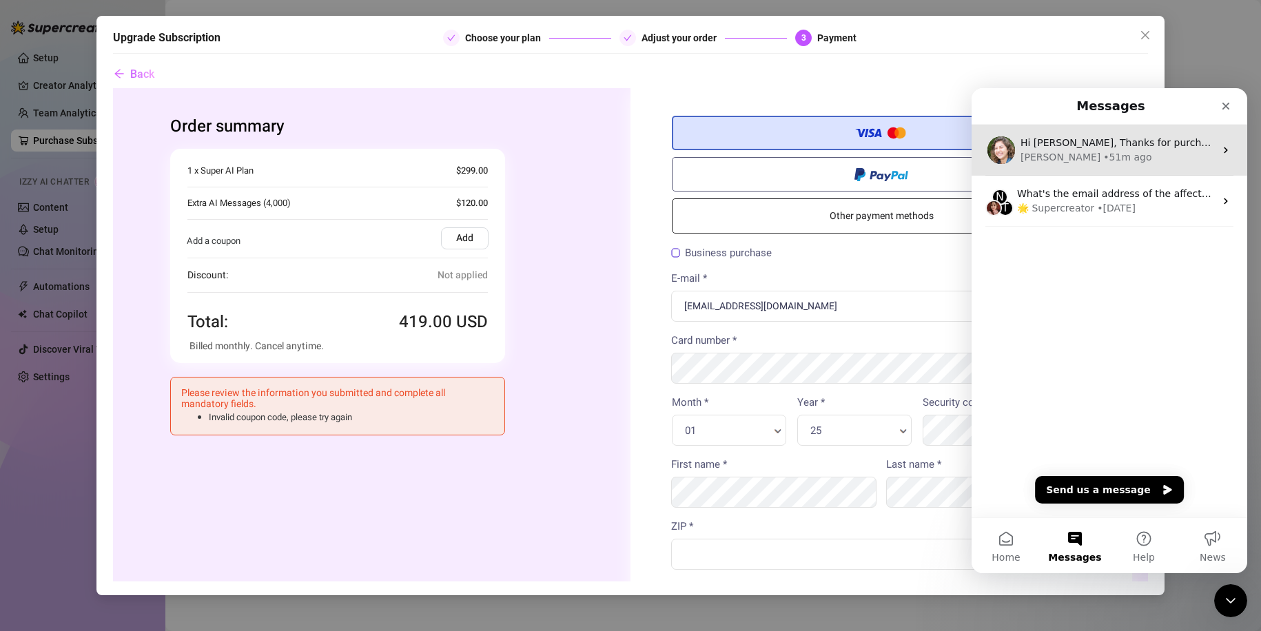
click at [1082, 165] on div "Hi Guy, Thanks for purchasing Supercreator! :sparkles: Your order is now under …" at bounding box center [1110, 150] width 276 height 51
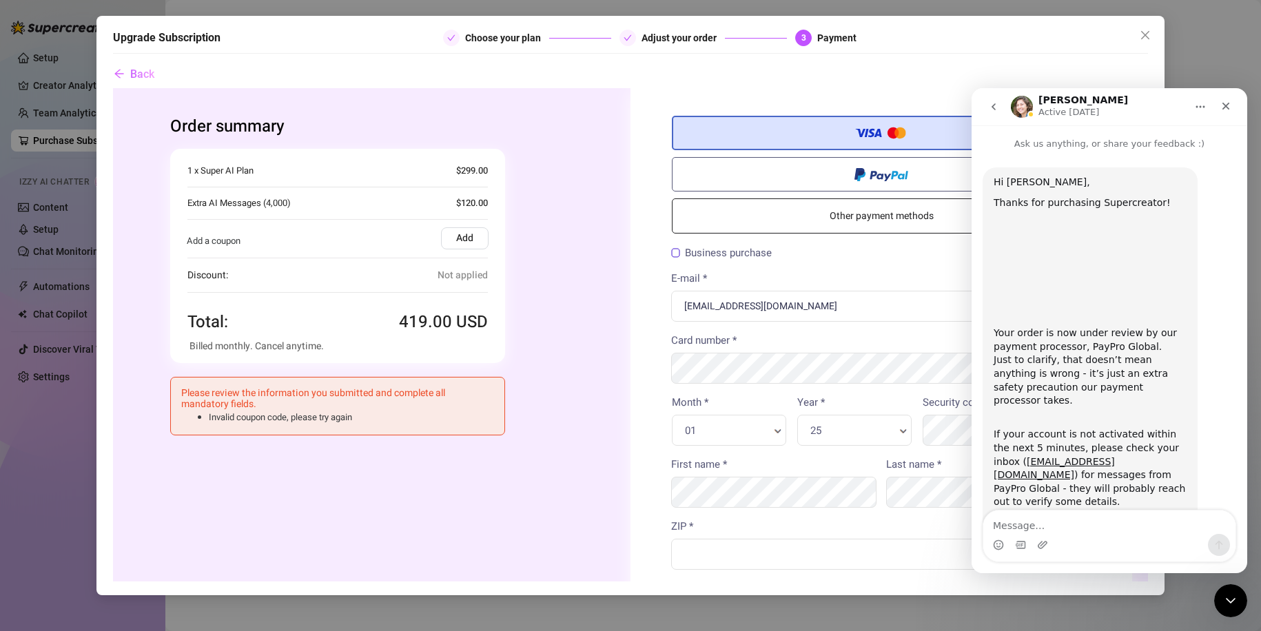
scroll to position [125, 0]
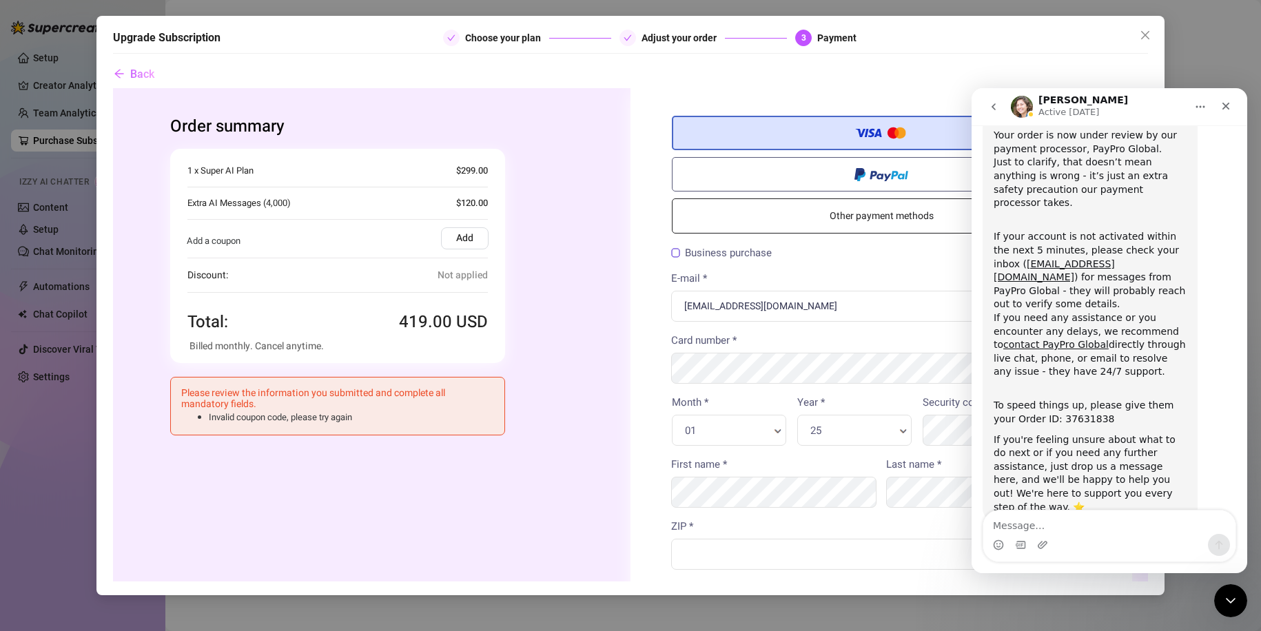
click at [1125, 532] on textarea "Message…" at bounding box center [1109, 522] width 252 height 23
drag, startPoint x: 1027, startPoint y: 111, endPoint x: 2230, endPoint y: 209, distance: 1207.1
click at [1027, 111] on img "Intercom messenger" at bounding box center [1022, 107] width 22 height 22
click at [1047, 533] on textarea "Message…" at bounding box center [1109, 522] width 252 height 23
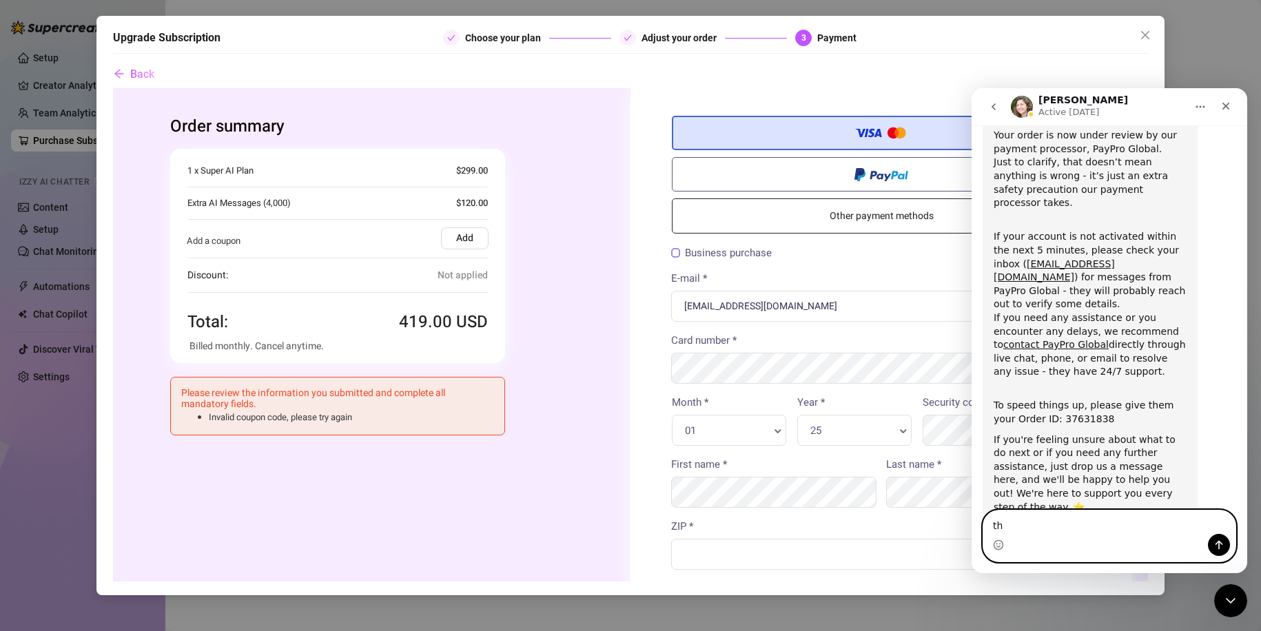
type textarea "t"
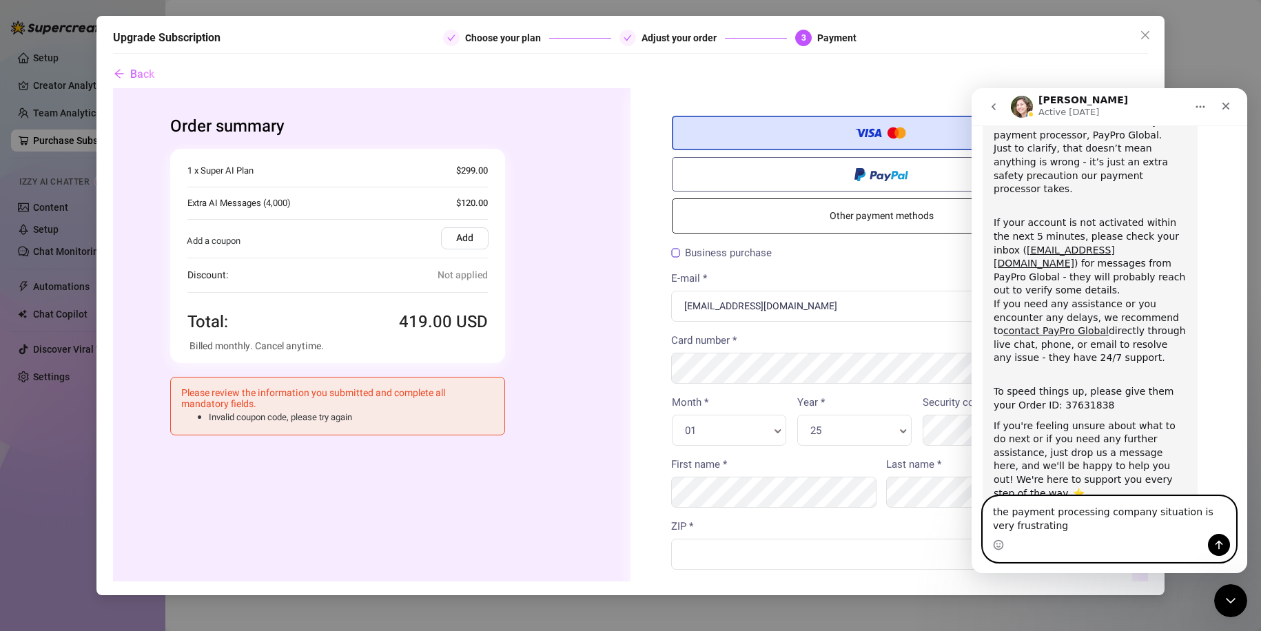
type textarea "the payment processing company situation is very frustrating"
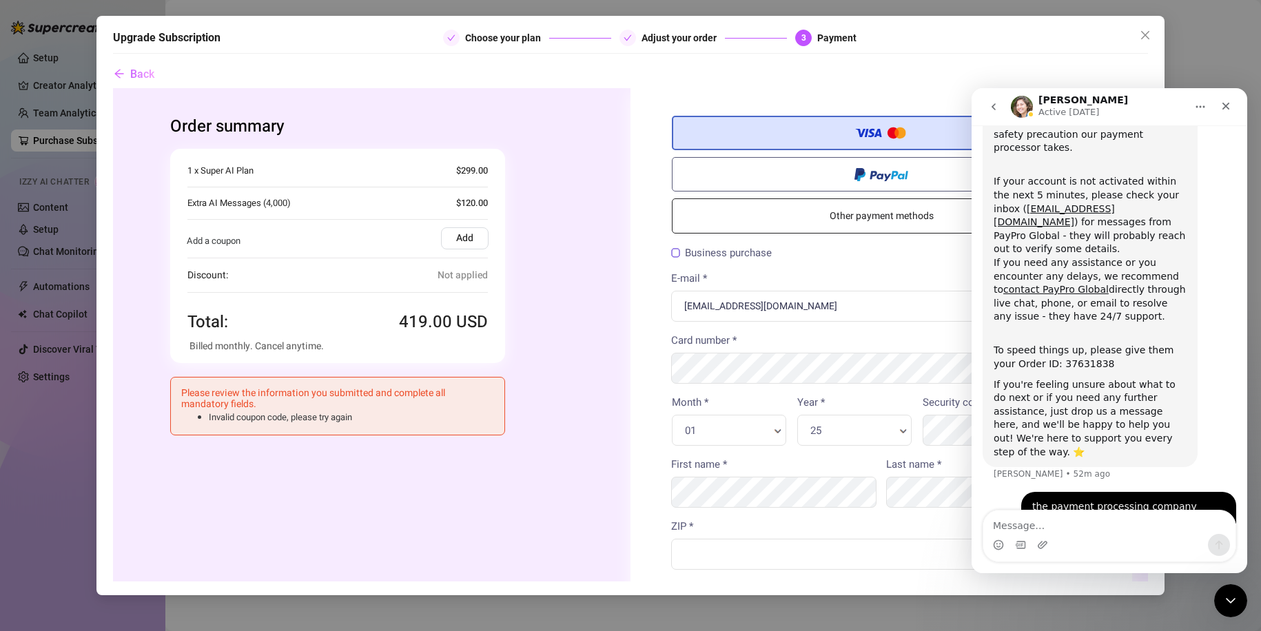
click at [1121, 536] on div "Intercom messenger" at bounding box center [1109, 545] width 252 height 22
click at [1085, 533] on textarea "Message…" at bounding box center [1109, 522] width 252 height 23
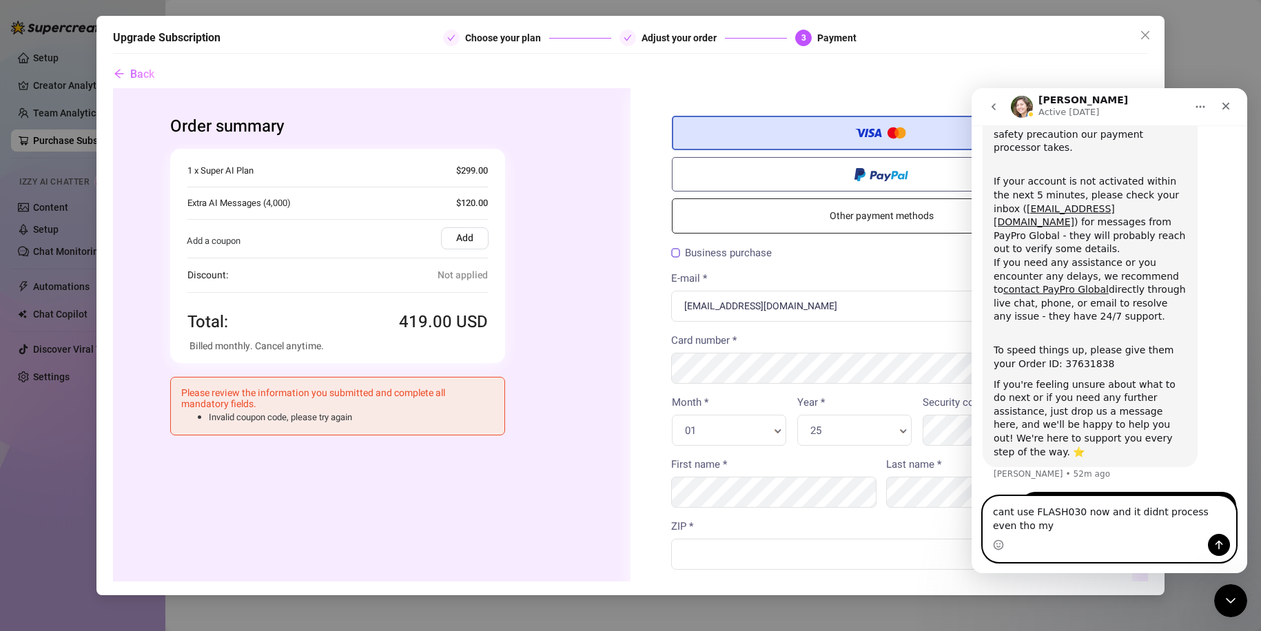
scroll to position [194, 0]
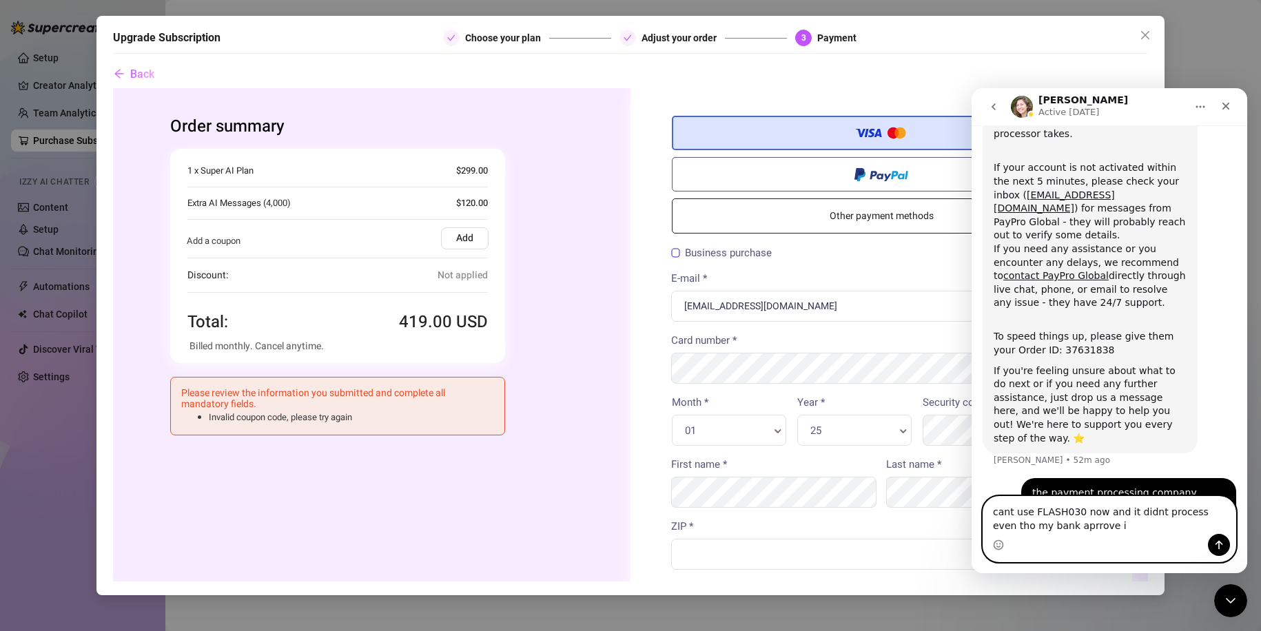
type textarea "cant use FLASH030 now and it didnt process even tho my bank aprrove it"
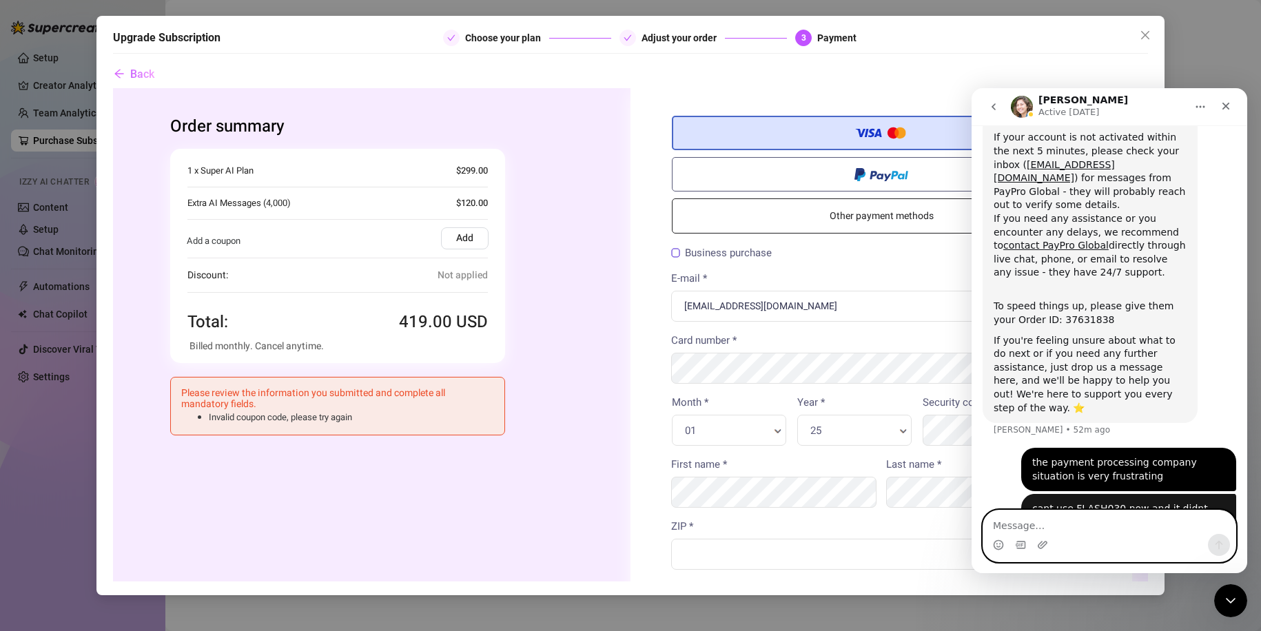
scroll to position [225, 0]
click at [1169, 533] on textarea "Message…" at bounding box center [1109, 522] width 252 height 23
type textarea "approved*"
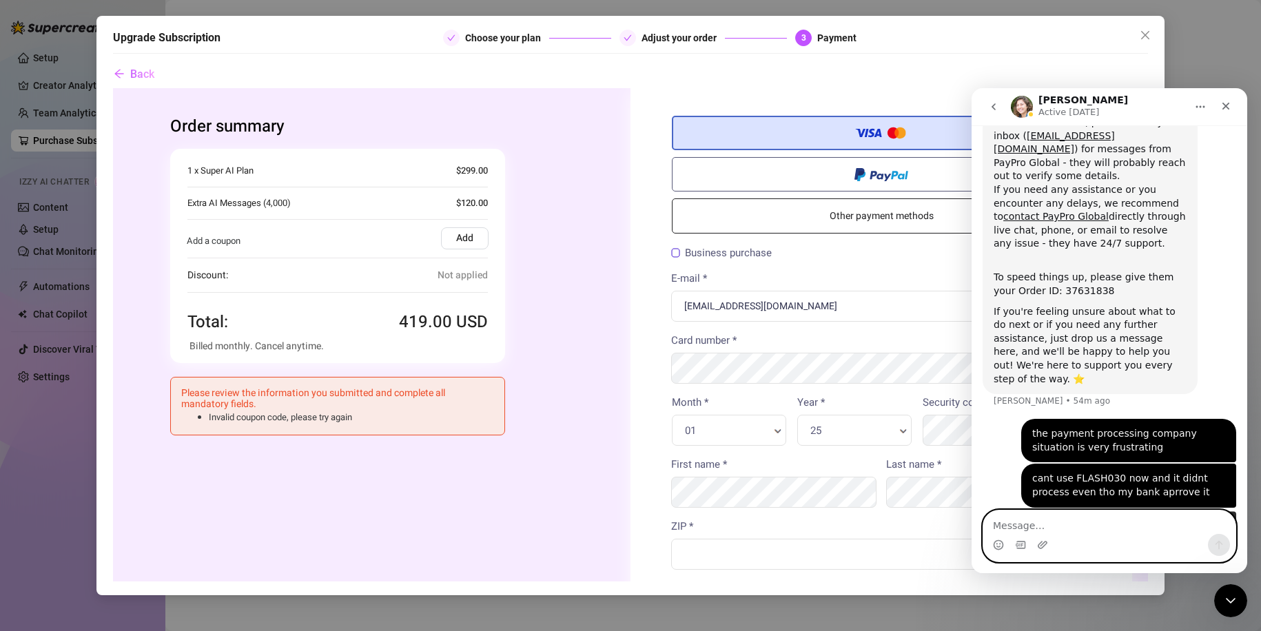
scroll to position [256, 0]
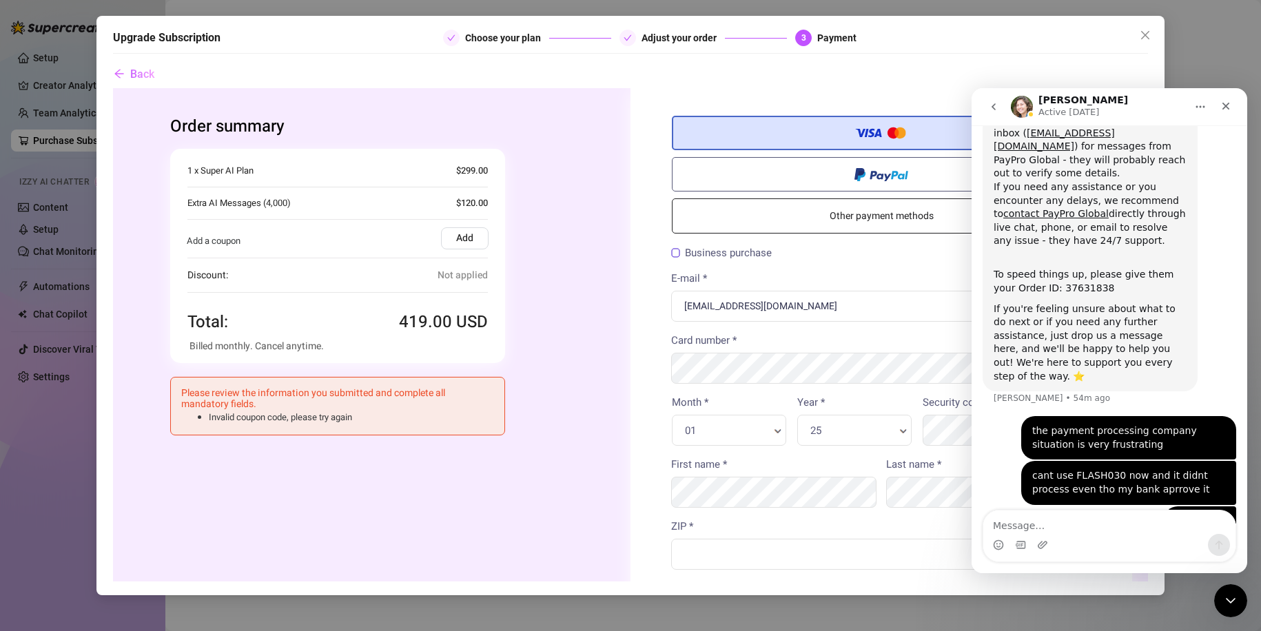
click at [1037, 108] on div "Ella Active 1d ago" at bounding box center [1098, 107] width 175 height 24
click at [1029, 107] on img "Intercom messenger" at bounding box center [1022, 107] width 22 height 22
click at [1054, 105] on p "Active [DATE]" at bounding box center [1068, 112] width 61 height 14
click at [993, 105] on icon "go back" at bounding box center [994, 106] width 4 height 7
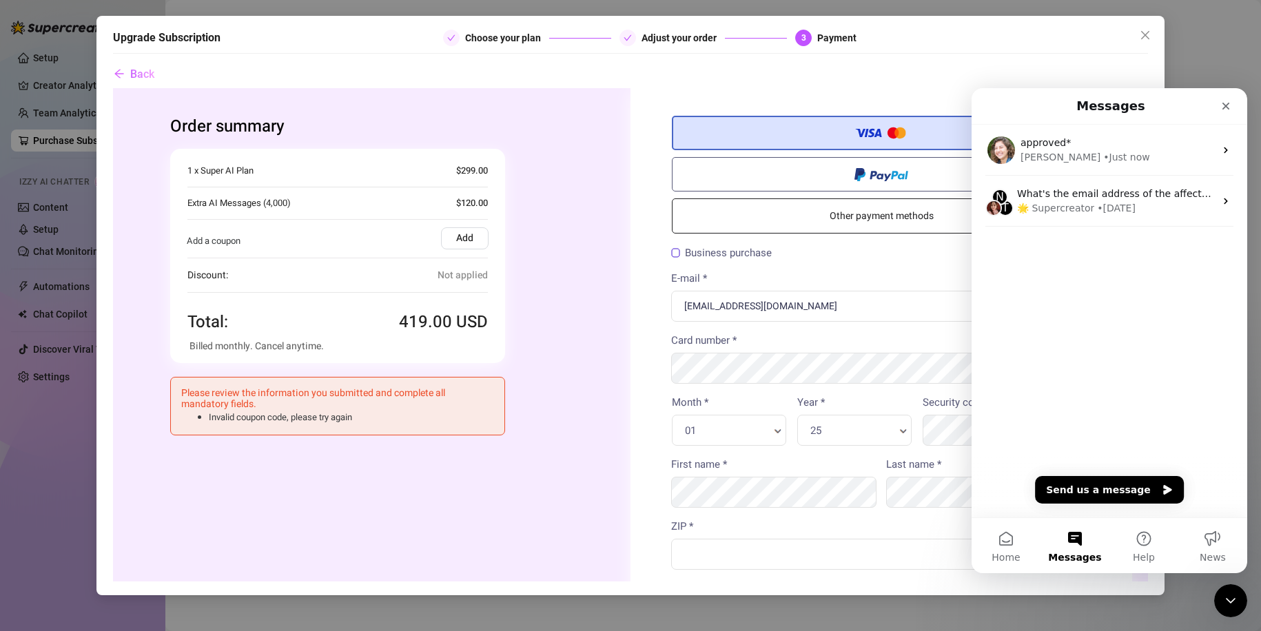
scroll to position [0, 0]
click at [326, 420] on li "Invalid coupon code, please try again" at bounding box center [351, 417] width 285 height 14
drag, startPoint x: 1231, startPoint y: 96, endPoint x: 2154, endPoint y: 212, distance: 929.8
click at [1231, 96] on div "Close" at bounding box center [1225, 106] width 25 height 25
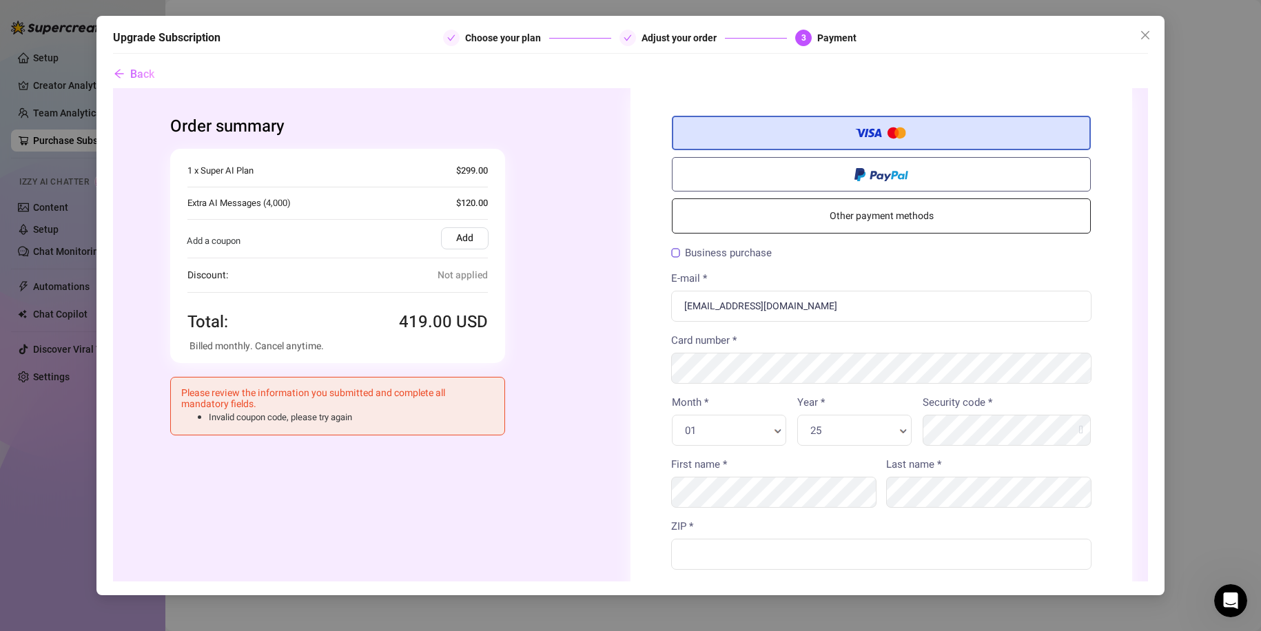
click at [128, 72] on button "Back" at bounding box center [134, 75] width 42 height 28
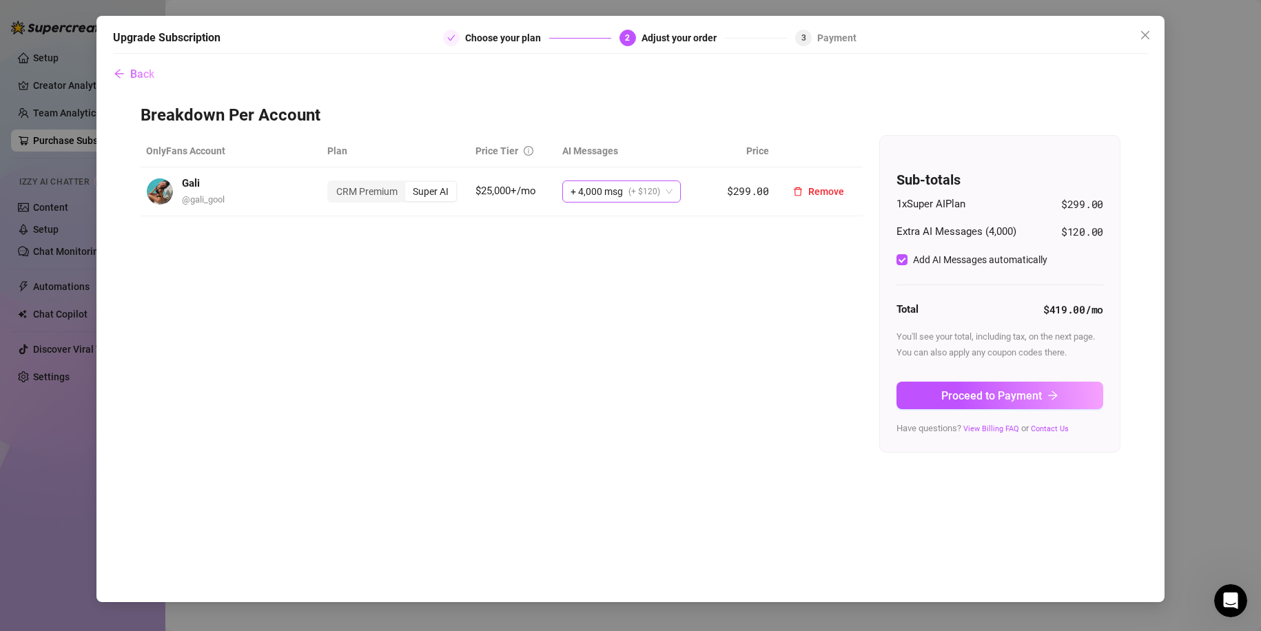
click at [635, 198] on span "(+ $120)" at bounding box center [644, 191] width 32 height 21
click at [636, 176] on td "+ 4,000 msg (+ $120)" at bounding box center [629, 191] width 145 height 49
click at [634, 182] on span "(+ $120)" at bounding box center [644, 191] width 32 height 21
click at [620, 196] on span "+ 4,000 msg" at bounding box center [597, 191] width 52 height 21
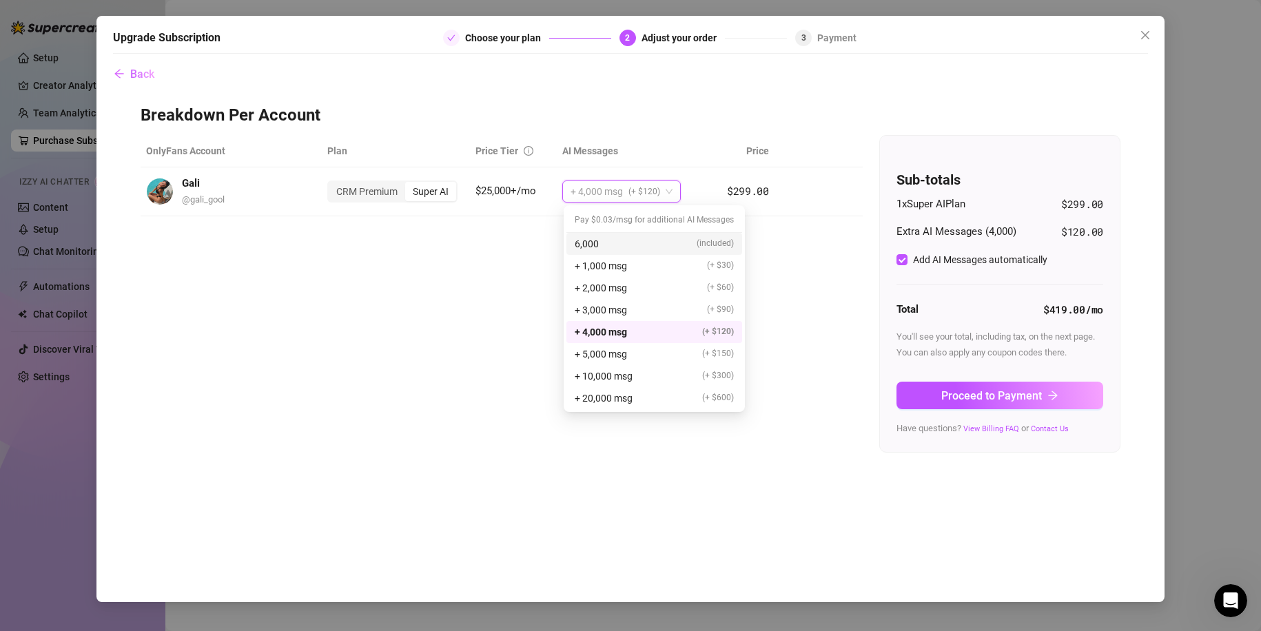
click at [624, 236] on div "6,000 (included)" at bounding box center [654, 243] width 159 height 15
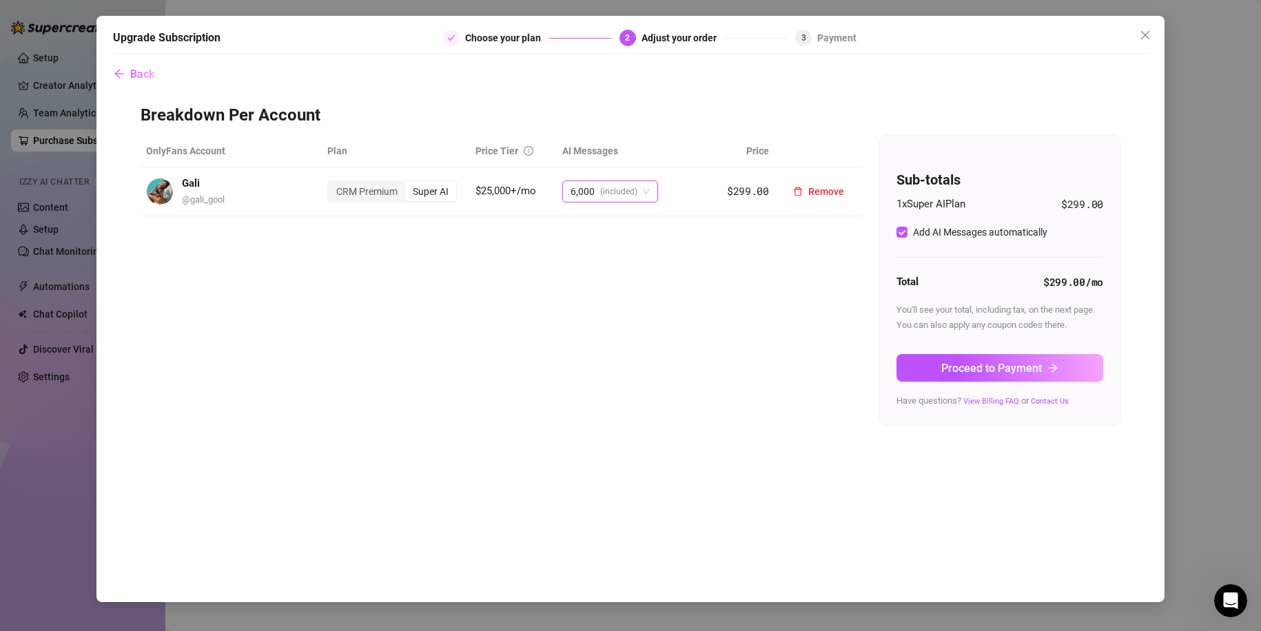
drag, startPoint x: 639, startPoint y: 180, endPoint x: 637, endPoint y: 189, distance: 9.9
click at [639, 184] on div "6,000 (included)" at bounding box center [610, 192] width 96 height 22
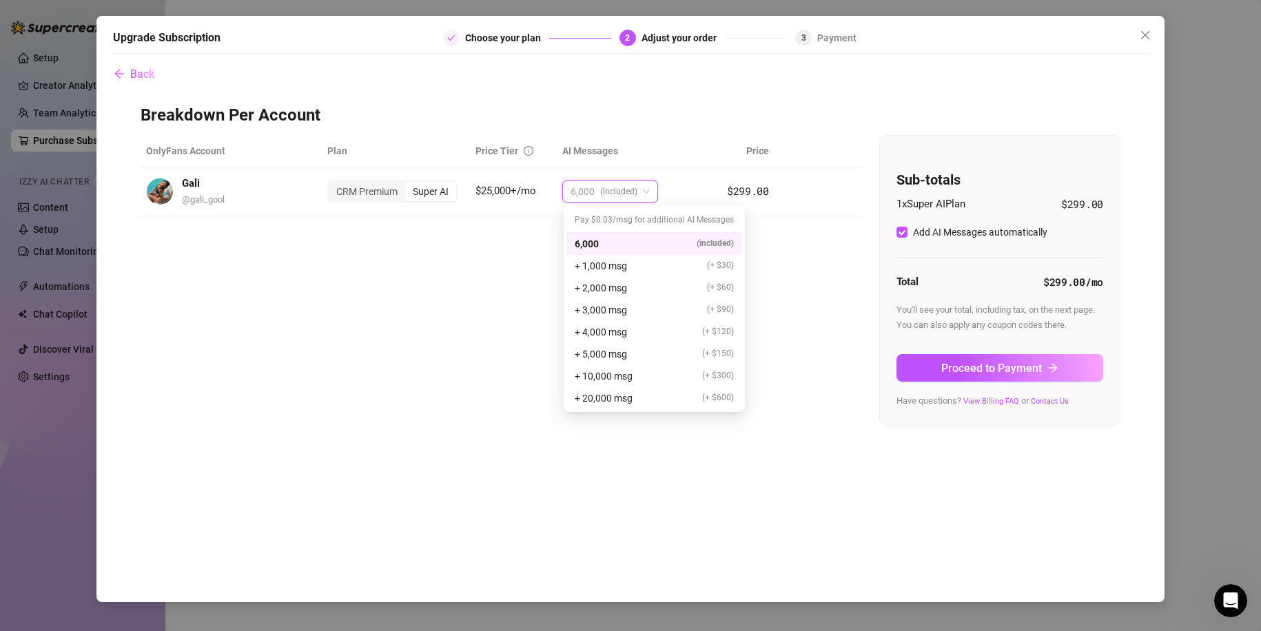
click at [780, 270] on div "OnlyFans Account Plan Price Tier AI Messages Price Gali @ gali_gool CRM Premium…" at bounding box center [631, 280] width 980 height 291
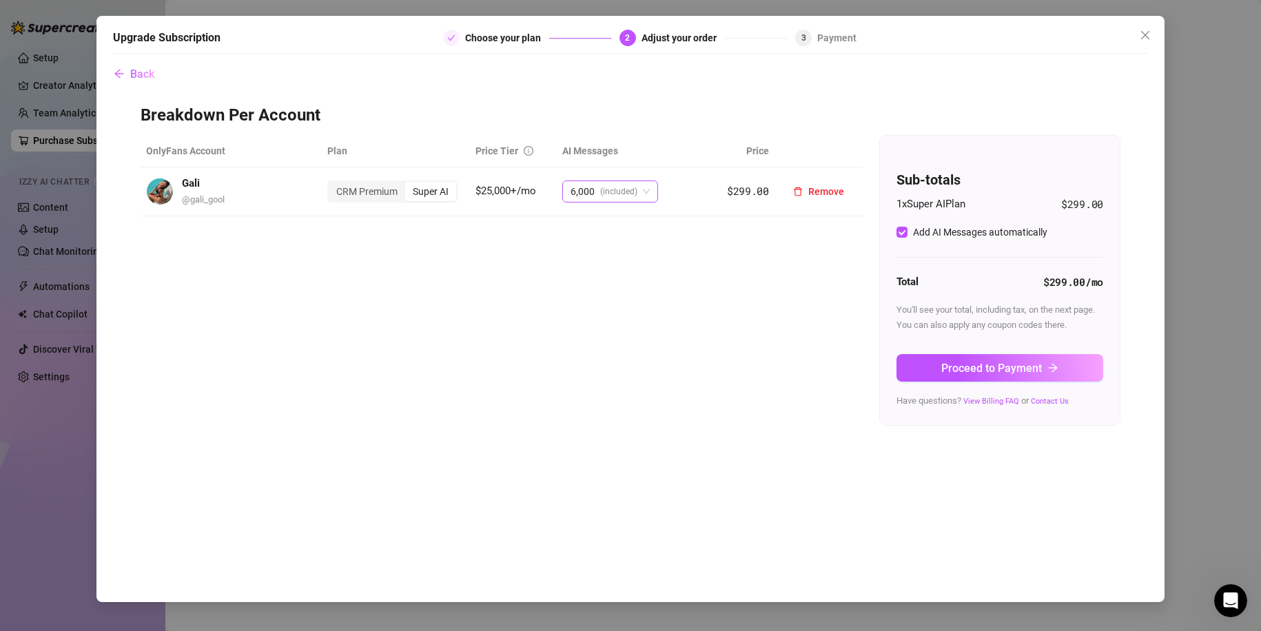
click at [619, 198] on span "(included)" at bounding box center [618, 191] width 37 height 21
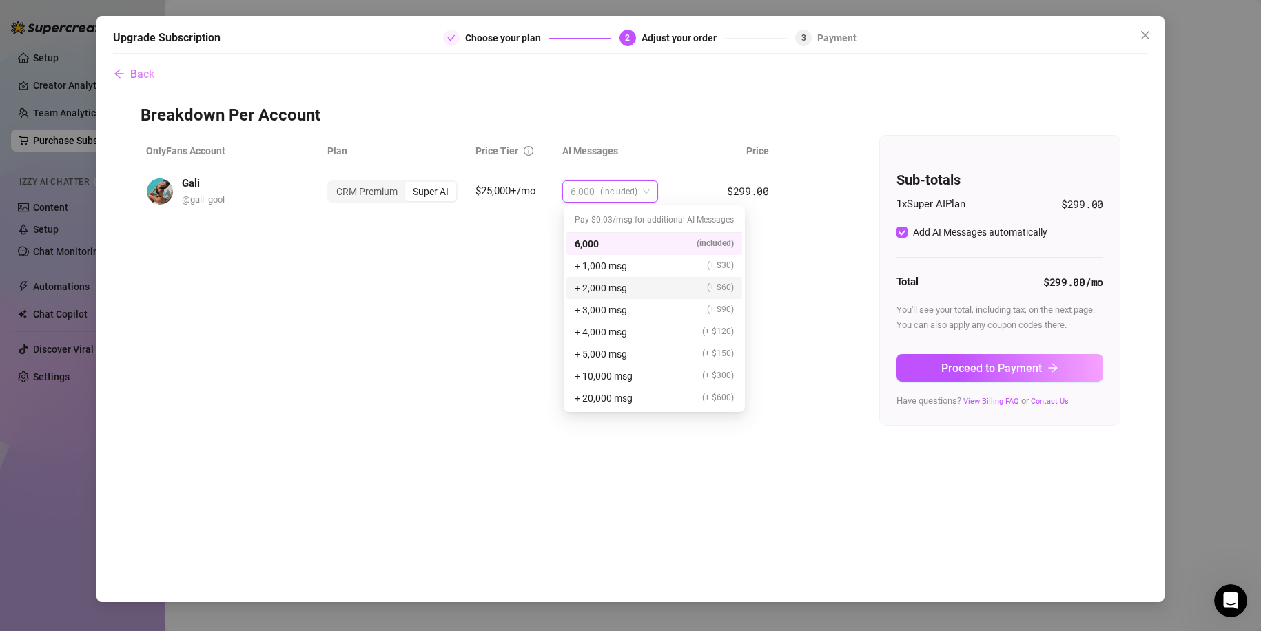
click at [840, 334] on div "OnlyFans Account Plan Price Tier AI Messages Price Gali @ gali_gool CRM Premium…" at bounding box center [631, 280] width 980 height 291
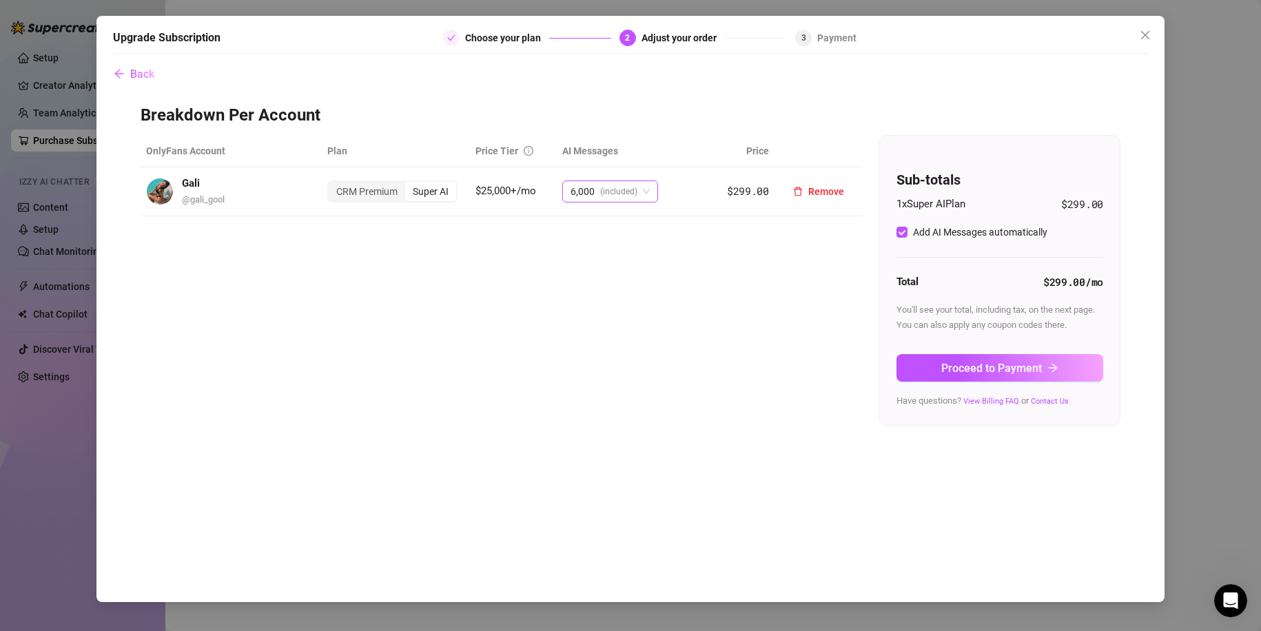
click at [653, 192] on div "6,000 (included)" at bounding box center [610, 192] width 96 height 22
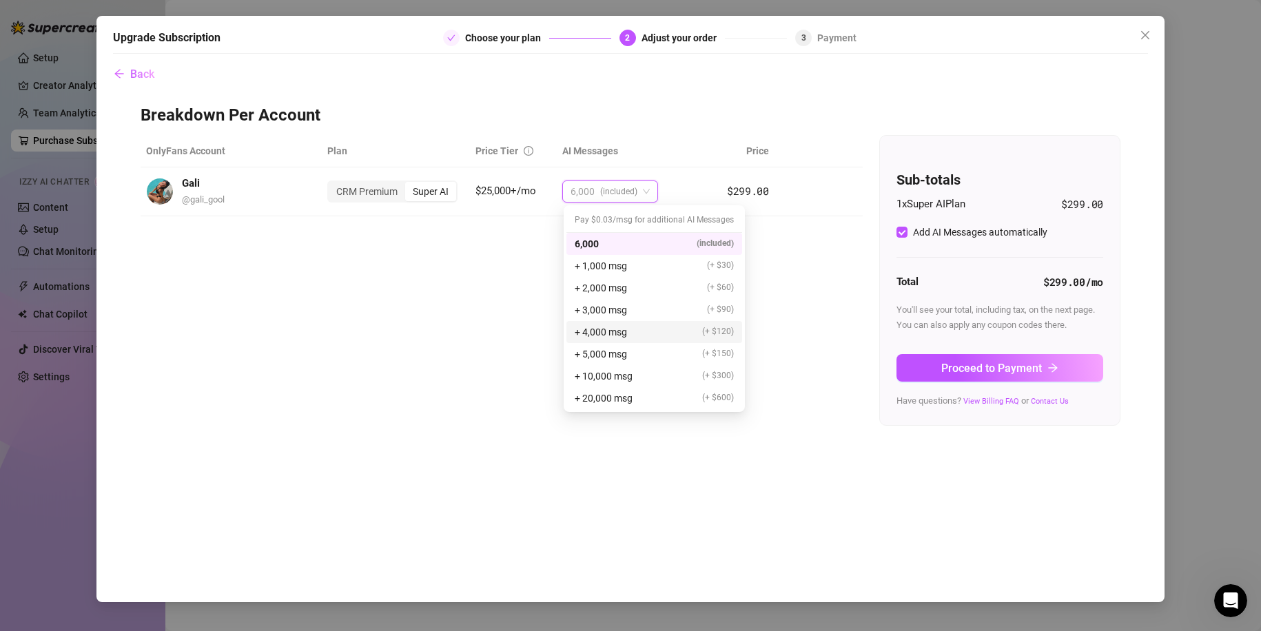
click at [695, 329] on div "+ 4,000 msg (+ $120)" at bounding box center [654, 332] width 159 height 15
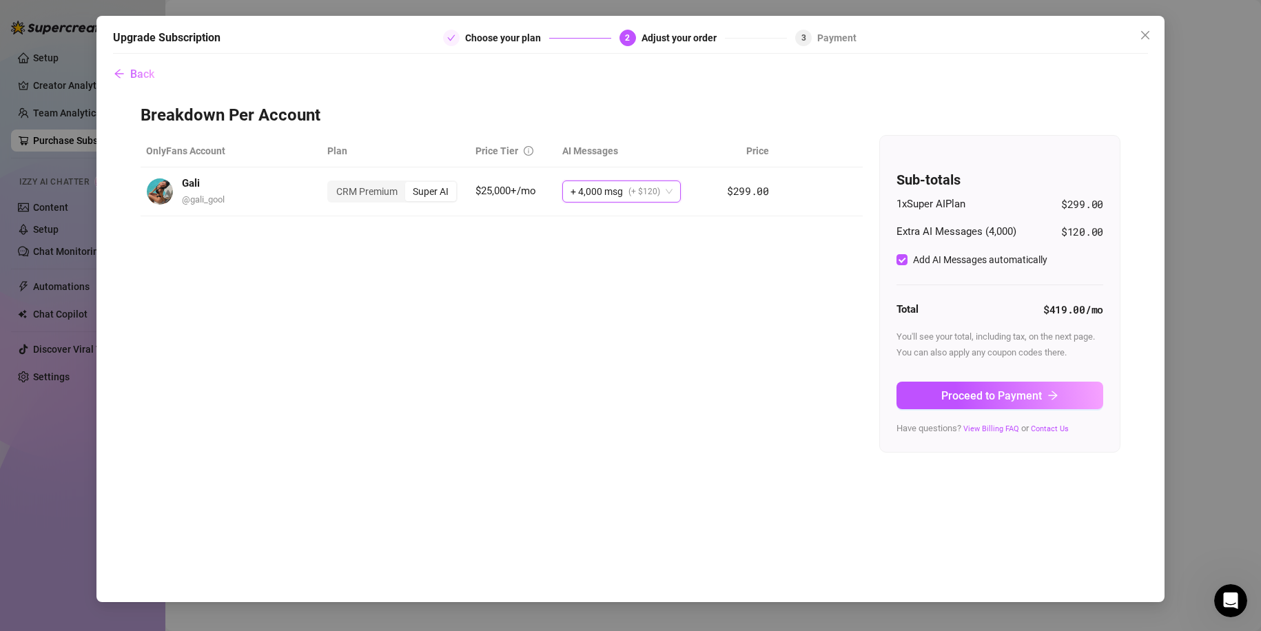
click at [895, 346] on div "Sub-totals 1 x Super AI Plan $299.00 Extra AI Messages ( 4,000 ) $120.00 Add AI…" at bounding box center [1000, 294] width 240 height 317
click at [939, 387] on button "Proceed to Payment" at bounding box center [999, 396] width 207 height 28
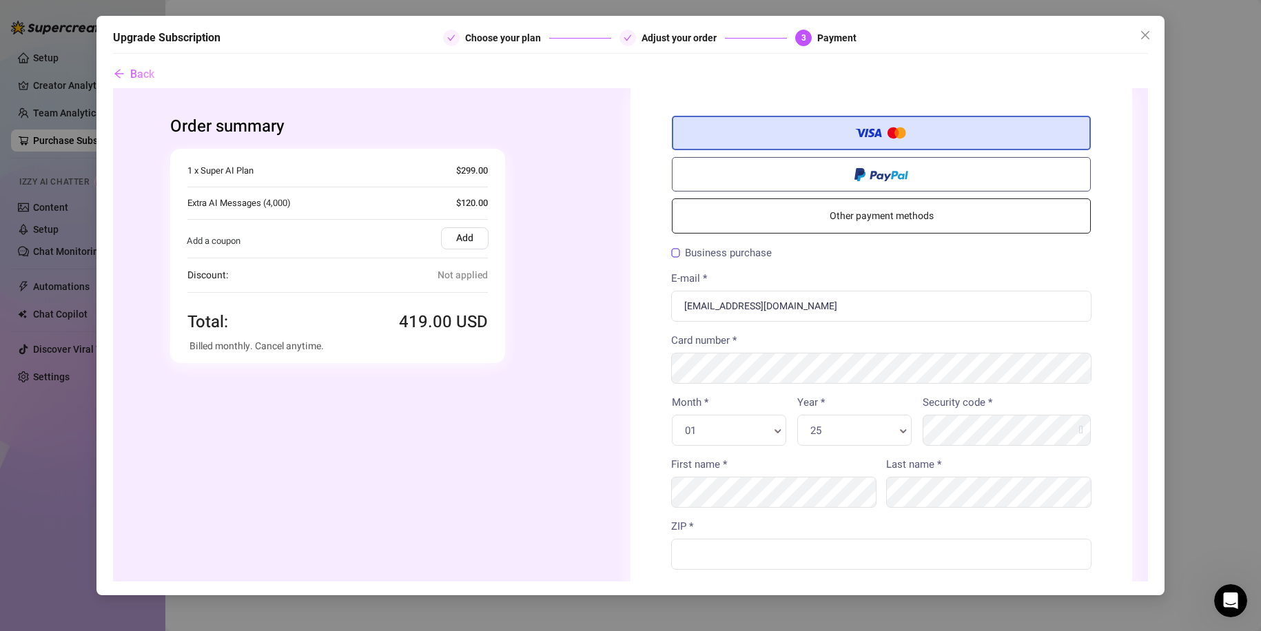
click at [451, 223] on div "Add a coupon Add Apply" at bounding box center [338, 238] width 336 height 32
click at [458, 233] on label "Add" at bounding box center [465, 238] width 48 height 22
click at [113, 88] on input "Add" at bounding box center [113, 88] width 0 height 0
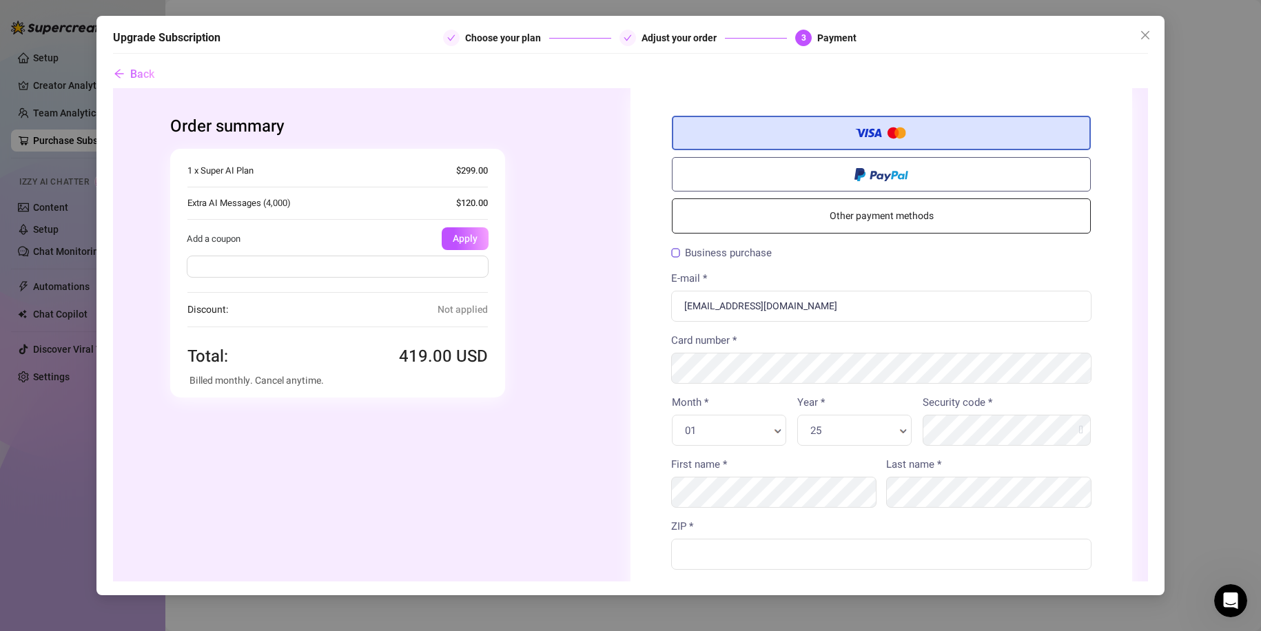
click at [371, 273] on input "text" at bounding box center [338, 266] width 302 height 22
paste input "PIPPIT45OFF"
type input "PIPPIT45OFF"
click at [454, 245] on button "Apply" at bounding box center [465, 238] width 47 height 23
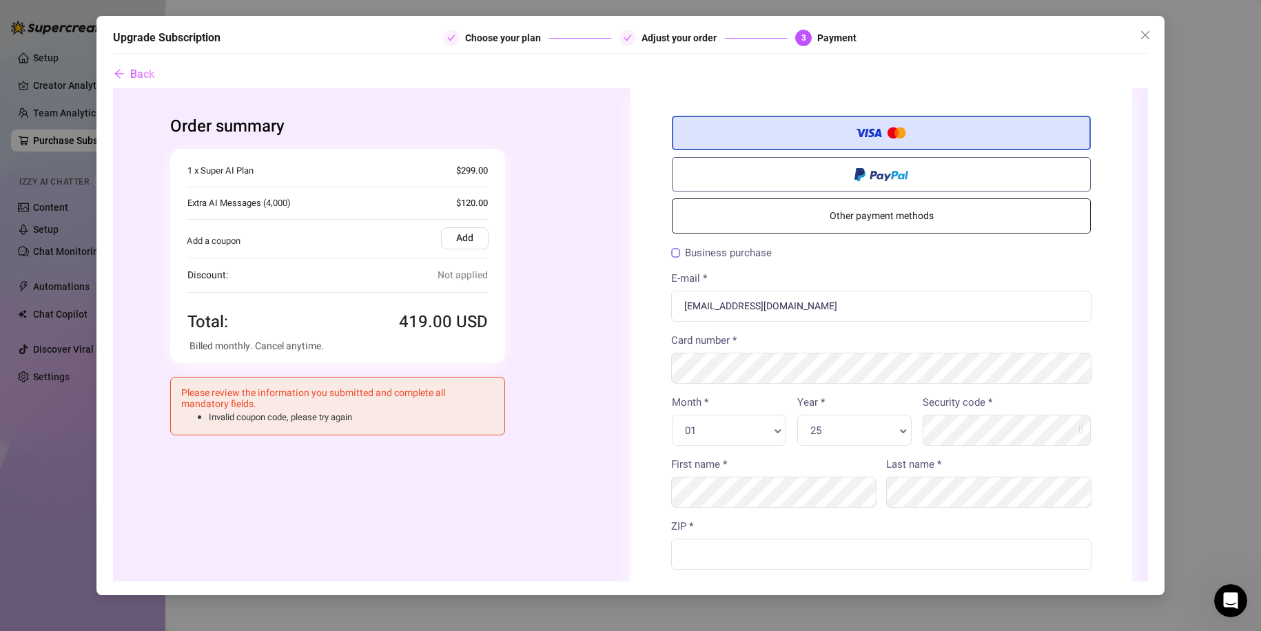
click at [345, 277] on div "Discount: Not applied" at bounding box center [337, 275] width 300 height 16
click at [442, 236] on label "Add" at bounding box center [465, 238] width 48 height 22
click at [113, 88] on input "Add" at bounding box center [113, 88] width 0 height 0
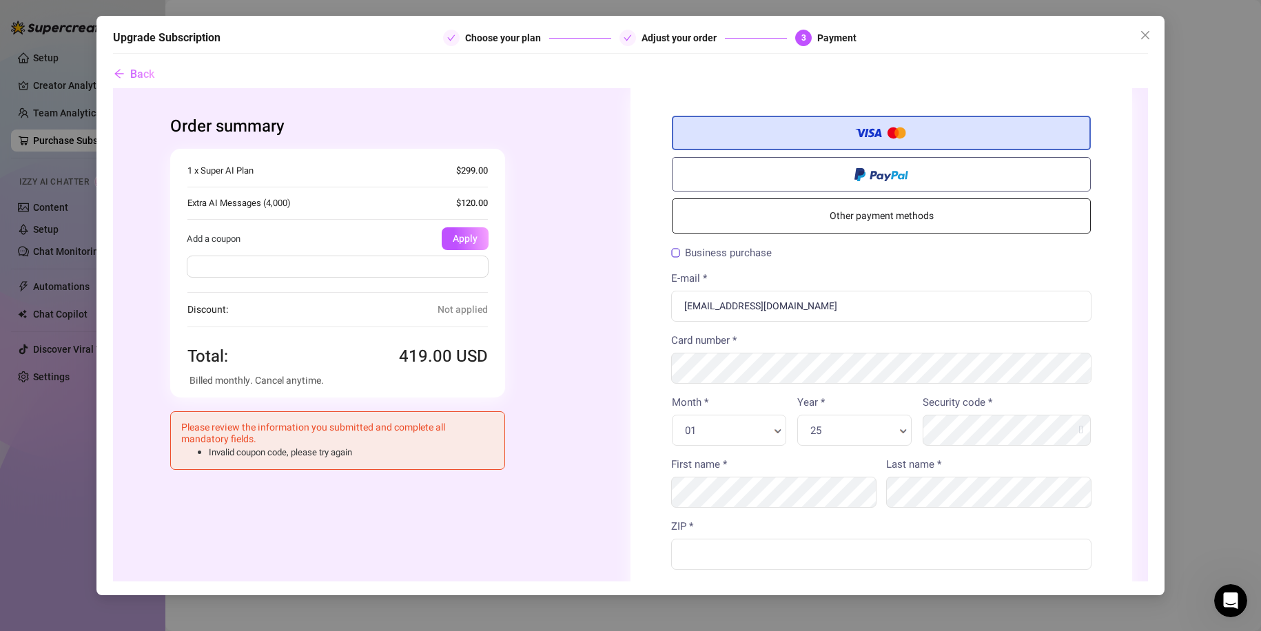
click at [411, 259] on input "text" at bounding box center [338, 266] width 302 height 22
type input "FLASH40]"
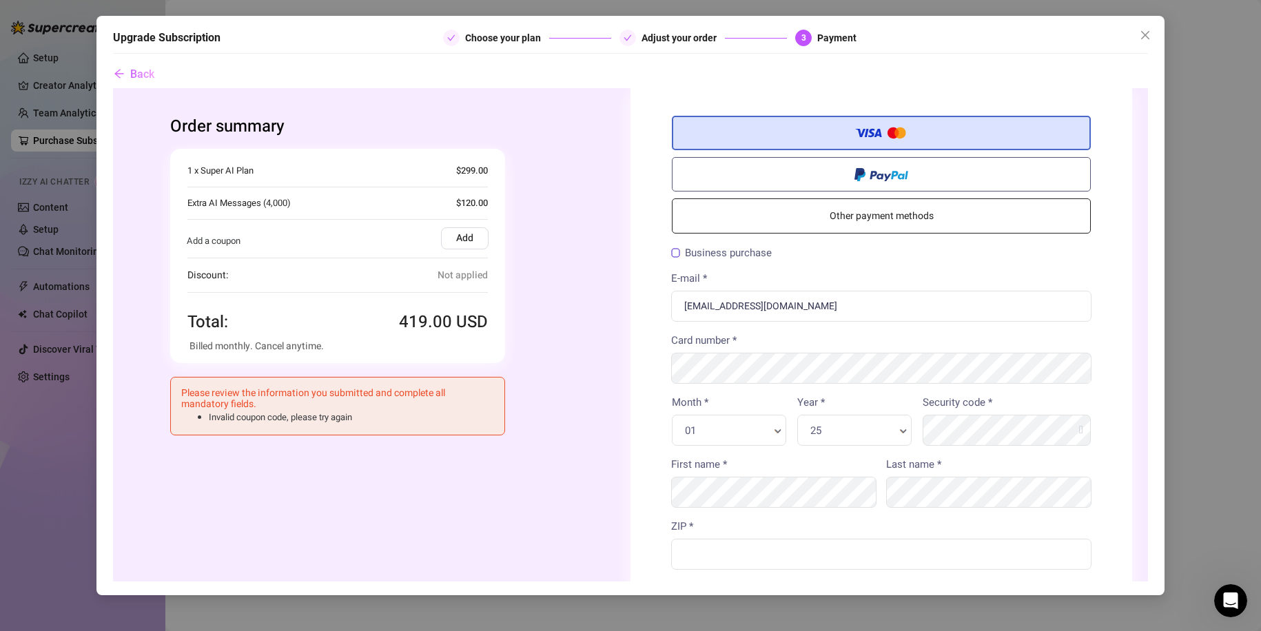
click at [462, 236] on label "Add" at bounding box center [465, 238] width 48 height 22
click at [113, 88] on input "Add" at bounding box center [113, 88] width 0 height 0
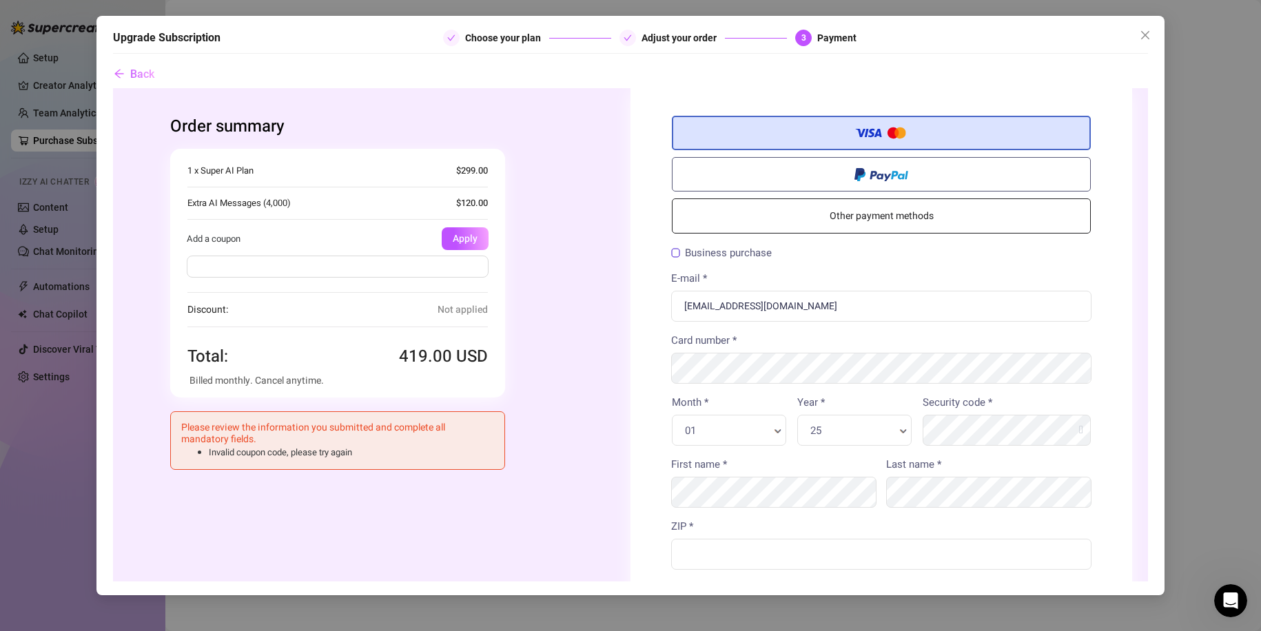
click at [422, 268] on input "text" at bounding box center [338, 266] width 302 height 22
click at [421, 276] on input "text" at bounding box center [338, 266] width 302 height 22
type input "FLASH20"
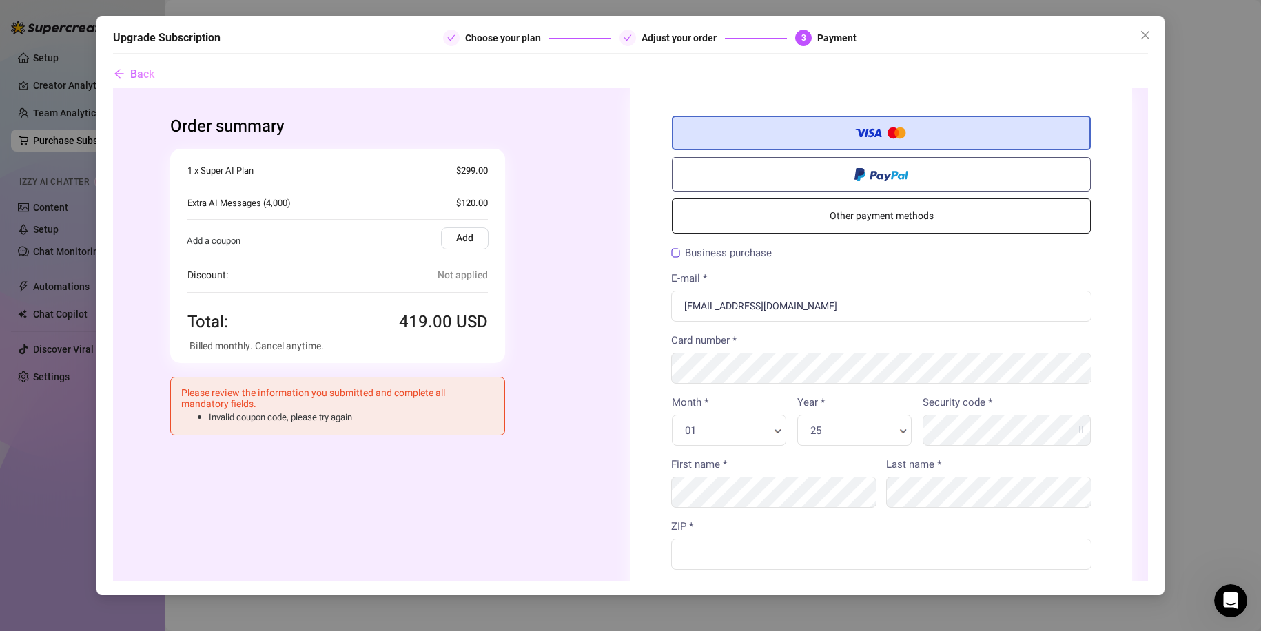
click at [443, 235] on label "Add" at bounding box center [465, 238] width 48 height 22
click at [113, 88] on input "Add" at bounding box center [113, 88] width 0 height 0
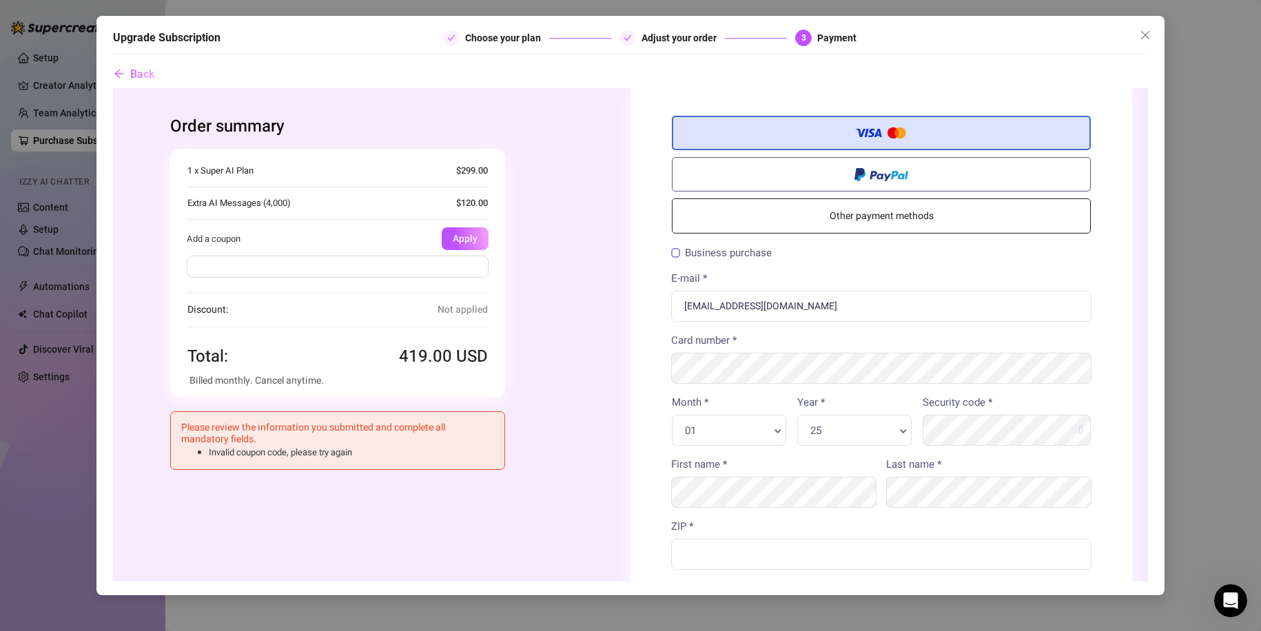
click at [424, 254] on div at bounding box center [338, 268] width 336 height 39
click at [422, 267] on input "text" at bounding box center [338, 266] width 302 height 22
type input "FLASH15"
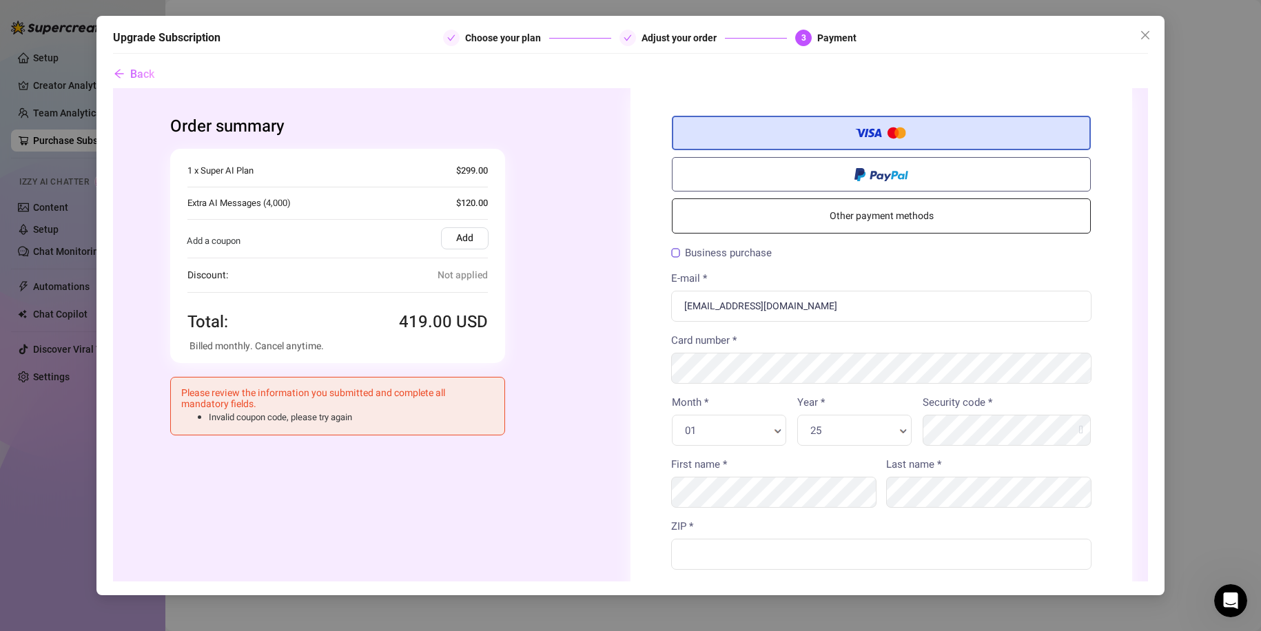
click at [473, 252] on div "Add a coupon Add Apply" at bounding box center [338, 238] width 336 height 32
click at [467, 240] on label "Add" at bounding box center [465, 238] width 48 height 22
click at [113, 88] on input "Add" at bounding box center [113, 88] width 0 height 0
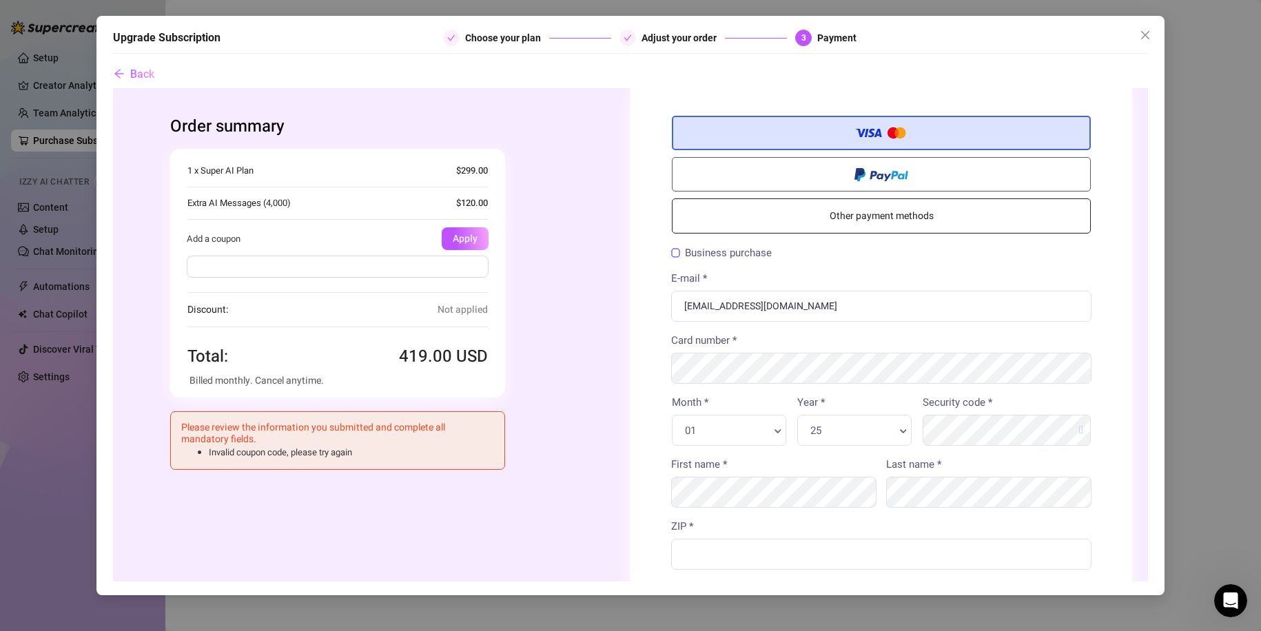
click at [438, 257] on input "text" at bounding box center [338, 266] width 302 height 22
click input "text"
drag, startPoint x: 243, startPoint y: 424, endPoint x: 396, endPoint y: 424, distance: 152.3
click at [396, 424] on h4 "Please review the information you submitted and complete all mandatory fields." at bounding box center [337, 433] width 313 height 23
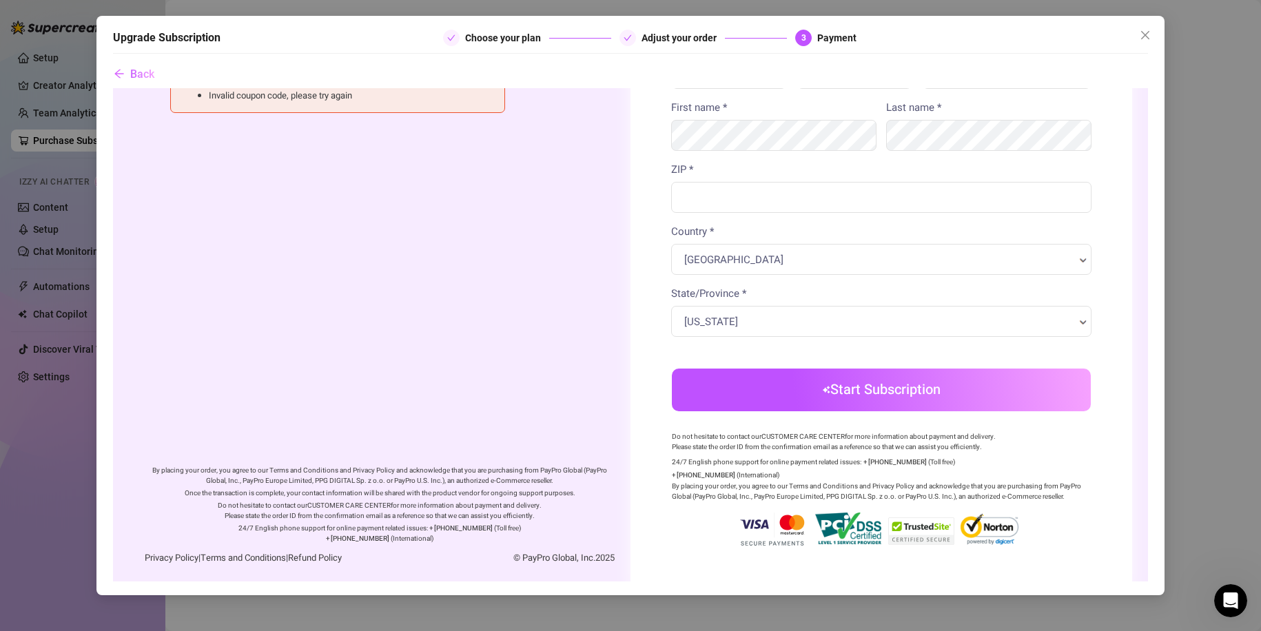
scroll to position [362, 0]
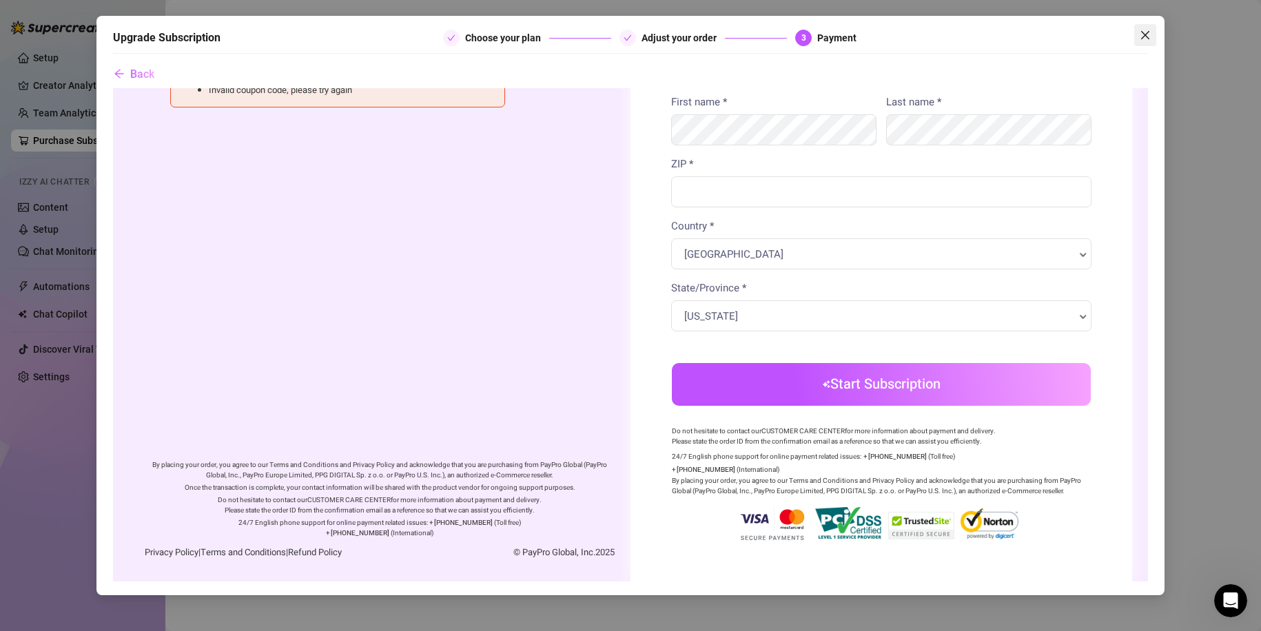
click at [1139, 36] on span "Close" at bounding box center [1145, 35] width 22 height 11
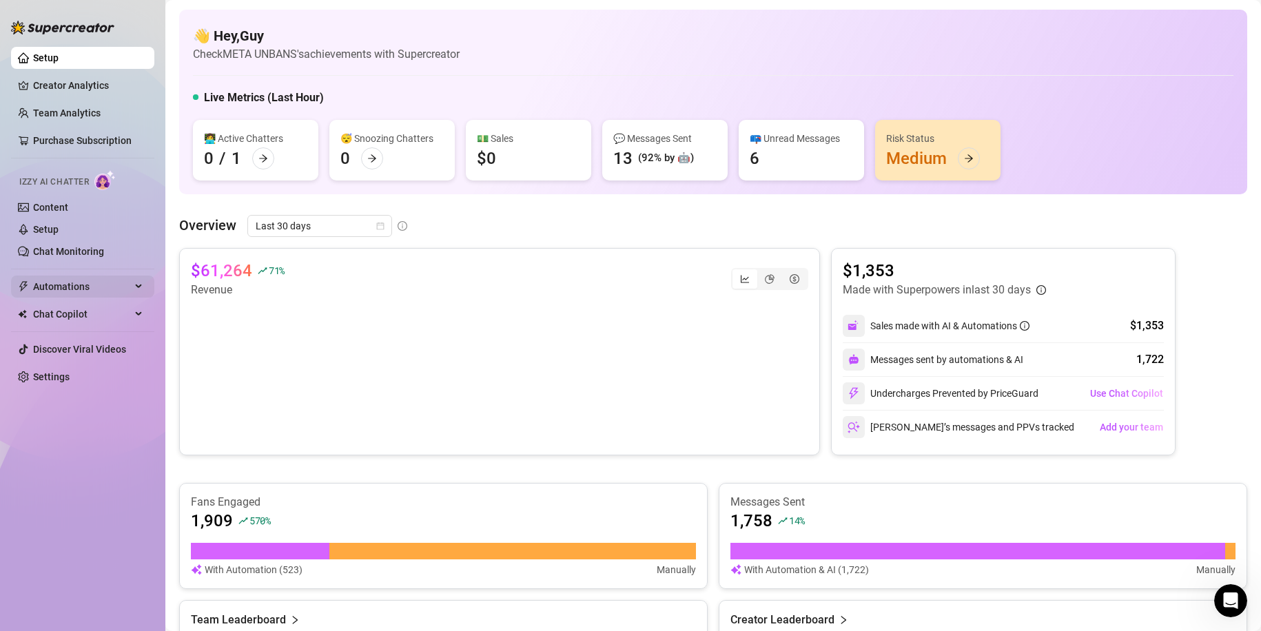
click at [94, 288] on span "Automations" at bounding box center [82, 287] width 98 height 22
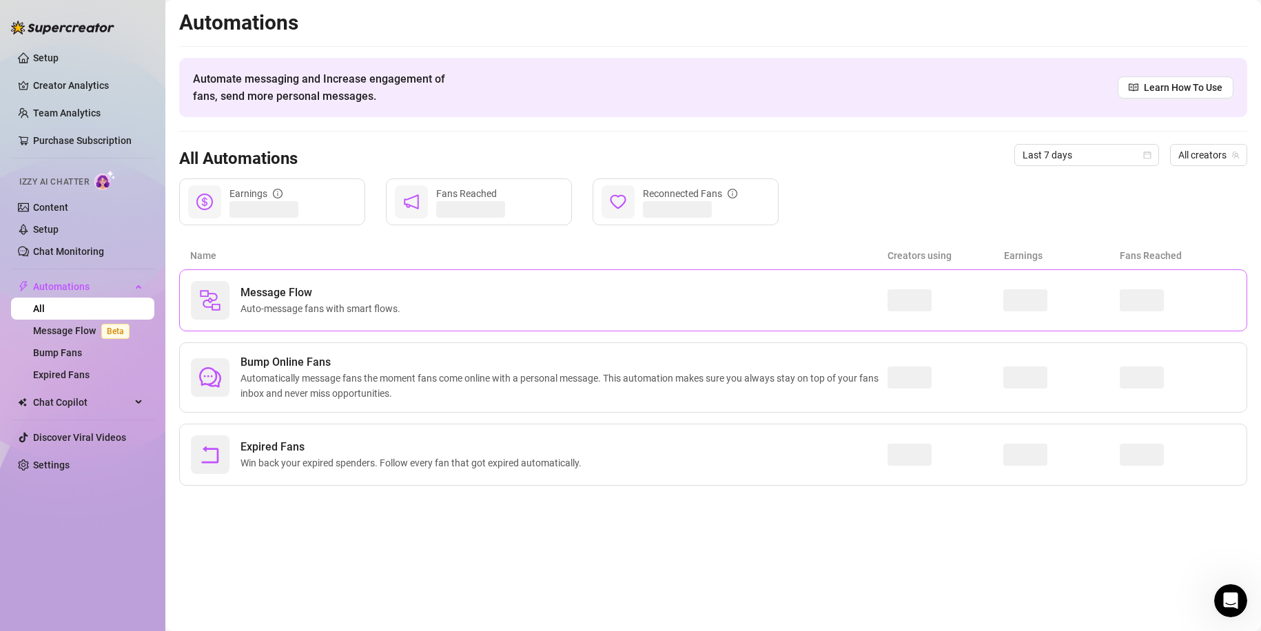
click at [339, 281] on div "Message Flow Auto-message fans with smart flows." at bounding box center [539, 300] width 697 height 39
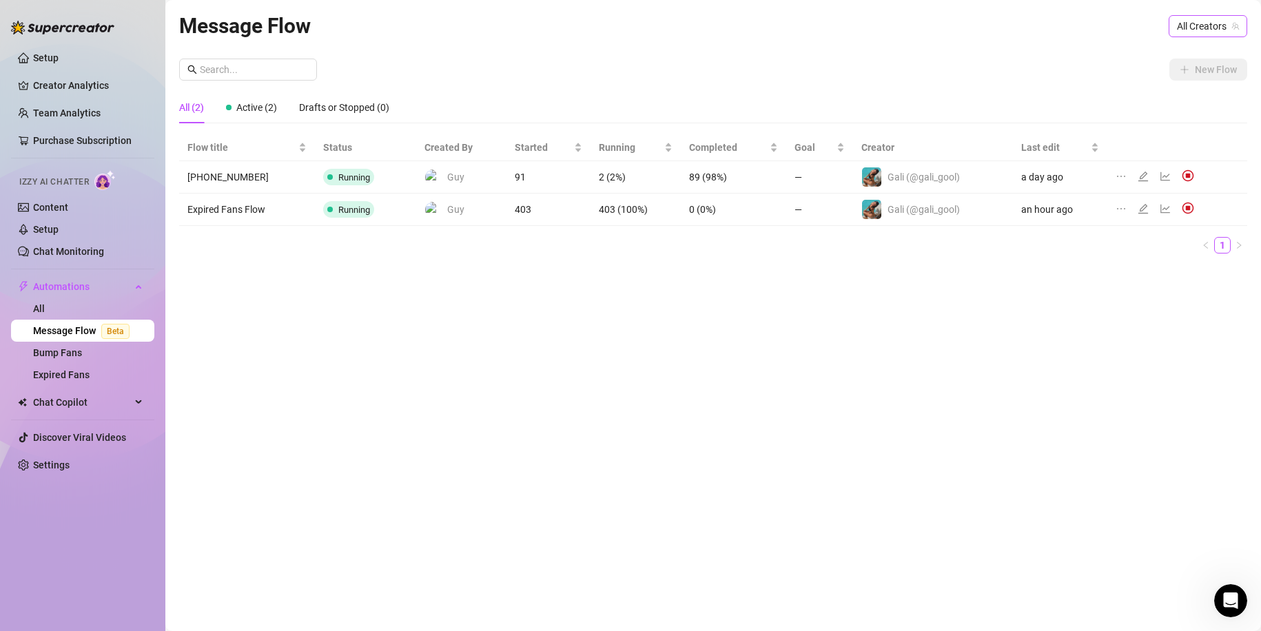
click at [1210, 30] on span "All Creators" at bounding box center [1208, 26] width 62 height 21
click at [1199, 67] on div "Gali ( gali_gool )" at bounding box center [1191, 76] width 105 height 23
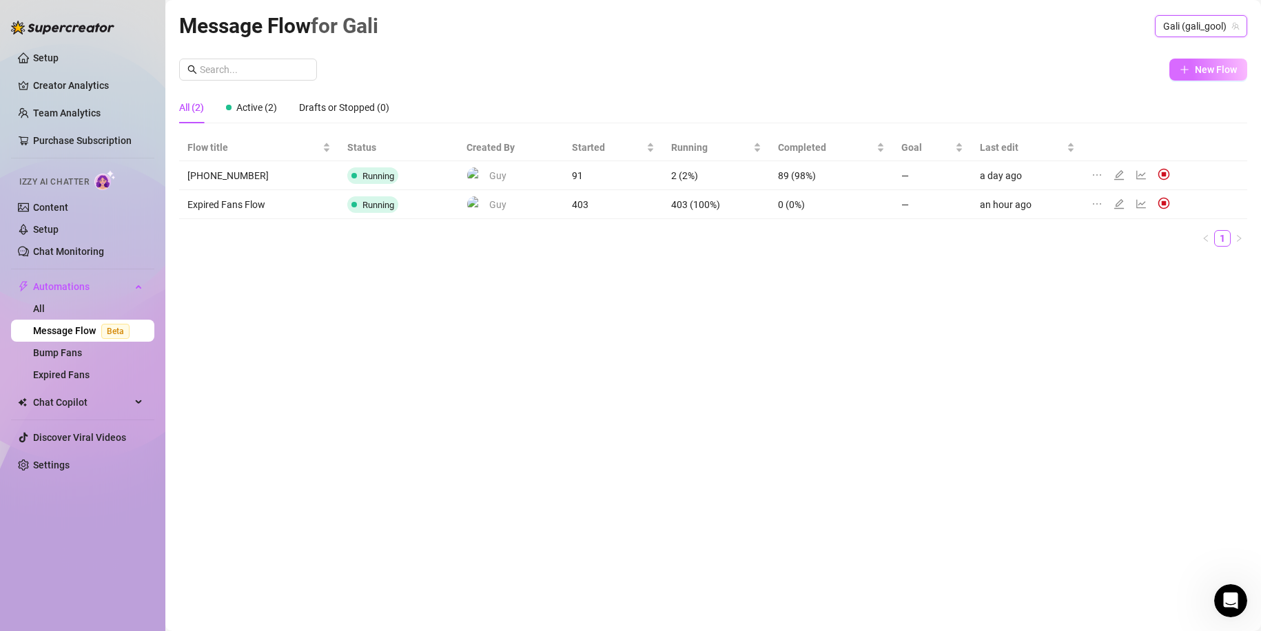
click at [1197, 62] on button "New Flow" at bounding box center [1208, 70] width 78 height 22
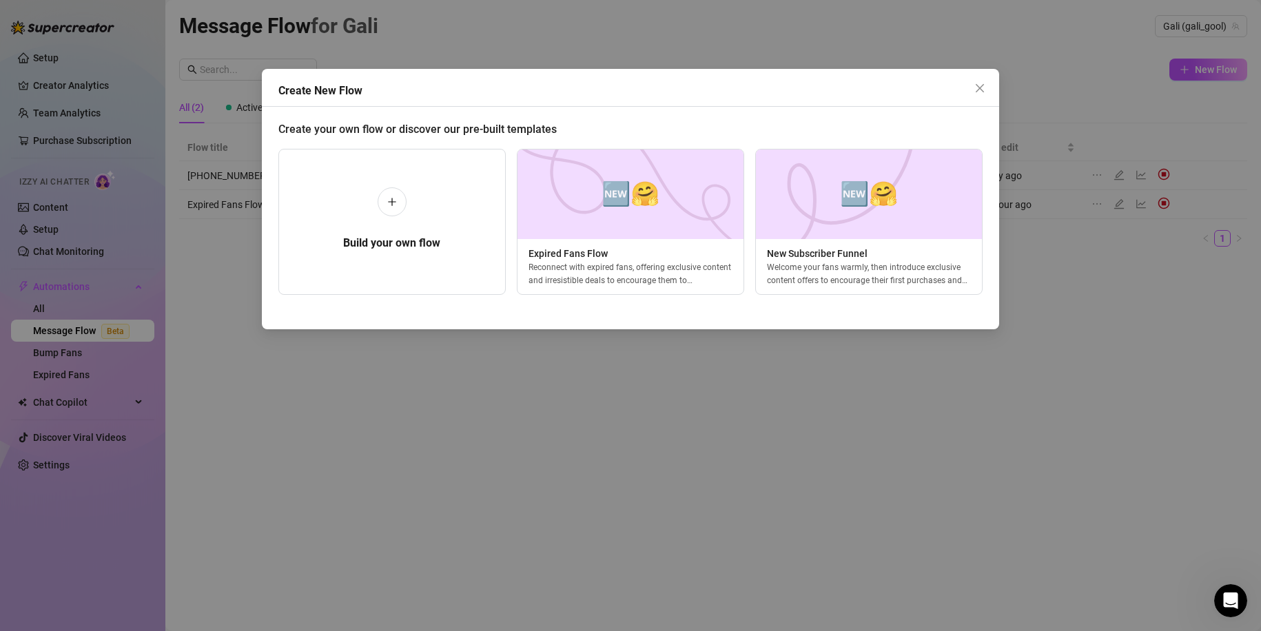
click at [899, 374] on div "Create New Flow Create your own flow or discover our pre-built templates Build …" at bounding box center [630, 315] width 1261 height 631
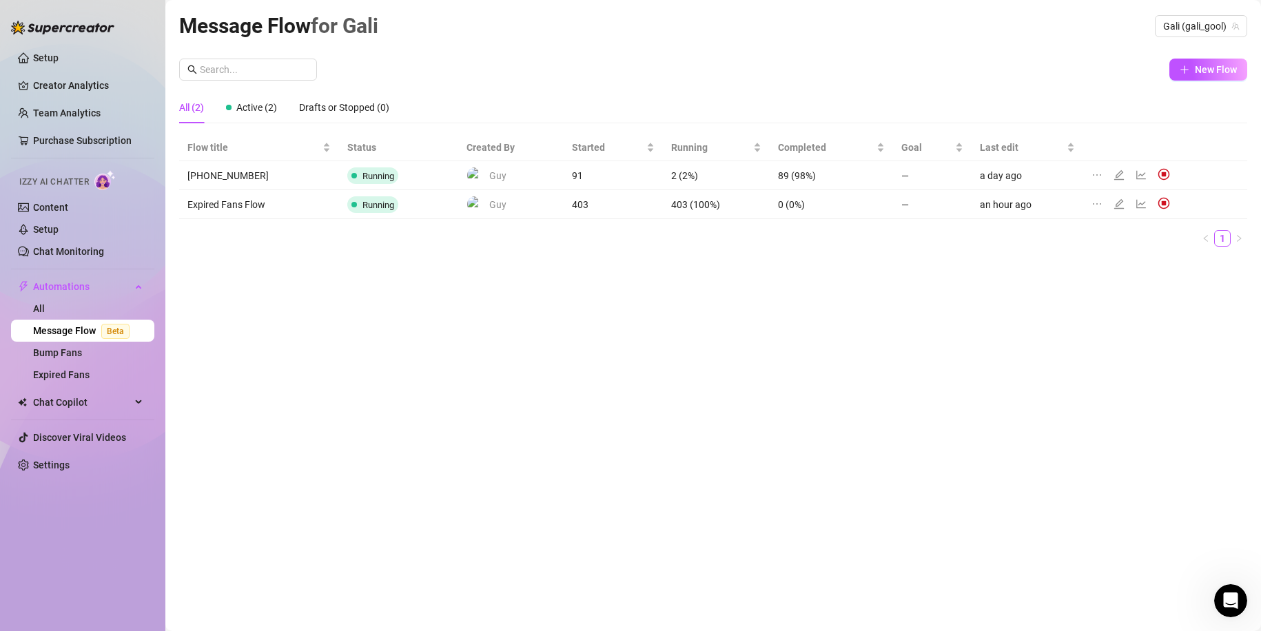
click at [1204, 85] on div "New Flow All (2) Active (2) Drafts or Stopped (0) Flow title Status Created By …" at bounding box center [713, 158] width 1068 height 199
click at [1205, 61] on button "New Flow" at bounding box center [1208, 70] width 78 height 22
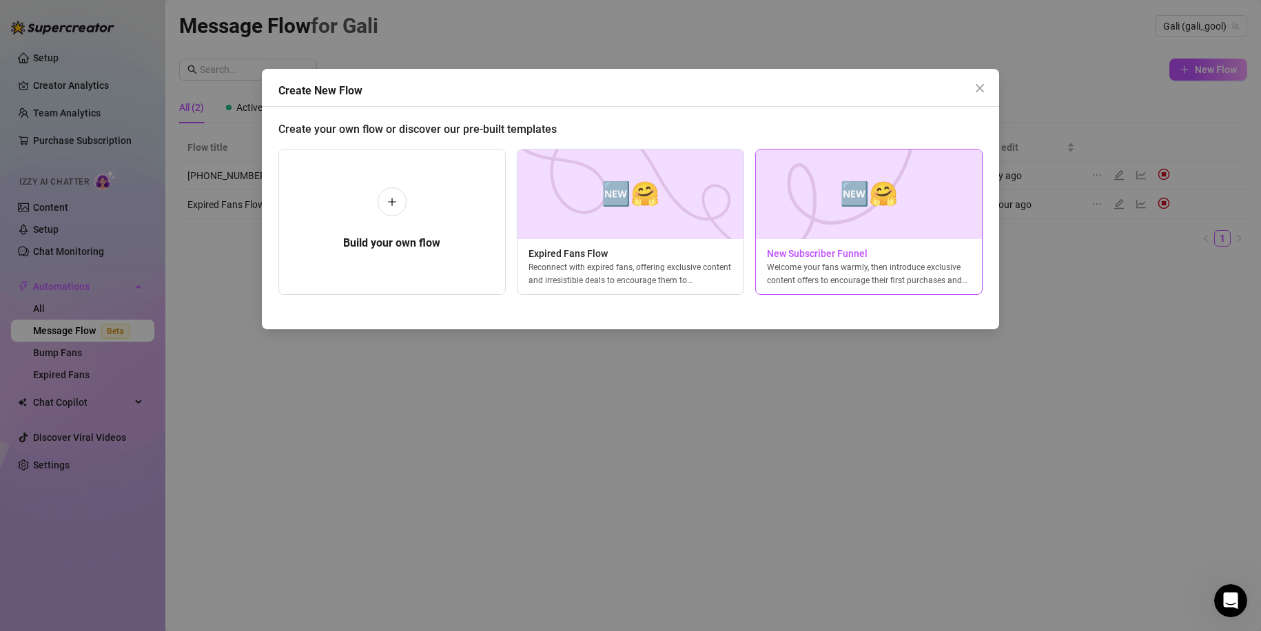
click at [917, 198] on img at bounding box center [868, 195] width 227 height 90
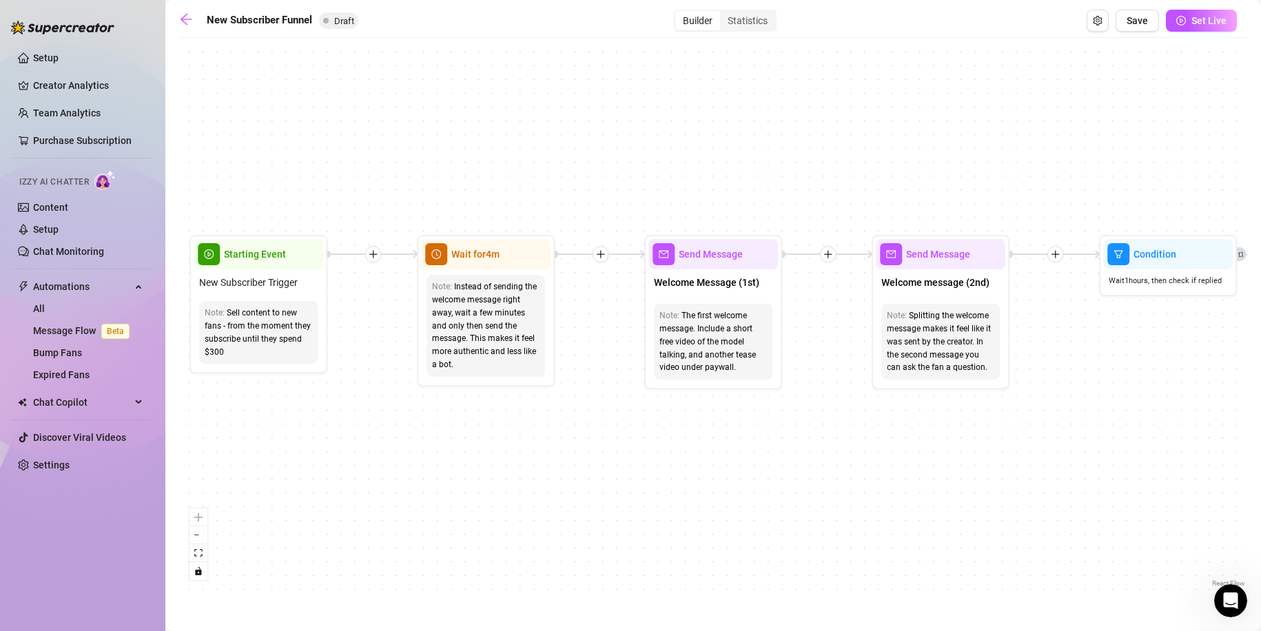
drag, startPoint x: 384, startPoint y: 351, endPoint x: 374, endPoint y: 404, distance: 54.6
click at [374, 404] on div "If True If True If True If False If False If False If True If False Merge Merge…" at bounding box center [713, 318] width 1068 height 546
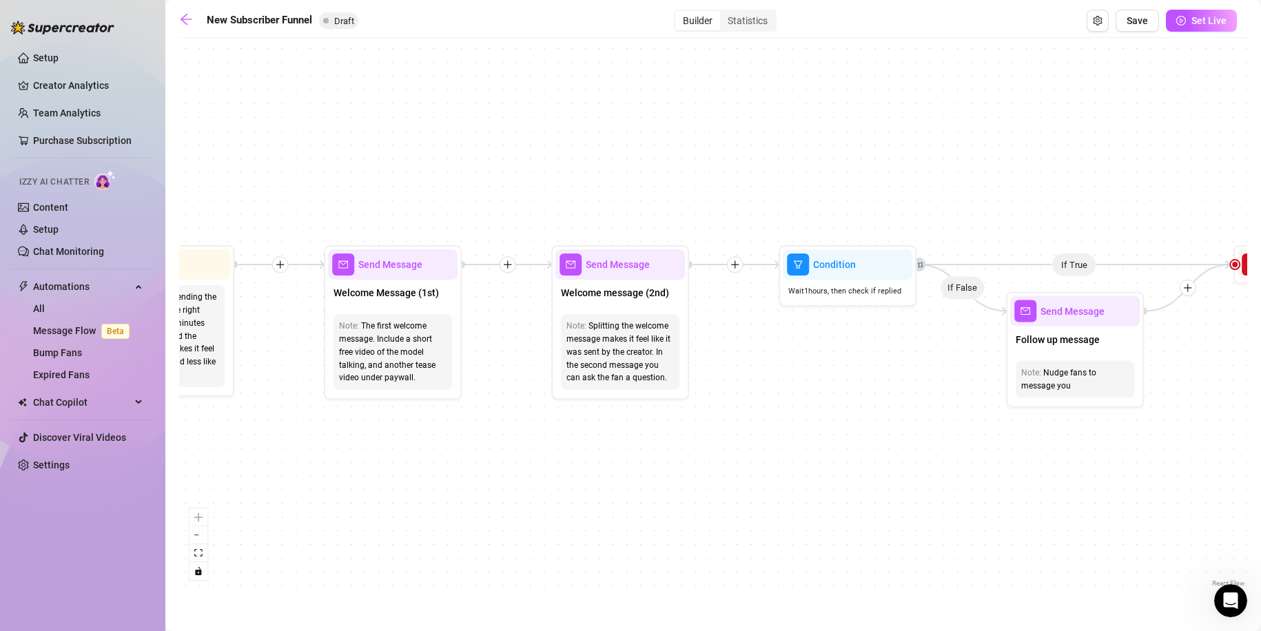
drag, startPoint x: 755, startPoint y: 433, endPoint x: 431, endPoint y: 444, distance: 323.4
click at [433, 444] on div "If True If True If True If False If False If False If True If False Merge Merge…" at bounding box center [713, 318] width 1068 height 546
click at [401, 314] on div "Note: The first welcome message. Include a short free video of the model talkin…" at bounding box center [392, 352] width 130 height 87
click at [401, 279] on div "Send Message" at bounding box center [392, 264] width 130 height 30
type textarea "First part of the welcome message"
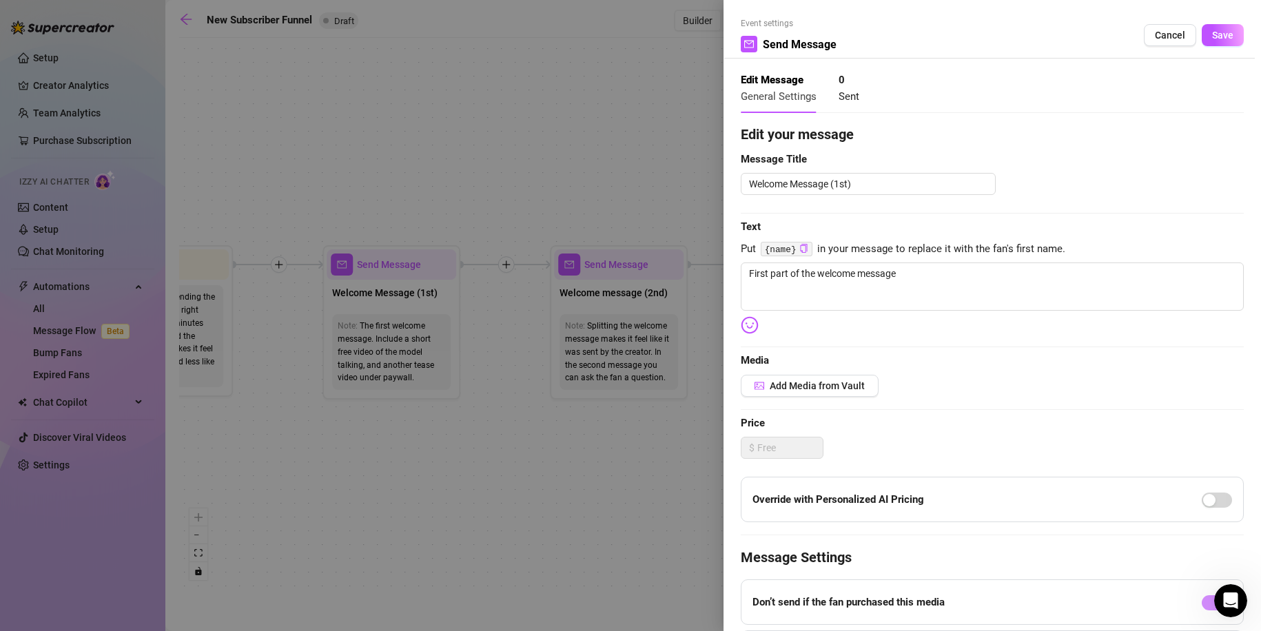
click at [486, 376] on div at bounding box center [630, 315] width 1261 height 631
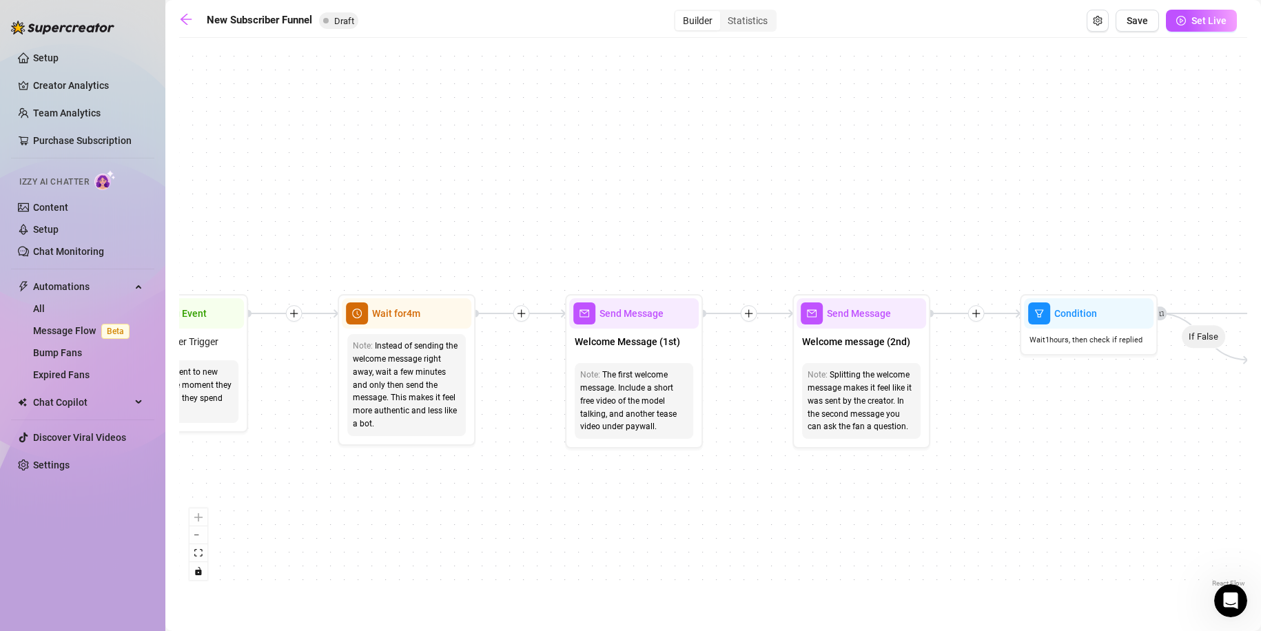
drag, startPoint x: 612, startPoint y: 357, endPoint x: 709, endPoint y: 400, distance: 106.4
click at [709, 400] on div "If True If True If True If False If False If False If True If False Merge Merge…" at bounding box center [713, 318] width 1068 height 546
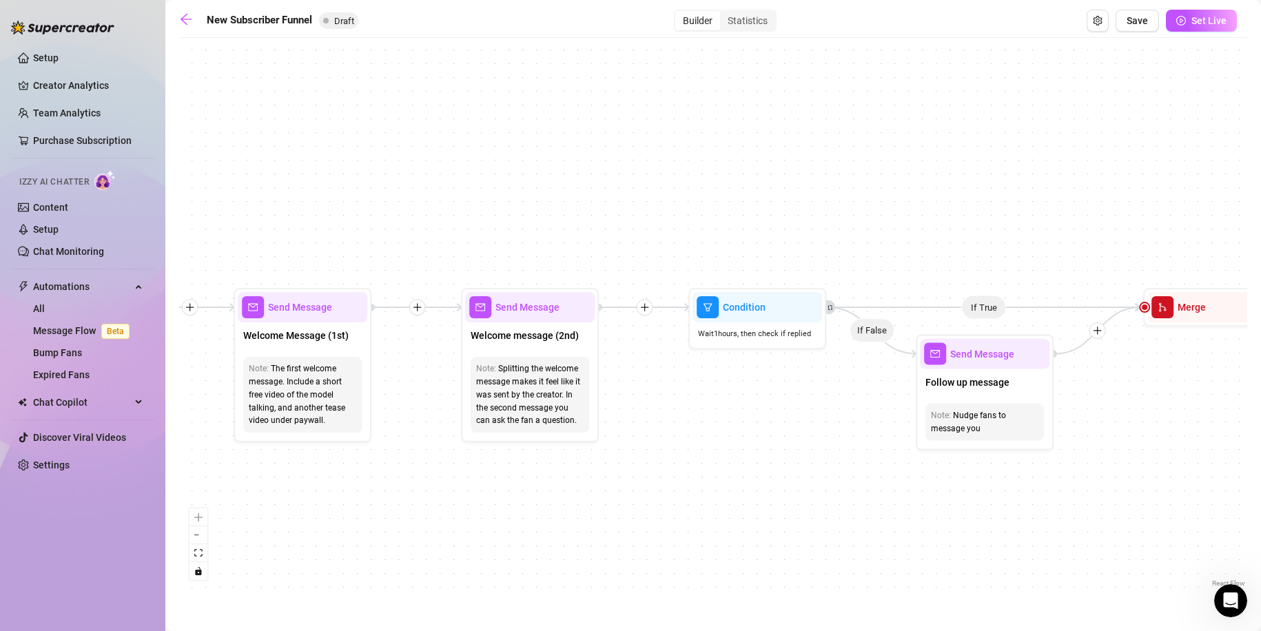
drag, startPoint x: 1008, startPoint y: 403, endPoint x: 704, endPoint y: 396, distance: 304.0
click at [704, 396] on div "If True If True If True If False If False If False If True If False Merge Merge…" at bounding box center [713, 318] width 1068 height 546
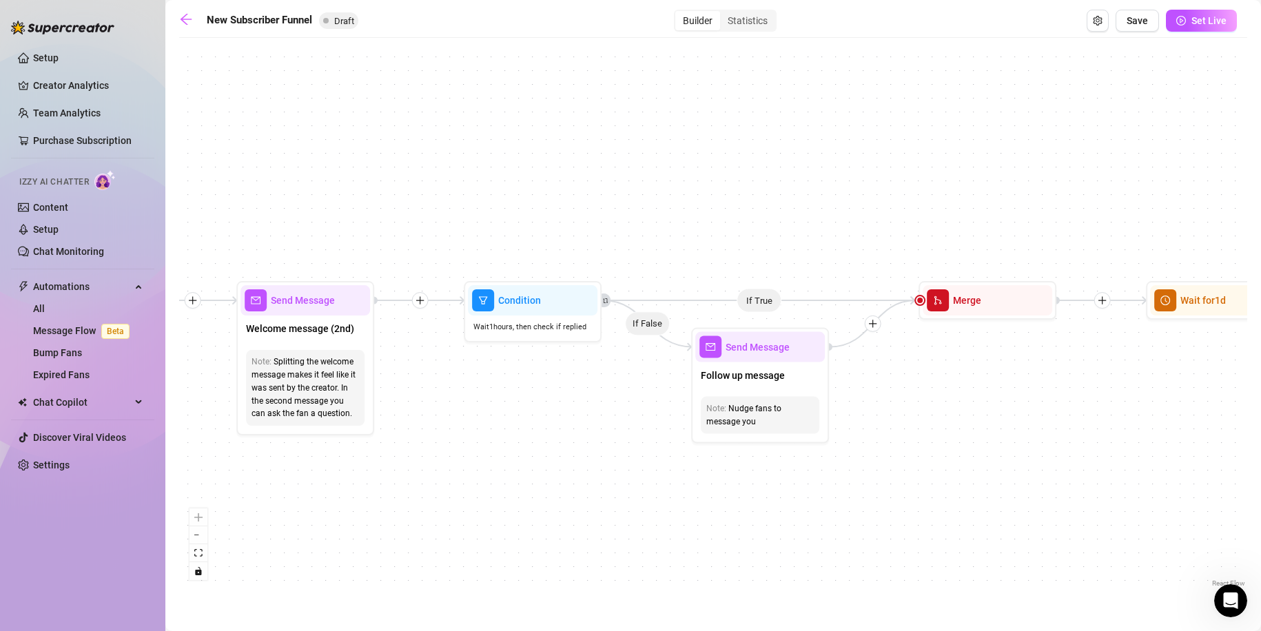
drag, startPoint x: 770, startPoint y: 384, endPoint x: 546, endPoint y: 377, distance: 224.7
click at [546, 377] on div "If True If True If True If False If False If False If True If False Merge Merge…" at bounding box center [713, 318] width 1068 height 546
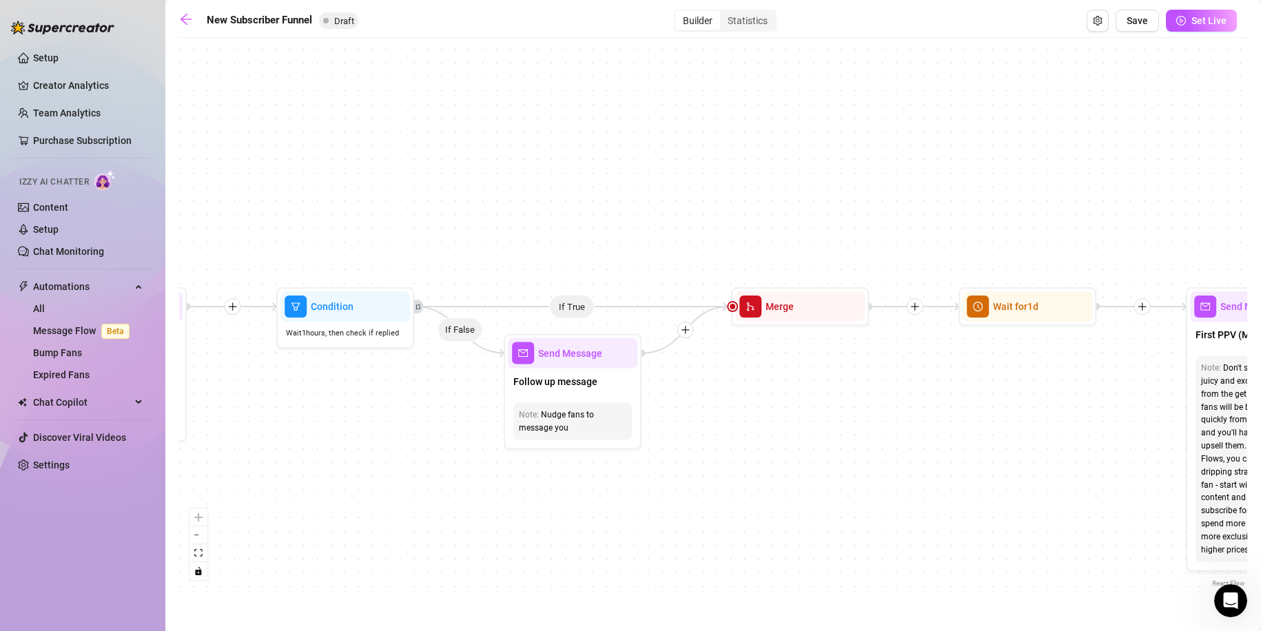
drag, startPoint x: 1044, startPoint y: 383, endPoint x: 896, endPoint y: 390, distance: 147.6
click at [896, 390] on div "If True If True If True If False If False If False If True If False Merge Merge…" at bounding box center [713, 318] width 1068 height 546
click at [575, 378] on span "Follow up message" at bounding box center [555, 381] width 84 height 15
click at [587, 393] on div "Follow up message" at bounding box center [573, 383] width 130 height 29
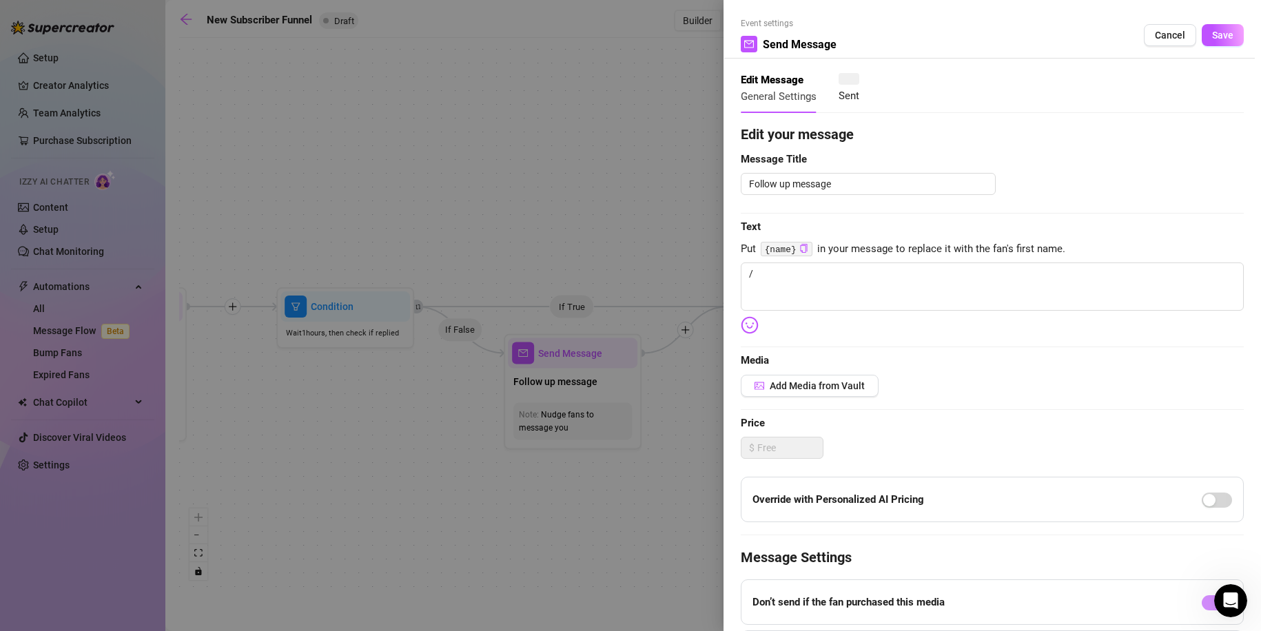
type textarea "/"
click at [649, 414] on div at bounding box center [630, 315] width 1261 height 631
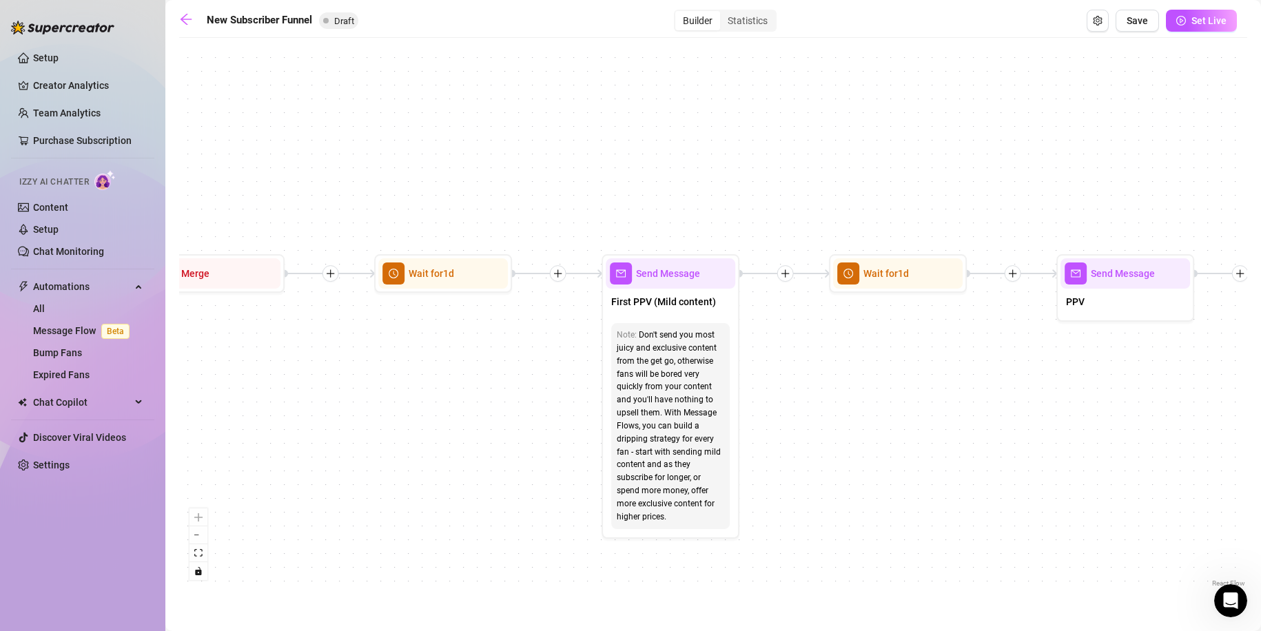
drag, startPoint x: 863, startPoint y: 452, endPoint x: 449, endPoint y: 419, distance: 414.8
click at [447, 419] on div "If True If True If True If False If False If False If True If False Merge Merge…" at bounding box center [713, 318] width 1068 height 546
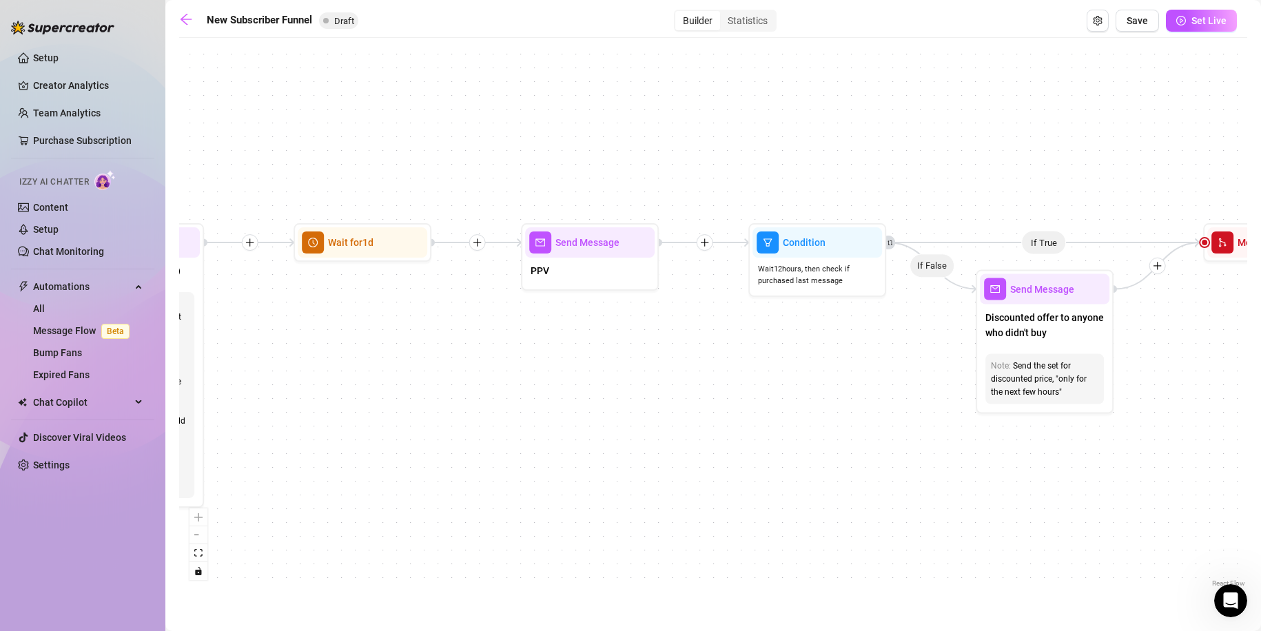
drag, startPoint x: 1099, startPoint y: 410, endPoint x: 554, endPoint y: 380, distance: 545.9
click at [554, 380] on div "If True If True If True If False If False If False If True If False Merge Merge…" at bounding box center [713, 318] width 1068 height 546
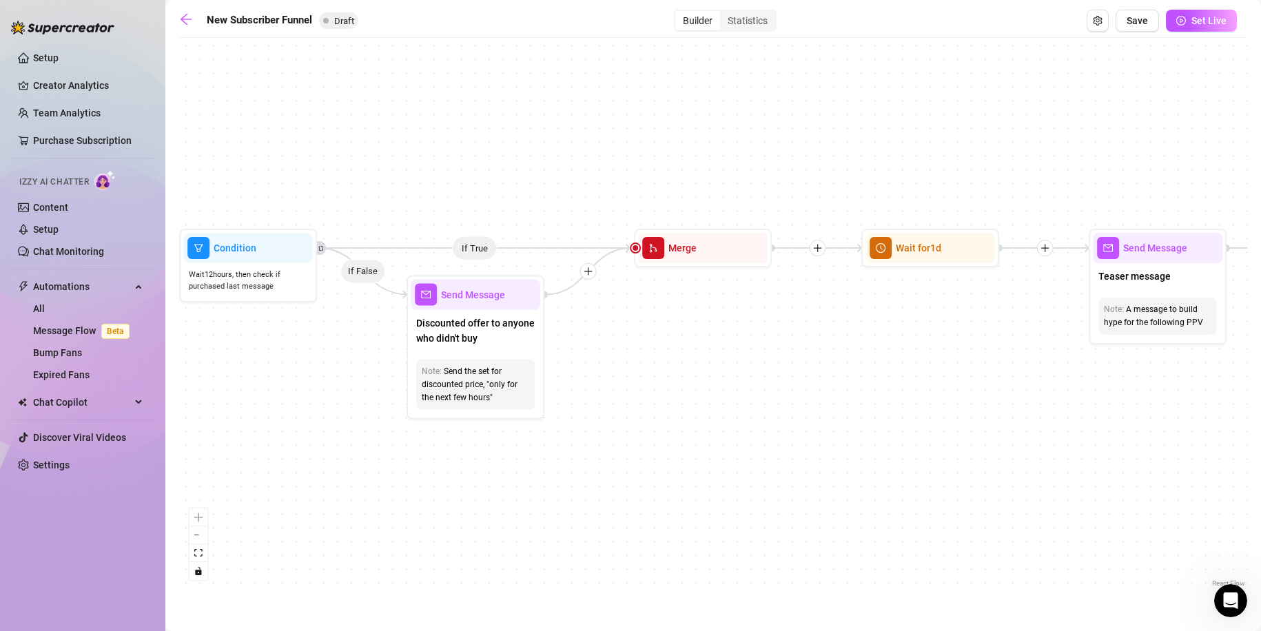
drag, startPoint x: 1100, startPoint y: 353, endPoint x: 619, endPoint y: 358, distance: 480.3
click at [619, 358] on div "If True If True If True If False If False If False If True If False Merge Merge…" at bounding box center [713, 318] width 1068 height 546
click at [187, 17] on icon "arrow-left" at bounding box center [186, 19] width 14 height 14
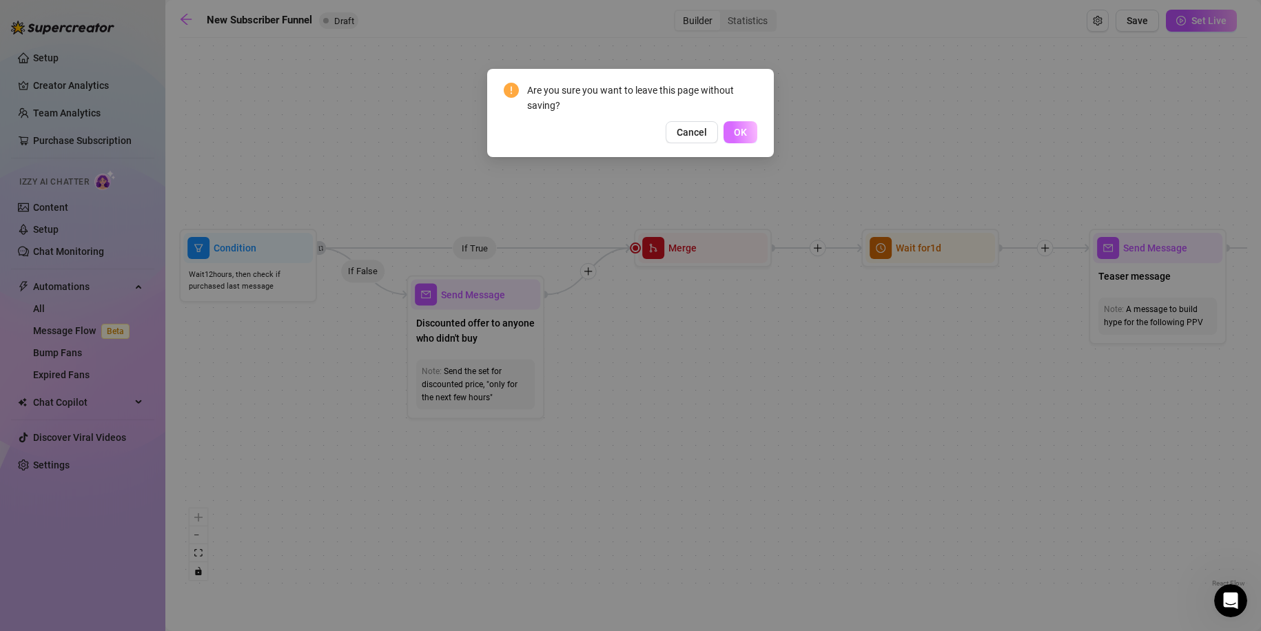
click at [751, 142] on button "OK" at bounding box center [741, 132] width 34 height 22
